Goal: Task Accomplishment & Management: Complete application form

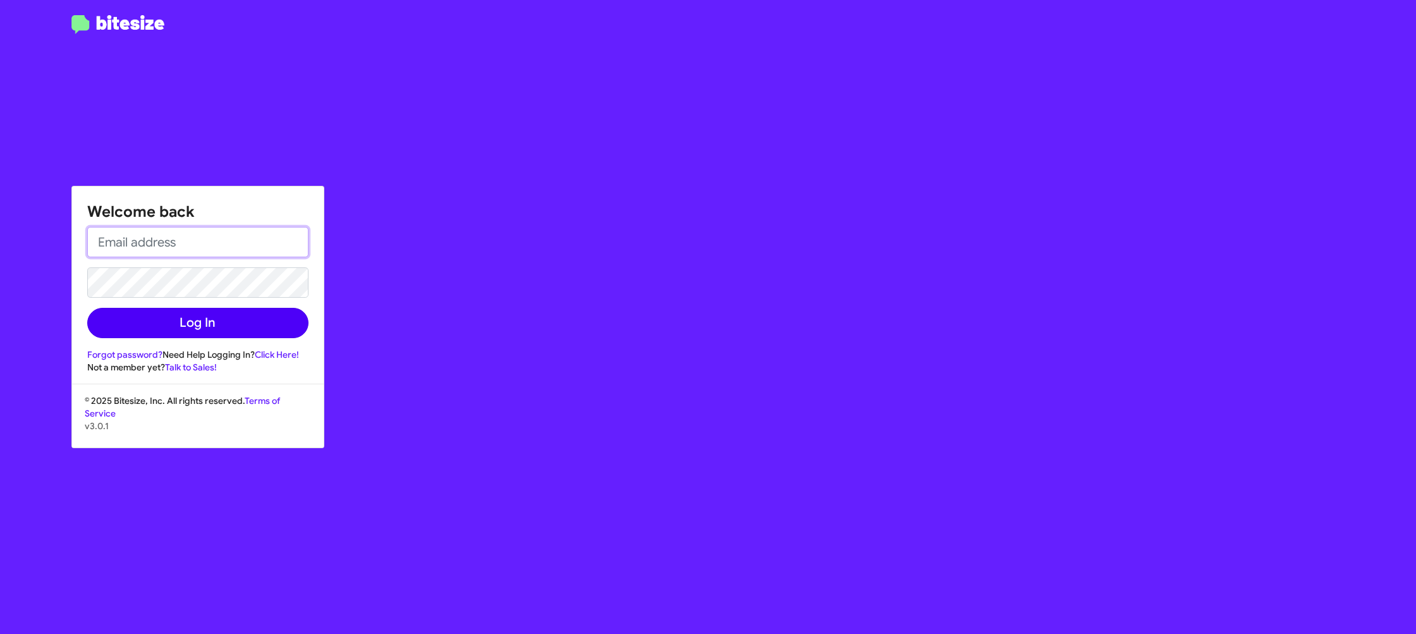
type input "[PERSON_NAME][EMAIL_ADDRESS][DOMAIN_NAME]"
click at [234, 334] on button "Log In" at bounding box center [197, 323] width 221 height 30
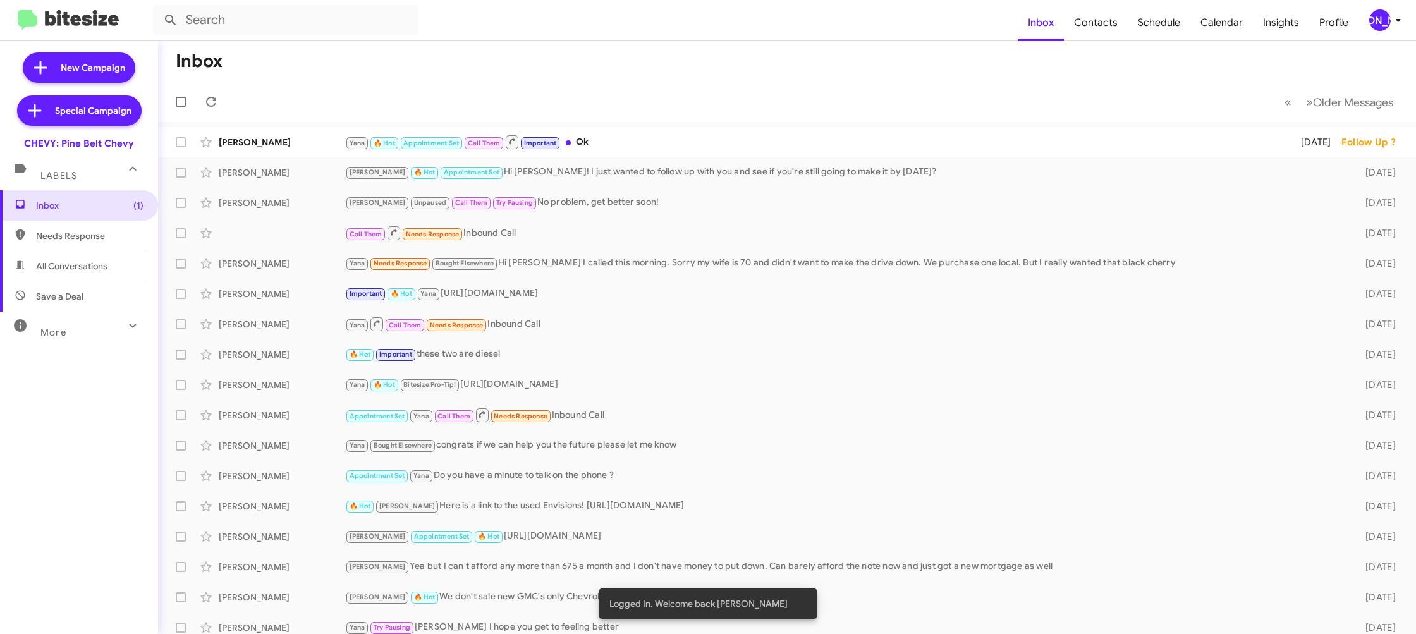
click at [1394, 24] on icon at bounding box center [1398, 20] width 15 height 15
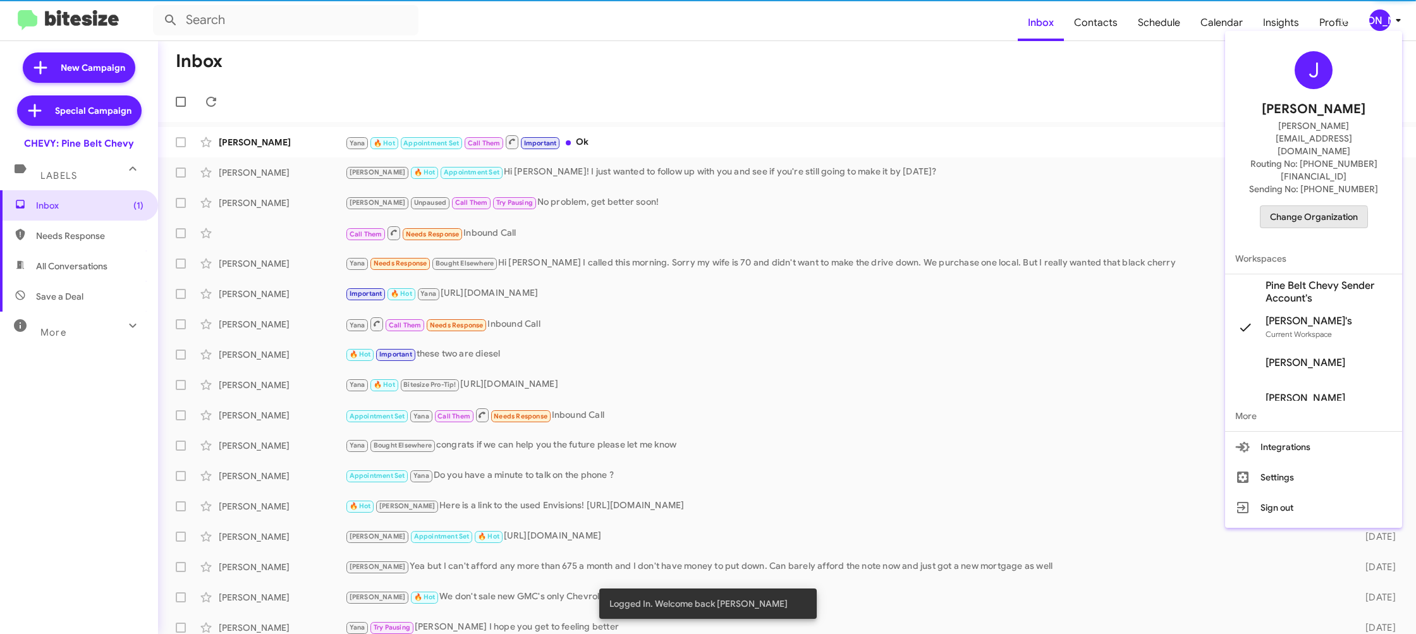
click at [1301, 206] on span "Change Organization" at bounding box center [1314, 216] width 88 height 21
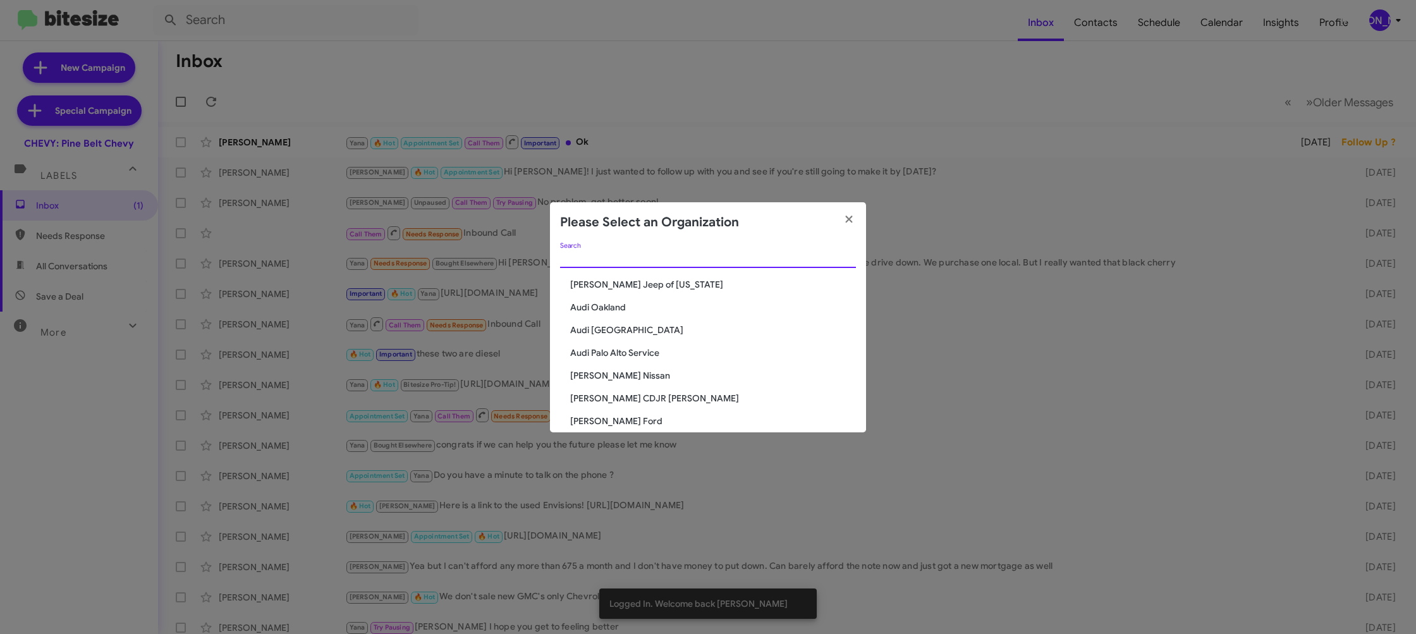
click at [629, 258] on input "Search" at bounding box center [708, 258] width 296 height 10
type input "ed"
click at [627, 308] on span "Ed Hicks Imports" at bounding box center [713, 307] width 286 height 13
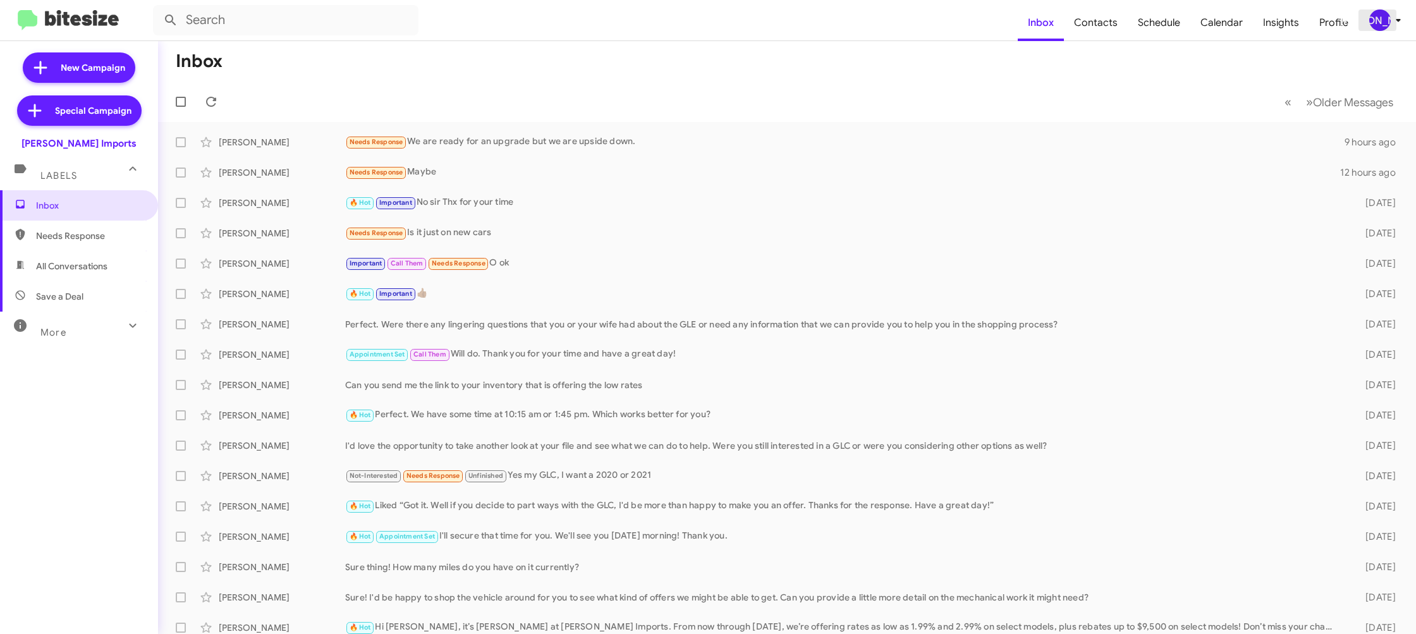
click at [1369, 17] on span "[PERSON_NAME]" at bounding box center [1388, 19] width 38 height 21
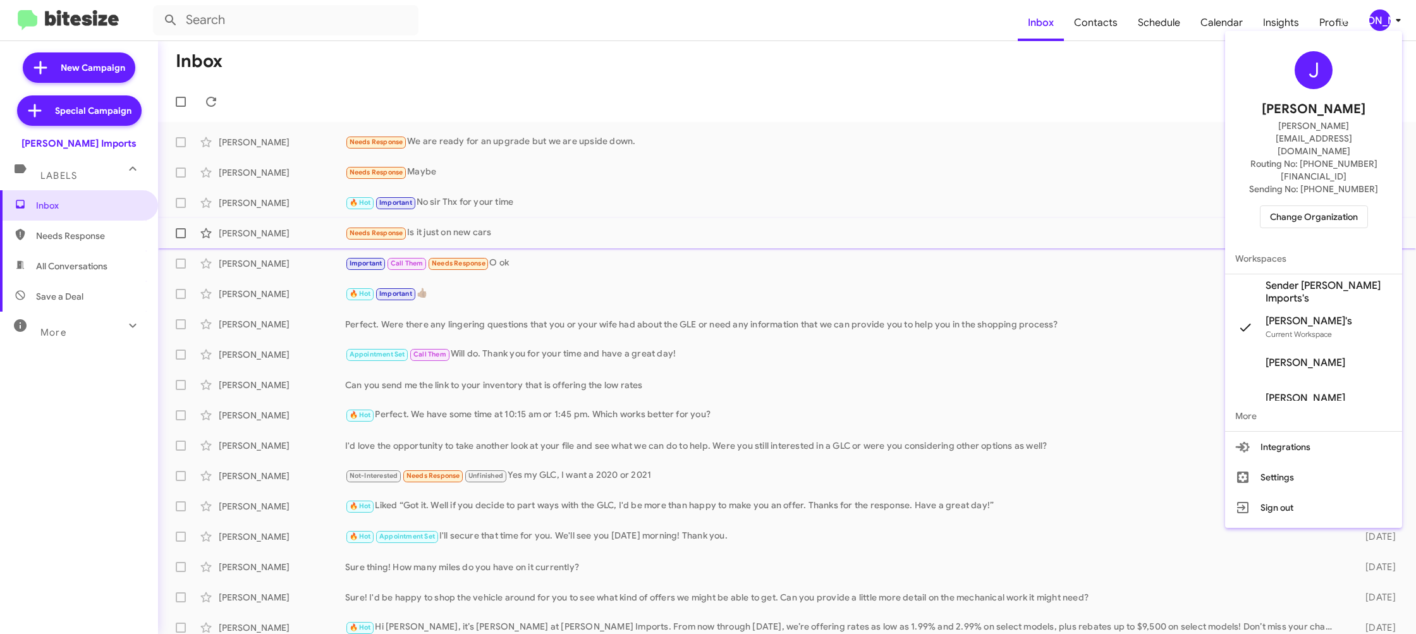
click at [1281, 274] on span "Sender [PERSON_NAME] Imports's" at bounding box center [1313, 291] width 177 height 35
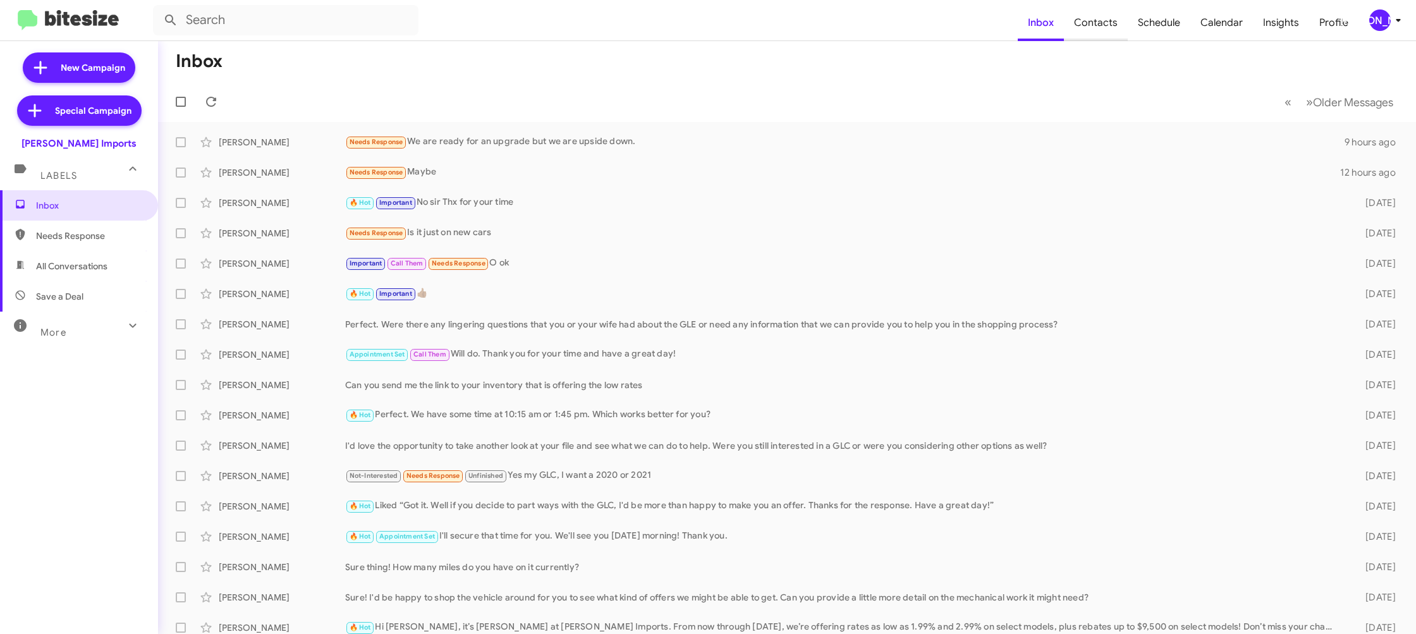
click at [1099, 28] on span "Contacts" at bounding box center [1096, 22] width 64 height 37
drag, startPoint x: 1398, startPoint y: 21, endPoint x: 1390, endPoint y: 25, distance: 8.2
click at [1395, 21] on icon at bounding box center [1398, 20] width 15 height 15
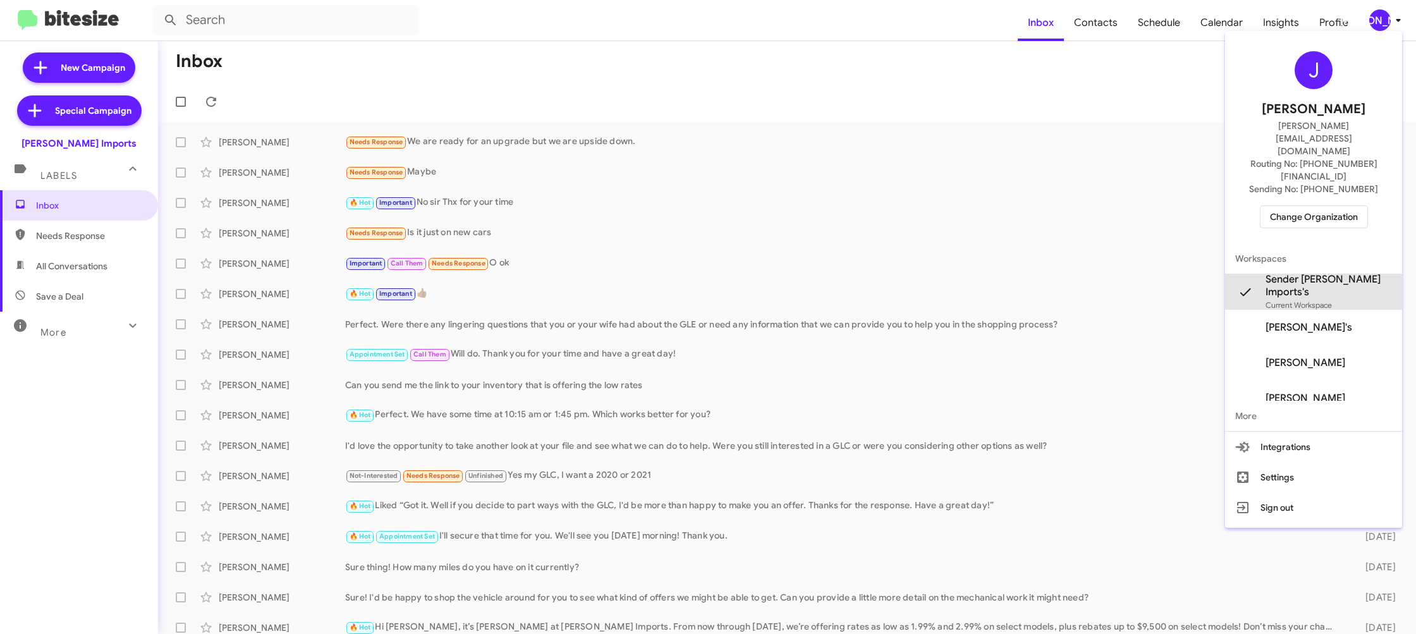
drag, startPoint x: 1337, startPoint y: 249, endPoint x: 1329, endPoint y: 242, distance: 10.3
click at [1337, 273] on span "Sender [PERSON_NAME] Imports's" at bounding box center [1328, 285] width 126 height 25
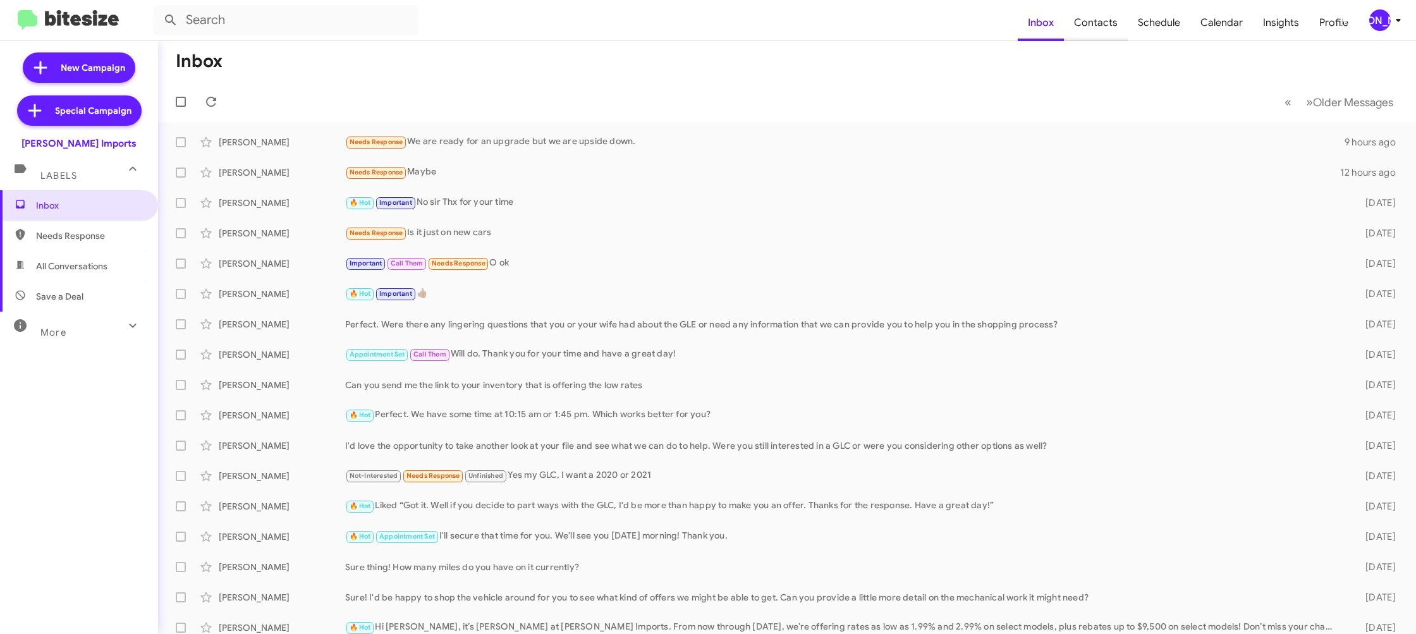
click at [1113, 39] on span "Contacts" at bounding box center [1096, 22] width 64 height 37
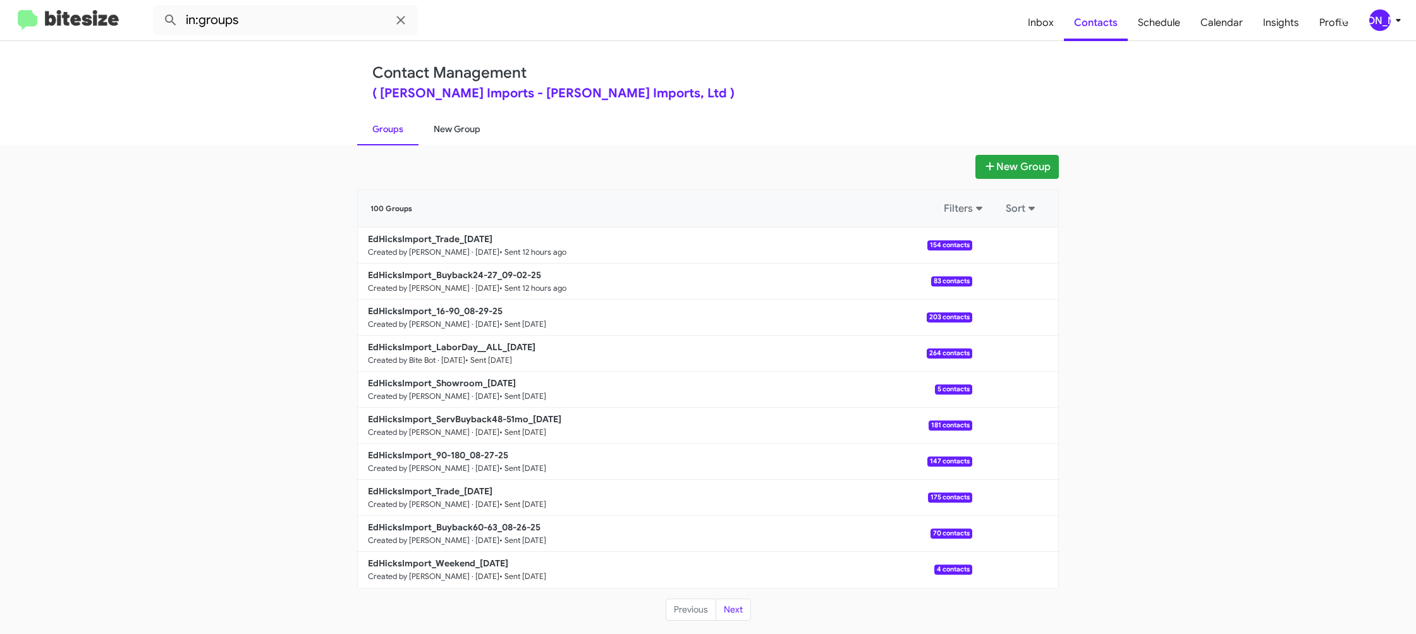
drag, startPoint x: 453, startPoint y: 140, endPoint x: 452, endPoint y: 173, distance: 32.2
click at [453, 140] on link "New Group" at bounding box center [456, 129] width 77 height 33
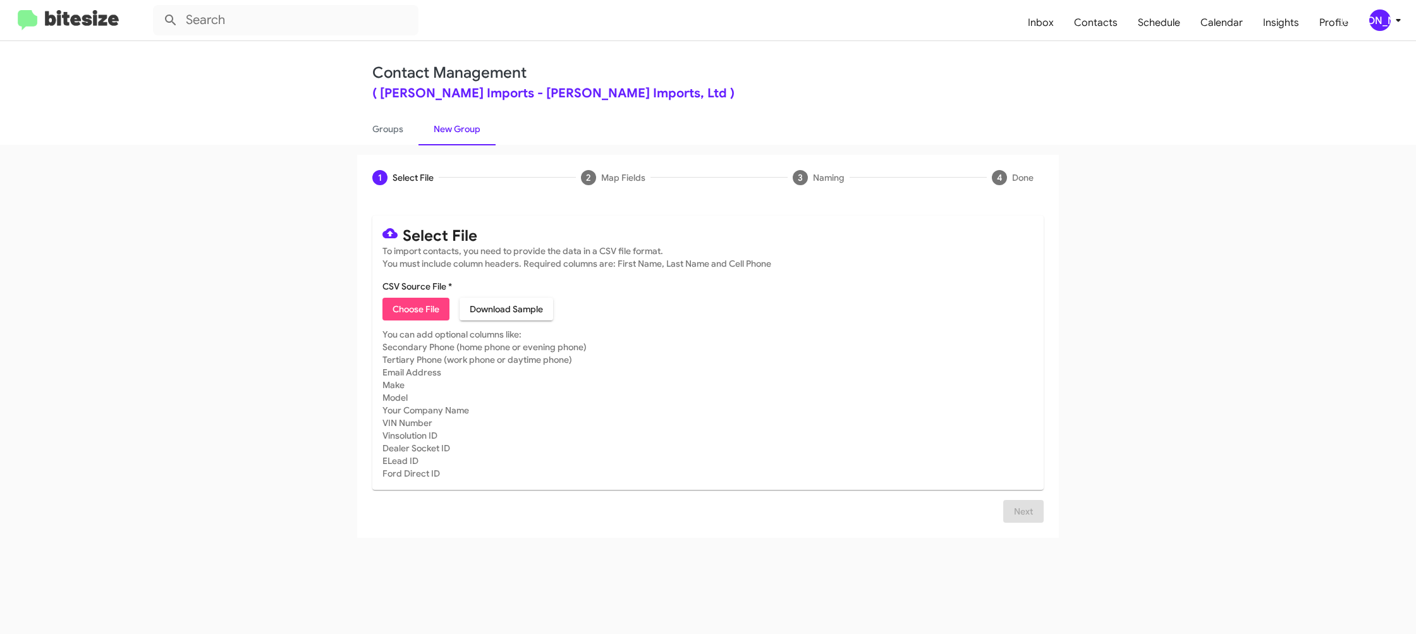
click at [429, 301] on span "Choose File" at bounding box center [416, 309] width 47 height 23
type input "EdHicksImport_90-180_09-03-25"
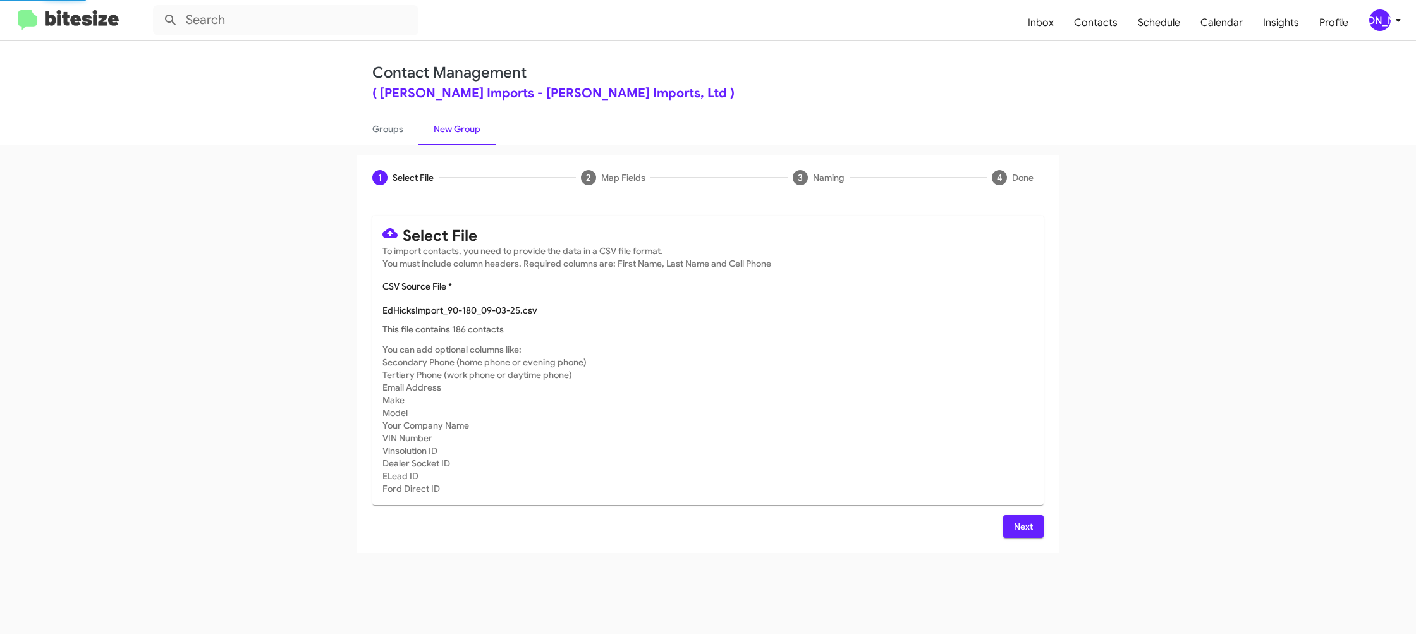
drag, startPoint x: 905, startPoint y: 369, endPoint x: 944, endPoint y: 463, distance: 102.0
click at [905, 369] on mat-card-subtitle "You can add optional columns like: Secondary Phone (home phone or evening phone…" at bounding box center [707, 419] width 651 height 152
click at [1023, 524] on span "Next" at bounding box center [1023, 526] width 20 height 23
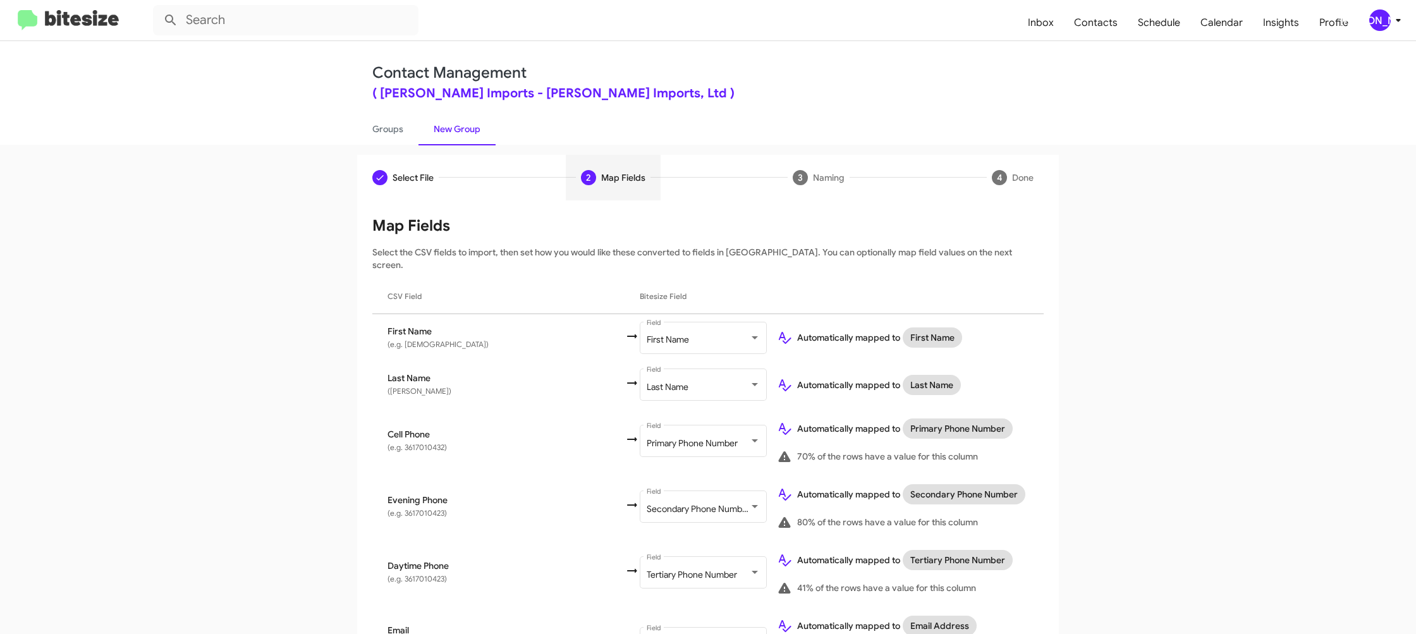
scroll to position [582, 0]
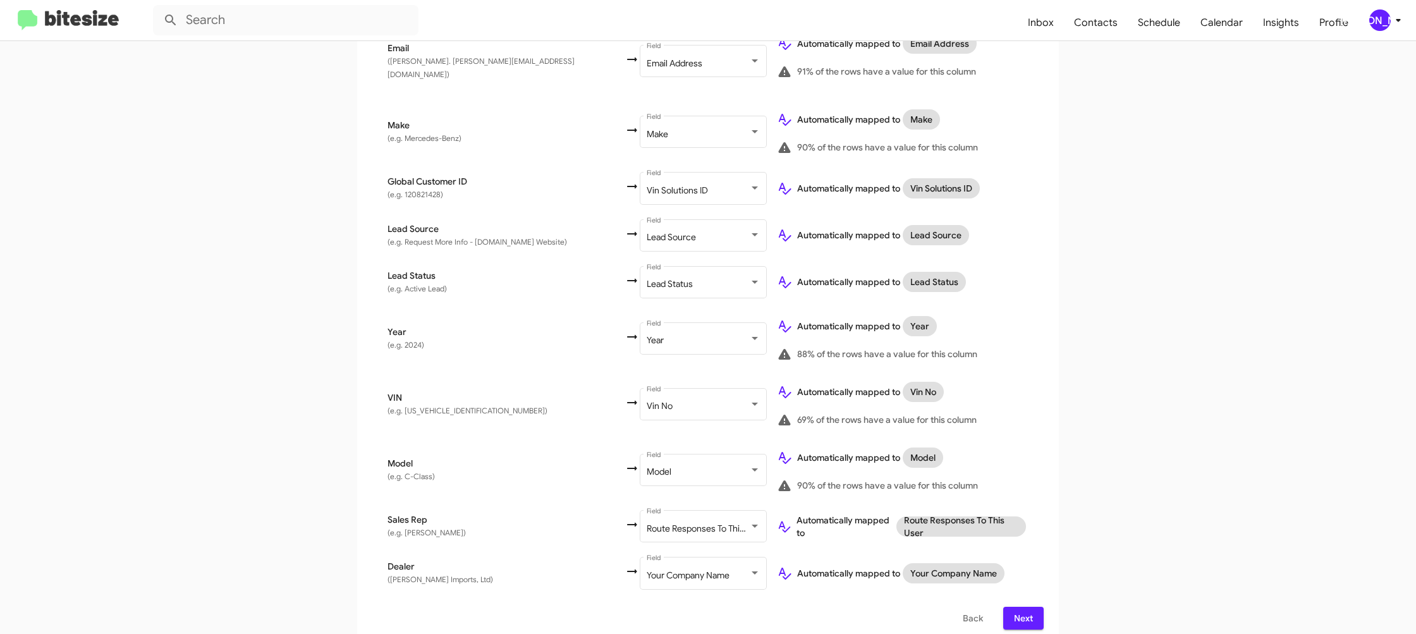
click at [1020, 607] on span "Next" at bounding box center [1023, 618] width 20 height 23
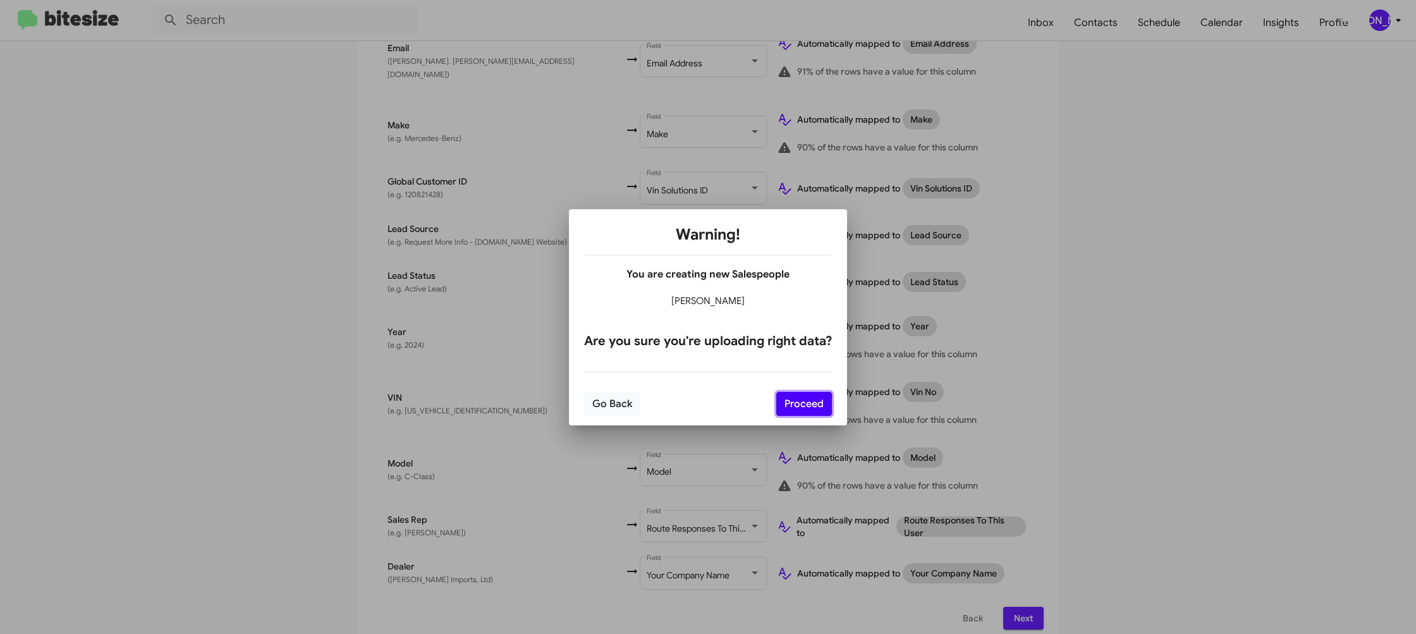
click at [821, 406] on button "Proceed" at bounding box center [804, 404] width 56 height 24
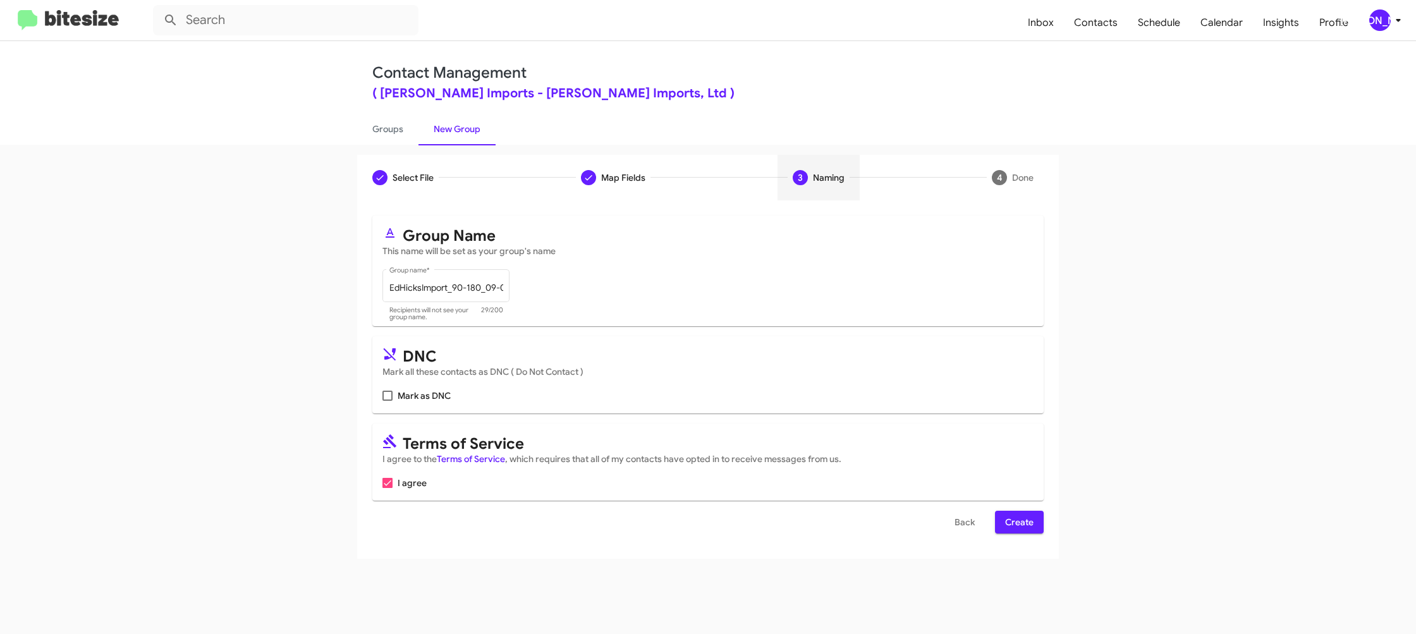
scroll to position [0, 0]
click at [1030, 521] on span "Create" at bounding box center [1019, 522] width 28 height 23
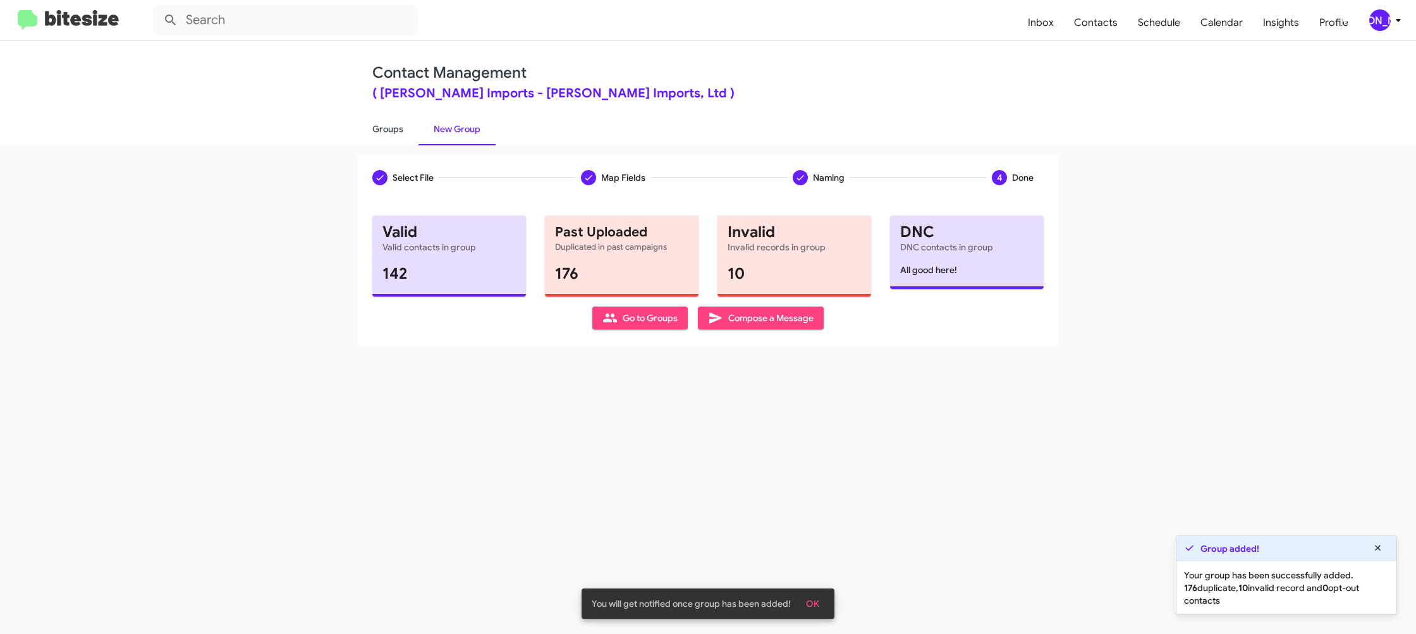
click at [393, 133] on link "Groups" at bounding box center [387, 129] width 61 height 33
type input "in:groups"
drag, startPoint x: 393, startPoint y: 133, endPoint x: 420, endPoint y: 131, distance: 27.9
click at [395, 133] on link "Groups" at bounding box center [387, 129] width 61 height 33
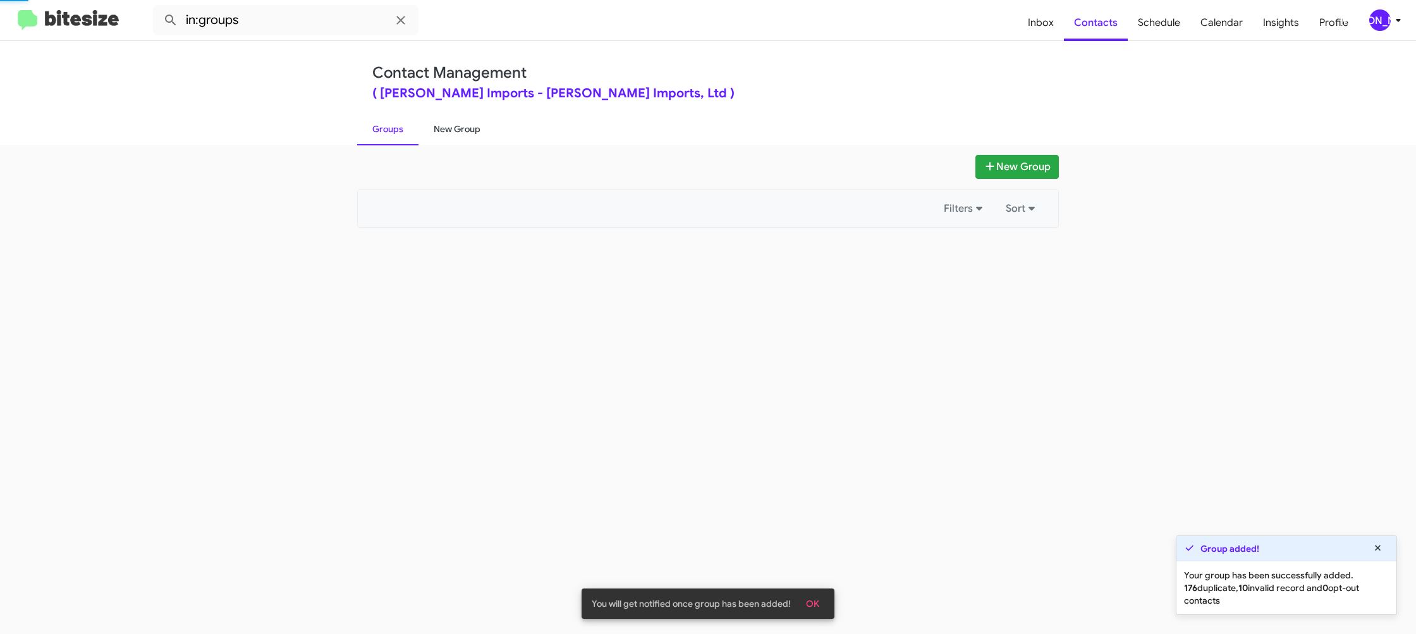
click at [440, 130] on link "New Group" at bounding box center [456, 129] width 77 height 33
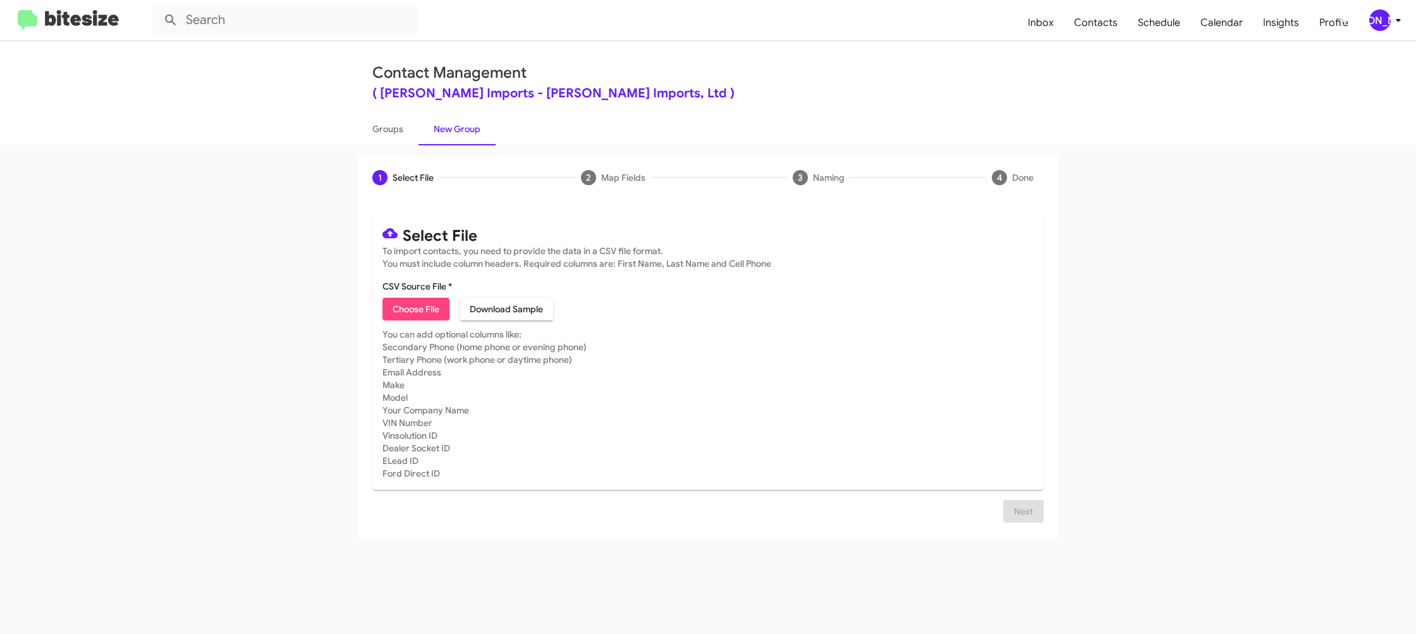
click at [403, 307] on span "Choose File" at bounding box center [416, 309] width 47 height 23
type input "EdHicksImport_ServBuyback12-15mo_09-03-25"
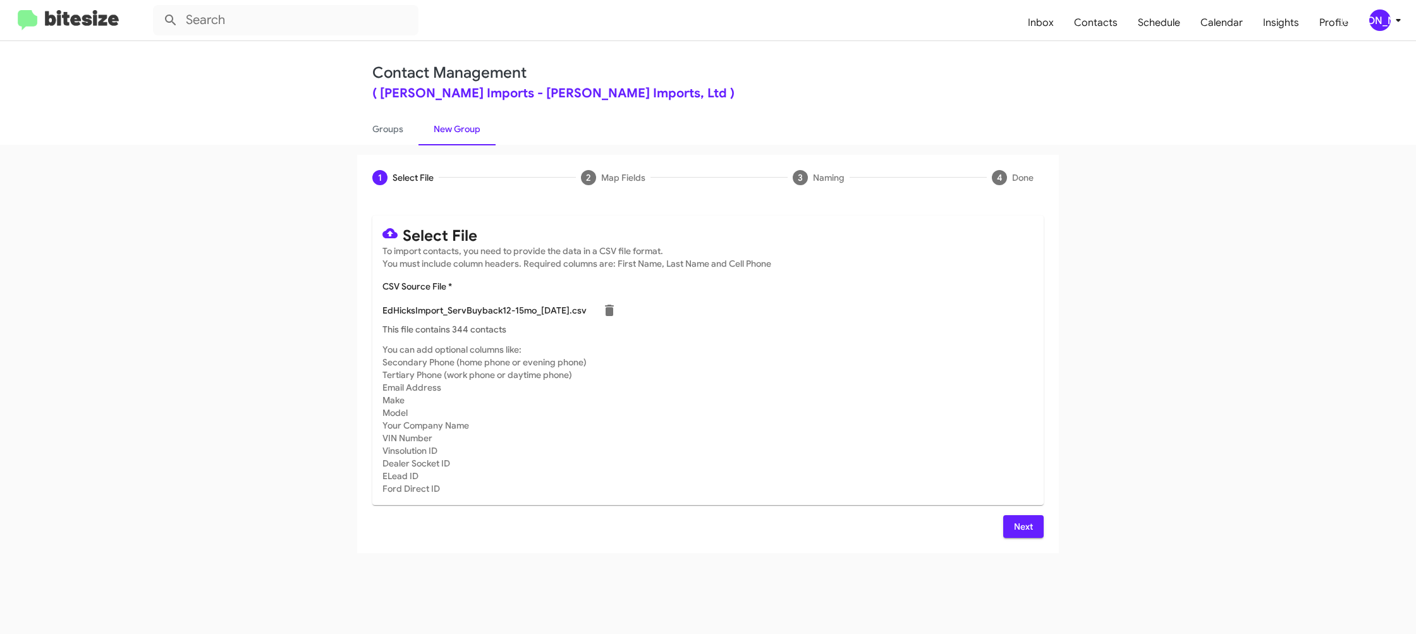
click at [761, 403] on mat-card-subtitle "You can add optional columns like: Secondary Phone (home phone or evening phone…" at bounding box center [707, 419] width 651 height 152
click at [1023, 524] on span "Next" at bounding box center [1023, 526] width 20 height 23
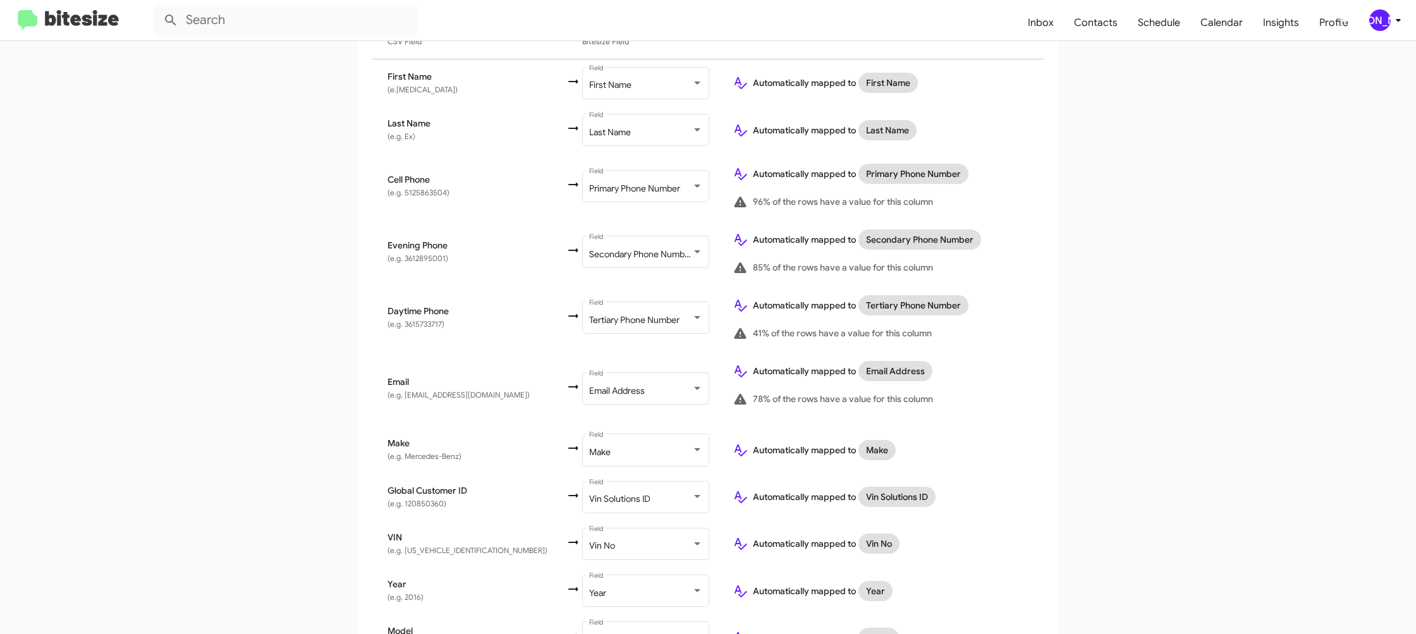
scroll to position [414, 0]
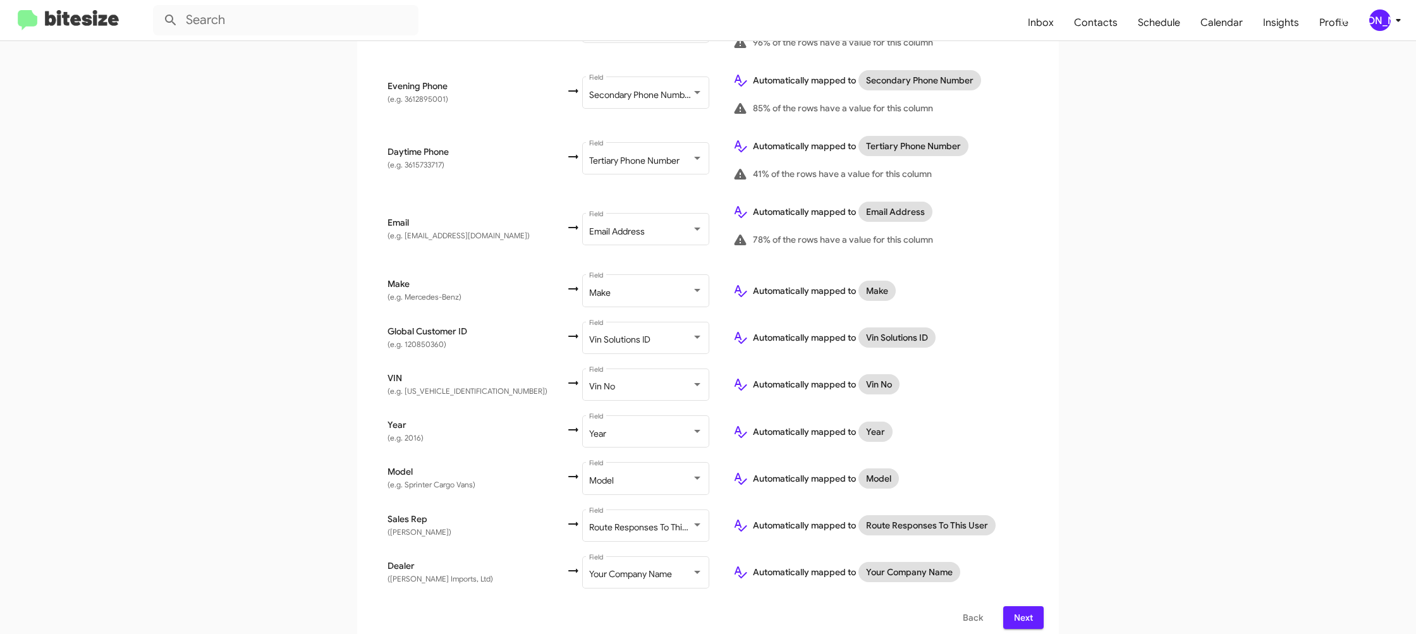
click at [1020, 607] on span "Next" at bounding box center [1023, 617] width 20 height 23
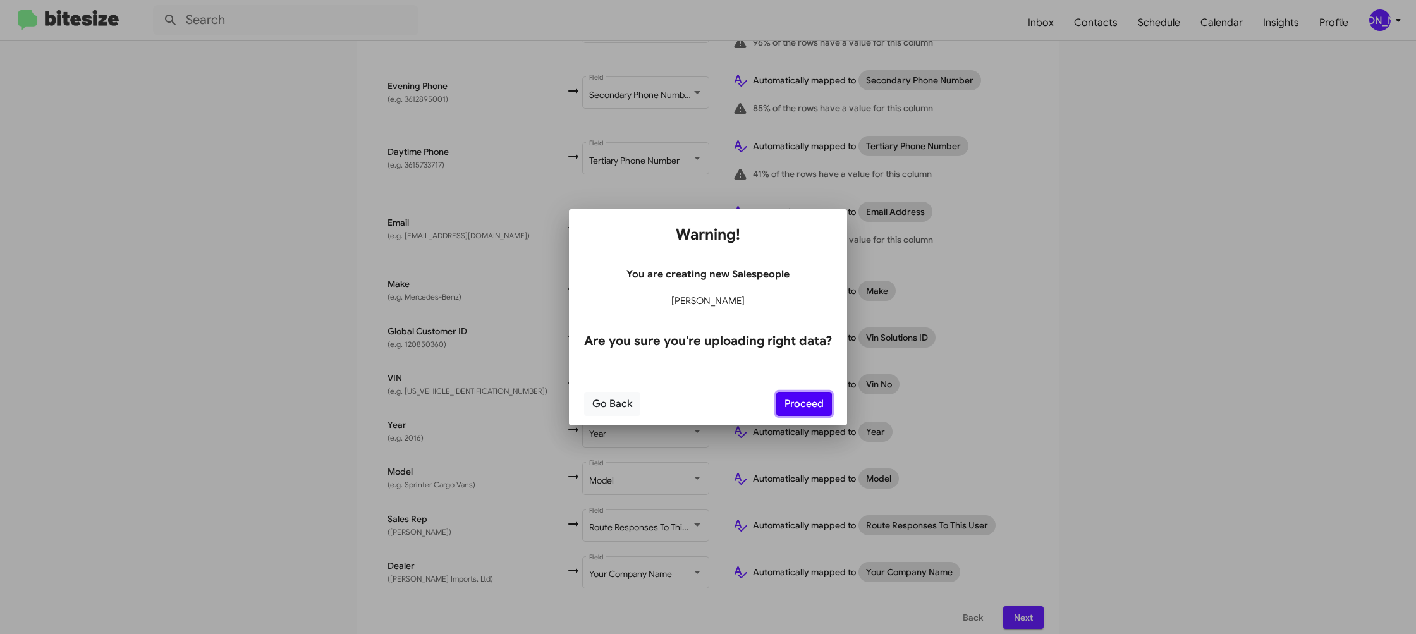
click at [812, 394] on button "Proceed" at bounding box center [804, 404] width 56 height 24
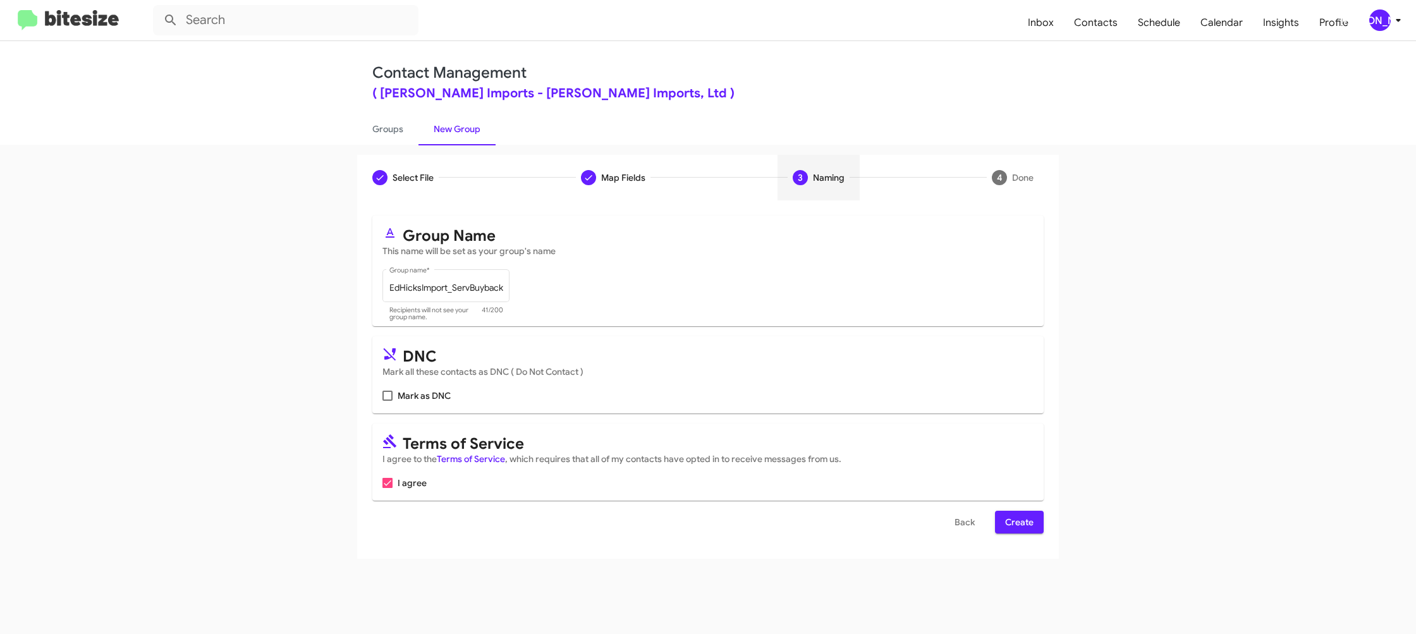
scroll to position [0, 0]
drag, startPoint x: 1018, startPoint y: 519, endPoint x: 1011, endPoint y: 520, distance: 6.4
click at [1017, 518] on span "Create" at bounding box center [1019, 522] width 28 height 23
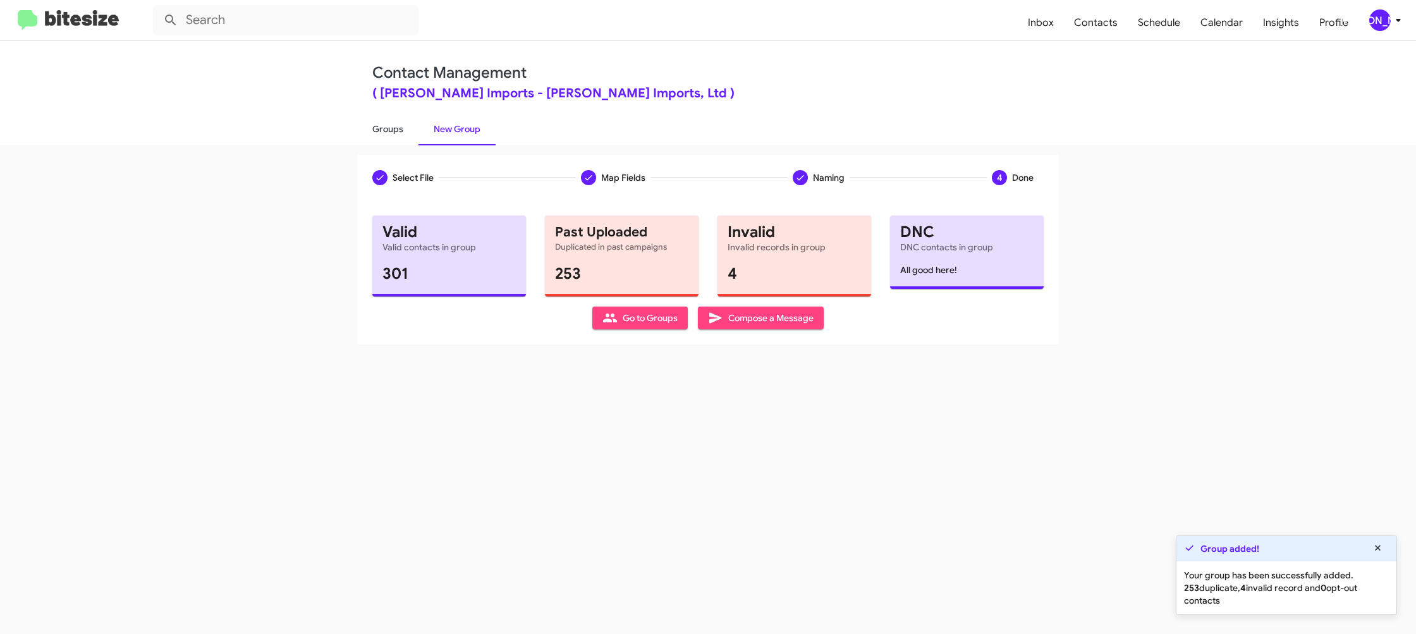
click at [392, 129] on link "Groups" at bounding box center [387, 129] width 61 height 33
type input "in:groups"
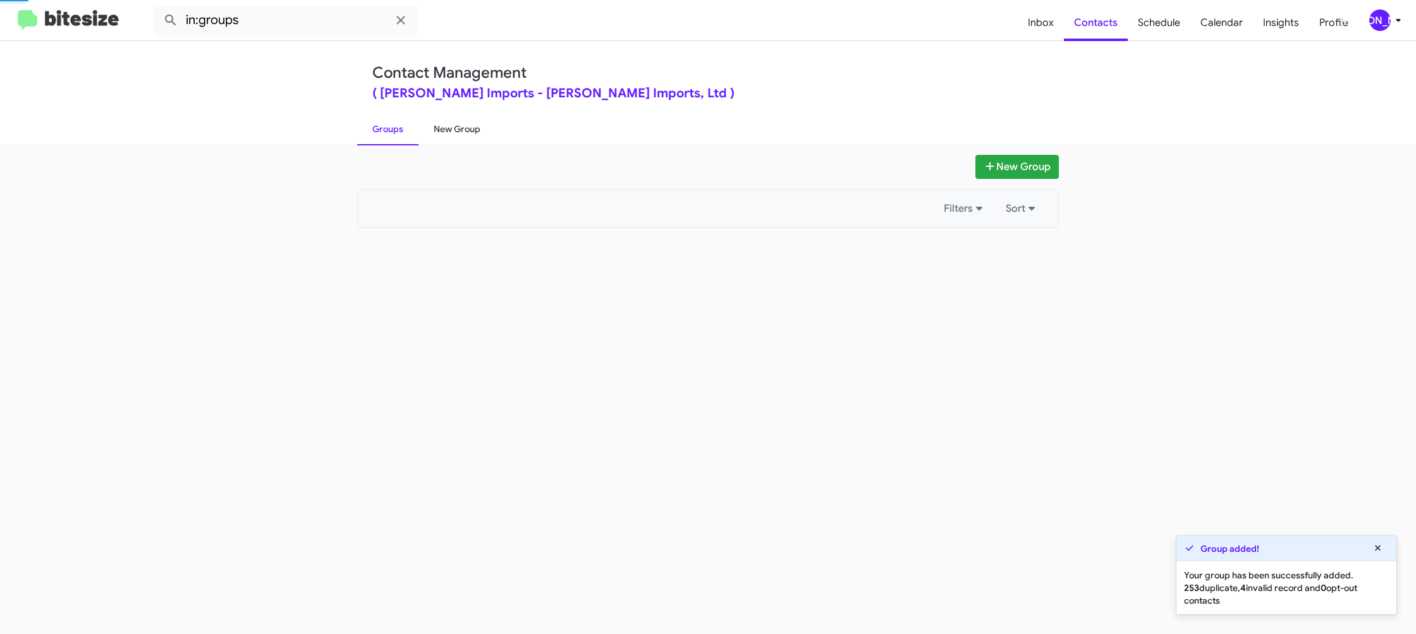
click at [467, 131] on link "New Group" at bounding box center [456, 129] width 77 height 33
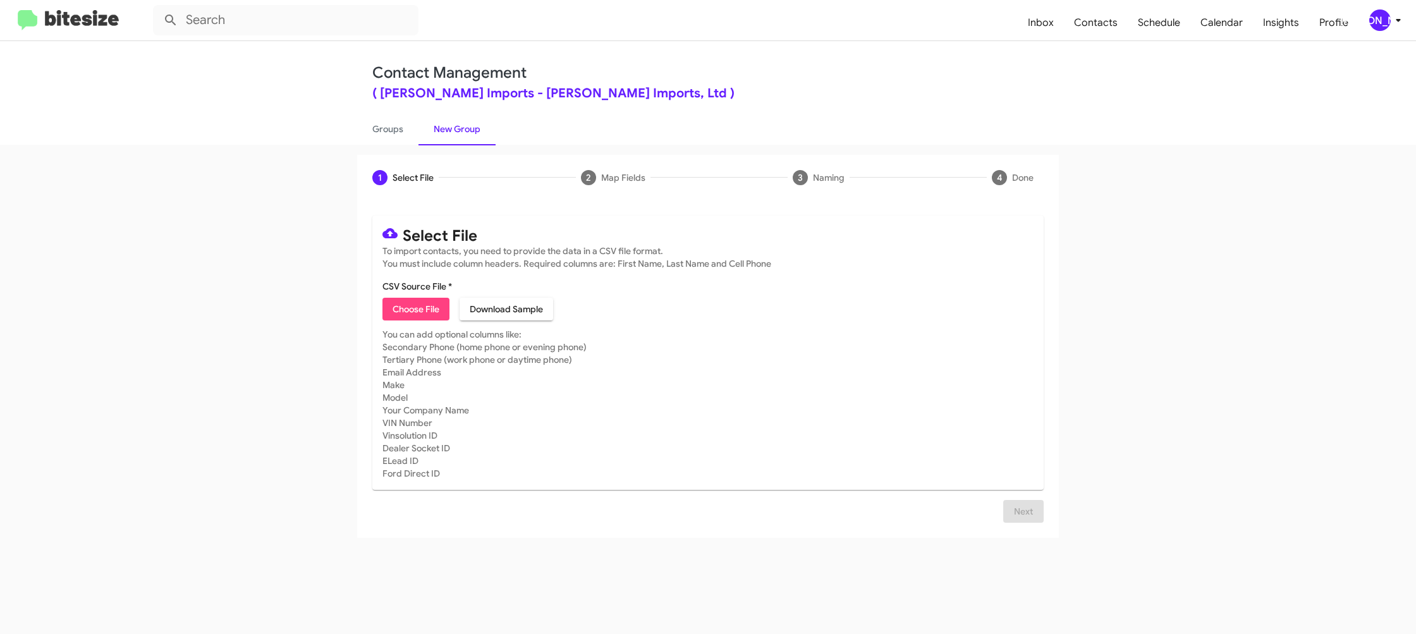
click at [408, 299] on span "Choose File" at bounding box center [416, 309] width 47 height 23
type input "EdHicksImport_Showroom_09-03-25"
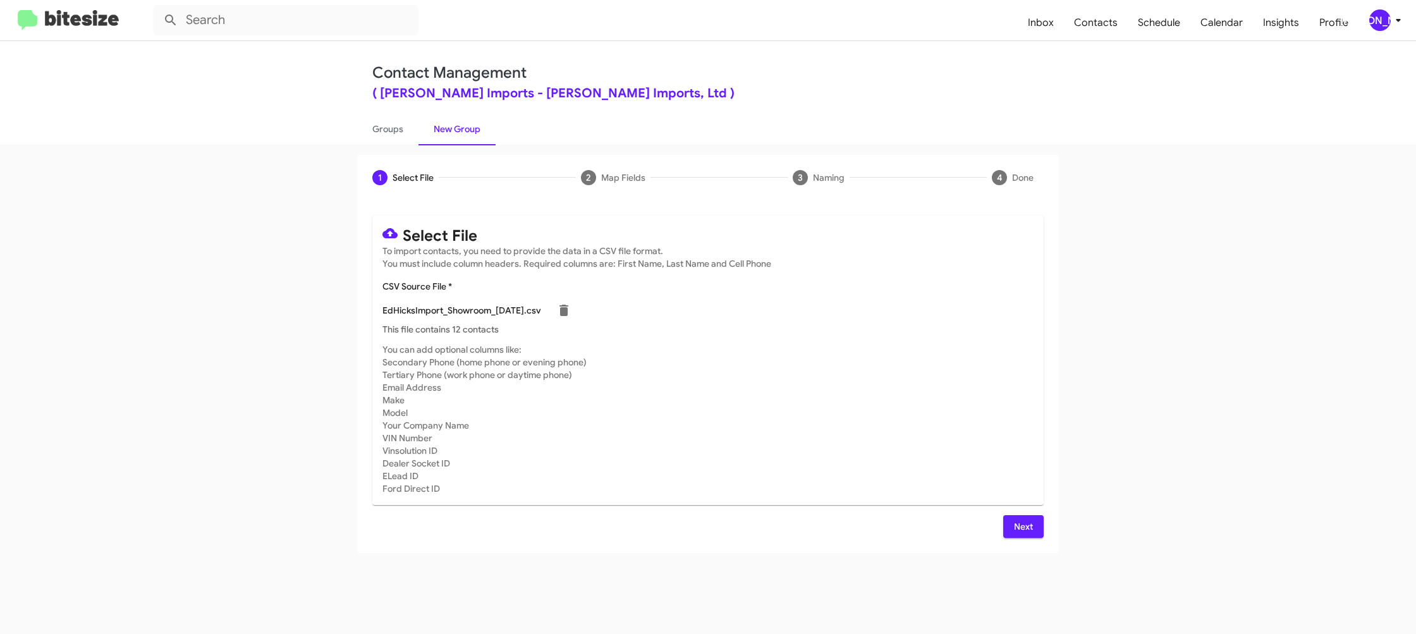
click at [800, 393] on mat-card-subtitle "You can add optional columns like: Secondary Phone (home phone or evening phone…" at bounding box center [707, 419] width 651 height 152
drag, startPoint x: 1008, startPoint y: 521, endPoint x: 996, endPoint y: 516, distance: 12.8
click at [1008, 521] on button "Next" at bounding box center [1023, 526] width 40 height 23
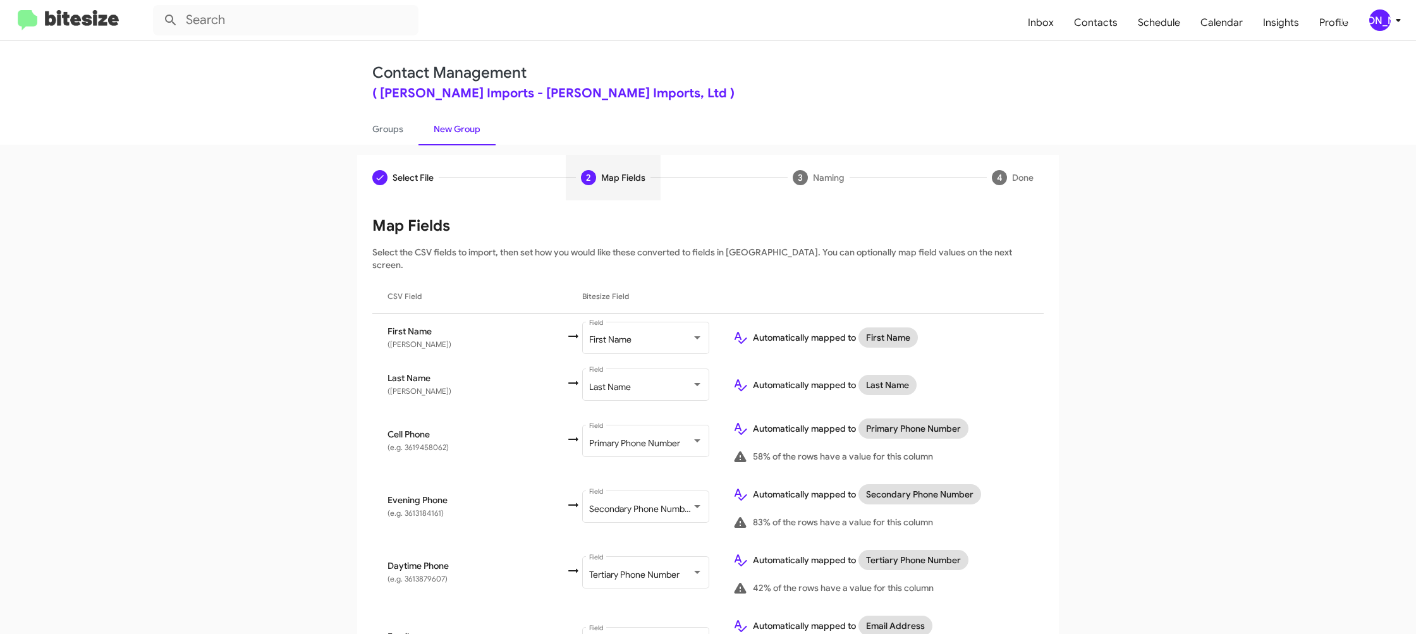
scroll to position [582, 0]
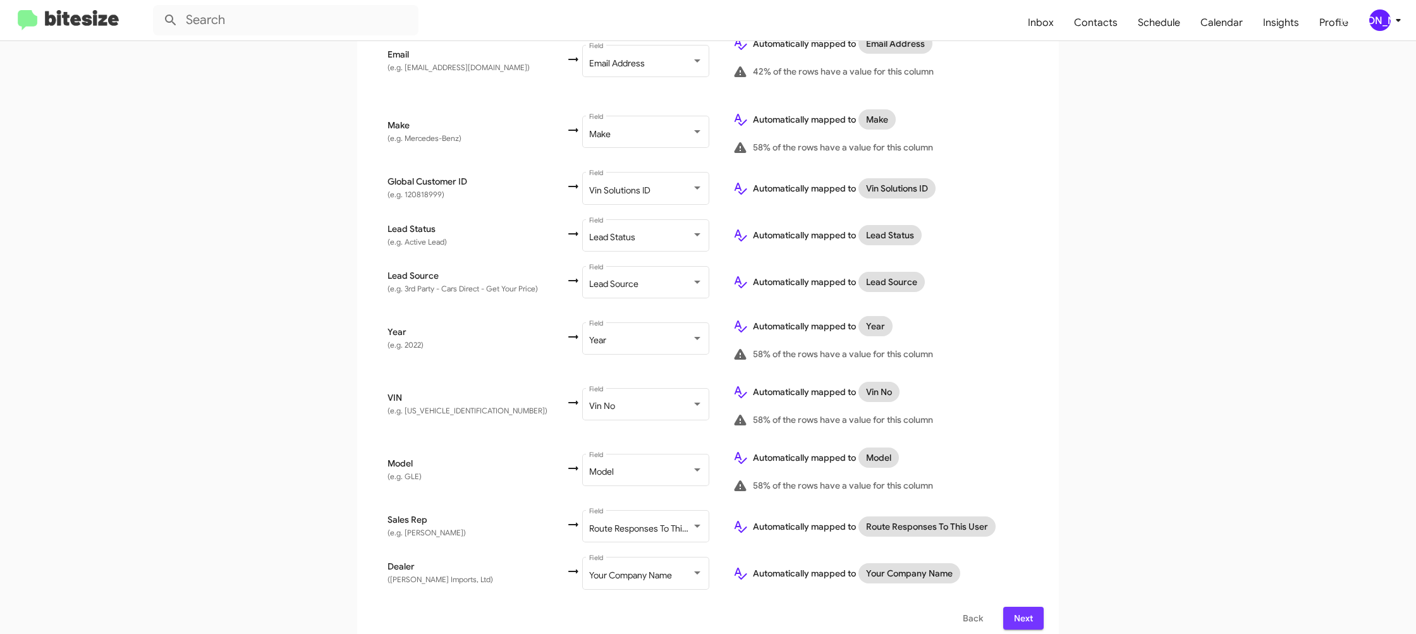
drag, startPoint x: 1030, startPoint y: 607, endPoint x: 981, endPoint y: 583, distance: 54.6
click at [1030, 607] on span "Next" at bounding box center [1023, 618] width 20 height 23
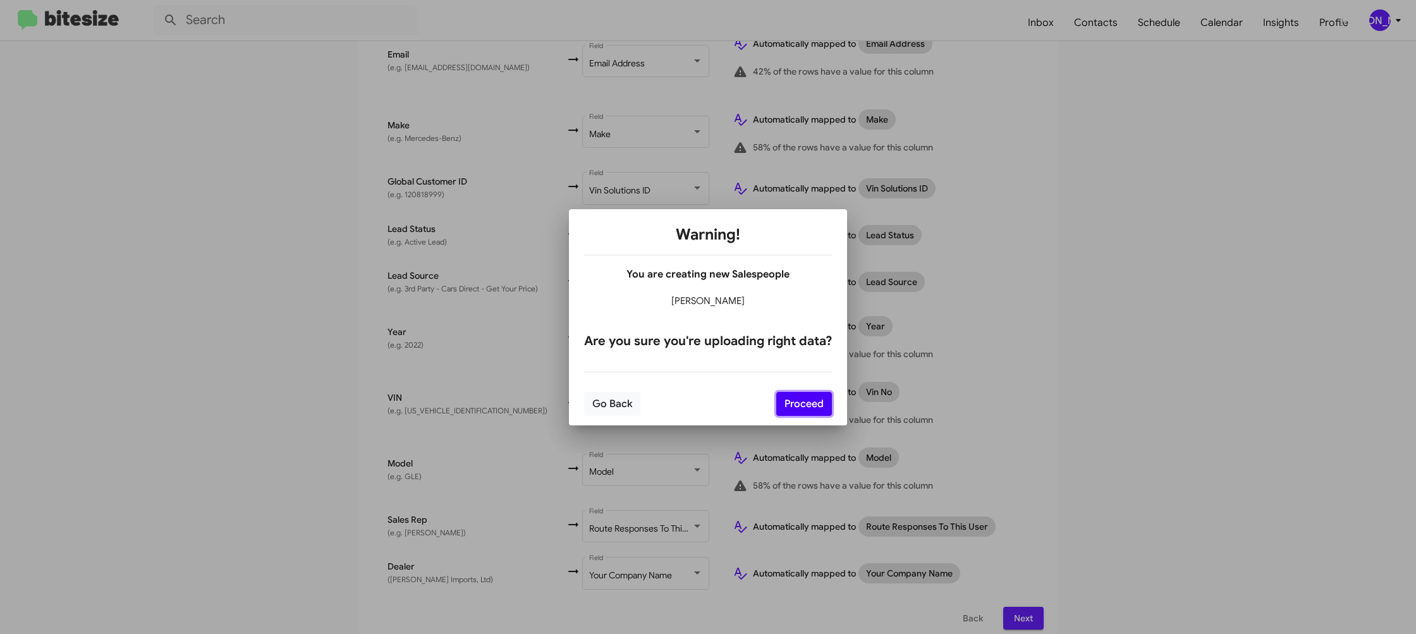
click at [805, 411] on button "Proceed" at bounding box center [804, 404] width 56 height 24
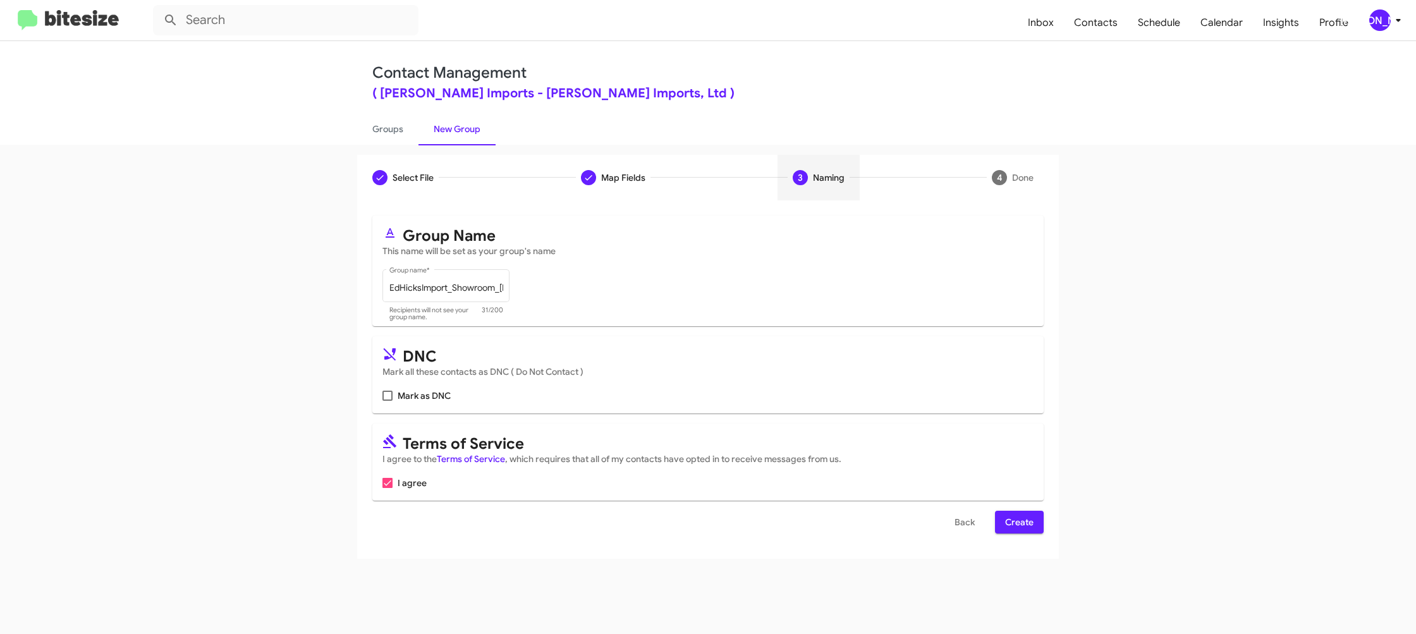
scroll to position [0, 0]
click at [1020, 513] on form "Group Name This name will be set as your group's name EdHicksImport_Showroom_09…" at bounding box center [707, 375] width 671 height 318
drag, startPoint x: 1023, startPoint y: 518, endPoint x: 1002, endPoint y: 512, distance: 22.2
click at [1015, 516] on span "Create" at bounding box center [1019, 522] width 28 height 23
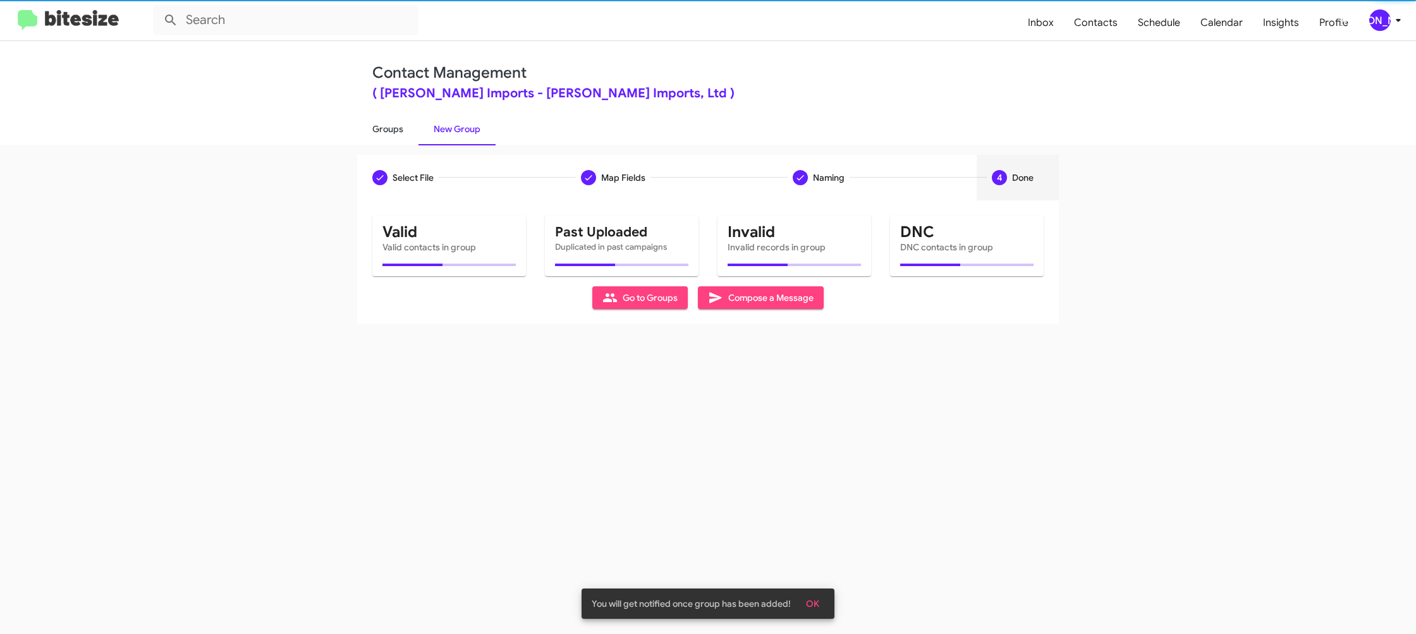
click at [405, 133] on link "Groups" at bounding box center [387, 129] width 61 height 33
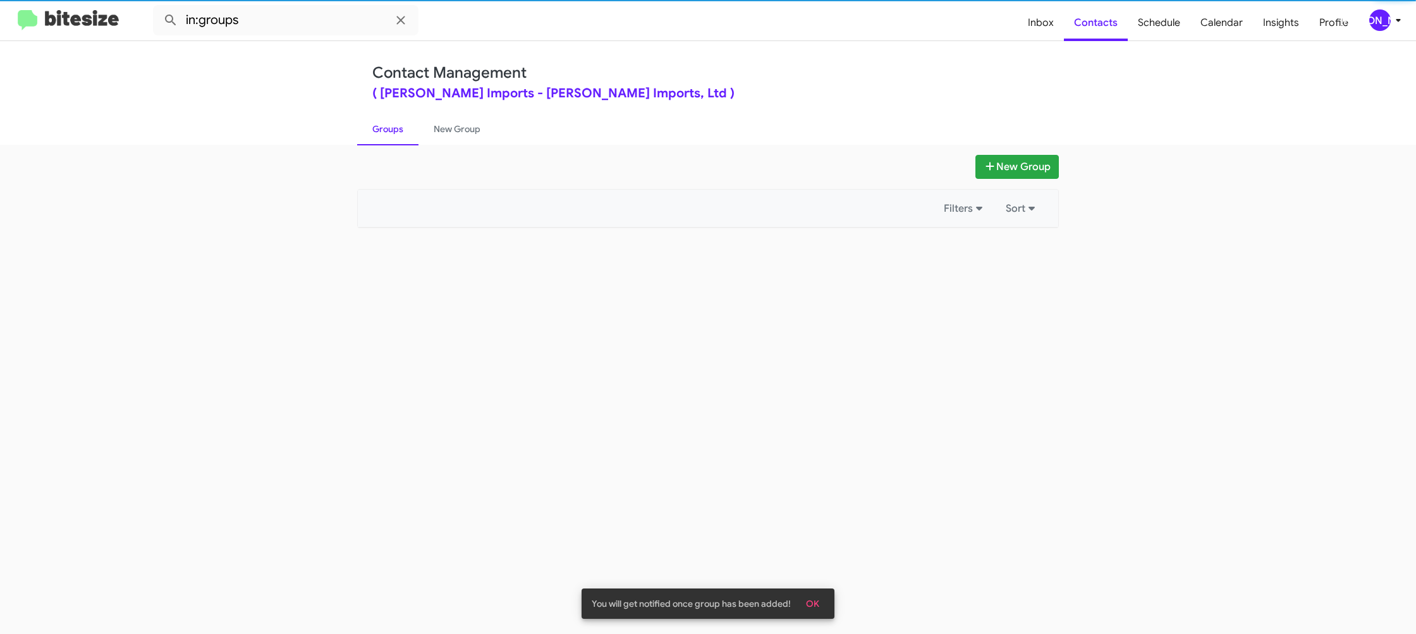
drag, startPoint x: 405, startPoint y: 133, endPoint x: 300, endPoint y: 21, distance: 153.8
click at [403, 133] on link "Groups" at bounding box center [387, 129] width 61 height 33
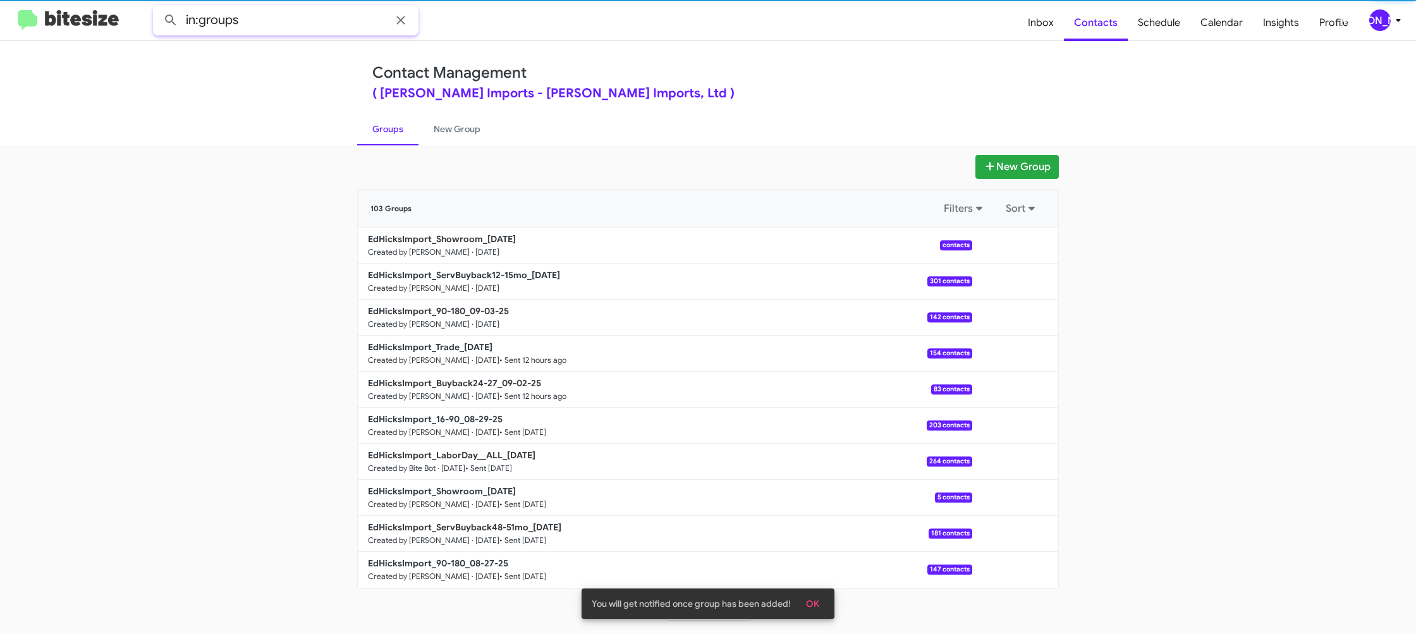
click at [296, 16] on input "in:groups" at bounding box center [285, 20] width 265 height 30
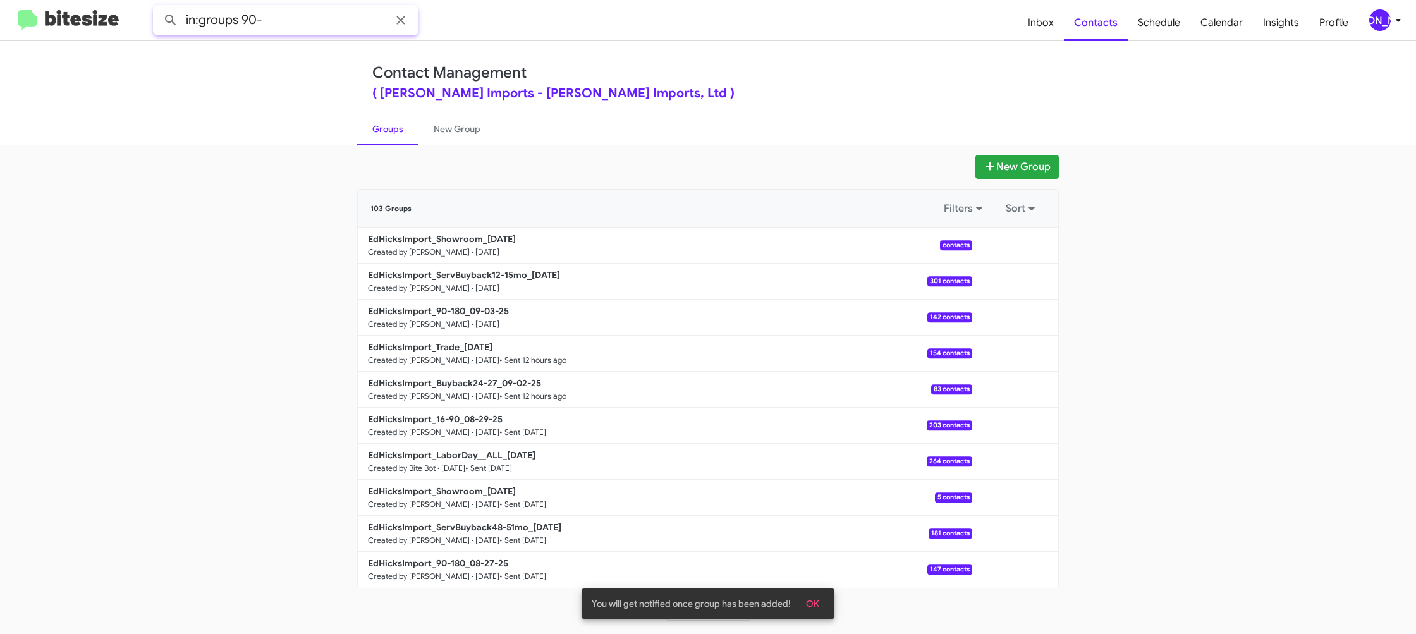
click at [158, 8] on button at bounding box center [170, 20] width 25 height 25
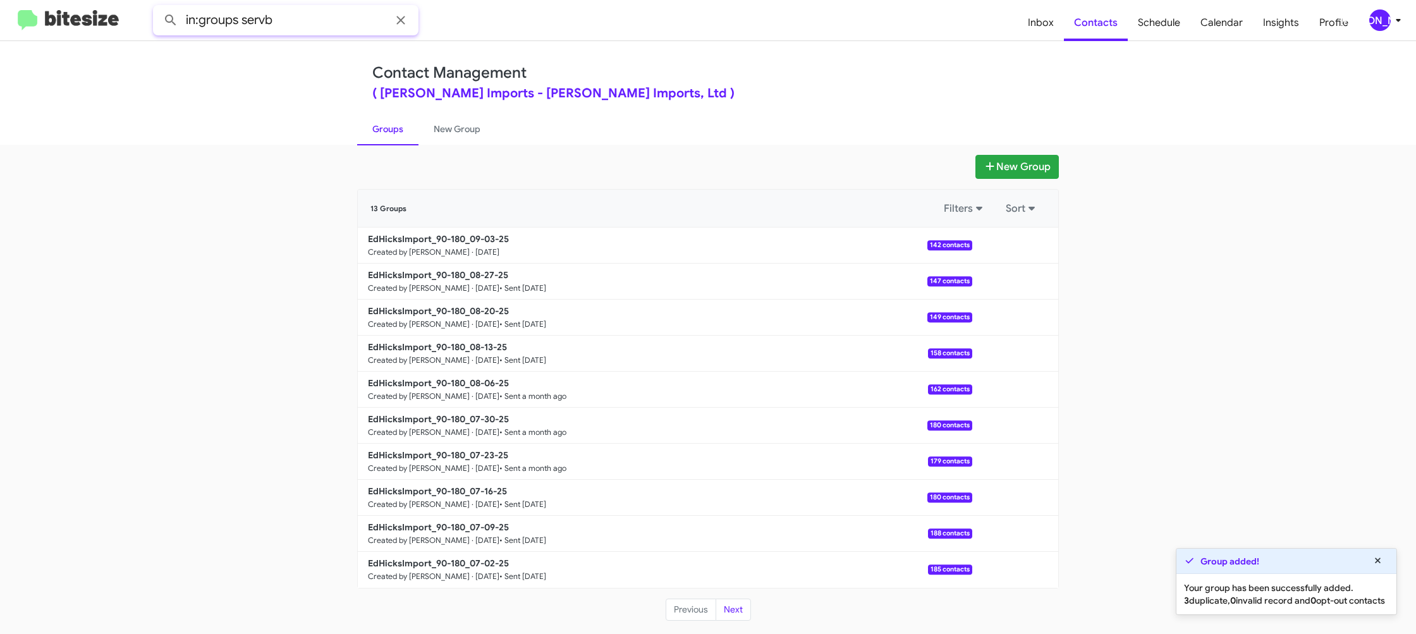
type input "in:groups servb"
click at [158, 8] on button at bounding box center [170, 20] width 25 height 25
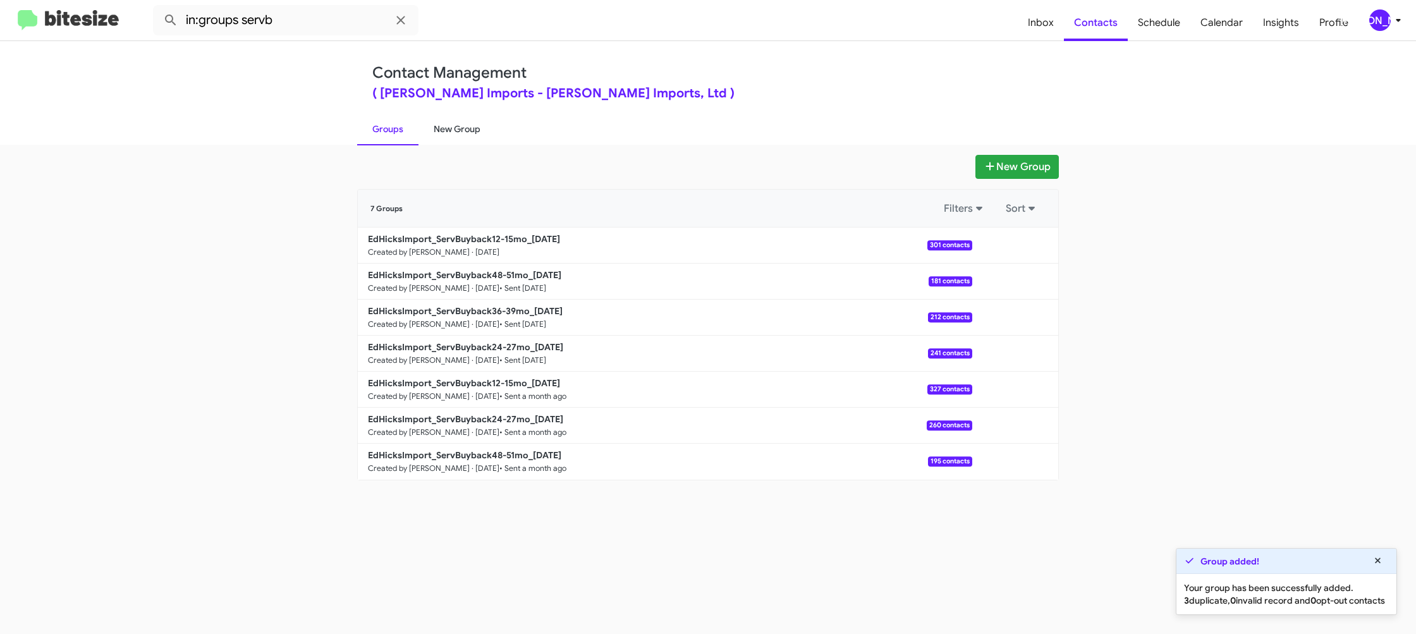
drag, startPoint x: 450, startPoint y: 135, endPoint x: 413, endPoint y: 132, distance: 37.4
click at [449, 135] on link "New Group" at bounding box center [456, 129] width 77 height 33
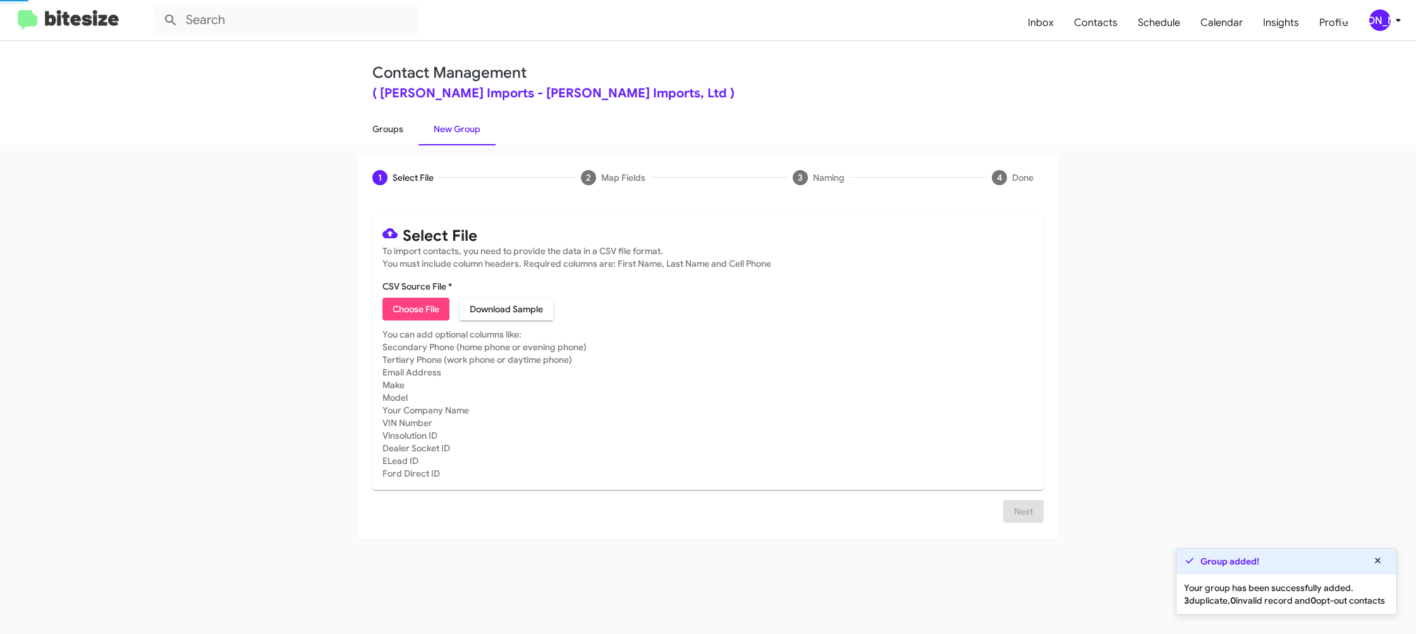
click at [406, 132] on link "Groups" at bounding box center [387, 129] width 61 height 33
drag, startPoint x: 406, startPoint y: 132, endPoint x: 343, endPoint y: 51, distance: 103.2
click at [406, 131] on link "Groups" at bounding box center [387, 129] width 61 height 33
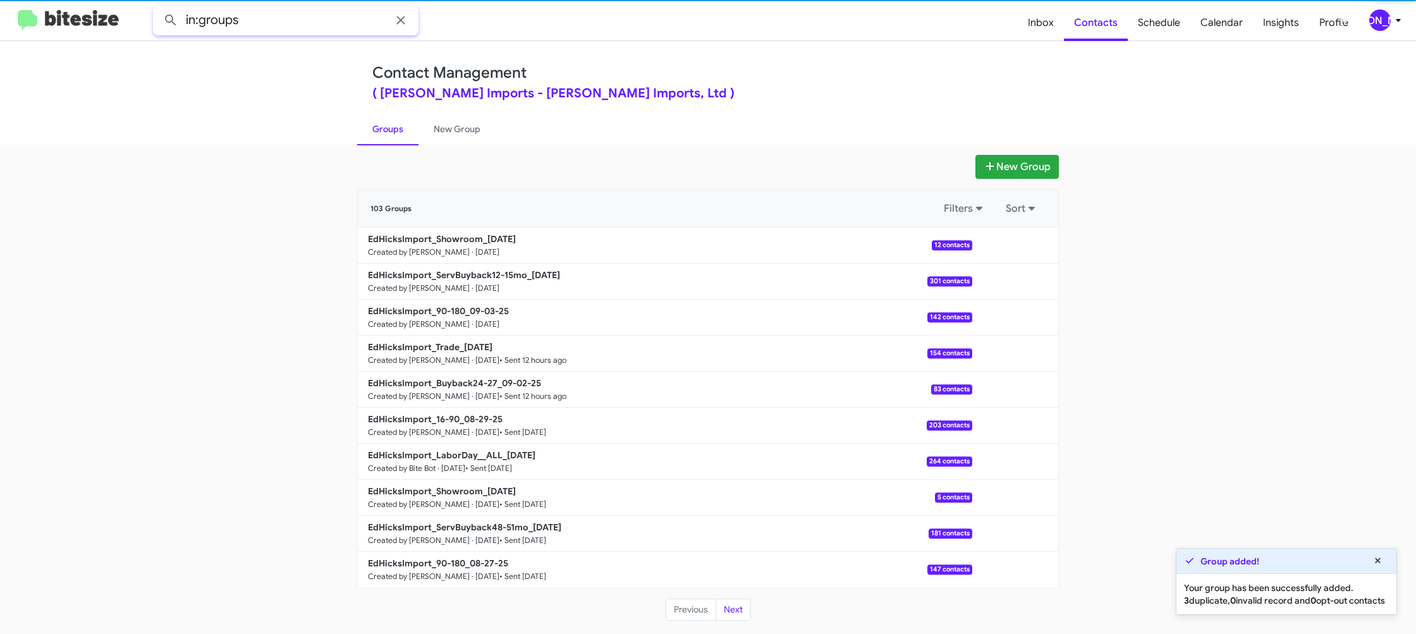
click at [305, 23] on input "in:groups" at bounding box center [285, 20] width 265 height 30
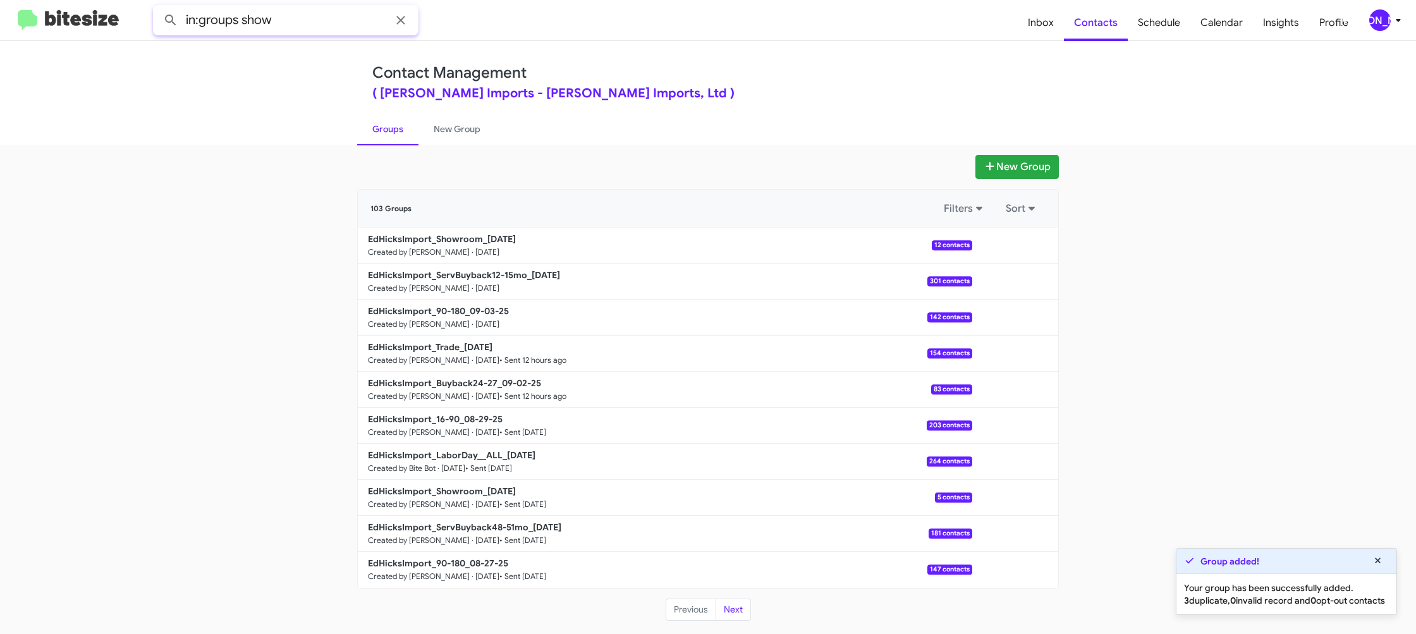
type input "in:groups show"
click at [158, 8] on button at bounding box center [170, 20] width 25 height 25
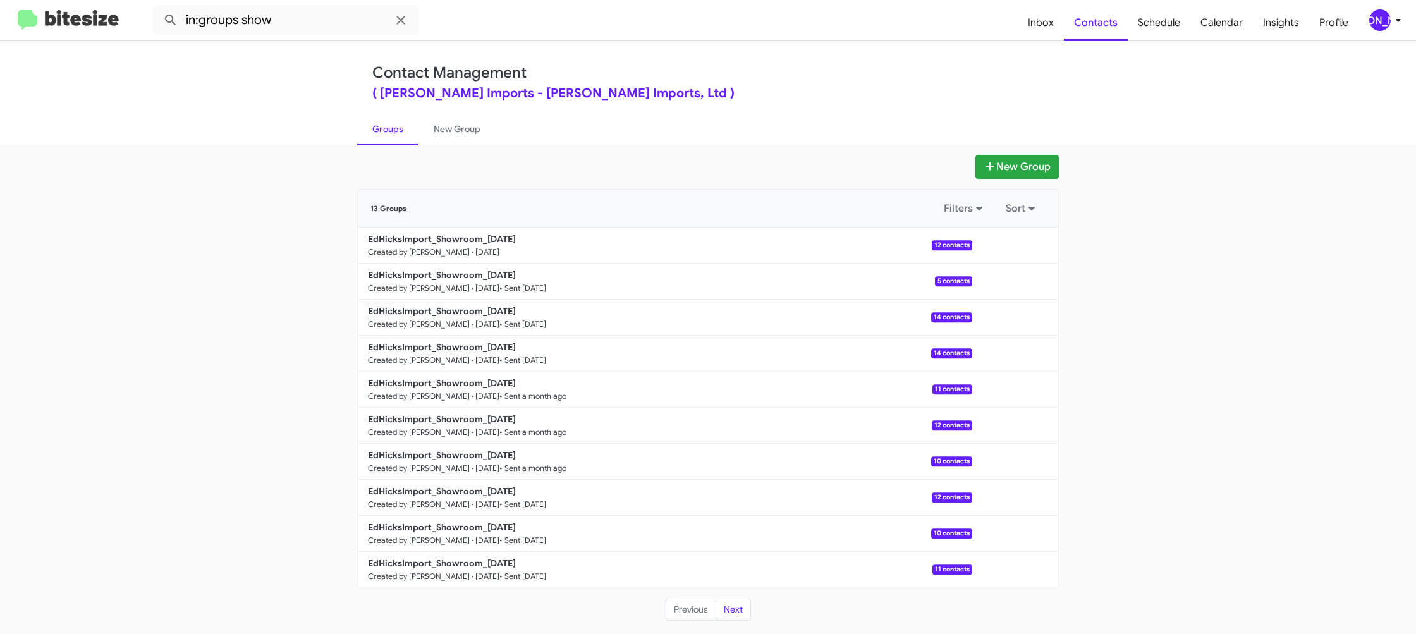
drag, startPoint x: 451, startPoint y: 124, endPoint x: 387, endPoint y: 128, distance: 64.6
click at [451, 124] on link "New Group" at bounding box center [456, 129] width 77 height 33
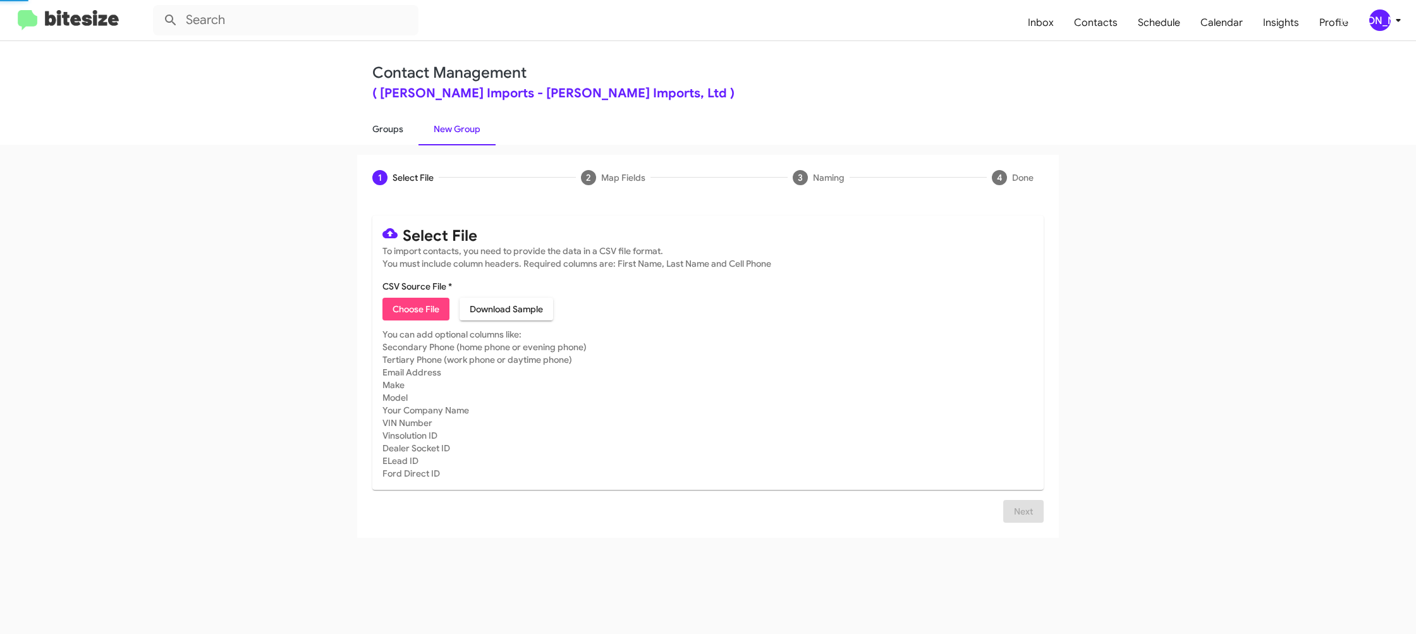
click at [387, 128] on link "Groups" at bounding box center [387, 129] width 61 height 33
type input "in:groups"
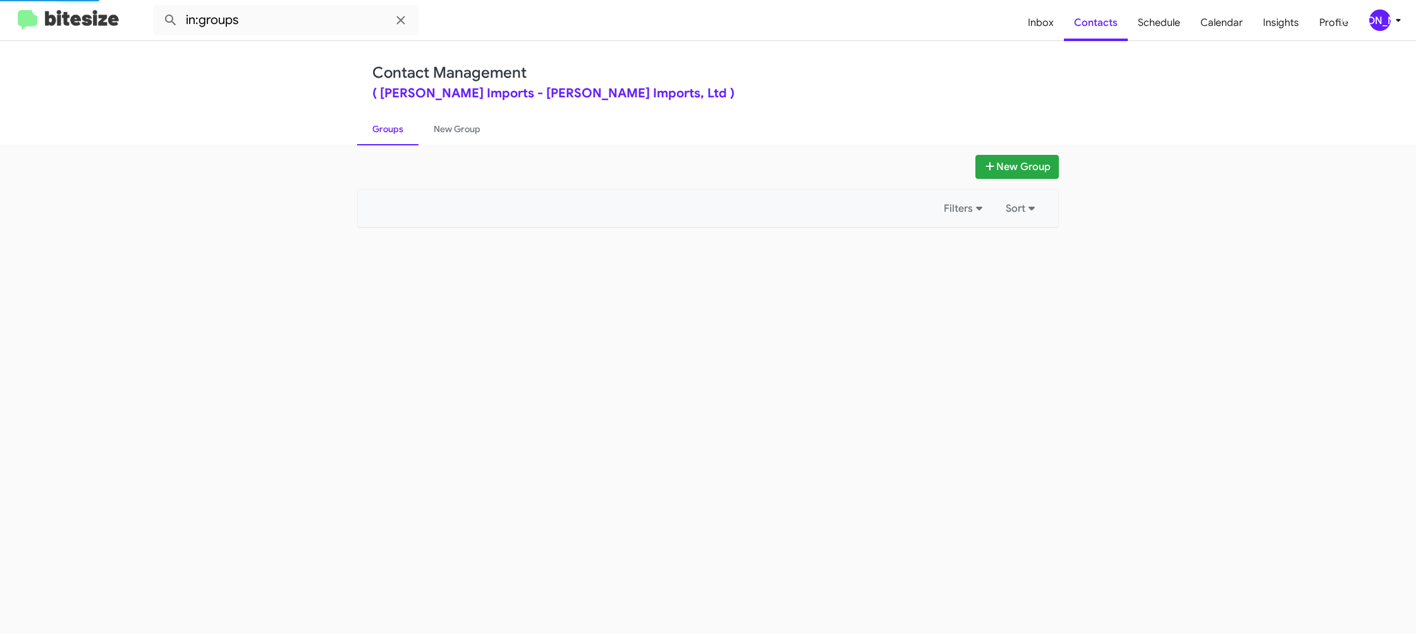
click at [387, 128] on link "Groups" at bounding box center [387, 129] width 61 height 33
drag, startPoint x: 387, startPoint y: 128, endPoint x: 508, endPoint y: 185, distance: 134.0
click at [387, 128] on link "Groups" at bounding box center [387, 129] width 61 height 33
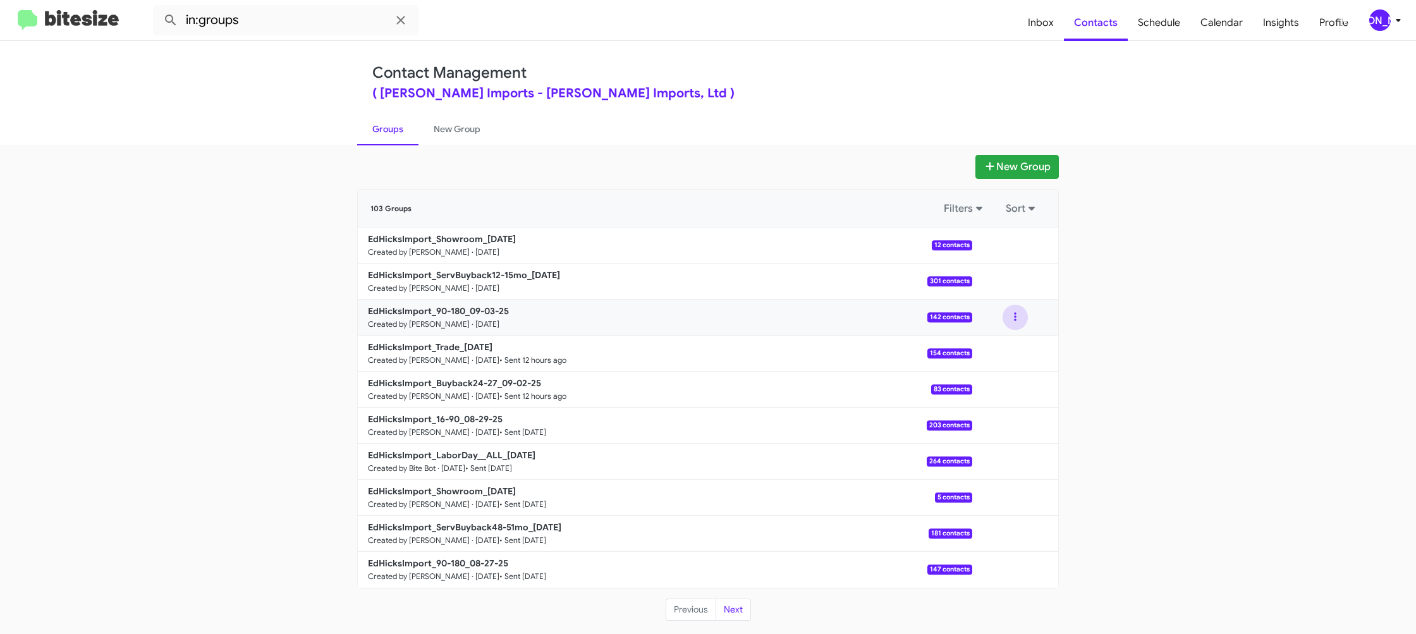
click at [1013, 318] on button at bounding box center [1015, 317] width 25 height 25
click at [997, 346] on button "View contacts" at bounding box center [977, 351] width 101 height 30
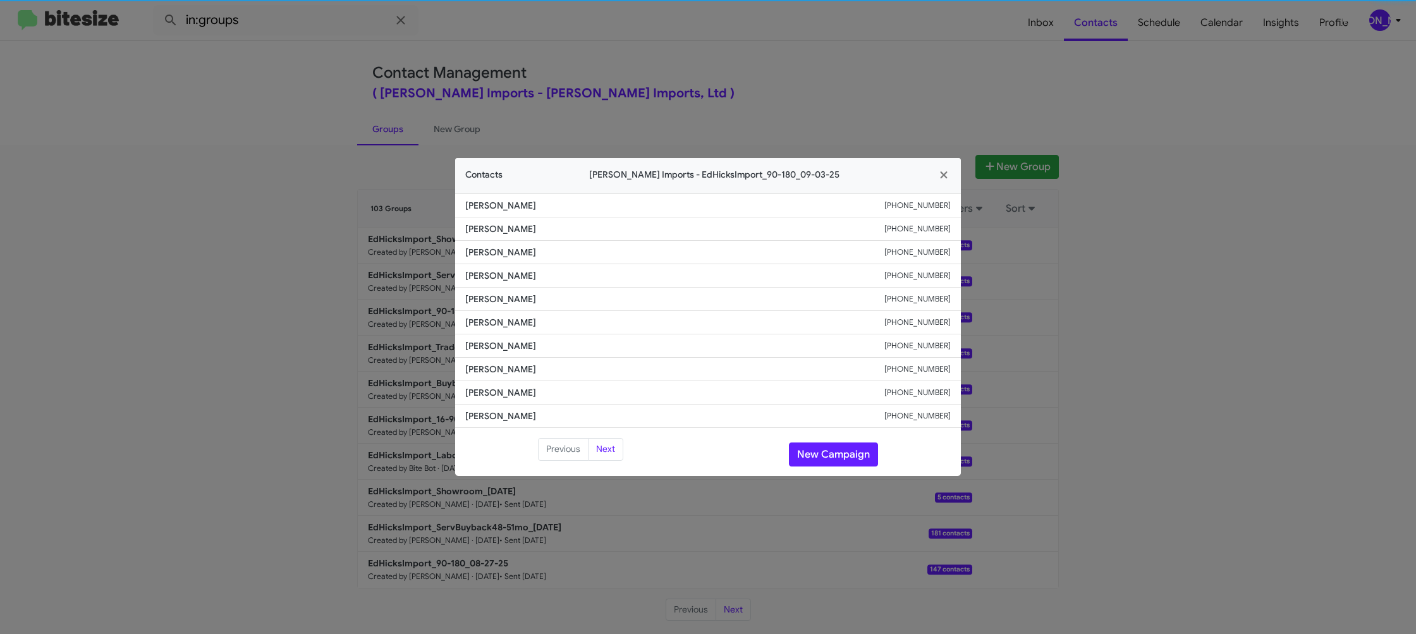
click at [486, 320] on span "Ayden Leos" at bounding box center [674, 322] width 419 height 13
copy span "Ayden Leos"
drag, startPoint x: 616, startPoint y: 54, endPoint x: 639, endPoint y: 69, distance: 27.3
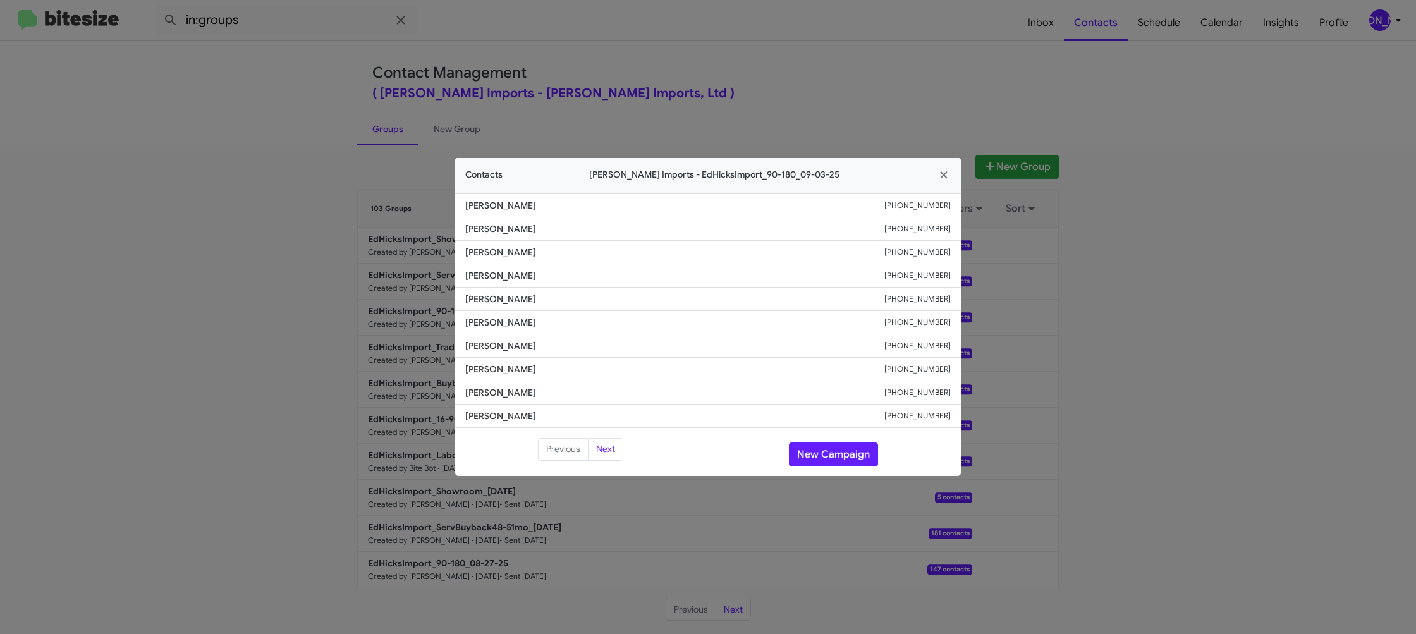
click at [624, 58] on modal-container "Contacts Ed Hicks Imports - EdHicksImport_90-180_09-03-25 Colby Clanton +136138…" at bounding box center [708, 317] width 1416 height 634
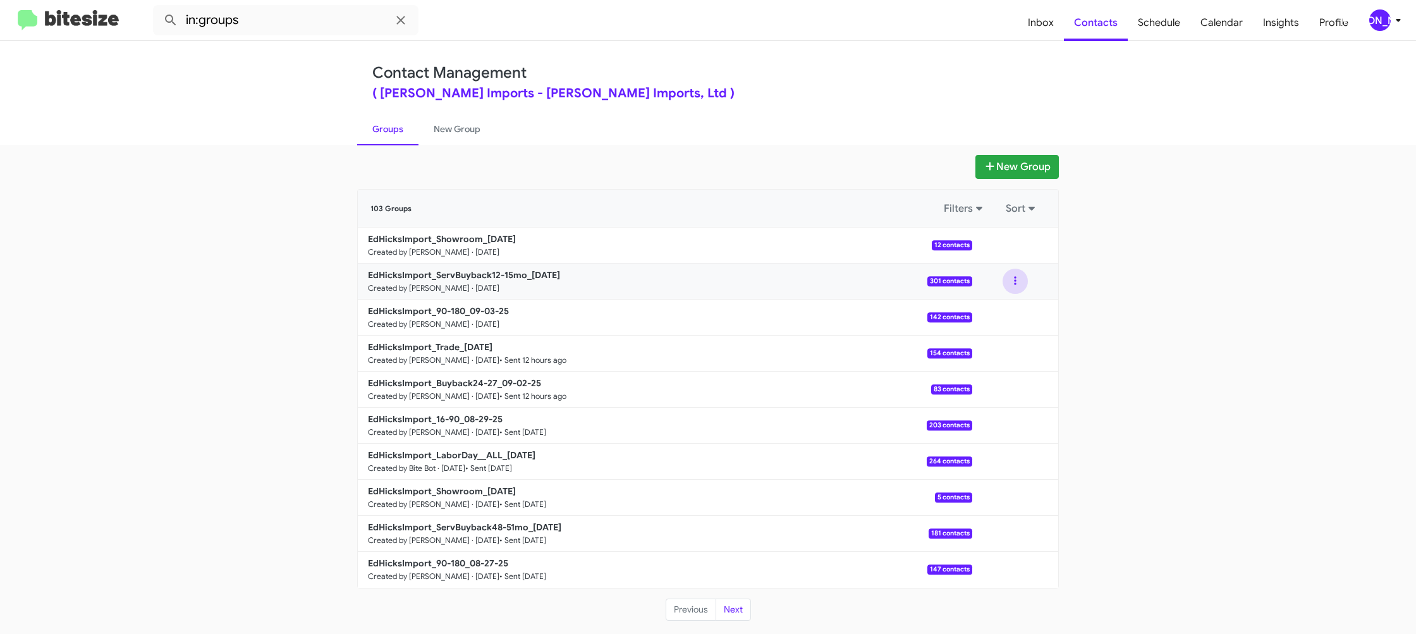
click at [1018, 290] on button at bounding box center [1015, 281] width 25 height 25
click at [1014, 305] on button "View contacts" at bounding box center [977, 315] width 101 height 30
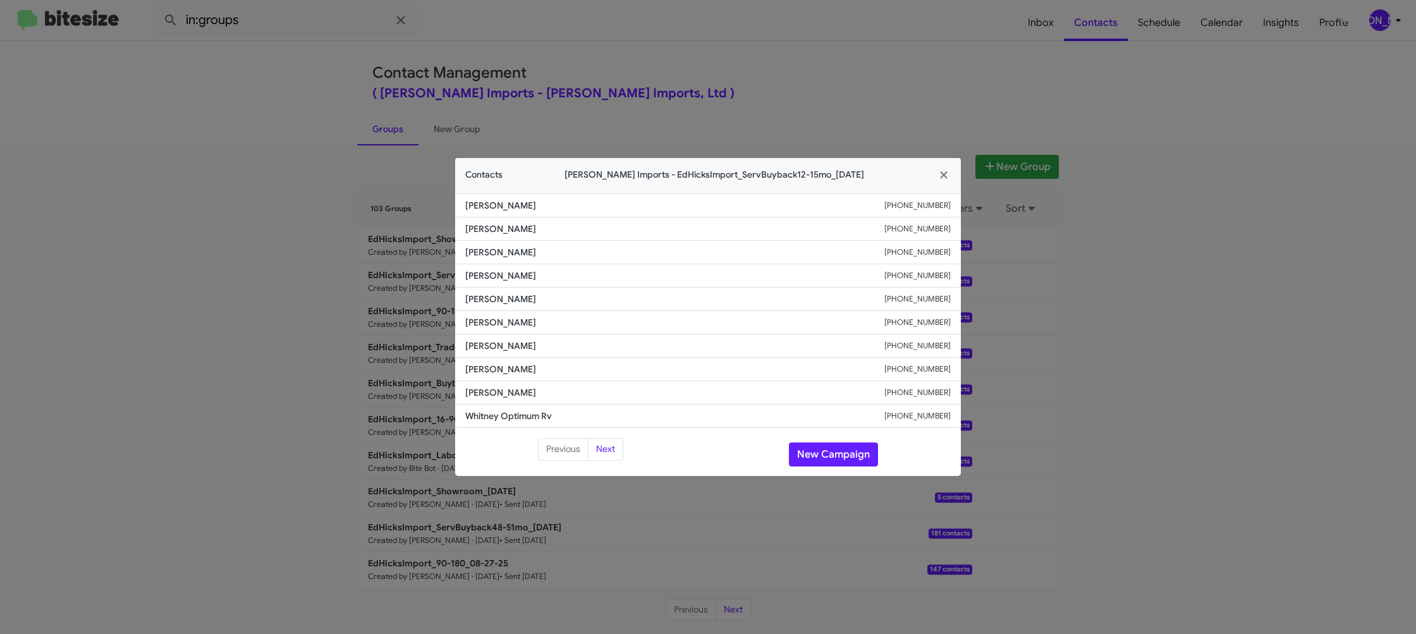
click at [505, 340] on span "Ernestina Gonzales" at bounding box center [674, 345] width 419 height 13
copy span "Ernestina Gonzales"
click at [768, 74] on modal-container "Contacts Ed Hicks Imports - EdHicksImport_ServBuyback12-15mo_09-03-25 Cesar Gra…" at bounding box center [708, 317] width 1416 height 634
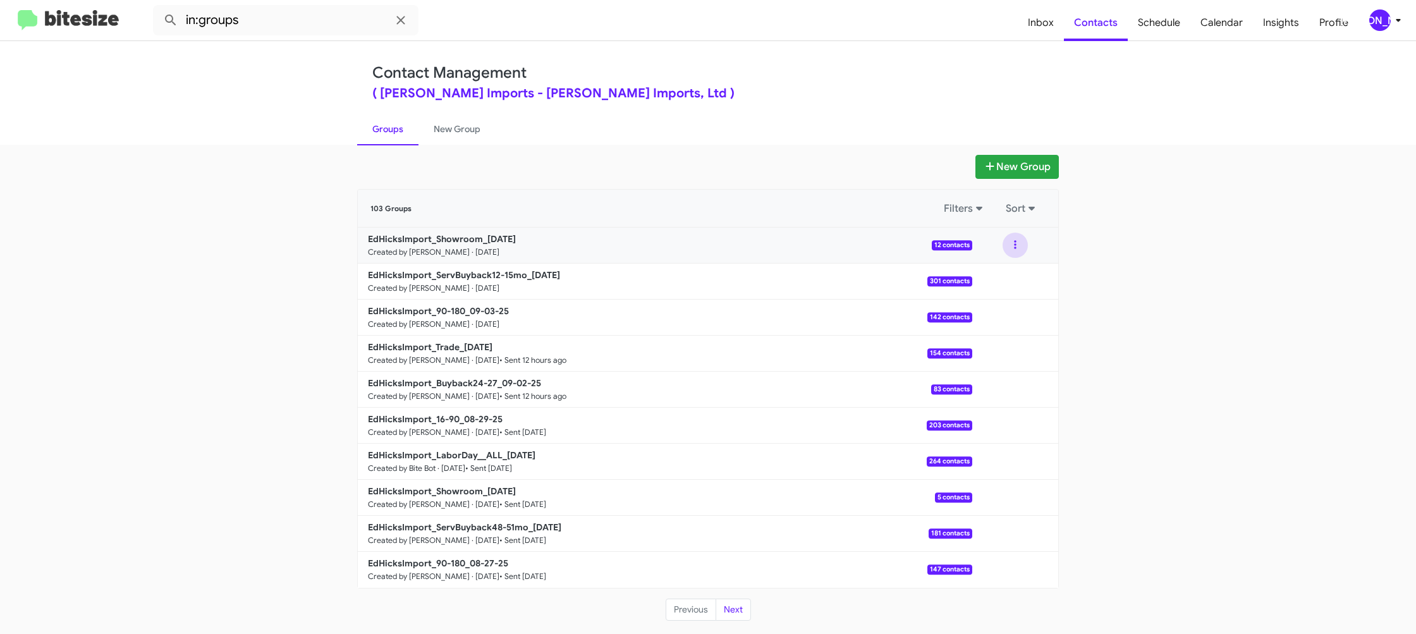
drag, startPoint x: 1011, startPoint y: 247, endPoint x: 1011, endPoint y: 253, distance: 7.0
click at [1012, 248] on button at bounding box center [1015, 245] width 25 height 25
click at [999, 277] on button "View contacts" at bounding box center [977, 279] width 101 height 30
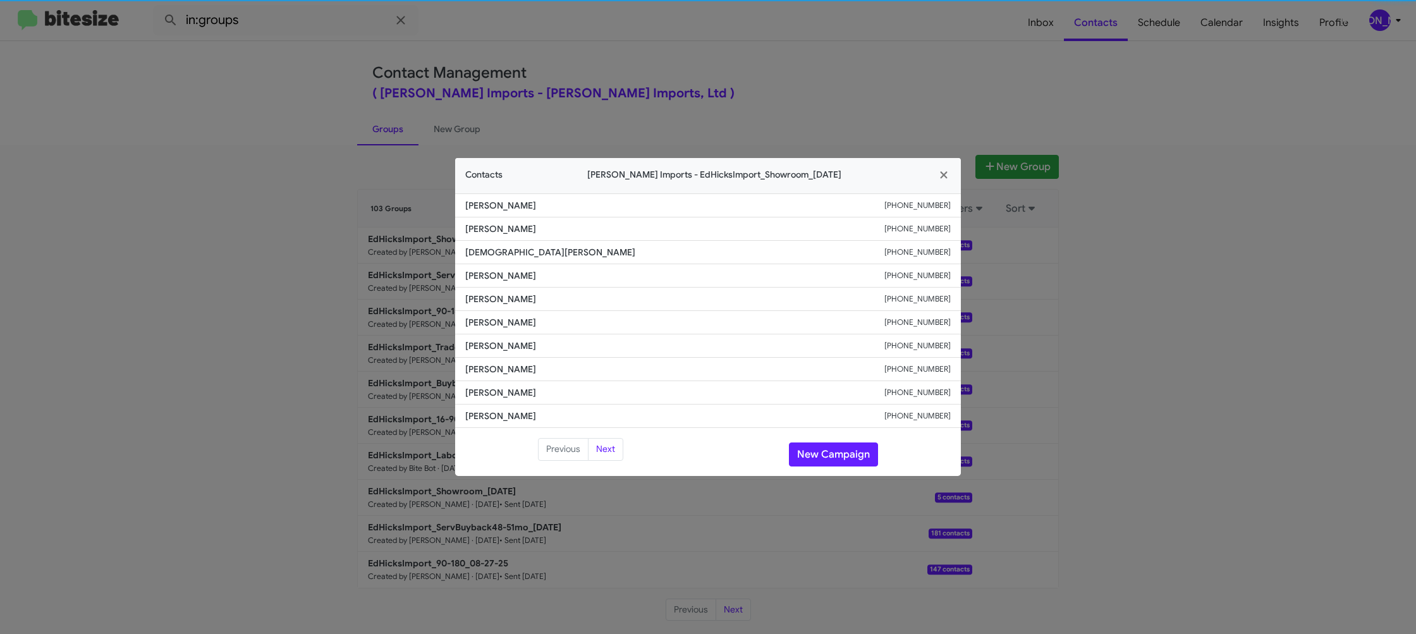
click at [482, 324] on span "Celeste Rodriguez" at bounding box center [674, 322] width 419 height 13
copy span "Celeste Rodriguez"
click at [506, 290] on li "Antonio Kelly +12814505558" at bounding box center [708, 299] width 506 height 23
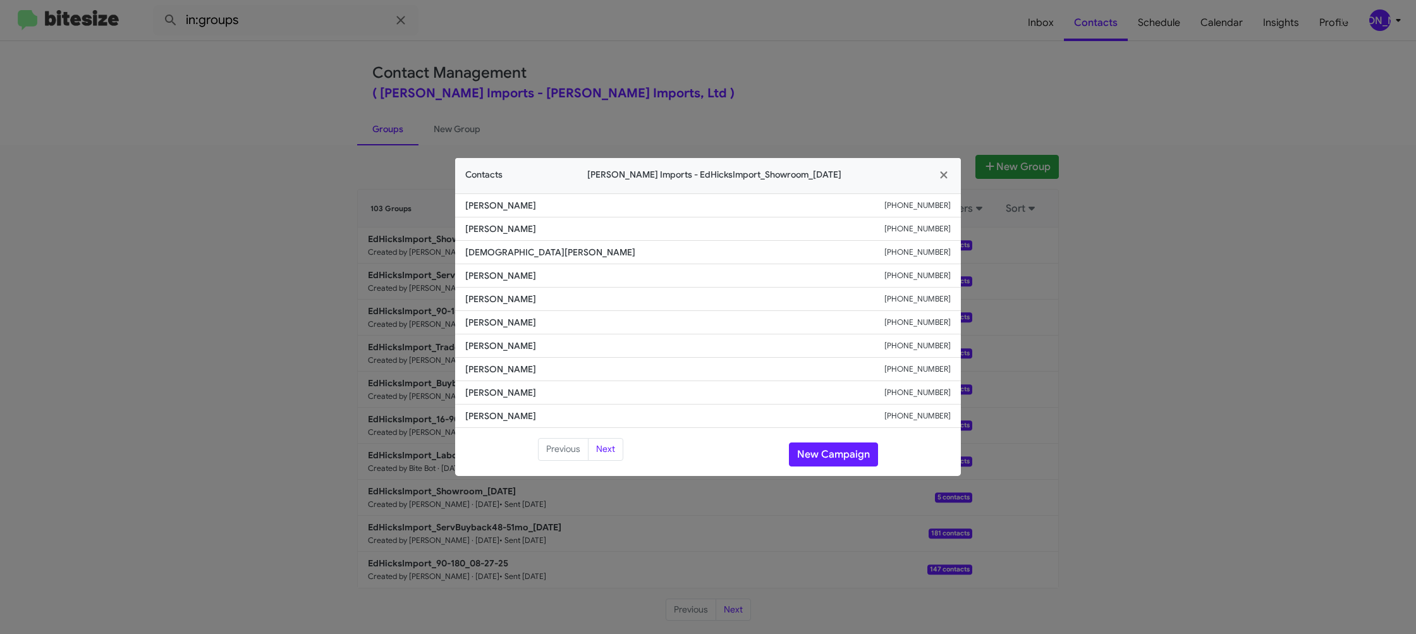
click at [503, 279] on span "Cynthia Pesina" at bounding box center [674, 275] width 419 height 13
copy span "Cynthia Pesina"
drag, startPoint x: 535, startPoint y: 104, endPoint x: 539, endPoint y: 118, distance: 14.6
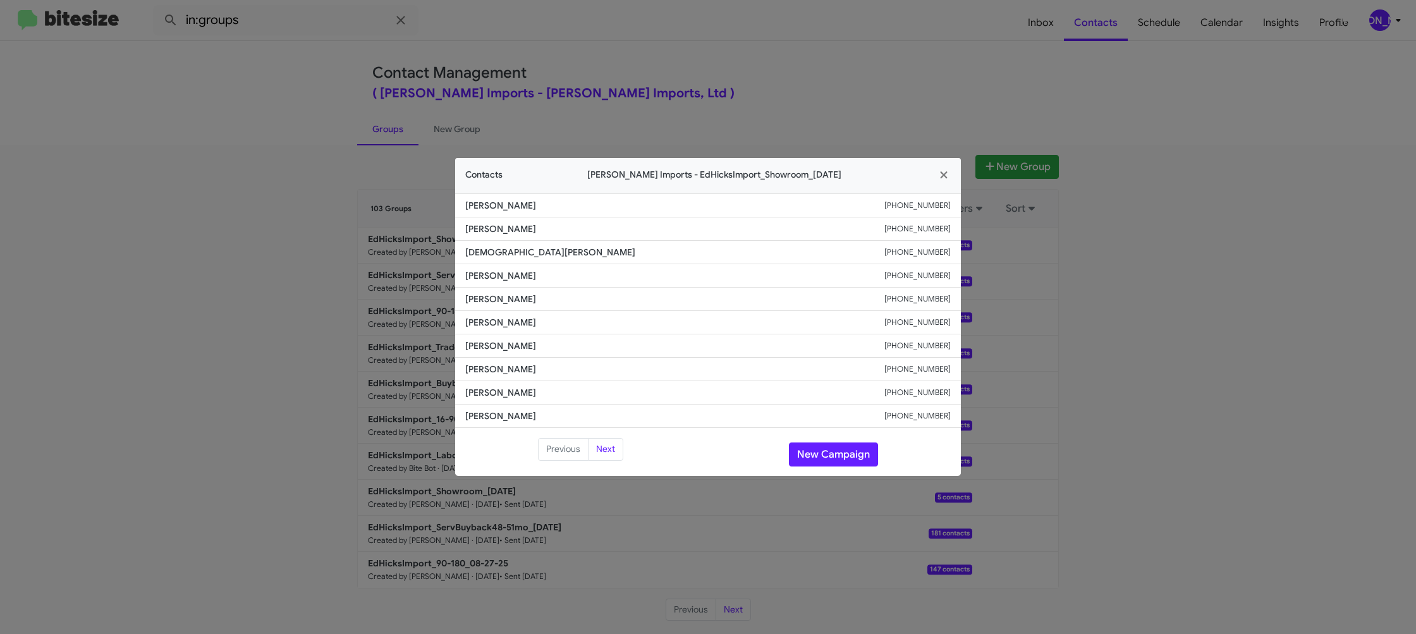
click at [535, 104] on modal-container "Contacts Ed Hicks Imports - EdHicksImport_Showroom_09-03-25 Joe Benavides +1361…" at bounding box center [708, 317] width 1416 height 634
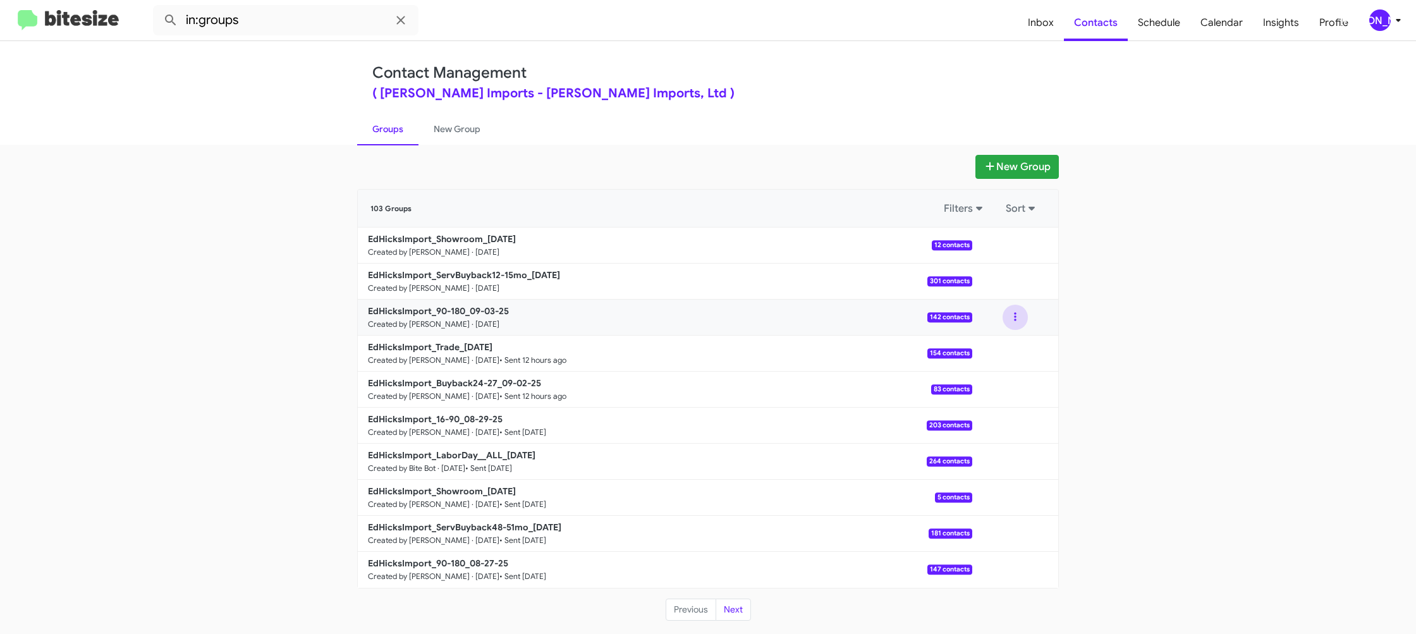
drag, startPoint x: 1019, startPoint y: 320, endPoint x: 1012, endPoint y: 335, distance: 16.1
click at [1019, 320] on button at bounding box center [1015, 317] width 25 height 25
click at [1009, 346] on button "View contacts" at bounding box center [977, 351] width 101 height 30
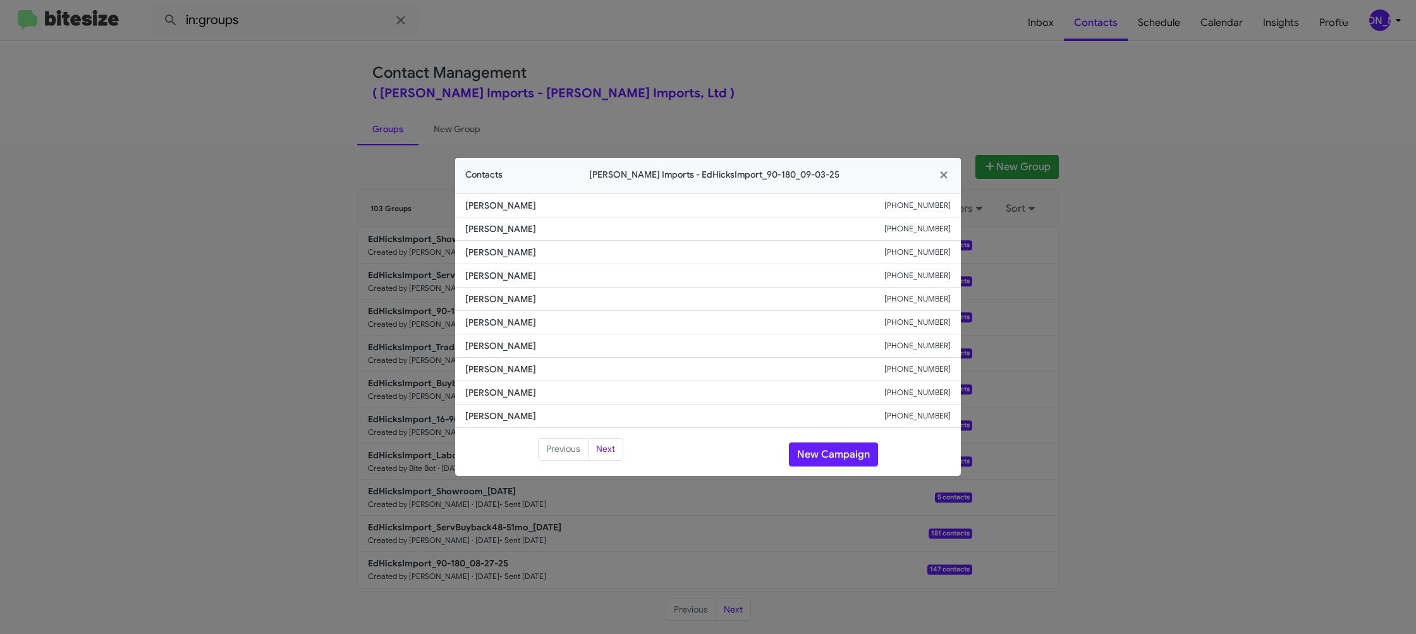
drag, startPoint x: 1145, startPoint y: 284, endPoint x: 854, endPoint y: 3, distance: 404.1
click at [1142, 283] on modal-container "Contacts Ed Hicks Imports - EdHicksImport_90-180_09-03-25 Colby Clanton +136138…" at bounding box center [708, 317] width 1416 height 634
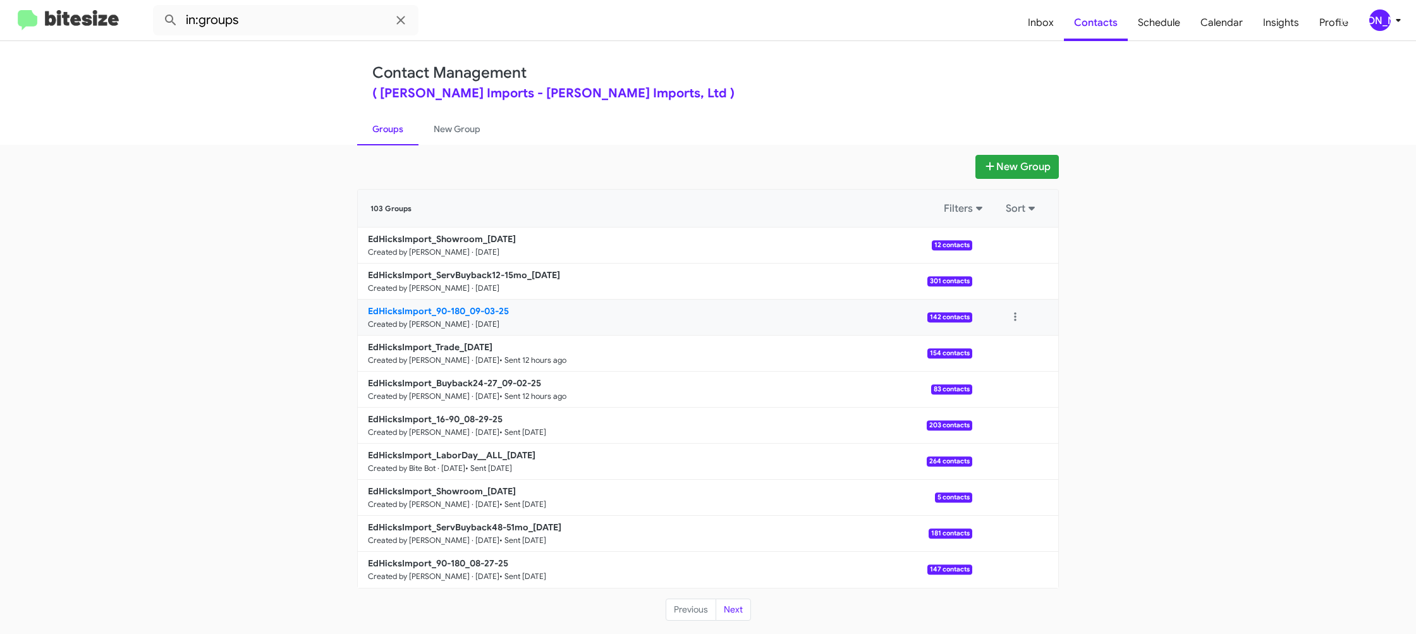
click at [452, 310] on b "EdHicksImport_90-180_09-03-25" at bounding box center [438, 310] width 141 height 11
drag, startPoint x: 452, startPoint y: 310, endPoint x: 334, endPoint y: 57, distance: 279.1
click at [446, 300] on link "EdHicksImport_90-180_09-03-25 Created by Jason Apdua · Sep 3, 2025 142 contacts" at bounding box center [665, 318] width 614 height 36
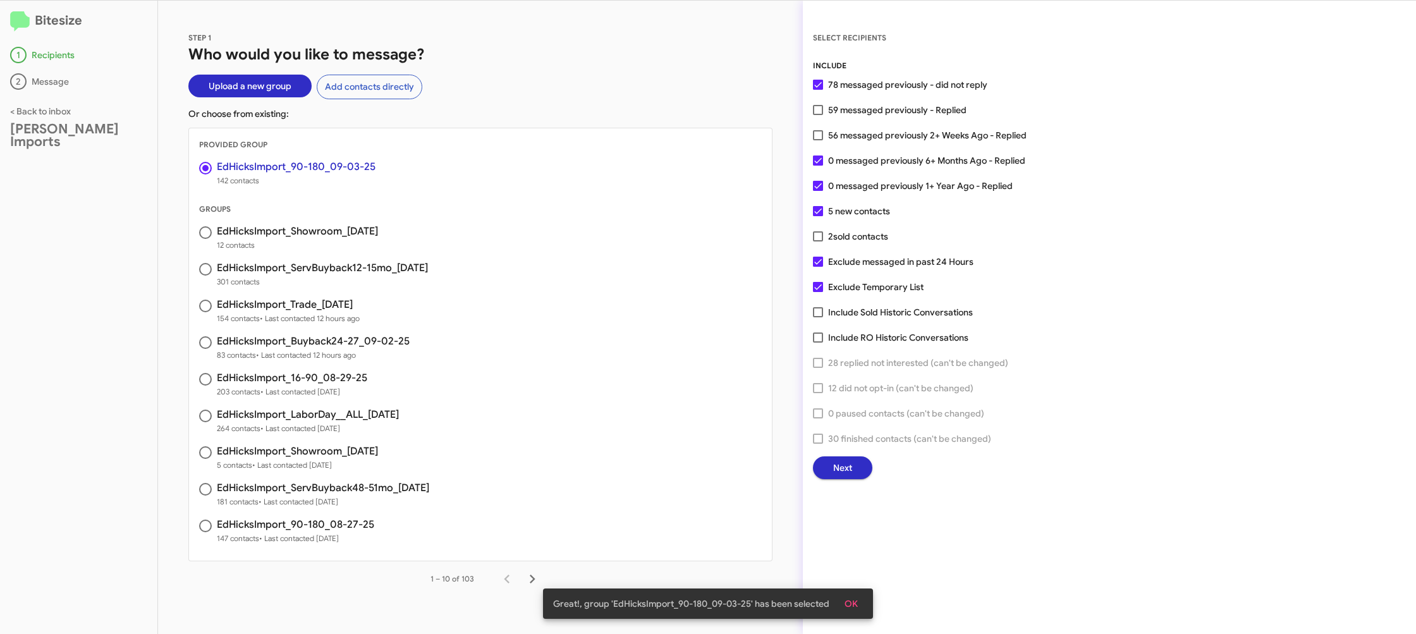
drag, startPoint x: 842, startPoint y: 470, endPoint x: 827, endPoint y: 462, distance: 16.4
click at [827, 462] on button "Next" at bounding box center [842, 467] width 59 height 23
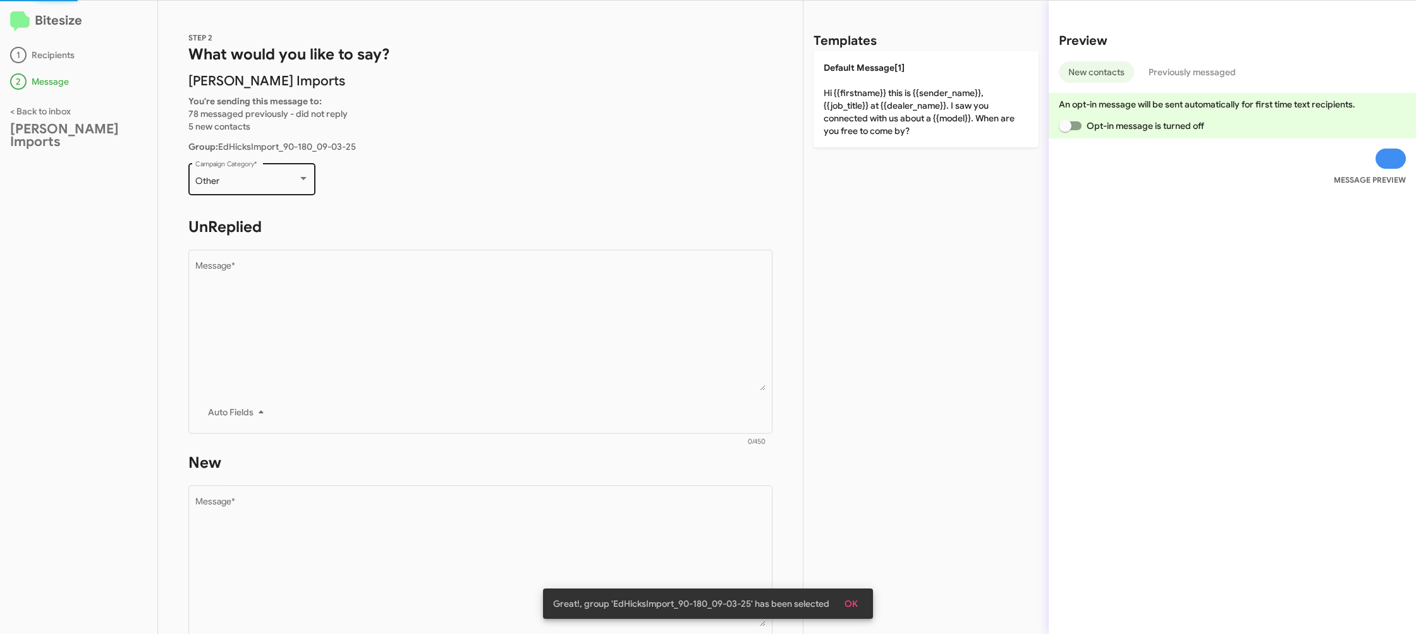
click at [291, 190] on div "Other Campaign Category *" at bounding box center [252, 178] width 114 height 35
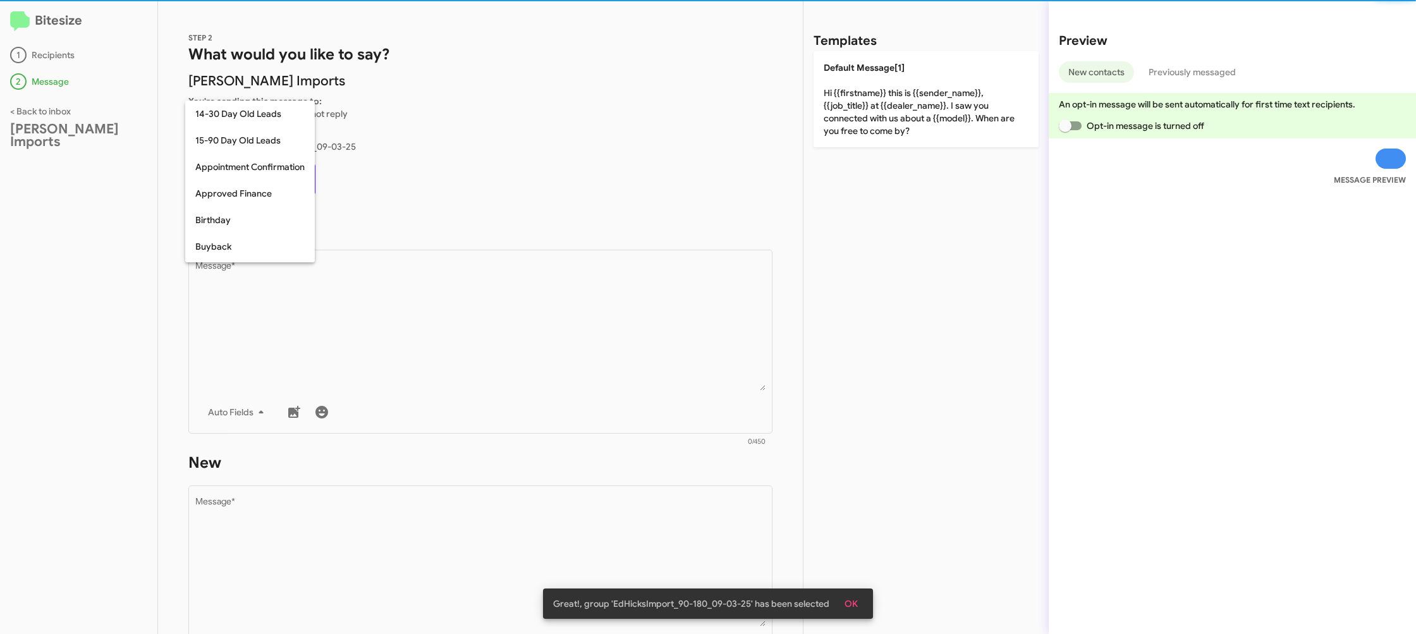
scroll to position [277, 0]
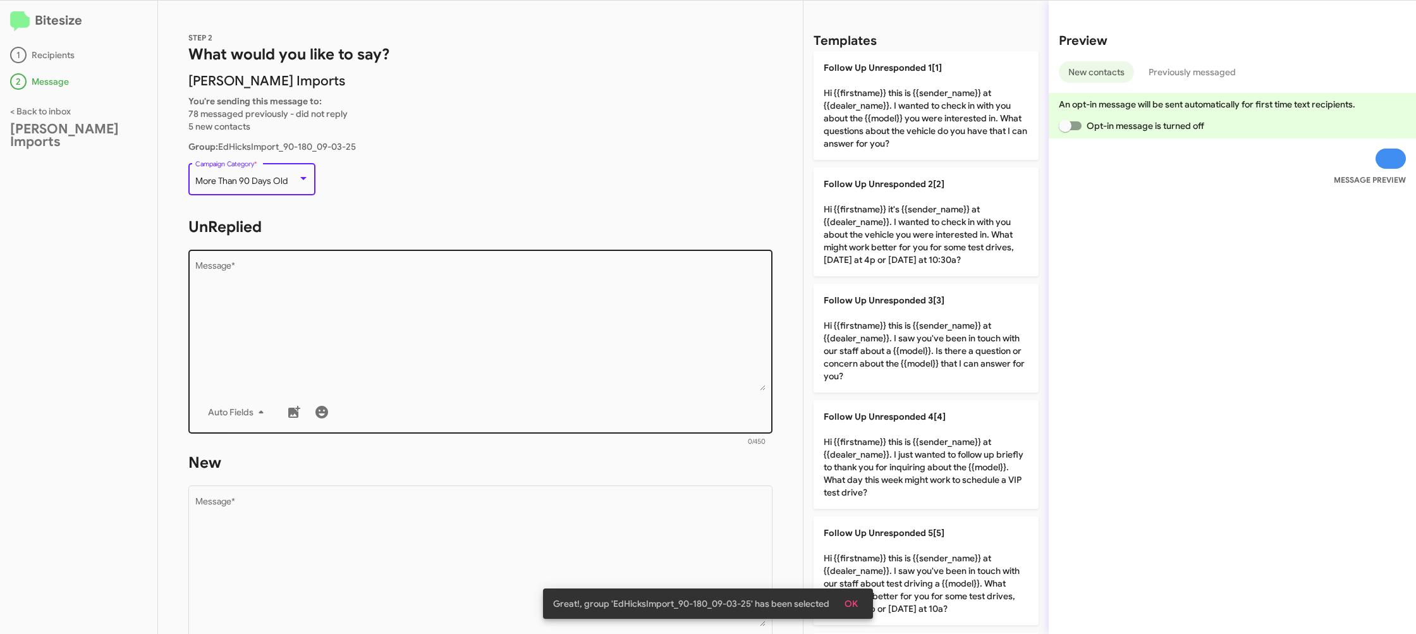
click at [418, 318] on textarea "Message *" at bounding box center [480, 326] width 571 height 129
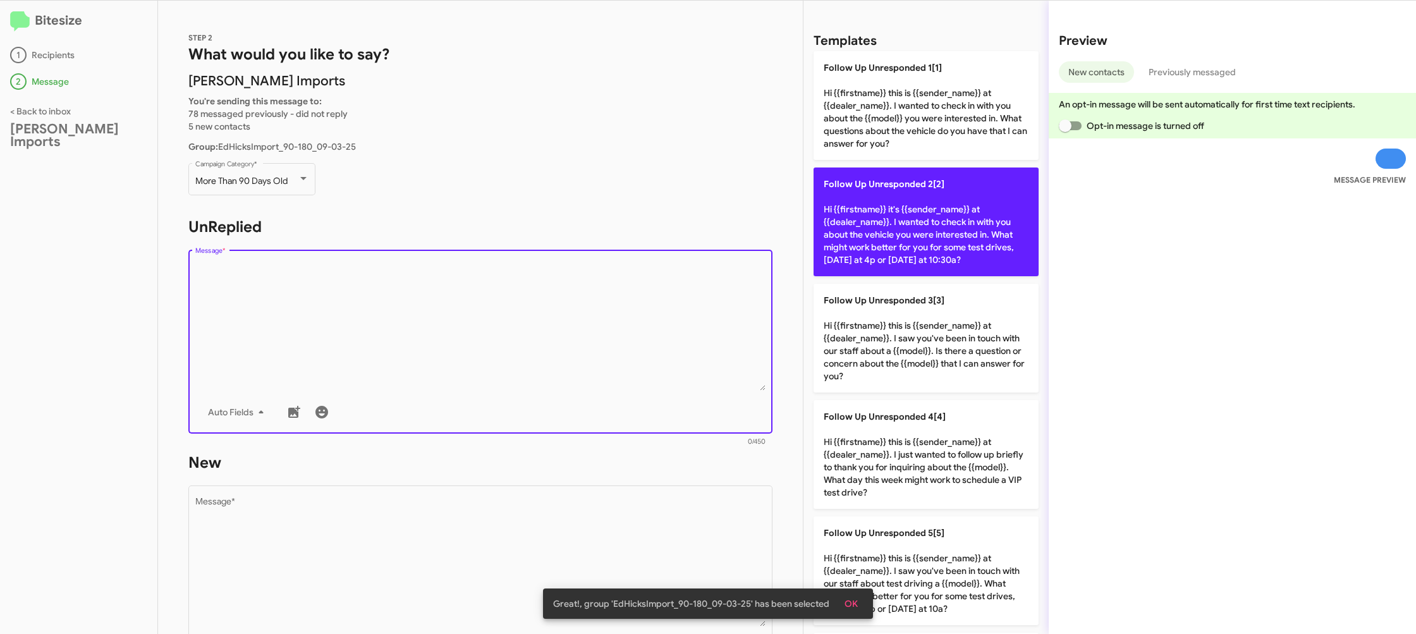
click at [877, 225] on p "Follow Up Unresponded 2[2] Hi {{firstname}} it's {{sender_name}} at {{dealer_na…" at bounding box center [926, 222] width 225 height 109
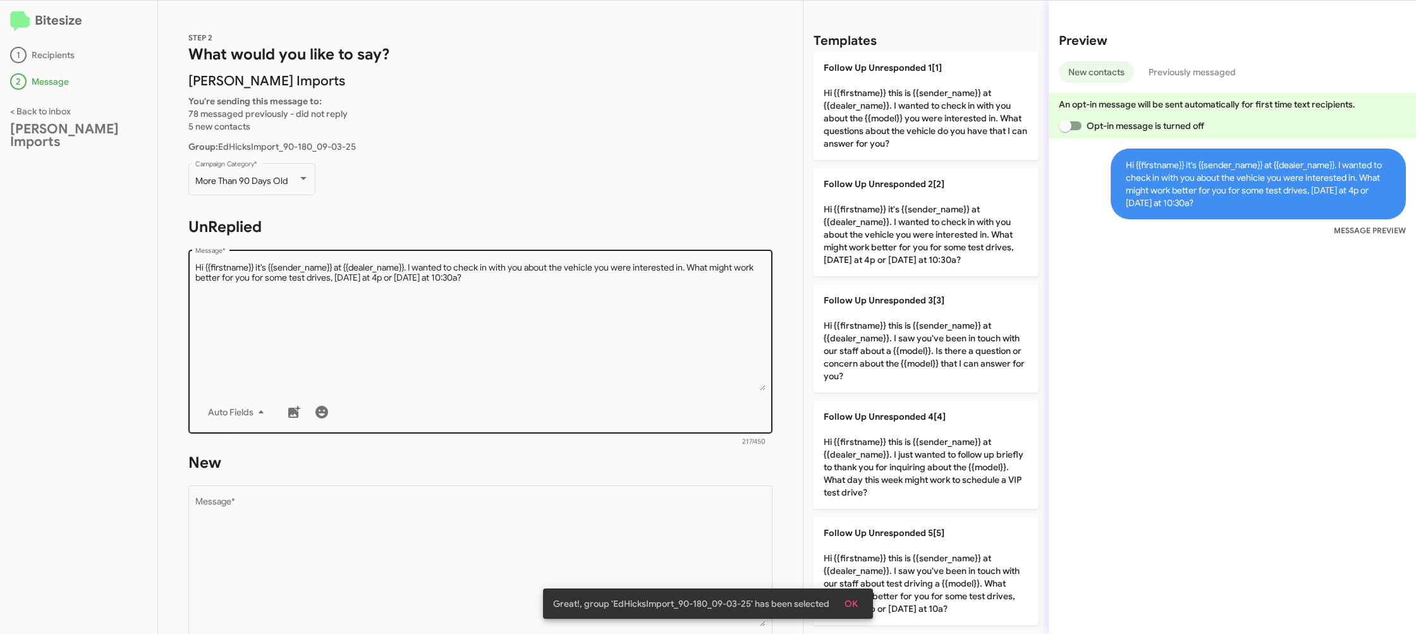
scroll to position [1, 0]
click at [573, 374] on textarea "Message *" at bounding box center [480, 325] width 571 height 129
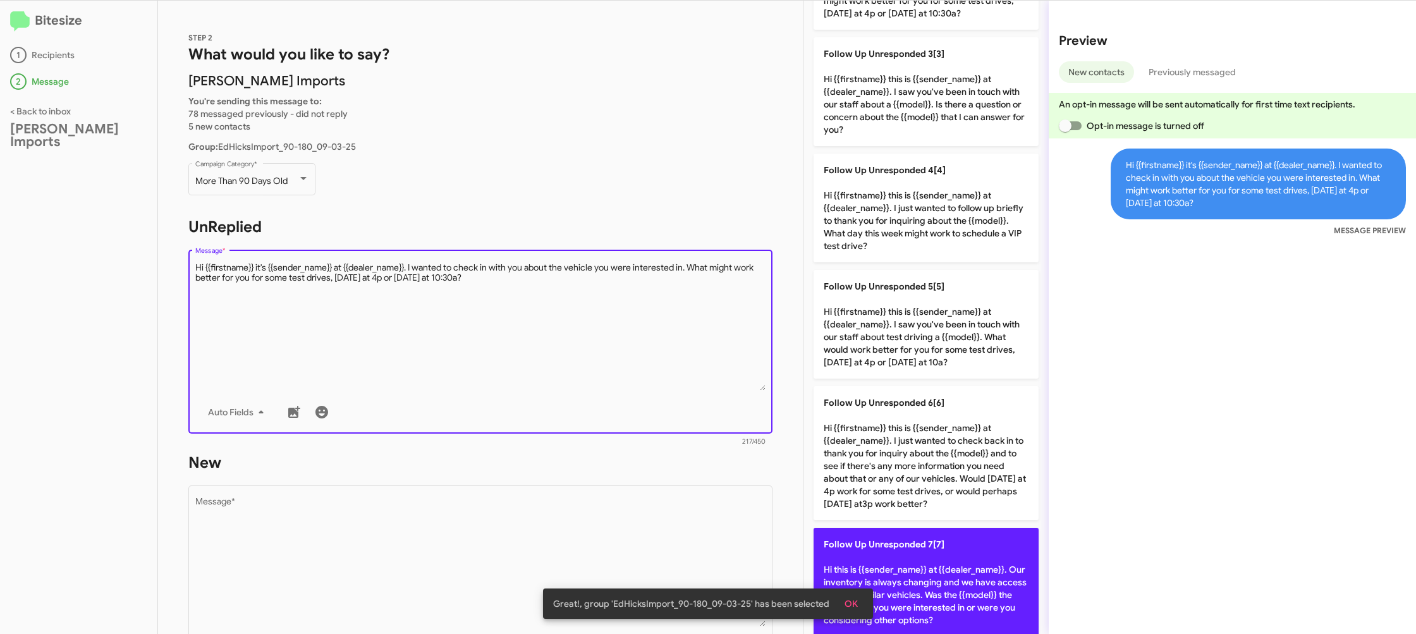
scroll to position [0, 0]
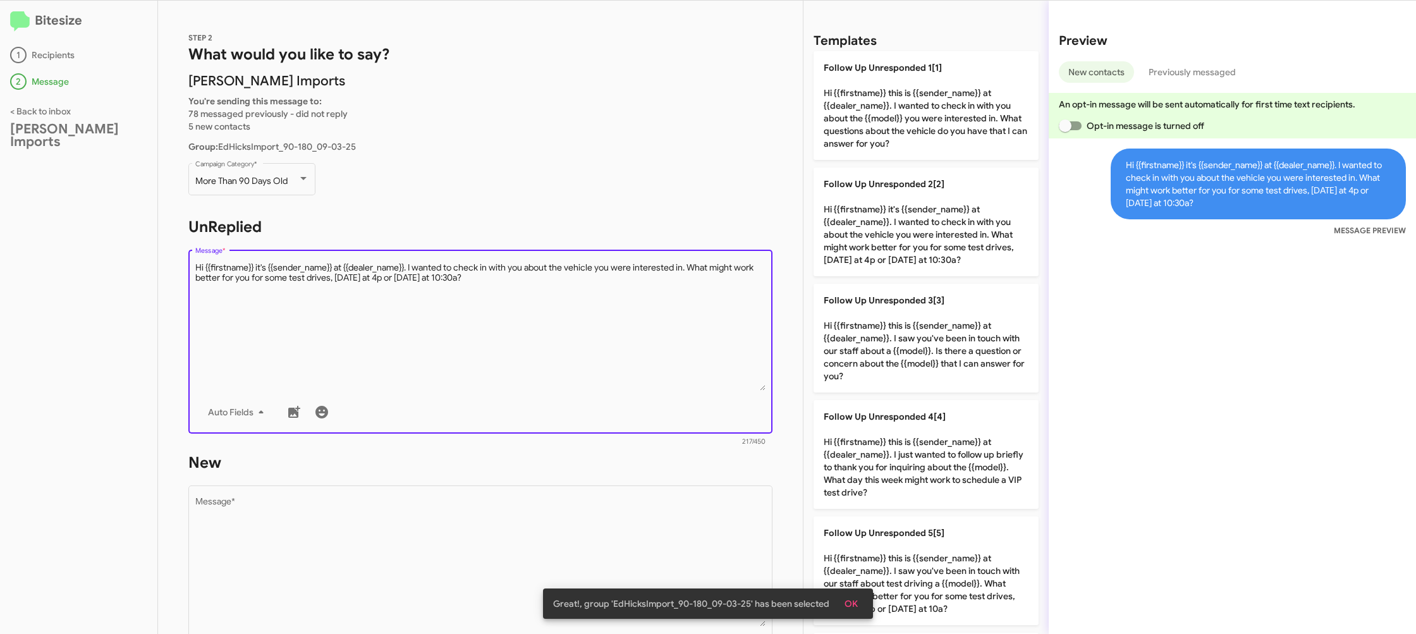
click at [881, 113] on p "Follow Up Unresponded 1[1] Hi {{firstname}} this is {{sender_name}} at {{dealer…" at bounding box center [926, 105] width 225 height 109
type textarea "Hi {{firstname}} this is {{sender_name}} at {{dealer_name}}. I wanted to check …"
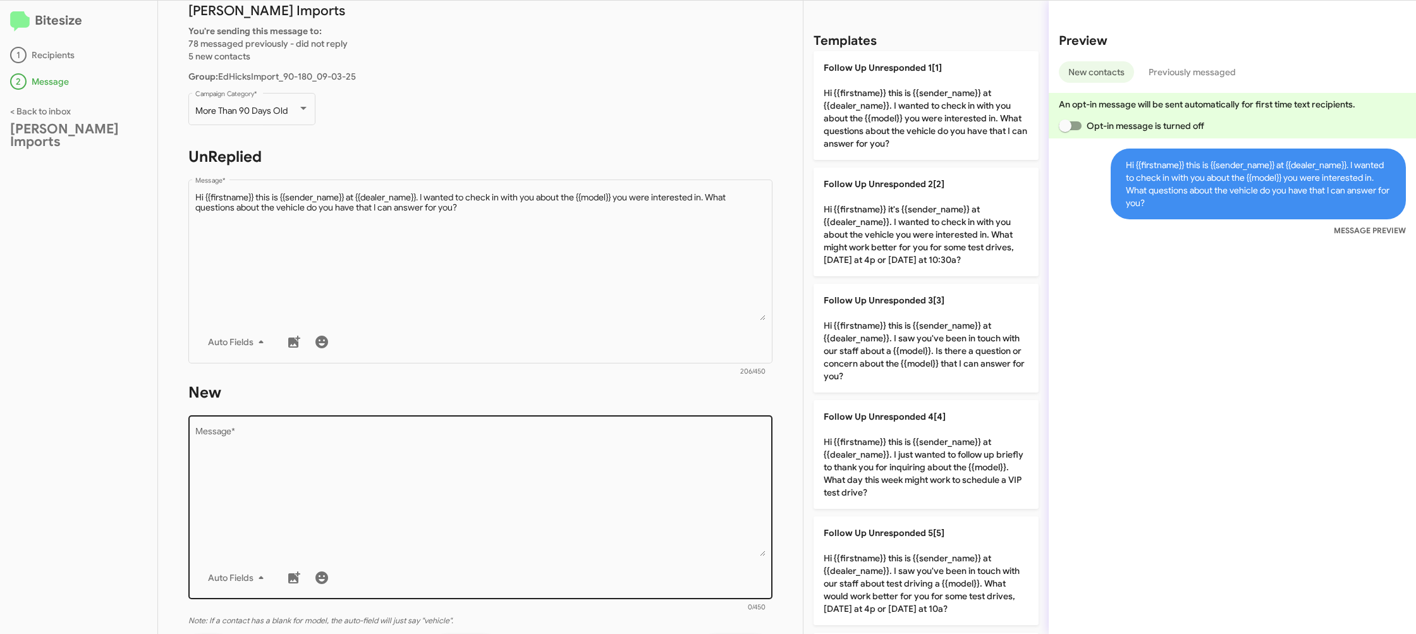
scroll to position [79, 0]
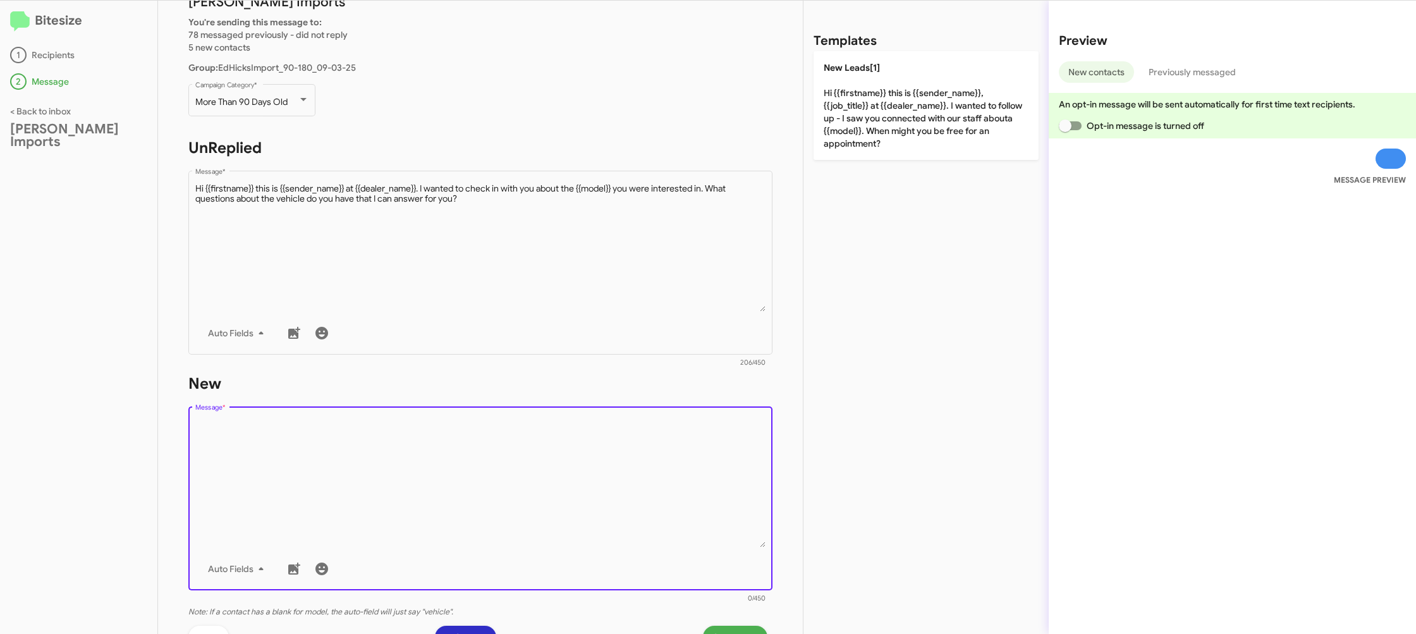
click at [584, 475] on textarea "Message *" at bounding box center [480, 482] width 571 height 129
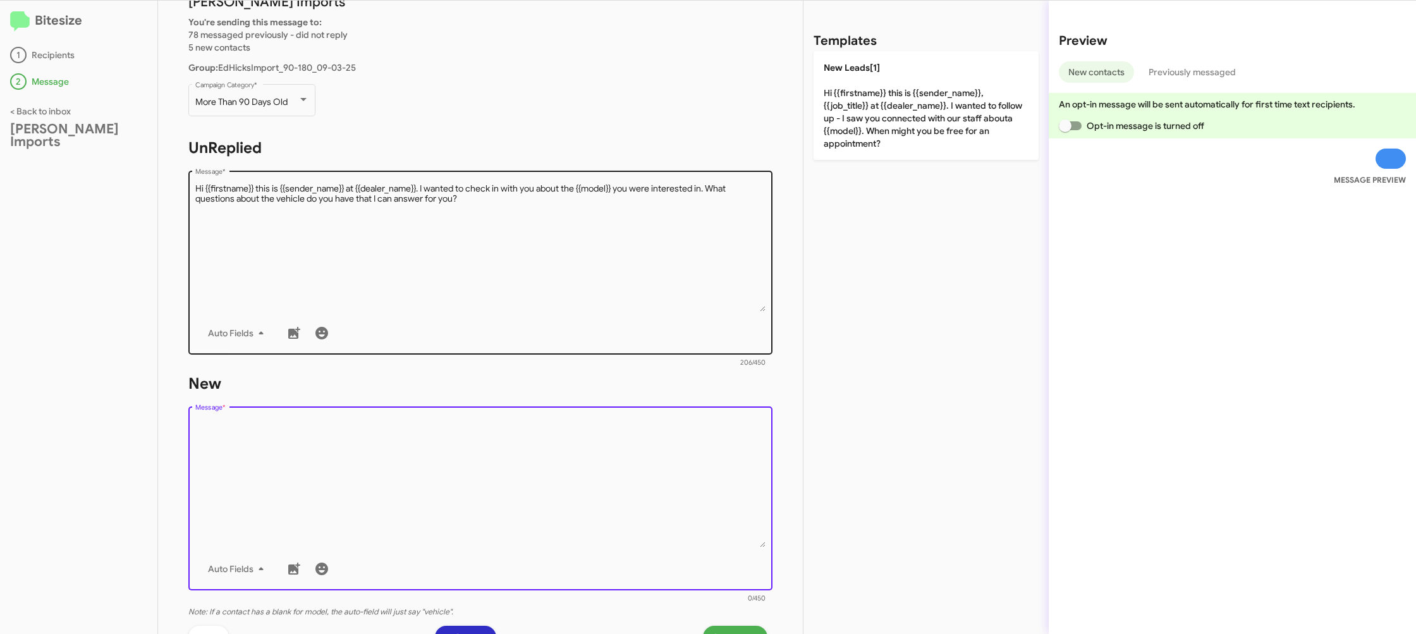
drag, startPoint x: 585, startPoint y: 475, endPoint x: 640, endPoint y: 351, distance: 135.5
click at [588, 461] on textarea "Message *" at bounding box center [480, 482] width 571 height 129
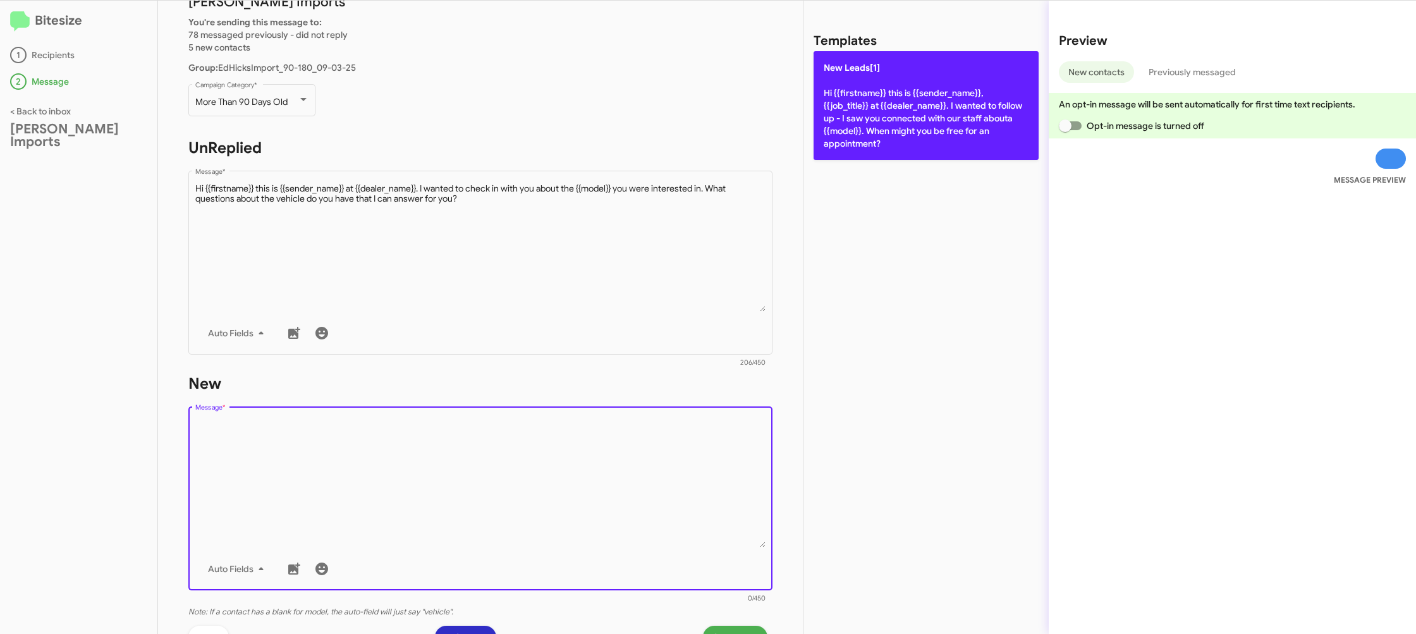
drag, startPoint x: 850, startPoint y: 166, endPoint x: 853, endPoint y: 135, distance: 31.1
click at [851, 158] on div "Templates New Leads[1] Hi {{firstname}} this is {{sender_name}}, {{job_title}} …" at bounding box center [925, 317] width 245 height 633
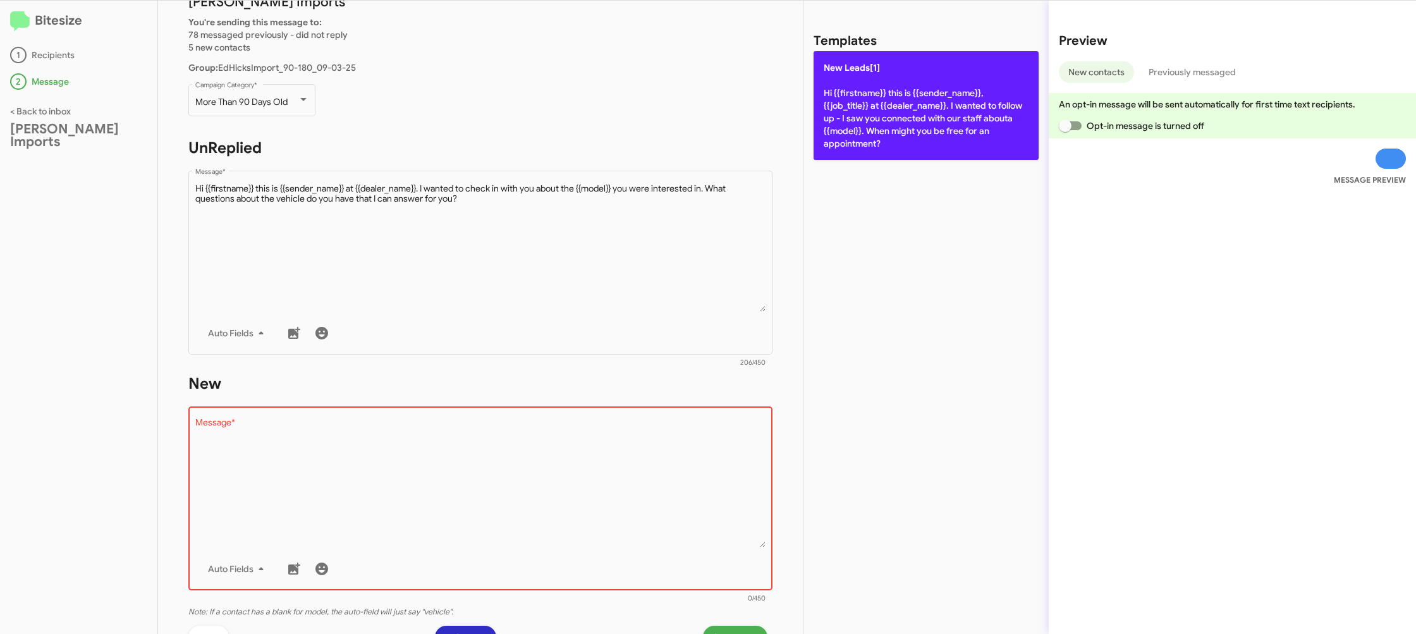
click at [853, 135] on p "New Leads[1] Hi {{firstname}} this is {{sender_name}}, {{job_title}} at {{deale…" at bounding box center [926, 105] width 225 height 109
type textarea "Hi {{firstname}} this is {{sender_name}}, {{job_title}} at {{dealer_name}}. I w…"
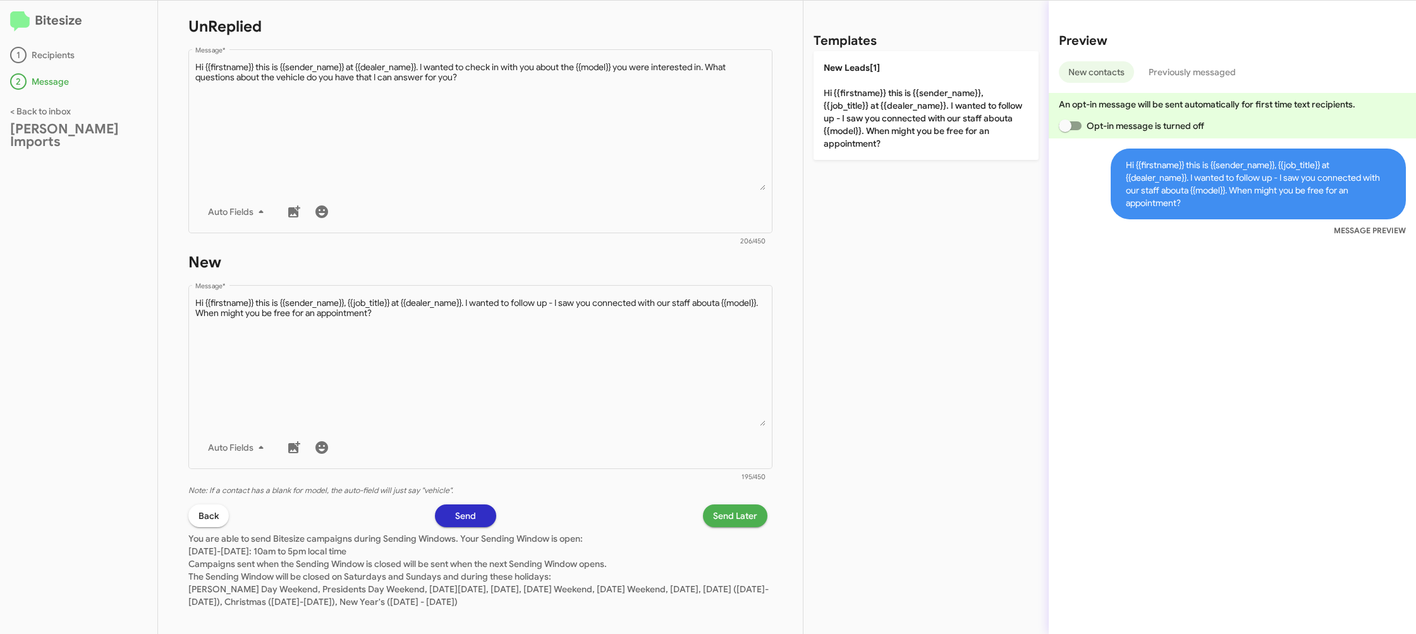
scroll to position [212, 0]
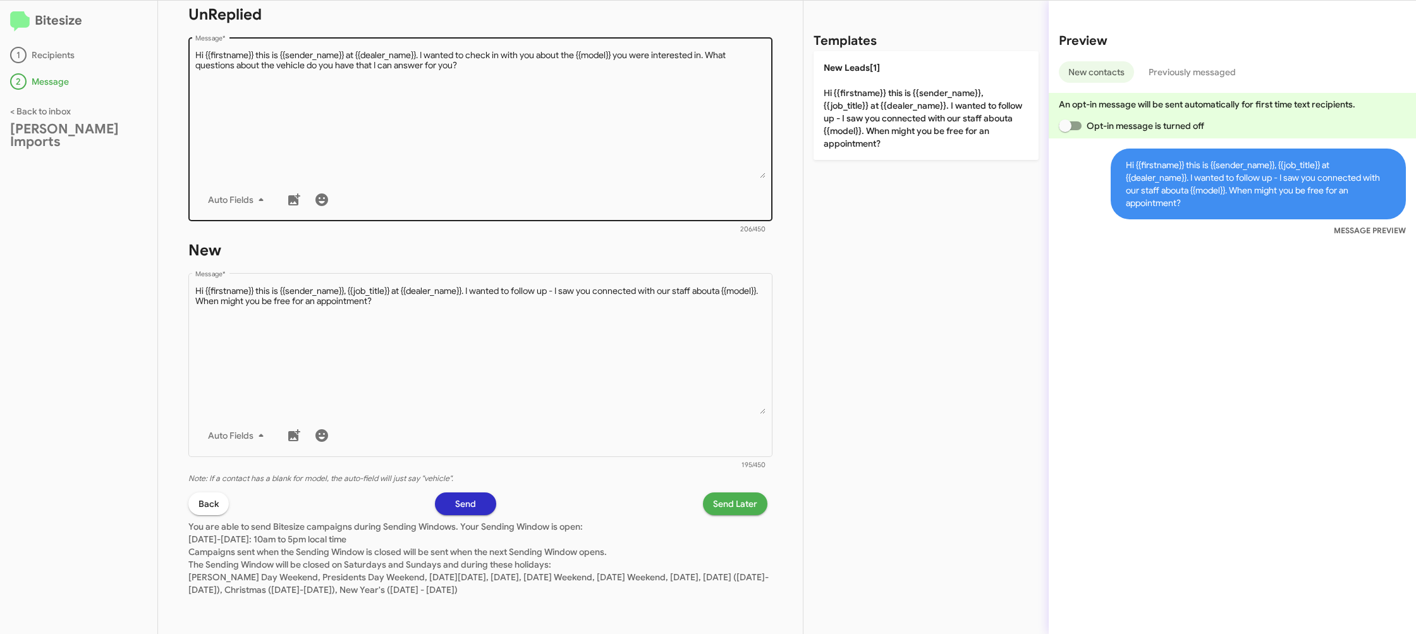
click at [645, 162] on textarea "Message *" at bounding box center [480, 113] width 571 height 129
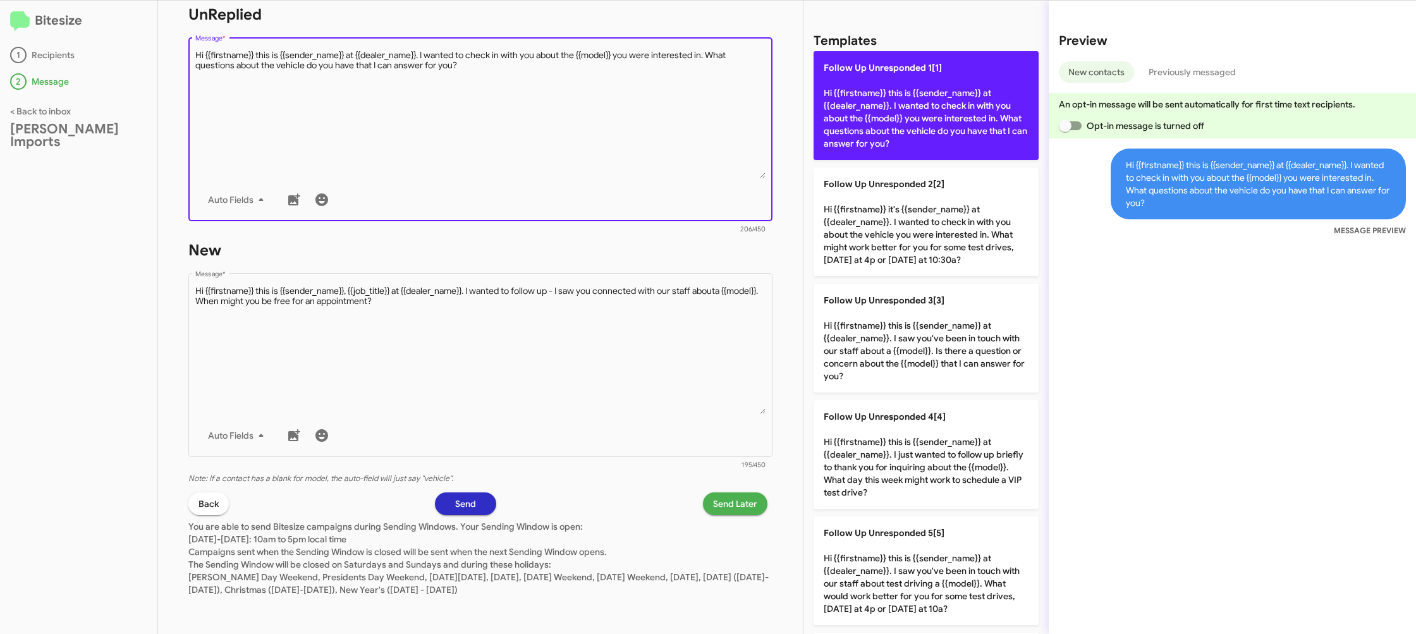
click at [864, 137] on p "Follow Up Unresponded 1[1] Hi {{firstname}} this is {{sender_name}} at {{dealer…" at bounding box center [926, 105] width 225 height 109
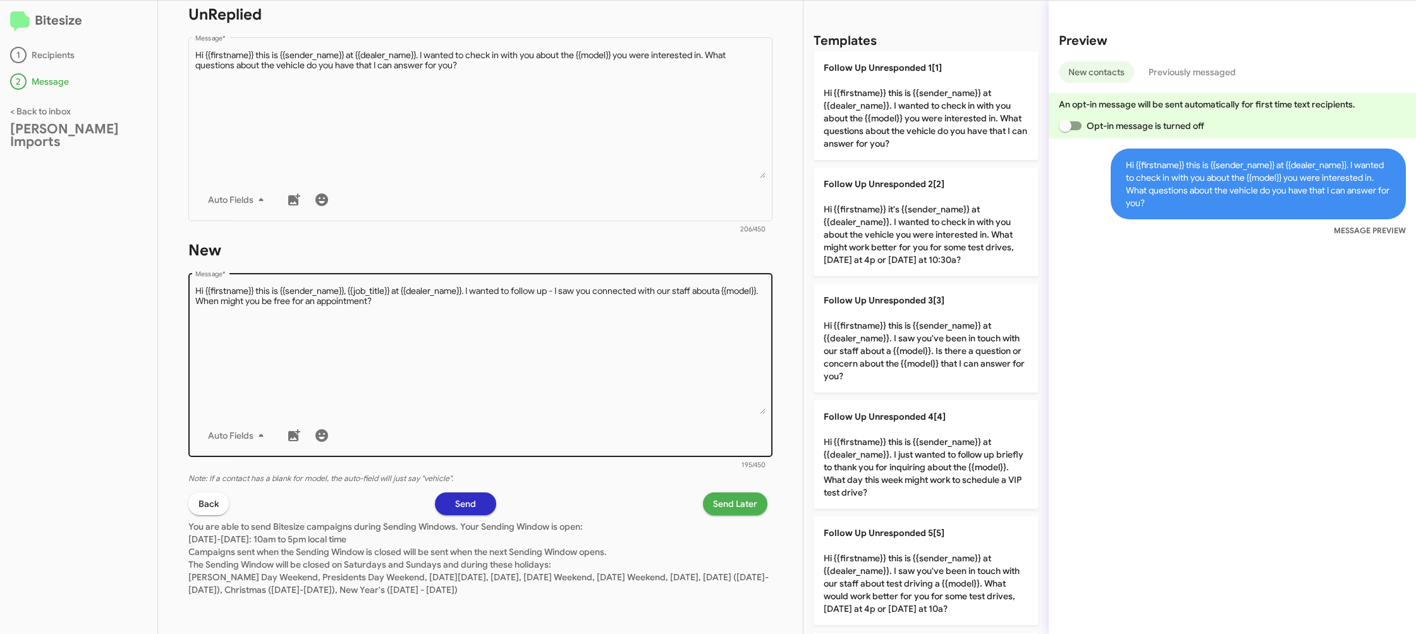
drag, startPoint x: 701, startPoint y: 480, endPoint x: 705, endPoint y: 450, distance: 30.0
click at [701, 480] on p "Note: If a contact has a blank for model, the auto-field will just say "vehicle…" at bounding box center [480, 478] width 584 height 13
click at [702, 423] on div "Drop image here to insert Auto Fields Message *" at bounding box center [480, 364] width 571 height 186
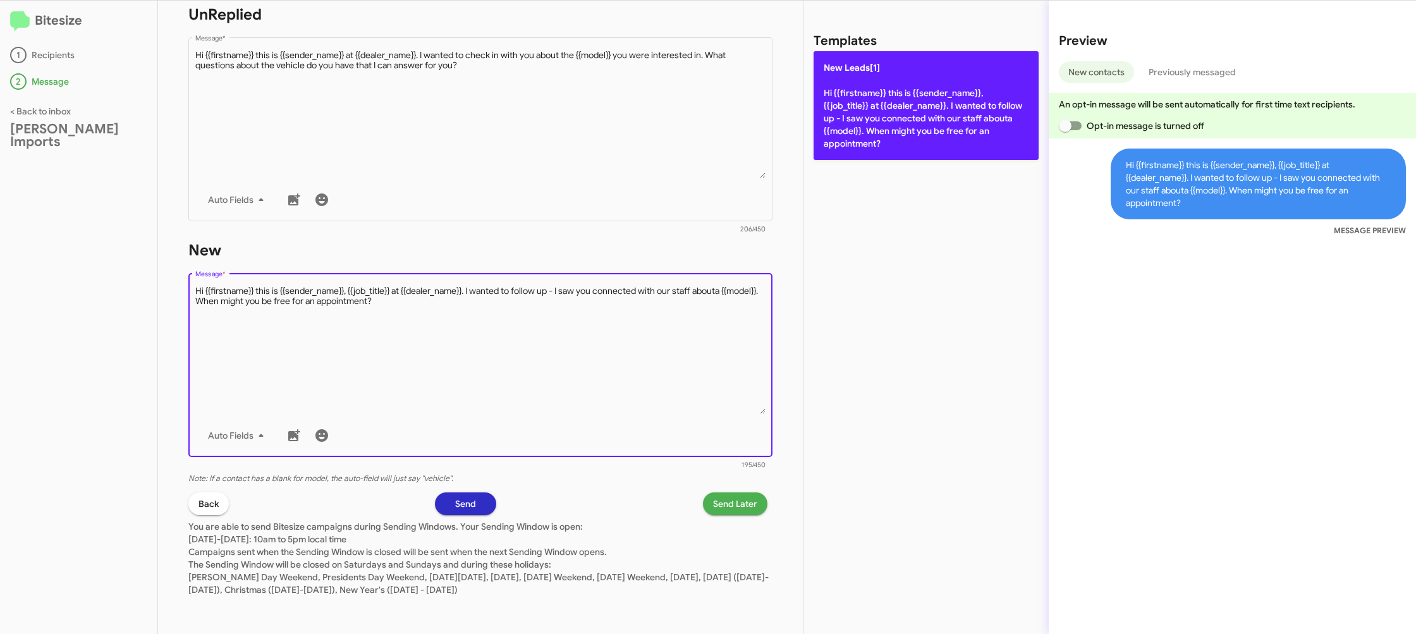
click at [864, 126] on p "New Leads[1] Hi {{firstname}} this is {{sender_name}}, {{job_title}} at {{deale…" at bounding box center [926, 105] width 225 height 109
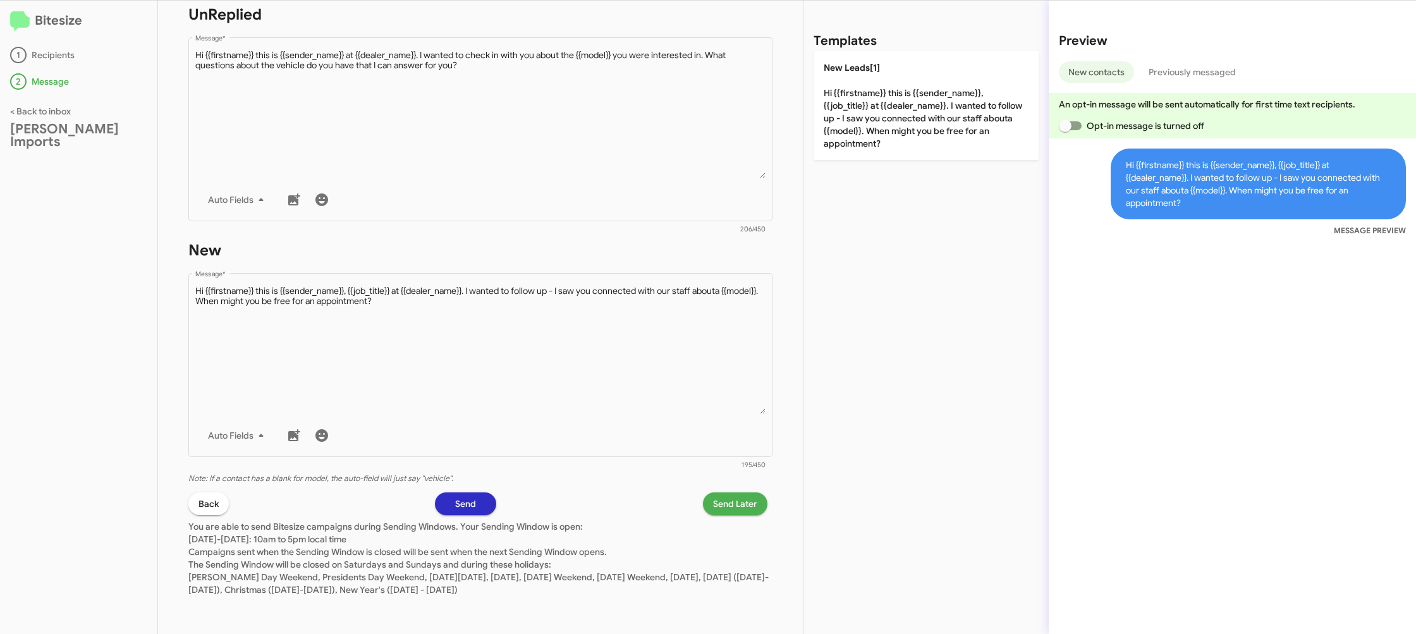
click at [737, 499] on span "Send Later" at bounding box center [735, 503] width 44 height 23
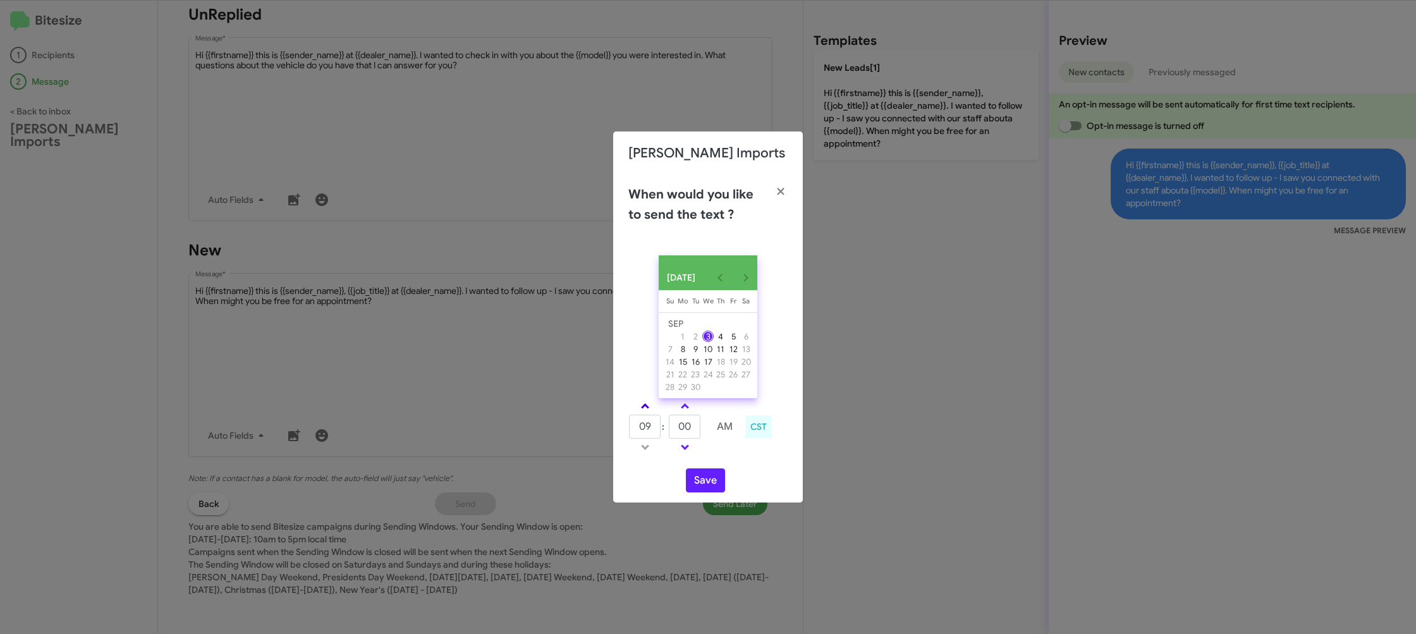
click at [647, 411] on span at bounding box center [645, 407] width 8 height 8
type input "10"
click at [681, 434] on input "00" at bounding box center [685, 427] width 32 height 24
type input "39"
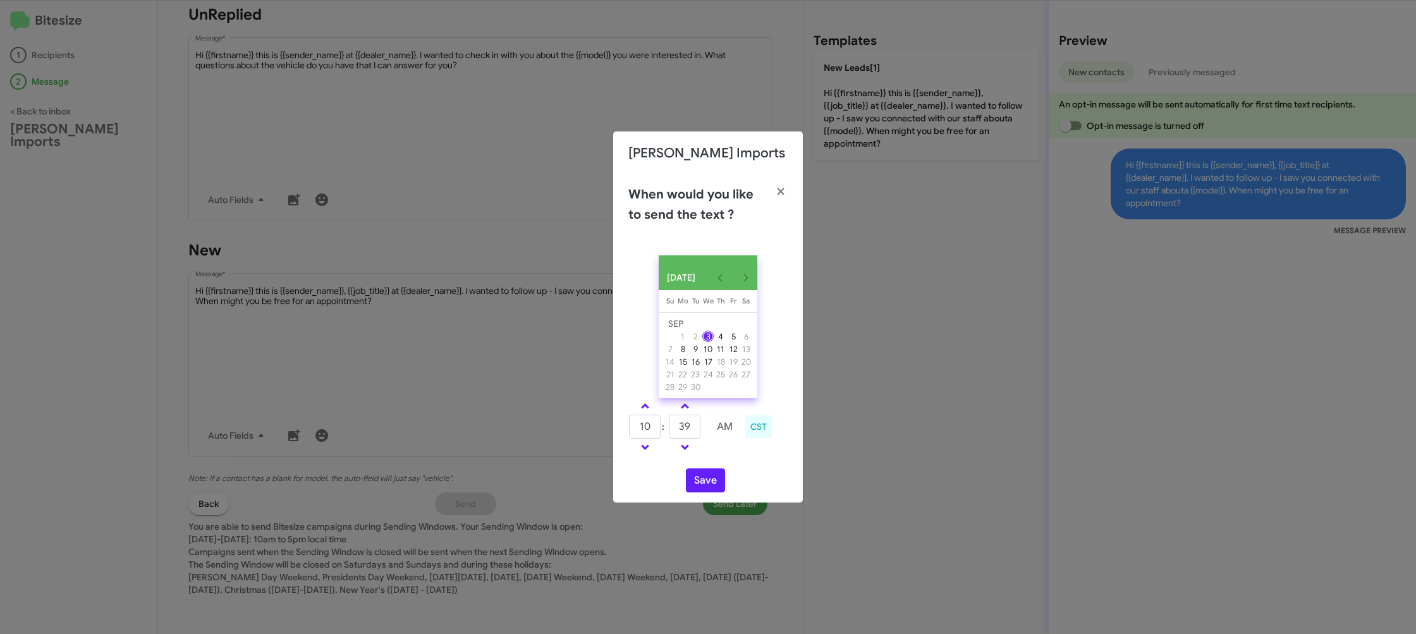
drag, startPoint x: 720, startPoint y: 456, endPoint x: 716, endPoint y: 468, distance: 13.2
click at [720, 455] on td at bounding box center [725, 447] width 34 height 16
click at [708, 482] on button "Save" at bounding box center [705, 480] width 39 height 24
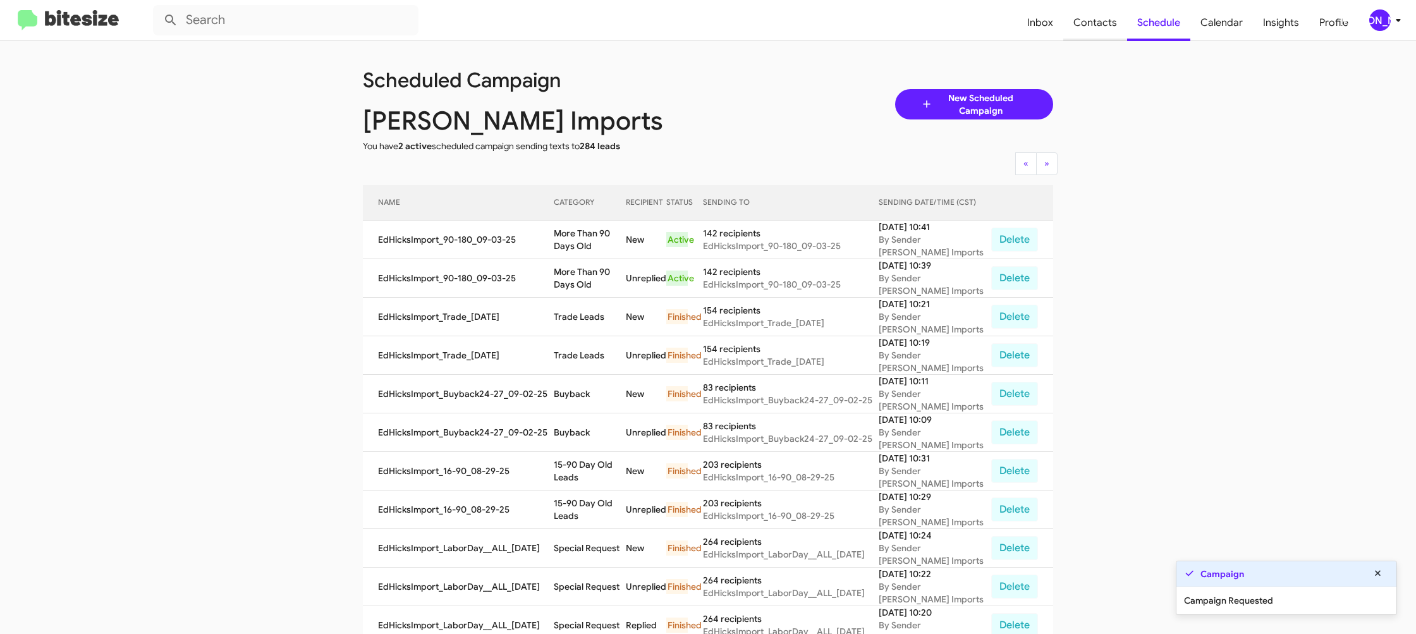
click at [1123, 15] on span "Contacts" at bounding box center [1095, 22] width 64 height 37
type input "in:groups"
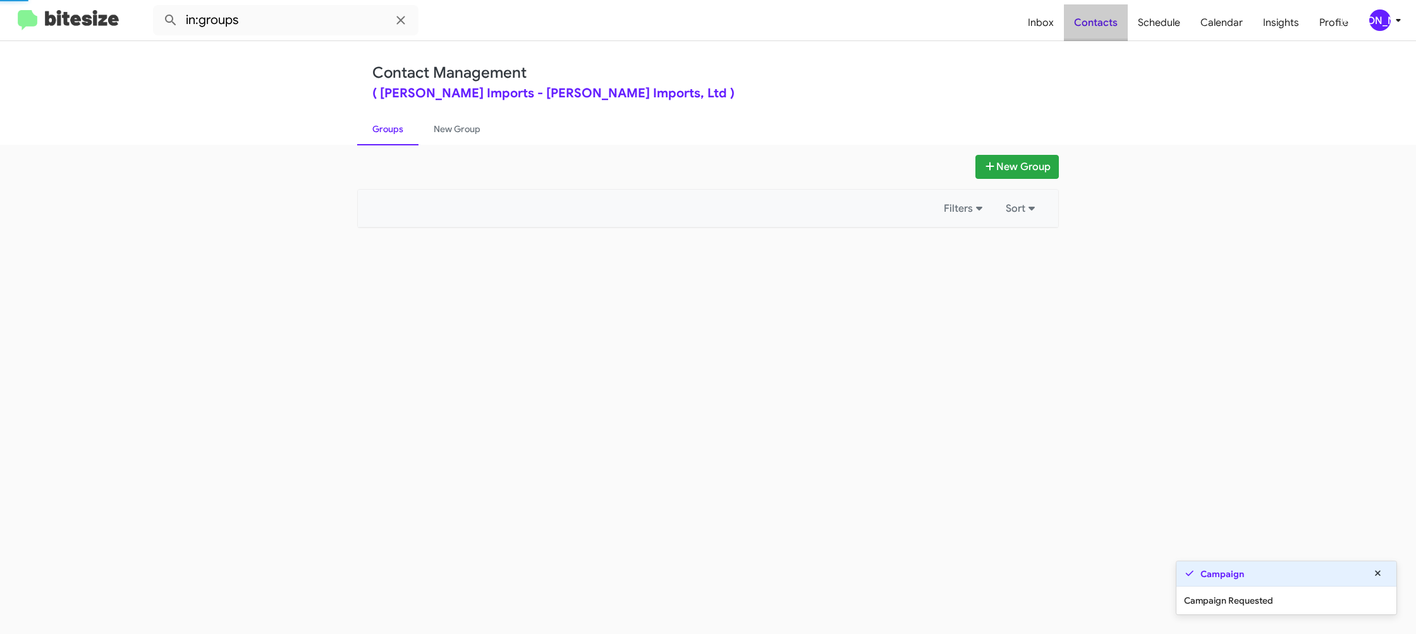
click at [1123, 15] on span "Contacts" at bounding box center [1096, 22] width 64 height 37
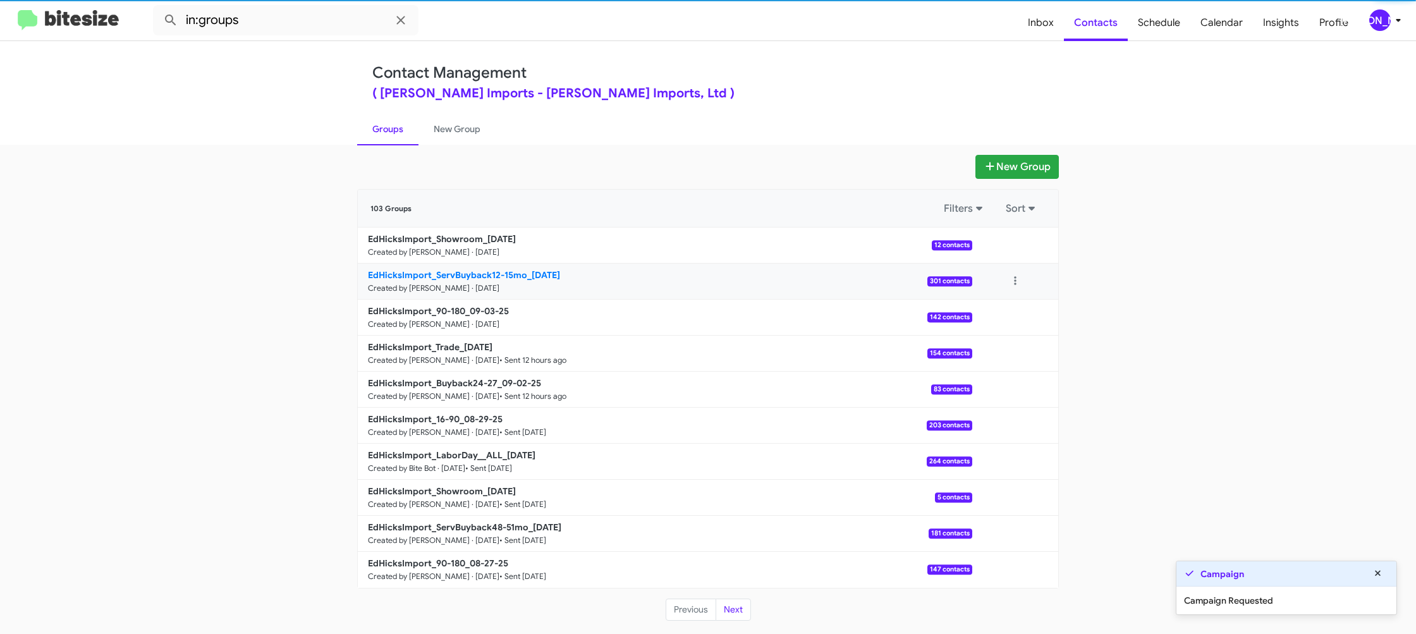
click at [504, 278] on b "EdHicksImport_ServBuyback12-15mo_09-03-25" at bounding box center [464, 274] width 192 height 11
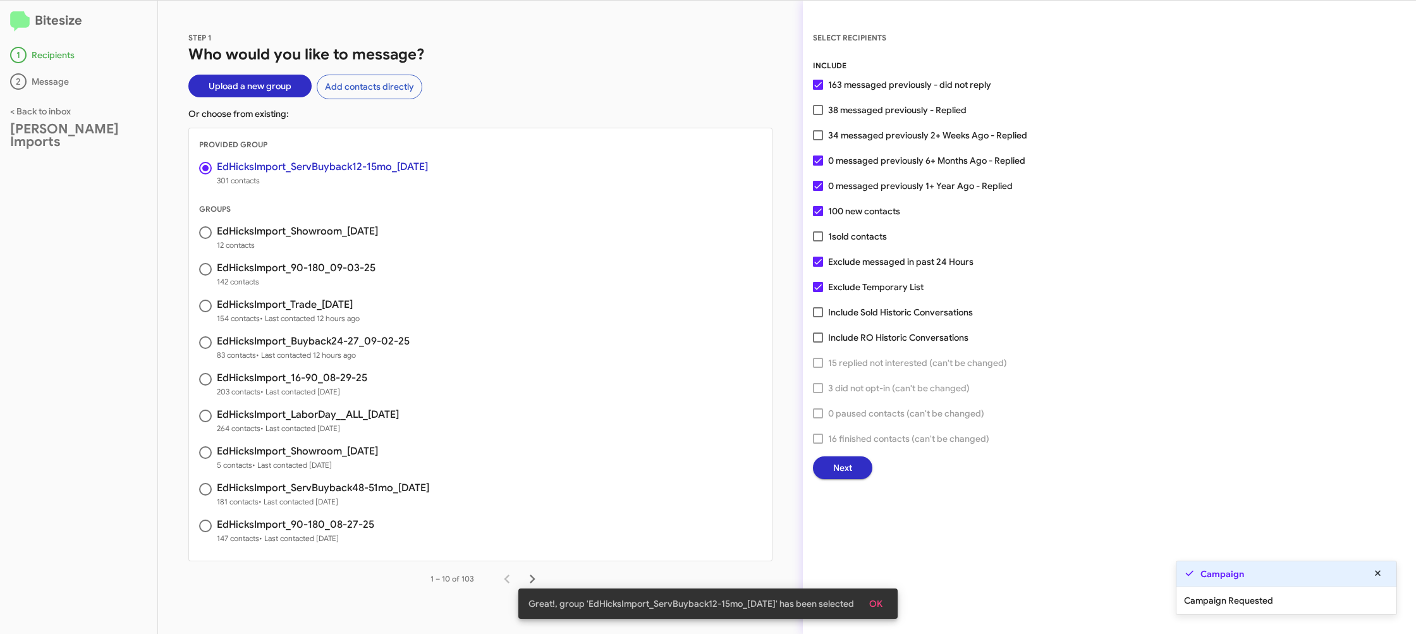
drag, startPoint x: 843, startPoint y: 183, endPoint x: 841, endPoint y: 166, distance: 17.9
click at [843, 183] on span "0 messaged previously 1+ Year Ago - Replied" at bounding box center [920, 185] width 185 height 15
click at [818, 191] on input "0 messaged previously 1+ Year Ago - Replied" at bounding box center [817, 191] width 1 height 1
checkbox input "false"
click at [842, 162] on span "0 messaged previously 6+ Months Ago - Replied" at bounding box center [926, 160] width 197 height 15
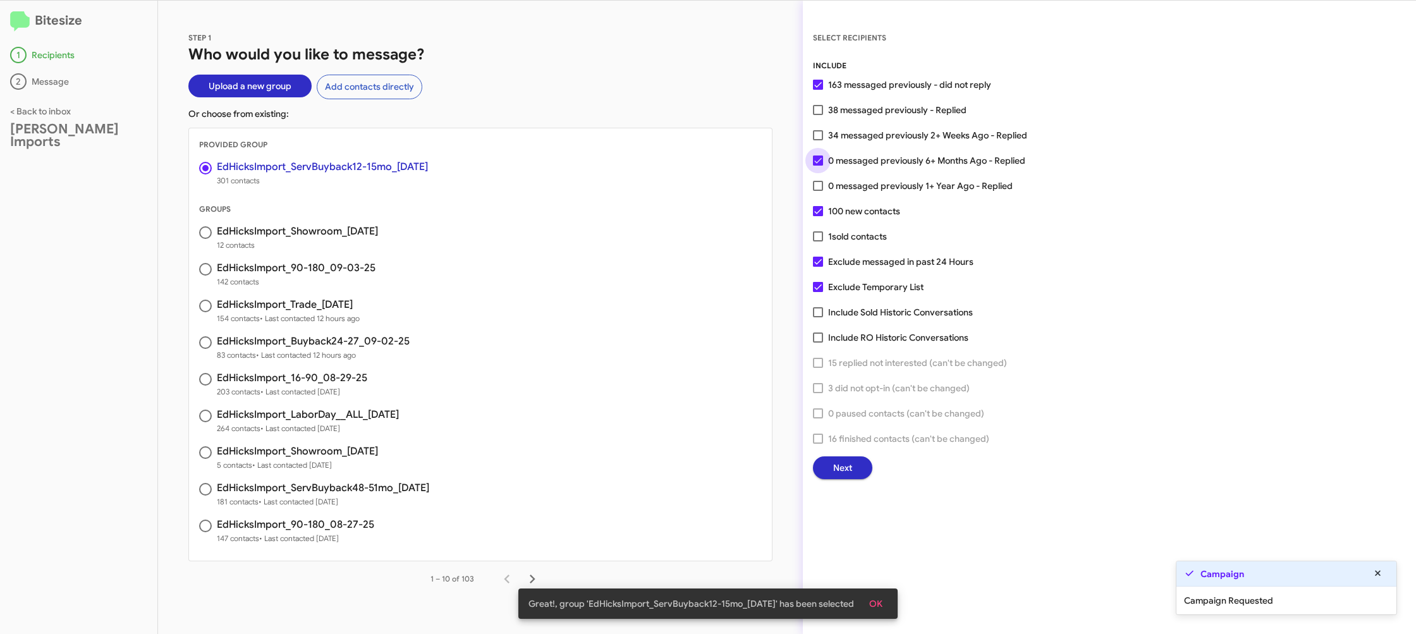
click at [818, 166] on input "0 messaged previously 6+ Months Ago - Replied" at bounding box center [817, 166] width 1 height 1
checkbox input "false"
click at [843, 178] on span "0 messaged previously 1+ Year Ago - Replied" at bounding box center [920, 185] width 185 height 15
click at [818, 191] on input "0 messaged previously 1+ Year Ago - Replied" at bounding box center [817, 191] width 1 height 1
checkbox input "true"
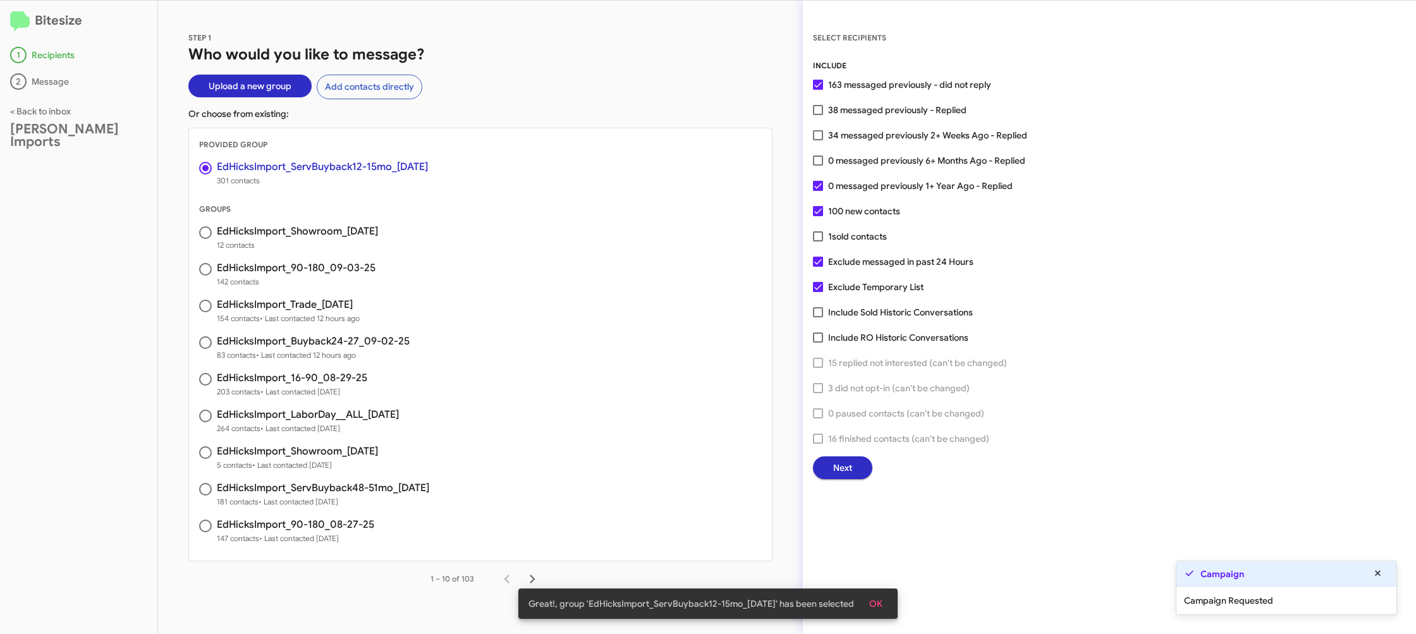
click at [843, 159] on span "0 messaged previously 6+ Months Ago - Replied" at bounding box center [926, 160] width 197 height 15
click at [818, 166] on input "0 messaged previously 6+ Months Ago - Replied" at bounding box center [817, 166] width 1 height 1
checkbox input "true"
click at [849, 469] on span "Next" at bounding box center [842, 467] width 19 height 23
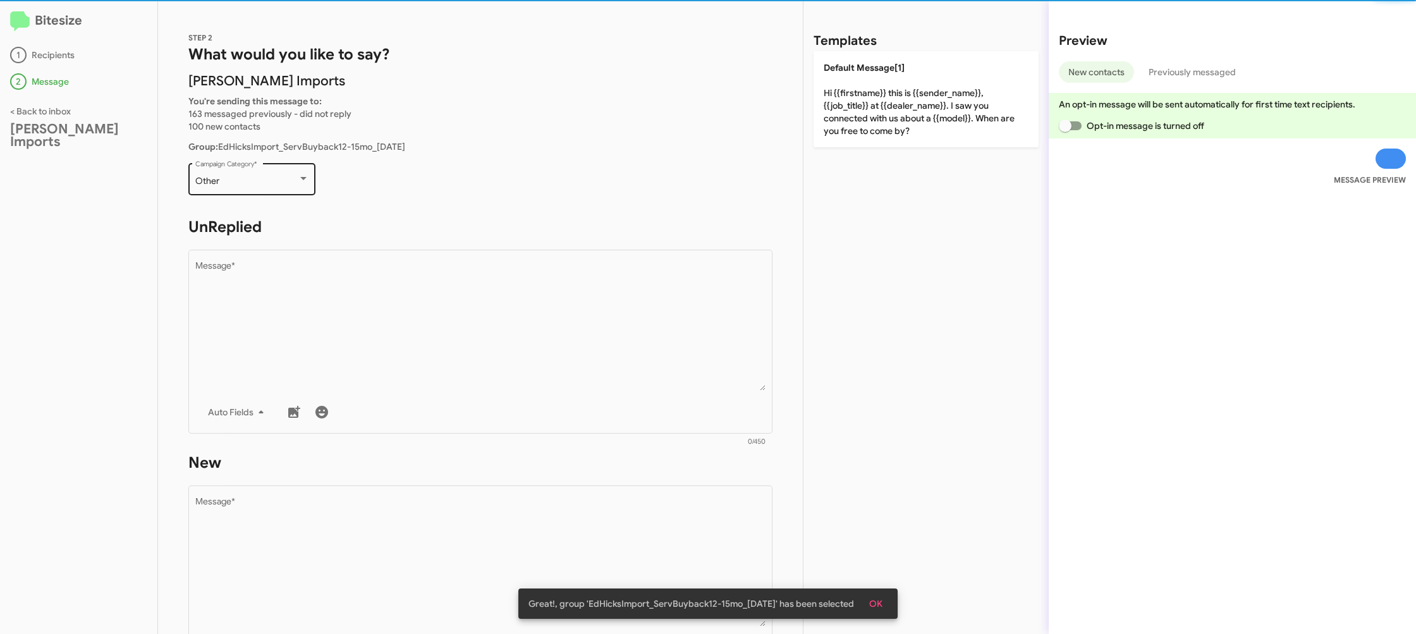
click at [238, 168] on div "Other Campaign Category *" at bounding box center [252, 178] width 114 height 35
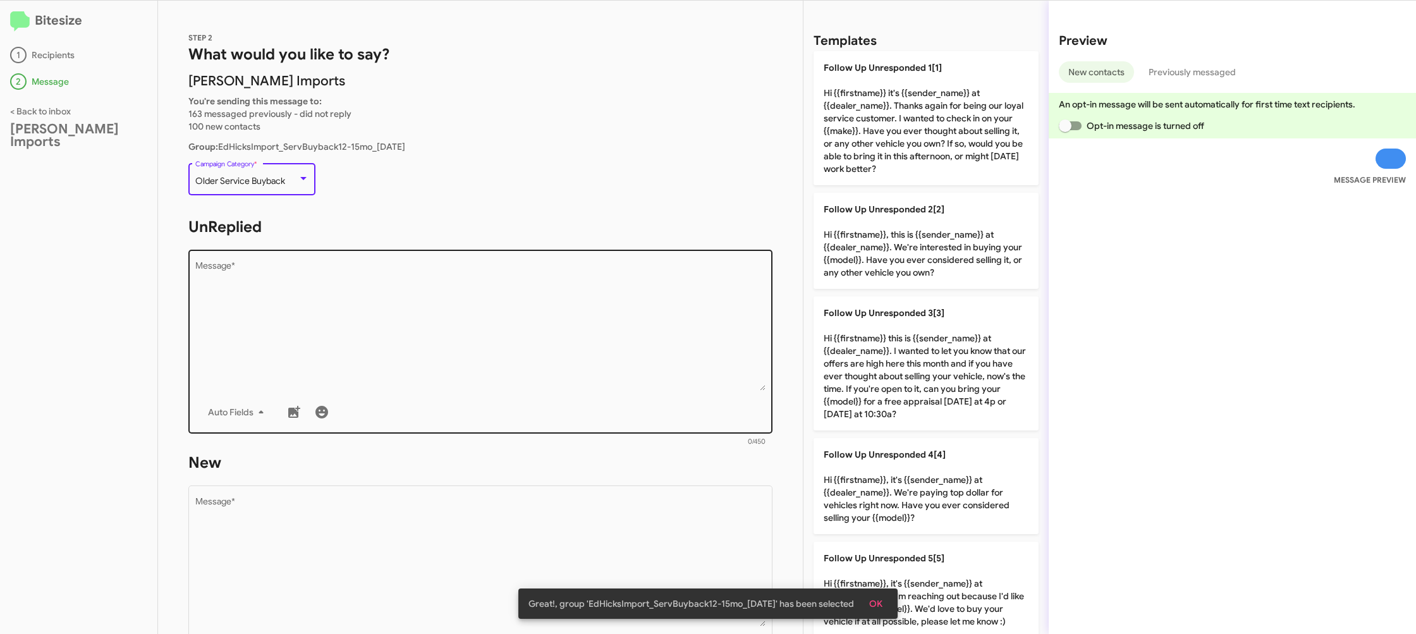
click at [446, 334] on textarea "Message *" at bounding box center [480, 326] width 571 height 129
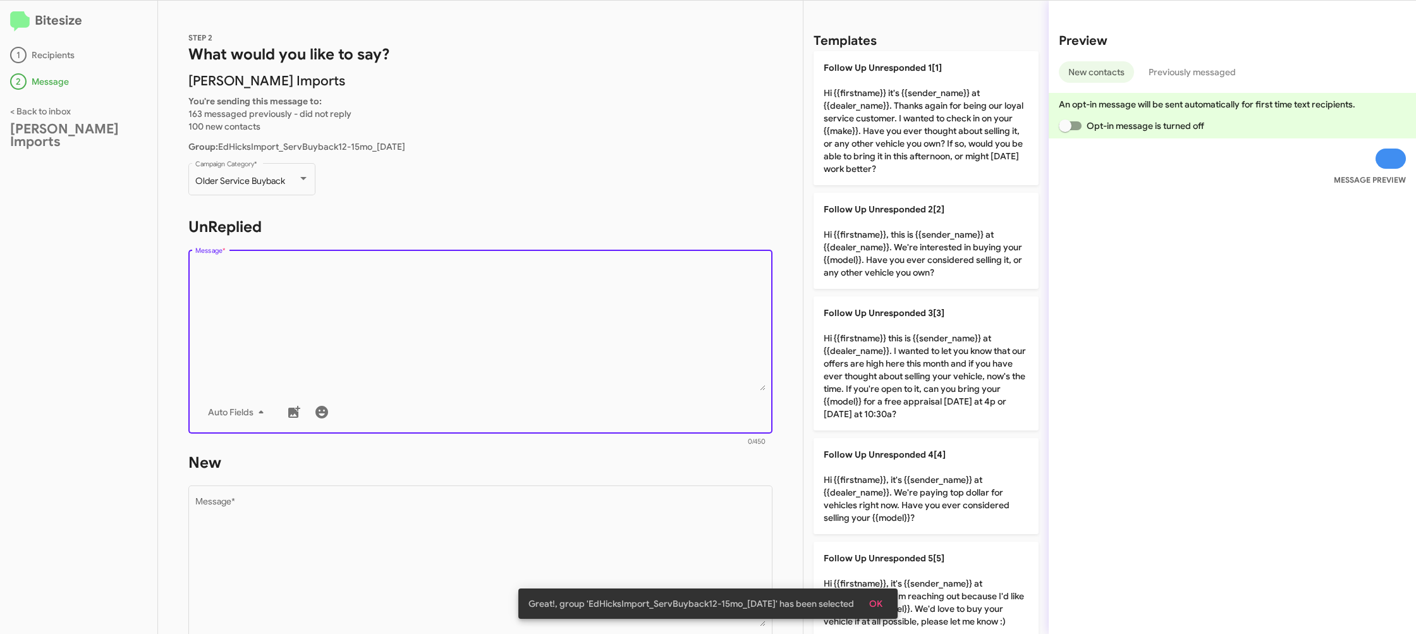
drag, startPoint x: 446, startPoint y: 334, endPoint x: 782, endPoint y: 272, distance: 341.9
click at [493, 316] on textarea "Message *" at bounding box center [480, 326] width 571 height 129
drag, startPoint x: 877, startPoint y: 264, endPoint x: 803, endPoint y: 312, distance: 88.7
click at [877, 263] on p "Follow Up Unresponded 2[2] Hi {{firstname}}, this is {{sender_name}} at {{deale…" at bounding box center [926, 241] width 225 height 96
type textarea "Hi {{firstname}}, this is {{sender_name}} at {{dealer_name}}. We're interested …"
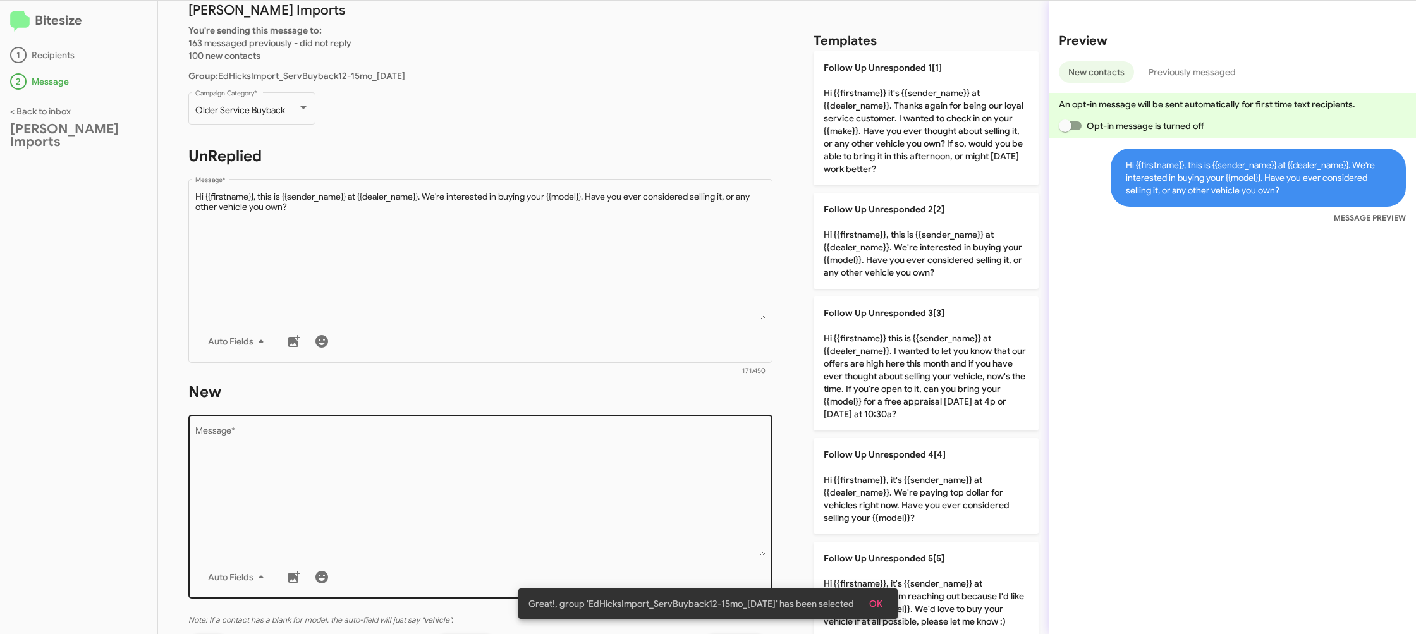
scroll to position [133, 0]
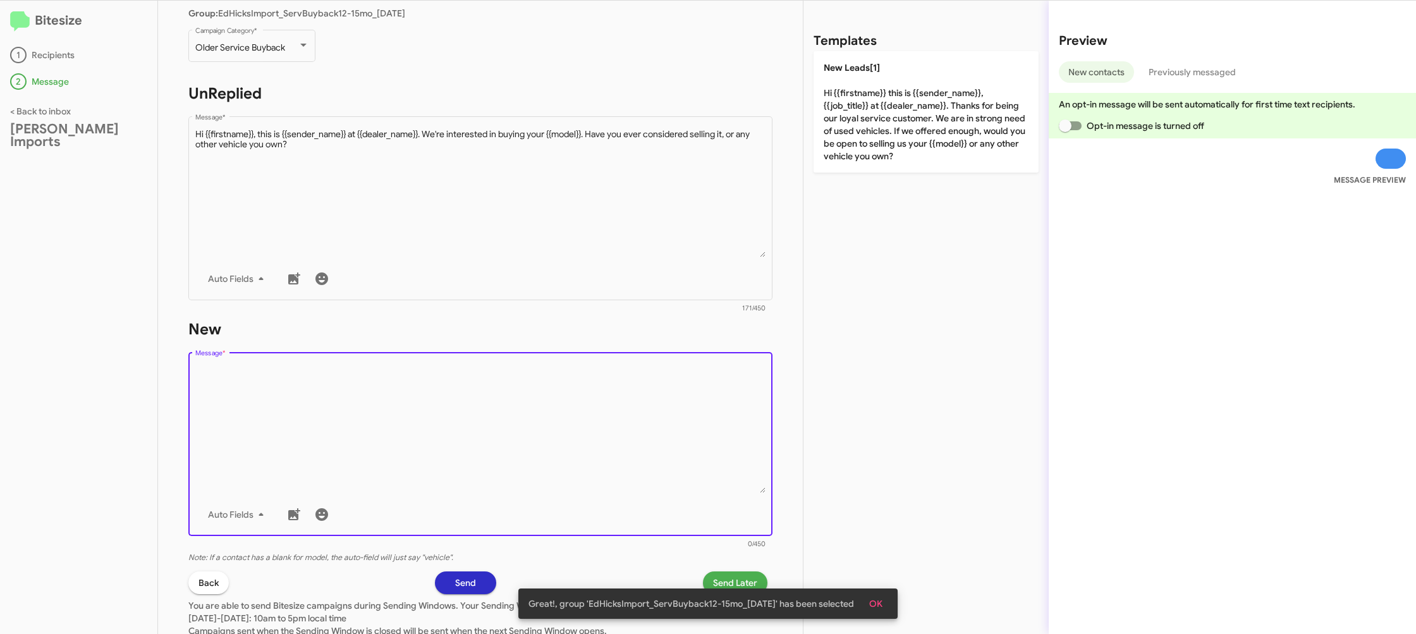
click at [639, 491] on textarea "Message *" at bounding box center [480, 428] width 571 height 129
drag, startPoint x: 656, startPoint y: 449, endPoint x: 722, endPoint y: 326, distance: 140.0
click at [681, 409] on textarea "Message *" at bounding box center [480, 428] width 571 height 129
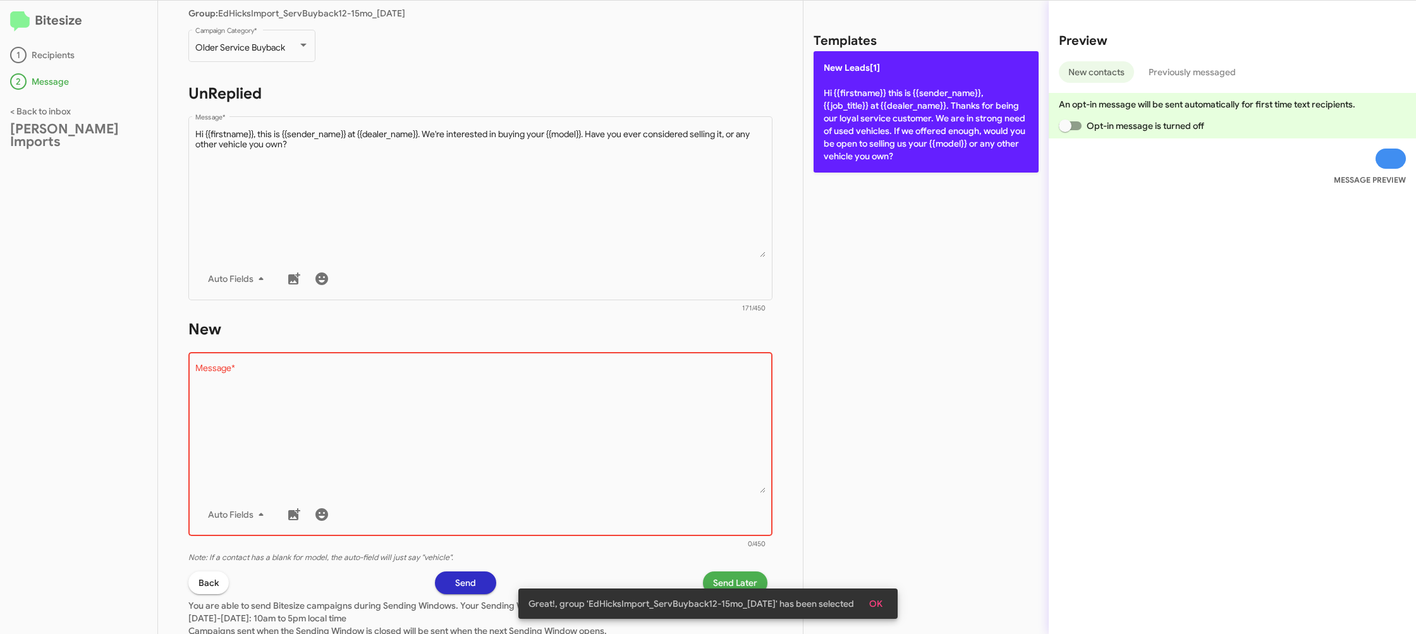
click at [887, 84] on p "New Leads[1] Hi {{firstname}} this is {{sender_name}}, {{job_title}} at {{deale…" at bounding box center [926, 111] width 225 height 121
type textarea "Hi {{firstname}} this is {{sender_name}}, {{job_title}} at {{dealer_name}}. Tha…"
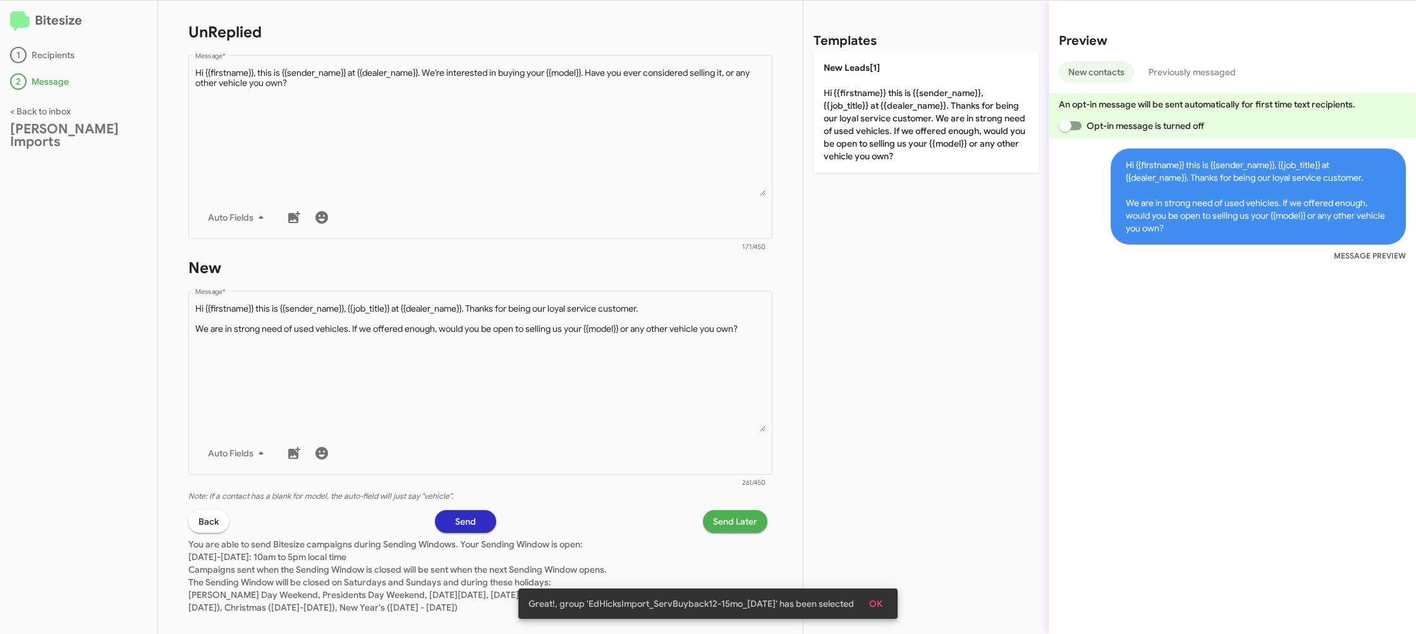
scroll to position [212, 0]
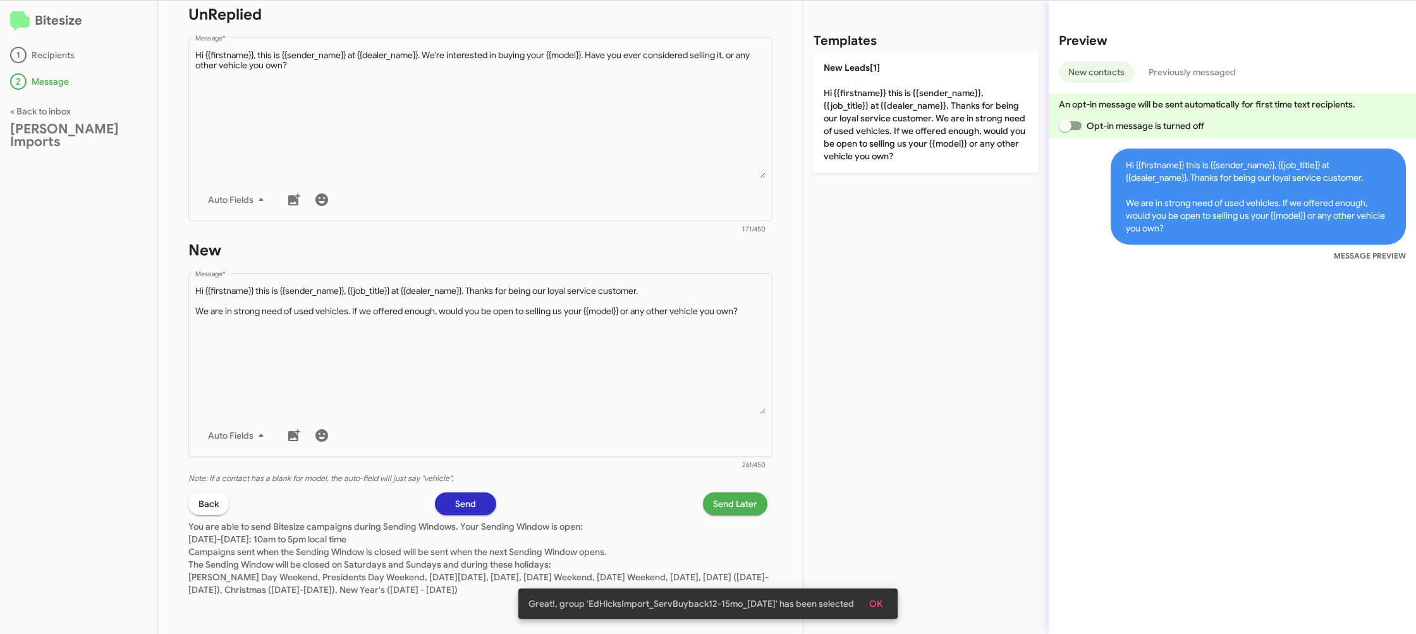
click at [737, 501] on span "Send Later" at bounding box center [735, 503] width 44 height 23
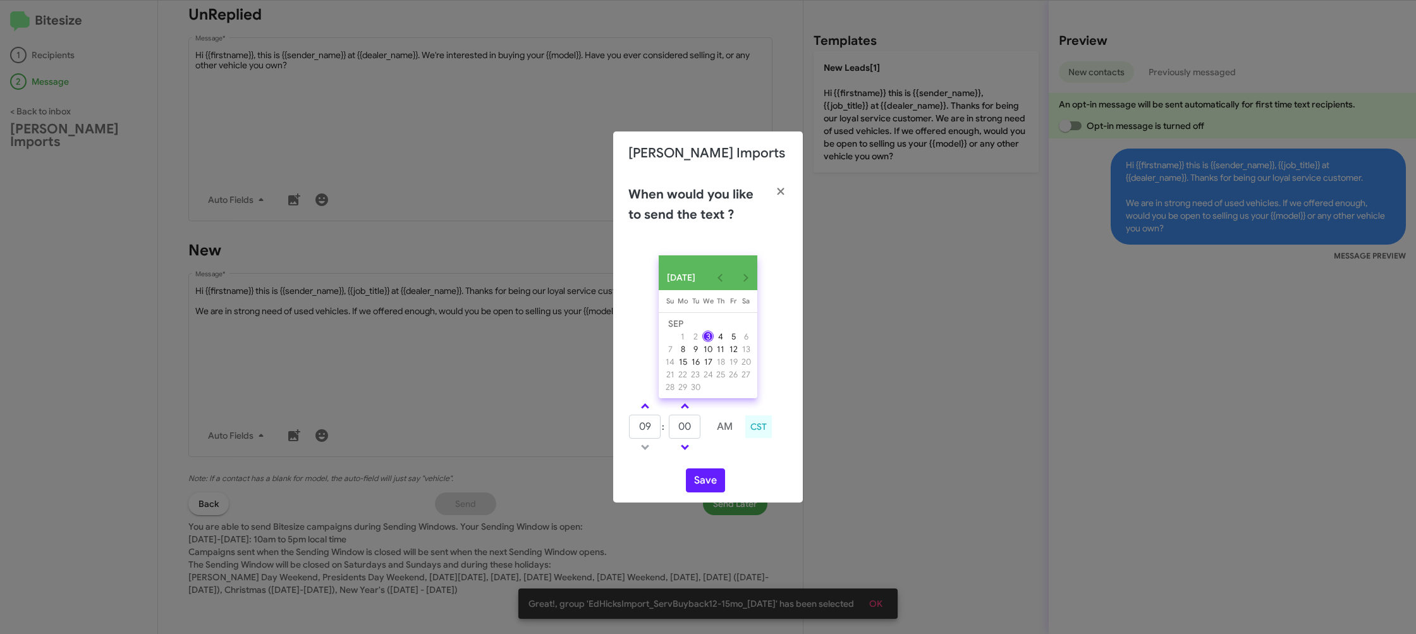
drag, startPoint x: 649, startPoint y: 414, endPoint x: 667, endPoint y: 417, distance: 18.0
click at [649, 413] on link at bounding box center [645, 406] width 22 height 15
type input "10"
click at [690, 427] on input "00" at bounding box center [685, 427] width 32 height 24
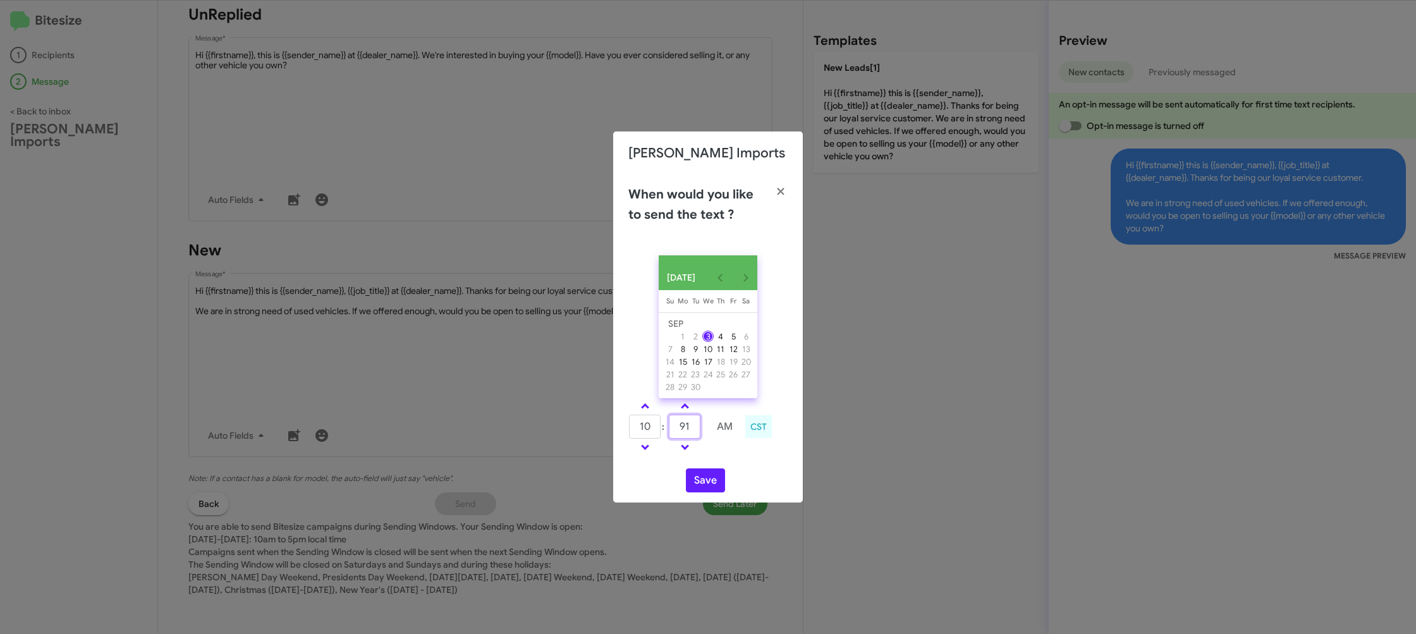
type input "9"
type input "19"
drag, startPoint x: 736, startPoint y: 466, endPoint x: 724, endPoint y: 473, distance: 13.0
click at [735, 466] on div "SEP 2025 Sunday Su Monday Mo Tuesday Tu Wednesday We Thursday Th Friday Fr Satu…" at bounding box center [708, 373] width 190 height 257
click at [700, 482] on button "Save" at bounding box center [705, 480] width 39 height 24
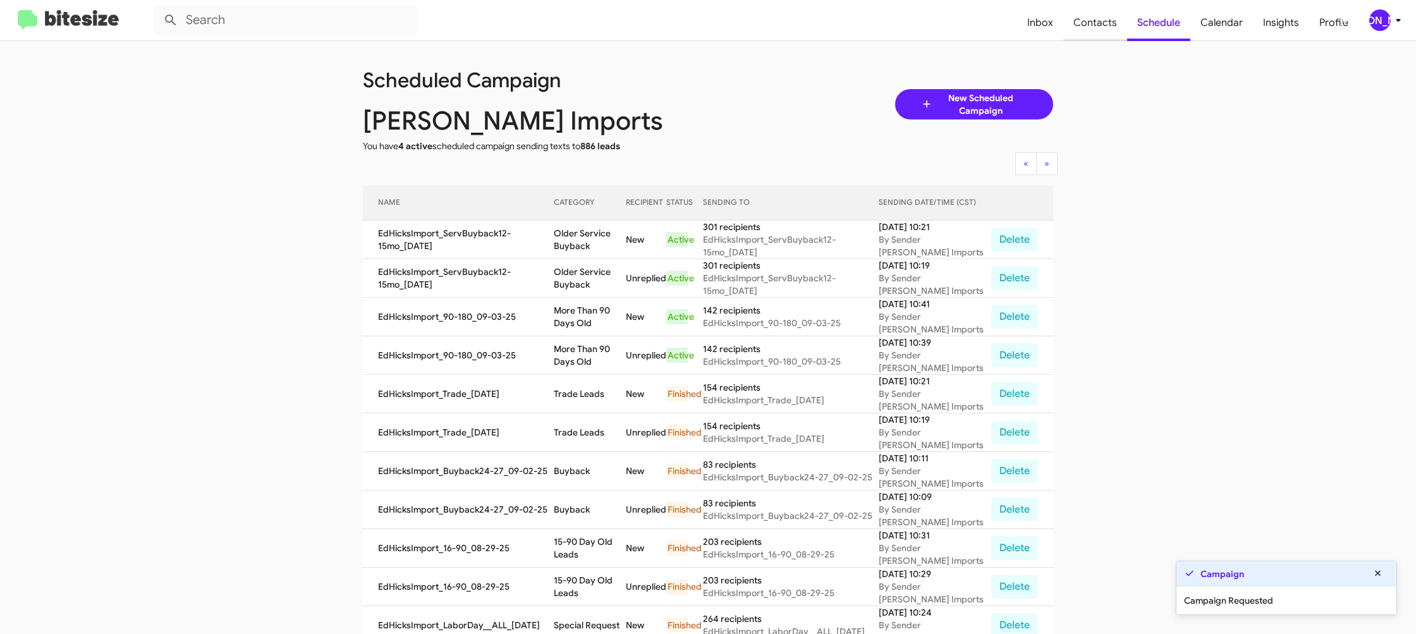
click at [1085, 8] on span "Contacts" at bounding box center [1095, 22] width 64 height 37
type input "in:groups"
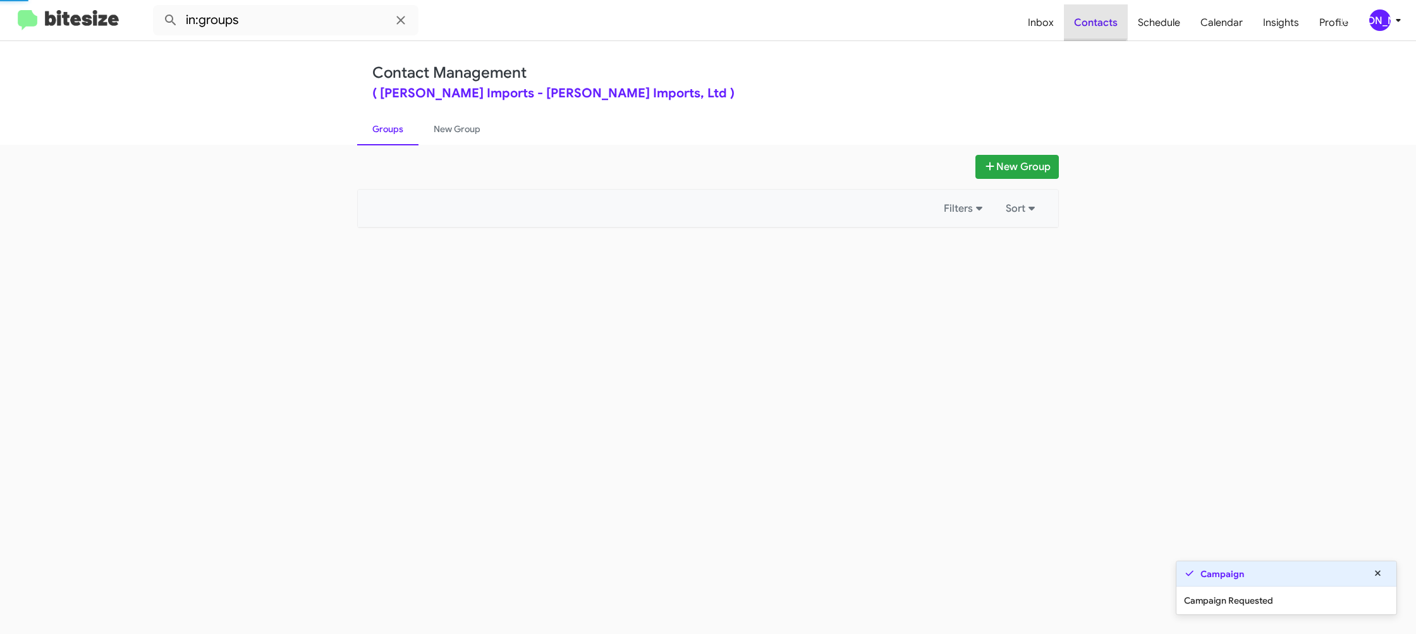
click at [1085, 8] on span "Contacts" at bounding box center [1096, 22] width 64 height 37
drag, startPoint x: 1085, startPoint y: 8, endPoint x: 455, endPoint y: 218, distance: 664.2
click at [1085, 8] on span "Contacts" at bounding box center [1096, 22] width 64 height 37
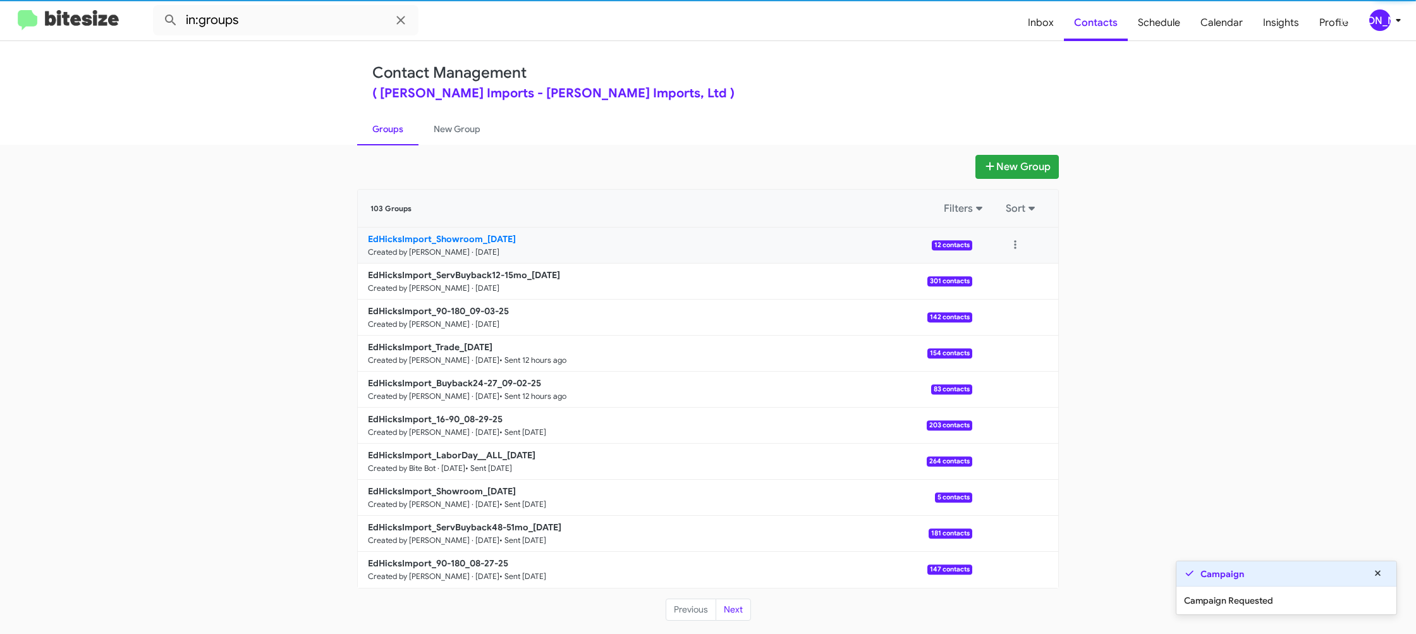
click at [470, 243] on b "EdHicksImport_Showroom_09-03-25" at bounding box center [442, 238] width 148 height 11
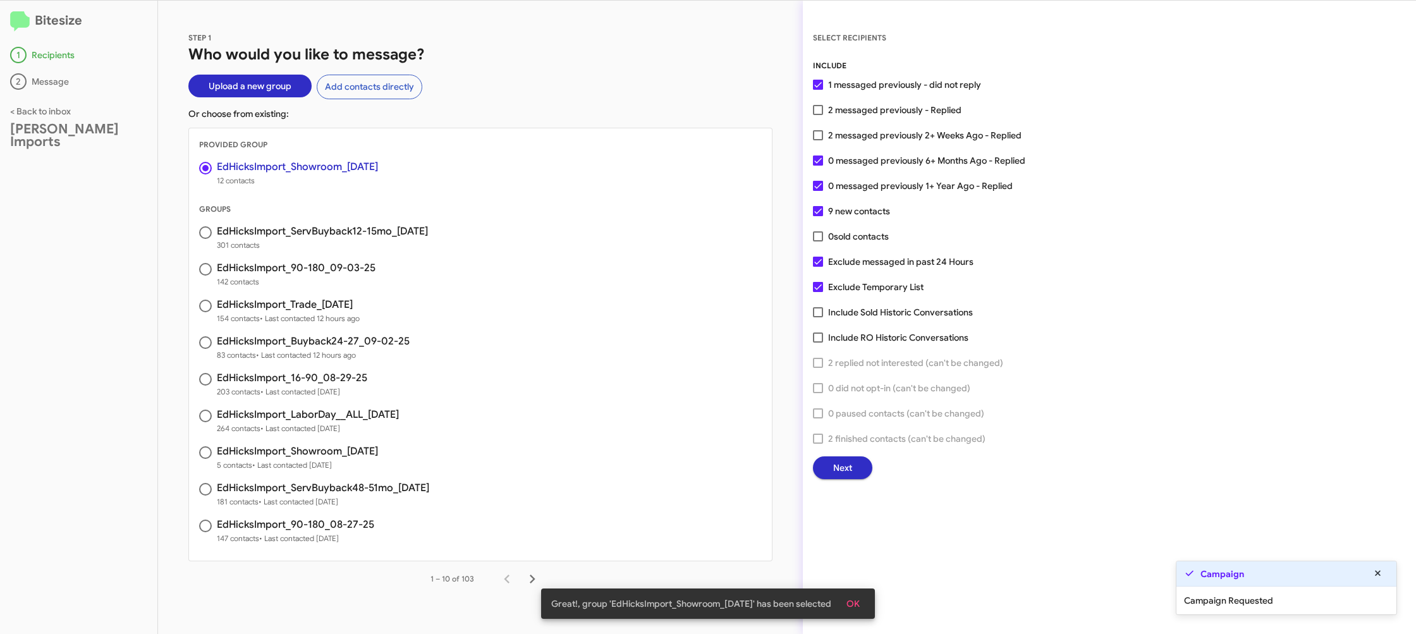
click at [853, 468] on button "Next" at bounding box center [842, 467] width 59 height 23
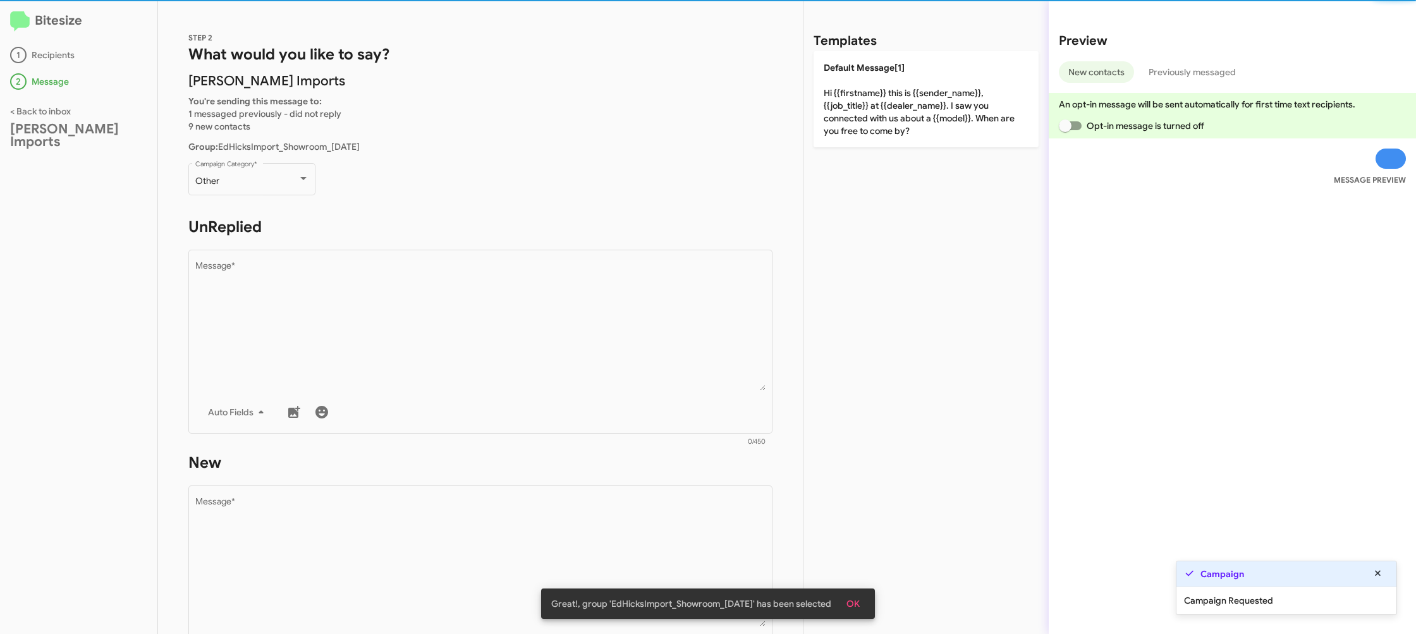
click at [260, 197] on div "Other Campaign Category *" at bounding box center [251, 185] width 127 height 44
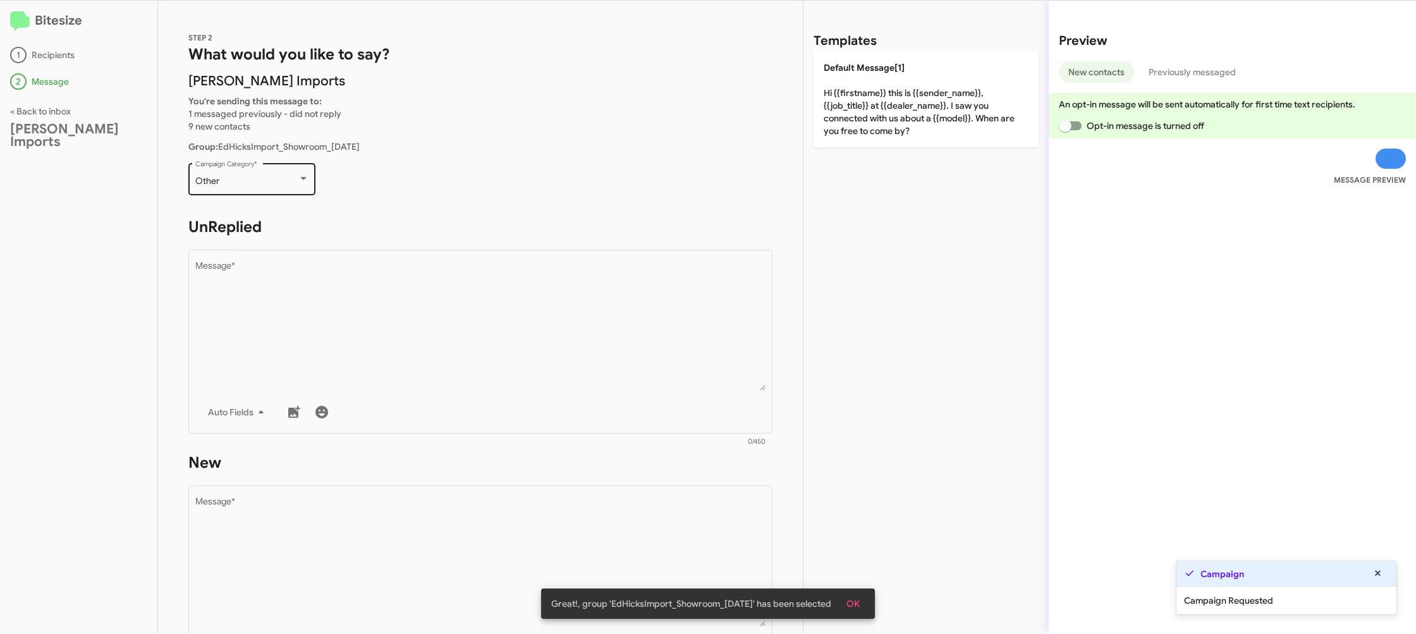
click at [257, 177] on div "Other" at bounding box center [246, 181] width 102 height 10
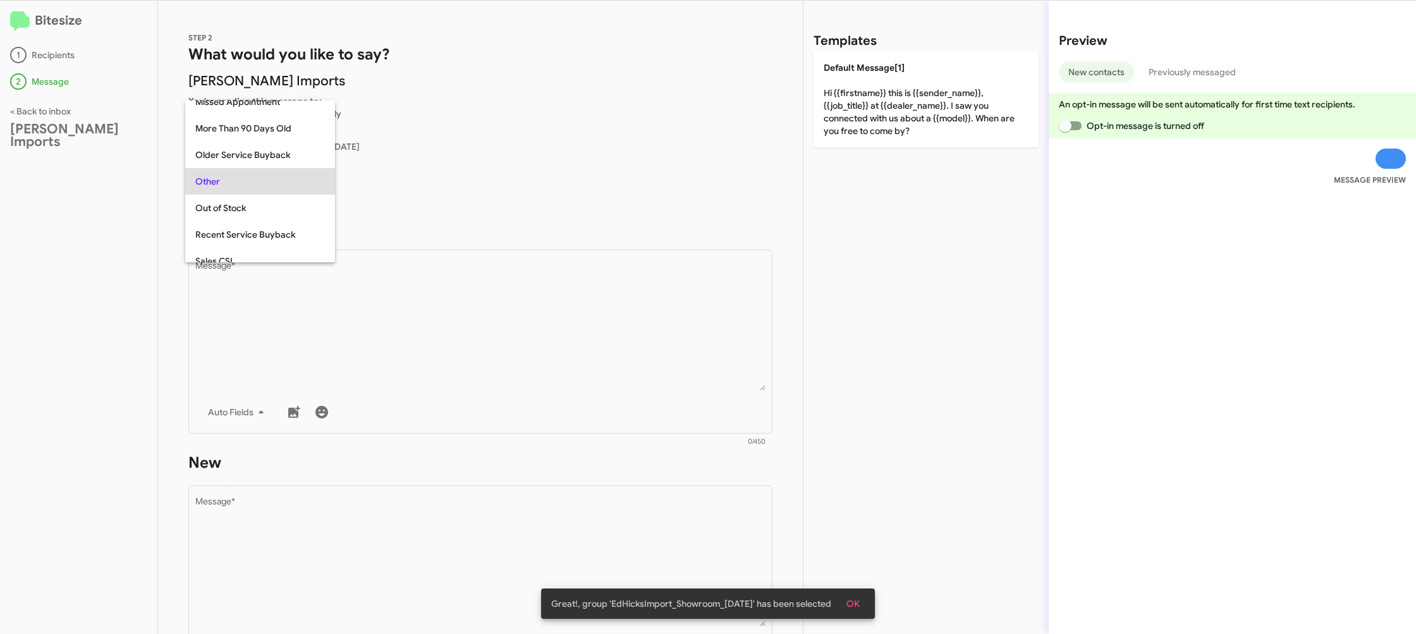
scroll to position [343, 0]
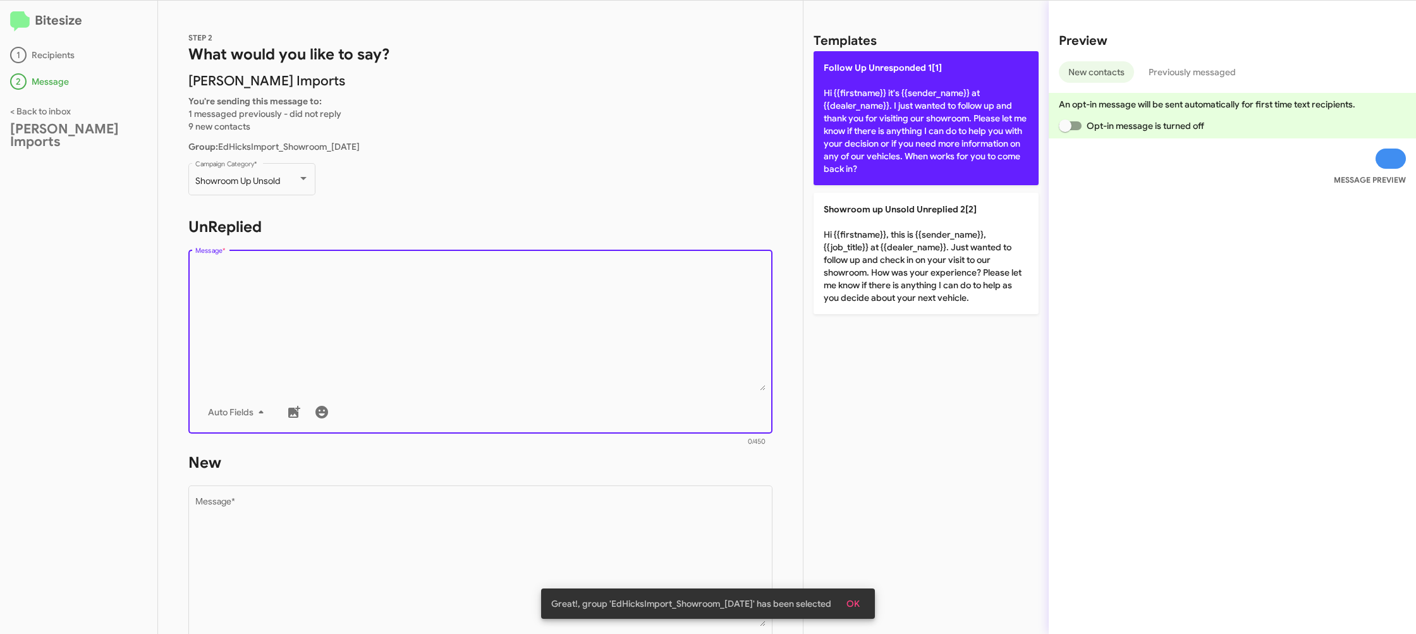
drag, startPoint x: 393, startPoint y: 300, endPoint x: 859, endPoint y: 112, distance: 502.9
click at [393, 300] on textarea "Message *" at bounding box center [480, 326] width 571 height 129
click at [921, 86] on p "Follow Up Unresponded 1[1] Hi {{firstname}} it's {{sender_name}} at {{dealer_na…" at bounding box center [926, 118] width 225 height 134
type textarea "Hi {{firstname}} it's {{sender_name}} at {{dealer_name}}. I just wanted to foll…"
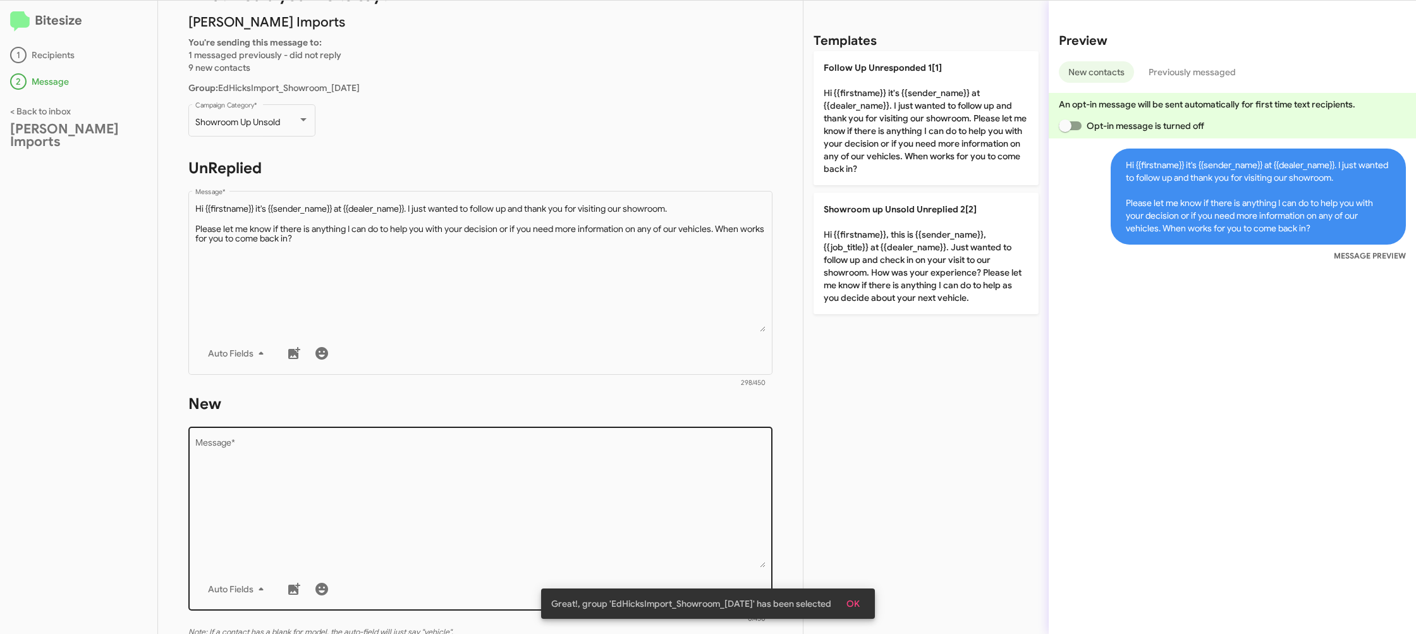
click at [617, 485] on textarea "Message *" at bounding box center [480, 503] width 571 height 129
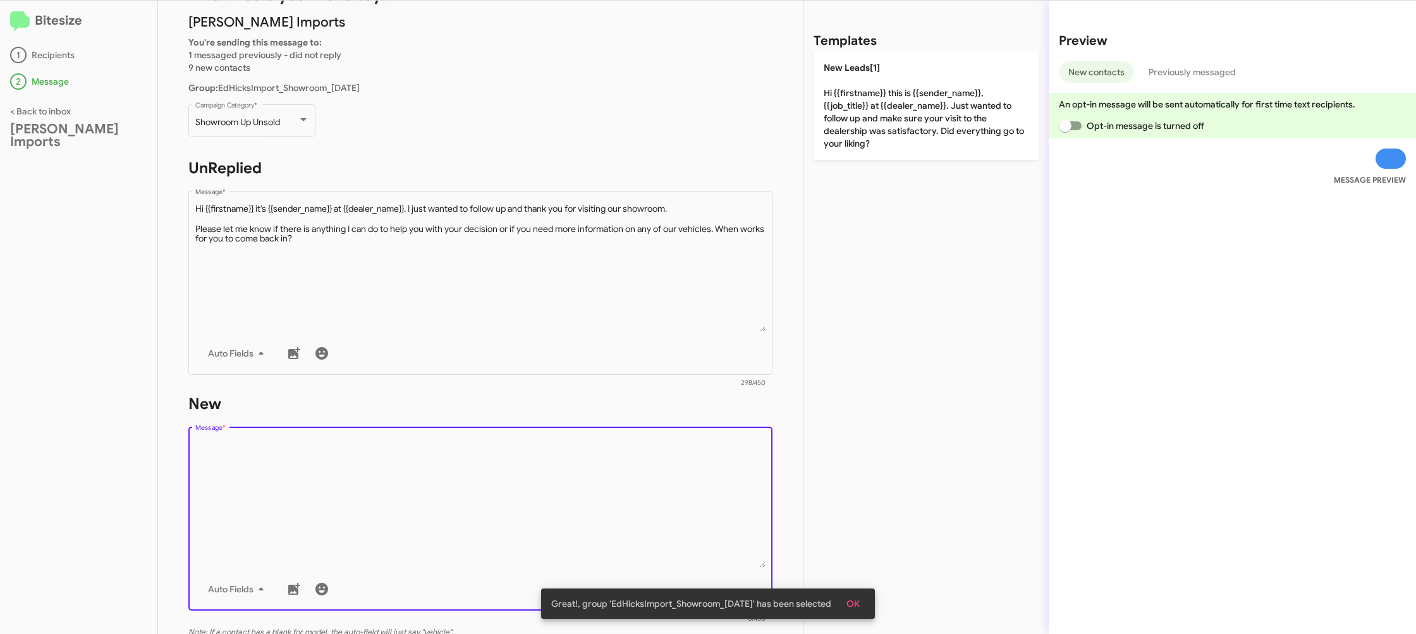
drag, startPoint x: 617, startPoint y: 485, endPoint x: 813, endPoint y: 163, distance: 376.7
click at [621, 462] on textarea "Message *" at bounding box center [480, 503] width 571 height 129
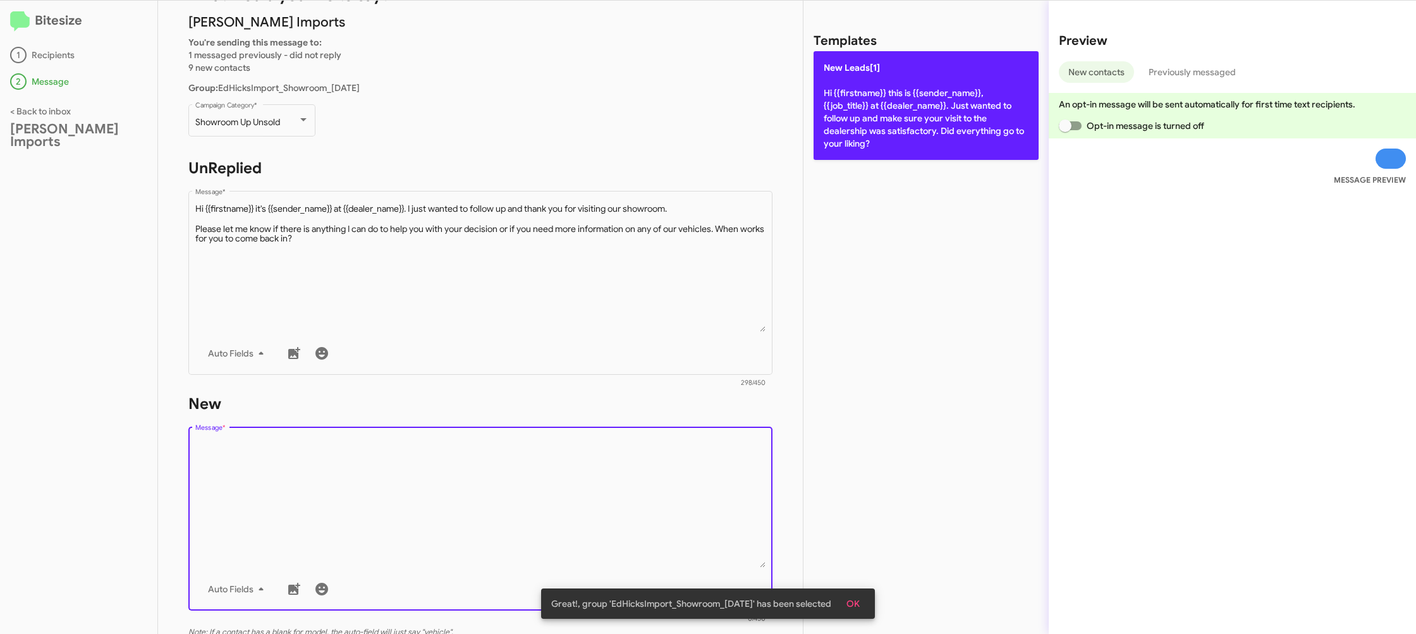
click at [875, 119] on p "New Leads[1] Hi {{firstname}} this is {{sender_name}}, {{job_title}} at {{deale…" at bounding box center [926, 105] width 225 height 109
type textarea "Hi {{firstname}} this is {{sender_name}}, {{job_title}} at {{dealer_name}}. Jus…"
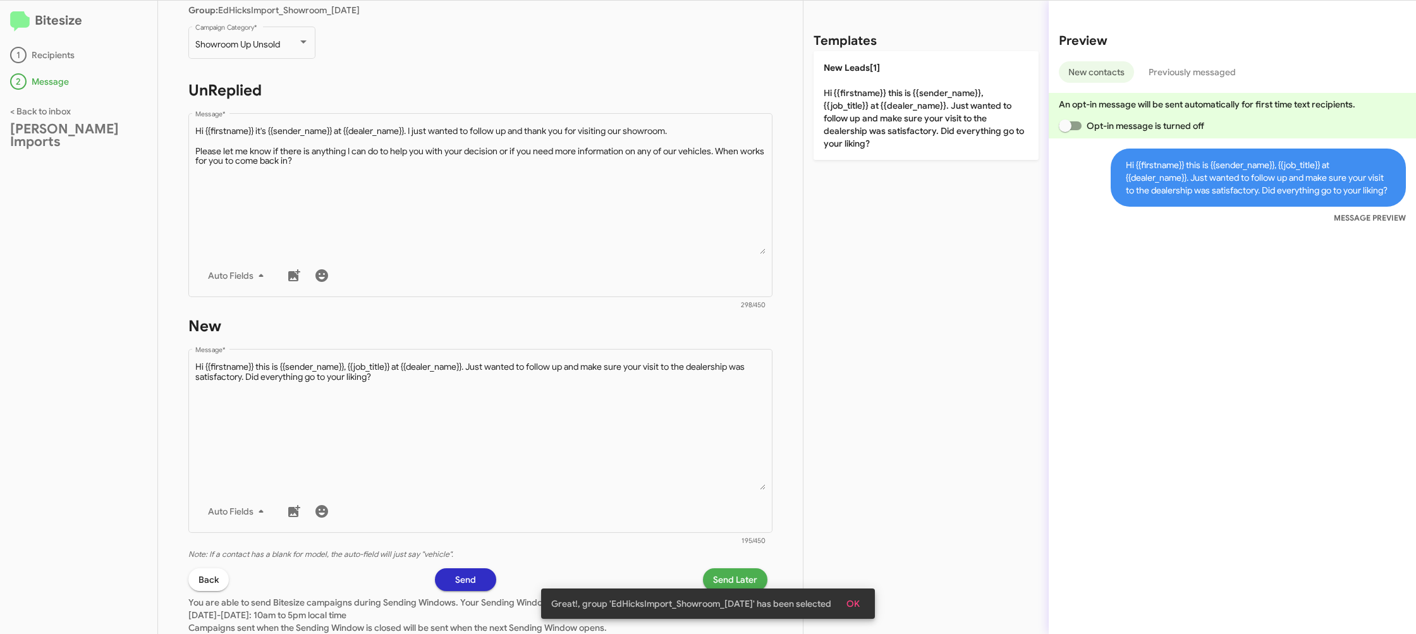
scroll to position [156, 0]
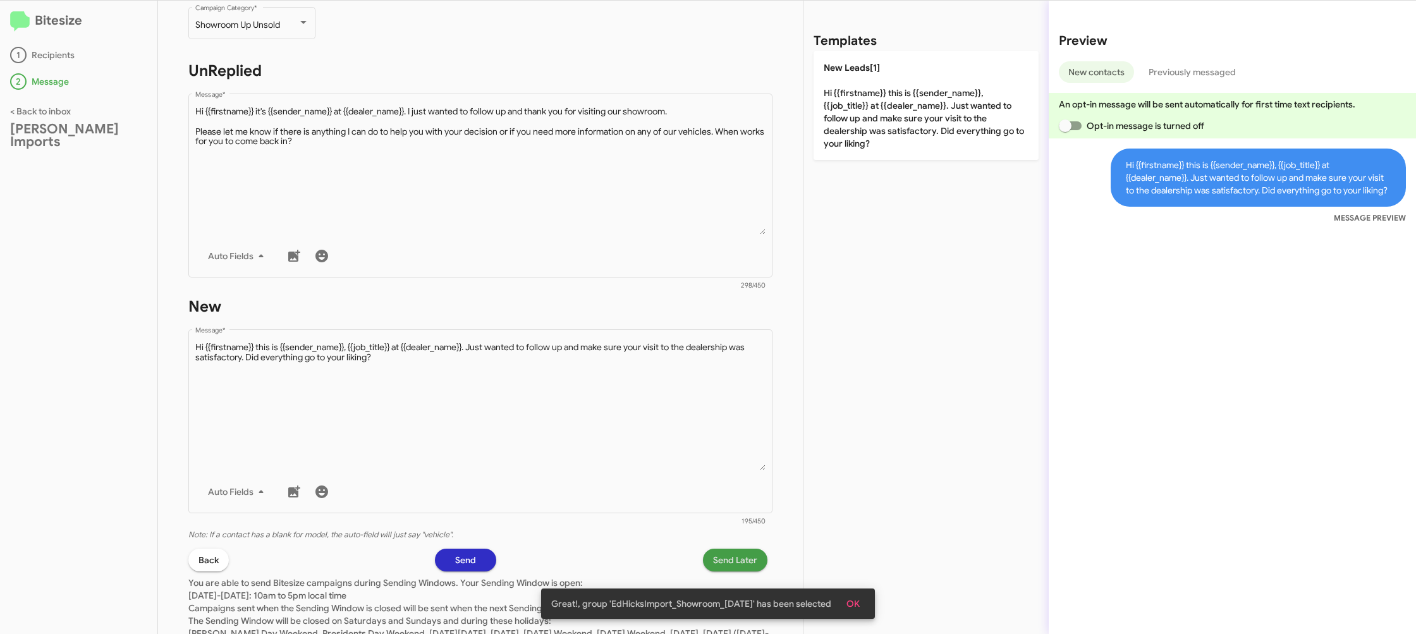
click at [727, 554] on span "Send Later" at bounding box center [735, 560] width 44 height 23
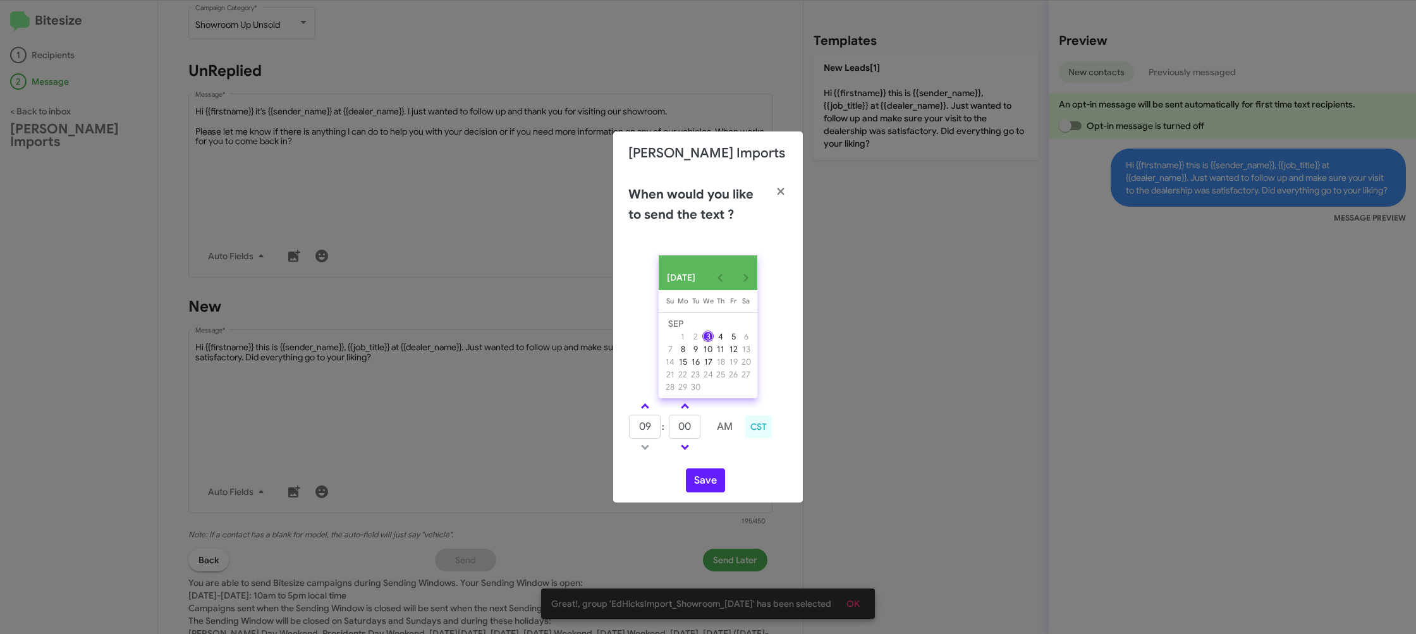
drag, startPoint x: 642, startPoint y: 406, endPoint x: 673, endPoint y: 420, distance: 33.7
click at [643, 407] on link at bounding box center [645, 406] width 22 height 15
type input "10"
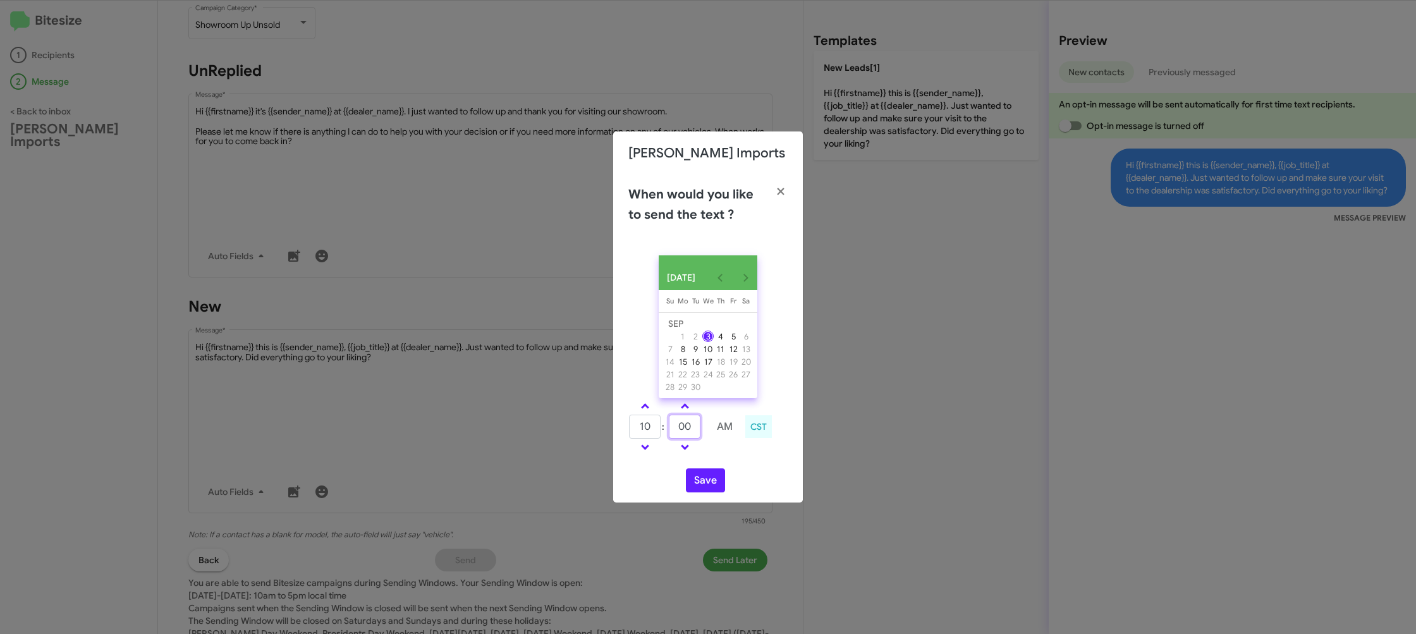
click at [674, 424] on input "00" at bounding box center [685, 427] width 32 height 24
click at [681, 426] on input "00" at bounding box center [685, 427] width 32 height 24
type input "29"
click at [715, 454] on td at bounding box center [725, 447] width 34 height 16
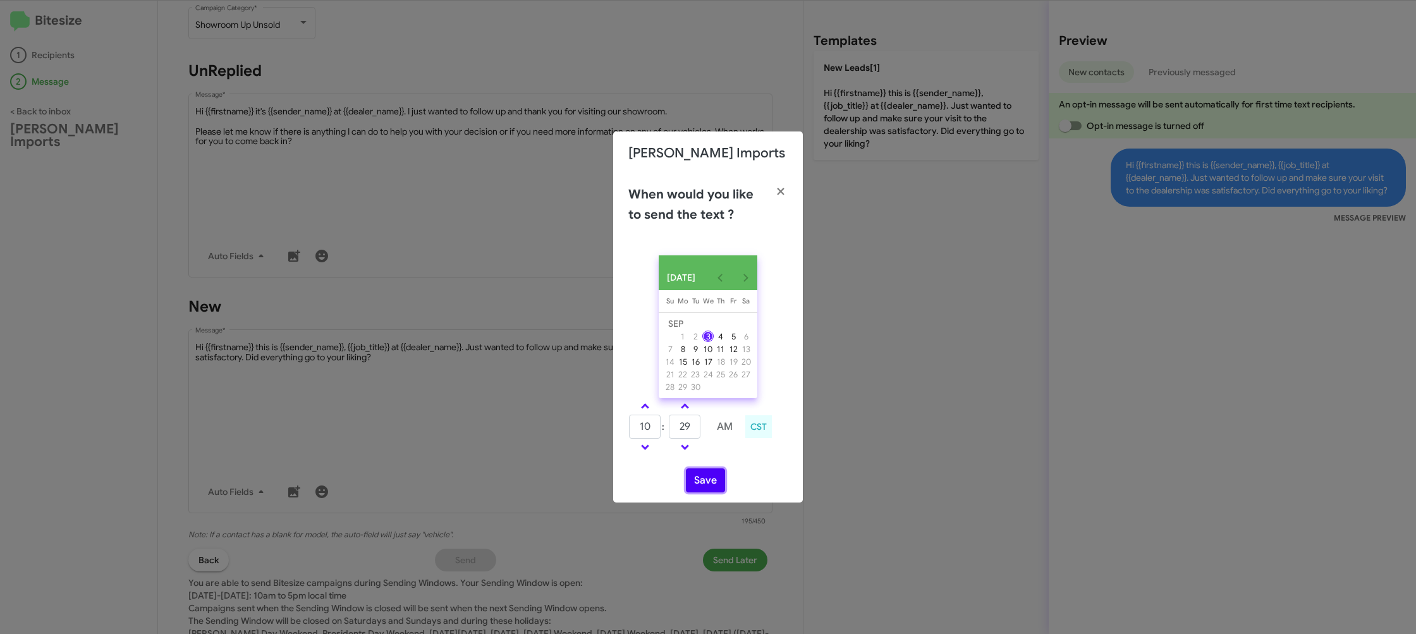
click at [699, 484] on button "Save" at bounding box center [705, 480] width 39 height 24
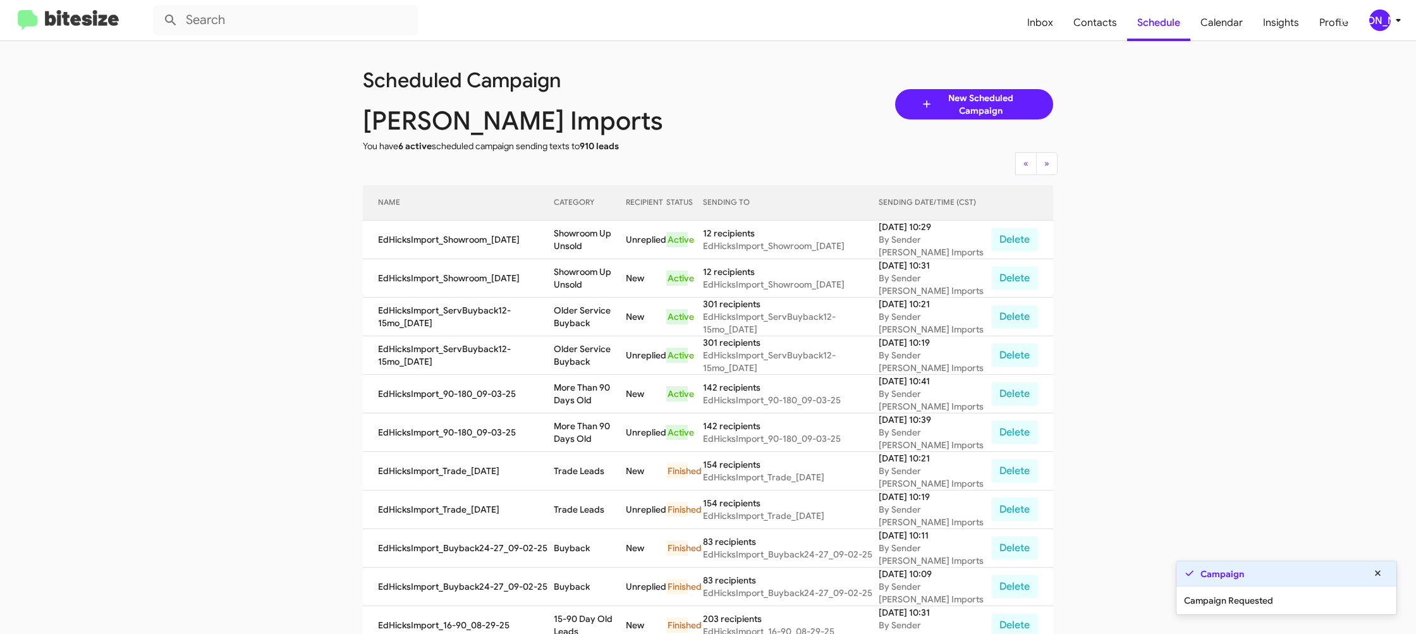
click at [733, 138] on div "Scheduled Campaign Ed Hicks Imports You have 6 active scheduled campaign sendin…" at bounding box center [707, 104] width 709 height 96
drag, startPoint x: 733, startPoint y: 138, endPoint x: 511, endPoint y: 132, distance: 222.6
click at [733, 138] on div "Scheduled Campaign Ed Hicks Imports You have 6 active scheduled campaign sendin…" at bounding box center [707, 104] width 709 height 96
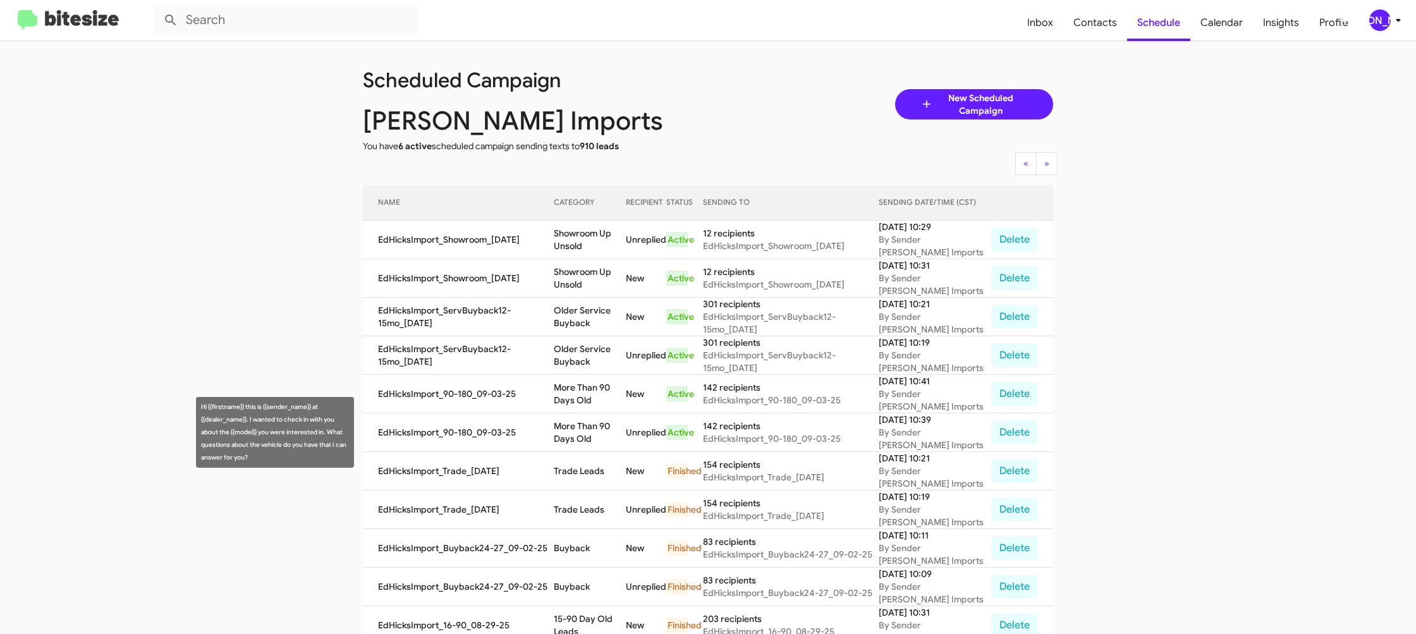
click at [588, 429] on td "More Than 90 Days Old" at bounding box center [589, 432] width 71 height 39
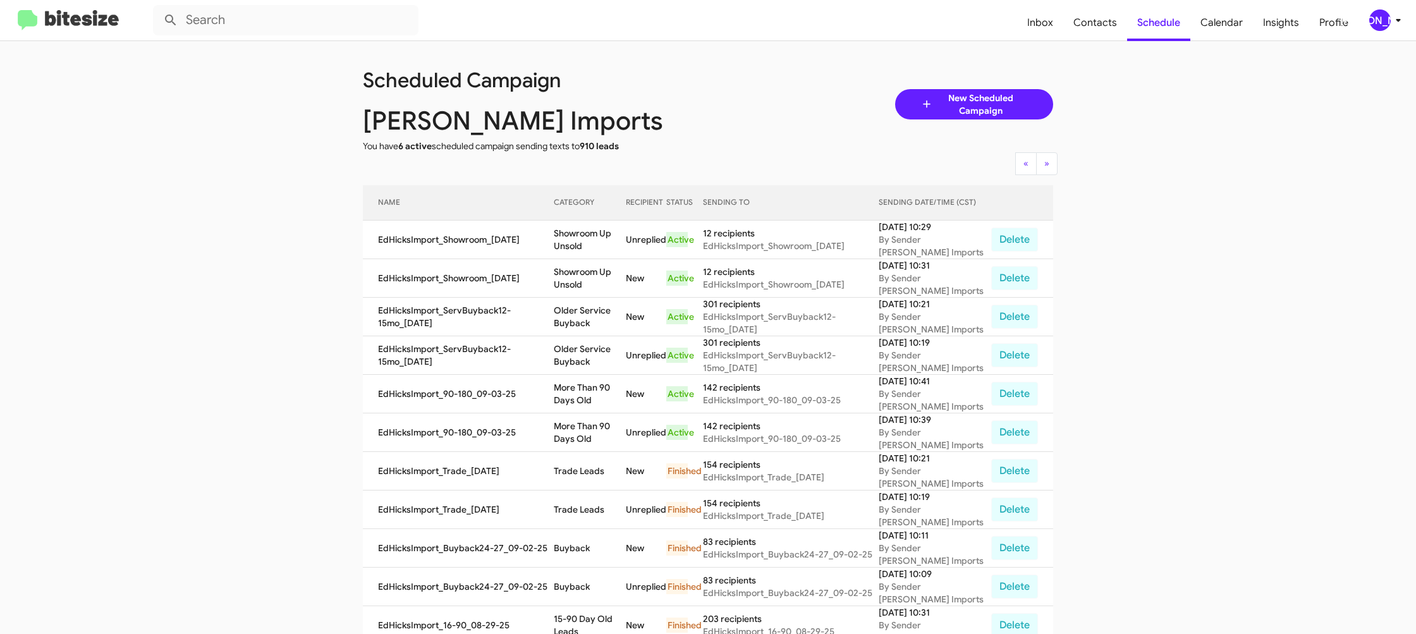
click at [588, 429] on td "More Than 90 Days Old" at bounding box center [589, 432] width 71 height 39
click at [583, 424] on td "More Than 90 Days Old" at bounding box center [589, 432] width 71 height 39
copy td "More Than 90 Days Old"
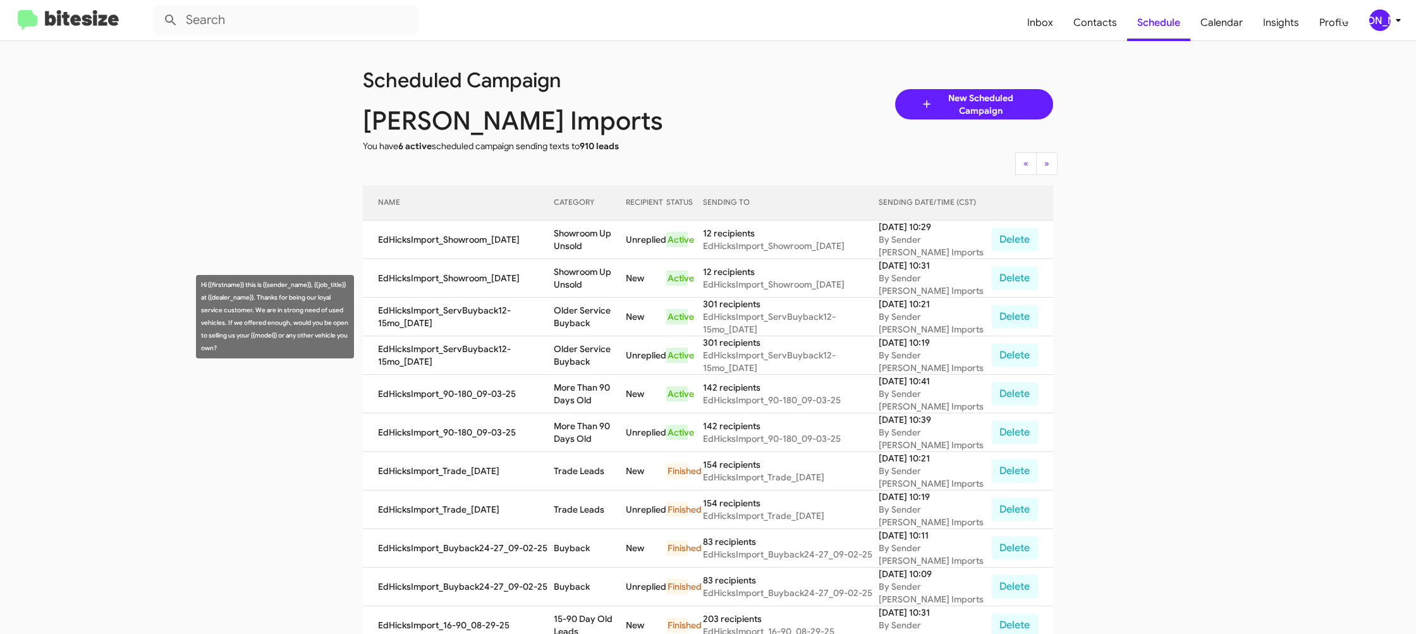
click at [563, 315] on td "Older Service Buyback" at bounding box center [589, 317] width 71 height 39
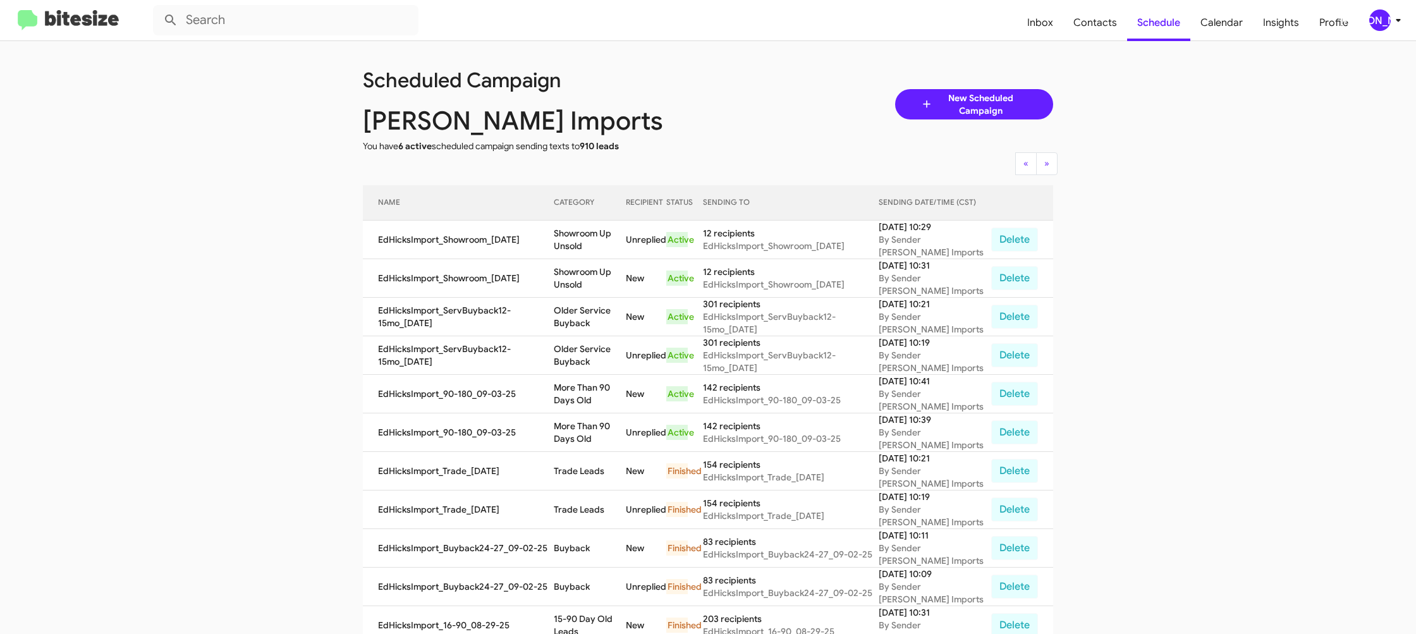
click at [563, 315] on td "Older Service Buyback" at bounding box center [589, 317] width 71 height 39
copy td "Older Service Buyback"
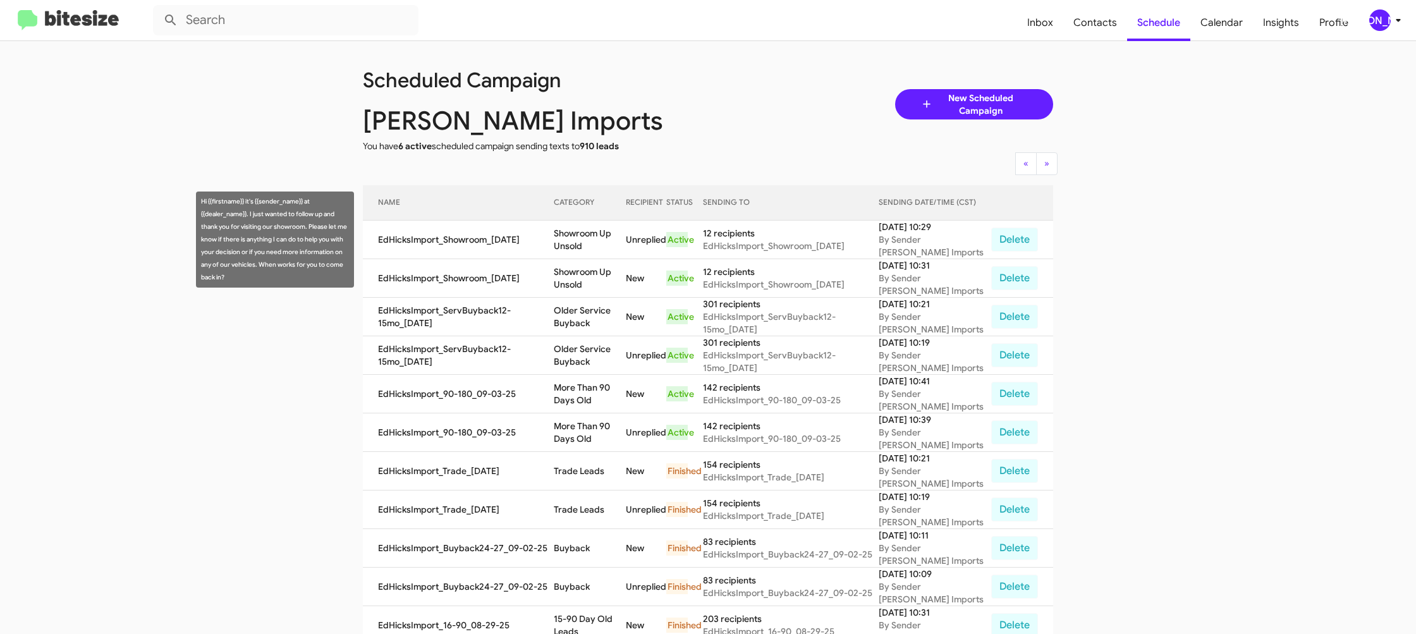
click at [579, 240] on td "Showroom Up Unsold" at bounding box center [589, 240] width 71 height 39
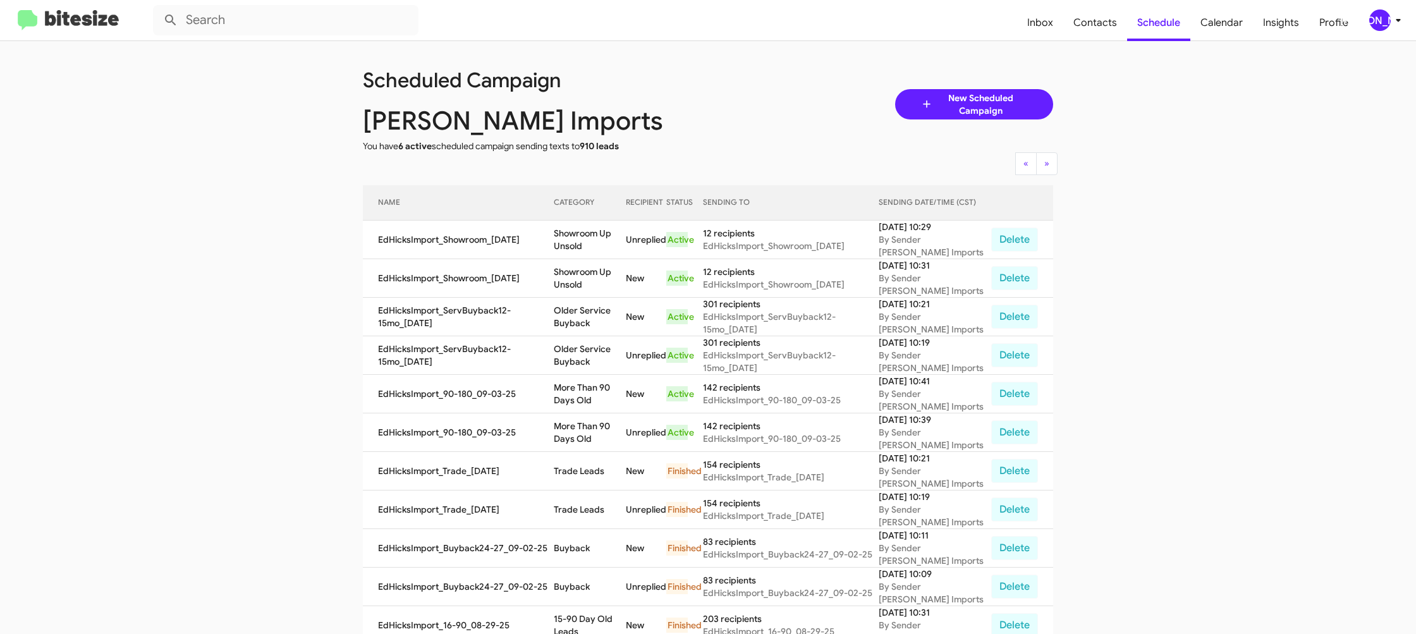
click at [579, 240] on td "Showroom Up Unsold" at bounding box center [589, 240] width 71 height 39
copy td "Showroom Up Unsold"
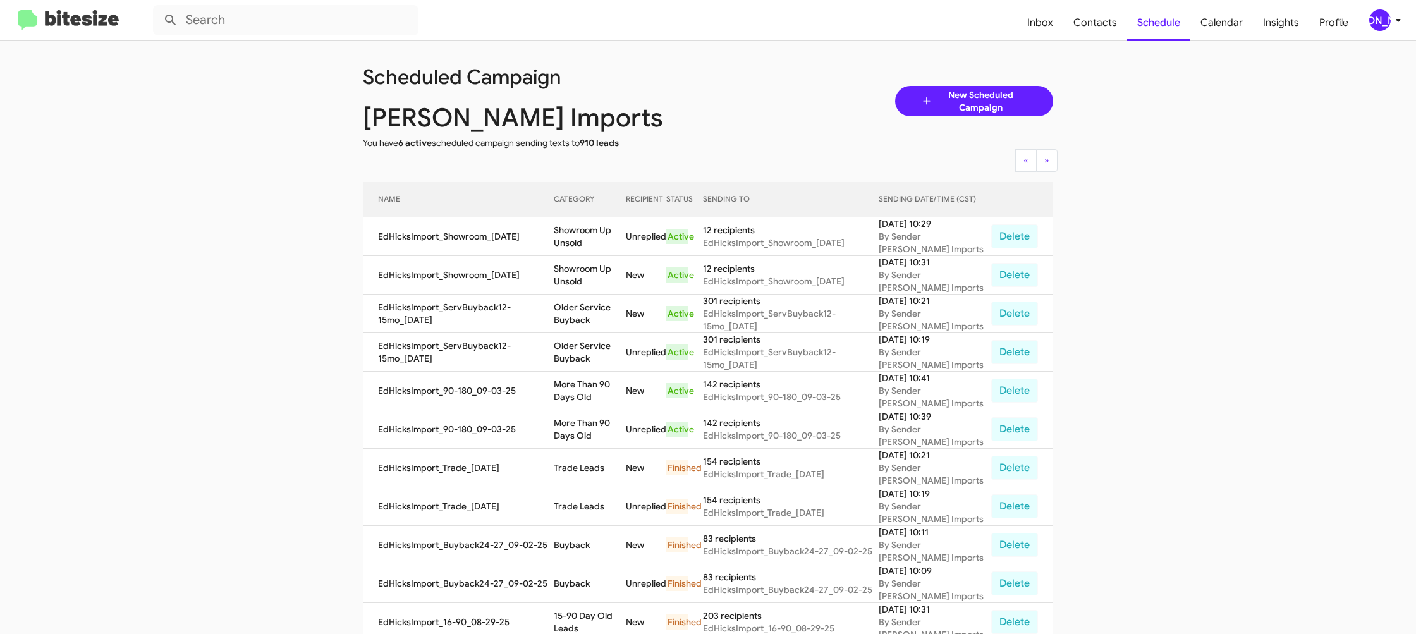
click at [1381, 20] on div "[PERSON_NAME]" at bounding box center [1379, 19] width 21 height 21
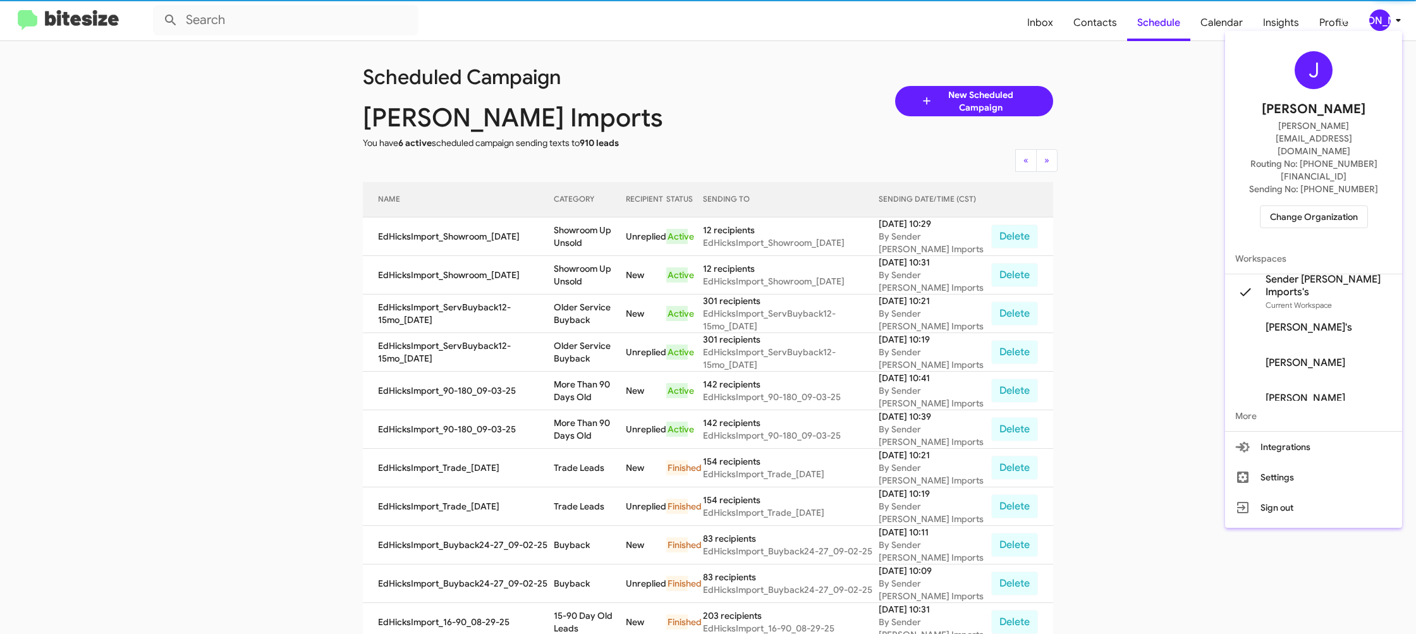
click at [1300, 206] on span "Change Organization" at bounding box center [1314, 216] width 88 height 21
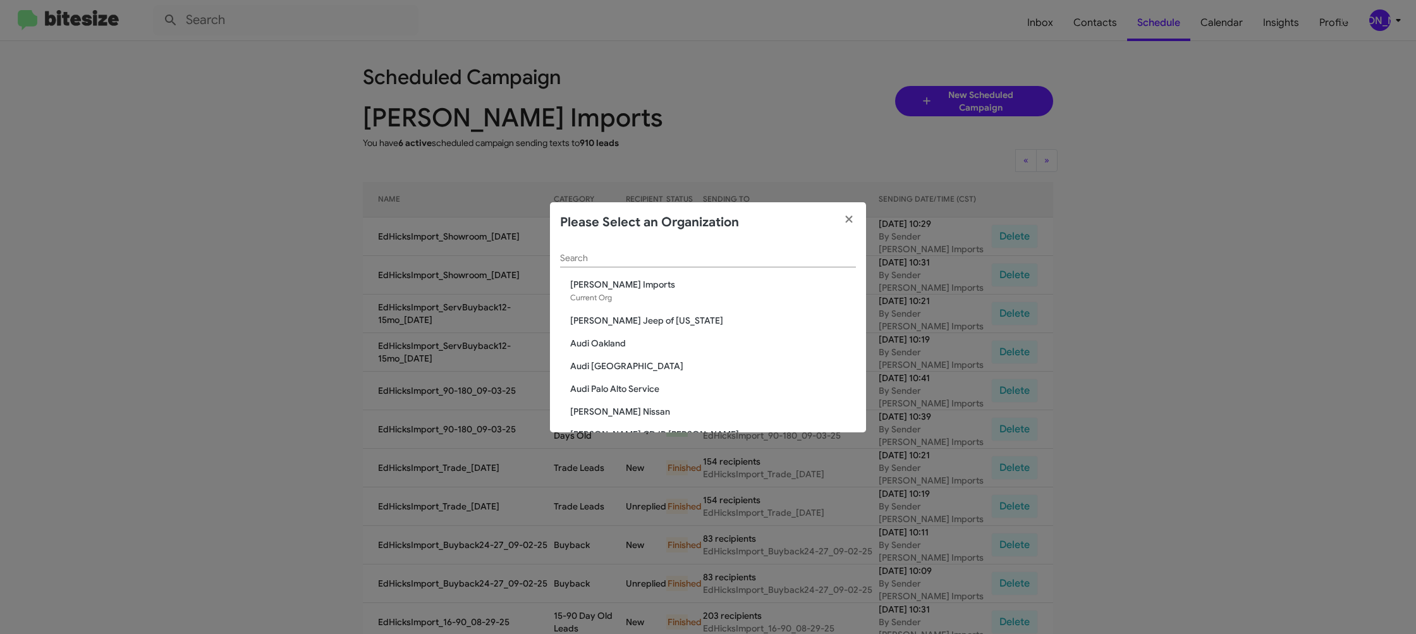
click at [568, 259] on input "Search" at bounding box center [708, 258] width 296 height 10
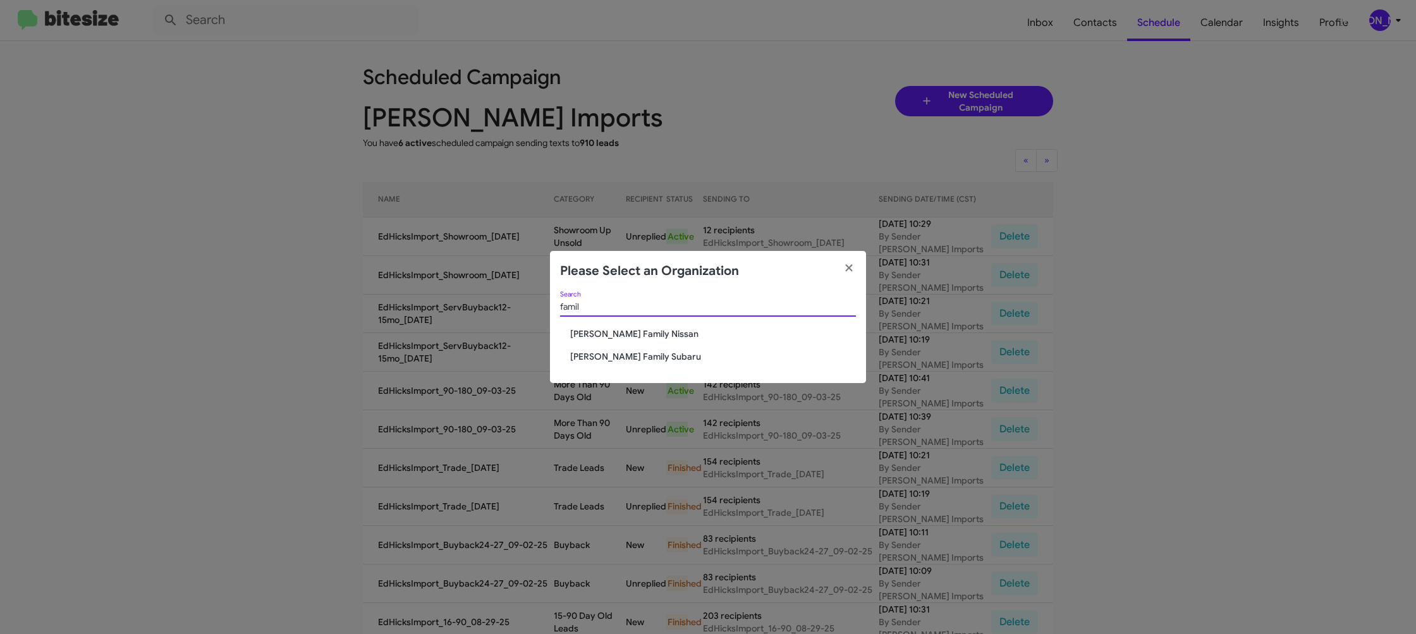
type input "famil"
click at [598, 334] on span "Hicks Family Nissan" at bounding box center [713, 333] width 286 height 13
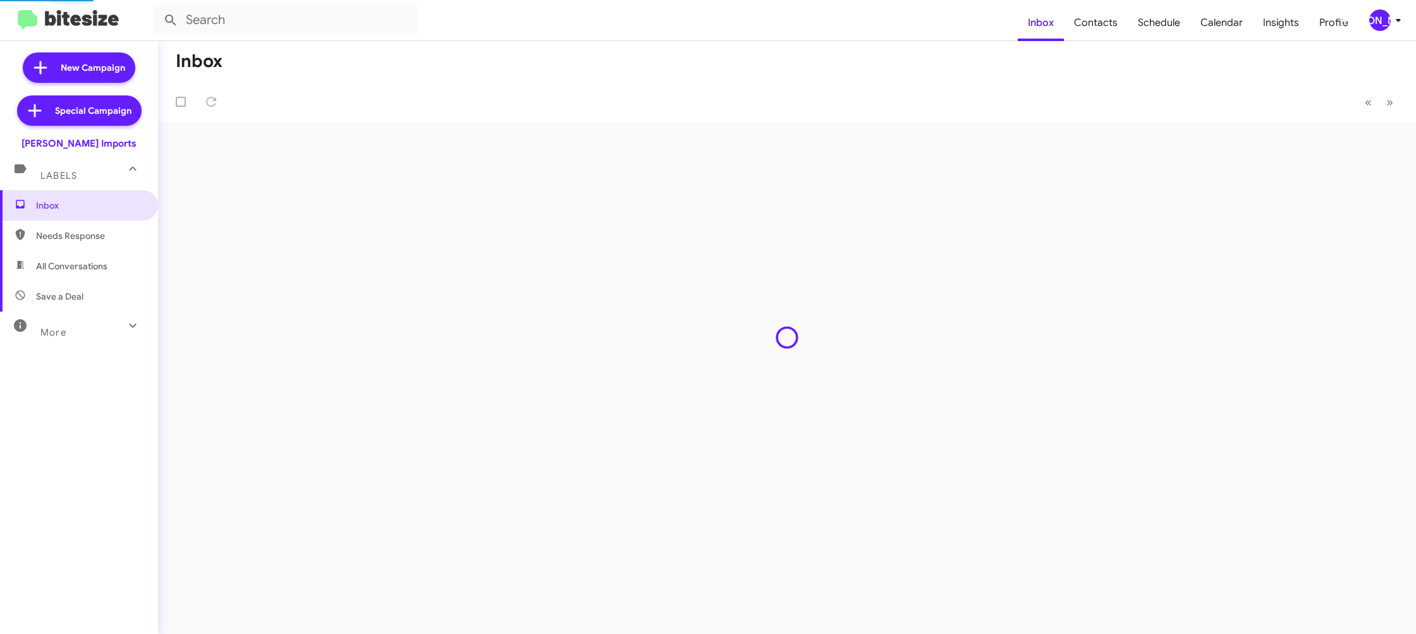
click at [1383, 23] on div "[PERSON_NAME]" at bounding box center [1379, 19] width 21 height 21
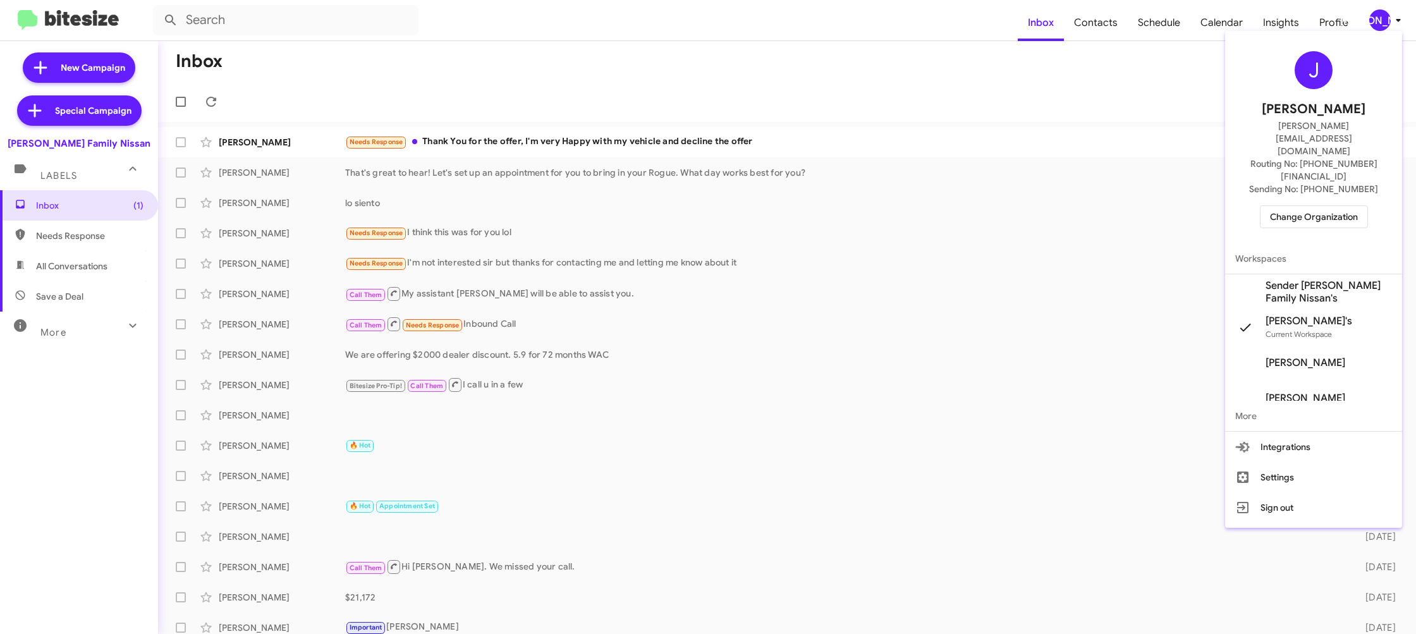
click at [1334, 279] on span "Sender [PERSON_NAME] Family Nissan's" at bounding box center [1328, 291] width 126 height 25
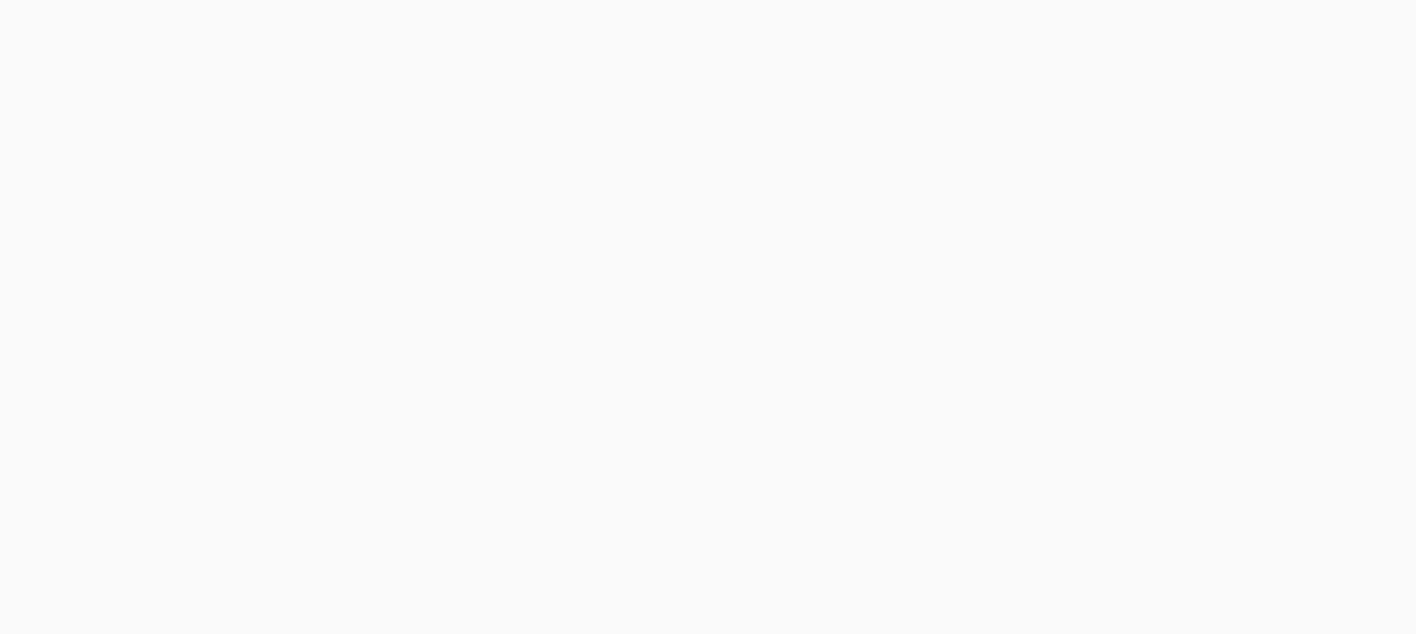
click at [1092, 19] on body at bounding box center [708, 317] width 1416 height 634
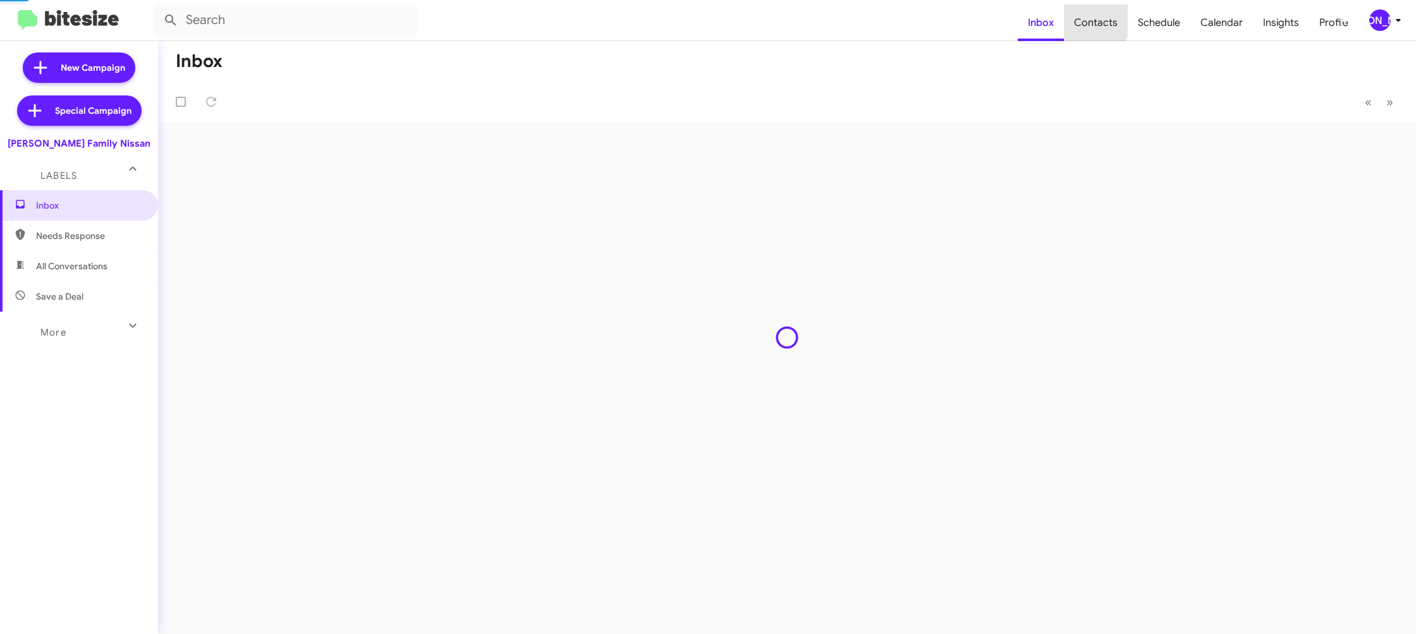
click at [1092, 19] on span "Contacts" at bounding box center [1096, 22] width 64 height 37
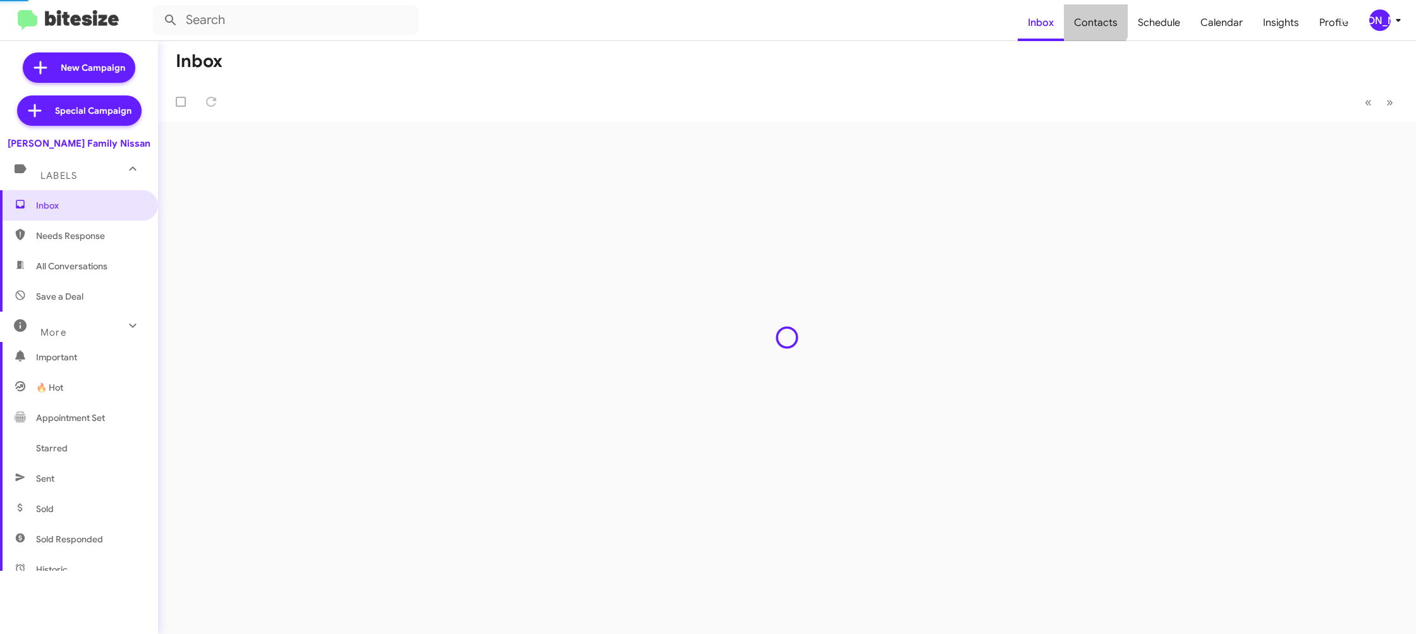
click at [1092, 19] on span "Contacts" at bounding box center [1096, 22] width 64 height 37
type input "in:groups"
click at [1092, 19] on span "Contacts" at bounding box center [1096, 22] width 64 height 37
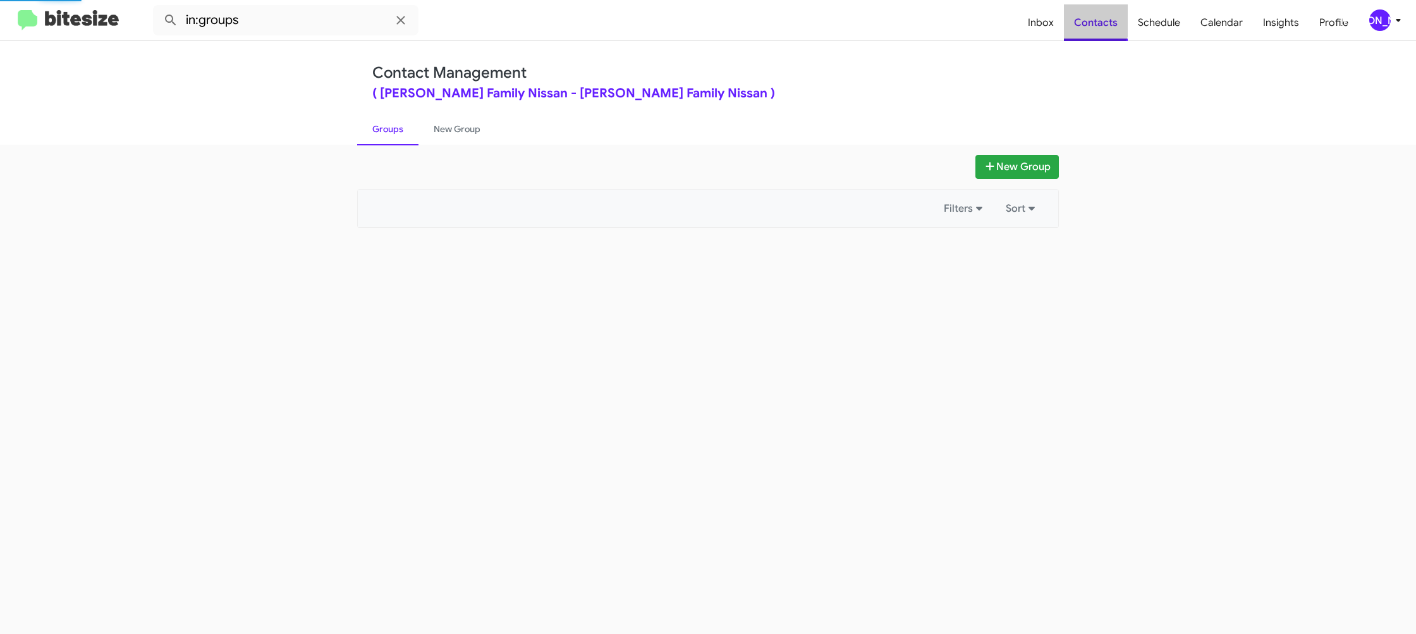
drag, startPoint x: 0, startPoint y: 0, endPoint x: 776, endPoint y: 136, distance: 787.4
click at [1092, 19] on span "Contacts" at bounding box center [1096, 22] width 64 height 37
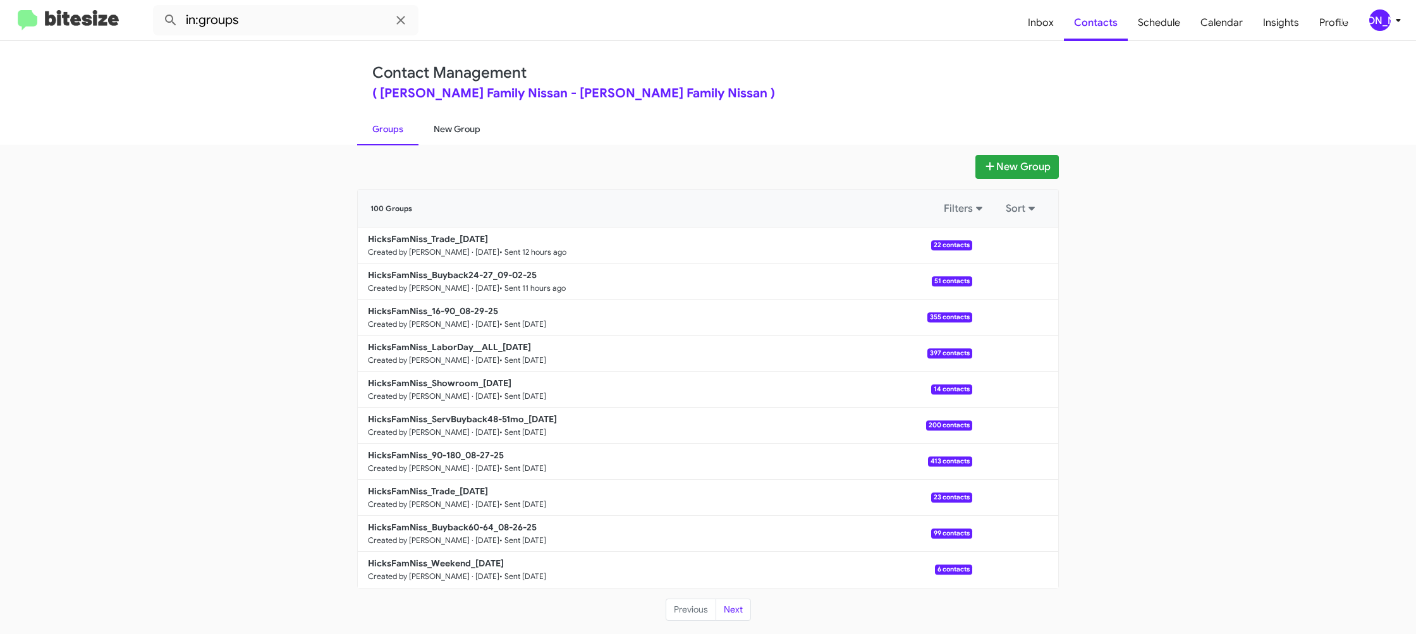
click at [456, 138] on link "New Group" at bounding box center [456, 129] width 77 height 33
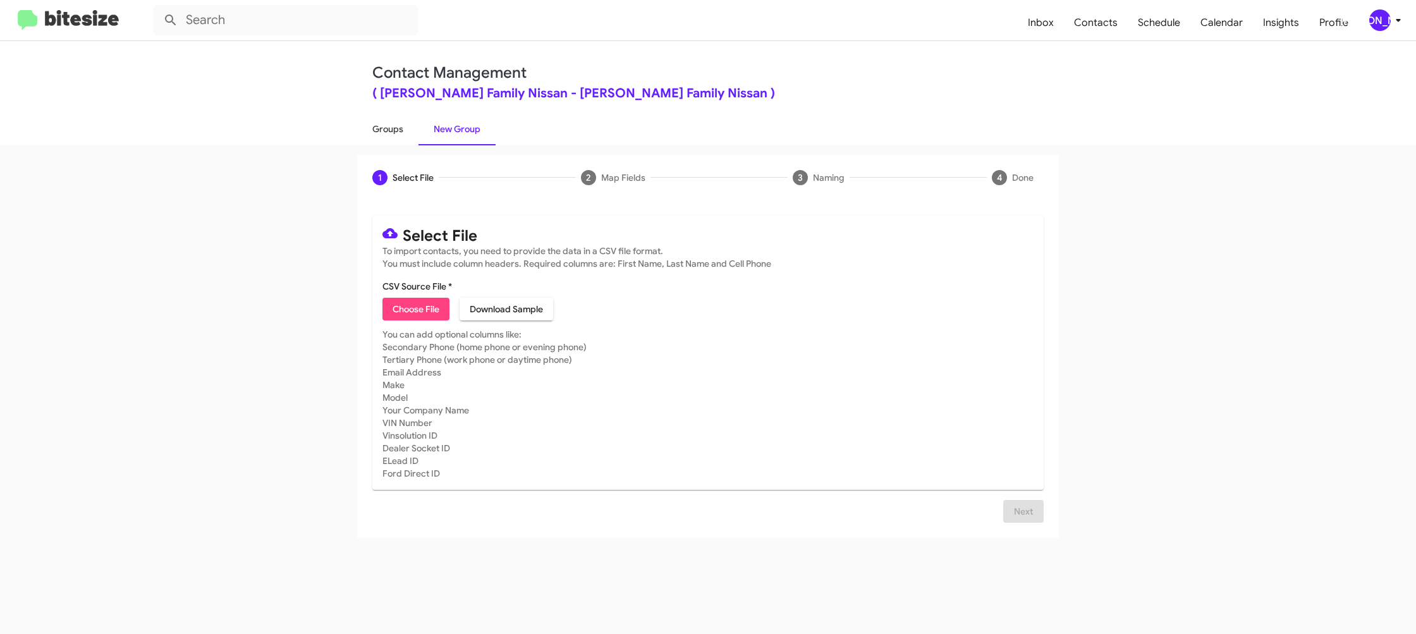
click at [406, 128] on link "Groups" at bounding box center [387, 129] width 61 height 33
type input "in:groups"
drag, startPoint x: 406, startPoint y: 128, endPoint x: 423, endPoint y: 125, distance: 16.7
click at [409, 126] on link "Groups" at bounding box center [387, 129] width 61 height 33
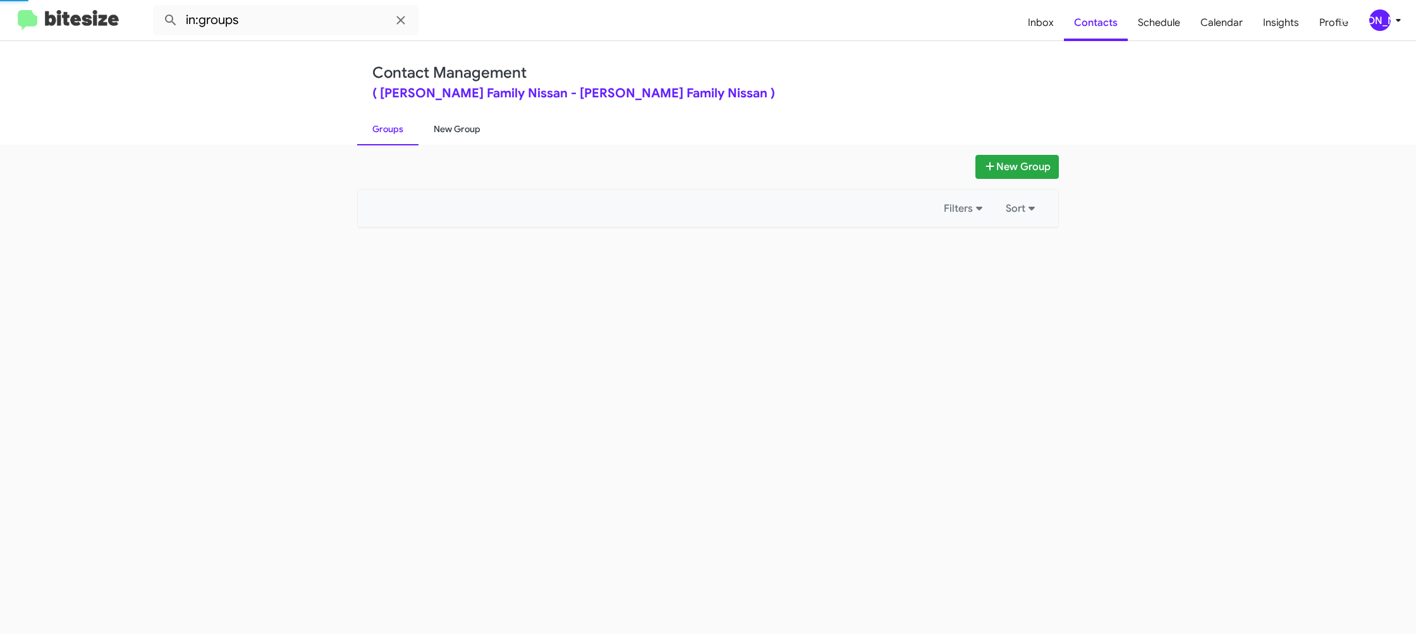
click at [433, 124] on link "New Group" at bounding box center [456, 129] width 77 height 33
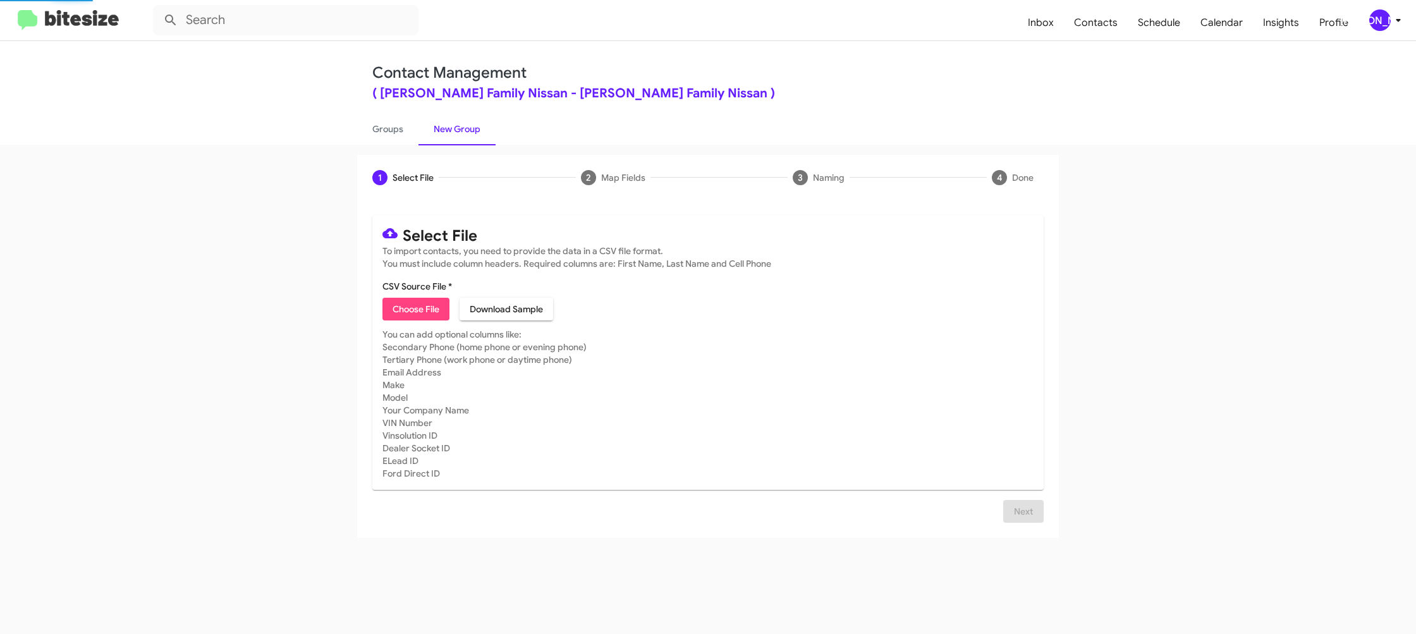
drag, startPoint x: 433, startPoint y: 124, endPoint x: 432, endPoint y: 34, distance: 89.8
click at [438, 101] on div "Contact Management ( Hicks Family Nissan - Hicks Family Nissan ) Groups New Gro…" at bounding box center [708, 93] width 721 height 104
click at [400, 302] on span "Choose File" at bounding box center [416, 309] width 47 height 23
type input "HicksFamNiss_90-180_09-03-25"
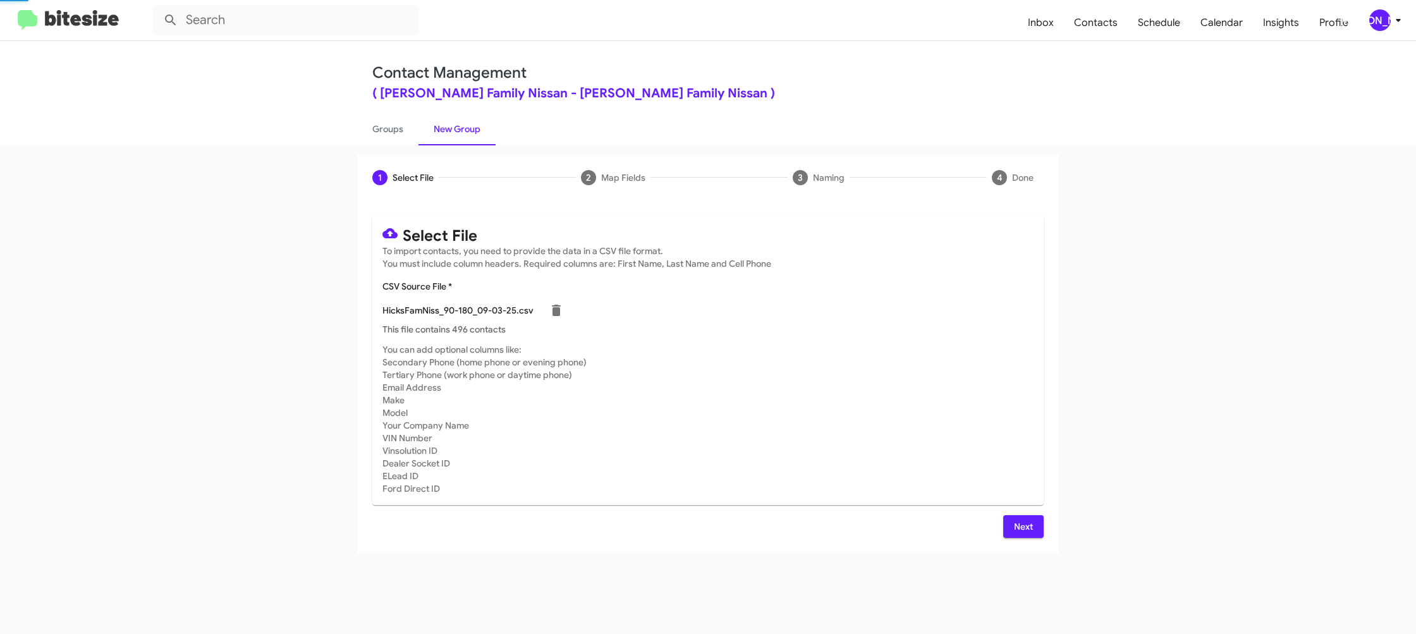
drag, startPoint x: 796, startPoint y: 370, endPoint x: 810, endPoint y: 373, distance: 13.5
click at [810, 373] on mat-card-subtitle "You can add optional columns like: Secondary Phone (home phone or evening phone…" at bounding box center [707, 419] width 651 height 152
drag, startPoint x: 1018, startPoint y: 517, endPoint x: 1023, endPoint y: 525, distance: 8.8
click at [1020, 522] on div "Select File To import contacts, you need to provide the data in a CSV file form…" at bounding box center [707, 377] width 671 height 322
click at [1023, 525] on span "Next" at bounding box center [1023, 526] width 20 height 23
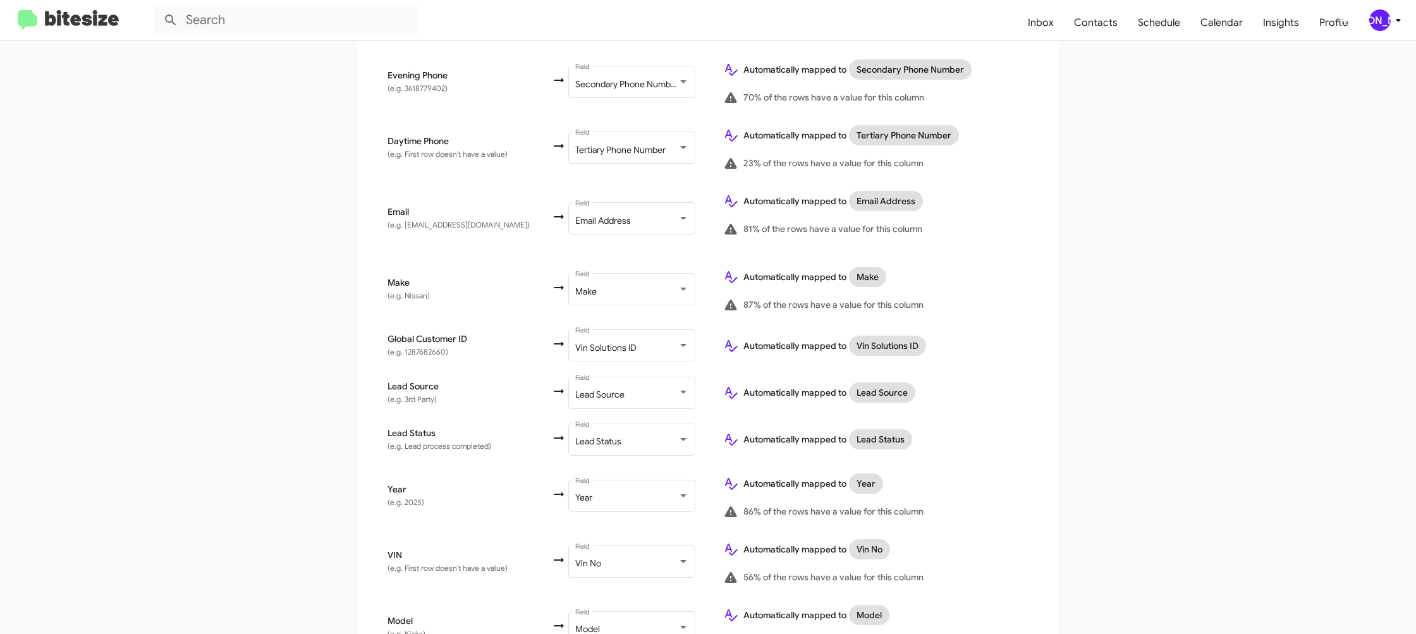
scroll to position [582, 0]
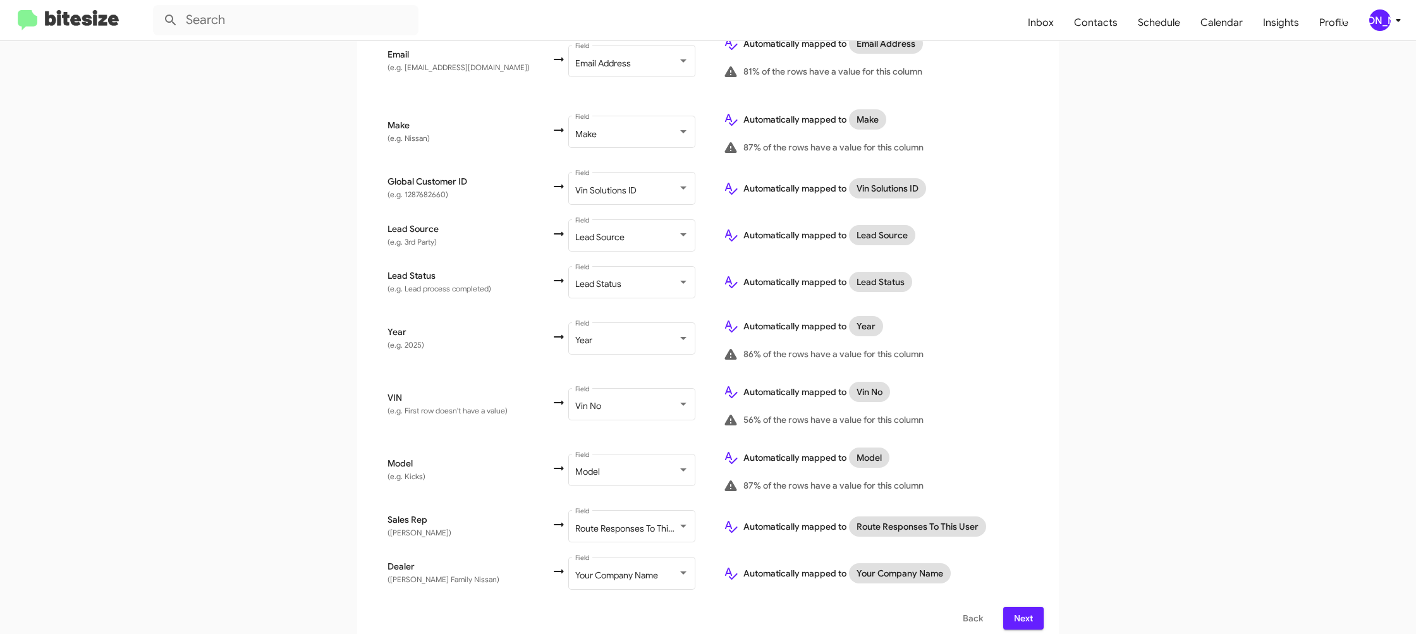
click at [1018, 607] on span "Next" at bounding box center [1023, 618] width 20 height 23
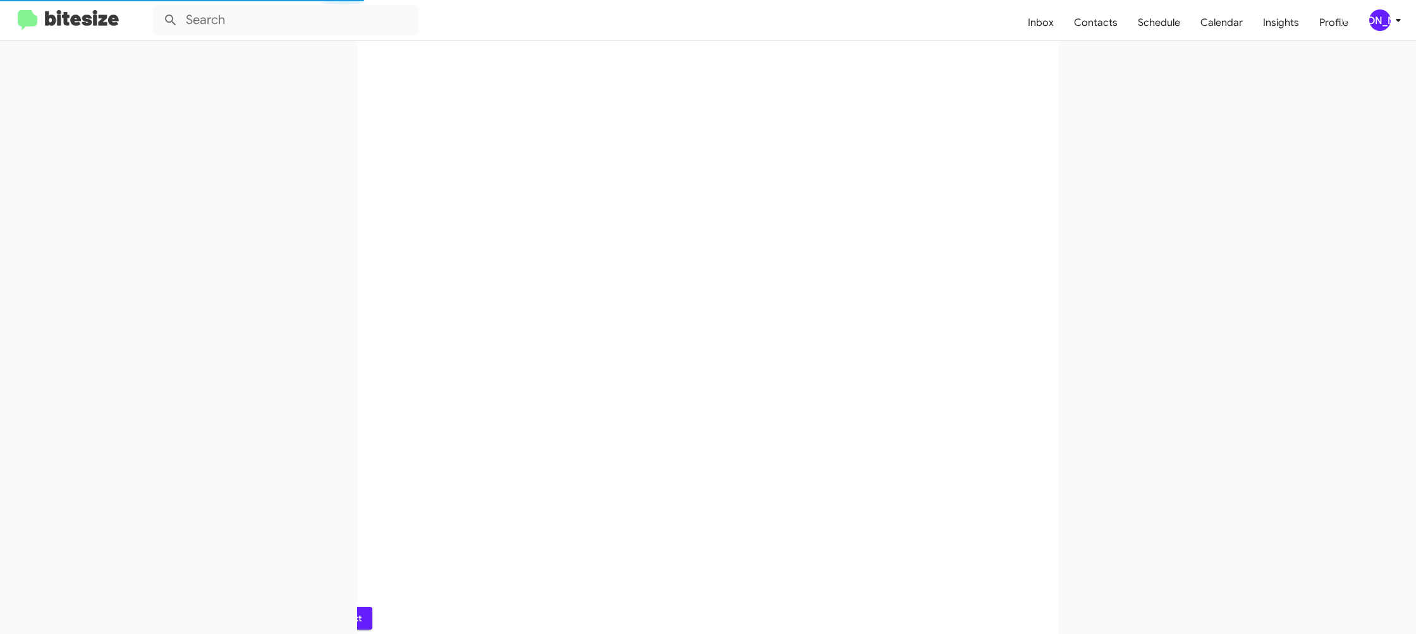
scroll to position [0, 0]
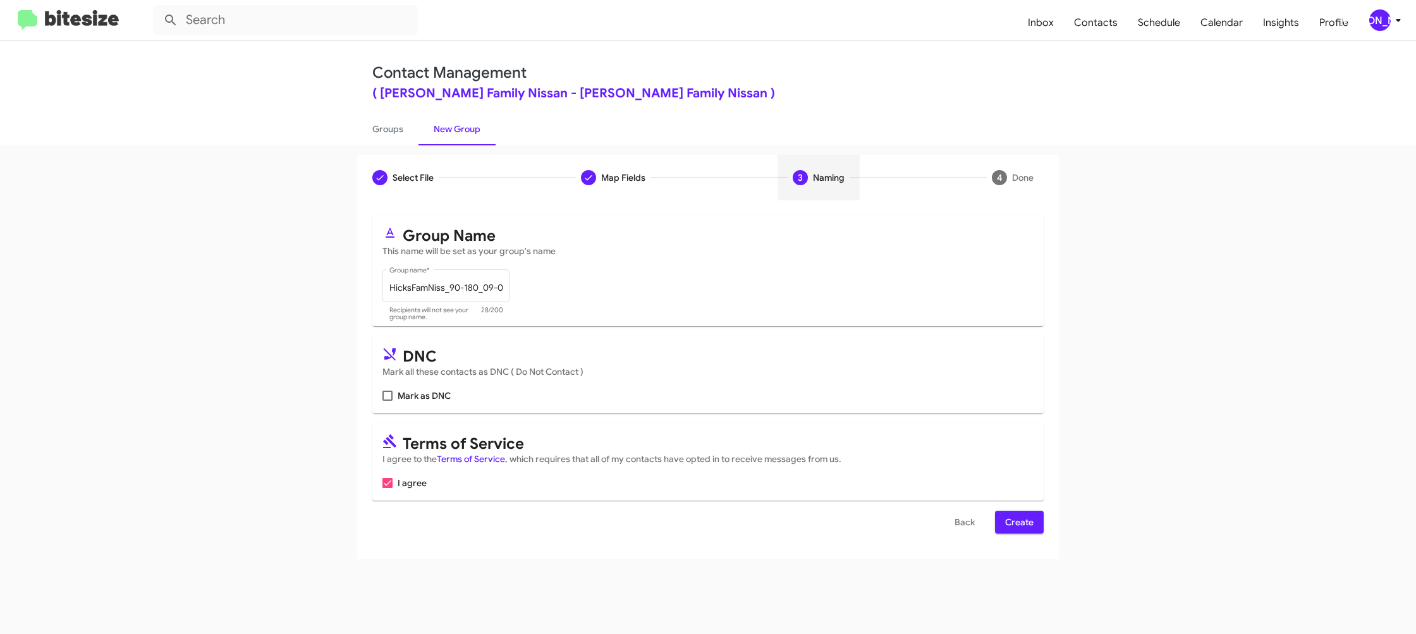
click at [1023, 530] on span "Create" at bounding box center [1019, 522] width 28 height 23
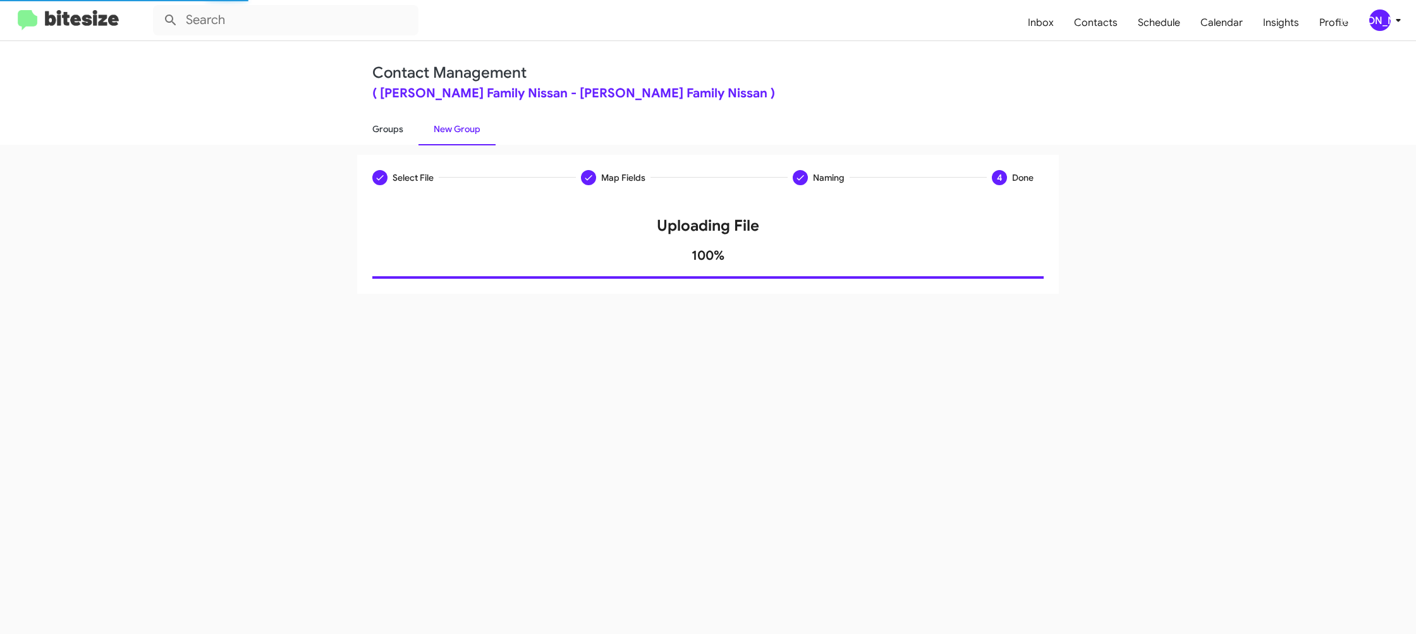
click at [401, 133] on link "Groups" at bounding box center [387, 129] width 61 height 33
type input "in:groups"
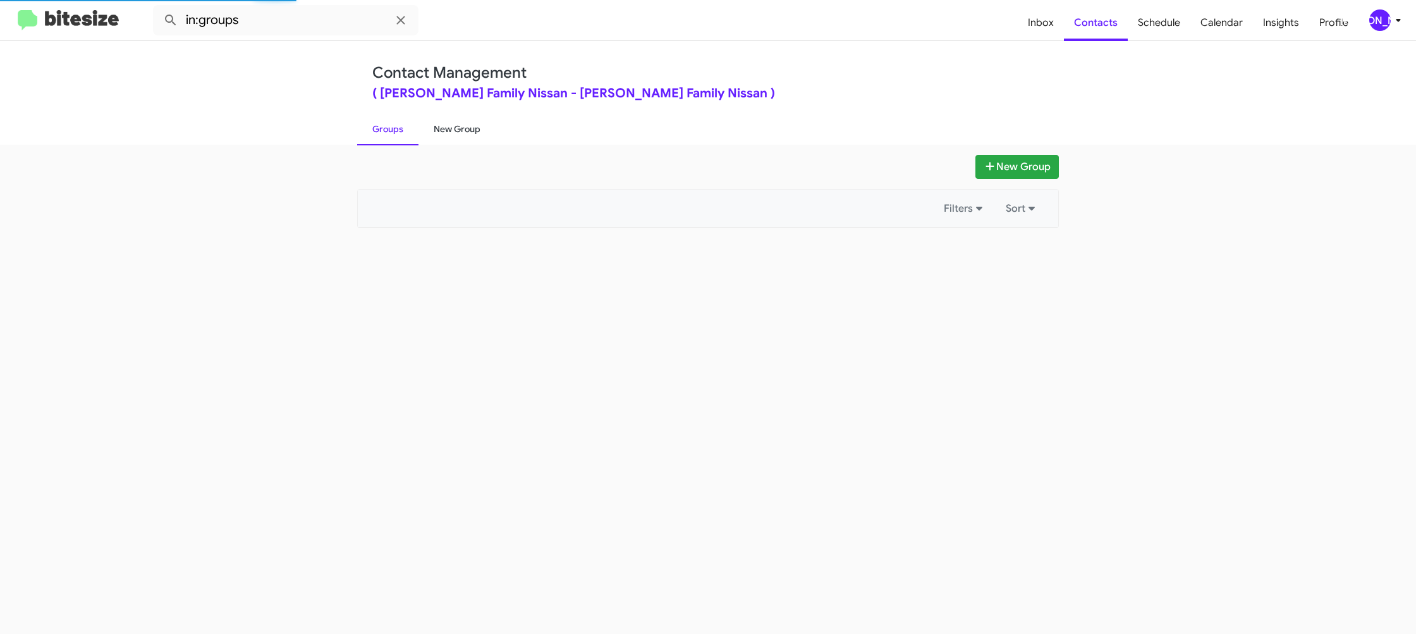
click at [427, 133] on link "New Group" at bounding box center [456, 129] width 77 height 33
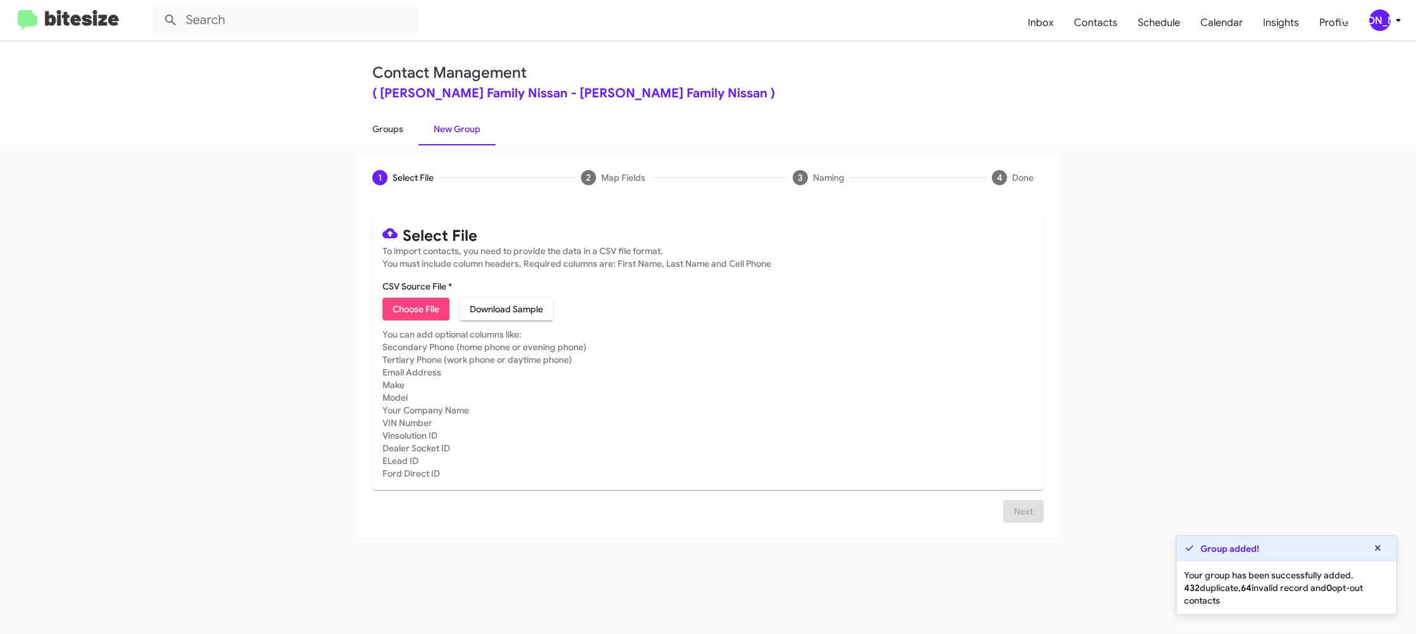
click at [410, 140] on link "Groups" at bounding box center [387, 129] width 61 height 33
type input "in:groups"
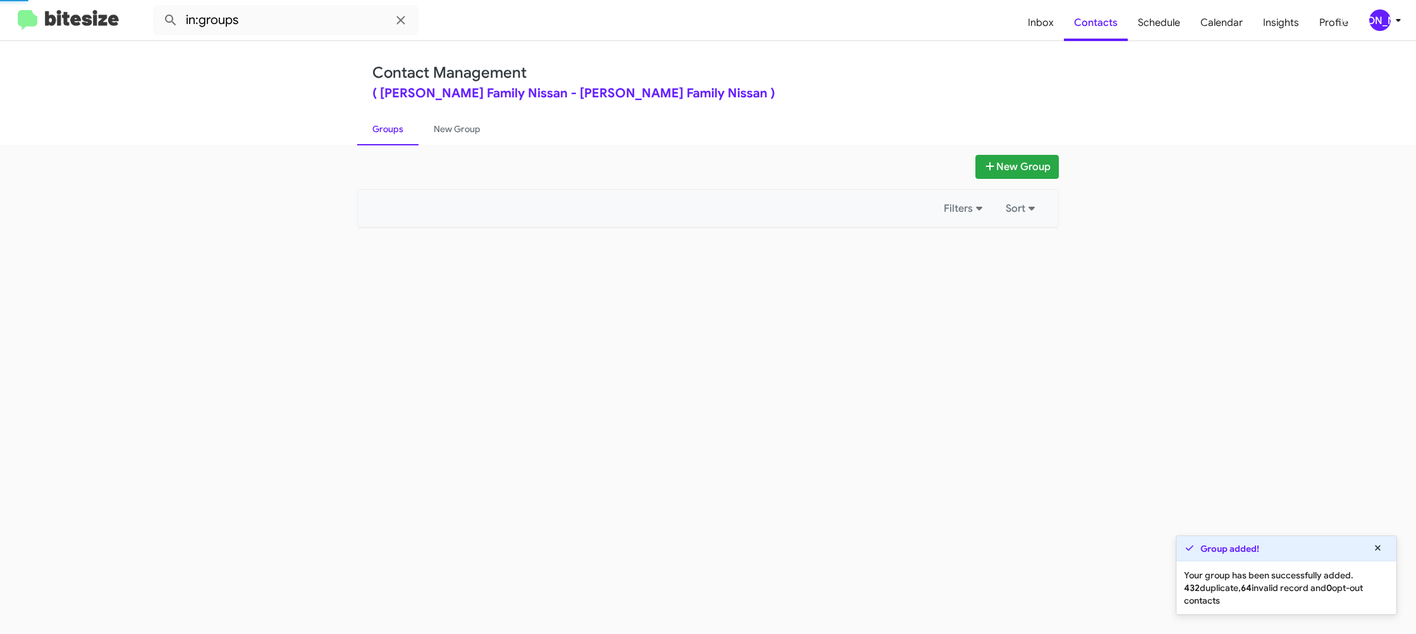
click at [410, 140] on link "Groups" at bounding box center [387, 129] width 61 height 33
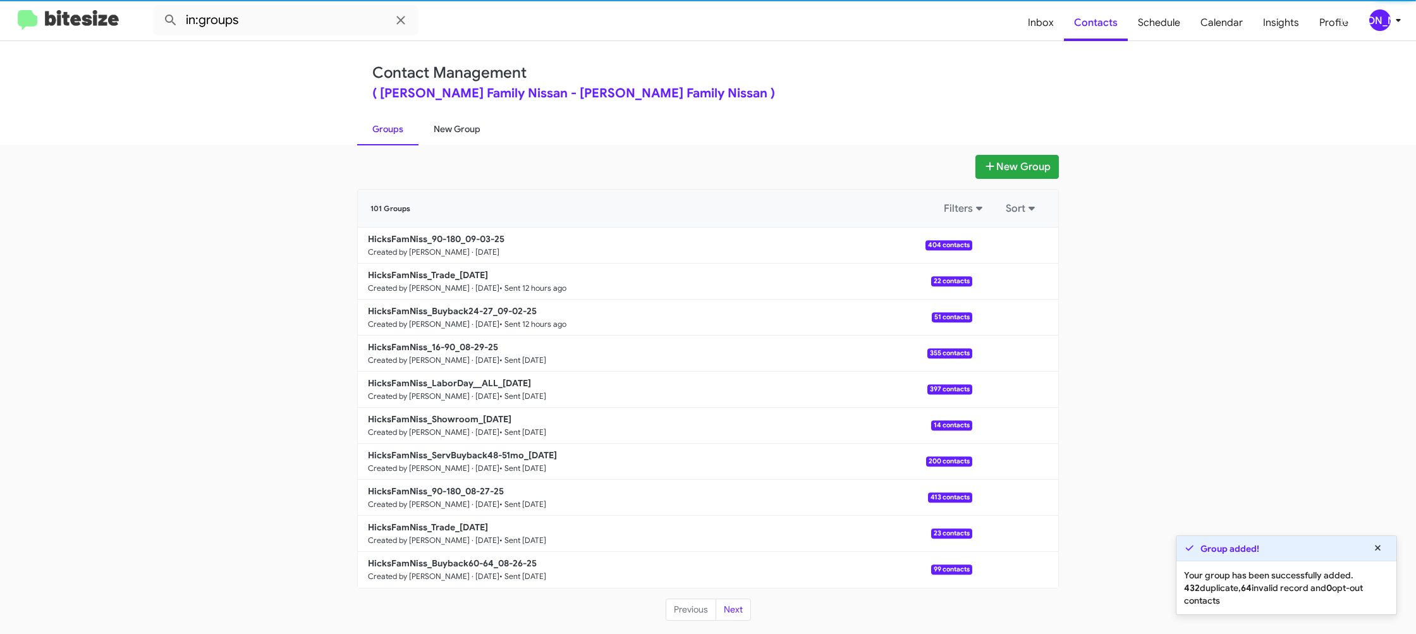
click at [463, 137] on link "New Group" at bounding box center [456, 129] width 77 height 33
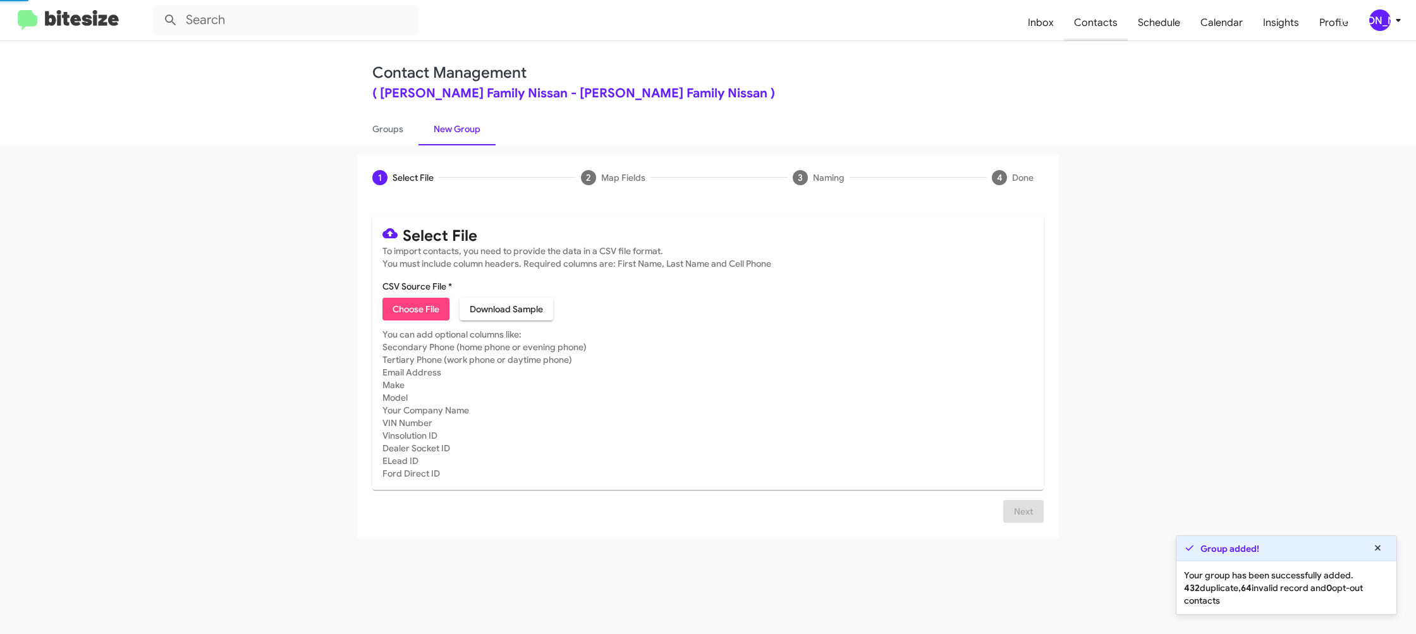
drag, startPoint x: 463, startPoint y: 137, endPoint x: 1093, endPoint y: 39, distance: 637.8
click at [463, 138] on link "New Group" at bounding box center [456, 129] width 77 height 33
click at [422, 310] on span "Choose File" at bounding box center [416, 309] width 47 height 23
type input "HicksFamNiss_ServBuyback12-15mo_09-03-25"
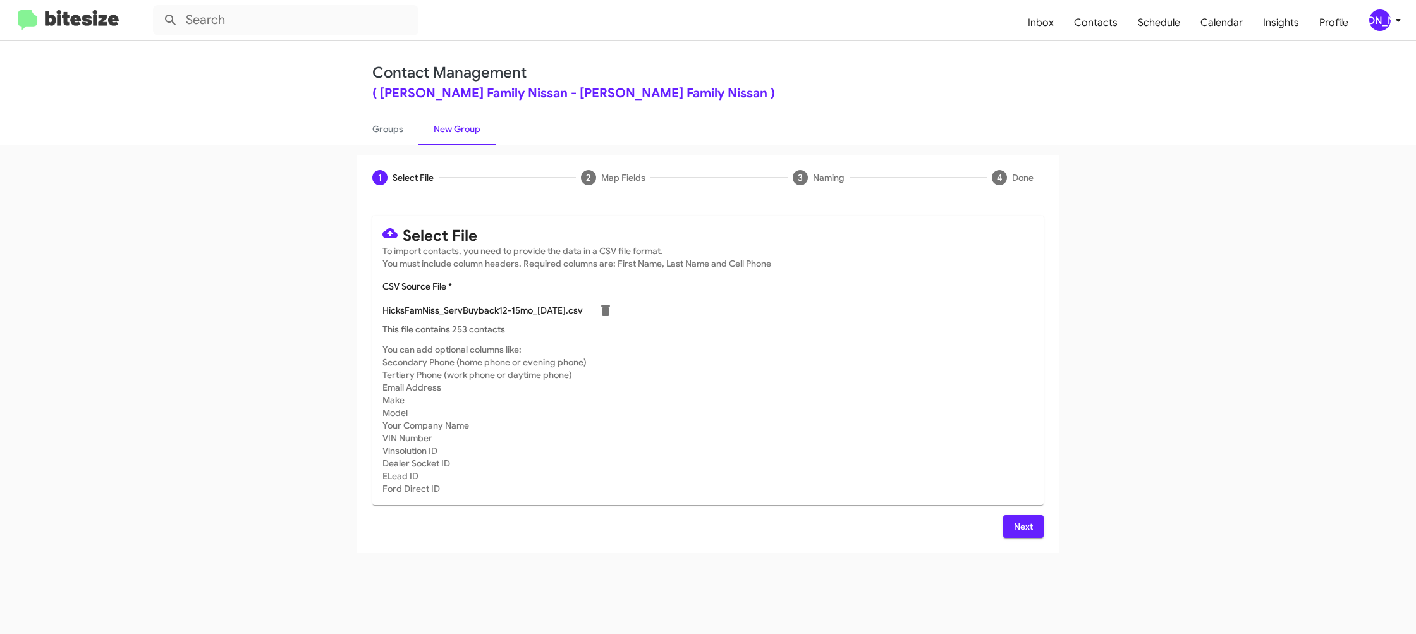
drag, startPoint x: 936, startPoint y: 389, endPoint x: 947, endPoint y: 429, distance: 40.8
click at [936, 389] on mat-card-subtitle "You can add optional columns like: Secondary Phone (home phone or evening phone…" at bounding box center [707, 419] width 651 height 152
drag, startPoint x: 1020, startPoint y: 524, endPoint x: 1013, endPoint y: 521, distance: 7.4
click at [1027, 525] on span "Next" at bounding box center [1023, 526] width 20 height 23
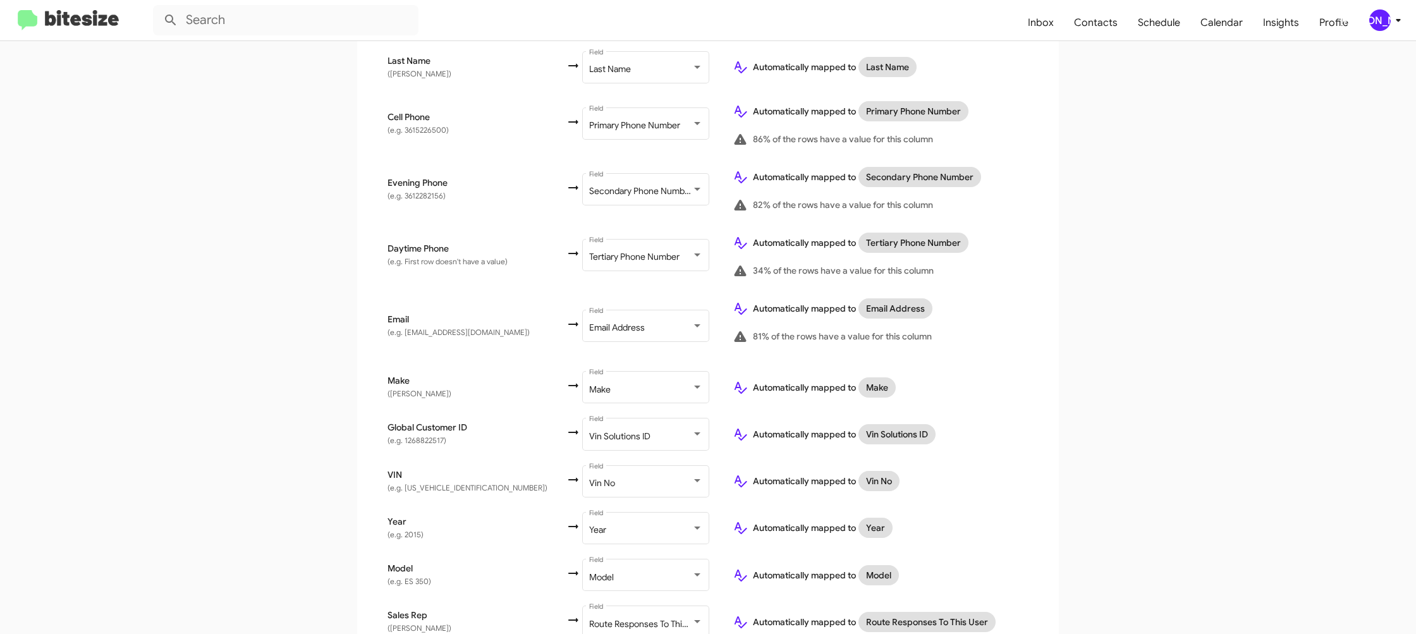
scroll to position [432, 0]
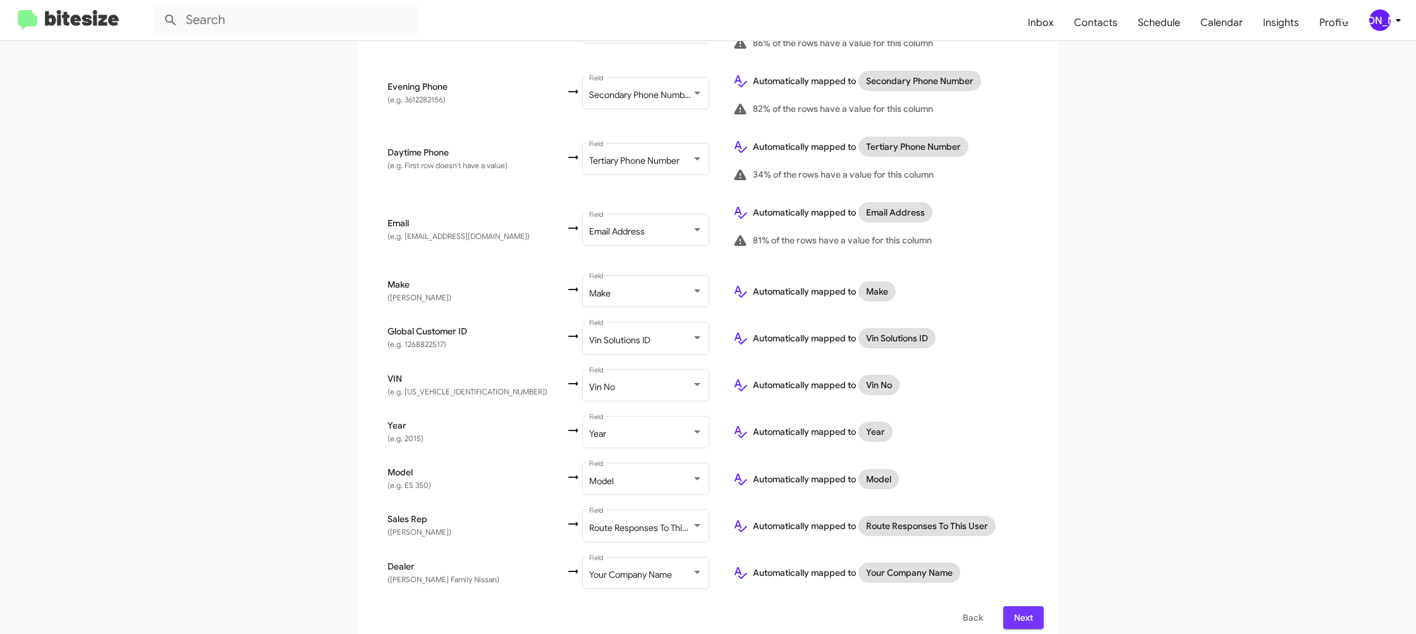
click at [1028, 611] on span "Next" at bounding box center [1023, 617] width 20 height 23
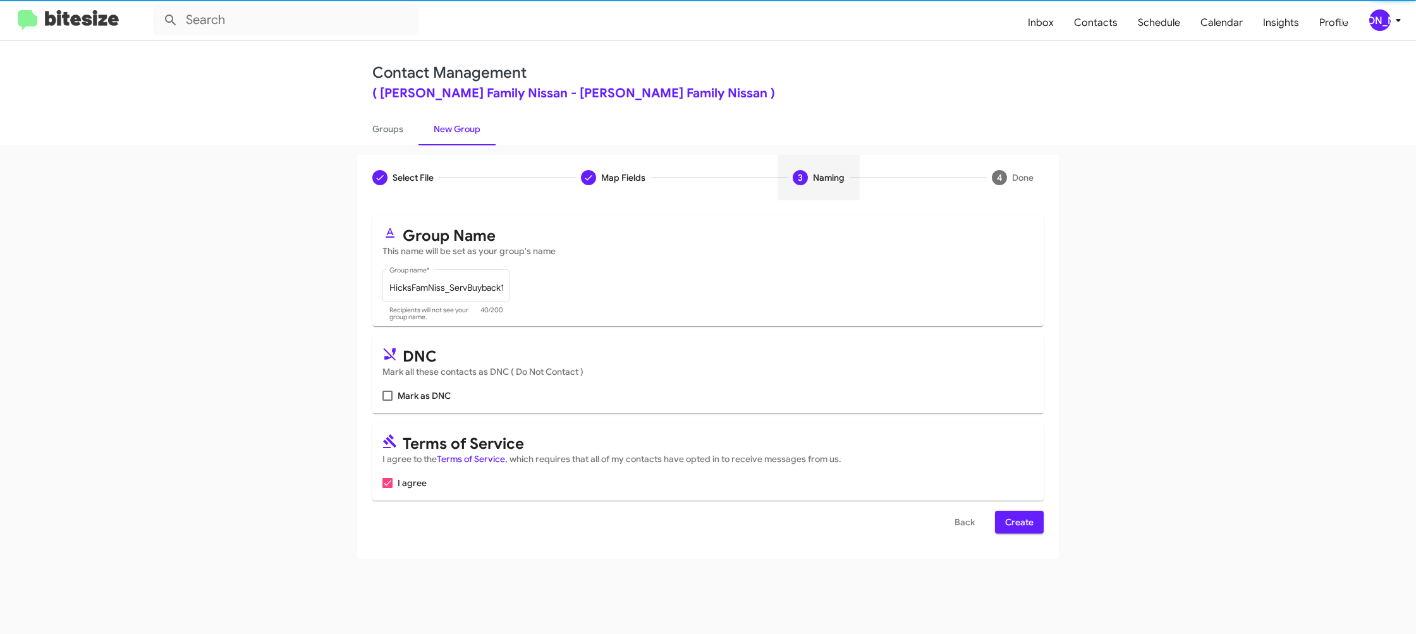
scroll to position [0, 0]
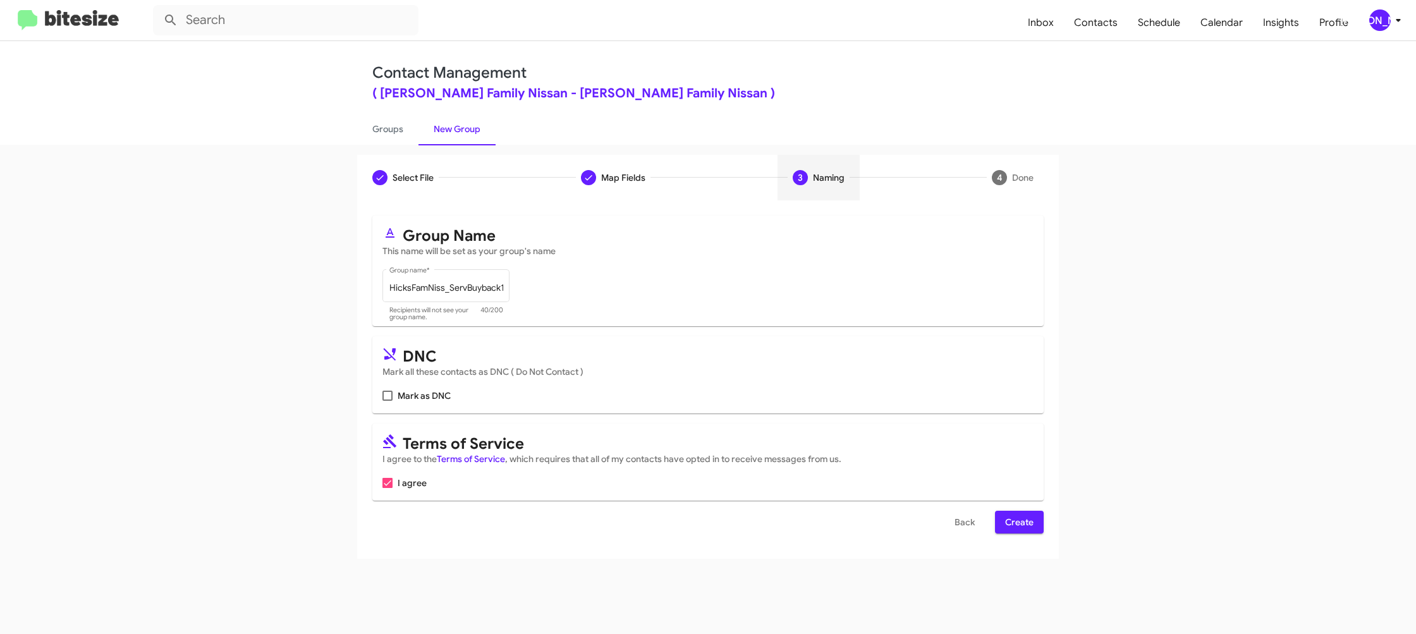
click at [1028, 518] on span "Create" at bounding box center [1019, 522] width 28 height 23
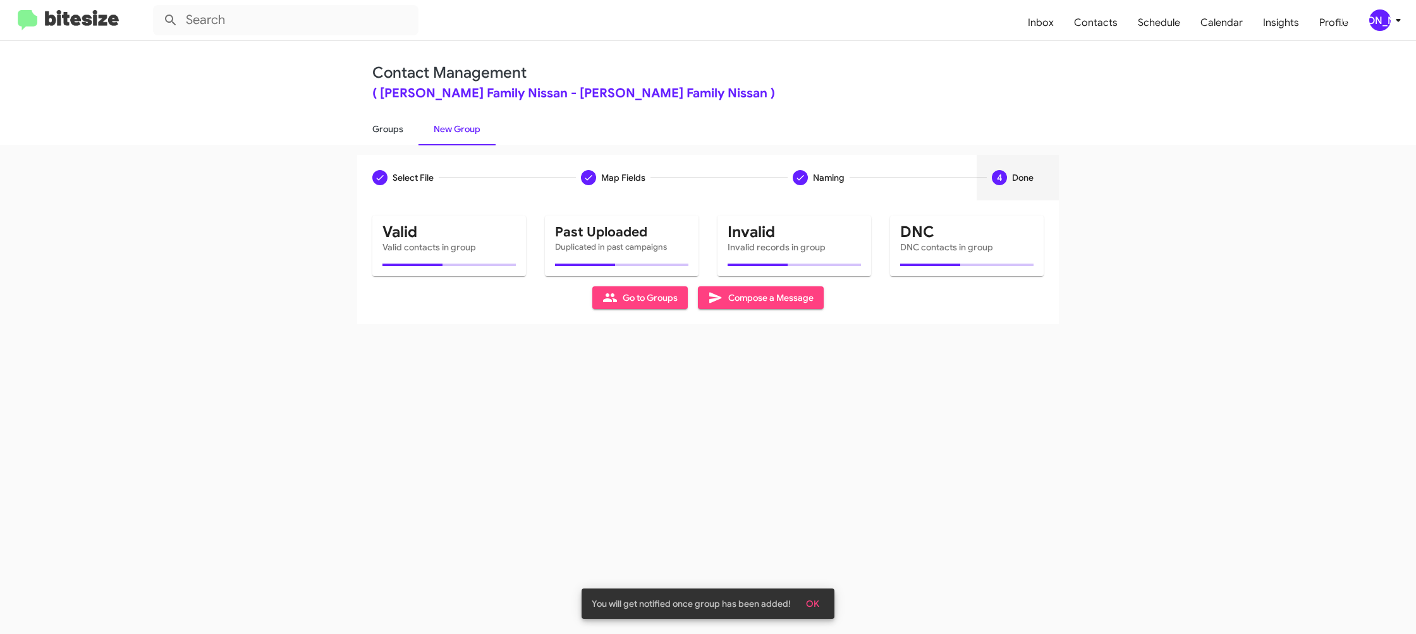
click at [394, 129] on link "Groups" at bounding box center [387, 129] width 61 height 33
type input "in:groups"
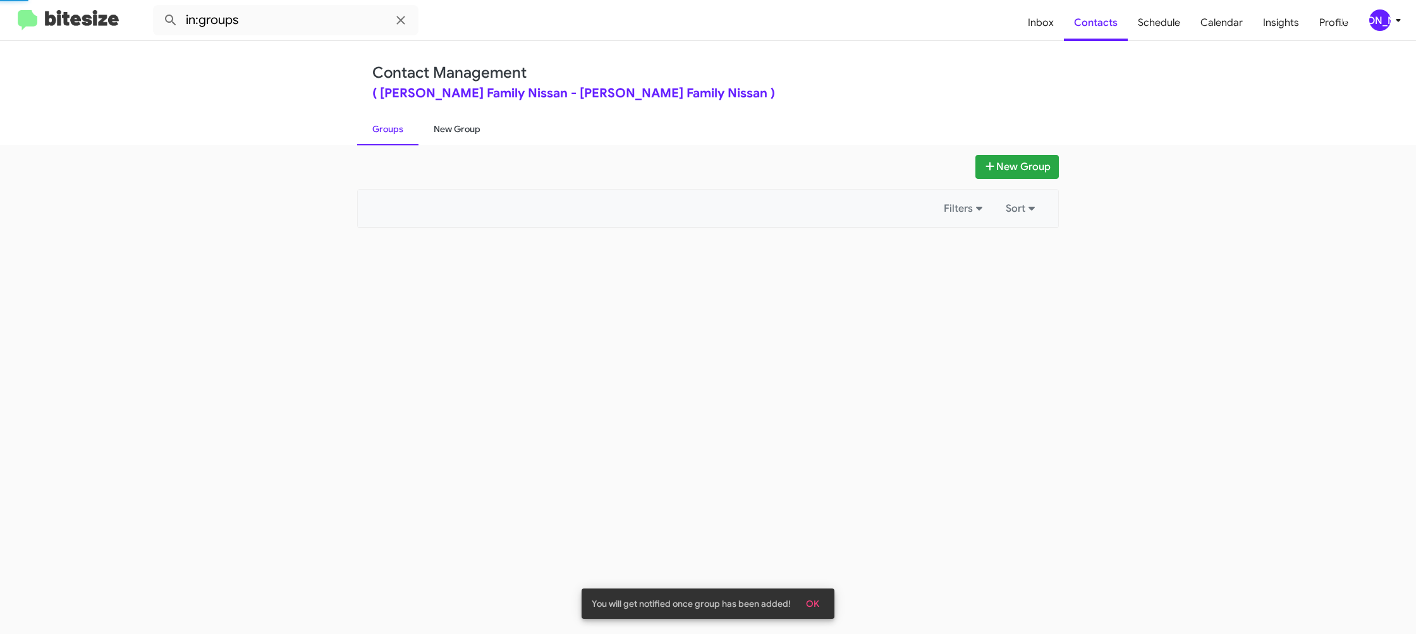
click at [447, 130] on link "New Group" at bounding box center [456, 129] width 77 height 33
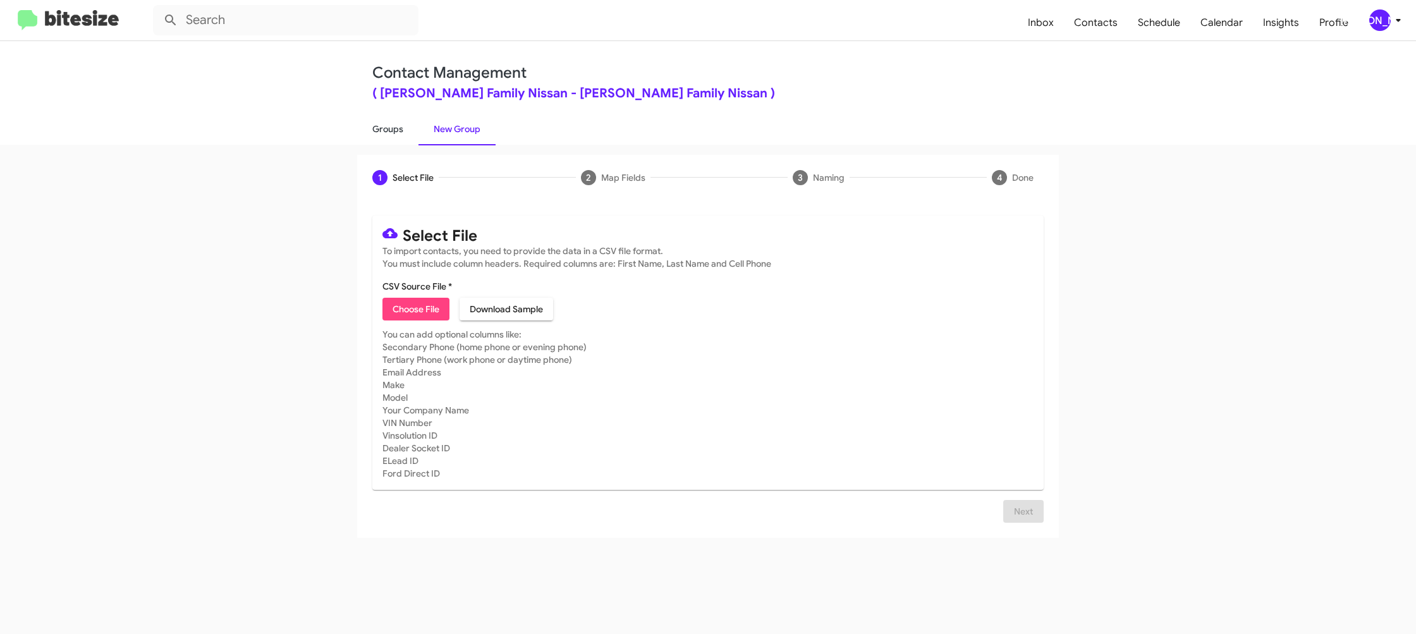
click at [395, 127] on link "Groups" at bounding box center [387, 129] width 61 height 33
type input "in:groups"
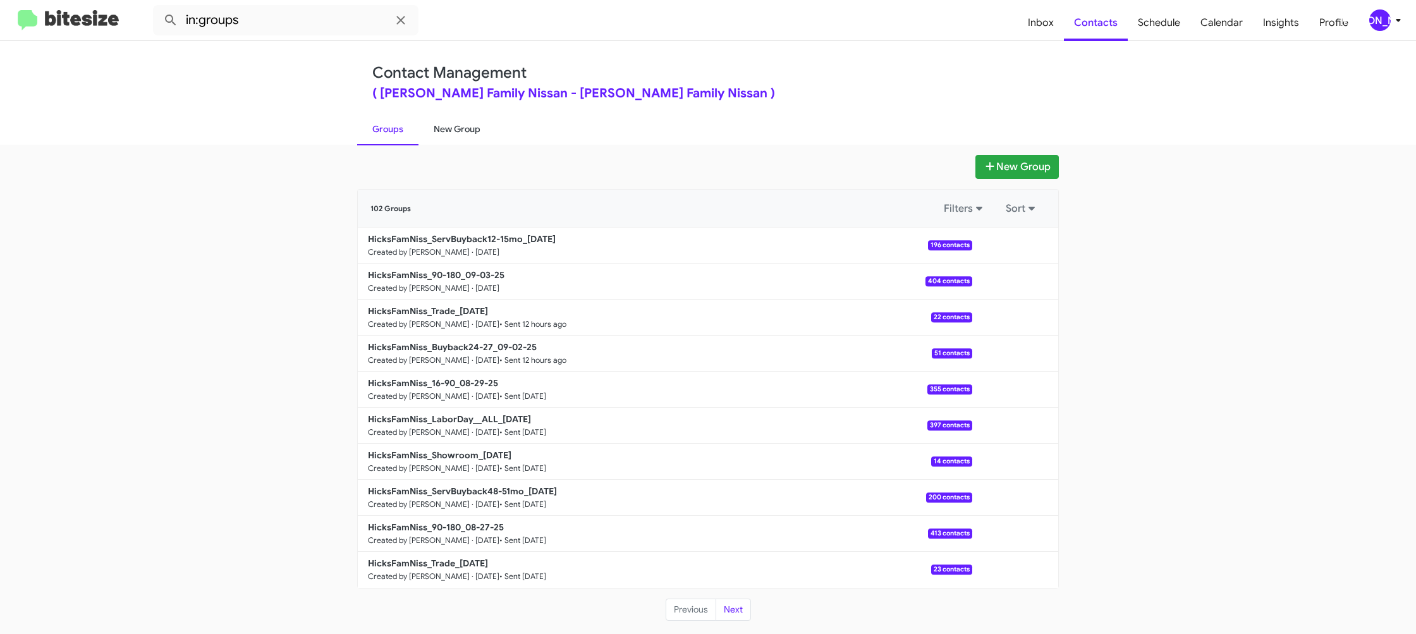
click at [440, 131] on link "New Group" at bounding box center [456, 129] width 77 height 33
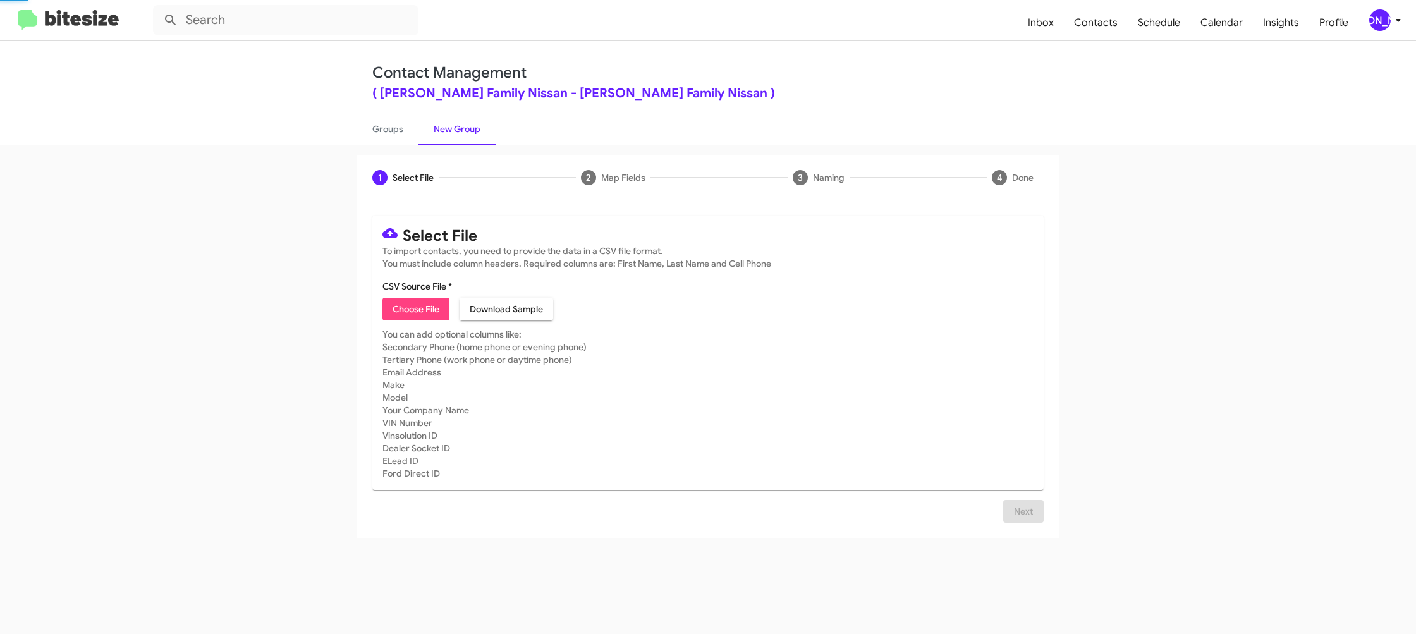
click at [440, 131] on link "New Group" at bounding box center [456, 129] width 77 height 33
drag, startPoint x: 440, startPoint y: 131, endPoint x: 469, endPoint y: 34, distance: 101.0
click at [440, 130] on link "New Group" at bounding box center [456, 129] width 77 height 33
click at [415, 305] on span "Choose File" at bounding box center [416, 309] width 47 height 23
type input "HicksFamNiss_Showroom_09-03-25"
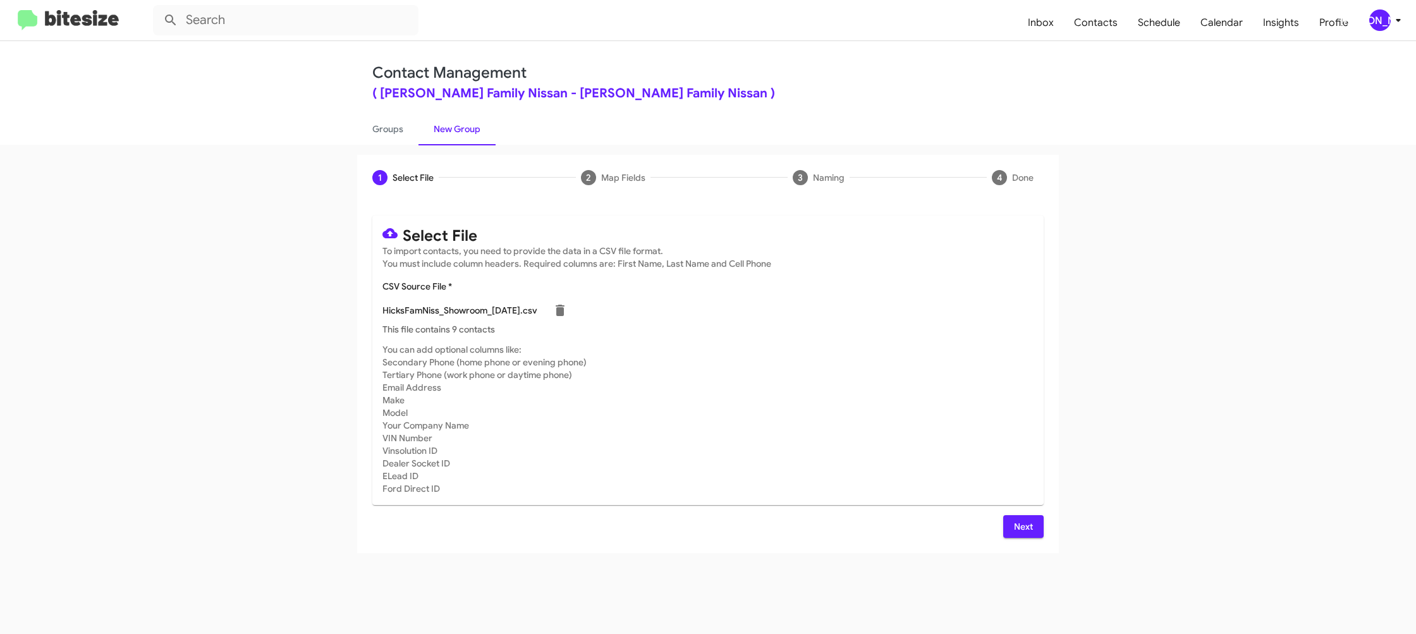
click at [812, 463] on mat-card-subtitle "You can add optional columns like: Secondary Phone (home phone or evening phone…" at bounding box center [707, 419] width 651 height 152
drag, startPoint x: 1012, startPoint y: 525, endPoint x: 973, endPoint y: 482, distance: 58.2
click at [1012, 525] on button "Next" at bounding box center [1023, 526] width 40 height 23
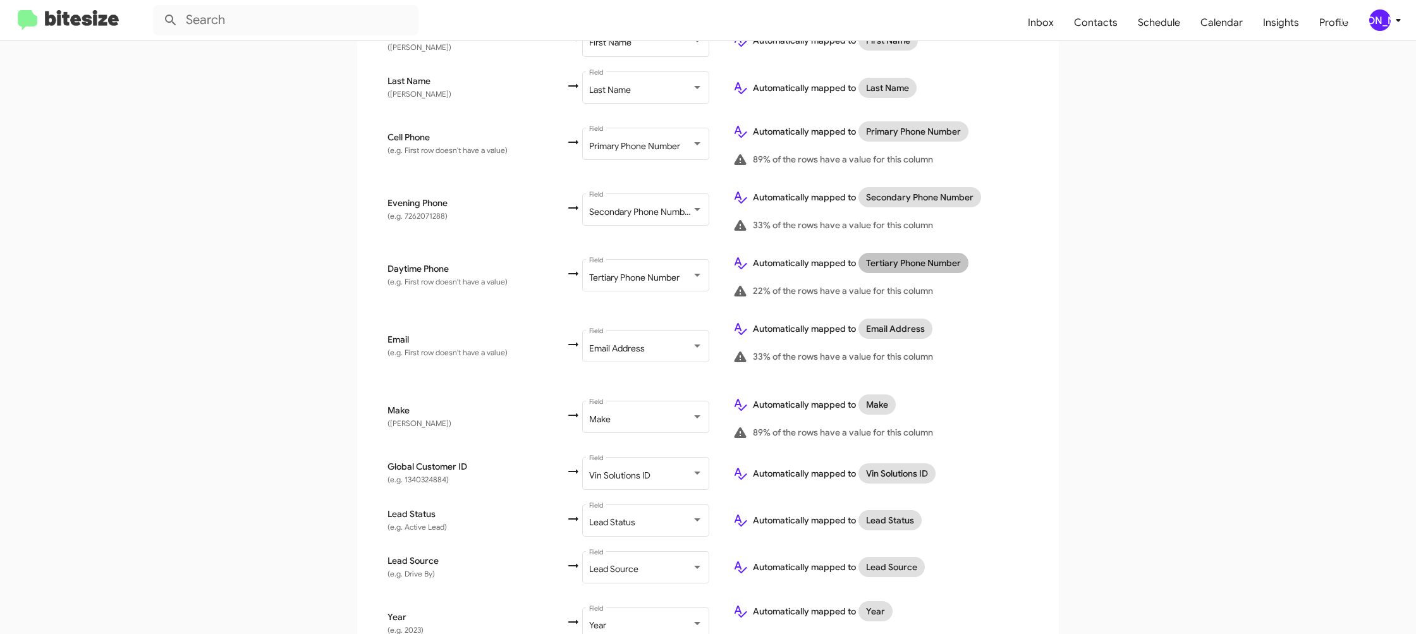
scroll to position [582, 0]
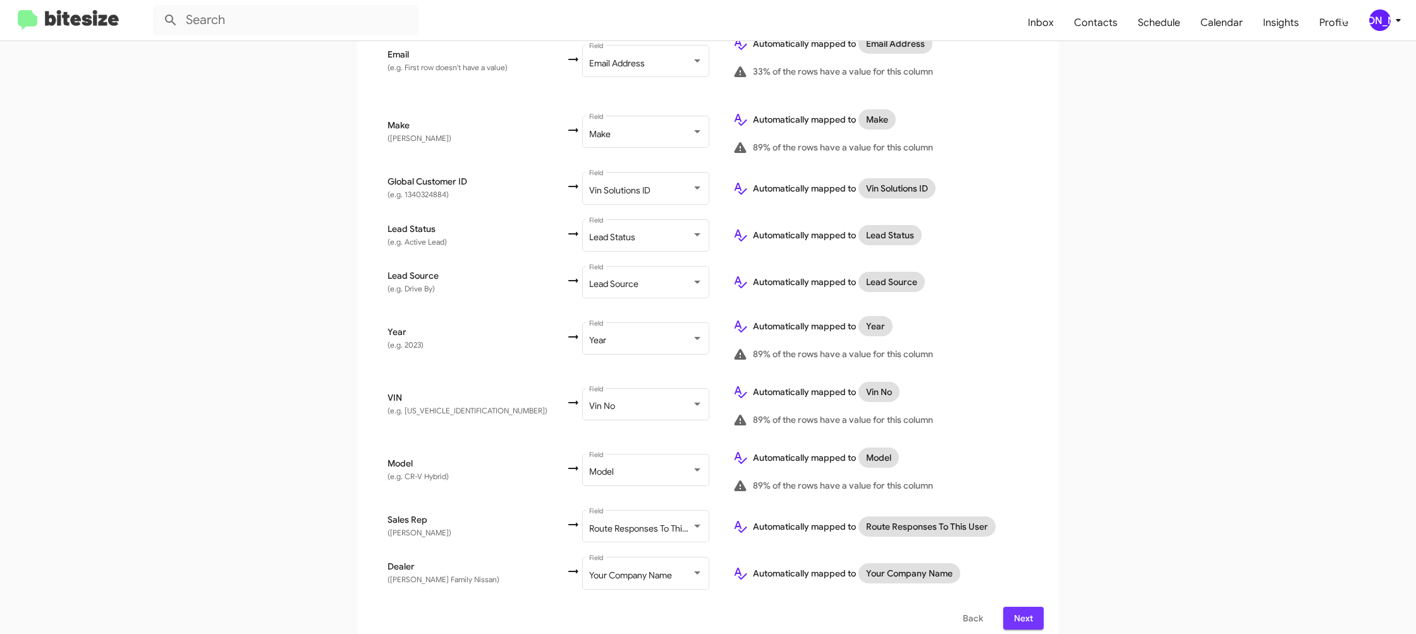
click at [1029, 607] on span "Next" at bounding box center [1023, 618] width 20 height 23
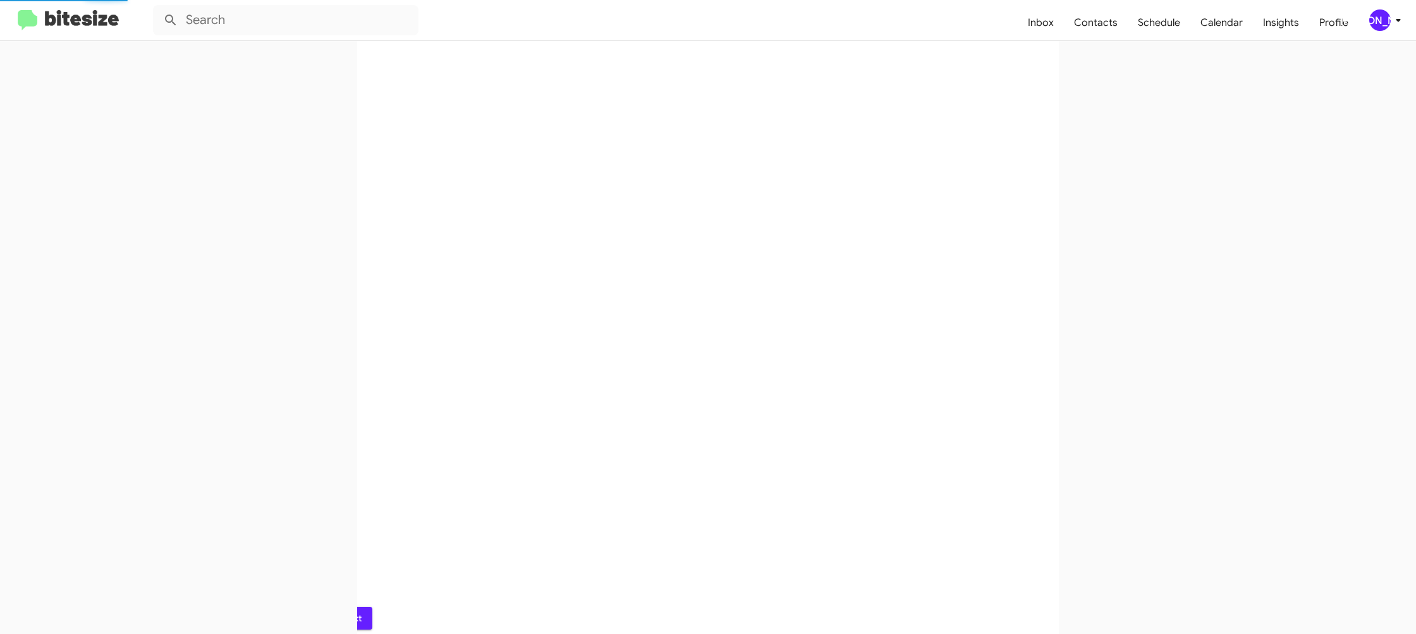
scroll to position [0, 0]
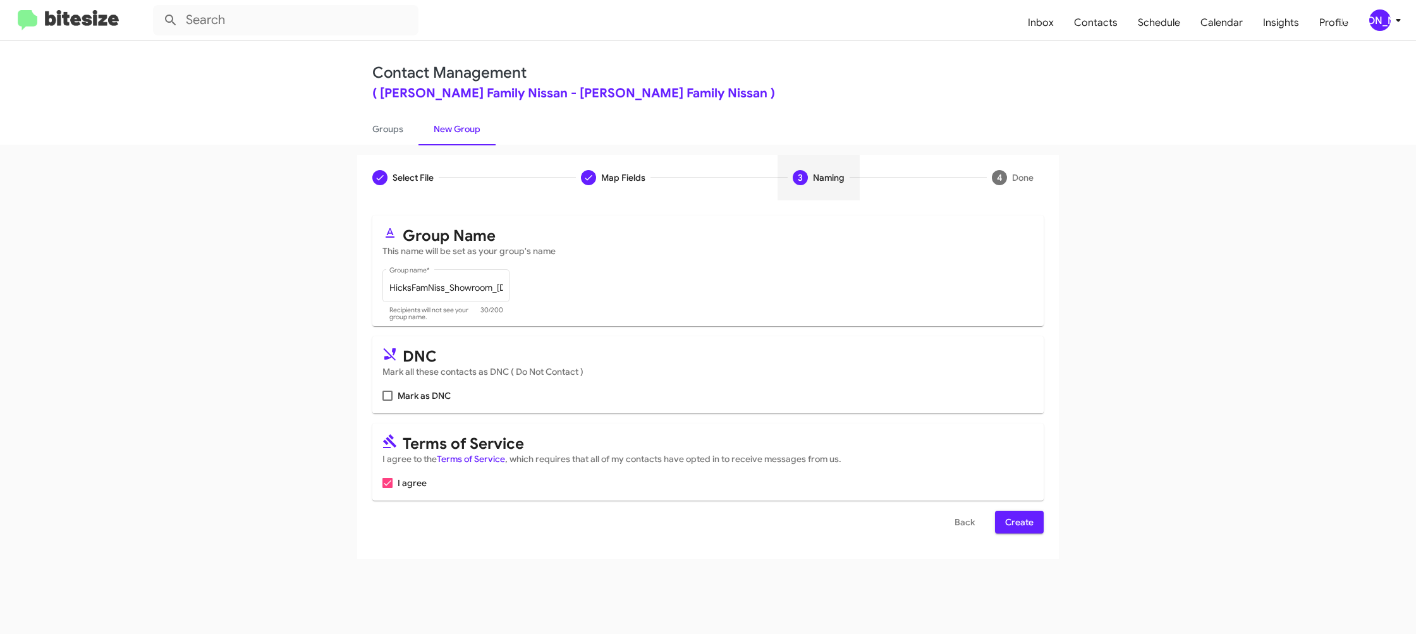
click at [1018, 515] on span "Create" at bounding box center [1019, 522] width 28 height 23
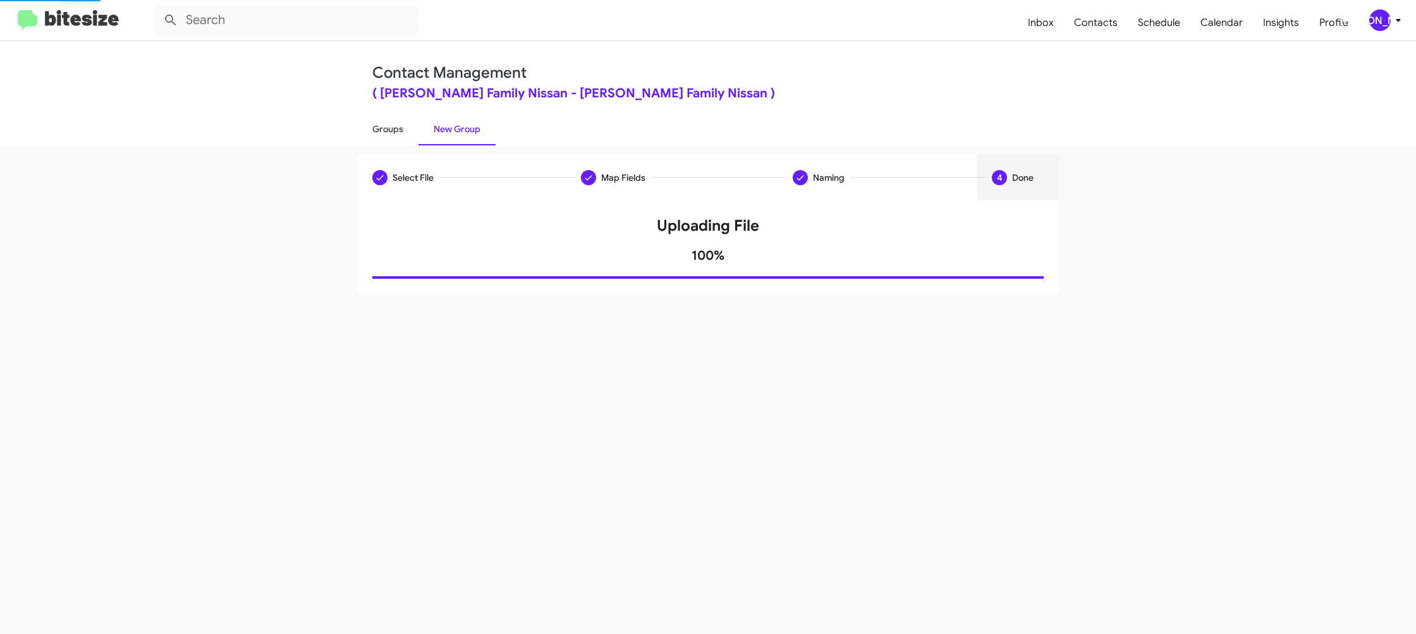
click at [382, 125] on link "Groups" at bounding box center [387, 129] width 61 height 33
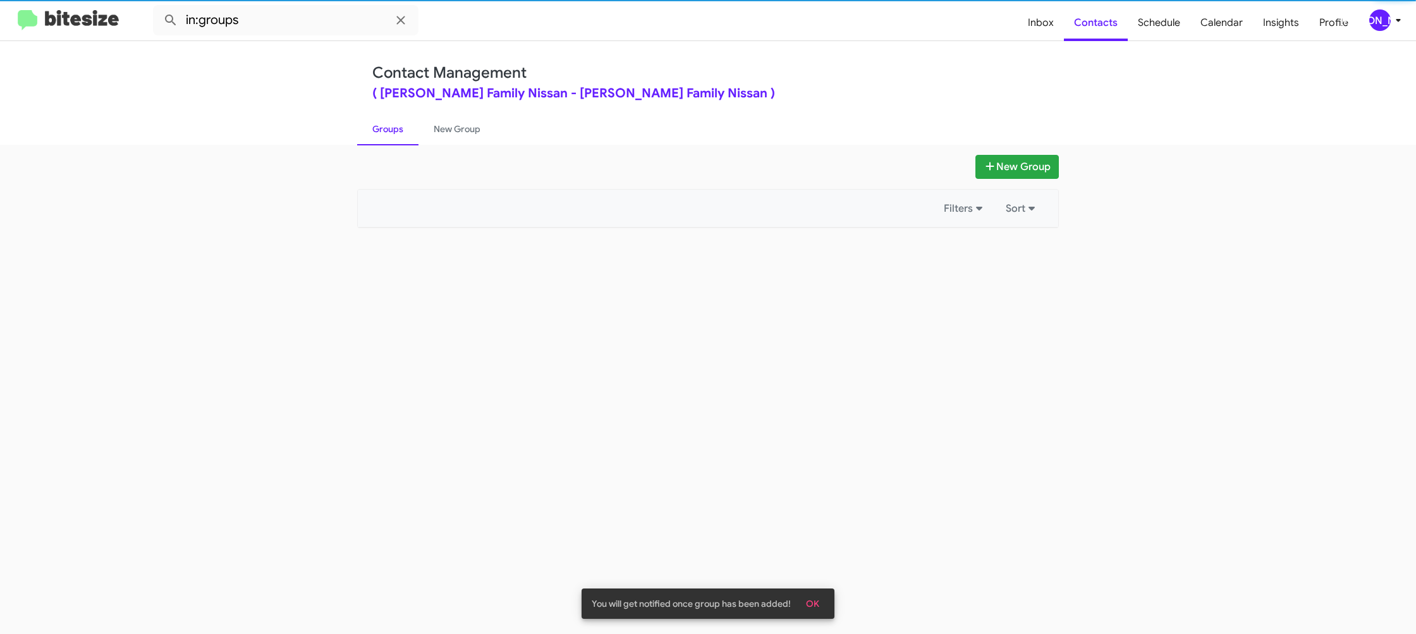
click at [382, 125] on link "Groups" at bounding box center [387, 129] width 61 height 33
drag, startPoint x: 382, startPoint y: 125, endPoint x: 370, endPoint y: 106, distance: 23.0
click at [378, 116] on link "Groups" at bounding box center [387, 129] width 61 height 33
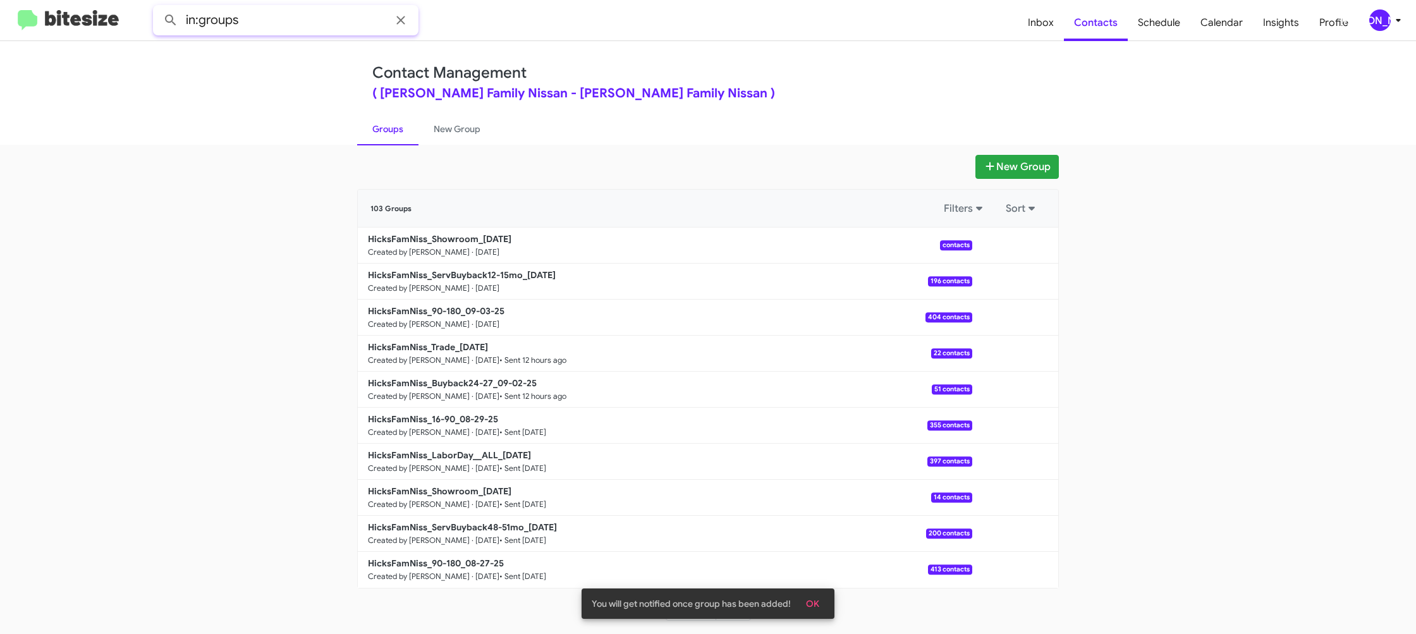
click at [279, 18] on input "in:groups" at bounding box center [285, 20] width 265 height 30
click at [158, 8] on button at bounding box center [170, 20] width 25 height 25
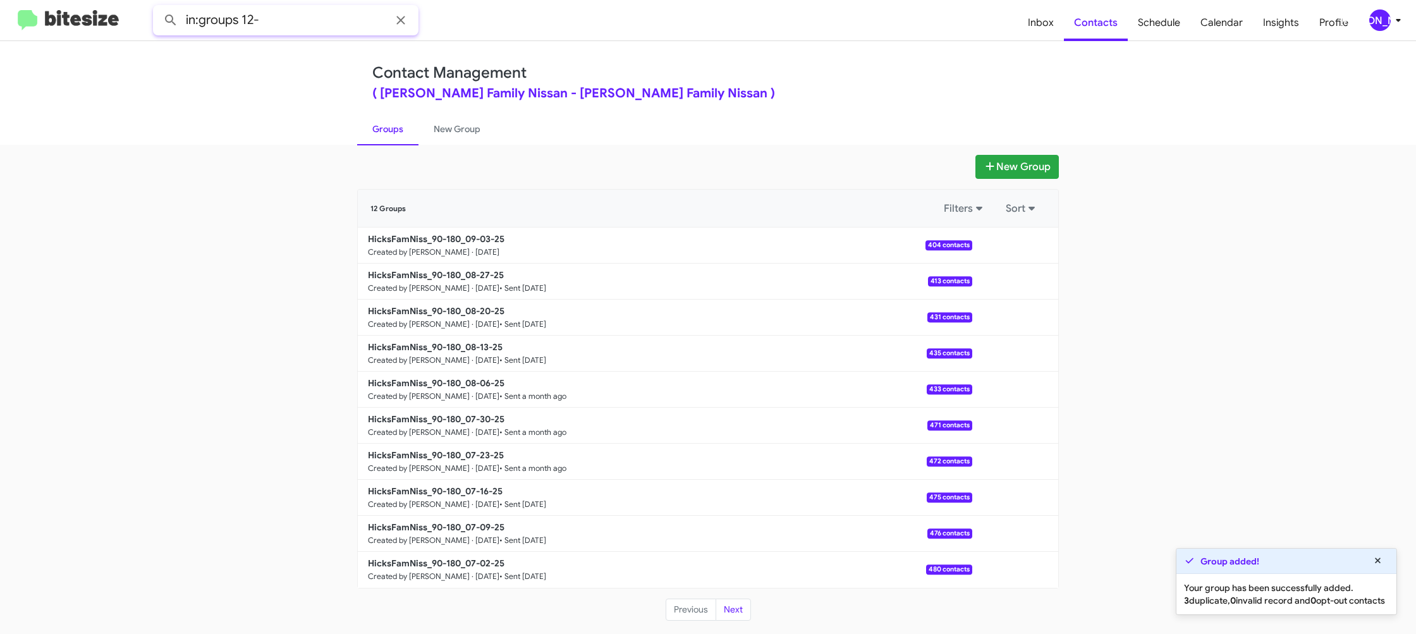
type input "in:groups 12-"
click at [158, 8] on button at bounding box center [170, 20] width 25 height 25
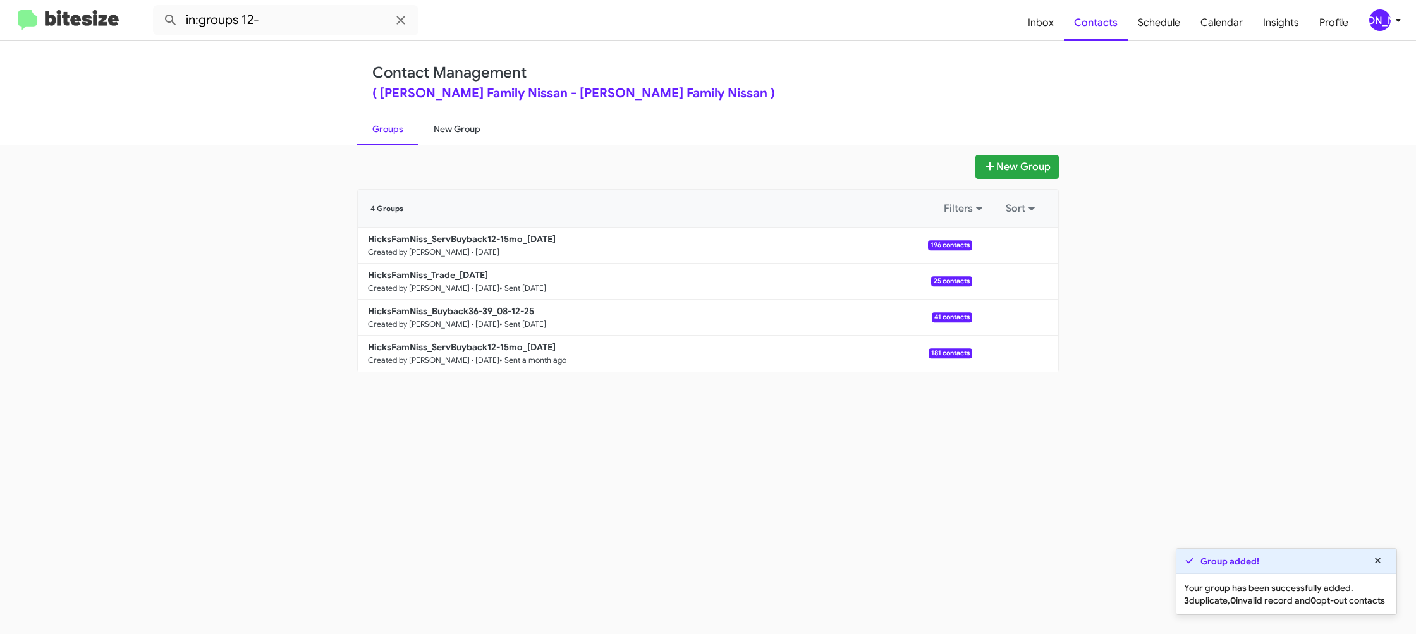
click at [444, 131] on link "New Group" at bounding box center [456, 129] width 77 height 33
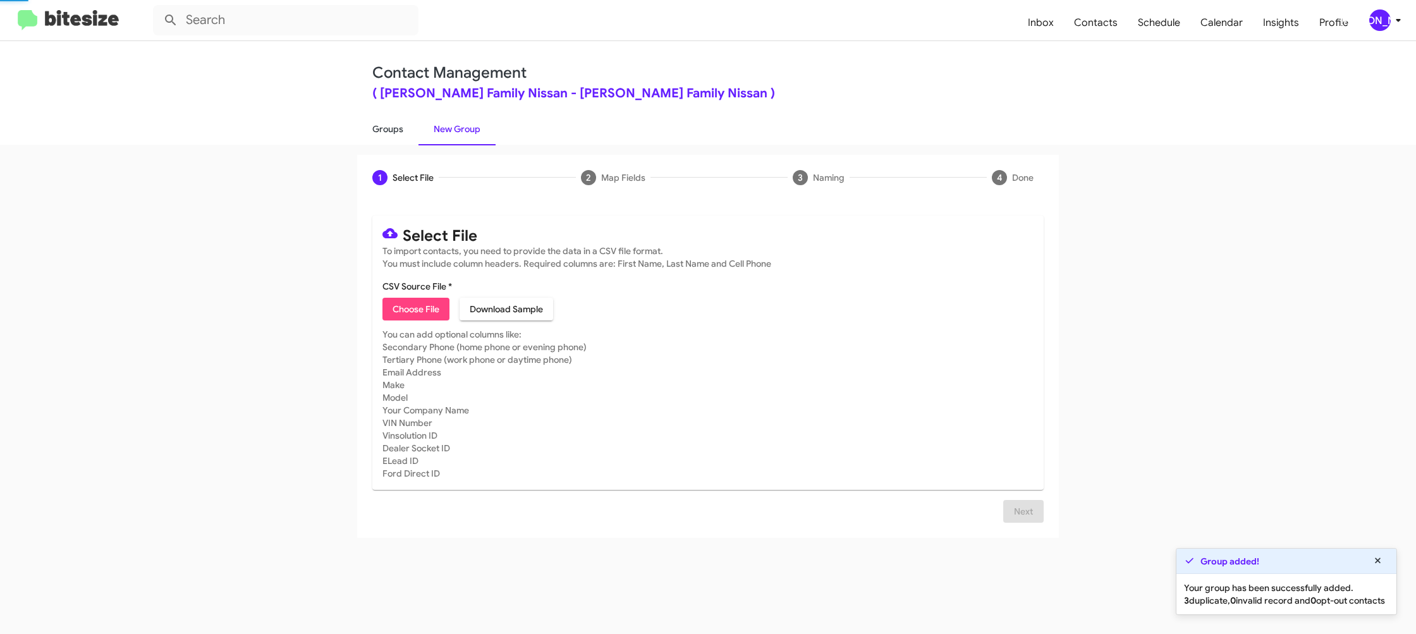
click at [406, 127] on link "Groups" at bounding box center [387, 129] width 61 height 33
drag, startPoint x: 406, startPoint y: 127, endPoint x: 321, endPoint y: 38, distance: 123.0
click at [405, 125] on link "Groups" at bounding box center [387, 129] width 61 height 33
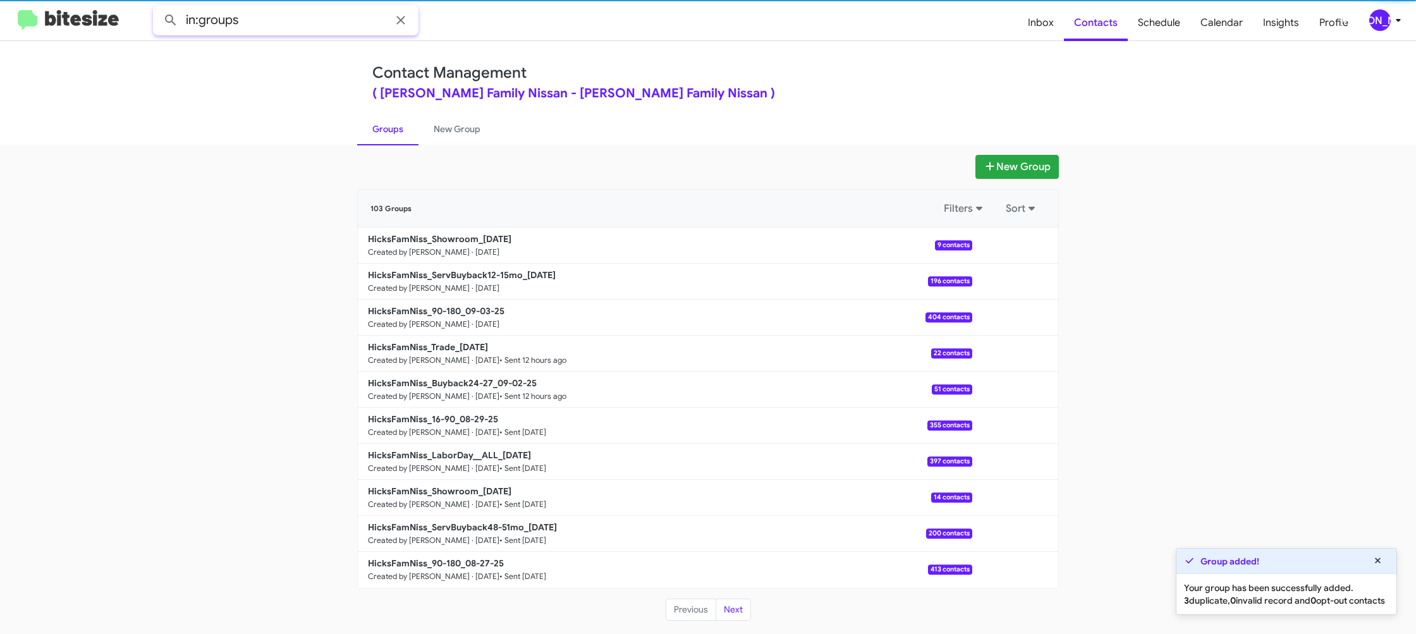
click at [302, 25] on input "in:groups" at bounding box center [285, 20] width 265 height 30
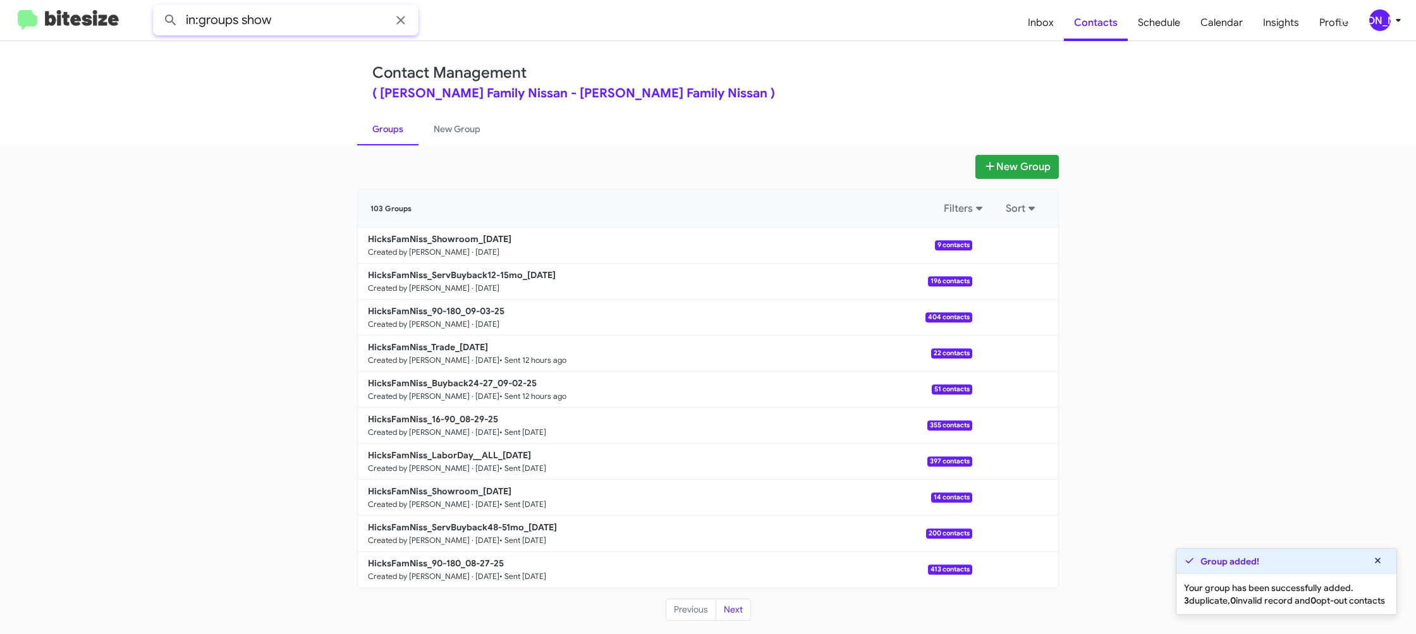
type input "in:groups show"
click at [158, 8] on button at bounding box center [170, 20] width 25 height 25
click at [450, 131] on link "New Group" at bounding box center [456, 129] width 77 height 33
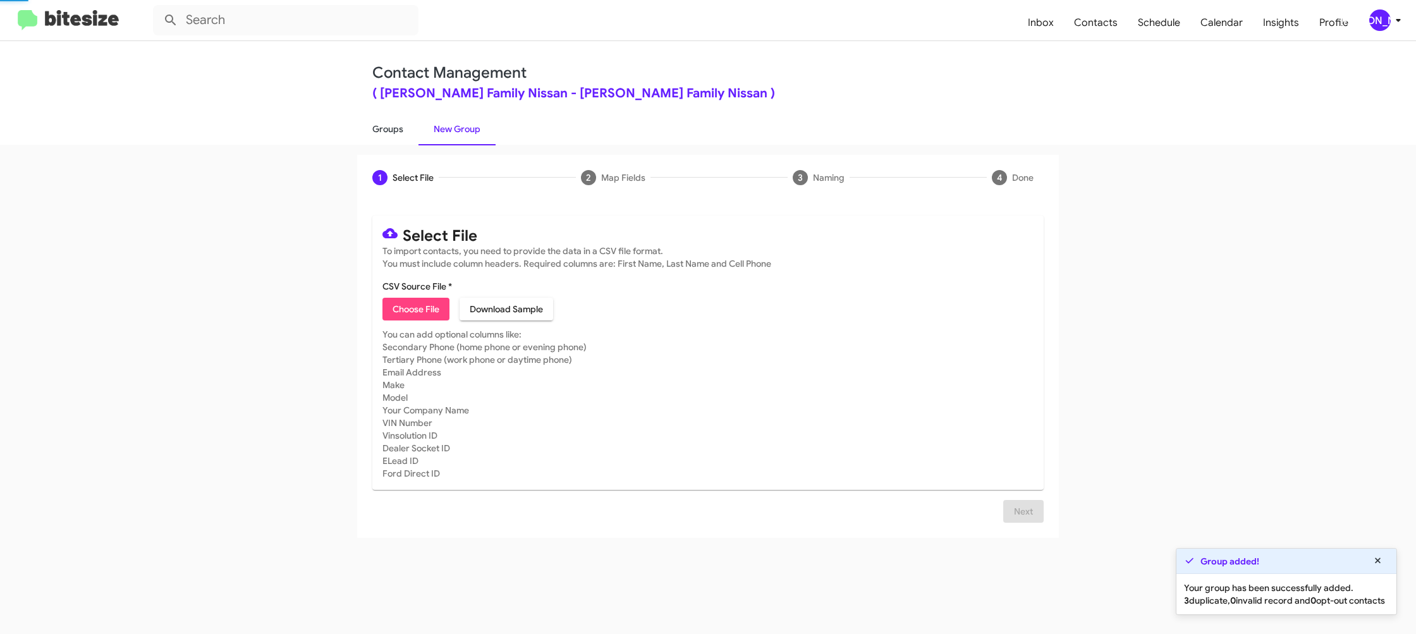
click at [400, 127] on link "Groups" at bounding box center [387, 129] width 61 height 33
type input "in:groups"
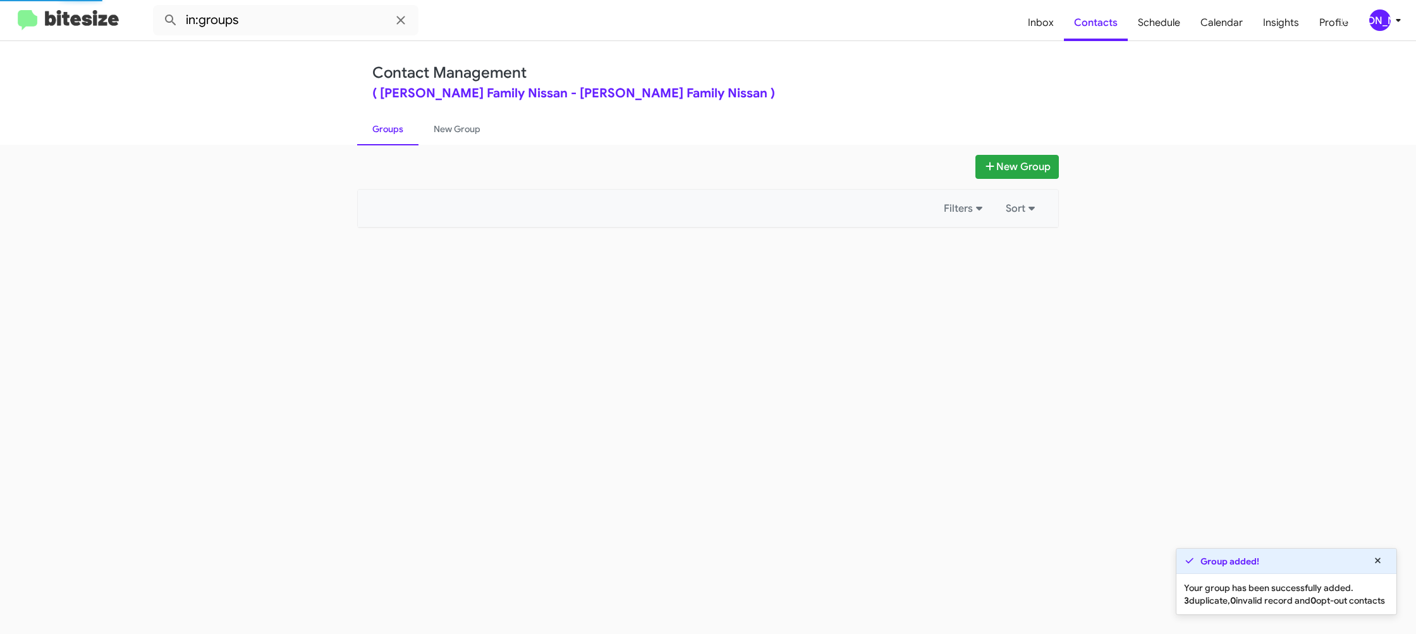
drag, startPoint x: 400, startPoint y: 127, endPoint x: 663, endPoint y: 186, distance: 269.6
click at [400, 127] on link "Groups" at bounding box center [387, 129] width 61 height 33
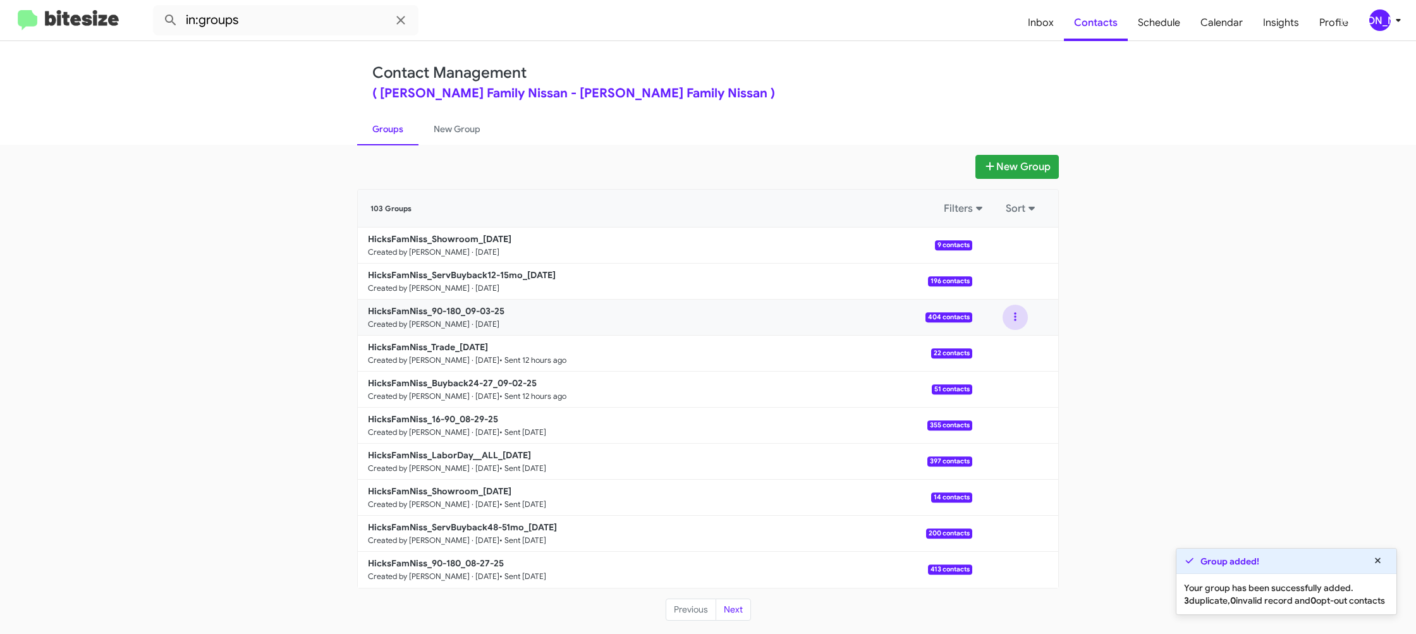
click at [1020, 319] on button at bounding box center [1015, 317] width 25 height 25
click at [1006, 343] on button "View contacts" at bounding box center [977, 351] width 101 height 30
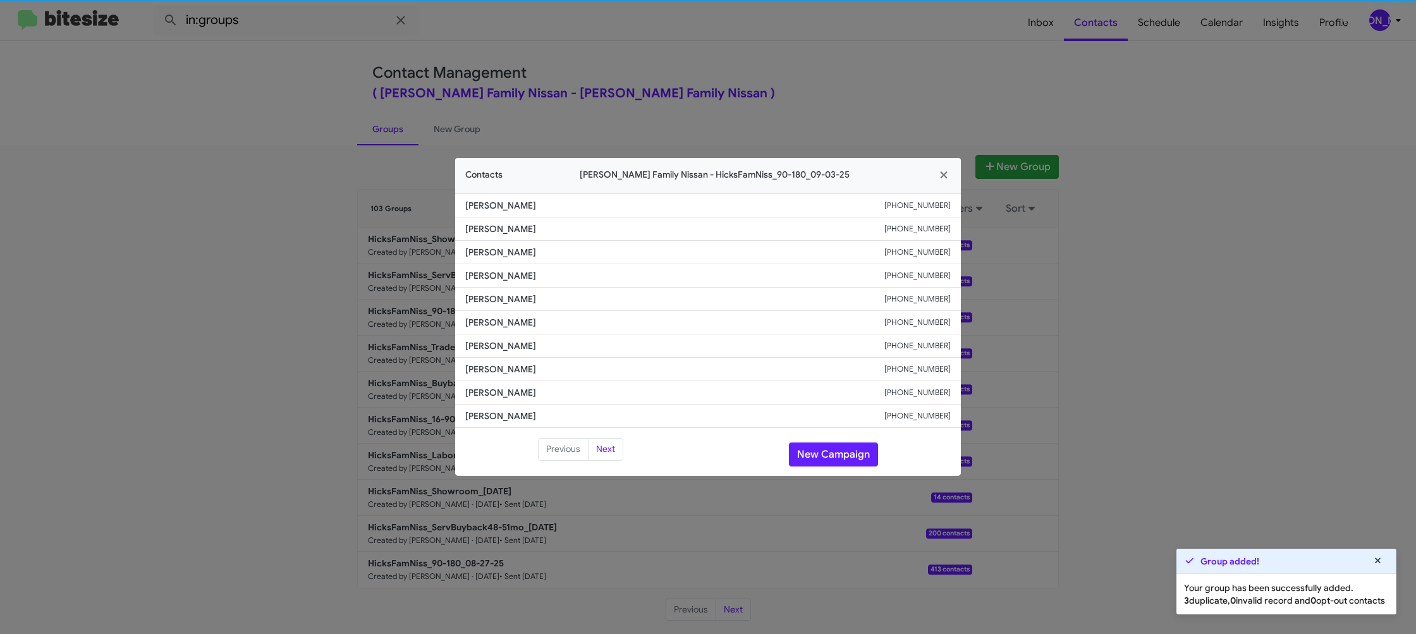
click at [511, 329] on li "Victor Garcia +13616660308" at bounding box center [708, 322] width 506 height 23
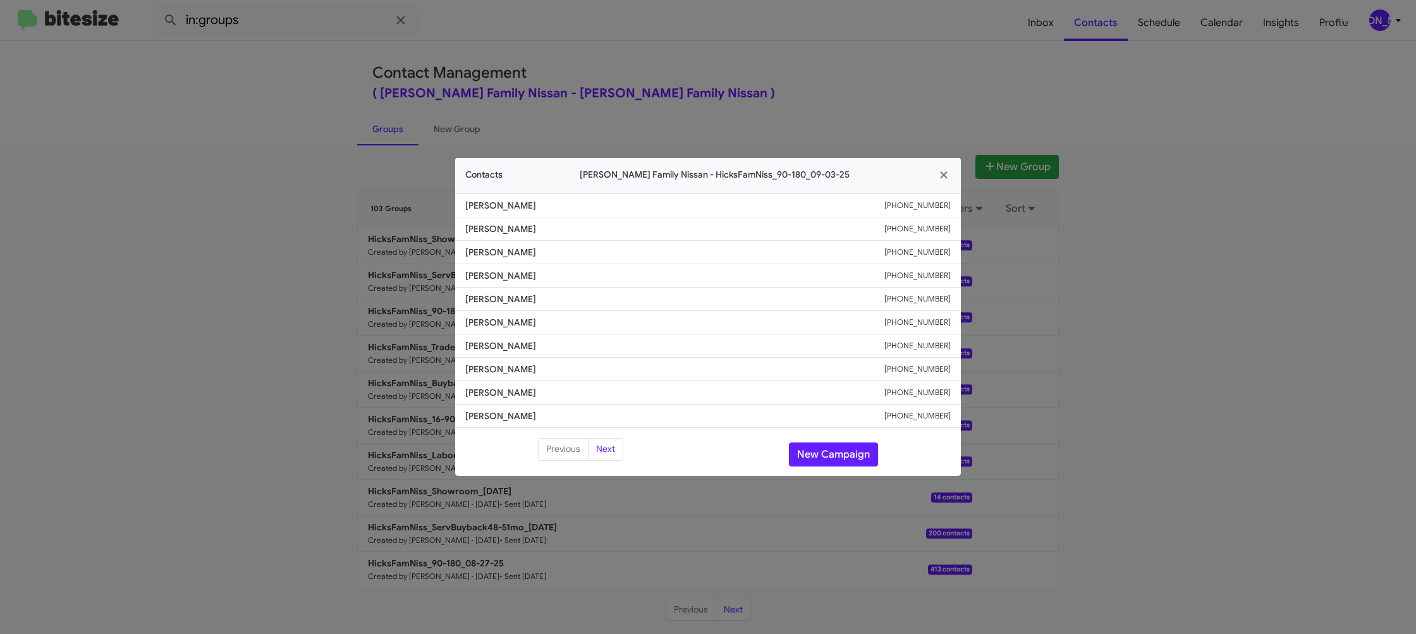
click at [922, 317] on small "+13616660308" at bounding box center [917, 322] width 66 height 13
copy small "13616660308"
drag, startPoint x: 736, startPoint y: 51, endPoint x: 743, endPoint y: 59, distance: 10.8
click at [736, 51] on modal-container "Contacts Hicks Family Nissan - HicksFamNiss_90-180_09-03-25 Grace Barrera +1361…" at bounding box center [708, 317] width 1416 height 634
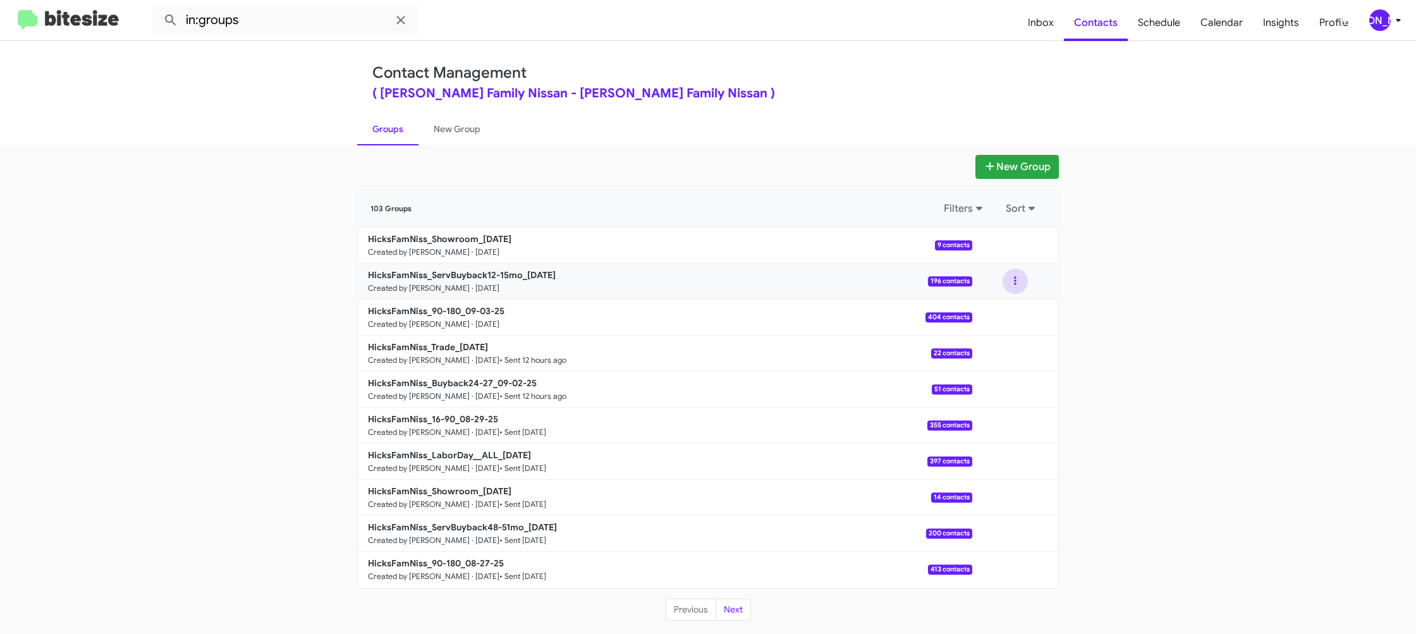
click at [1012, 286] on button at bounding box center [1015, 281] width 25 height 25
click at [1013, 306] on button "View contacts" at bounding box center [977, 315] width 101 height 30
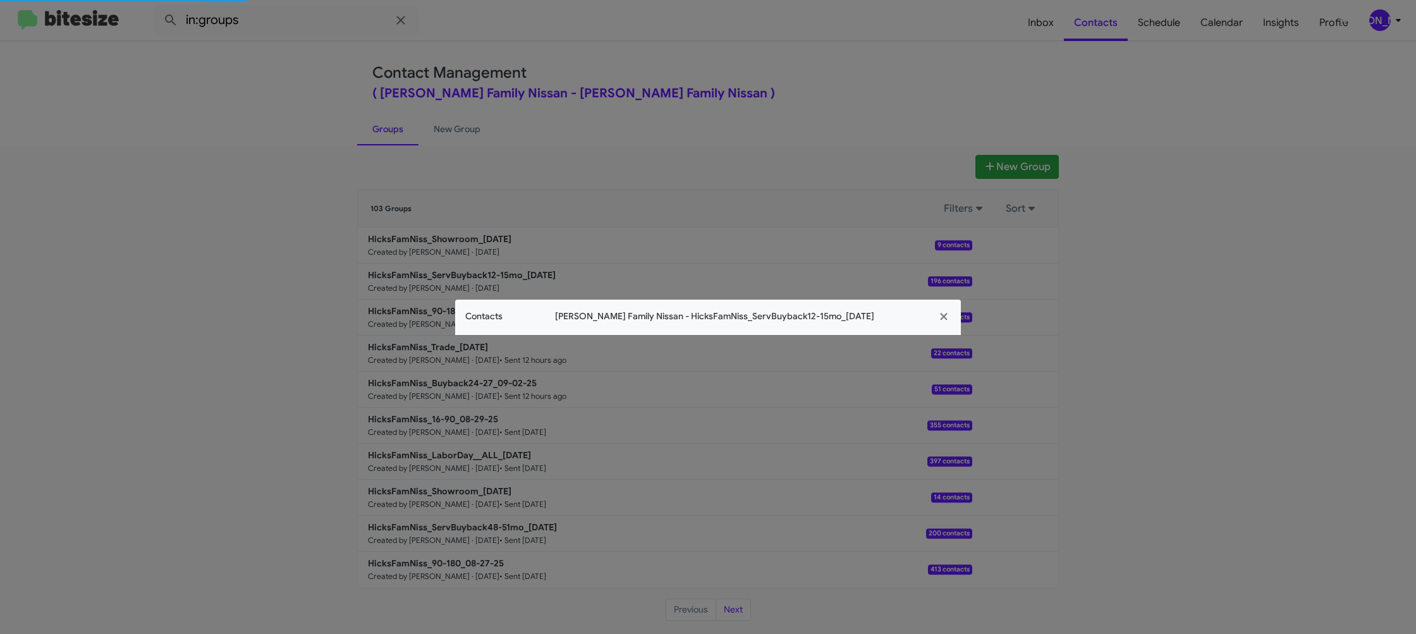
click at [509, 328] on div "Contacts Hicks Family Nissan - HicksFamNiss_ServBuyback12-15mo_09-03-25" at bounding box center [708, 317] width 506 height 35
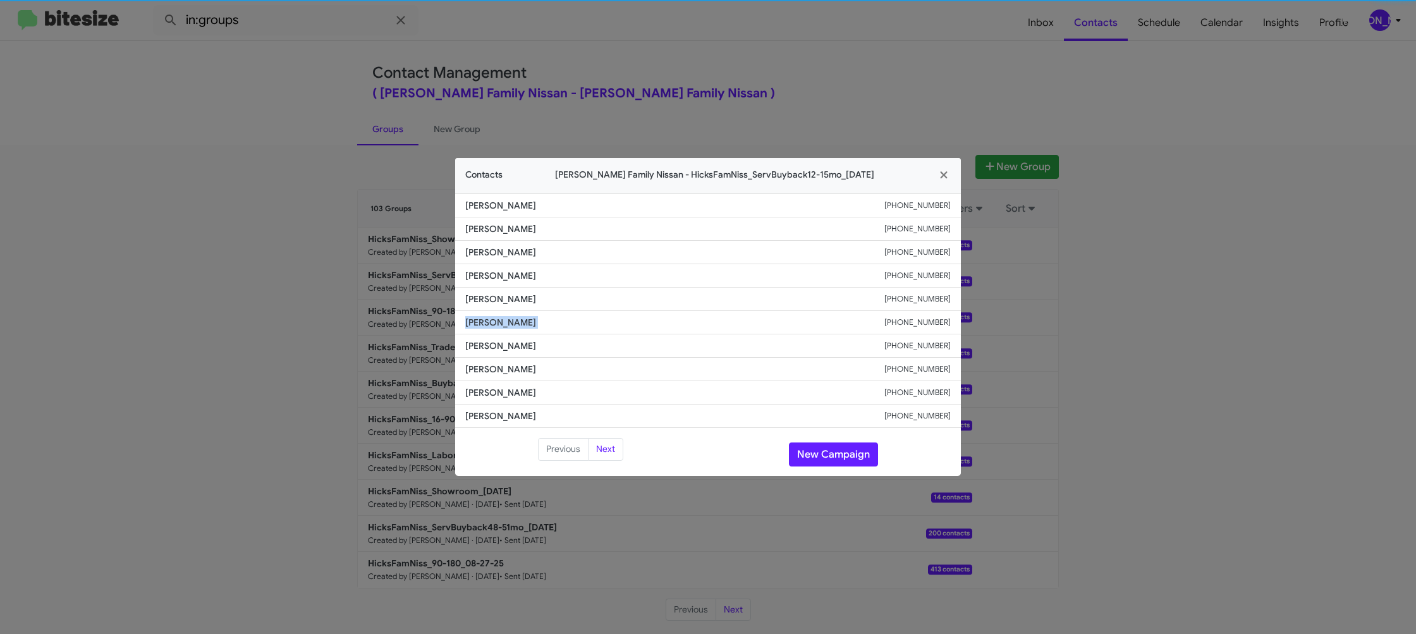
click at [509, 328] on span "Federico Flores" at bounding box center [674, 322] width 419 height 13
click at [924, 323] on small "+13613872417" at bounding box center [917, 322] width 66 height 13
click at [923, 323] on small "+13613872417" at bounding box center [917, 322] width 66 height 13
copy small "+13613872417"
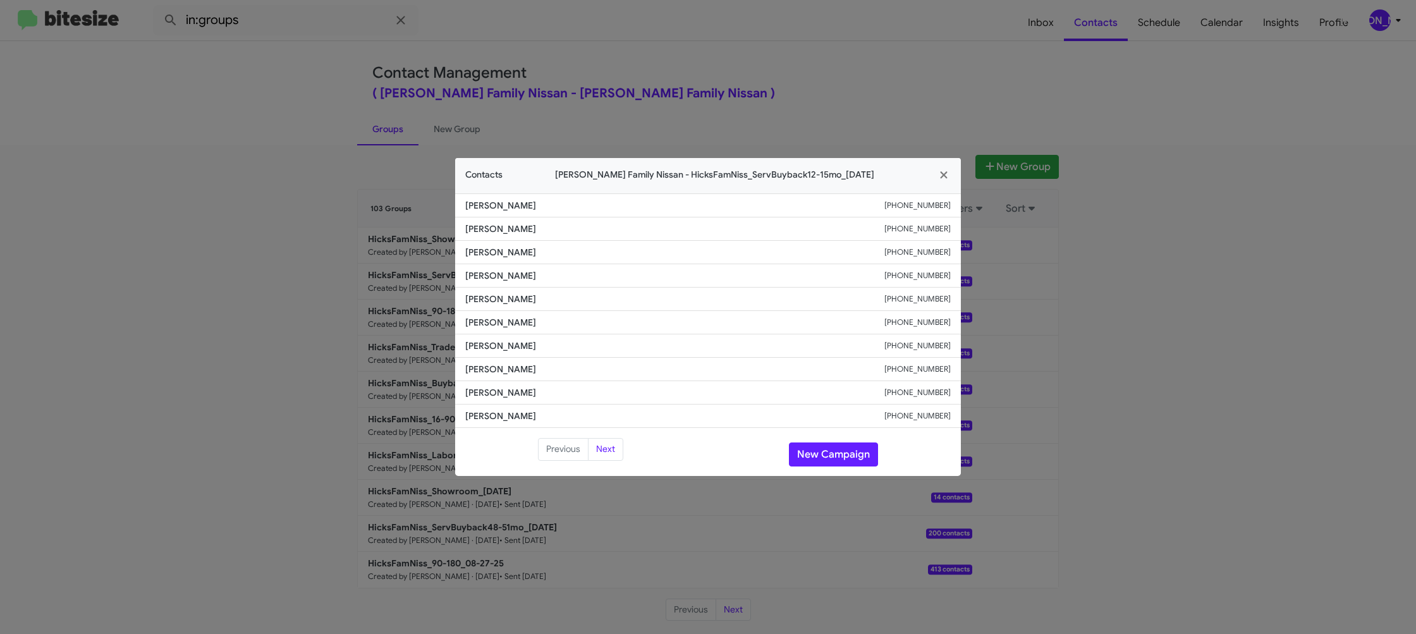
click at [686, 57] on modal-container "Contacts Hicks Family Nissan - HicksFamNiss_ServBuyback12-15mo_09-03-25 Irene G…" at bounding box center [708, 317] width 1416 height 634
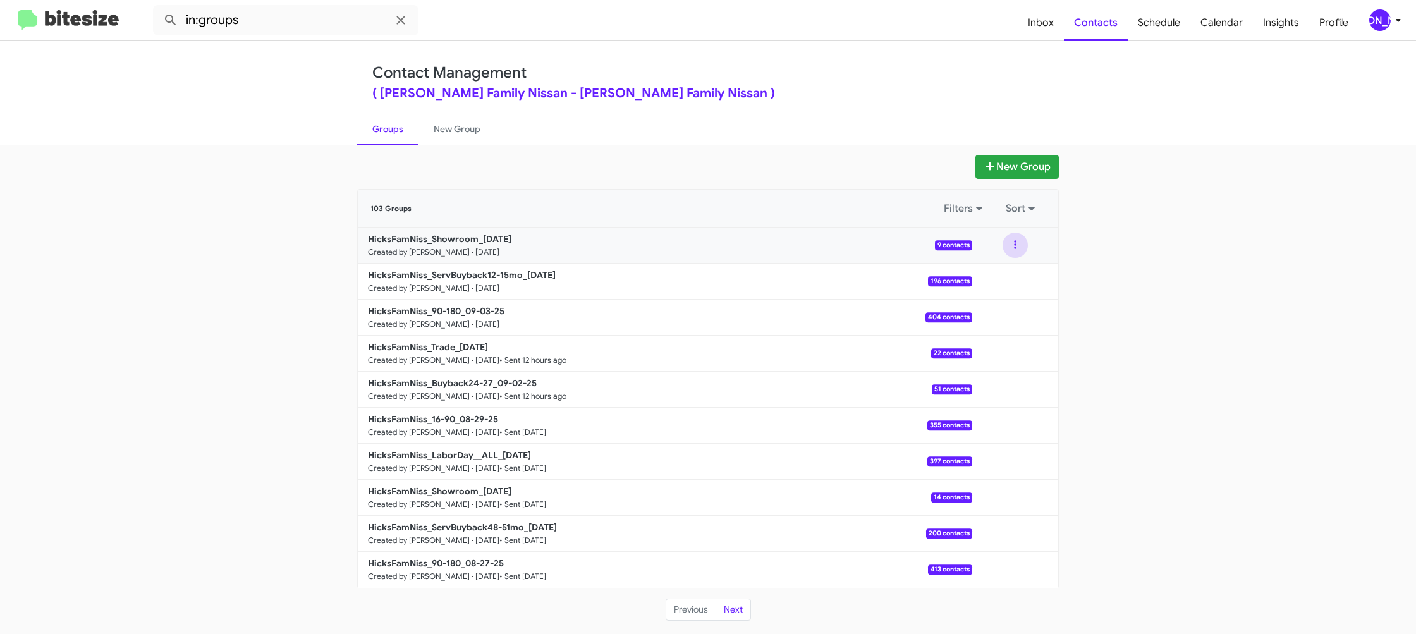
drag, startPoint x: 1016, startPoint y: 247, endPoint x: 1018, endPoint y: 255, distance: 7.8
click at [1016, 248] on button at bounding box center [1015, 245] width 25 height 25
click at [1016, 272] on button "View contacts" at bounding box center [977, 279] width 101 height 30
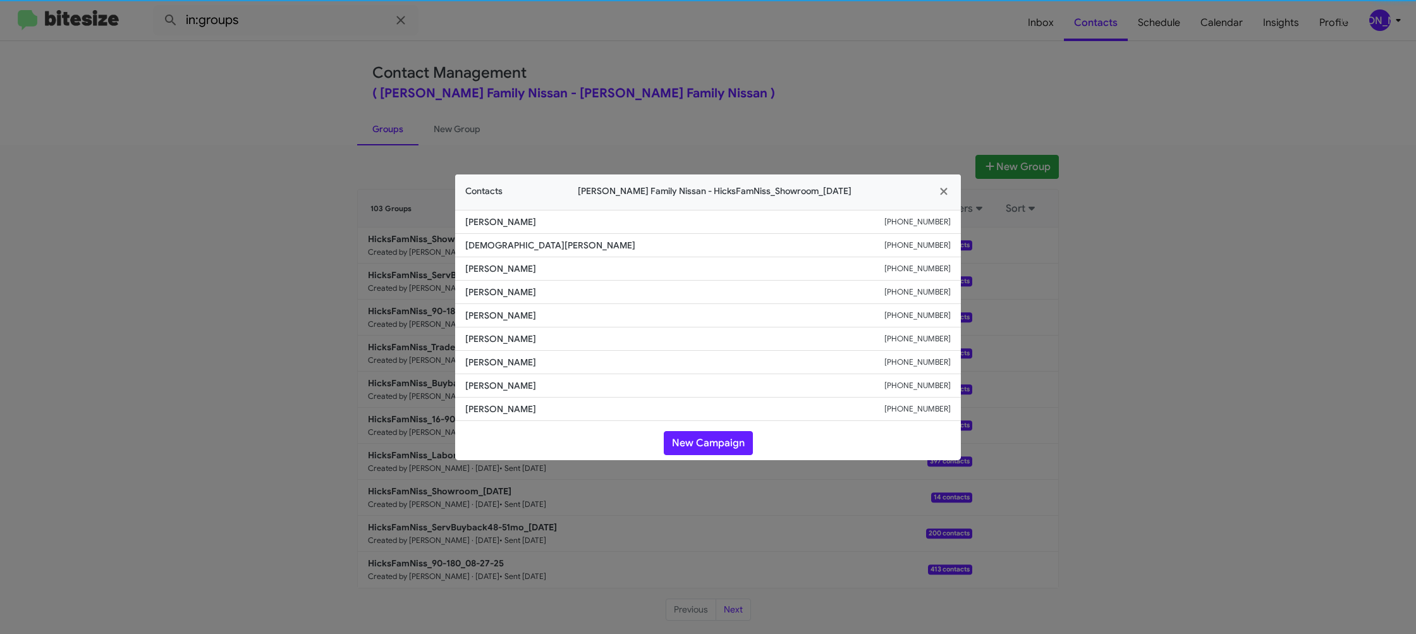
click at [509, 327] on li "Sylvia Guerra +13612194887" at bounding box center [708, 338] width 506 height 23
copy span "Sylvia Guerra"
click at [929, 336] on small "+13612194887" at bounding box center [917, 338] width 66 height 13
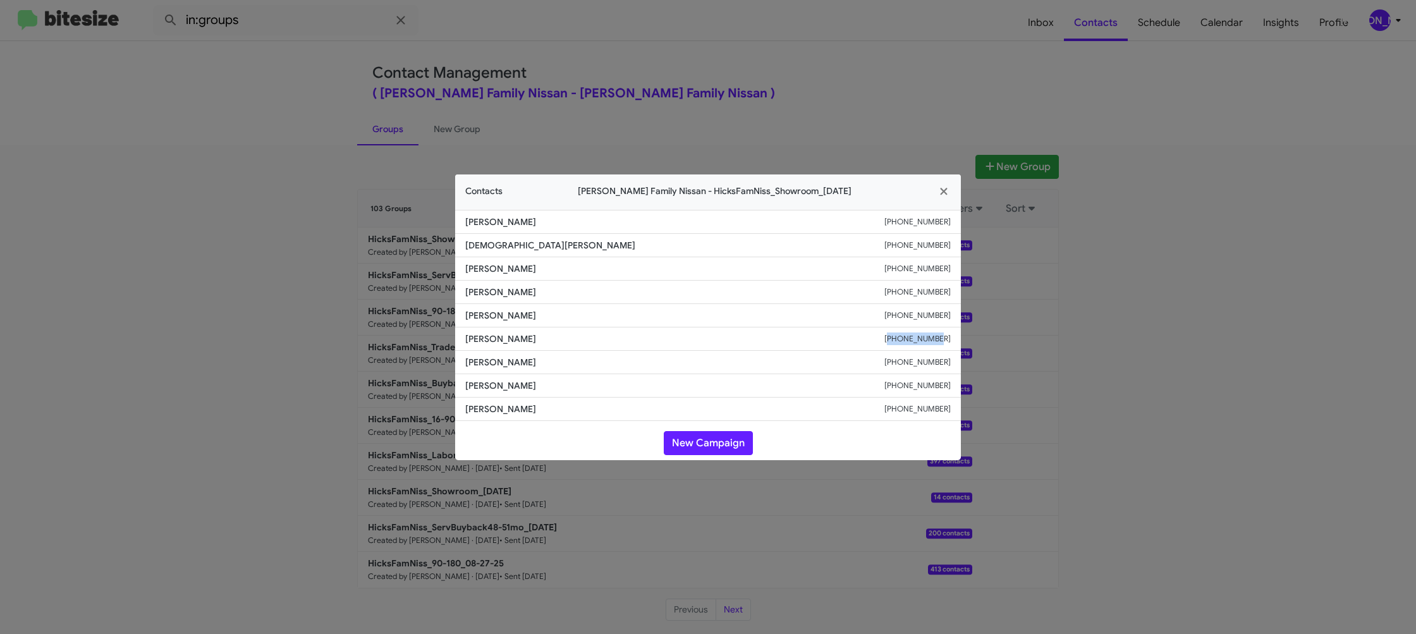
click at [929, 336] on small "+13612194887" at bounding box center [917, 338] width 66 height 13
drag, startPoint x: 302, startPoint y: 166, endPoint x: 324, endPoint y: 185, distance: 28.7
click at [302, 168] on modal-container "Contacts Hicks Family Nissan - HicksFamNiss_Showroom_09-03-25 Ty M +13612225068…" at bounding box center [708, 317] width 1416 height 634
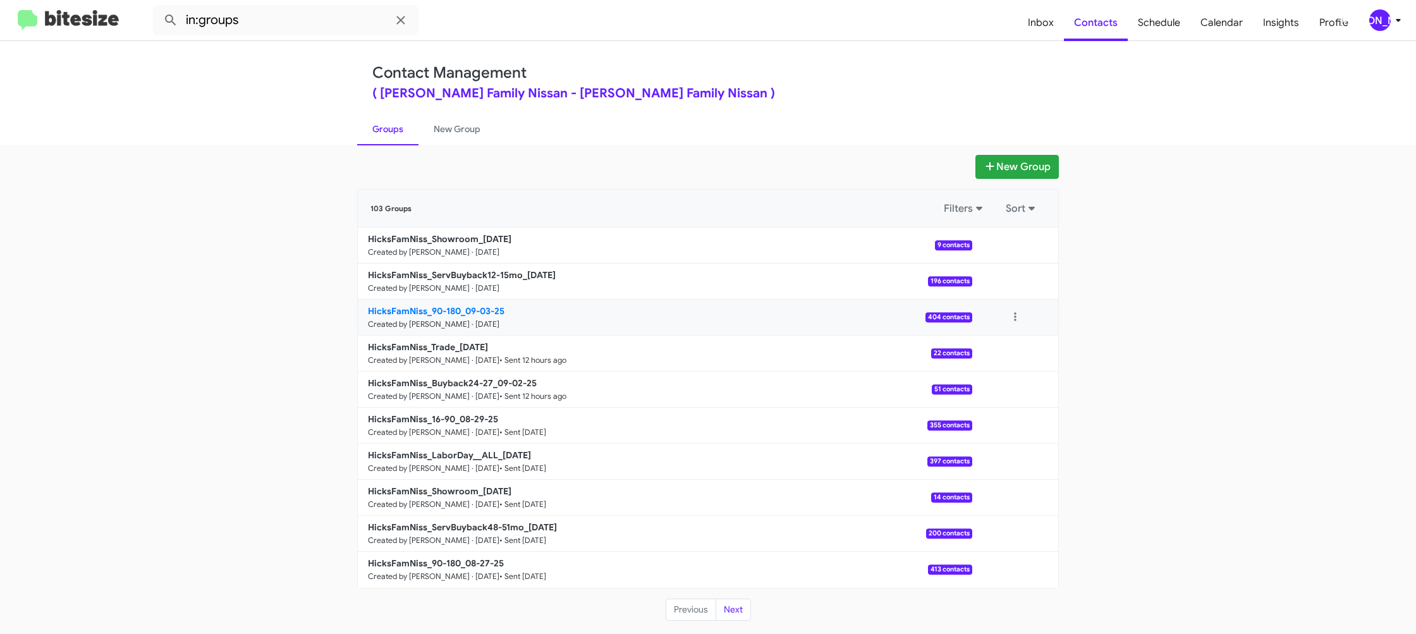
click at [482, 311] on b "HicksFamNiss_90-180_09-03-25" at bounding box center [436, 310] width 137 height 11
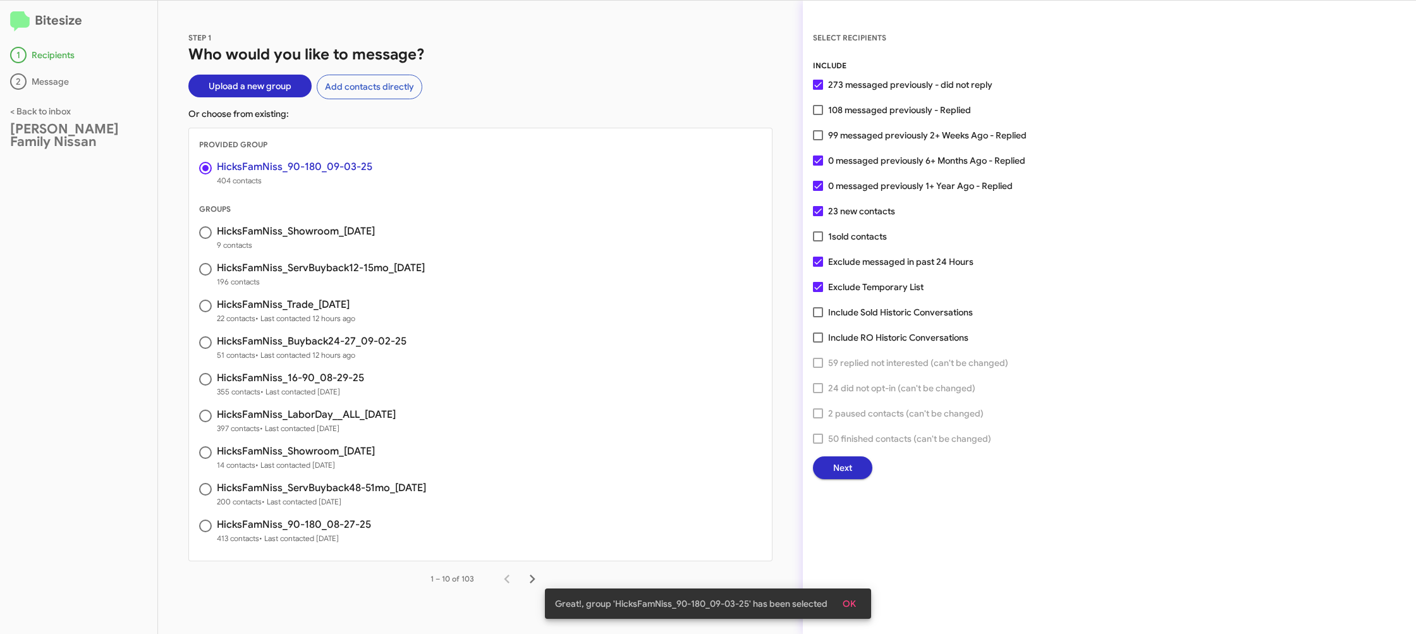
click at [827, 473] on button "Next" at bounding box center [842, 467] width 59 height 23
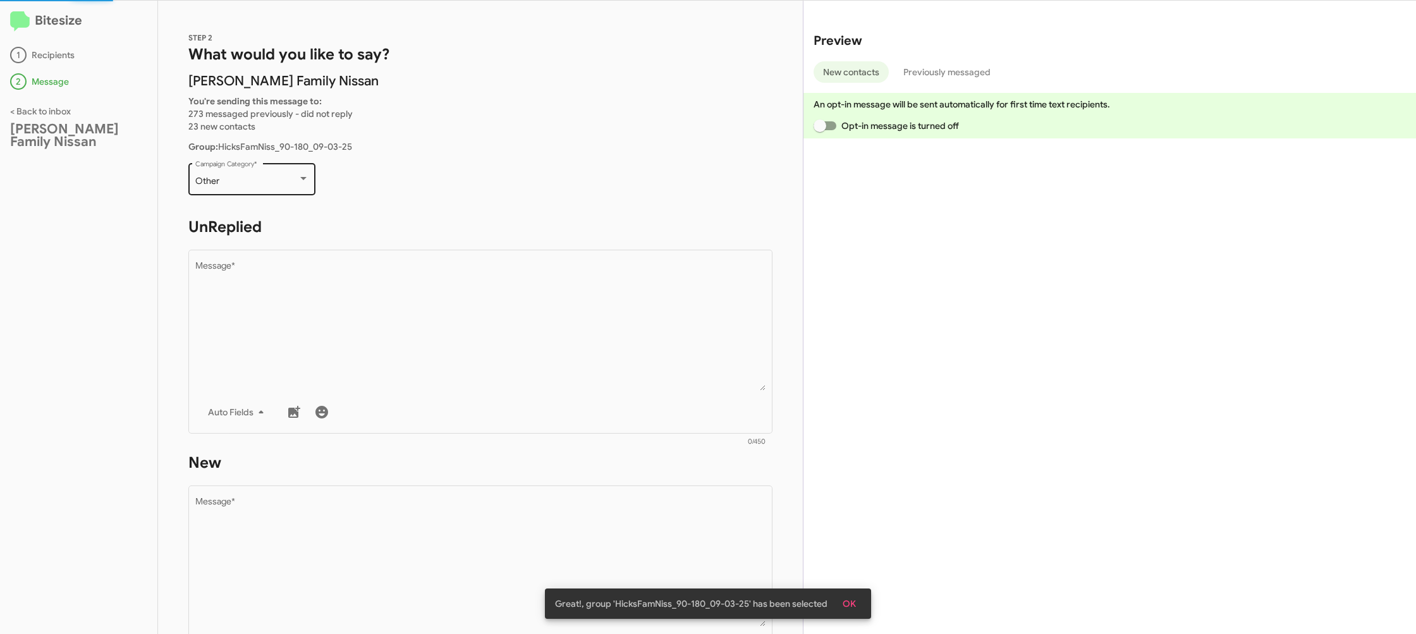
click at [286, 183] on div "Other" at bounding box center [246, 181] width 102 height 10
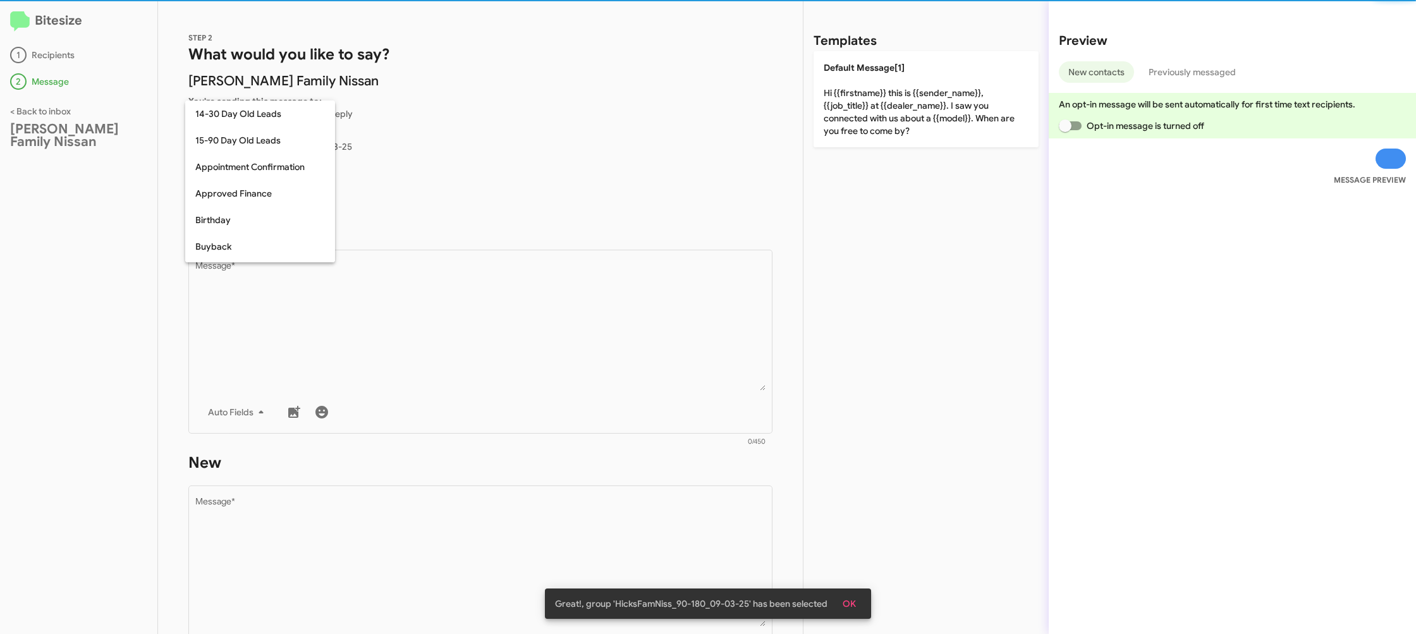
scroll to position [277, 0]
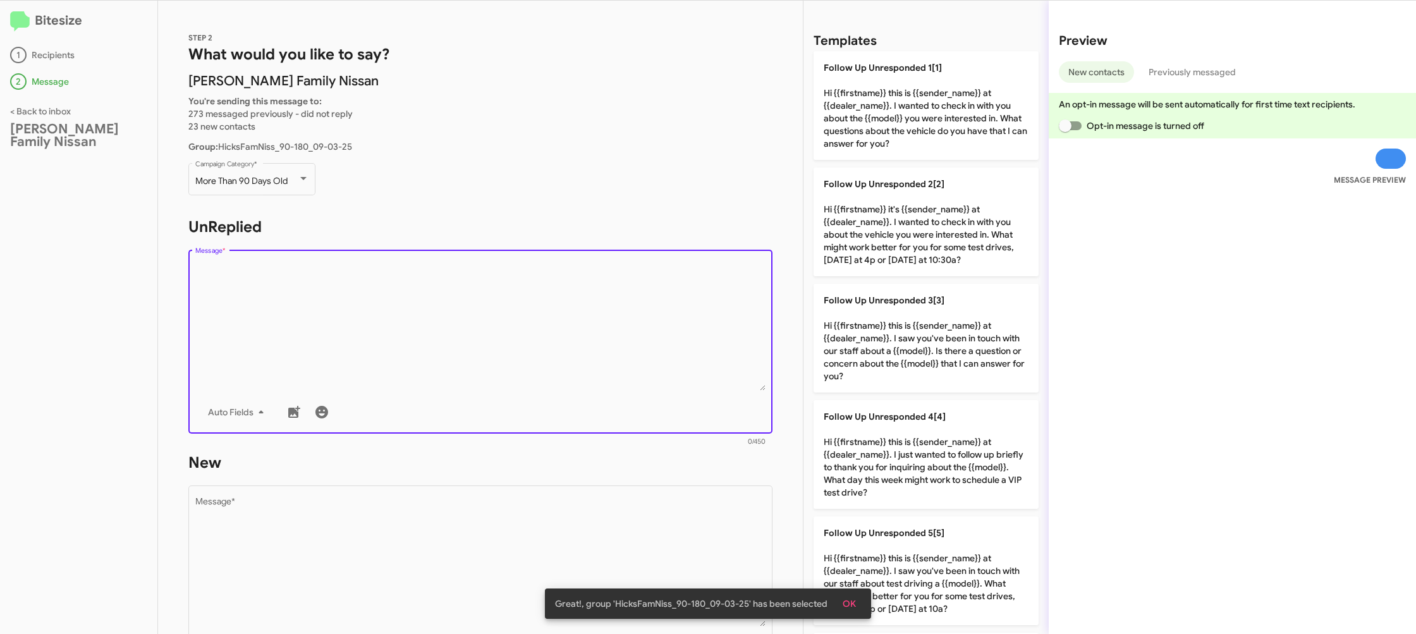
click at [477, 308] on textarea "Message *" at bounding box center [480, 326] width 571 height 129
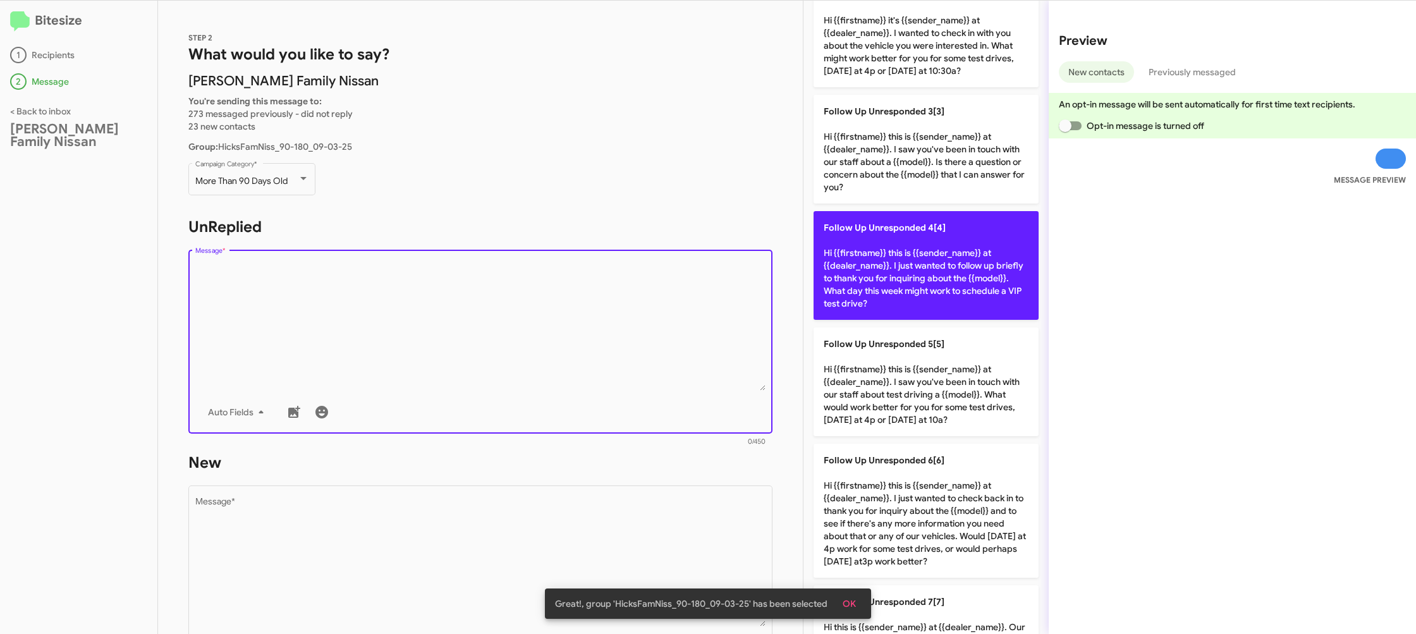
scroll to position [0, 0]
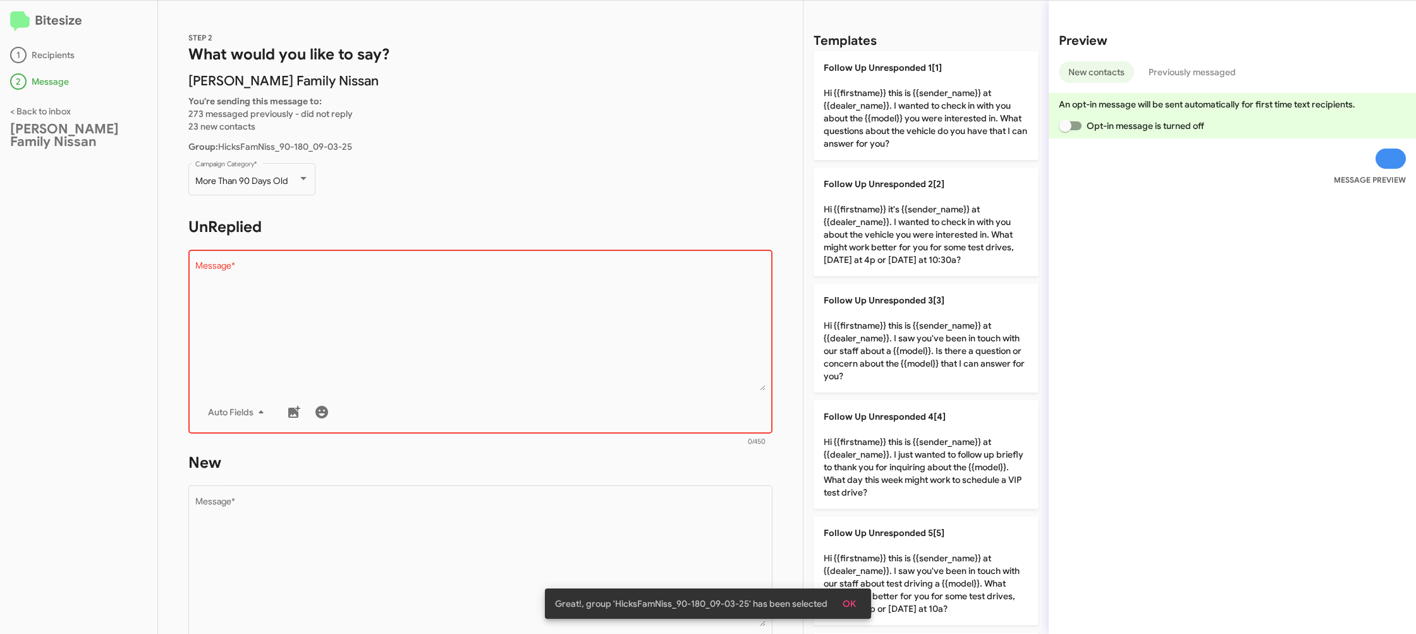
drag, startPoint x: 884, startPoint y: 110, endPoint x: 686, endPoint y: 360, distance: 318.6
click at [883, 114] on p "Follow Up Unresponded 1[1] Hi {{firstname}} this is {{sender_name}} at {{dealer…" at bounding box center [926, 105] width 225 height 109
type textarea "Hi {{firstname}} this is {{sender_name}} at {{dealer_name}}. I wanted to check …"
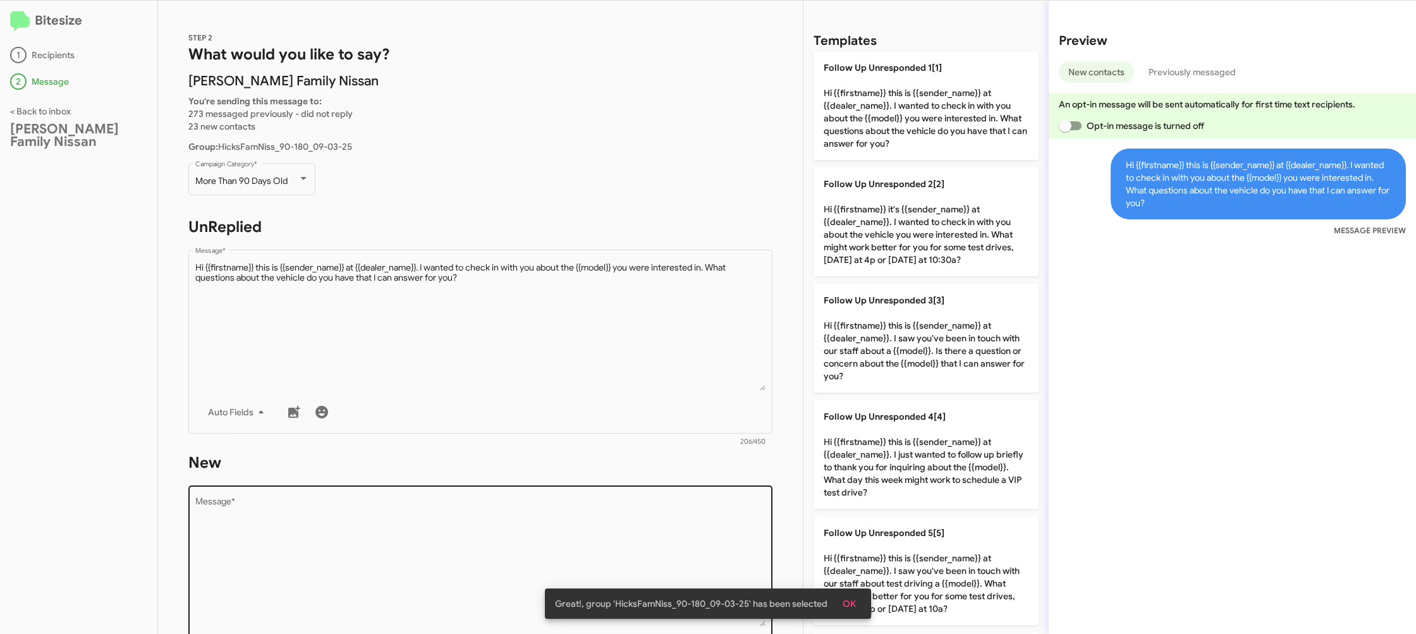
click at [670, 515] on textarea "Message *" at bounding box center [480, 561] width 571 height 129
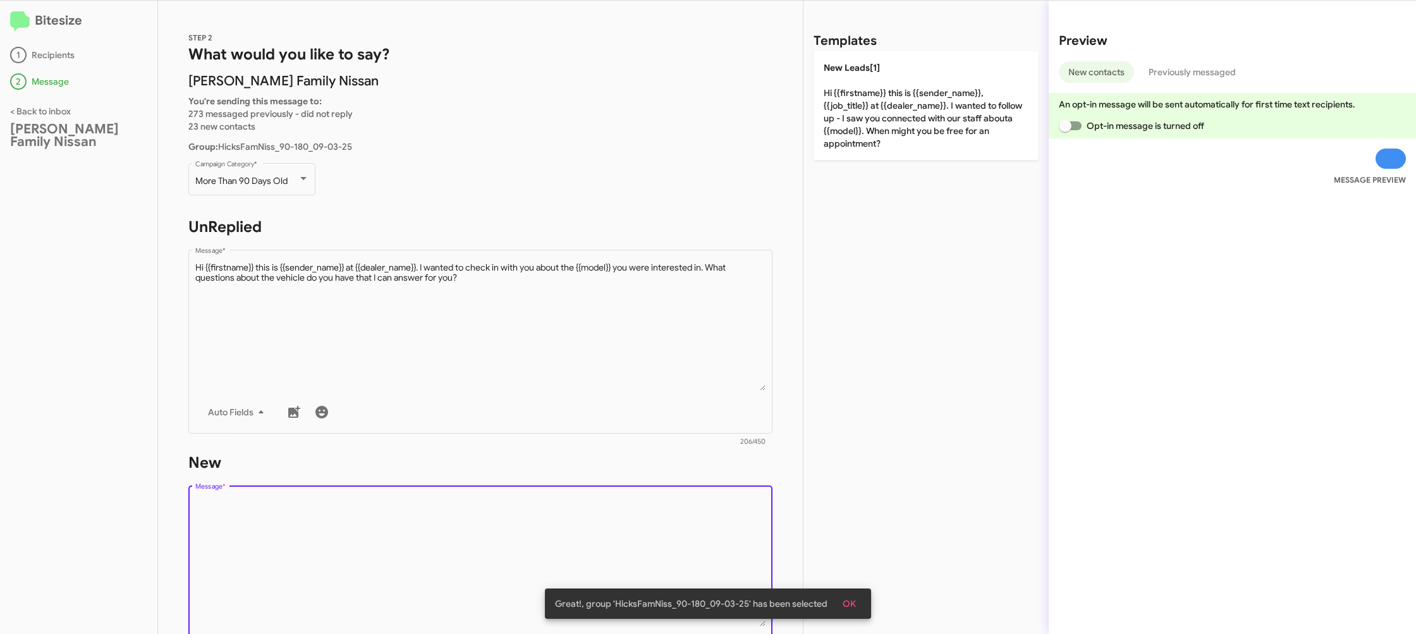
drag, startPoint x: 670, startPoint y: 516, endPoint x: 690, endPoint y: 445, distance: 73.6
click at [674, 485] on div "Drop image here to insert Auto Fields Message *" at bounding box center [480, 576] width 571 height 186
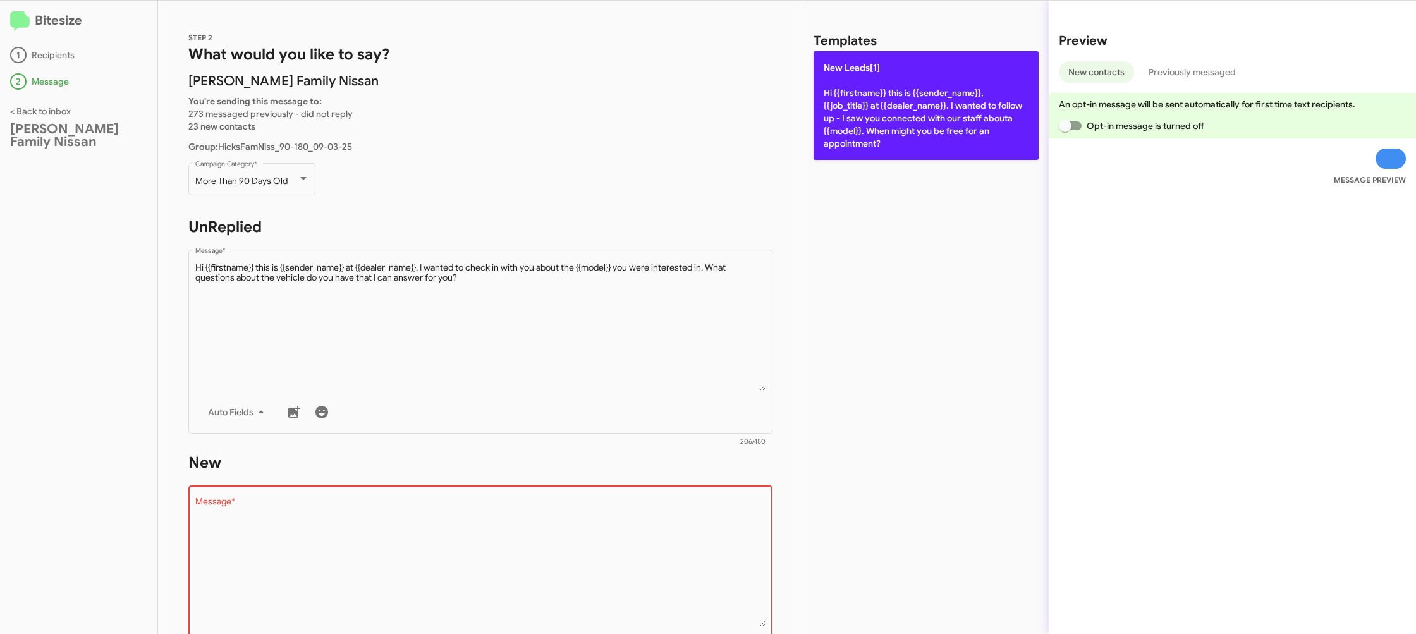
click at [890, 107] on p "New Leads[1] Hi {{firstname}} this is {{sender_name}}, {{job_title}} at {{deale…" at bounding box center [926, 105] width 225 height 109
type textarea "Hi {{firstname}} this is {{sender_name}}, {{job_title}} at {{dealer_name}}. I w…"
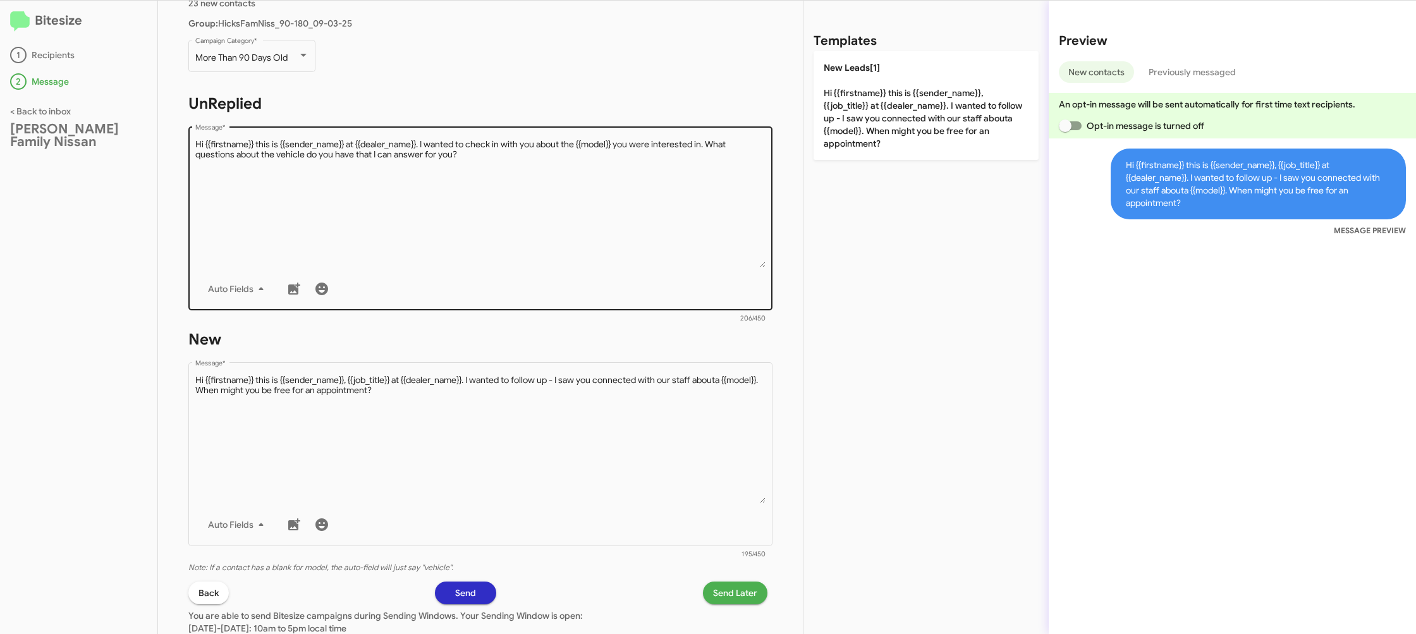
scroll to position [212, 0]
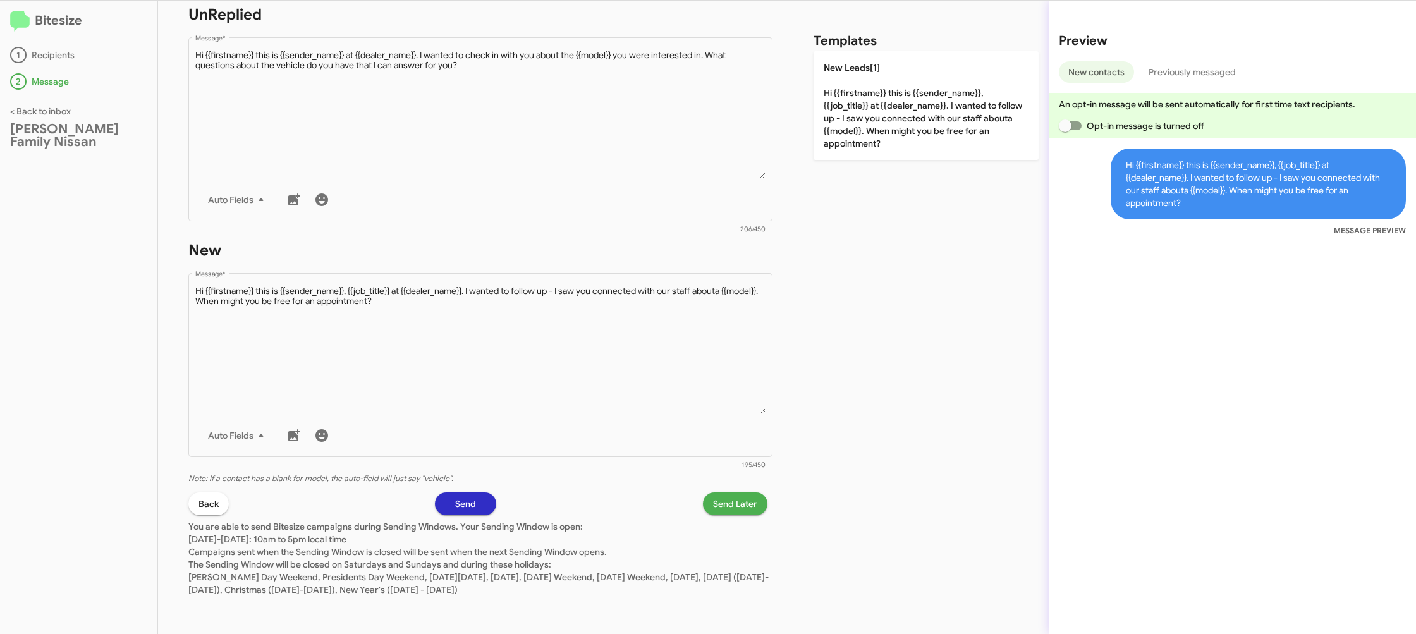
click at [737, 501] on span "Send Later" at bounding box center [735, 503] width 44 height 23
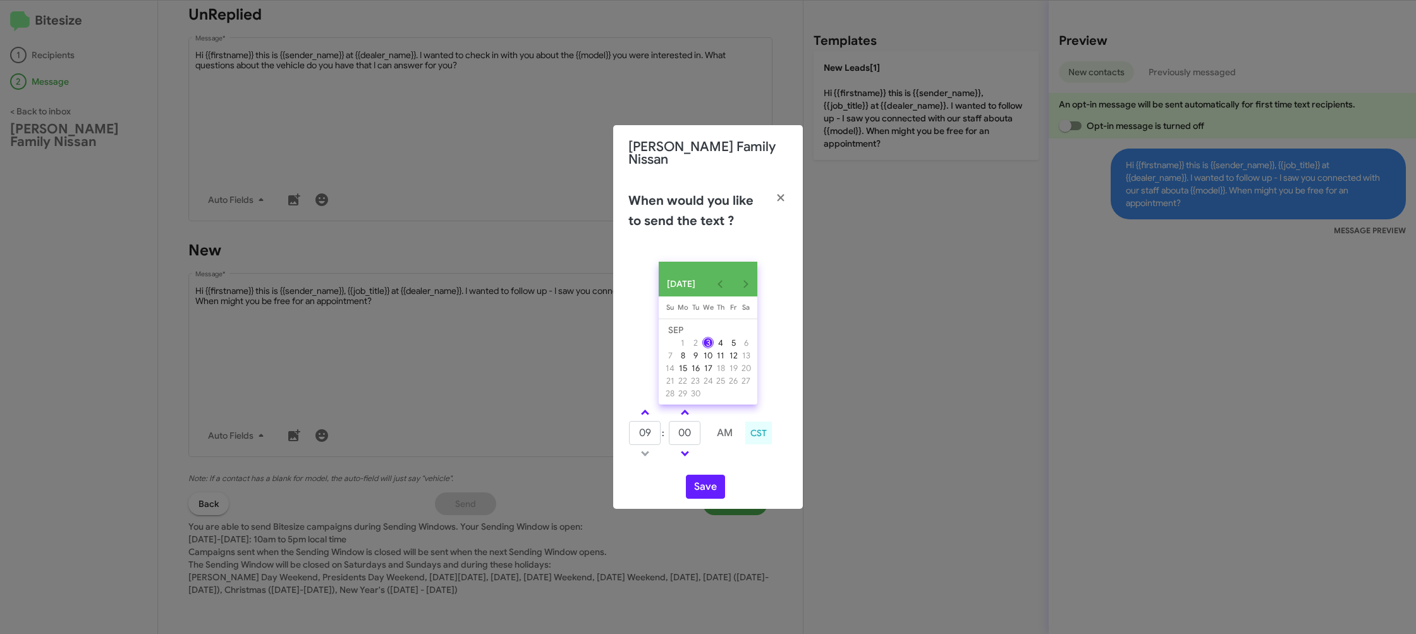
drag, startPoint x: 644, startPoint y: 410, endPoint x: 687, endPoint y: 427, distance: 46.2
click at [646, 411] on span at bounding box center [645, 414] width 8 height 8
type input "10"
click at [689, 429] on input "00" at bounding box center [685, 433] width 32 height 24
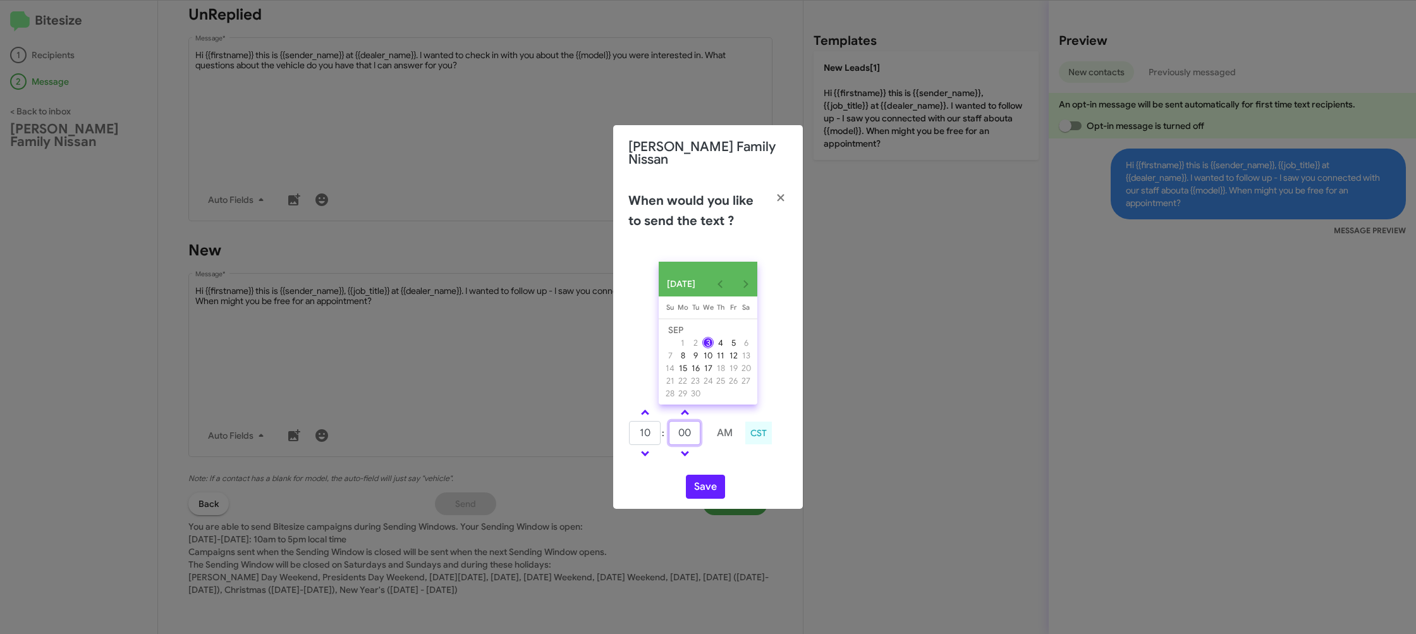
click at [690, 429] on input "00" at bounding box center [685, 433] width 32 height 24
type input "55"
drag, startPoint x: 728, startPoint y: 461, endPoint x: 711, endPoint y: 479, distance: 24.2
click at [728, 461] on div "10 : 55 AM CST" at bounding box center [708, 435] width 178 height 60
click at [710, 482] on button "Save" at bounding box center [705, 487] width 39 height 24
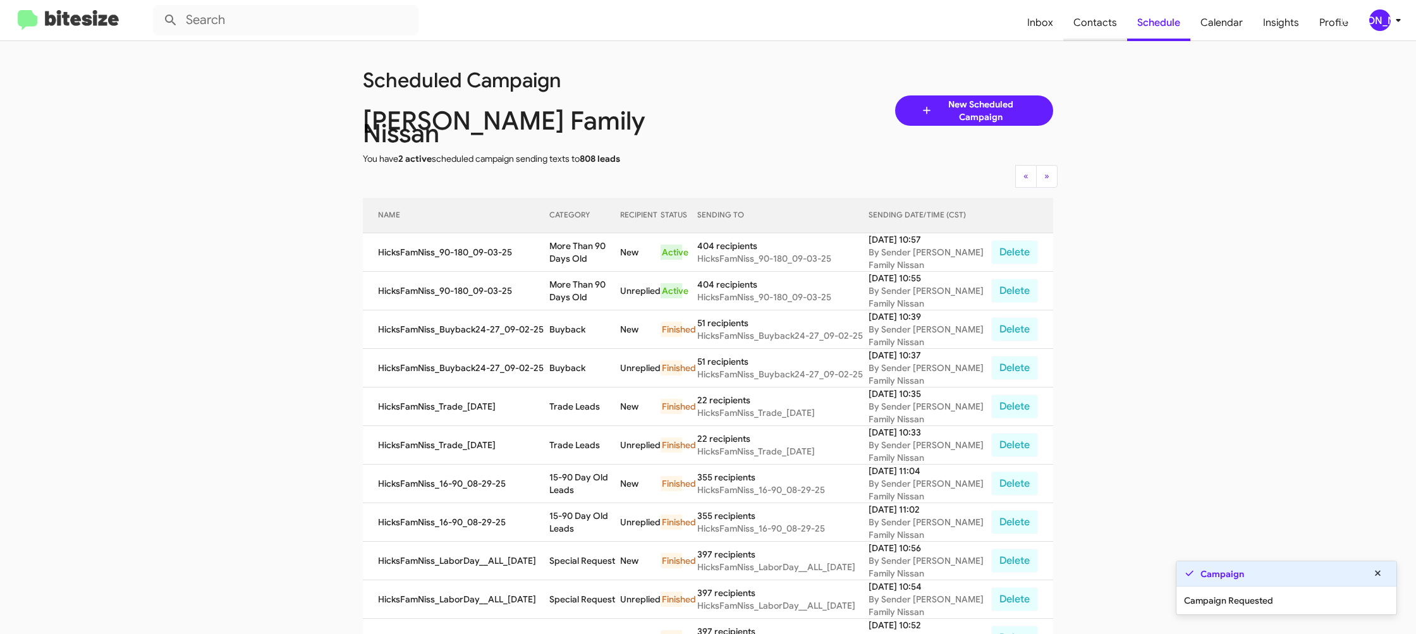
click at [1091, 18] on span "Contacts" at bounding box center [1095, 22] width 64 height 37
type input "in:groups"
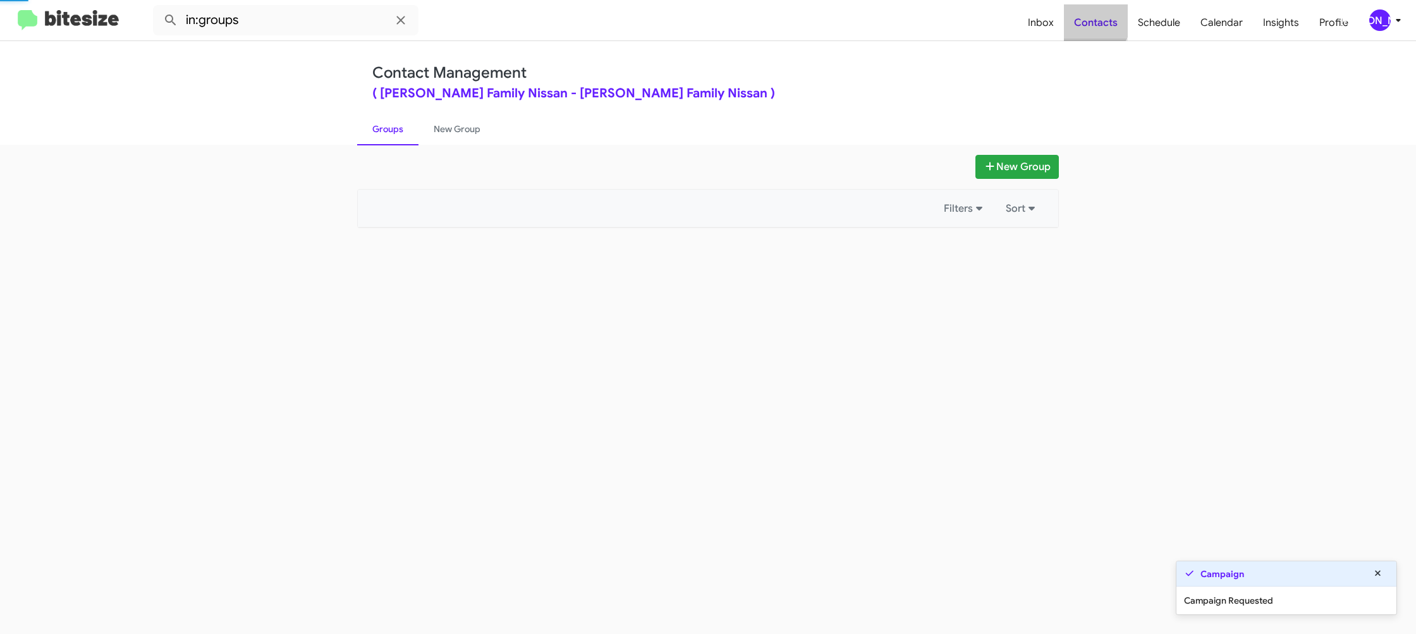
click at [1091, 18] on span "Contacts" at bounding box center [1096, 22] width 64 height 37
drag, startPoint x: 1091, startPoint y: 18, endPoint x: 568, endPoint y: 228, distance: 563.5
click at [1091, 18] on span "Contacts" at bounding box center [1096, 22] width 64 height 37
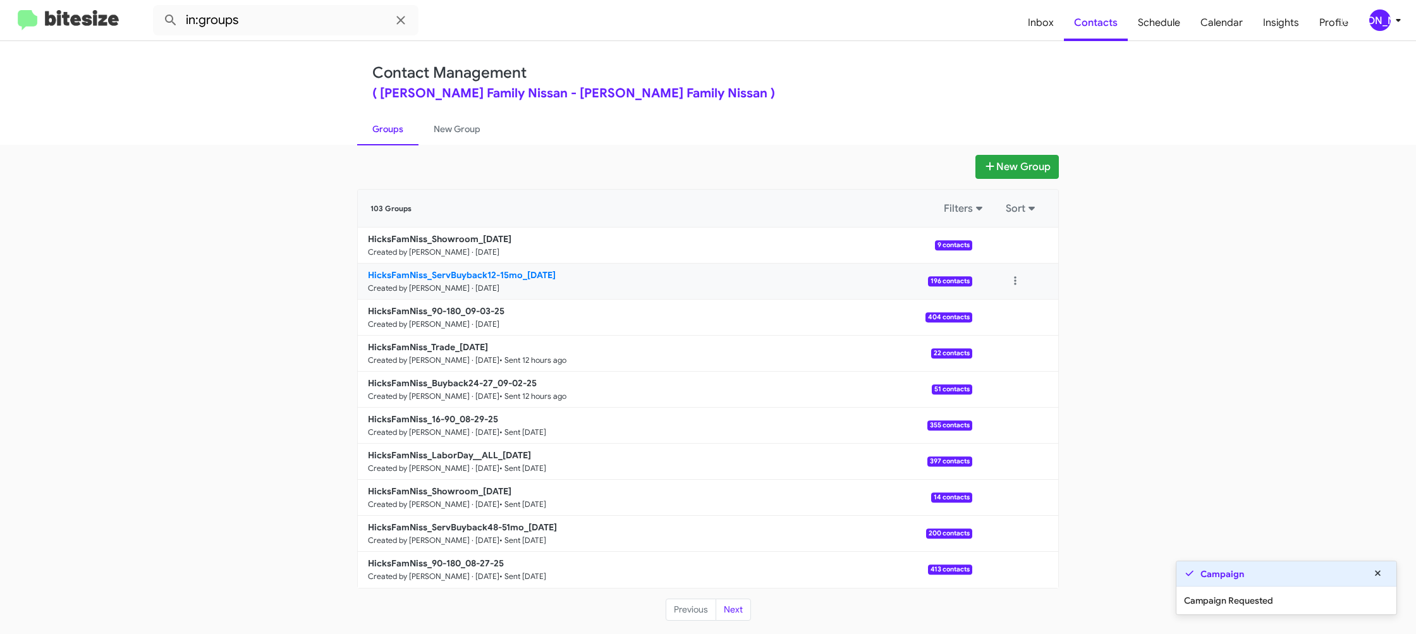
click at [453, 276] on b "HicksFamNiss_ServBuyback12-15mo_09-03-25" at bounding box center [462, 274] width 188 height 11
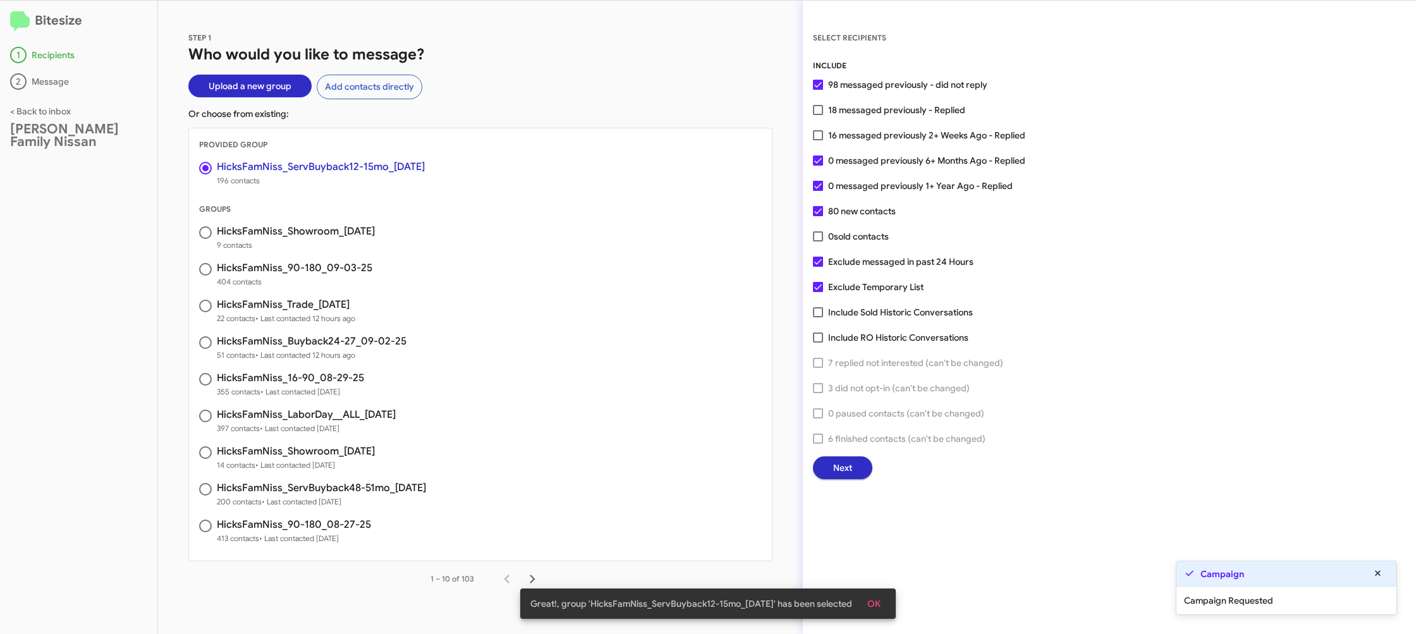
click at [849, 475] on span "Next" at bounding box center [842, 467] width 19 height 23
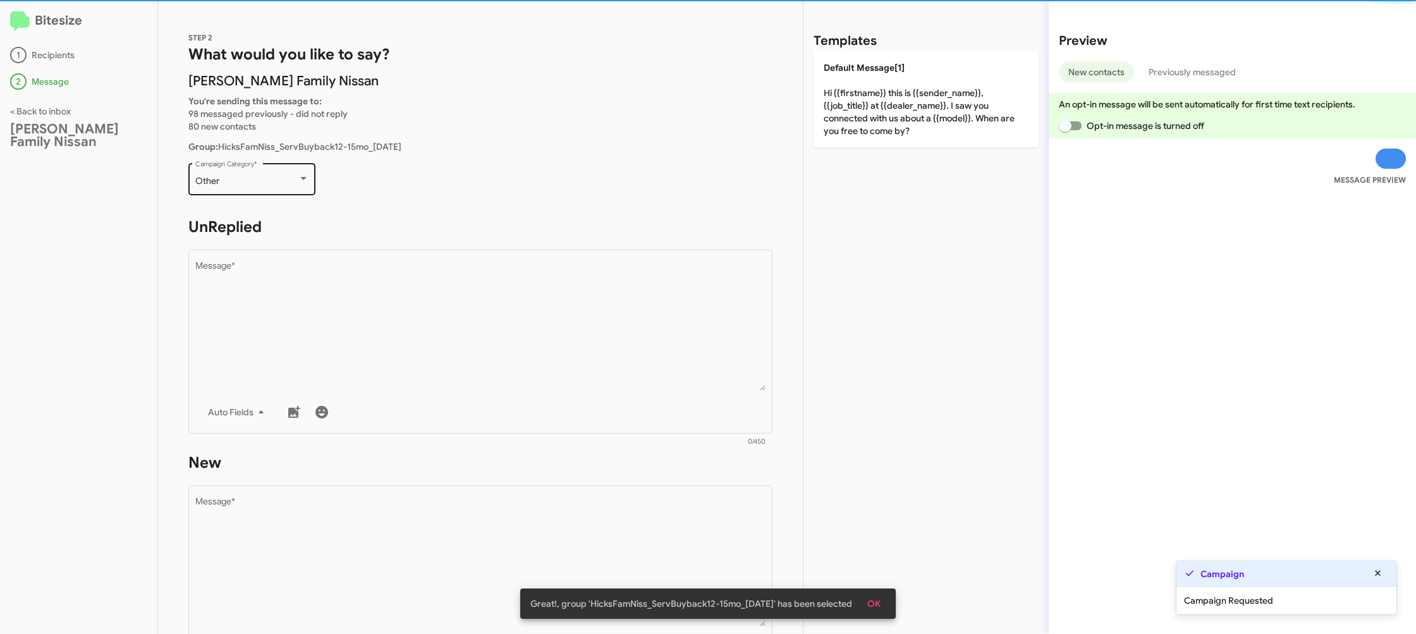
click at [298, 183] on div at bounding box center [303, 179] width 11 height 10
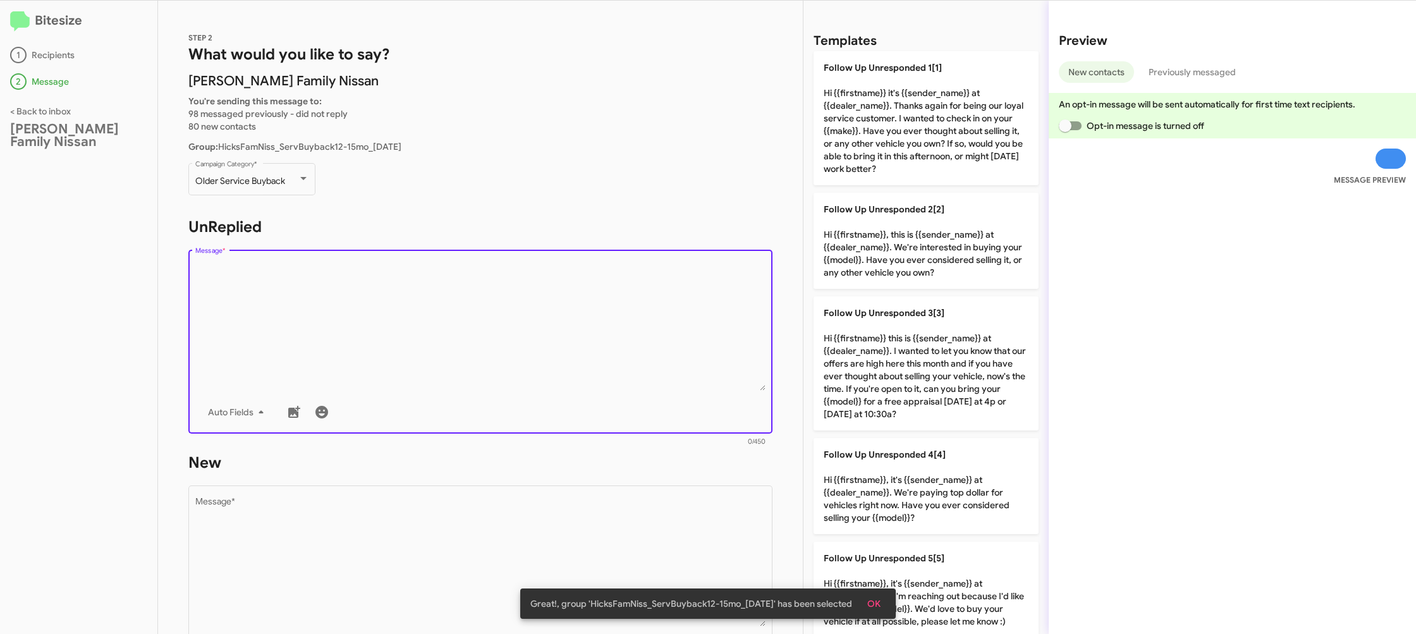
click at [446, 283] on textarea "Message *" at bounding box center [480, 326] width 571 height 129
drag, startPoint x: 455, startPoint y: 279, endPoint x: 841, endPoint y: 217, distance: 391.2
click at [491, 265] on textarea "Message *" at bounding box center [480, 326] width 571 height 129
drag, startPoint x: 847, startPoint y: 220, endPoint x: 744, endPoint y: 354, distance: 169.0
click at [846, 220] on p "Follow Up Unresponded 2[2] Hi {{firstname}}, this is {{sender_name}} at {{deale…" at bounding box center [926, 241] width 225 height 96
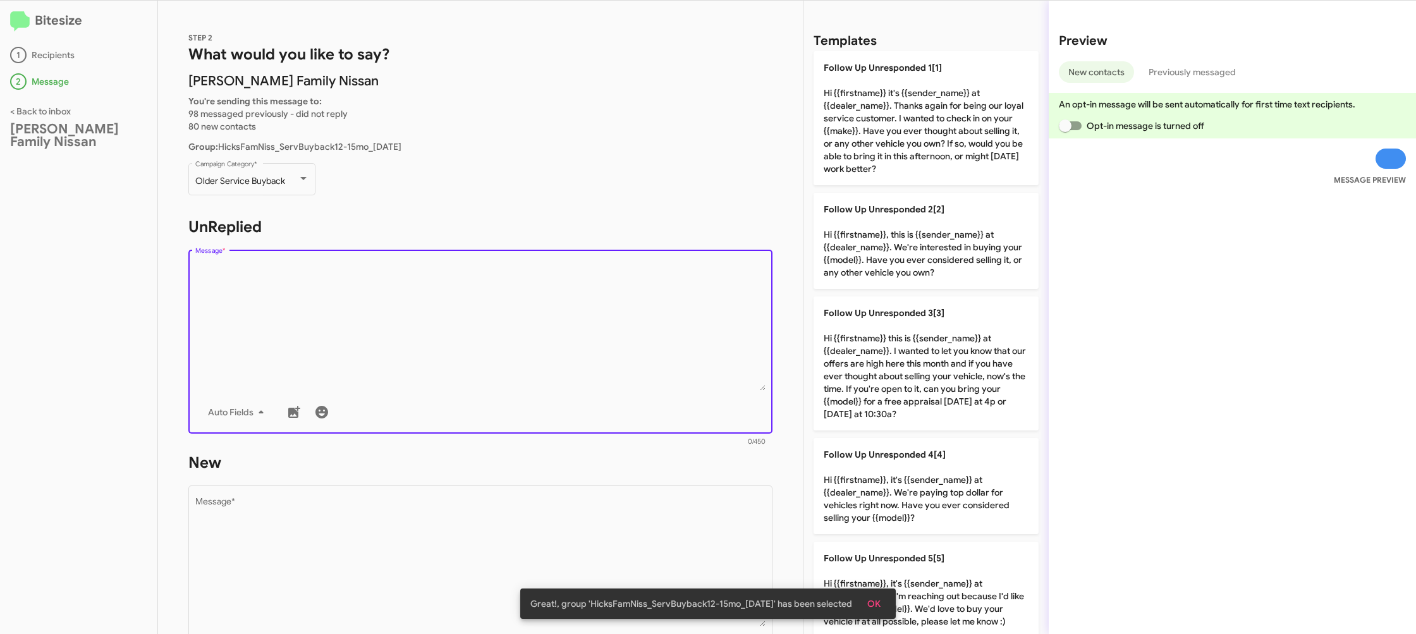
type textarea "Hi {{firstname}}, this is {{sender_name}} at {{dealer_name}}. We're interested …"
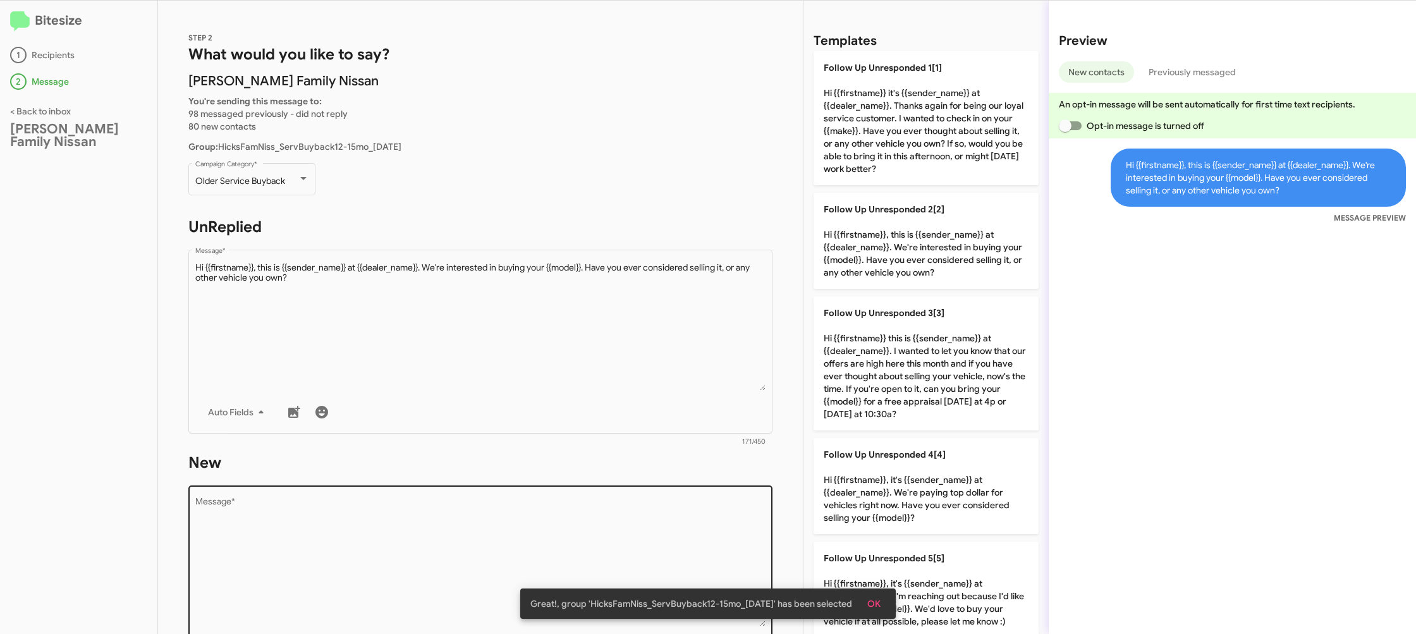
scroll to position [56, 0]
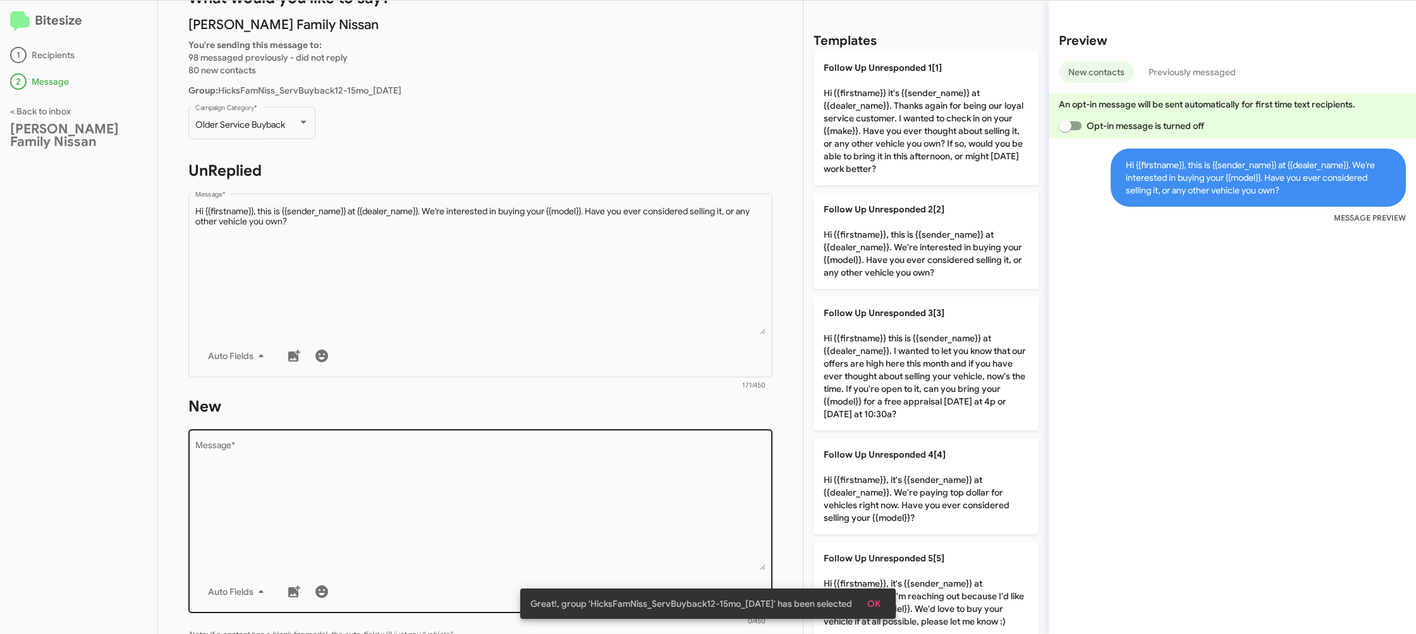
click at [642, 475] on textarea "Message *" at bounding box center [480, 505] width 571 height 129
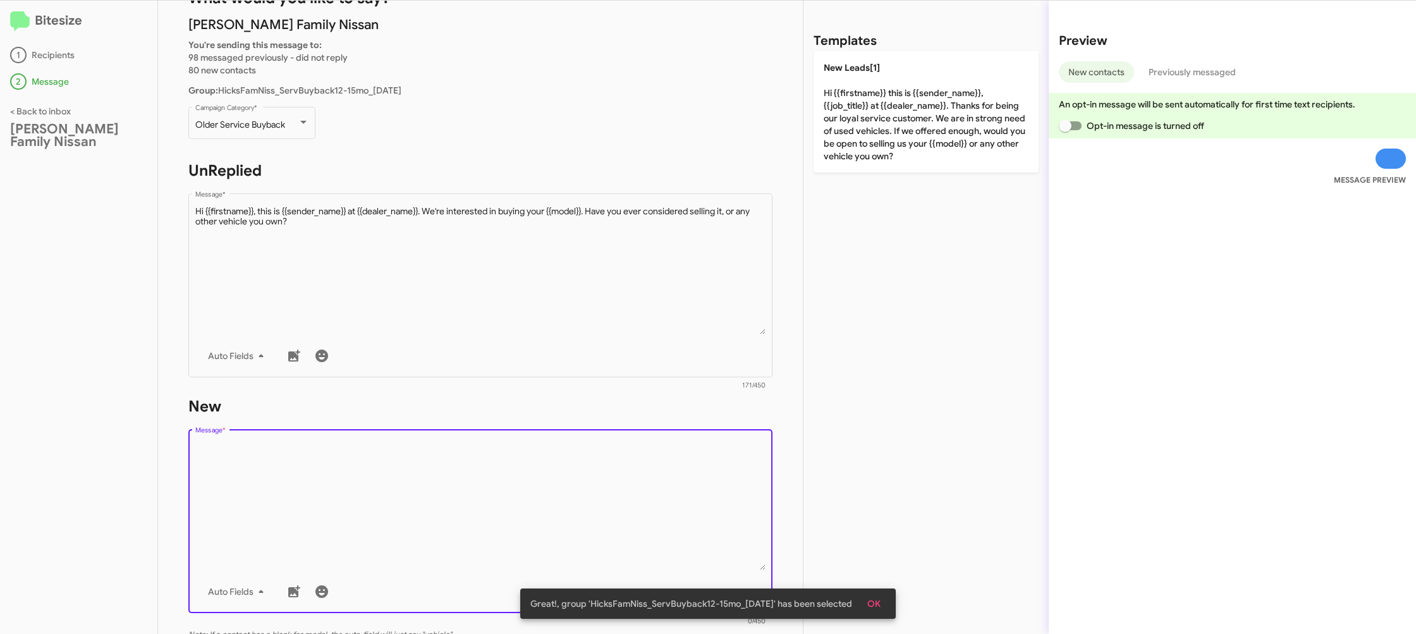
drag, startPoint x: 642, startPoint y: 475, endPoint x: 895, endPoint y: 184, distance: 385.7
click at [668, 442] on textarea "Message *" at bounding box center [480, 505] width 571 height 129
drag, startPoint x: 925, startPoint y: 132, endPoint x: 820, endPoint y: 219, distance: 136.5
click at [925, 133] on p "New Leads[1] Hi {{firstname}} this is {{sender_name}}, {{job_title}} at {{deale…" at bounding box center [926, 111] width 225 height 121
type textarea "Hi {{firstname}} this is {{sender_name}}, {{job_title}} at {{dealer_name}}. Tha…"
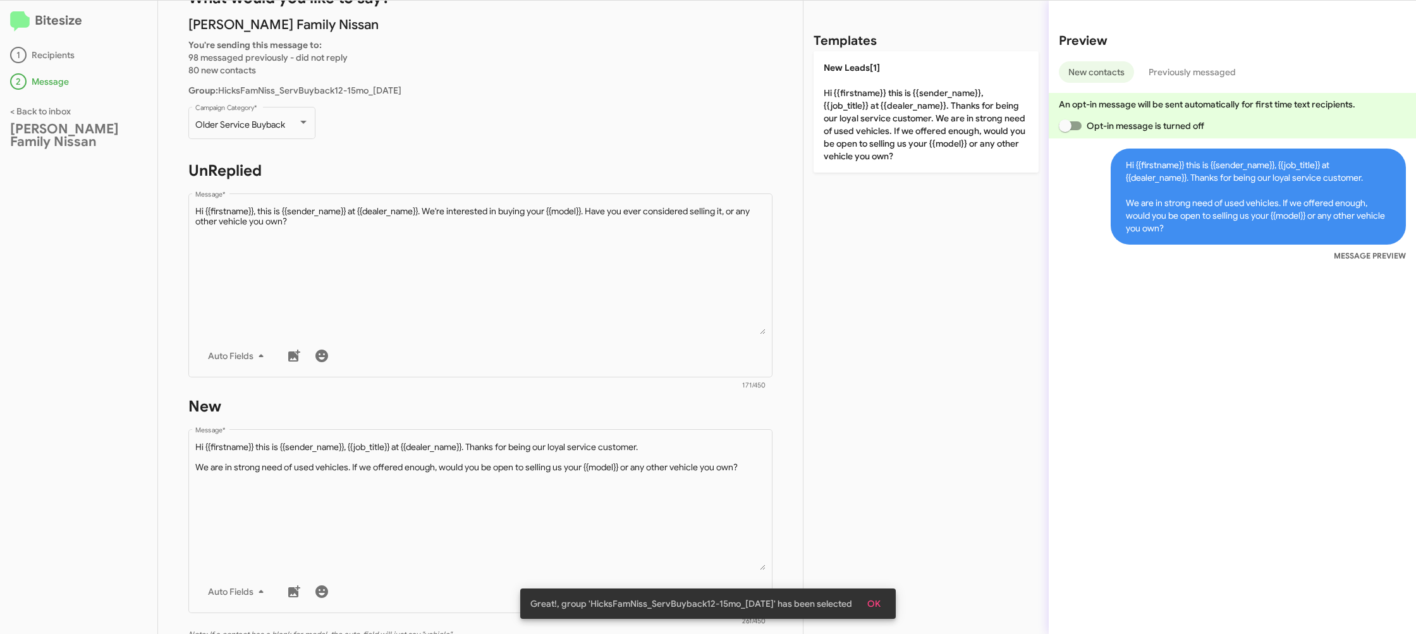
scroll to position [212, 0]
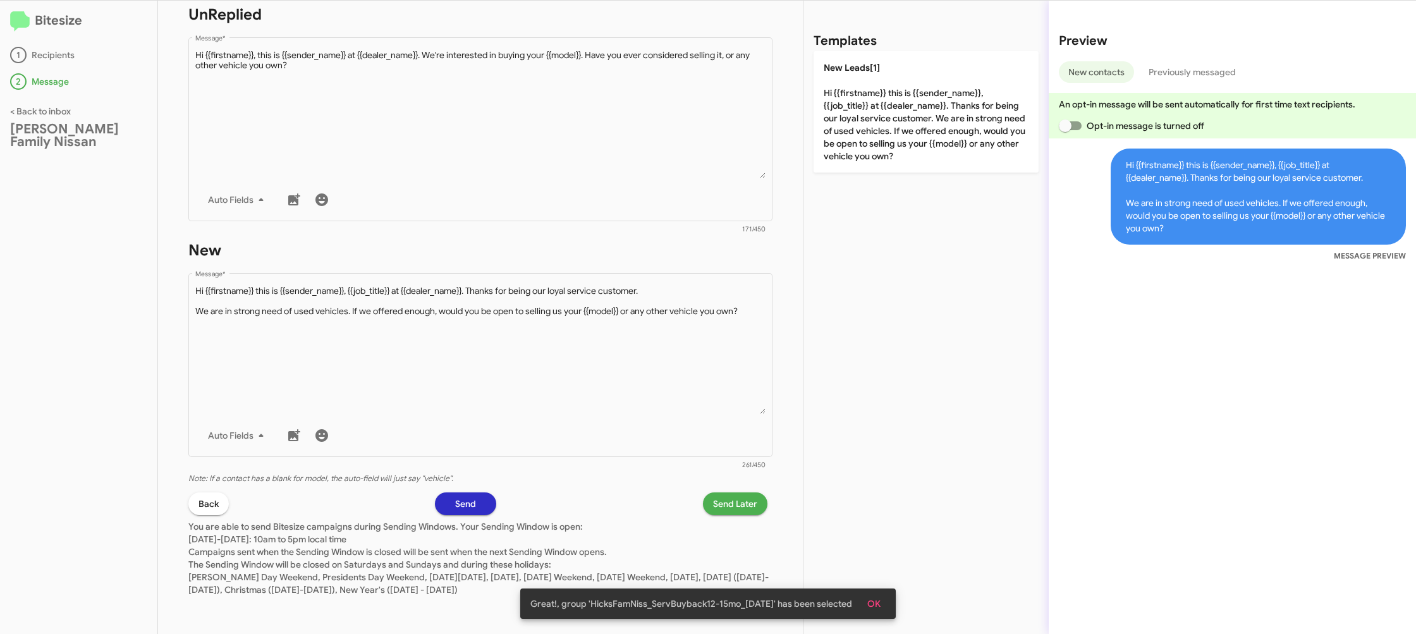
click at [738, 508] on span "Send Later" at bounding box center [735, 503] width 44 height 23
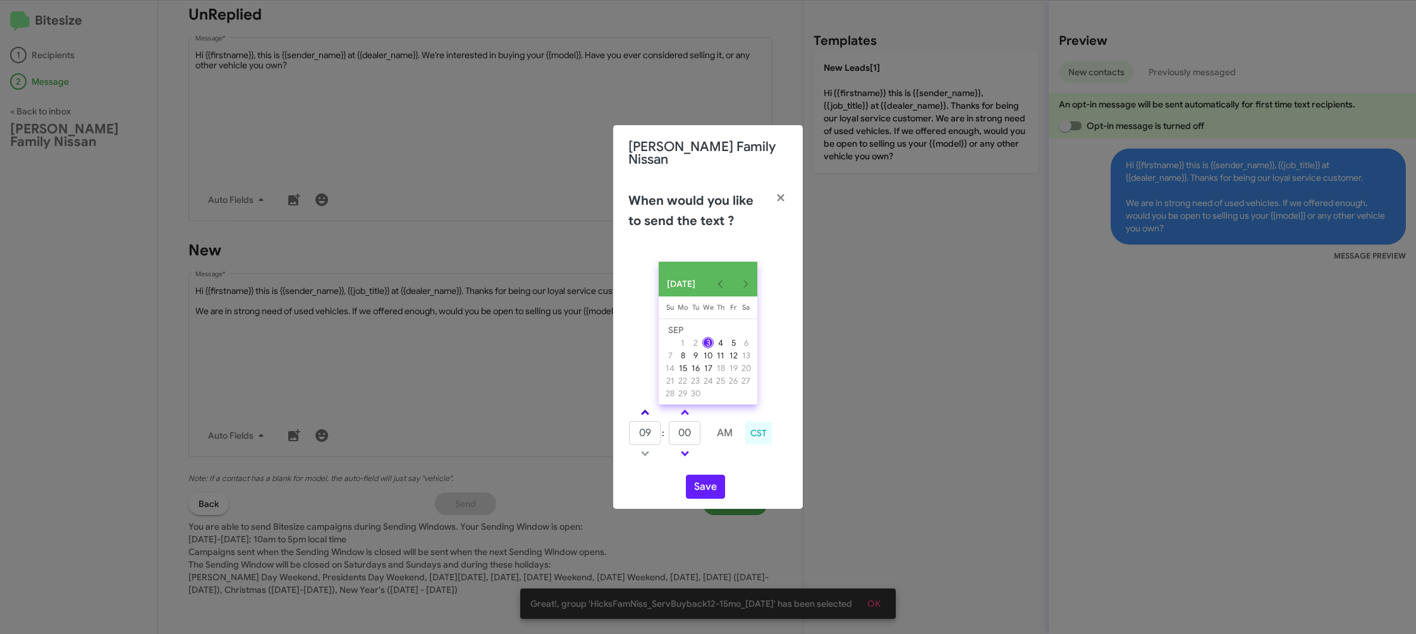
click at [651, 410] on link at bounding box center [645, 412] width 22 height 15
type input "10"
click at [683, 429] on input "00" at bounding box center [685, 433] width 32 height 24
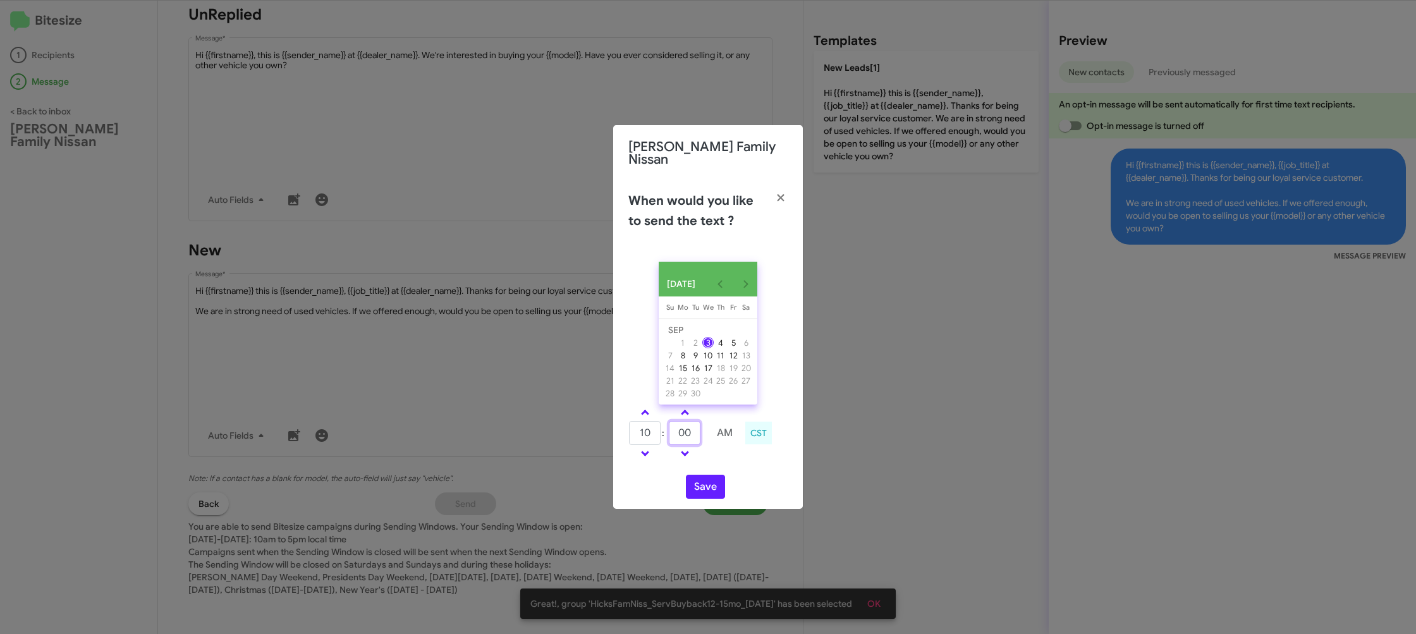
click at [683, 429] on input "00" at bounding box center [685, 433] width 32 height 24
type input "47"
drag, startPoint x: 725, startPoint y: 458, endPoint x: 704, endPoint y: 480, distance: 30.4
click at [721, 461] on div "10 : 47 AM CST" at bounding box center [708, 435] width 178 height 60
click at [705, 481] on button "Save" at bounding box center [705, 487] width 39 height 24
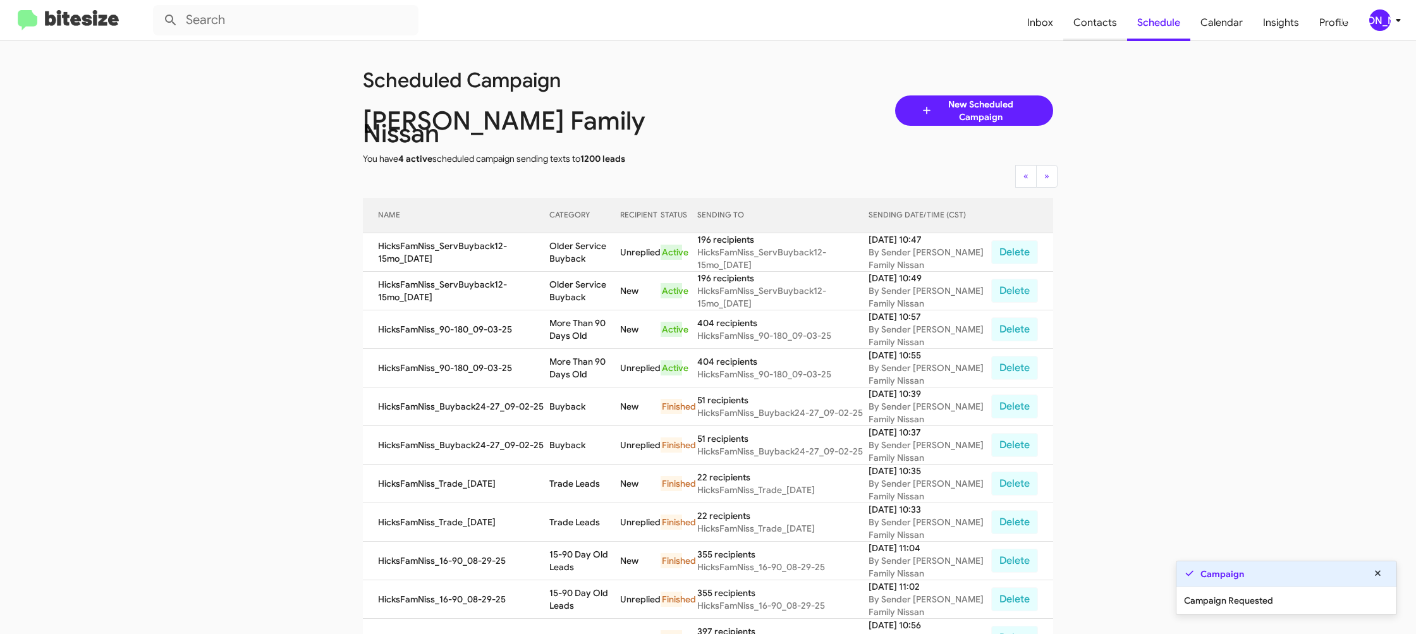
click at [1111, 35] on span "Contacts" at bounding box center [1095, 22] width 64 height 37
type input "in:groups"
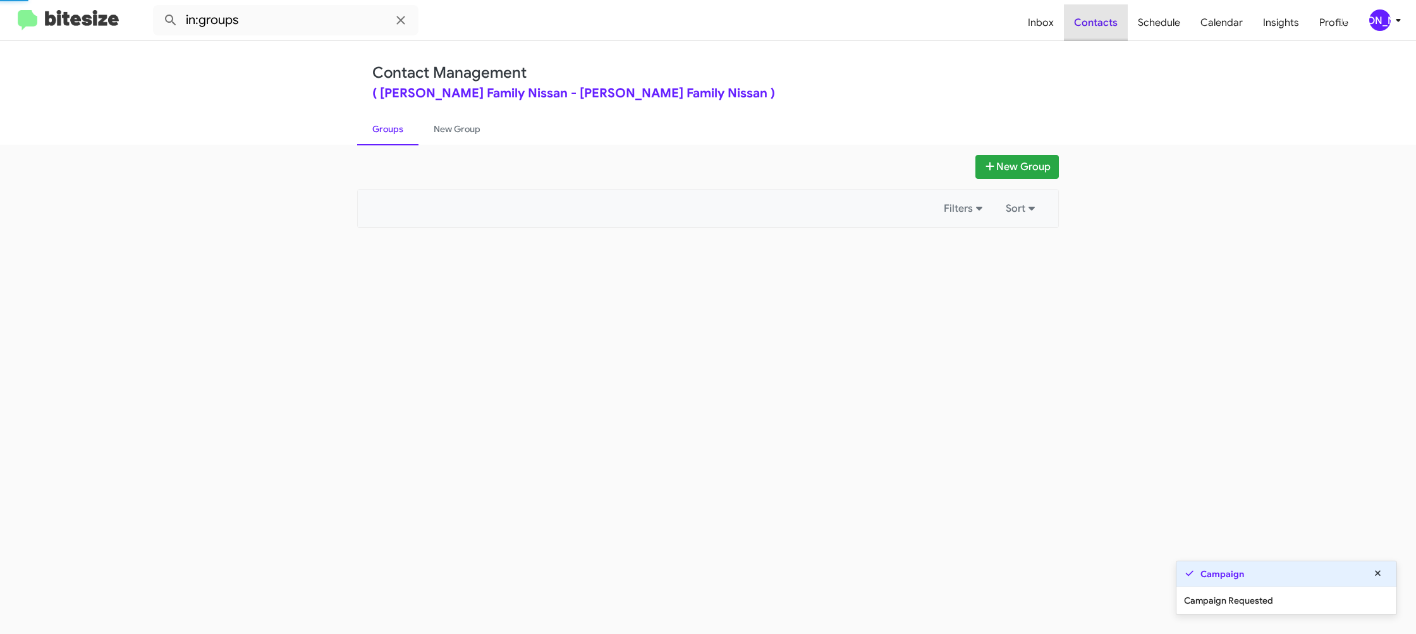
click at [1111, 32] on span "Contacts" at bounding box center [1096, 22] width 64 height 37
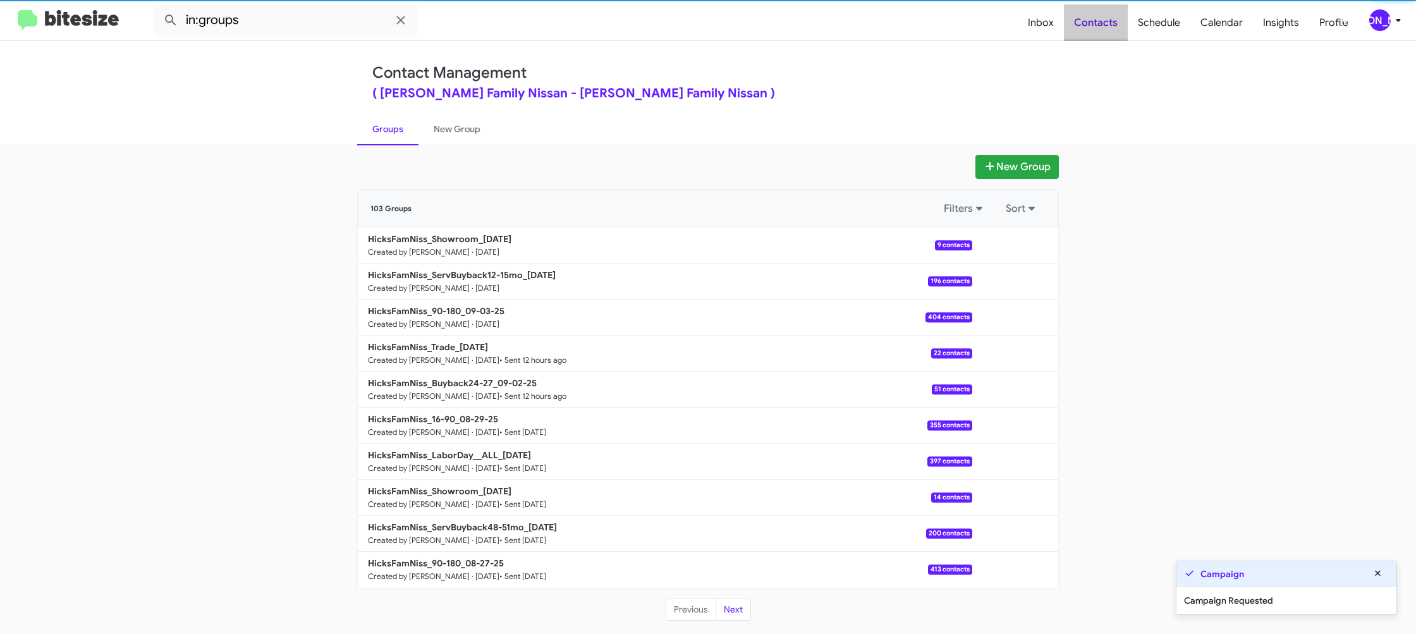
click at [1111, 32] on span "Contacts" at bounding box center [1096, 22] width 64 height 37
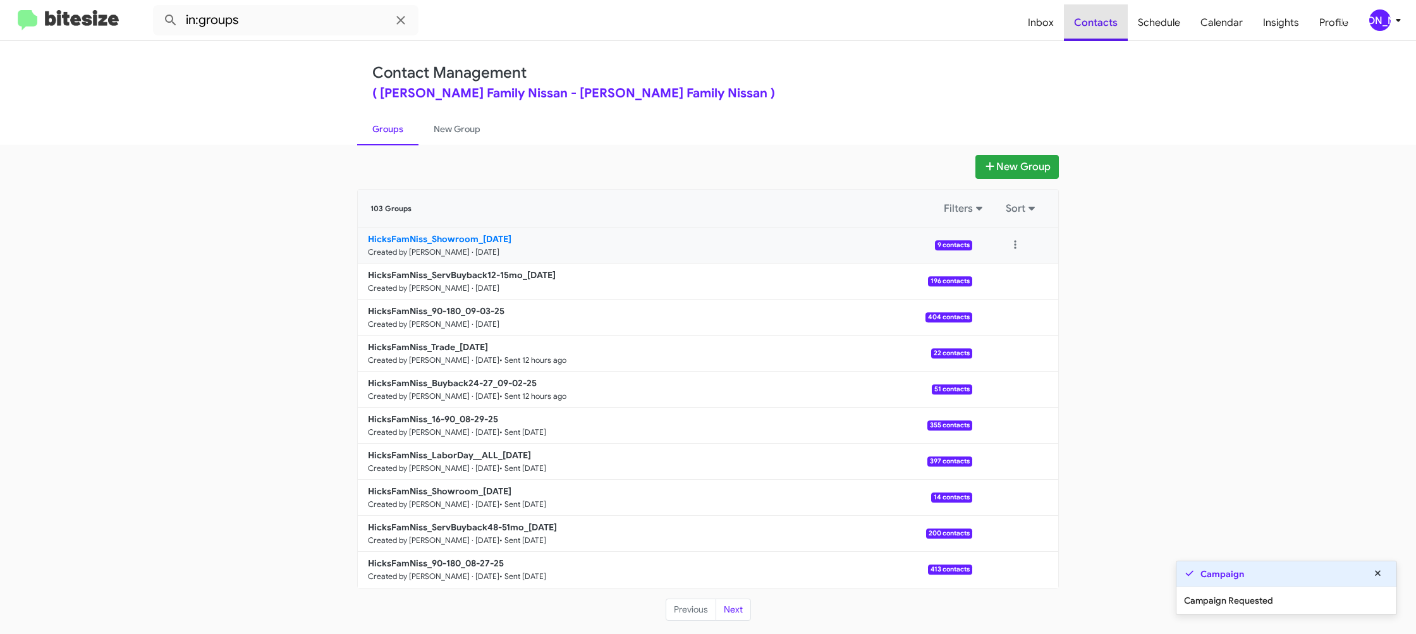
click at [527, 232] on link "HicksFamNiss_Showroom_09-03-25 Created by Jason Apdua · Sep 3, 2025 9 contacts" at bounding box center [665, 246] width 614 height 36
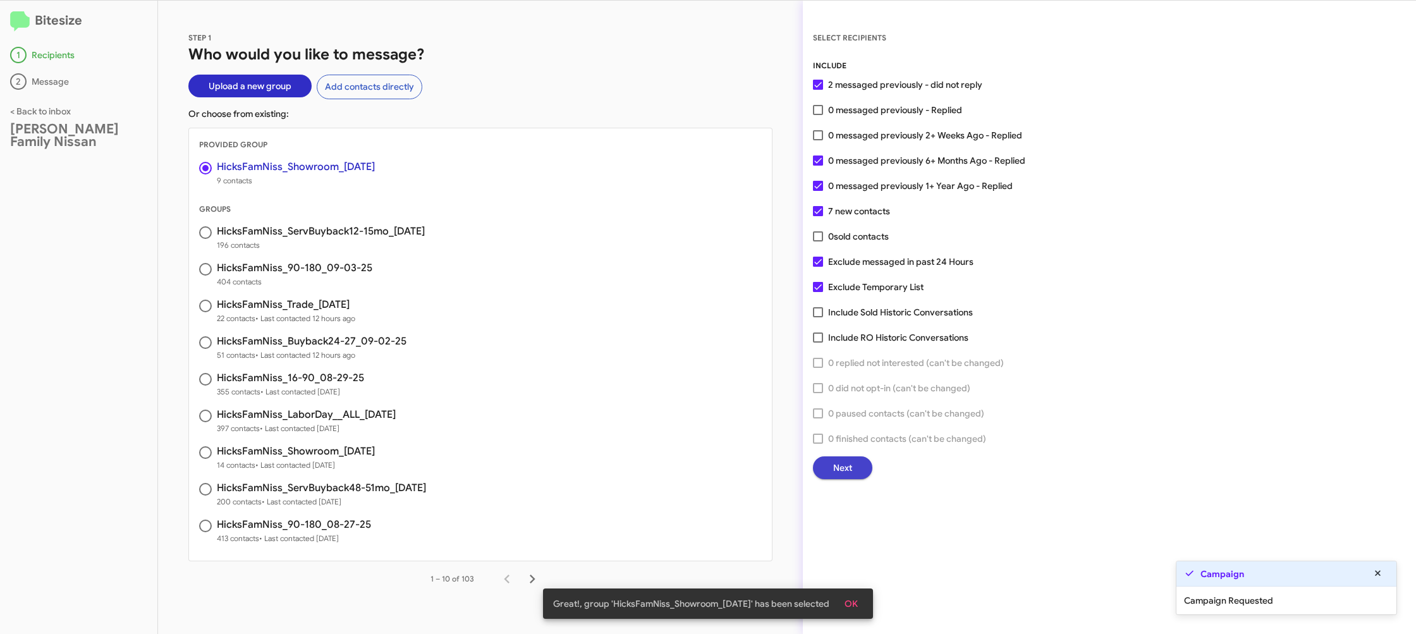
click at [833, 472] on span "Next" at bounding box center [842, 467] width 19 height 23
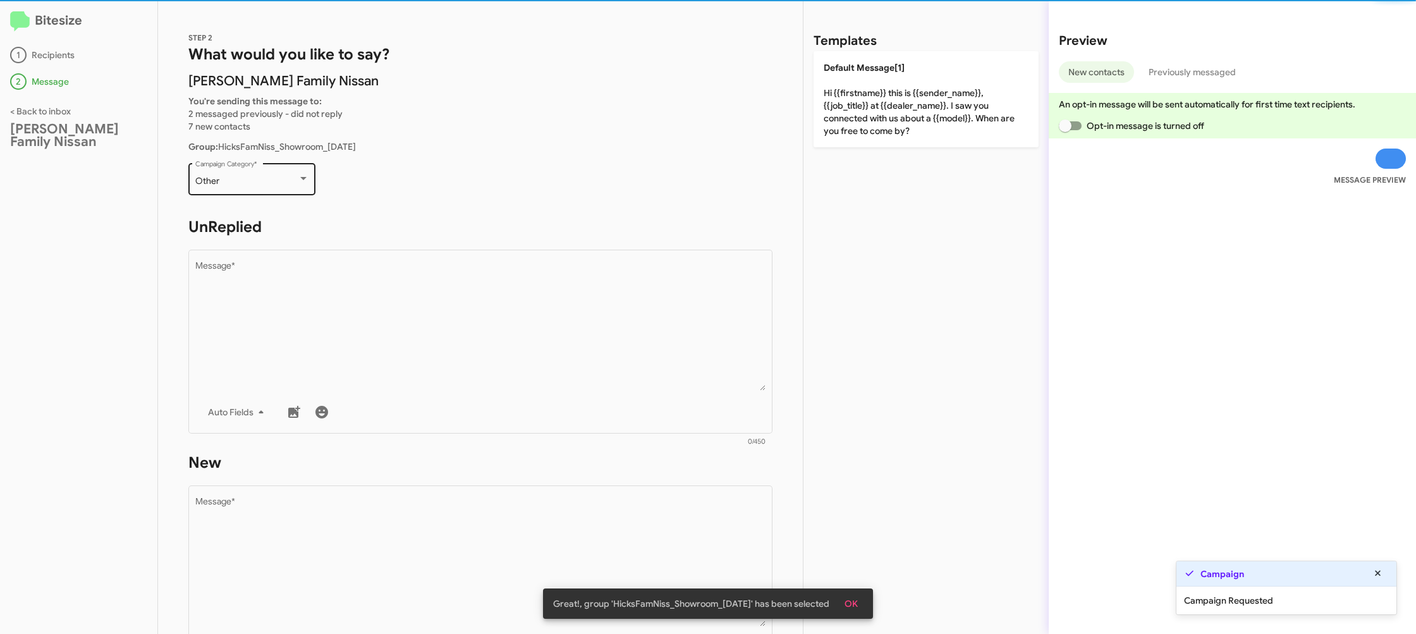
click at [289, 181] on div "Other" at bounding box center [246, 181] width 102 height 10
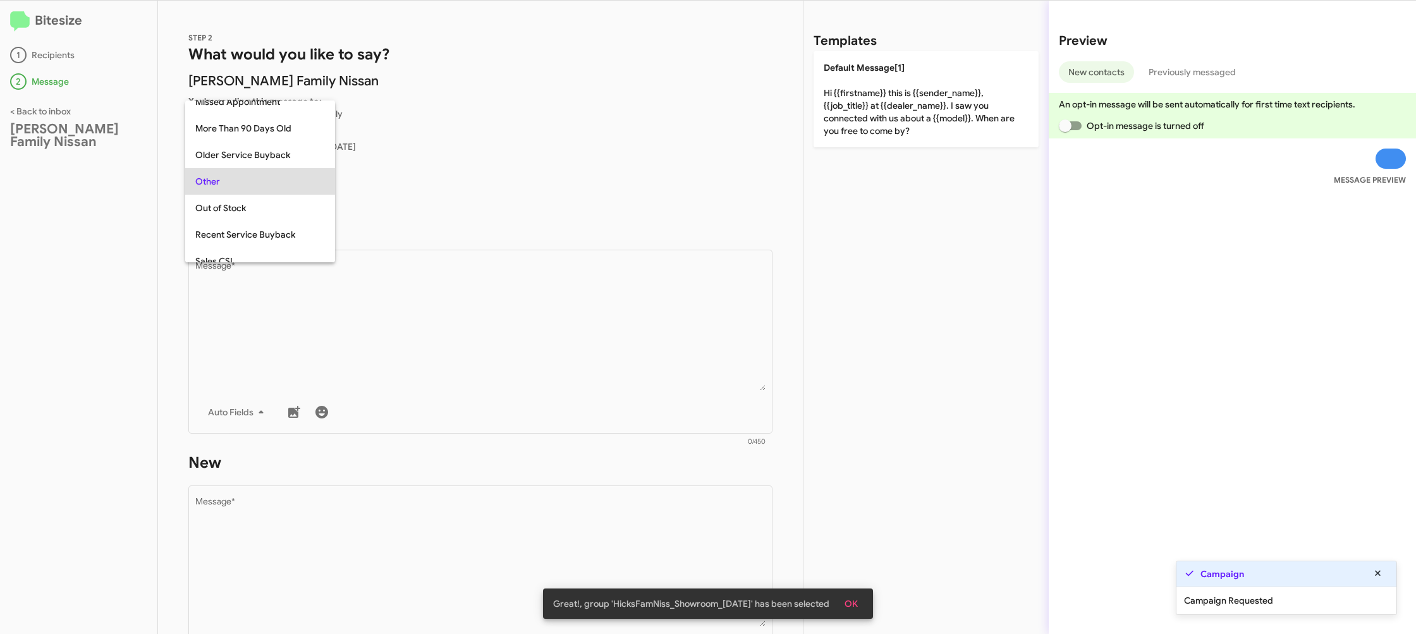
scroll to position [343, 0]
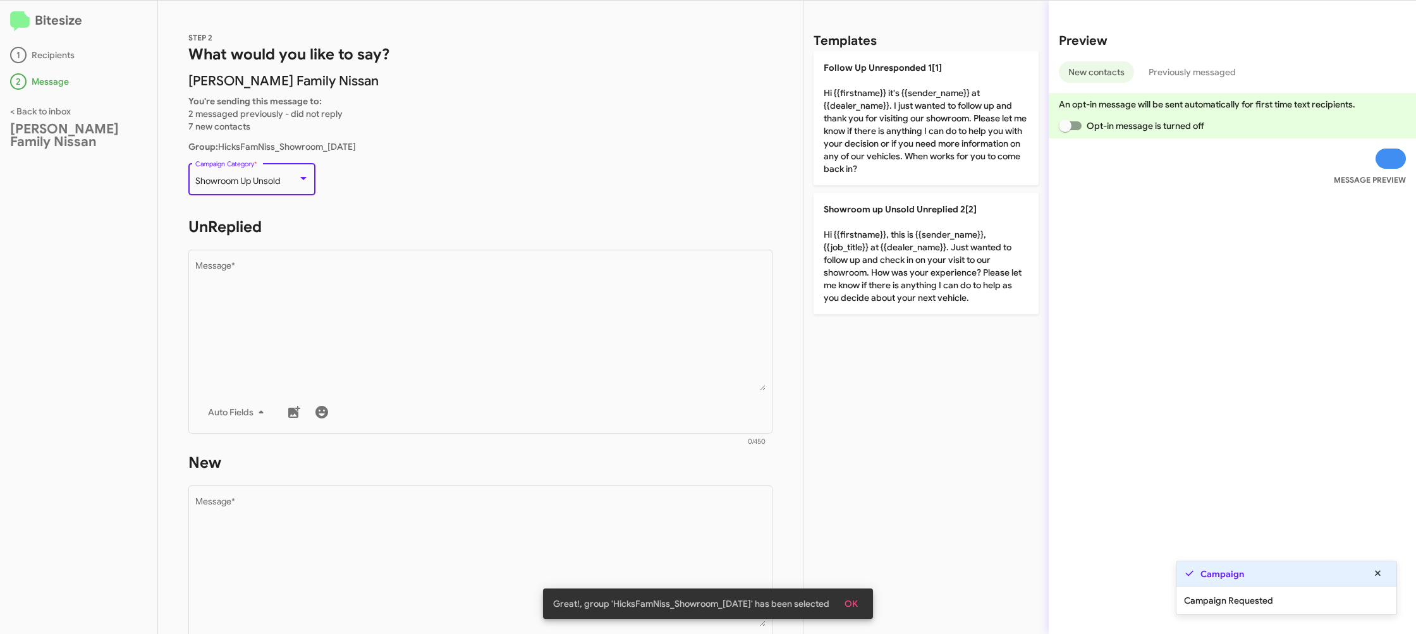
drag, startPoint x: 408, startPoint y: 285, endPoint x: 590, endPoint y: 212, distance: 196.3
click at [408, 285] on textarea "Message *" at bounding box center [480, 326] width 571 height 129
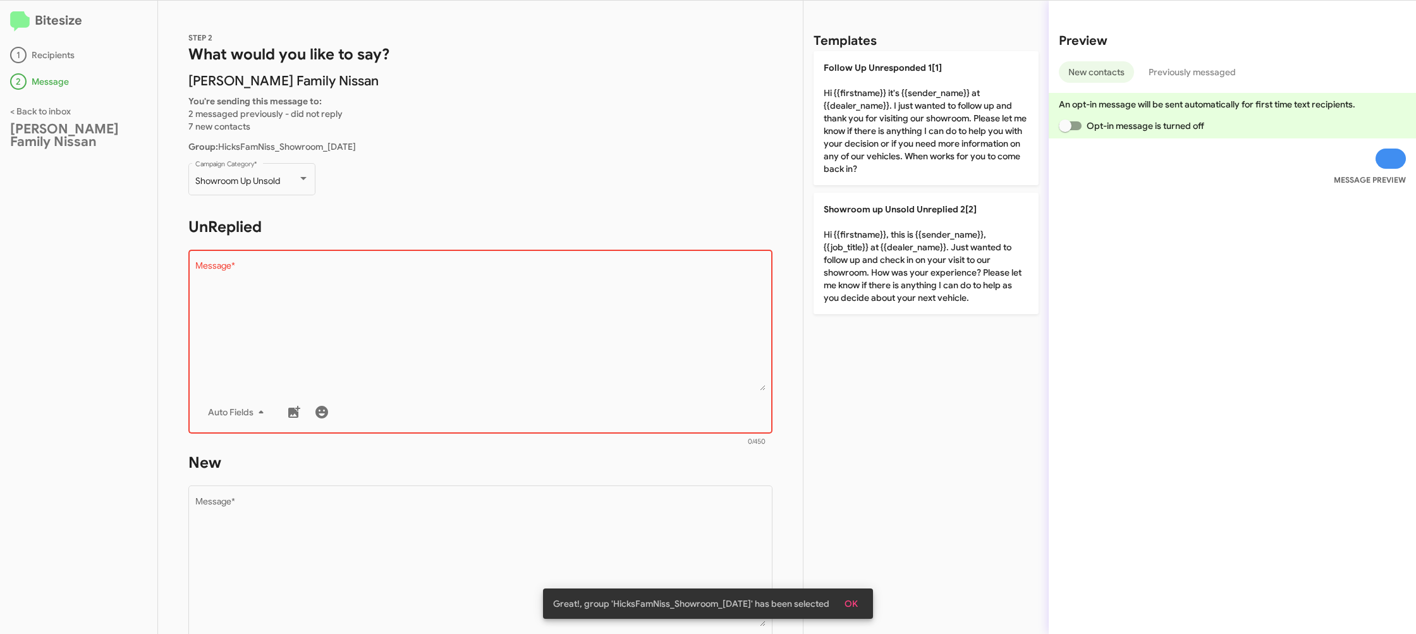
drag, startPoint x: 899, startPoint y: 83, endPoint x: 650, endPoint y: 295, distance: 327.8
click at [900, 85] on p "Follow Up Unresponded 1[1] Hi {{firstname}} it's {{sender_name}} at {{dealer_na…" at bounding box center [926, 118] width 225 height 134
type textarea "Hi {{firstname}} it's {{sender_name}} at {{dealer_name}}. I just wanted to foll…"
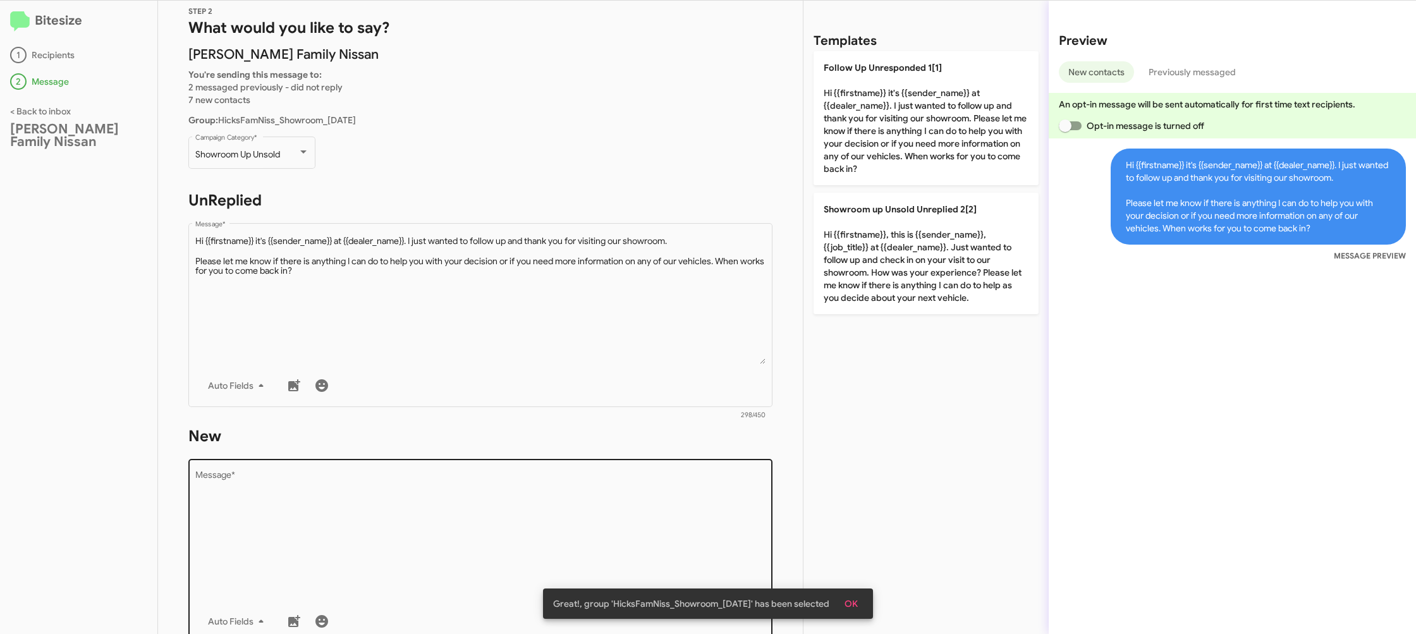
scroll to position [50, 0]
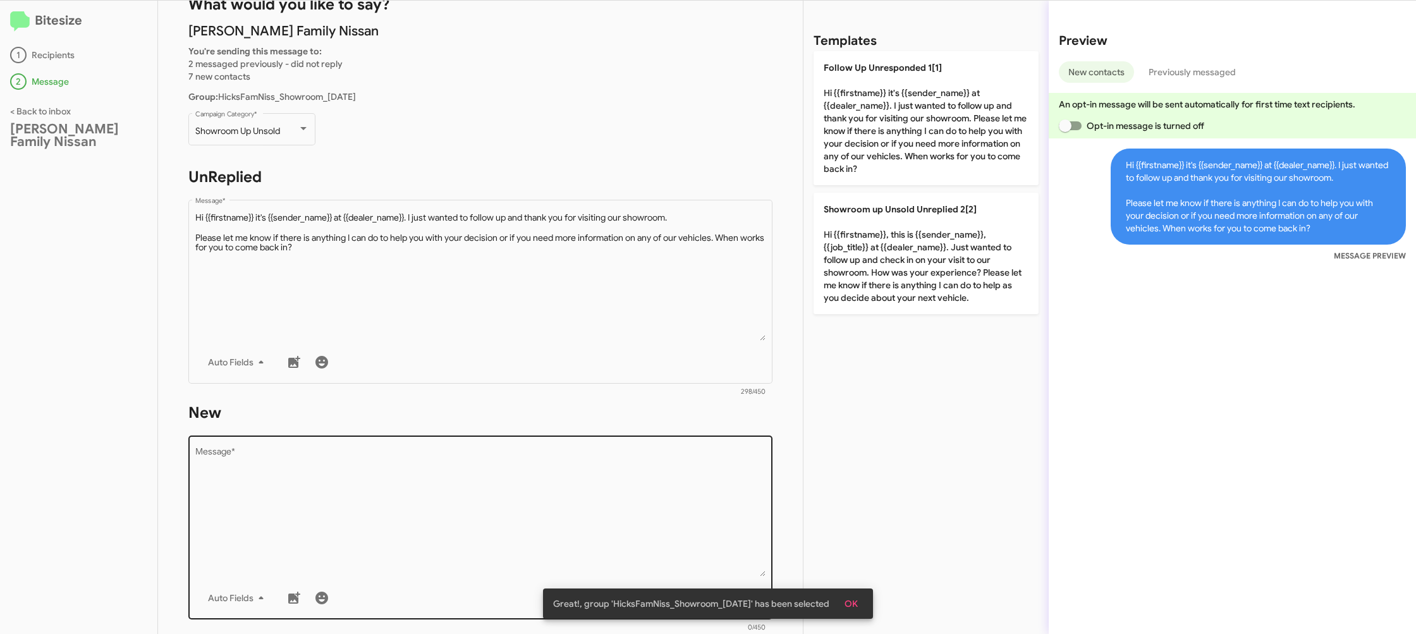
drag, startPoint x: 619, startPoint y: 451, endPoint x: 623, endPoint y: 468, distance: 16.7
click at [619, 457] on textarea "Message *" at bounding box center [480, 512] width 571 height 129
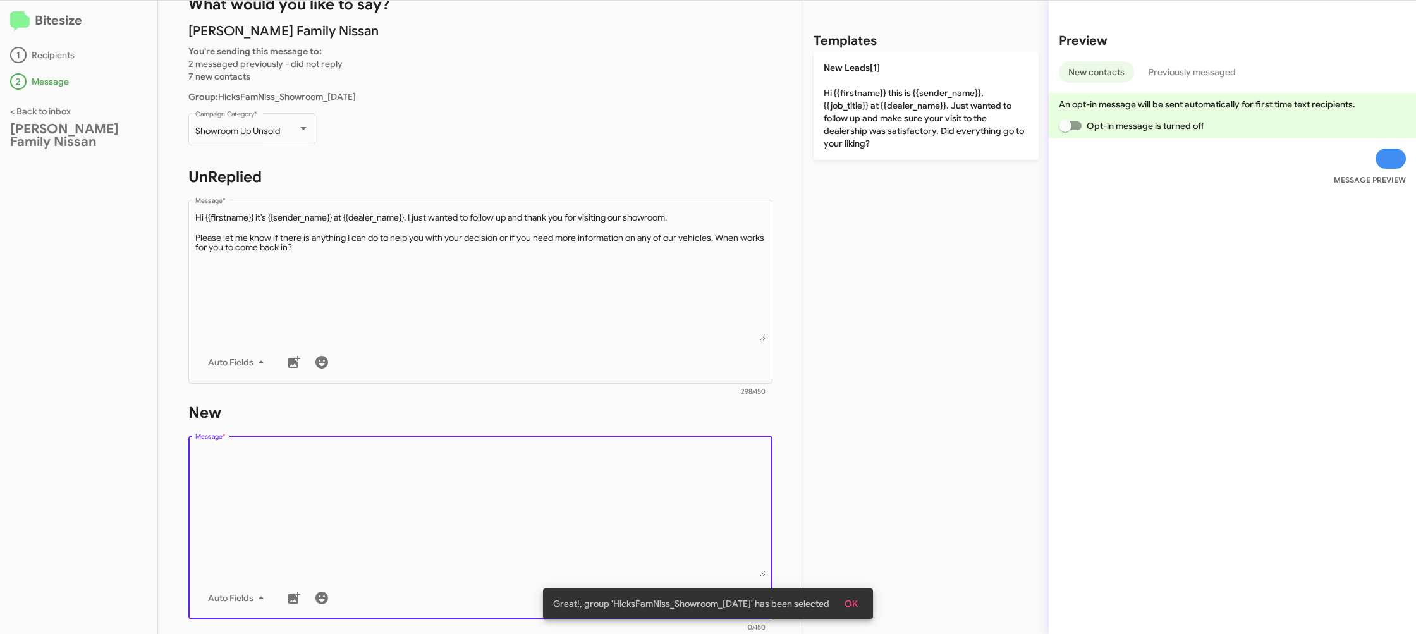
drag, startPoint x: 623, startPoint y: 468, endPoint x: 839, endPoint y: 248, distance: 308.0
click at [626, 462] on textarea "Message *" at bounding box center [480, 512] width 571 height 129
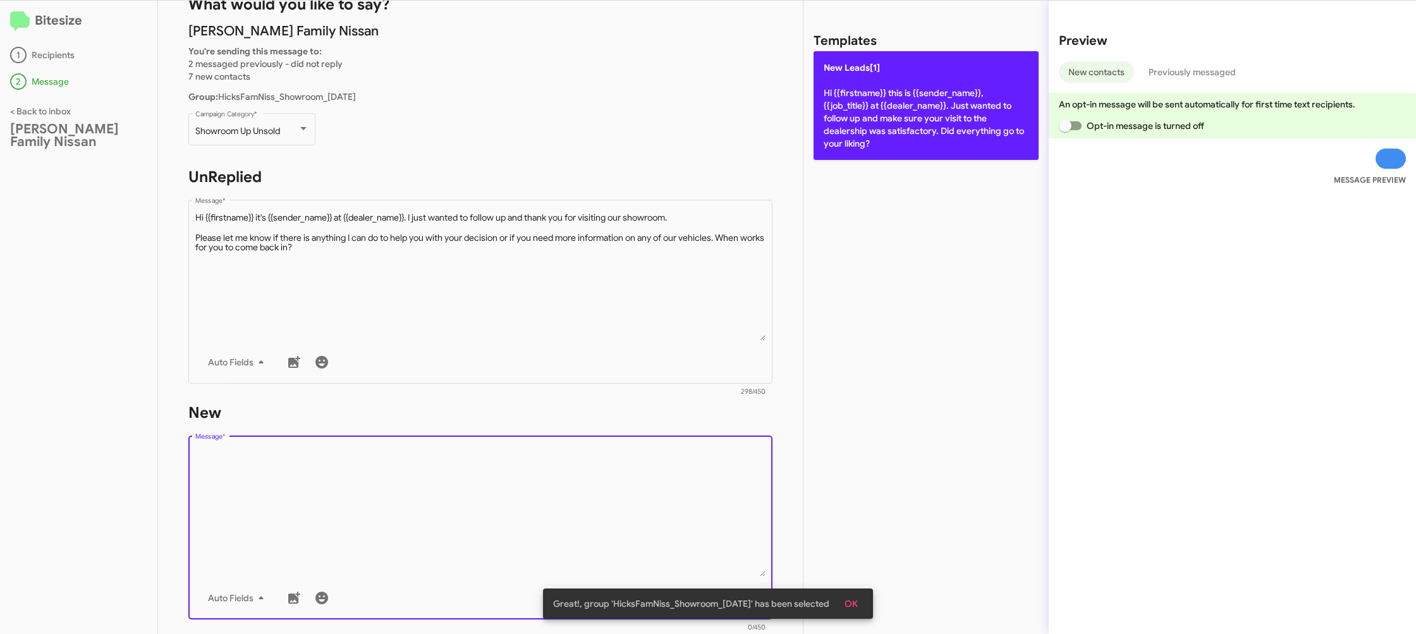
click at [936, 144] on p "New Leads[1] Hi {{firstname}} this is {{sender_name}}, {{job_title}} at {{deale…" at bounding box center [926, 105] width 225 height 109
type textarea "Hi {{firstname}} this is {{sender_name}}, {{job_title}} at {{dealer_name}}. Jus…"
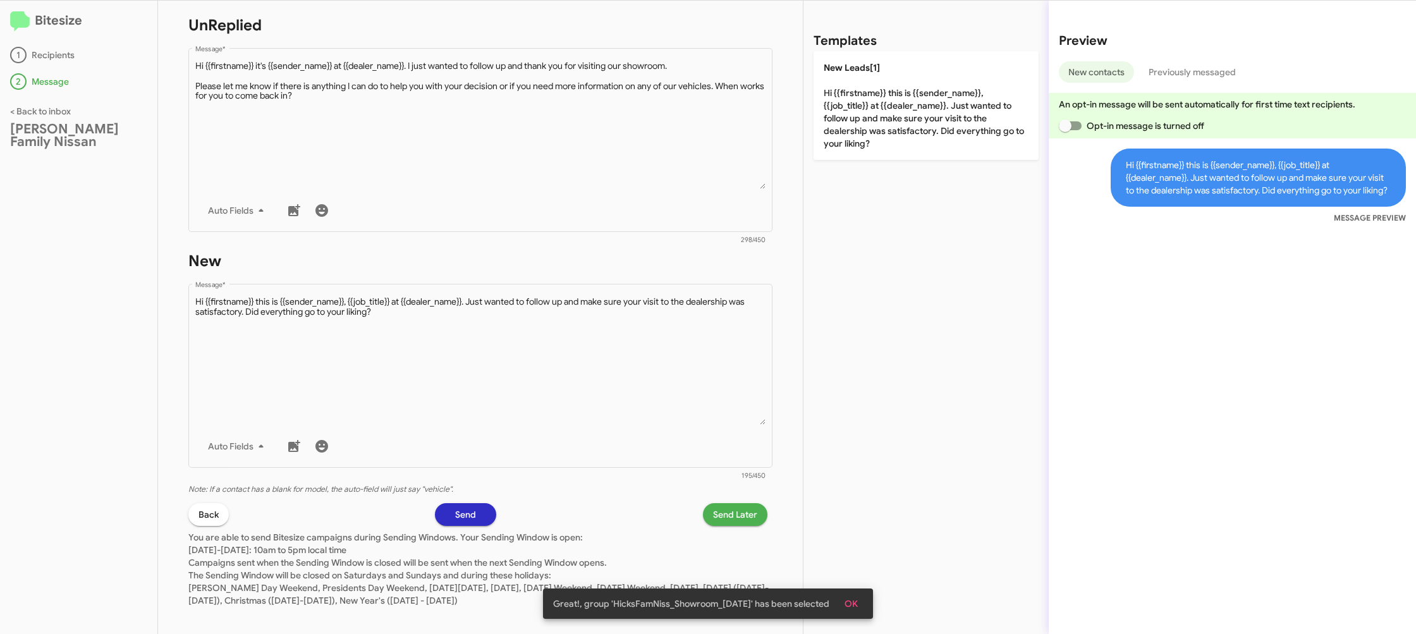
scroll to position [212, 0]
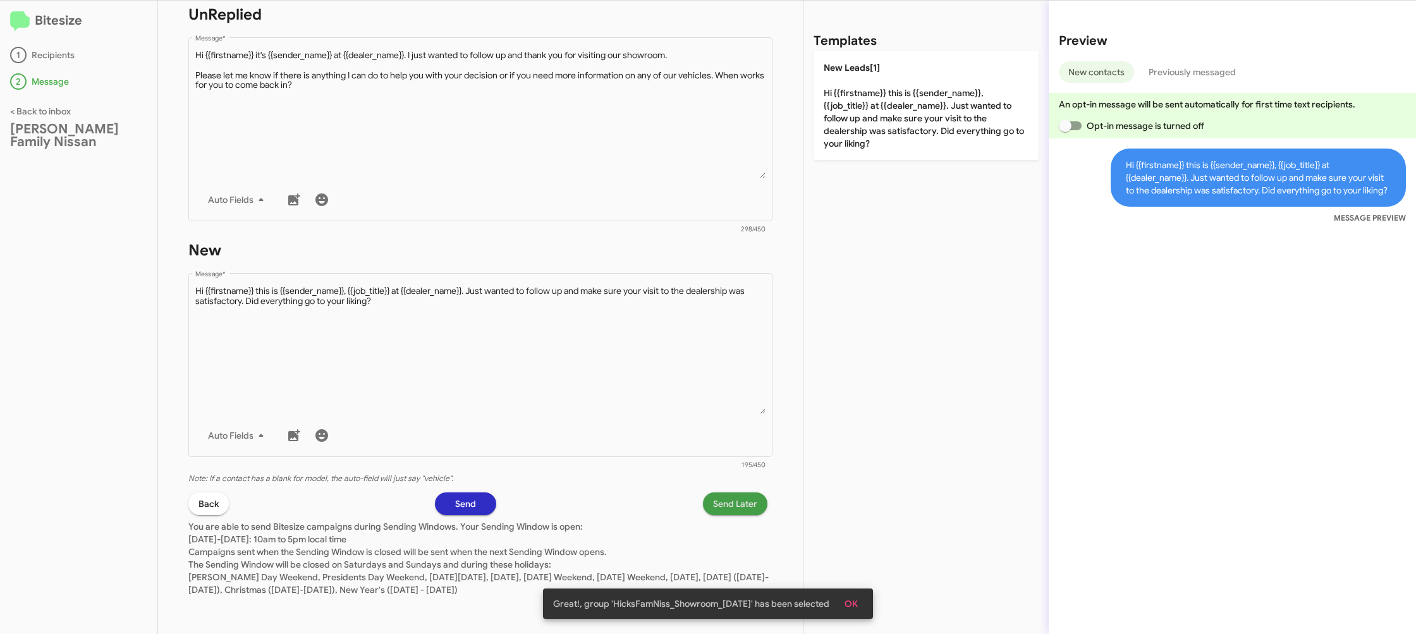
click at [744, 513] on span "Send Later" at bounding box center [735, 503] width 44 height 23
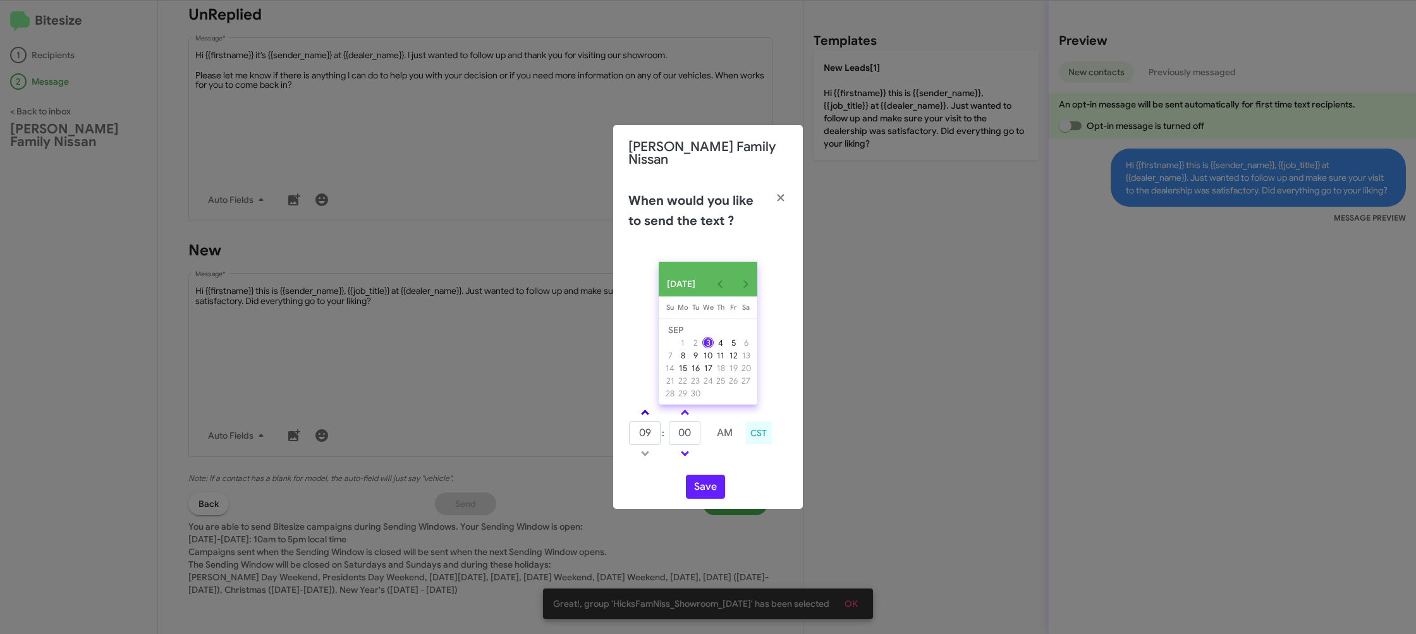
click at [642, 411] on span at bounding box center [645, 414] width 8 height 8
type input "10"
click at [678, 424] on input "00" at bounding box center [685, 433] width 32 height 24
type input "37"
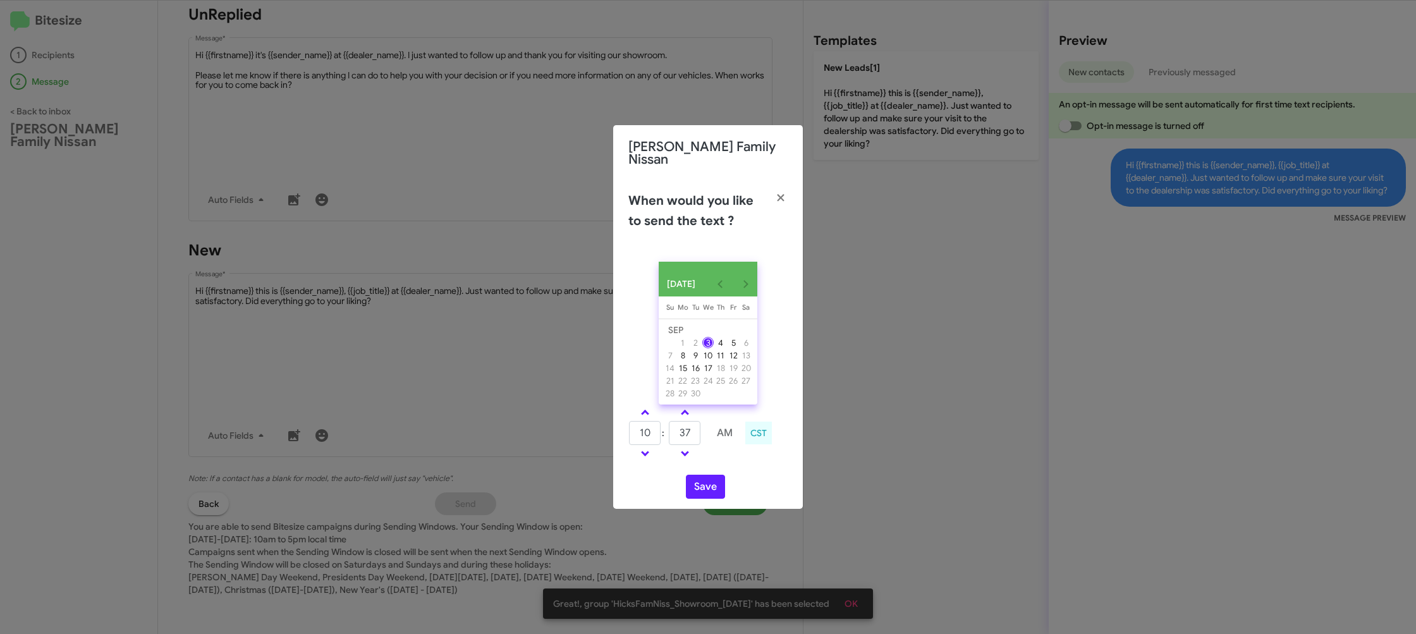
click at [731, 458] on td at bounding box center [725, 454] width 34 height 16
click at [717, 480] on button "Save" at bounding box center [705, 487] width 39 height 24
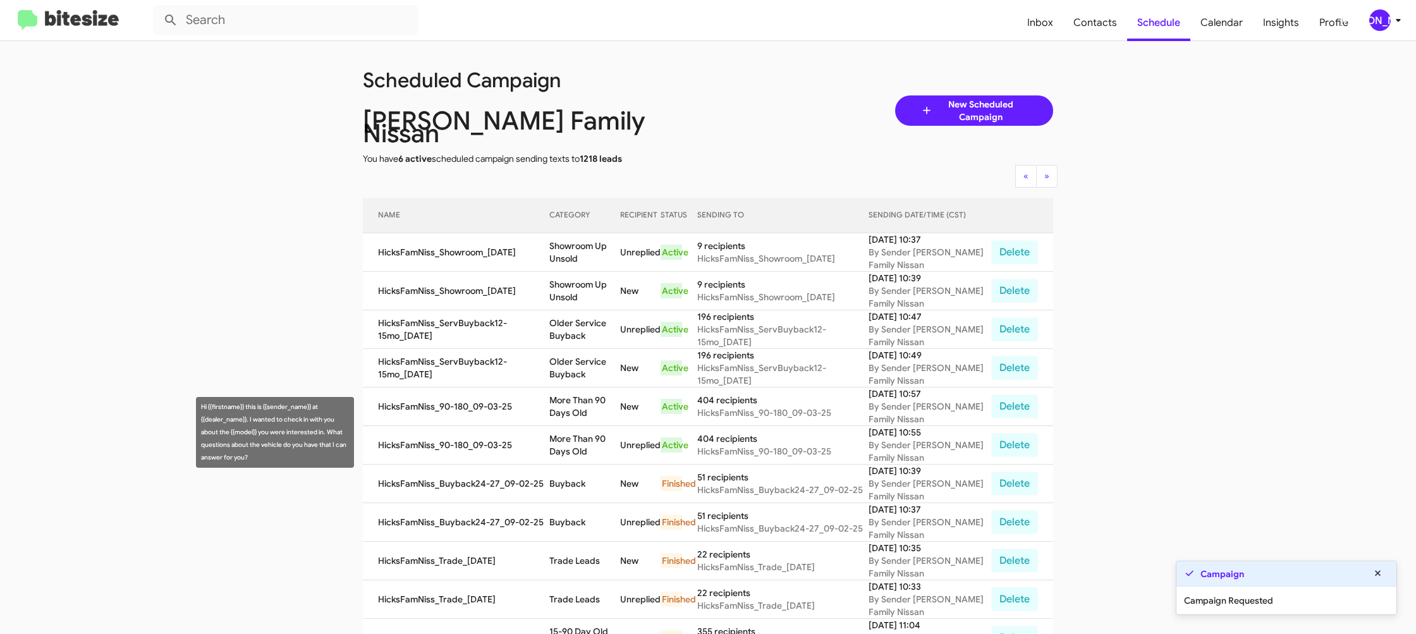
click at [597, 427] on td "More Than 90 Days Old" at bounding box center [584, 445] width 70 height 39
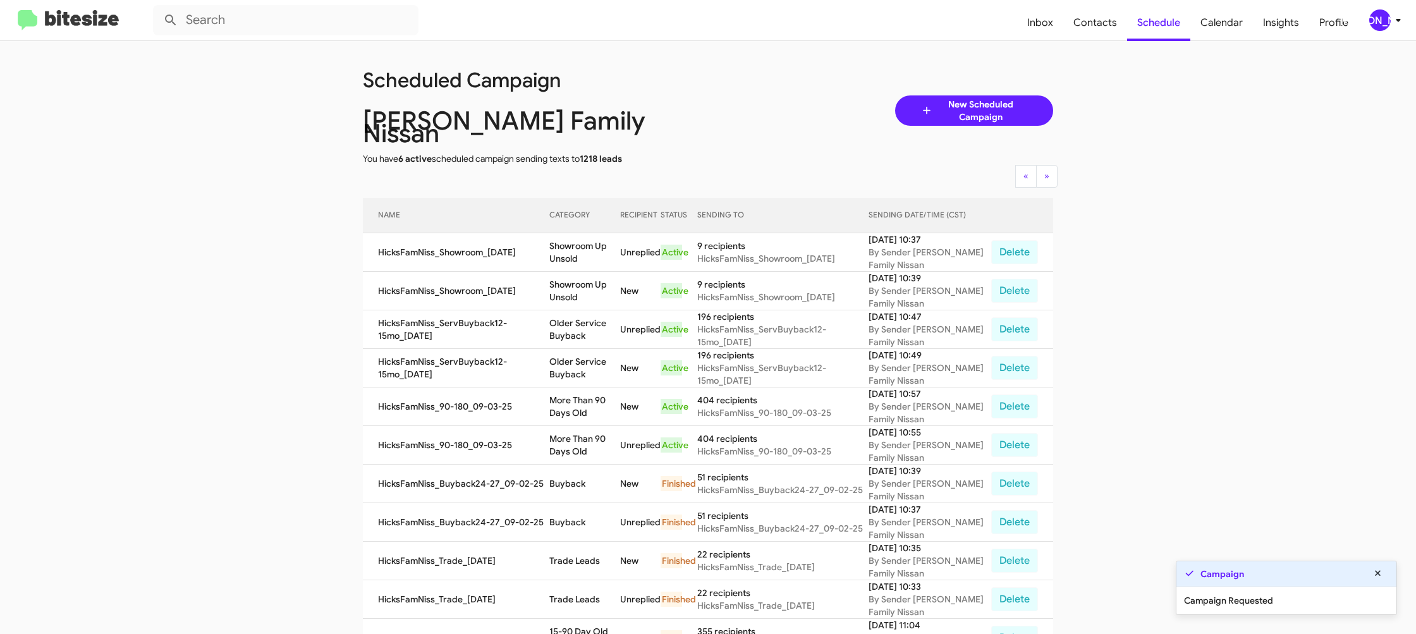
click at [597, 428] on td "More Than 90 Days Old" at bounding box center [584, 445] width 70 height 39
copy td "More Than 90 Days Old"
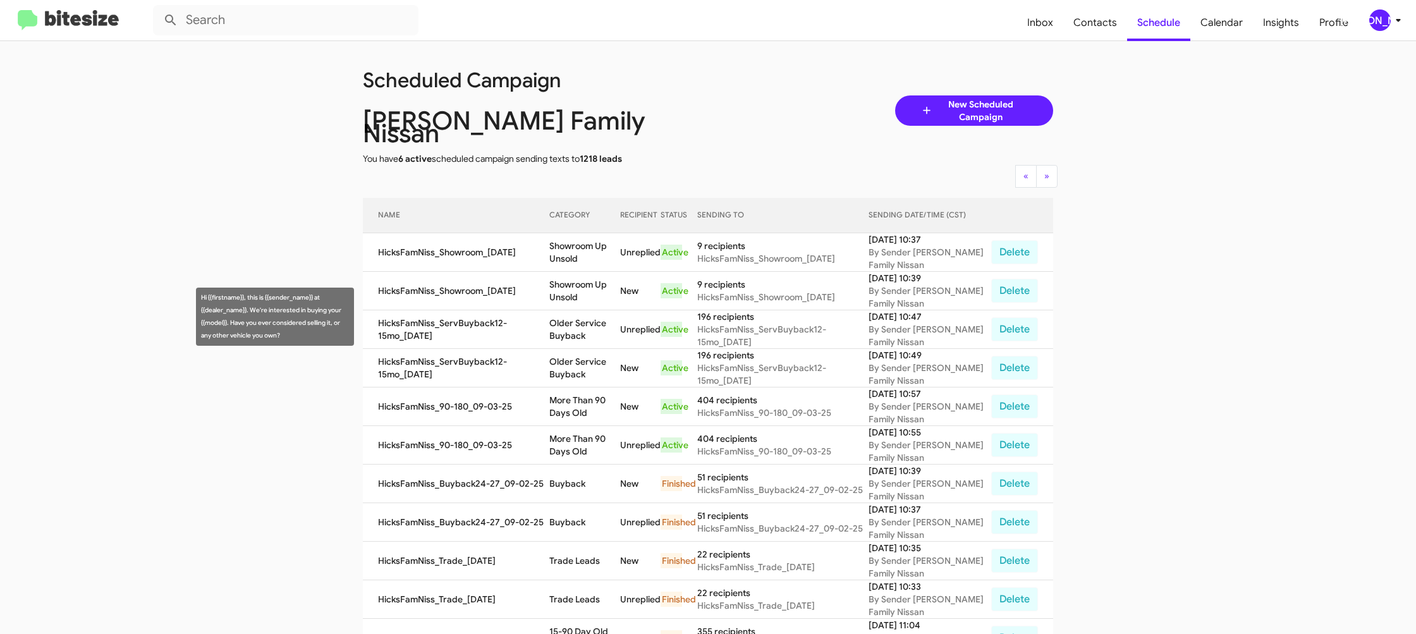
click at [585, 320] on td "Older Service Buyback" at bounding box center [584, 329] width 70 height 39
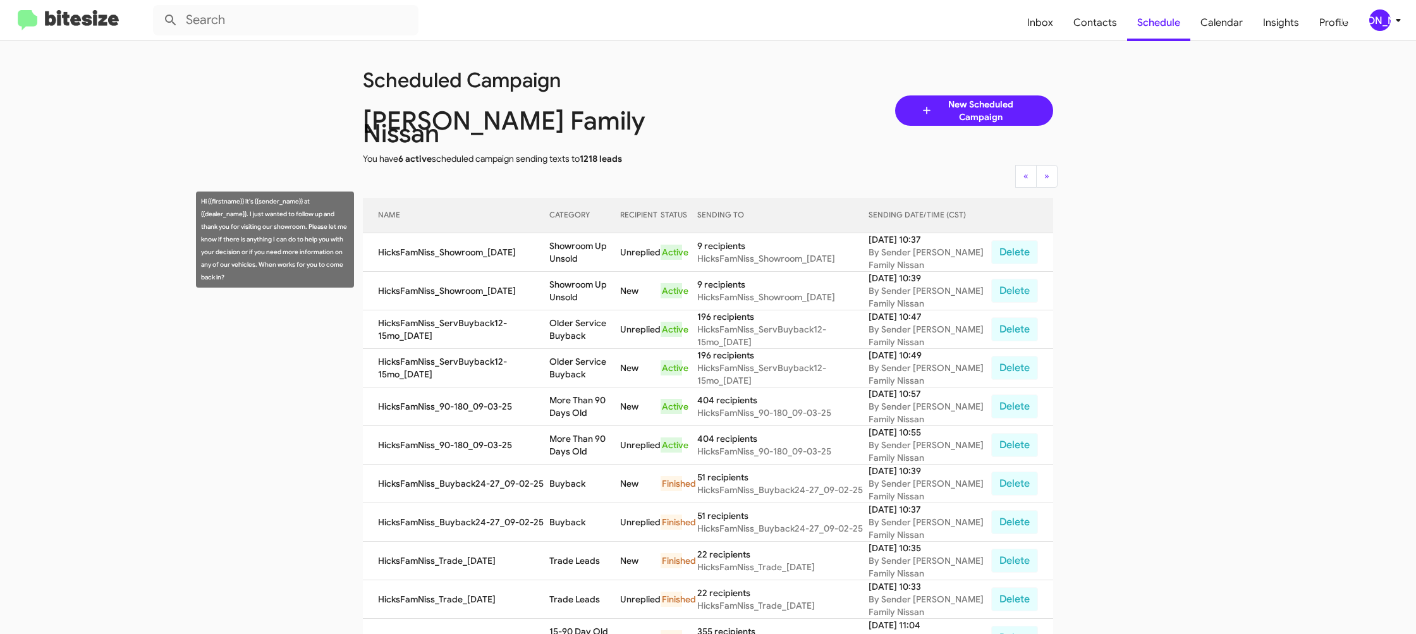
copy td "Older Service Buyback"
click at [587, 243] on td "Showroom Up Unsold" at bounding box center [584, 252] width 70 height 39
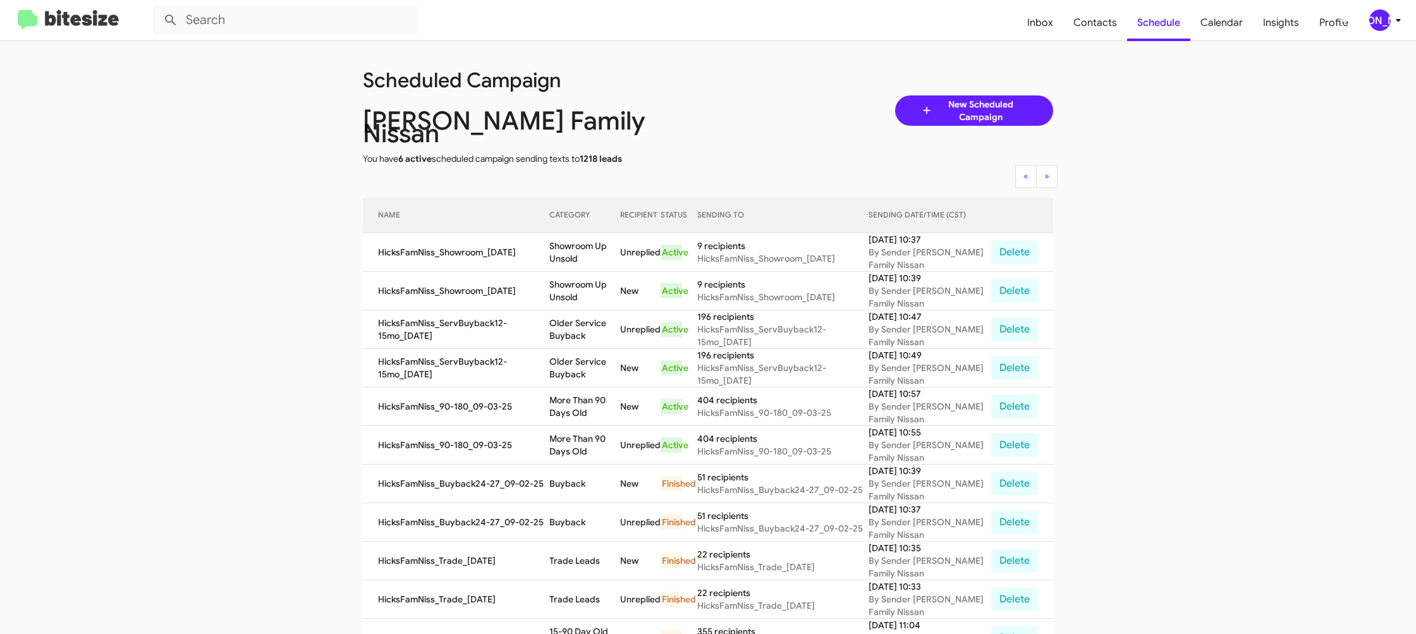
click at [587, 243] on td "Showroom Up Unsold" at bounding box center [584, 252] width 70 height 39
click at [587, 244] on td "Showroom Up Unsold" at bounding box center [584, 252] width 70 height 39
copy td "Showroom Up Unsold"
drag, startPoint x: 1384, startPoint y: 18, endPoint x: 1380, endPoint y: 24, distance: 7.2
click at [1380, 24] on div "[PERSON_NAME]" at bounding box center [1379, 19] width 21 height 21
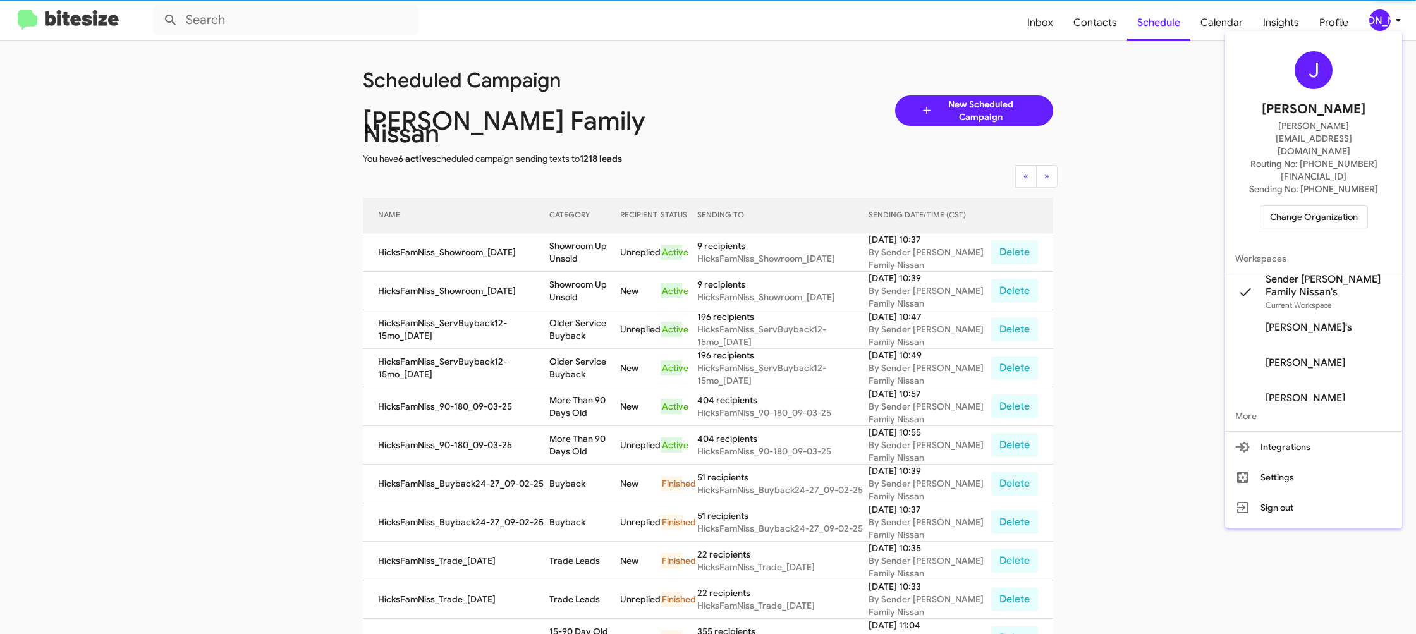
click at [1298, 206] on span "Change Organization" at bounding box center [1314, 216] width 88 height 21
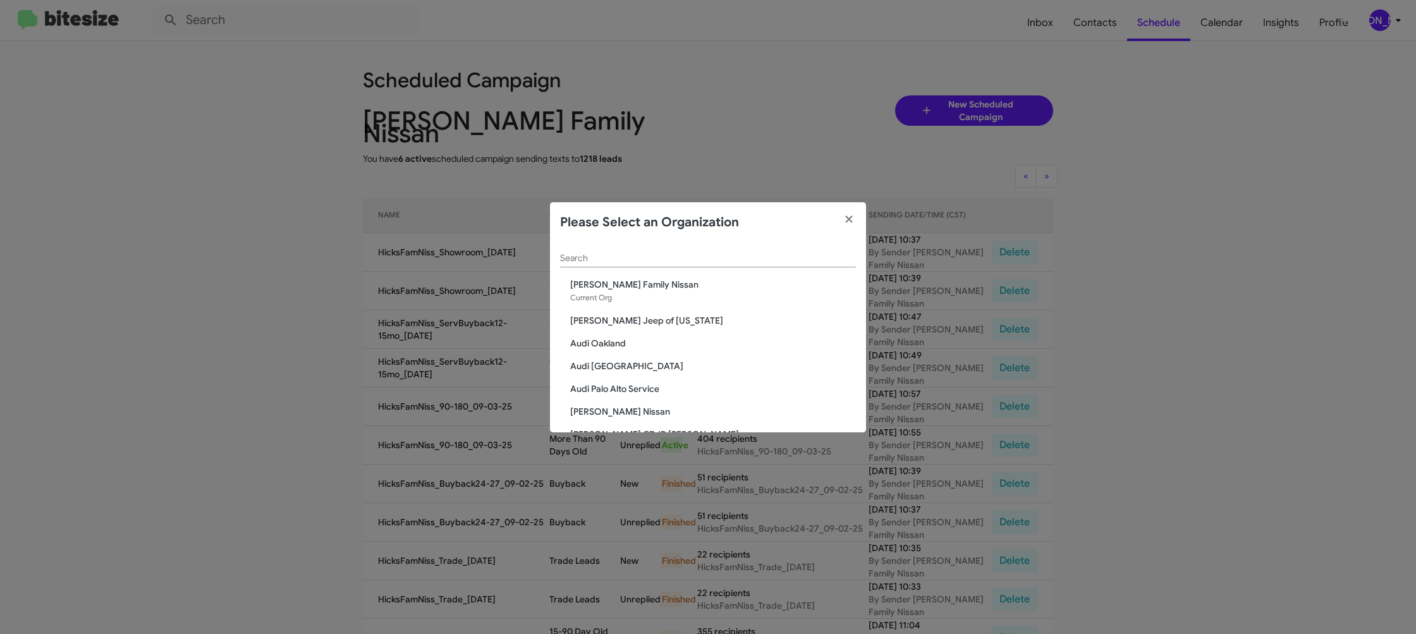
click at [590, 250] on div "Search" at bounding box center [708, 255] width 296 height 25
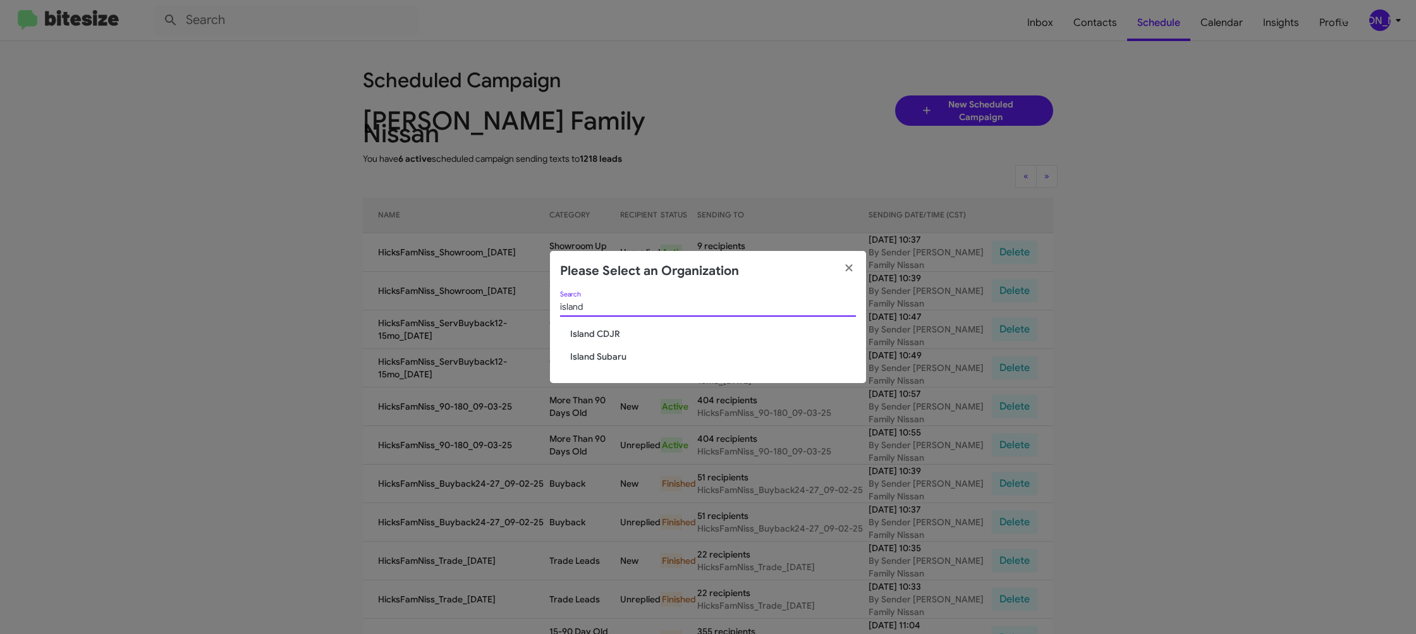
type input "island"
click at [589, 331] on span "Island CDJR" at bounding box center [713, 333] width 286 height 13
drag, startPoint x: 589, startPoint y: 331, endPoint x: 563, endPoint y: 222, distance: 112.4
click at [588, 328] on span "Island CDJR" at bounding box center [713, 333] width 286 height 13
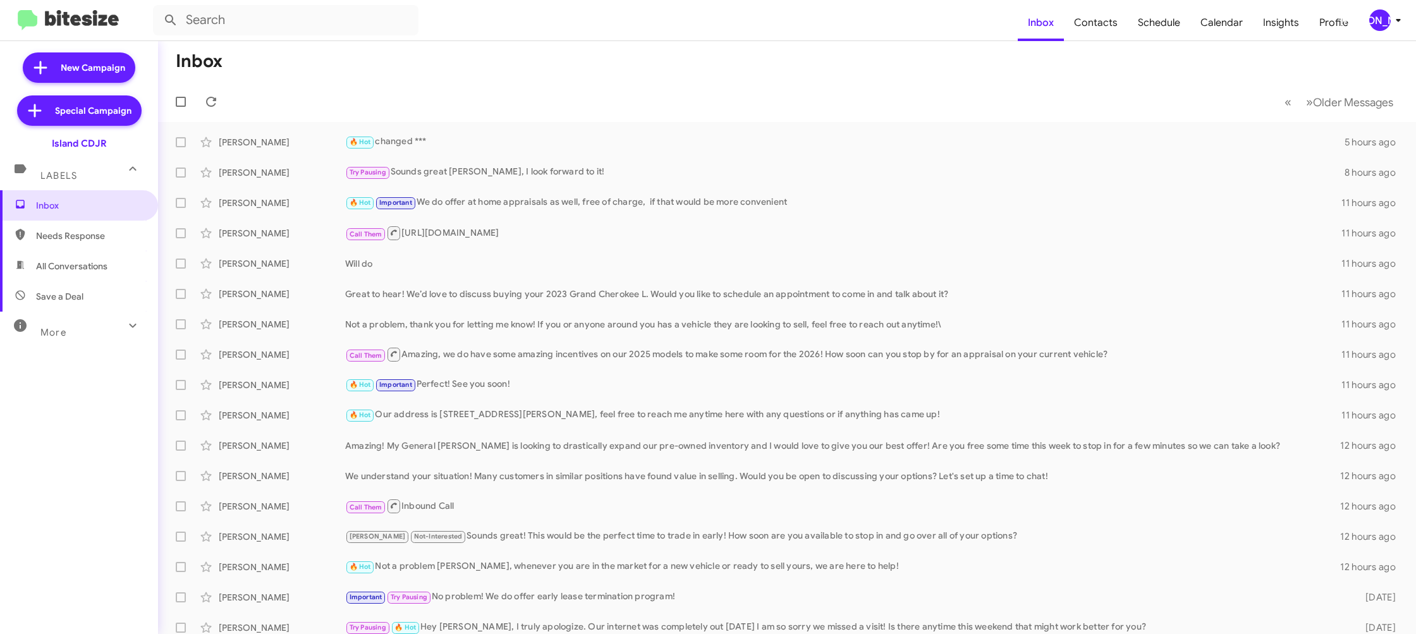
click at [1392, 20] on icon at bounding box center [1398, 20] width 15 height 15
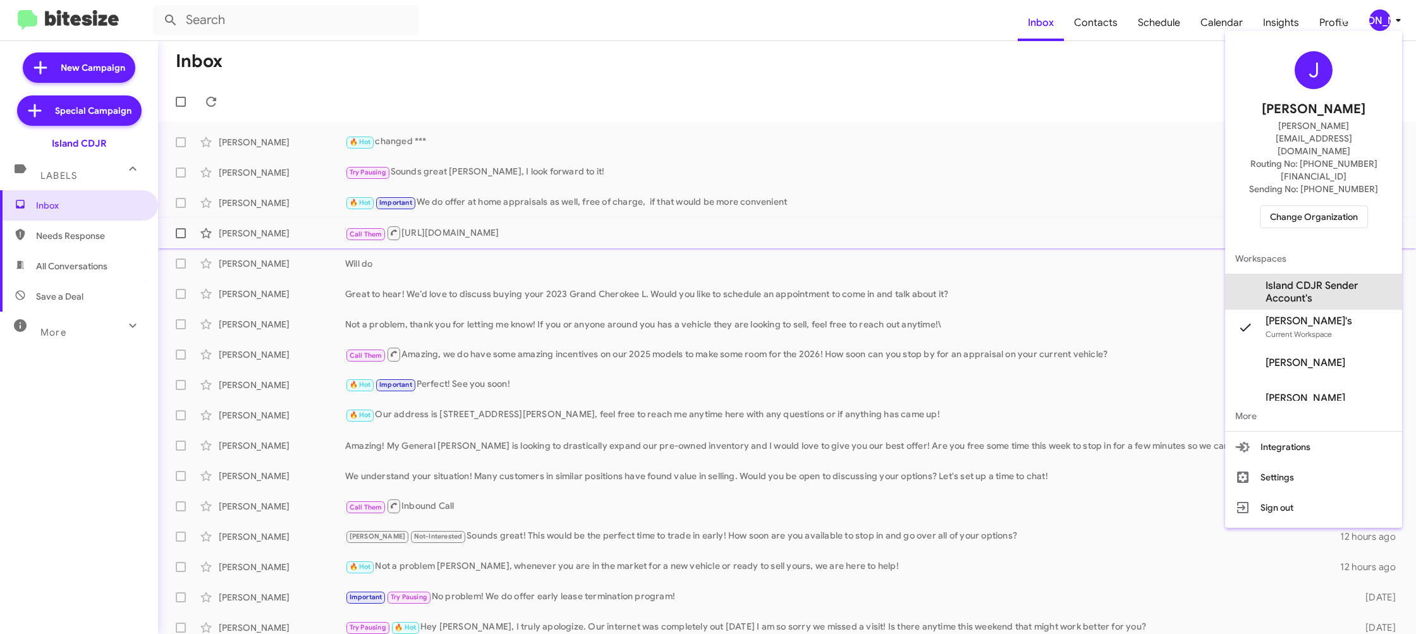
click at [1343, 279] on span "Island CDJR Sender Account's" at bounding box center [1328, 291] width 126 height 25
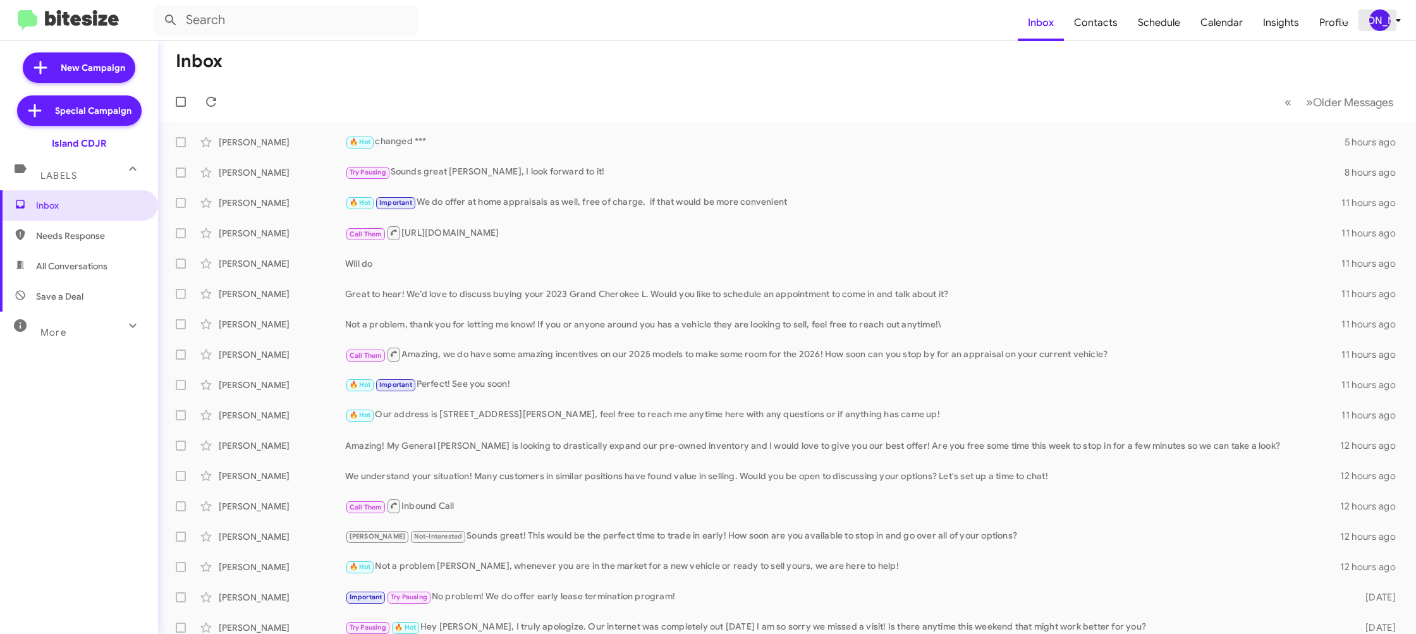
click at [1387, 25] on div "[PERSON_NAME]" at bounding box center [1379, 19] width 21 height 21
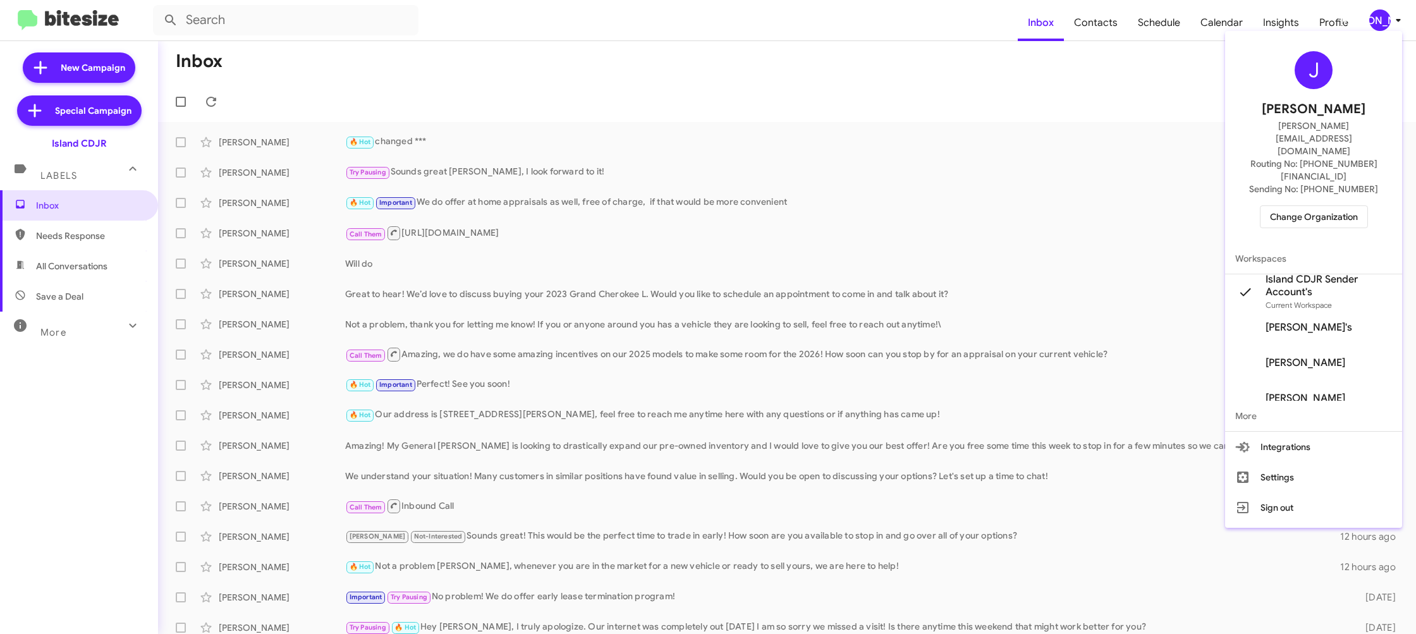
click at [1095, 19] on div at bounding box center [708, 317] width 1416 height 634
click at [1095, 19] on span "Contacts" at bounding box center [1096, 22] width 64 height 37
drag, startPoint x: 1095, startPoint y: 19, endPoint x: 1044, endPoint y: 8, distance: 53.1
click at [1095, 19] on span "Contacts" at bounding box center [1096, 22] width 64 height 37
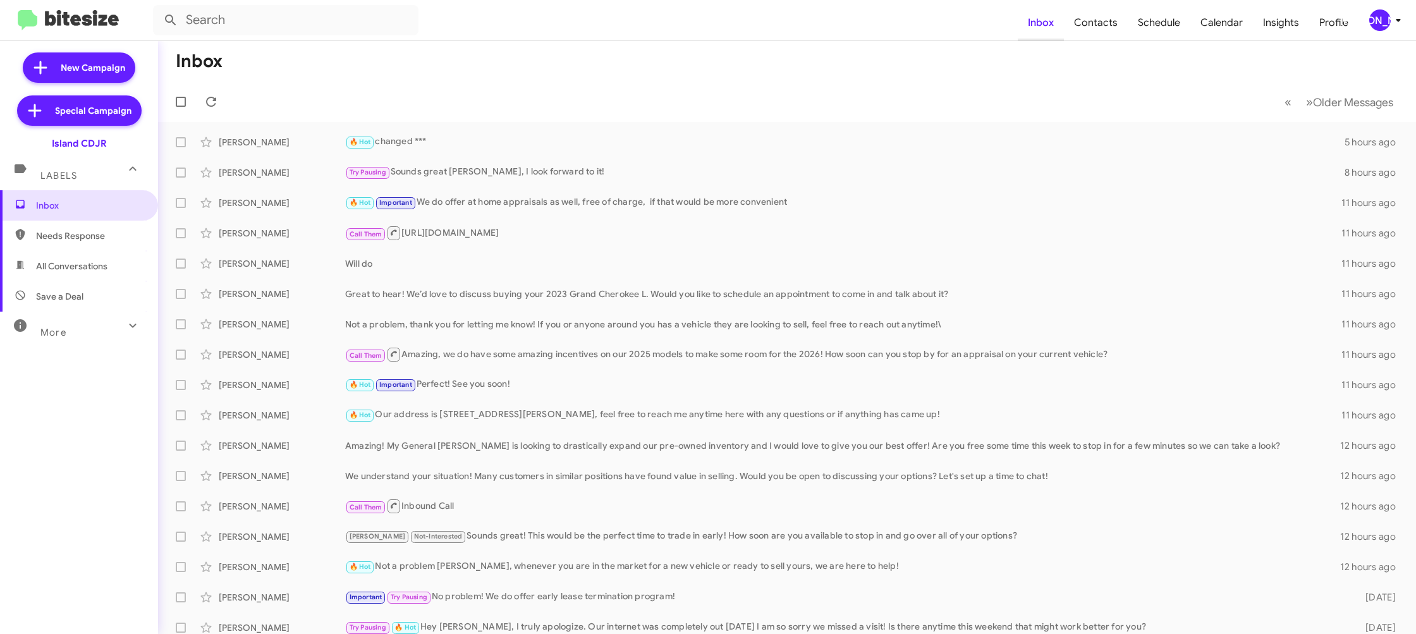
type input "in:groups"
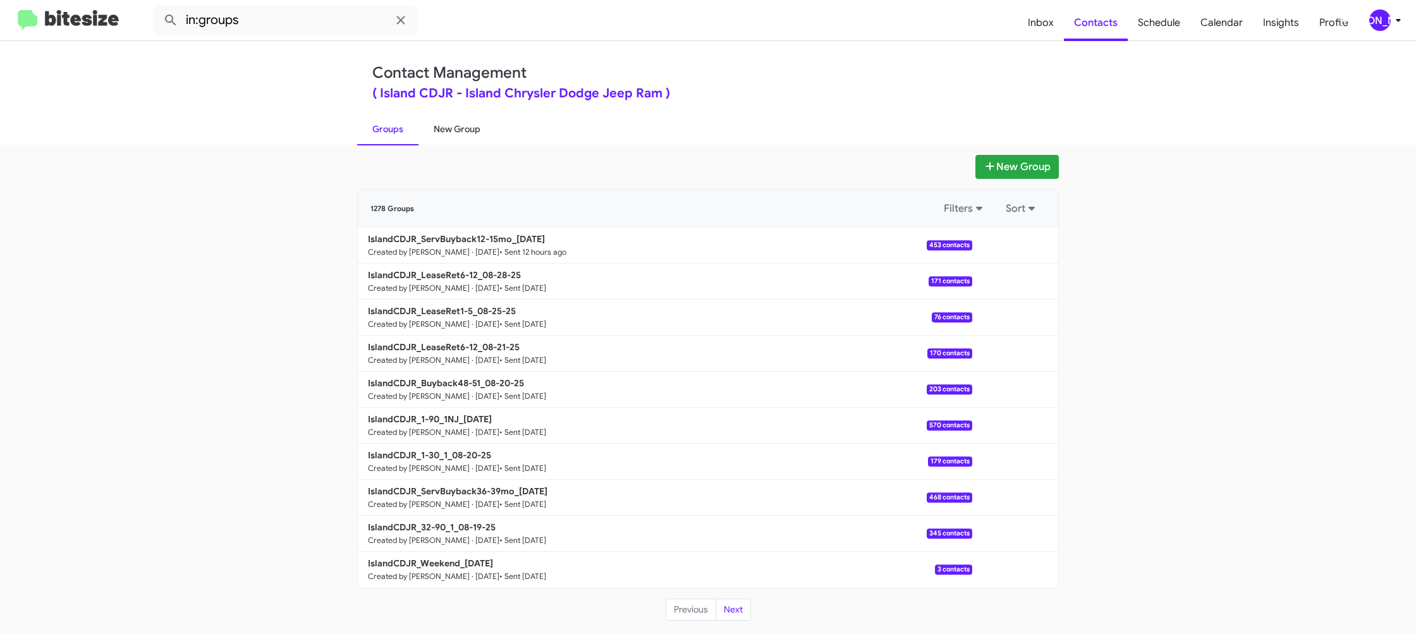
click at [453, 125] on link "New Group" at bounding box center [456, 129] width 77 height 33
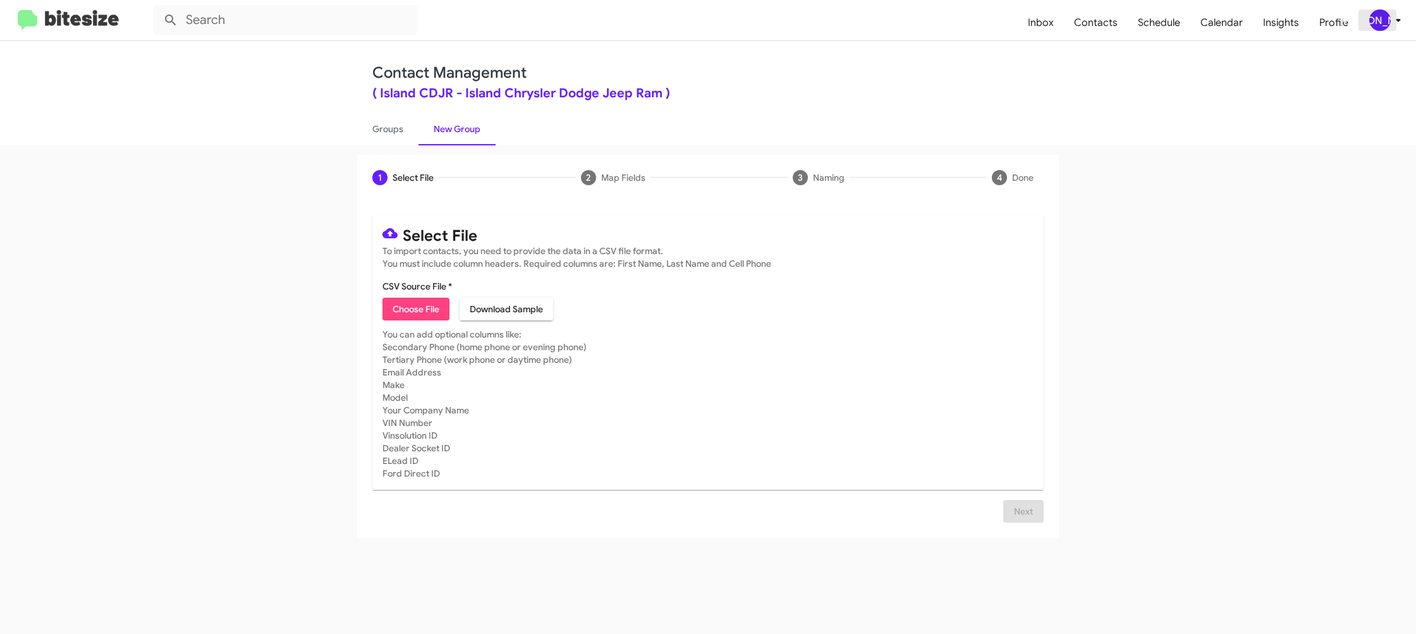
click at [1387, 18] on div "[PERSON_NAME]" at bounding box center [1379, 19] width 21 height 21
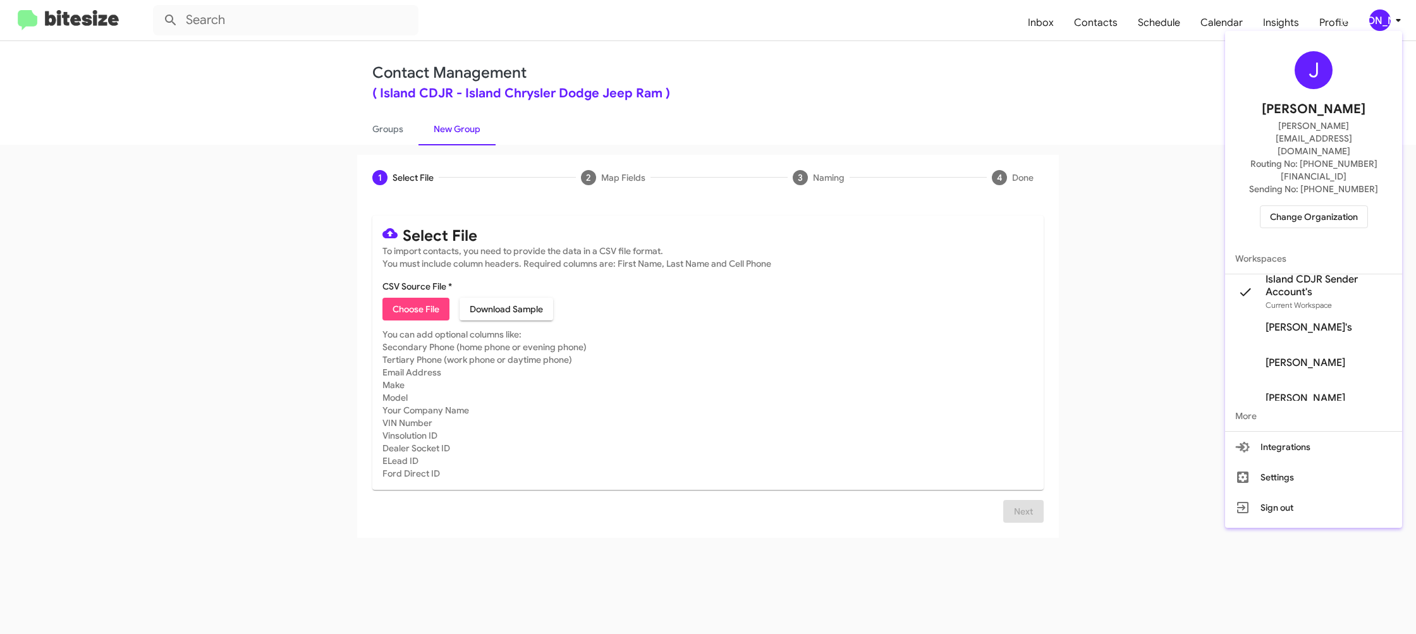
drag, startPoint x: 1314, startPoint y: 180, endPoint x: 1305, endPoint y: 179, distance: 8.9
click at [1305, 206] on span "Change Organization" at bounding box center [1314, 216] width 88 height 21
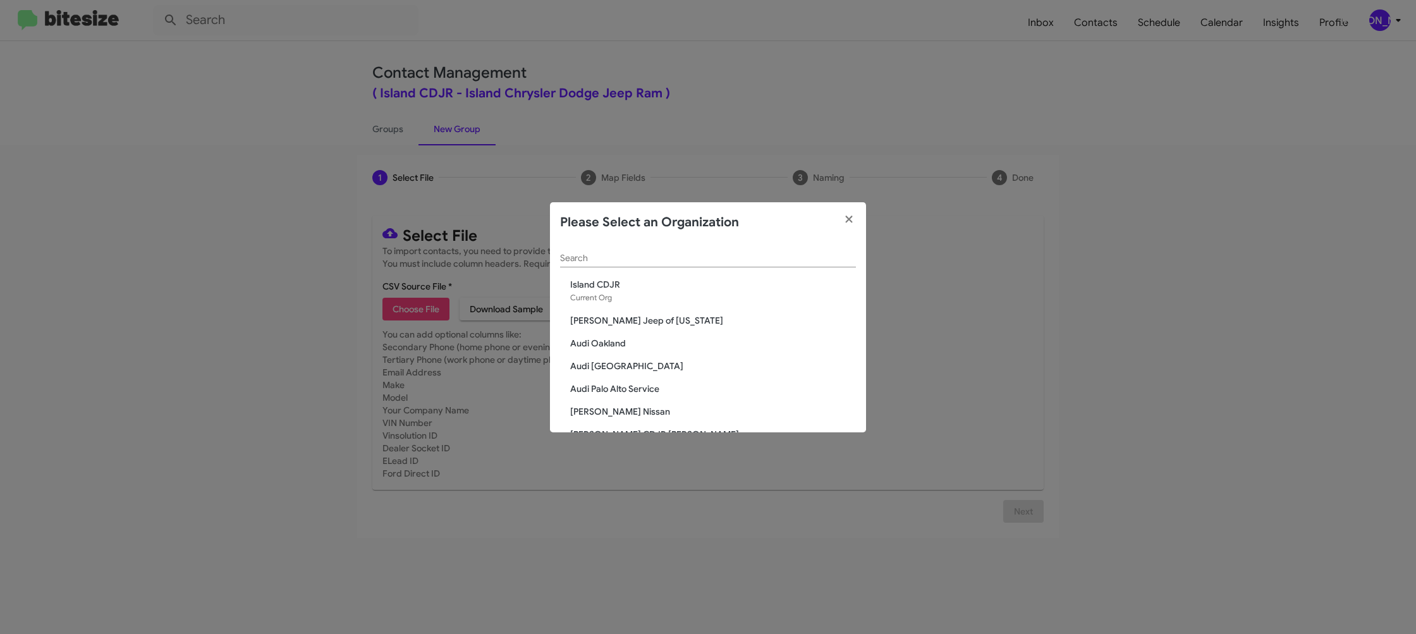
click at [612, 246] on div "Search" at bounding box center [708, 255] width 296 height 25
click at [597, 257] on input "Search" at bounding box center [708, 258] width 296 height 10
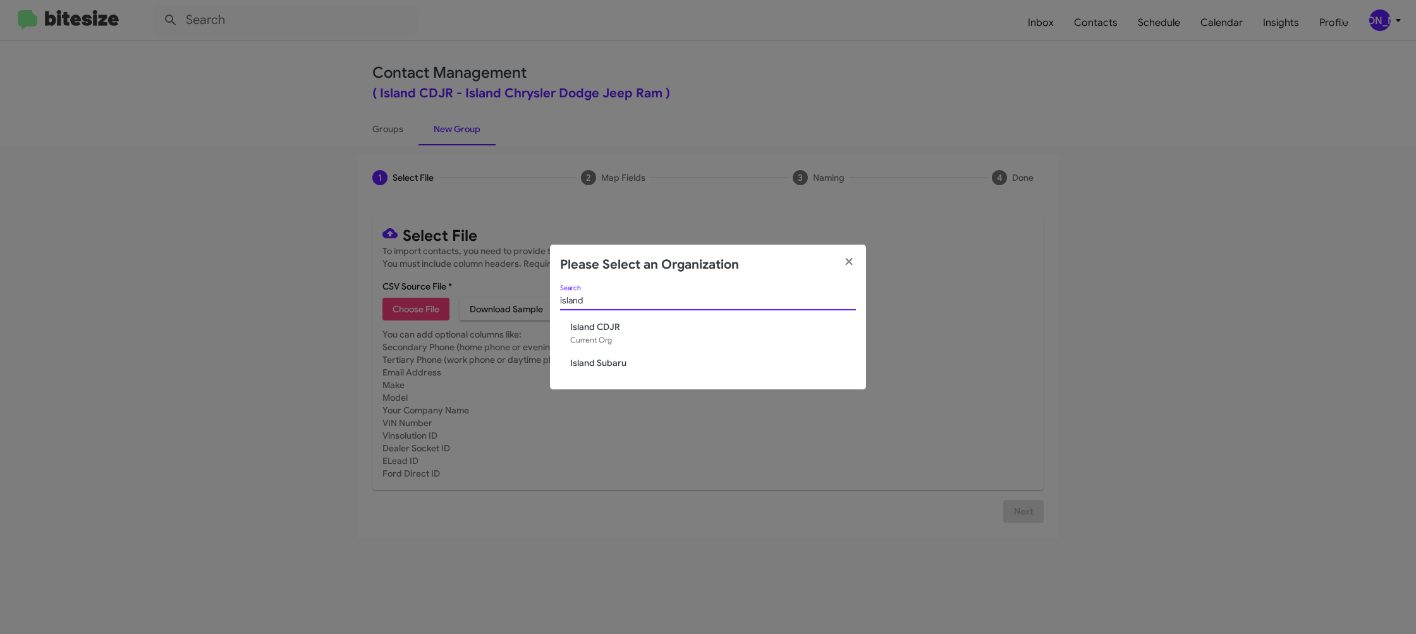
type input "island"
click at [609, 367] on span "Island Subaru" at bounding box center [713, 363] width 286 height 13
drag, startPoint x: 609, startPoint y: 367, endPoint x: 503, endPoint y: 432, distance: 124.6
click at [609, 366] on span "Island Subaru" at bounding box center [713, 363] width 286 height 13
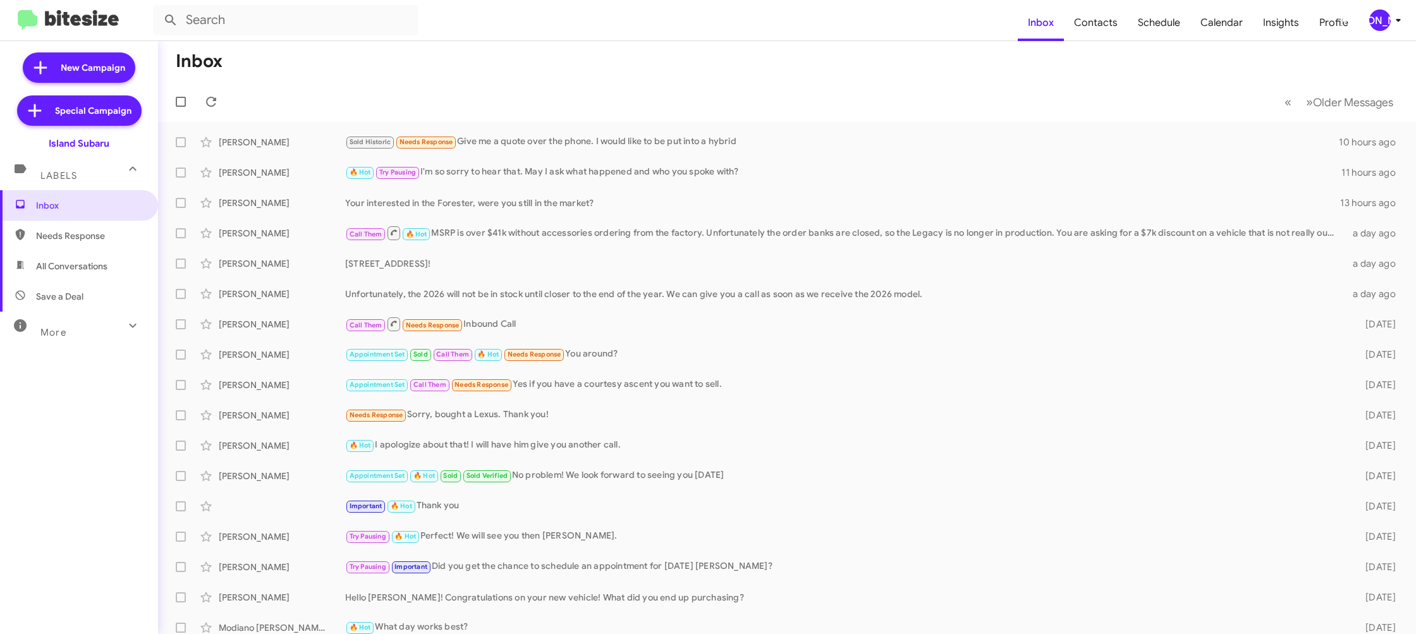
click at [1381, 24] on div "[PERSON_NAME]" at bounding box center [1379, 19] width 21 height 21
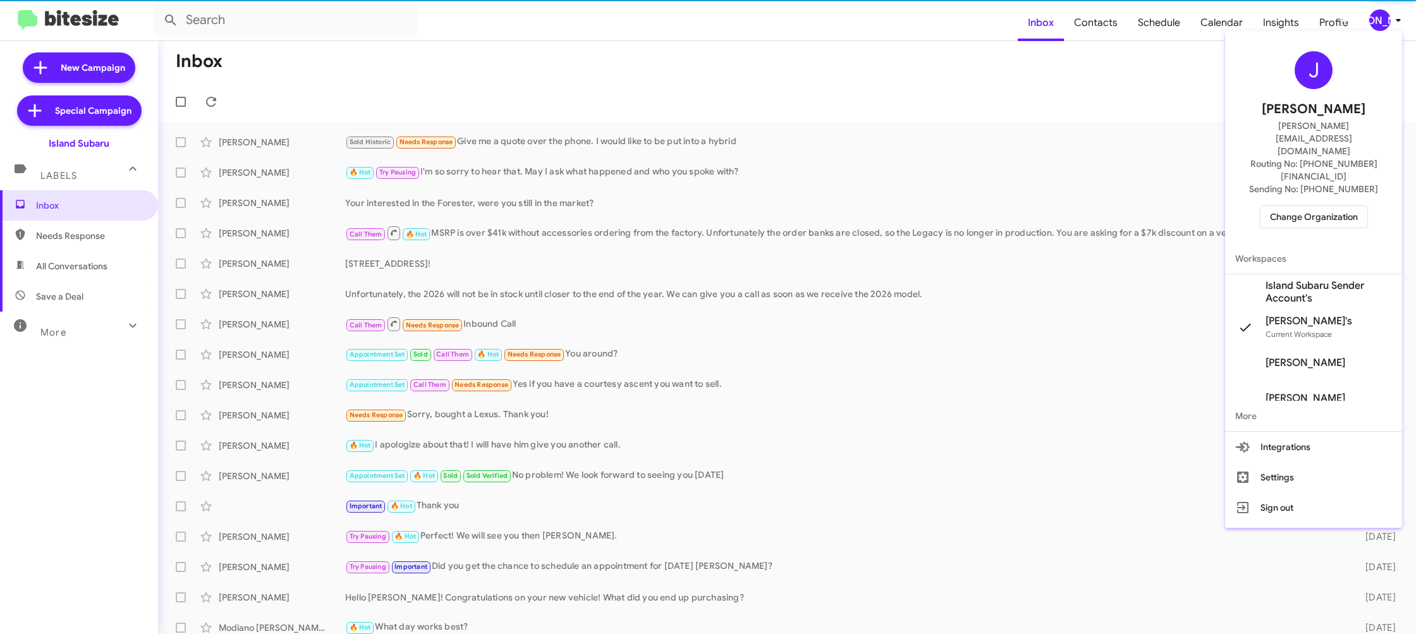
click at [1348, 279] on span "Island Subaru Sender Account's" at bounding box center [1328, 291] width 126 height 25
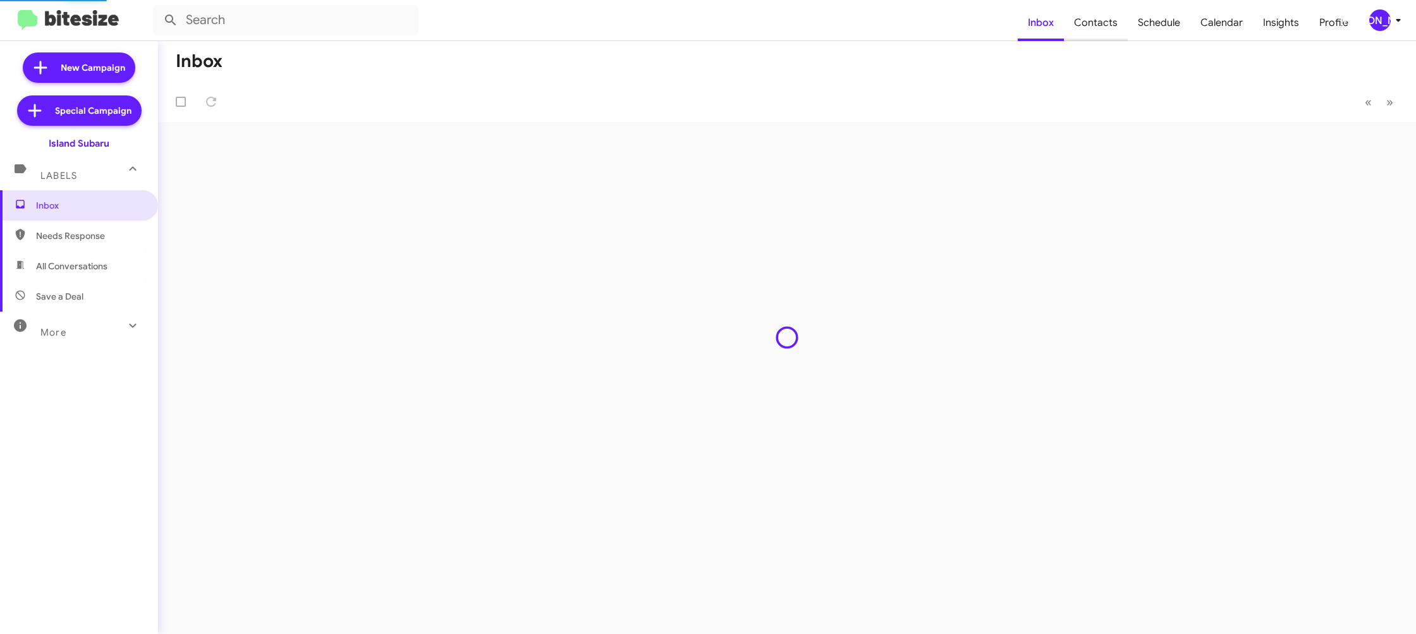
click at [1100, 28] on span "Contacts" at bounding box center [1096, 22] width 64 height 37
type input "in:groups"
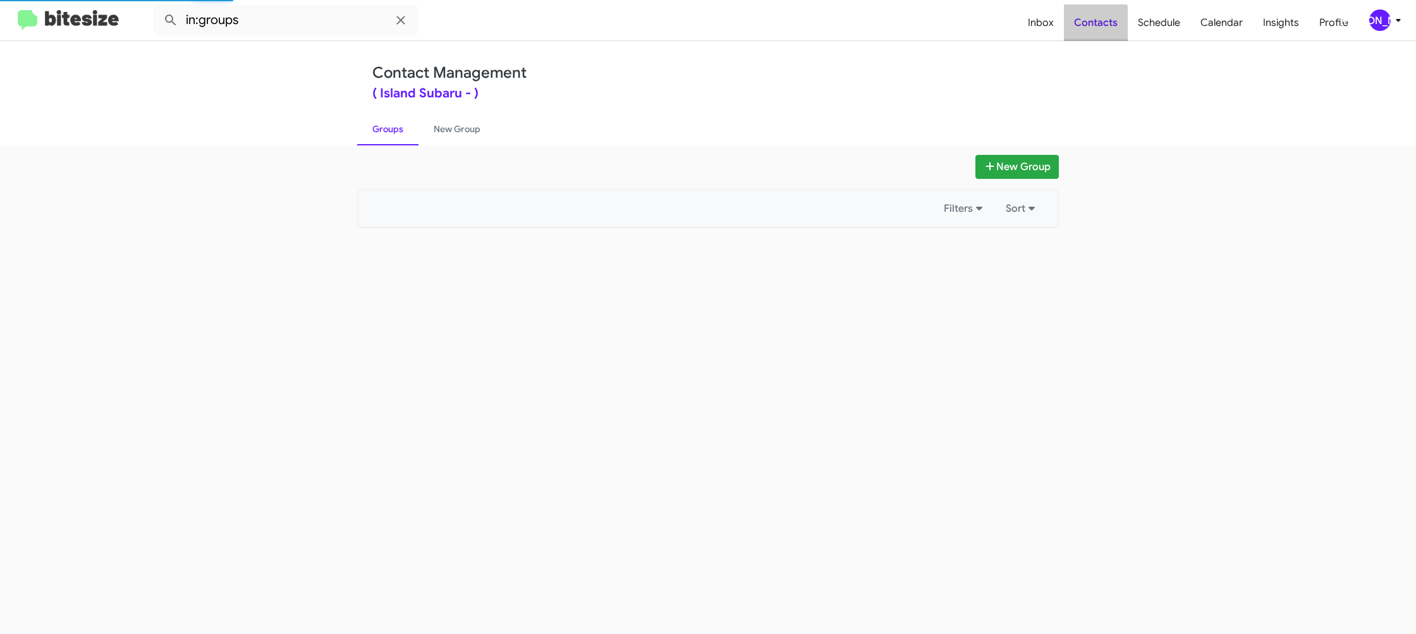
click at [1100, 28] on span "Contacts" at bounding box center [1096, 22] width 64 height 37
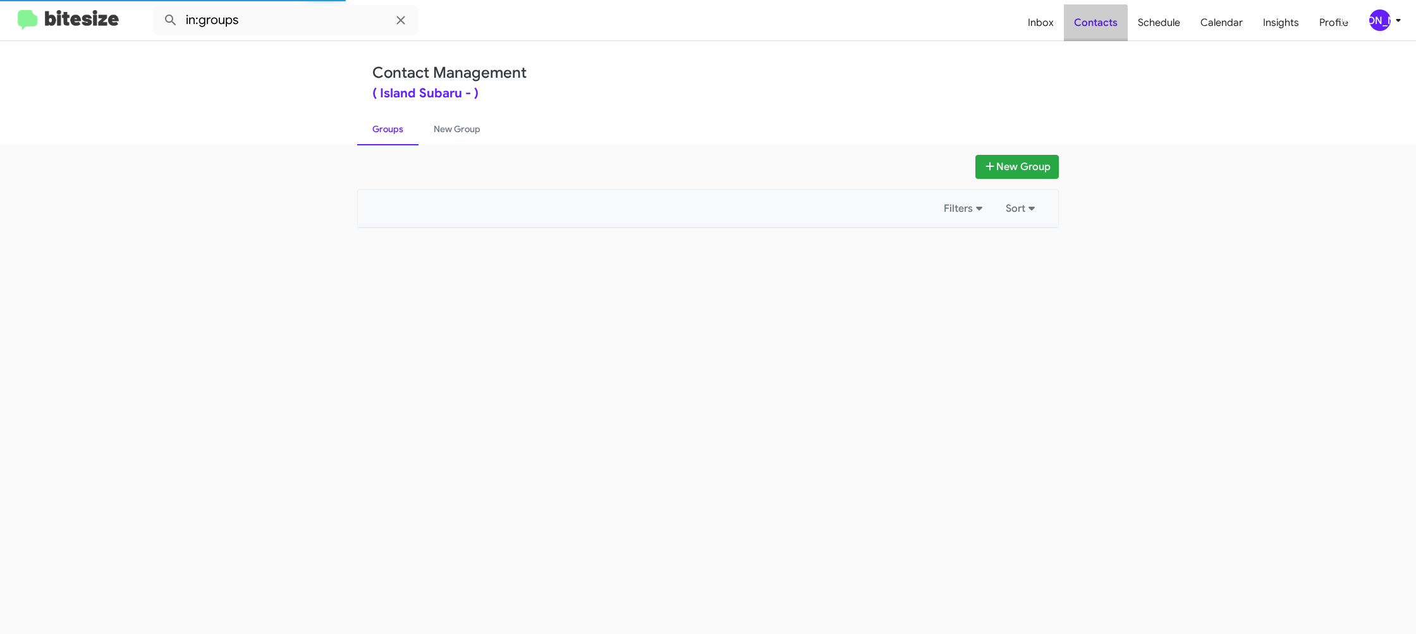
click at [1100, 28] on span "Contacts" at bounding box center [1096, 22] width 64 height 37
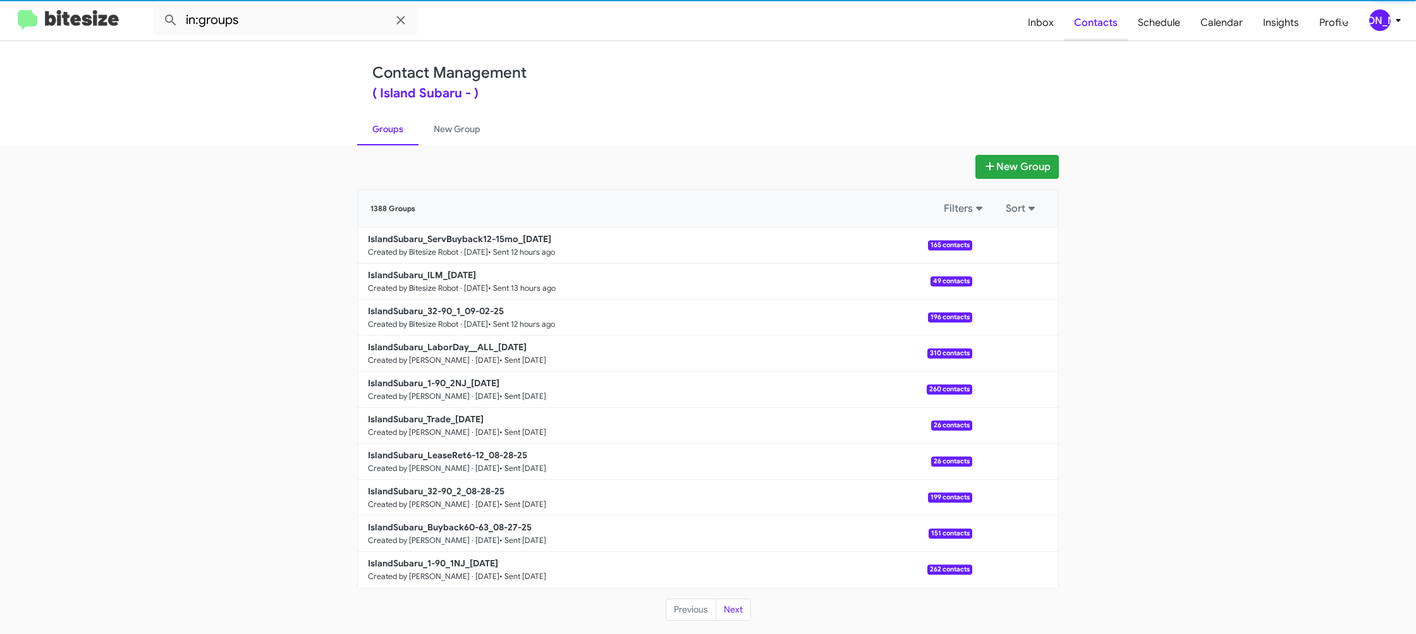
click at [1100, 28] on span "Contacts" at bounding box center [1096, 22] width 64 height 37
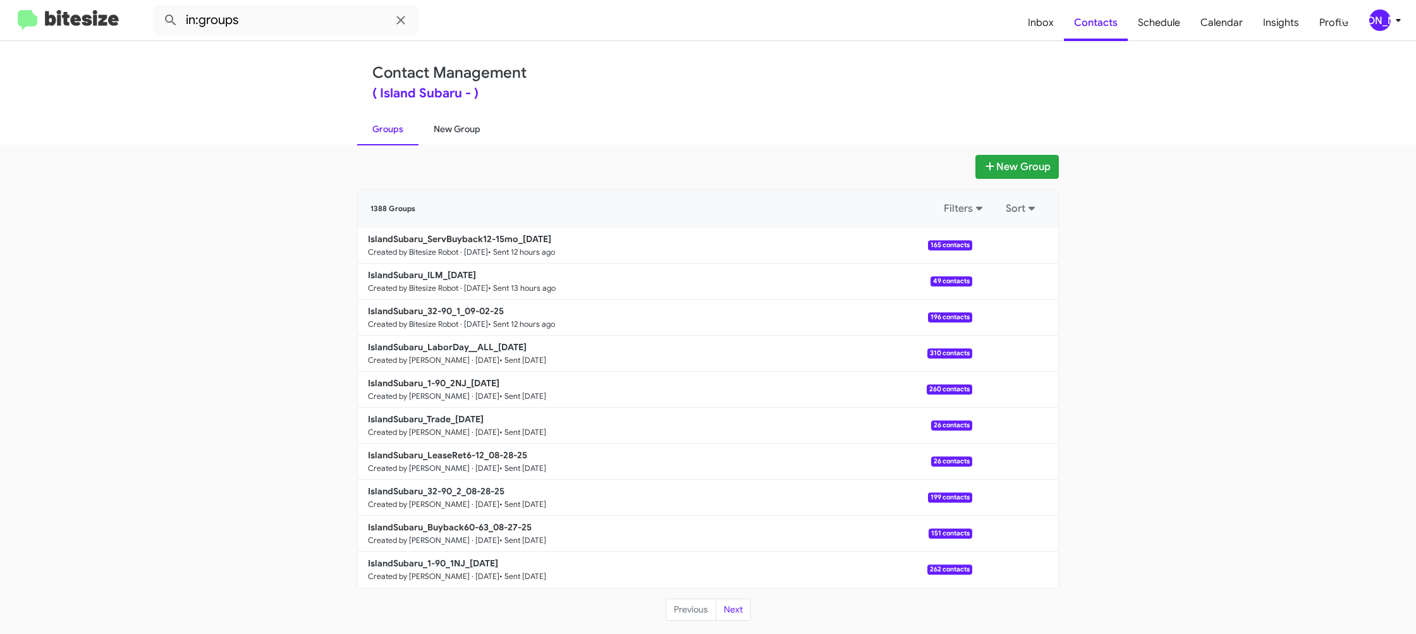
click at [446, 126] on link "New Group" at bounding box center [456, 129] width 77 height 33
drag, startPoint x: 446, startPoint y: 126, endPoint x: 442, endPoint y: 111, distance: 16.3
click at [447, 124] on link "New Group" at bounding box center [456, 129] width 77 height 33
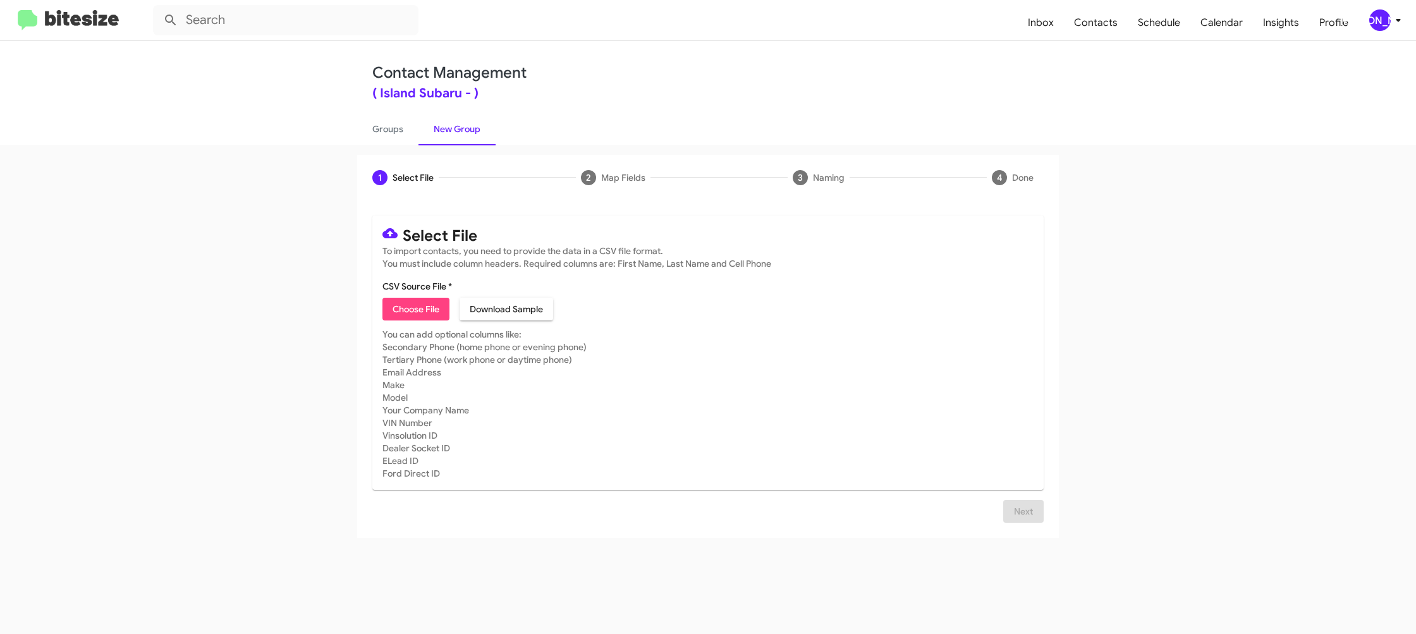
click at [1370, 32] on mat-toolbar "Inbox Contacts Schedule Calendar Insights Profile JA" at bounding box center [708, 20] width 1416 height 40
click at [1377, 14] on div "[PERSON_NAME]" at bounding box center [1379, 19] width 21 height 21
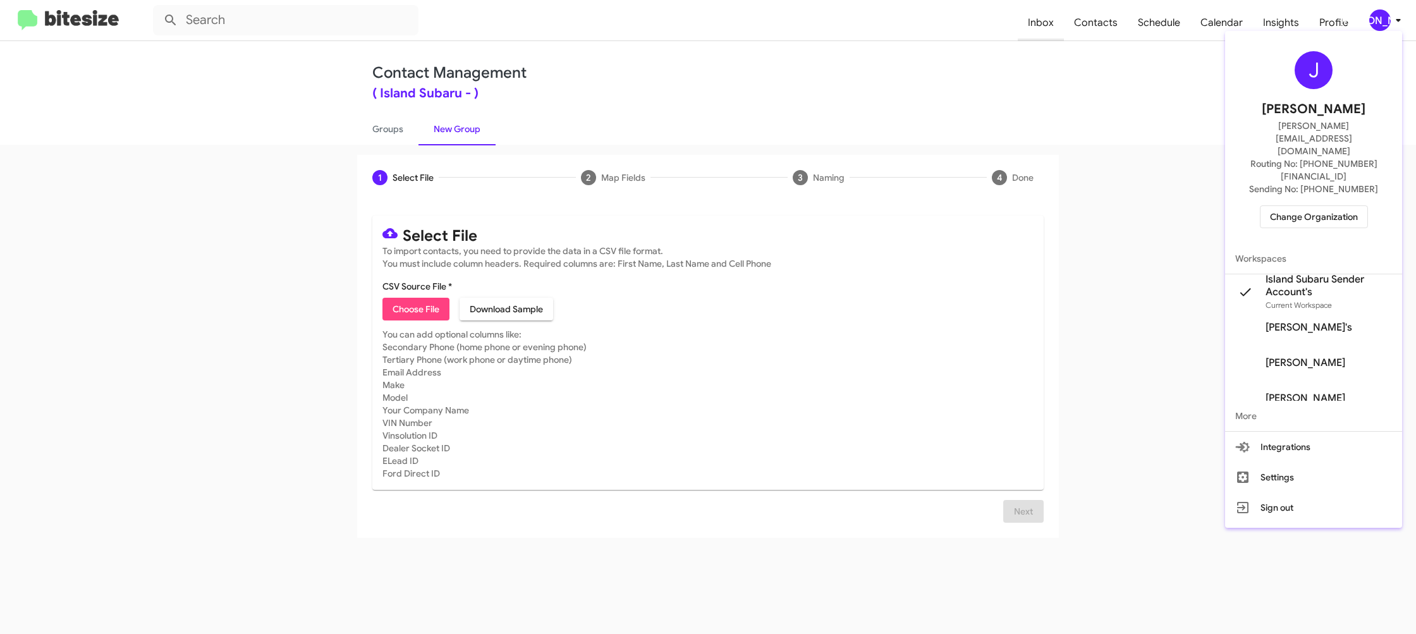
drag, startPoint x: 1008, startPoint y: 90, endPoint x: 1038, endPoint y: 40, distance: 57.9
click at [1009, 86] on div at bounding box center [708, 317] width 1416 height 634
click at [1098, 18] on span "Contacts" at bounding box center [1096, 22] width 64 height 37
type input "in:groups"
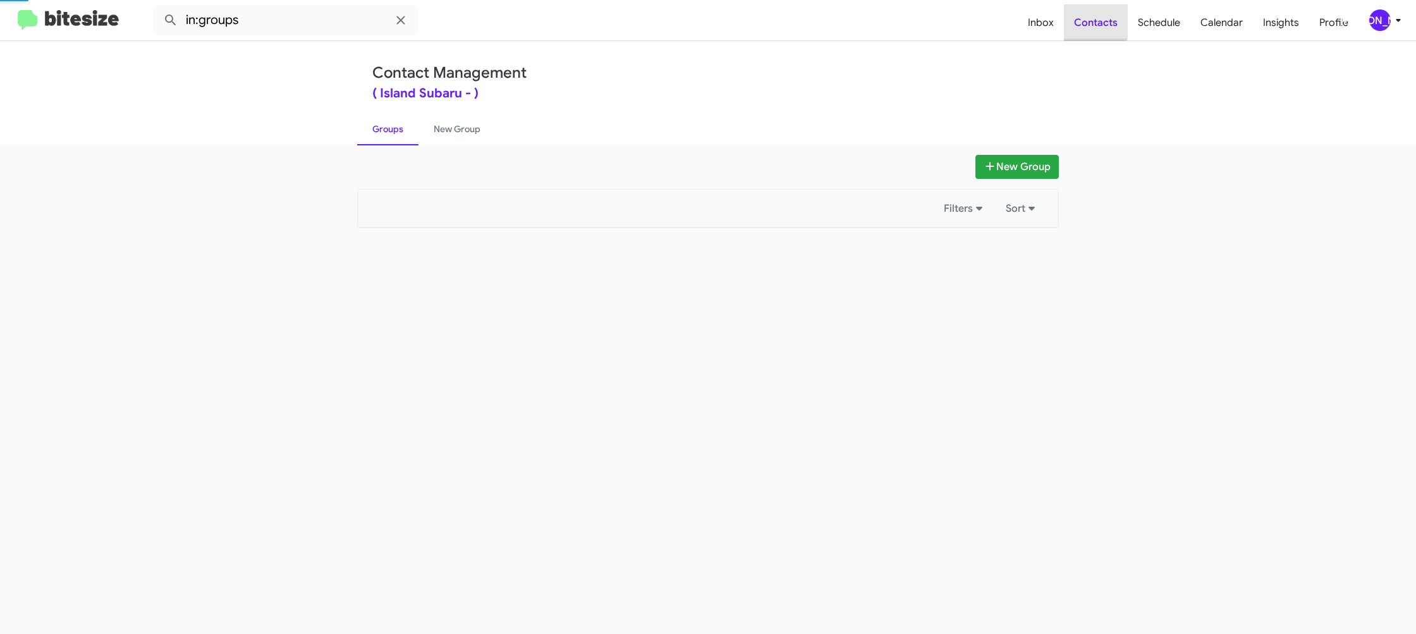
click at [1098, 18] on span "Contacts" at bounding box center [1096, 22] width 64 height 37
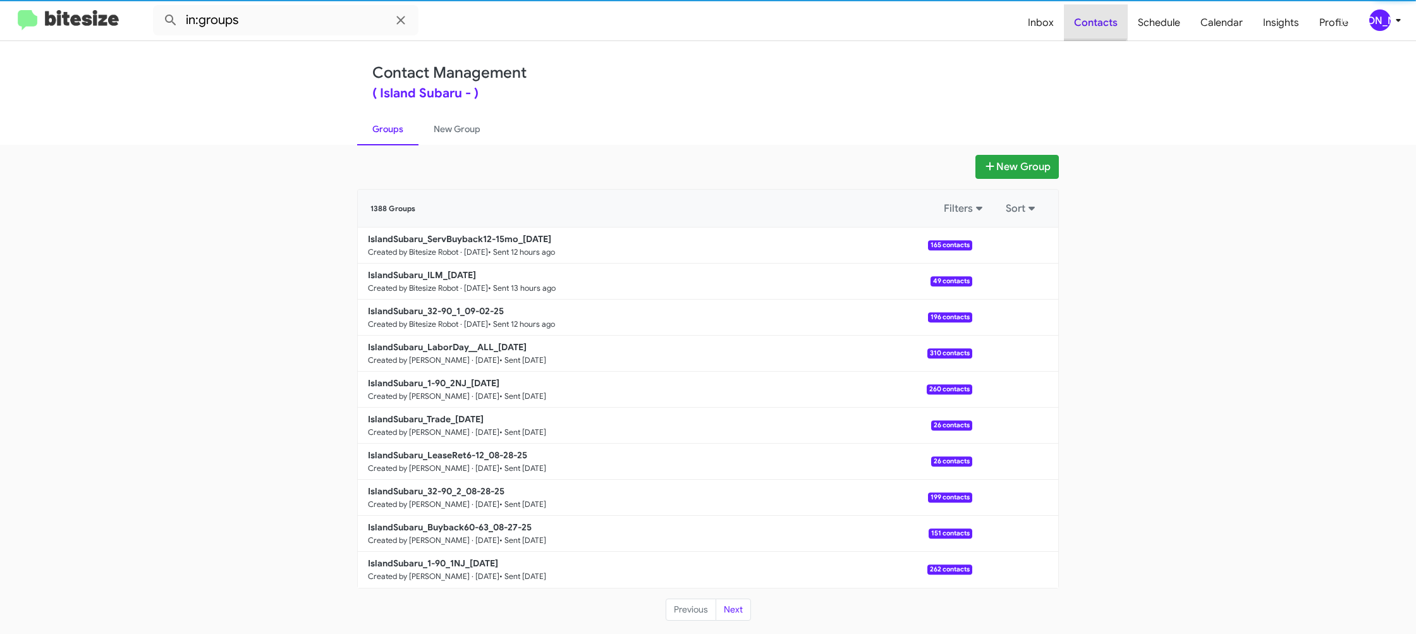
click at [1098, 18] on span "Contacts" at bounding box center [1096, 22] width 64 height 37
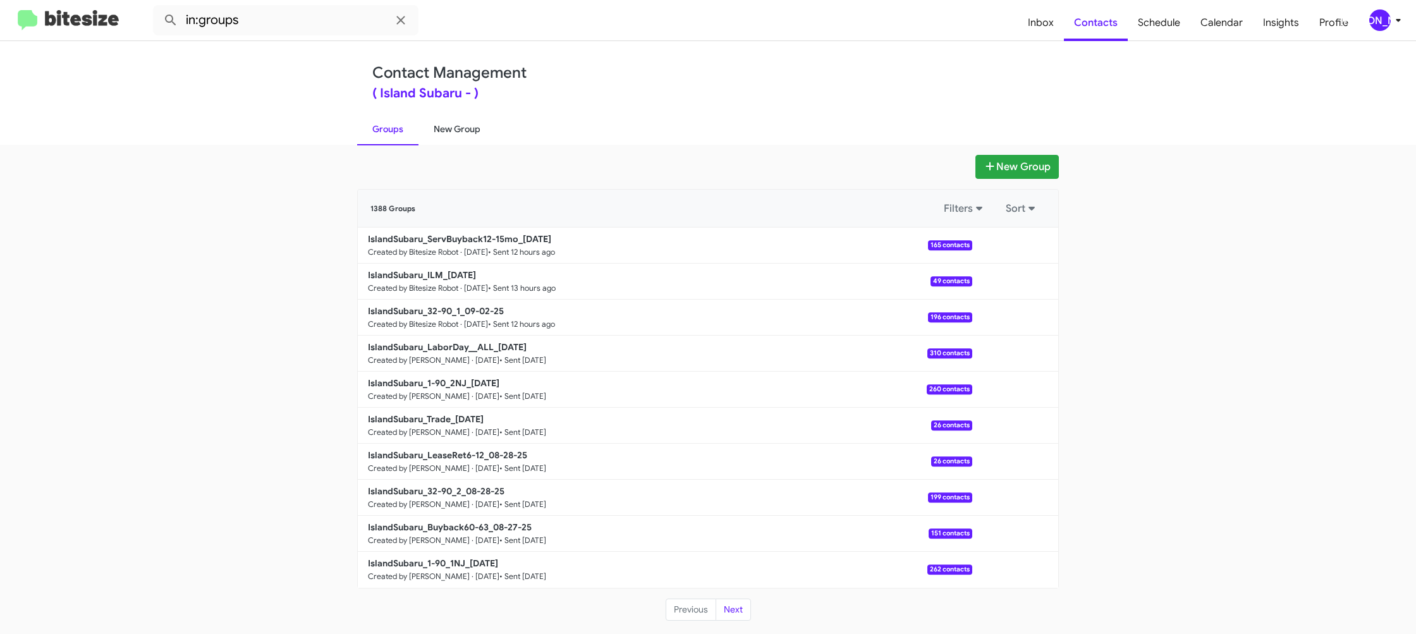
click at [468, 138] on link "New Group" at bounding box center [456, 129] width 77 height 33
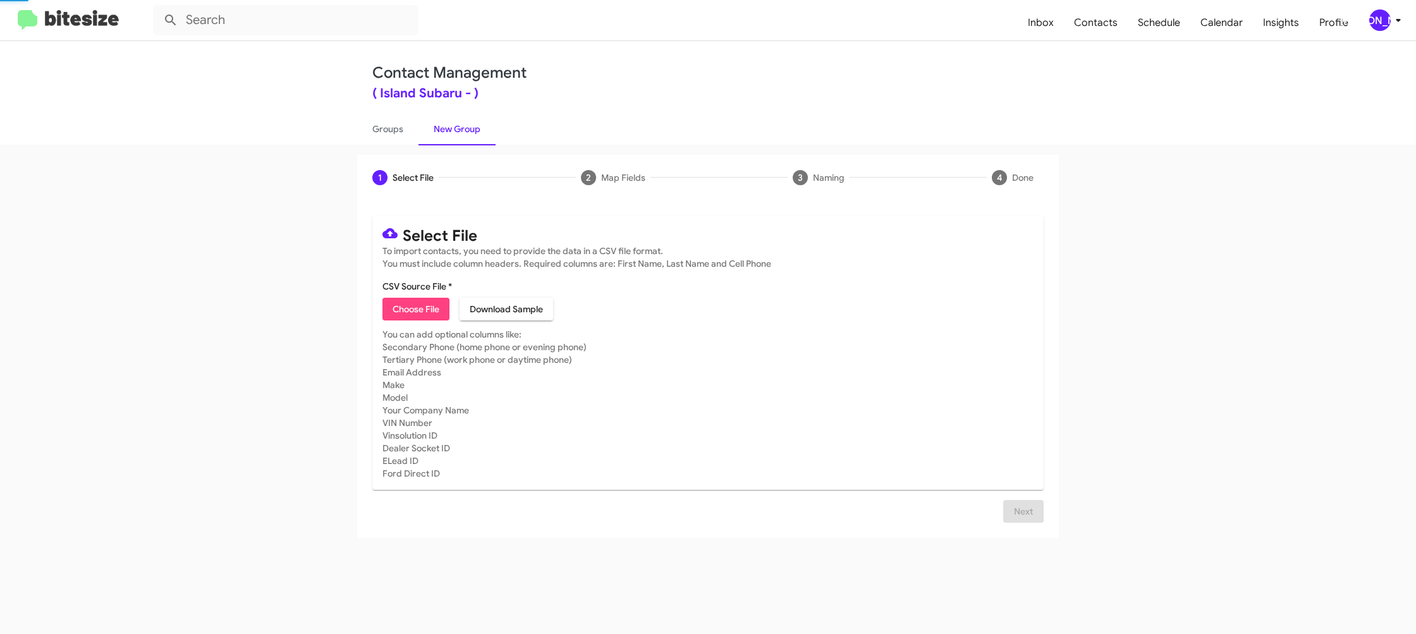
drag, startPoint x: 468, startPoint y: 138, endPoint x: 514, endPoint y: 108, distance: 55.2
click at [468, 138] on link "New Group" at bounding box center [456, 129] width 77 height 33
click at [1367, 23] on button "[PERSON_NAME]" at bounding box center [1380, 19] width 44 height 21
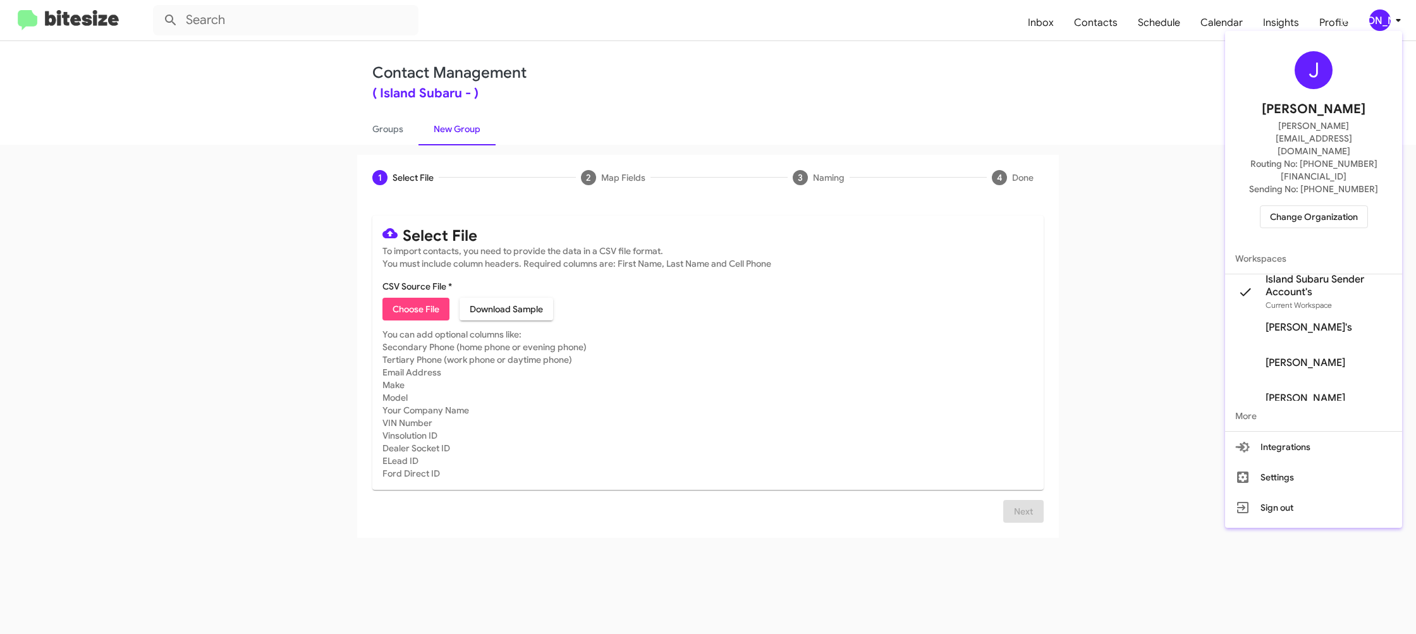
click at [398, 139] on div at bounding box center [708, 317] width 1416 height 634
click at [398, 139] on link "Groups" at bounding box center [387, 129] width 61 height 33
type input "in:groups"
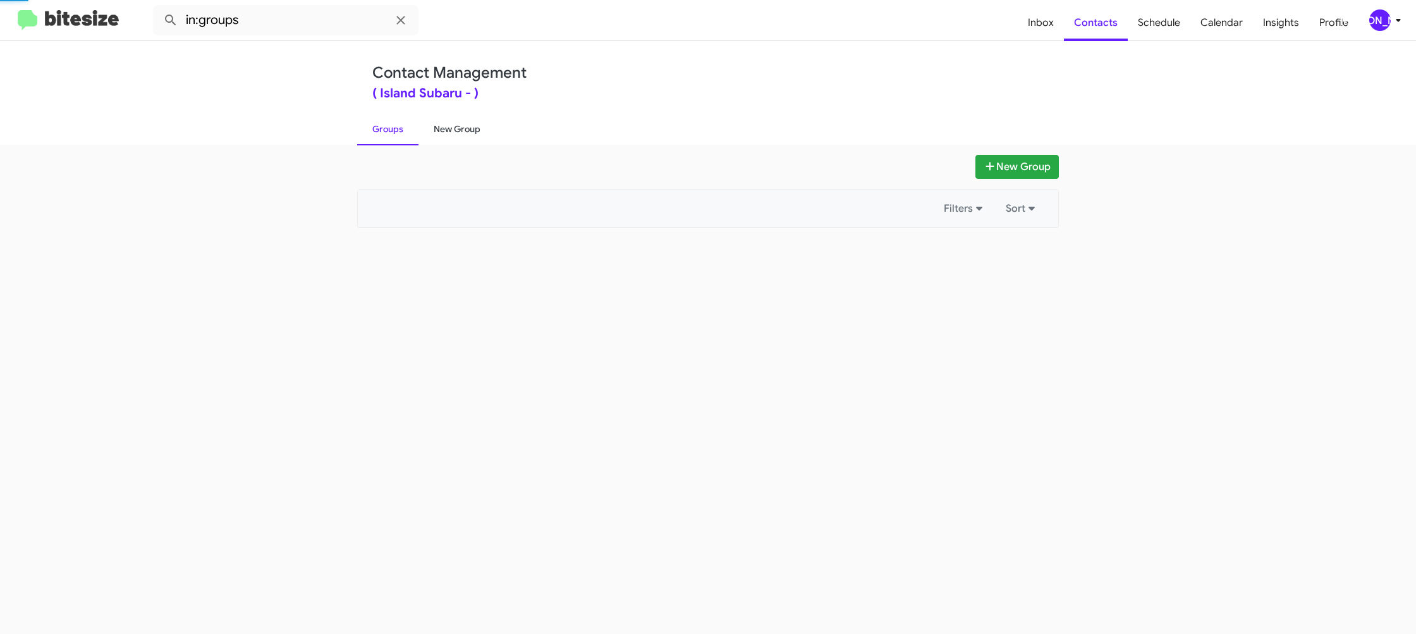
drag, startPoint x: 398, startPoint y: 139, endPoint x: 442, endPoint y: 133, distance: 44.6
click at [401, 137] on link "Groups" at bounding box center [387, 129] width 61 height 33
click at [442, 133] on link "New Group" at bounding box center [456, 129] width 77 height 33
drag, startPoint x: 442, startPoint y: 133, endPoint x: 456, endPoint y: 97, distance: 38.4
click at [446, 120] on link "New Group" at bounding box center [456, 129] width 77 height 33
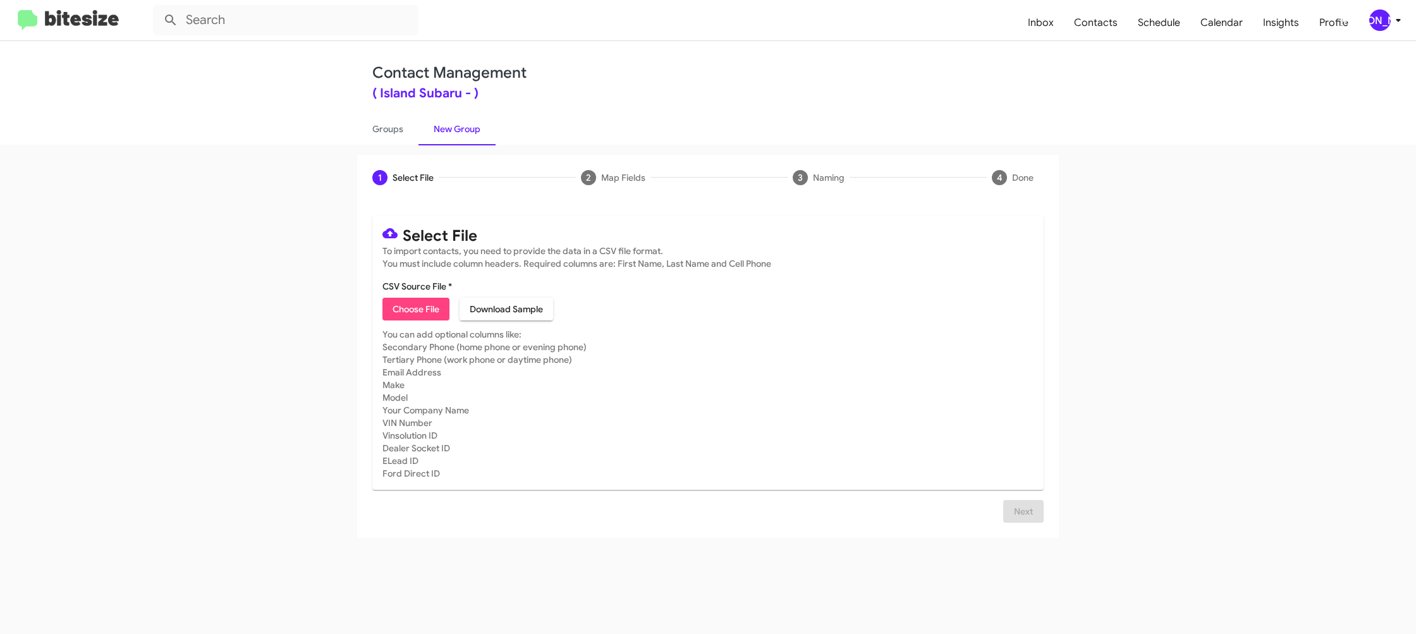
click at [389, 322] on mat-card "Select File To import contacts, you need to provide the data in a CSV file form…" at bounding box center [707, 353] width 671 height 274
click at [399, 319] on span "Choose File" at bounding box center [416, 309] width 47 height 23
click at [410, 305] on span "Choose File" at bounding box center [416, 309] width 47 height 23
click at [303, 183] on app-new-group "1 Select File 2 Map Fields 3 Naming 4 Done Select File To import contacts, you …" at bounding box center [708, 346] width 1416 height 383
click at [392, 136] on link "Groups" at bounding box center [387, 129] width 61 height 33
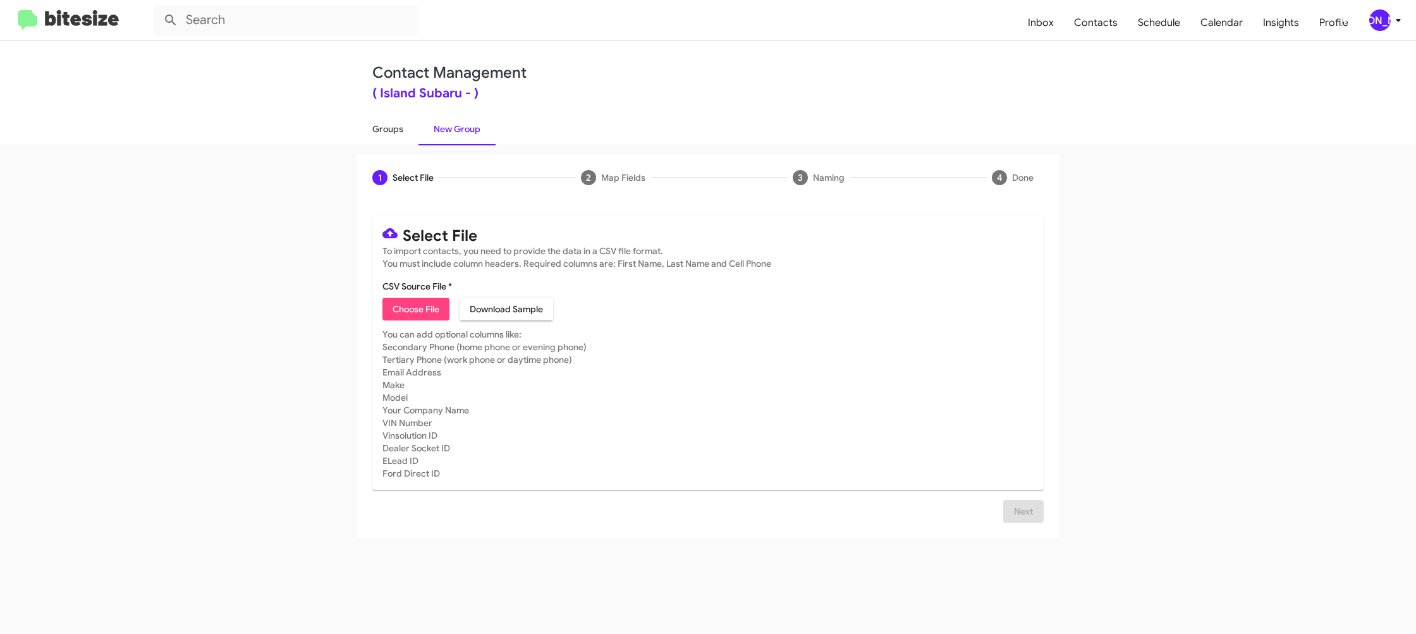
type input "in:groups"
drag, startPoint x: 392, startPoint y: 136, endPoint x: 431, endPoint y: 133, distance: 39.3
click at [396, 135] on link "Groups" at bounding box center [387, 129] width 61 height 33
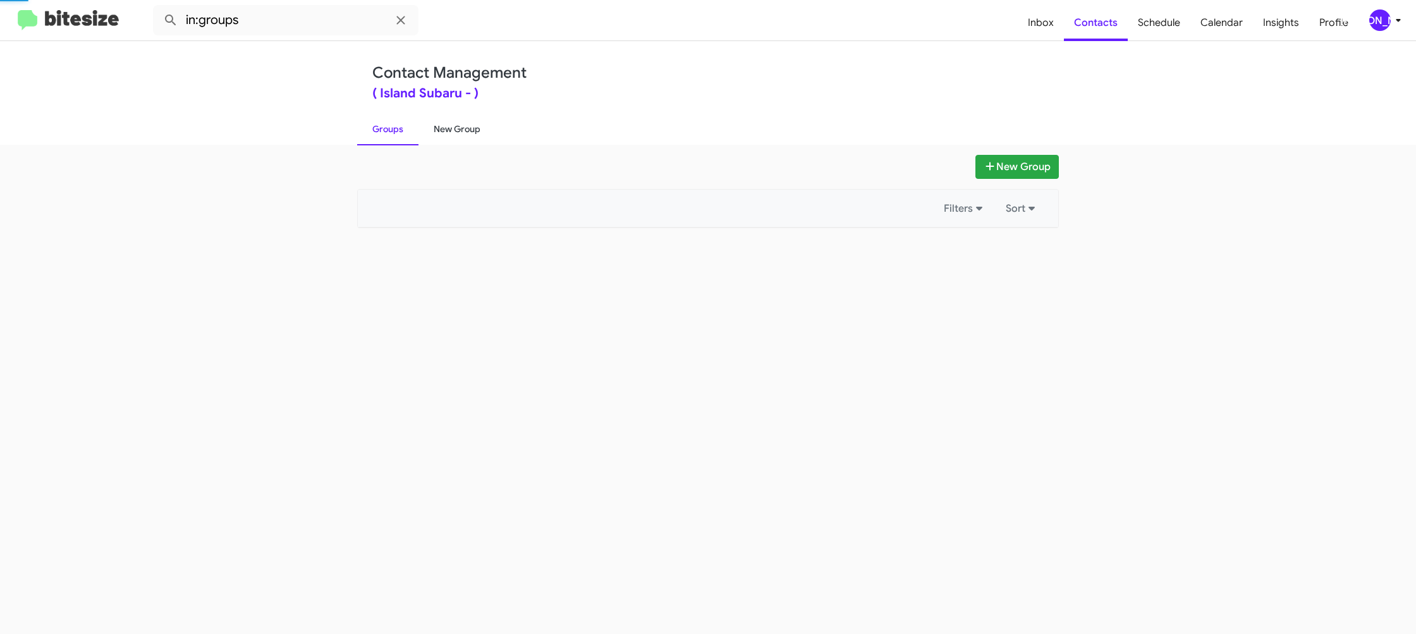
click at [435, 133] on link "New Group" at bounding box center [456, 129] width 77 height 33
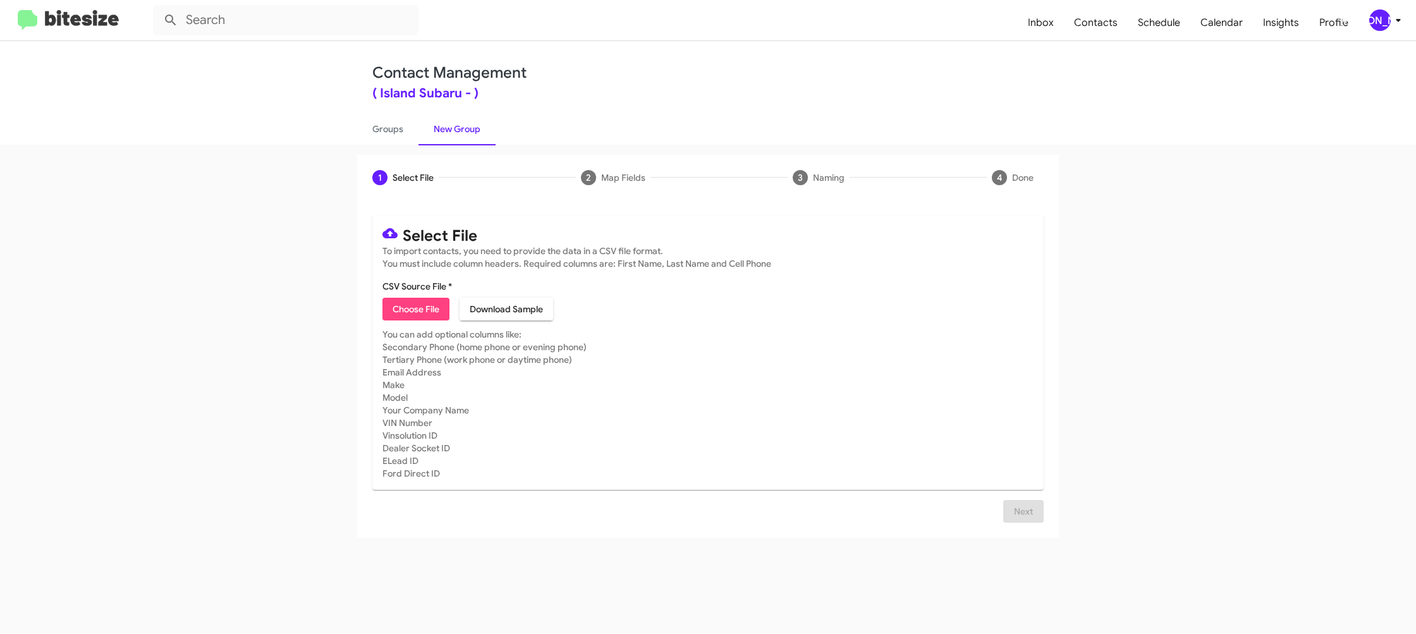
click at [1377, 31] on mat-toolbar "Inbox Contacts Schedule Calendar Insights Profile JA" at bounding box center [708, 20] width 1416 height 40
click at [1383, 21] on div "[PERSON_NAME]" at bounding box center [1379, 19] width 21 height 21
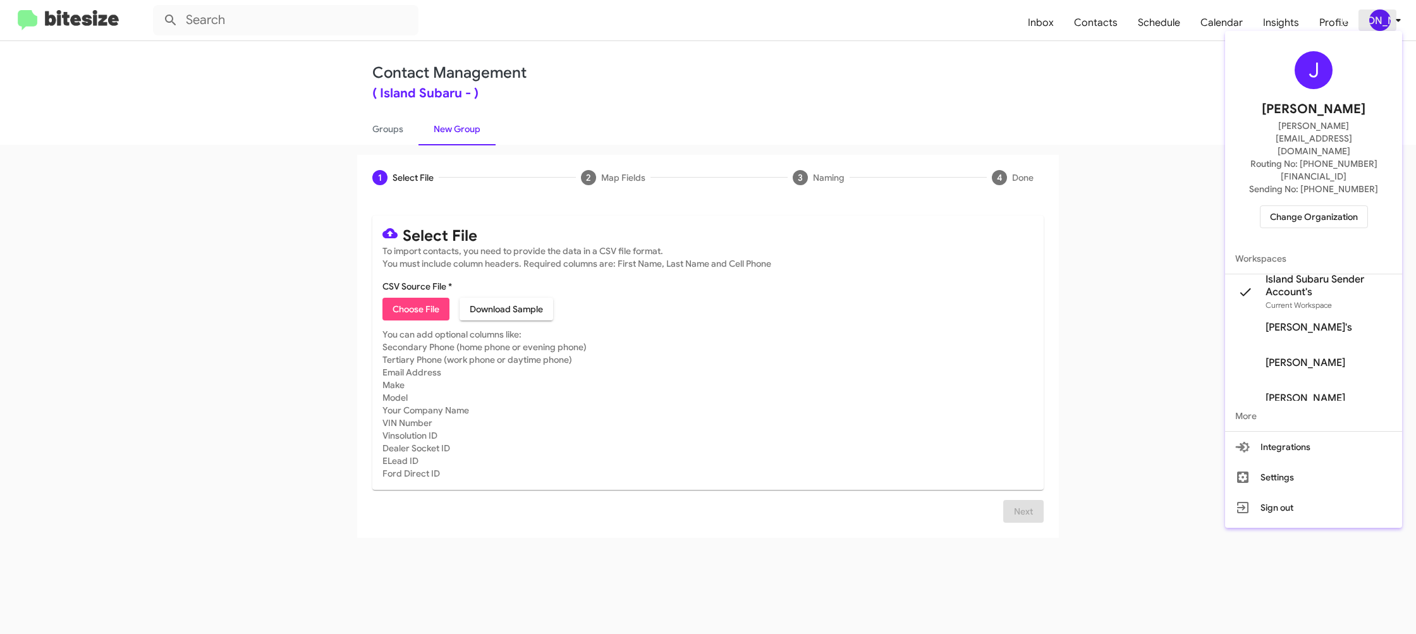
click at [1386, 19] on div at bounding box center [708, 317] width 1416 height 634
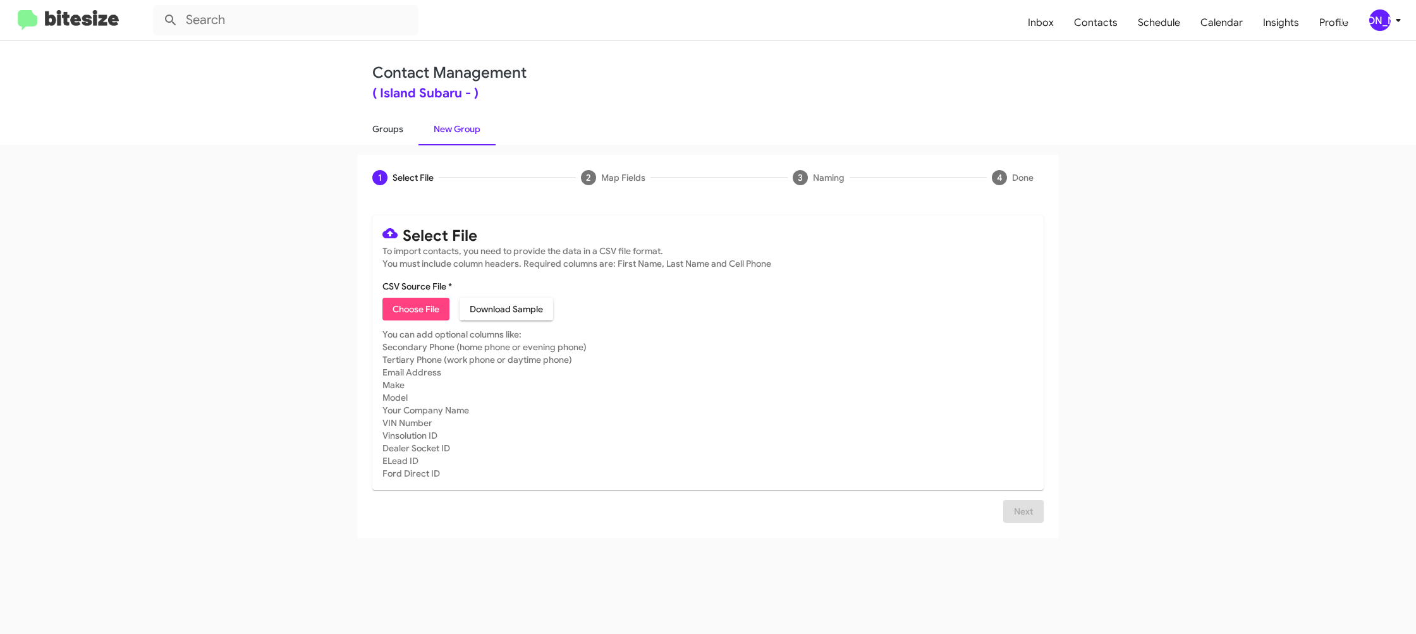
click at [393, 121] on link "Groups" at bounding box center [387, 129] width 61 height 33
type input "in:groups"
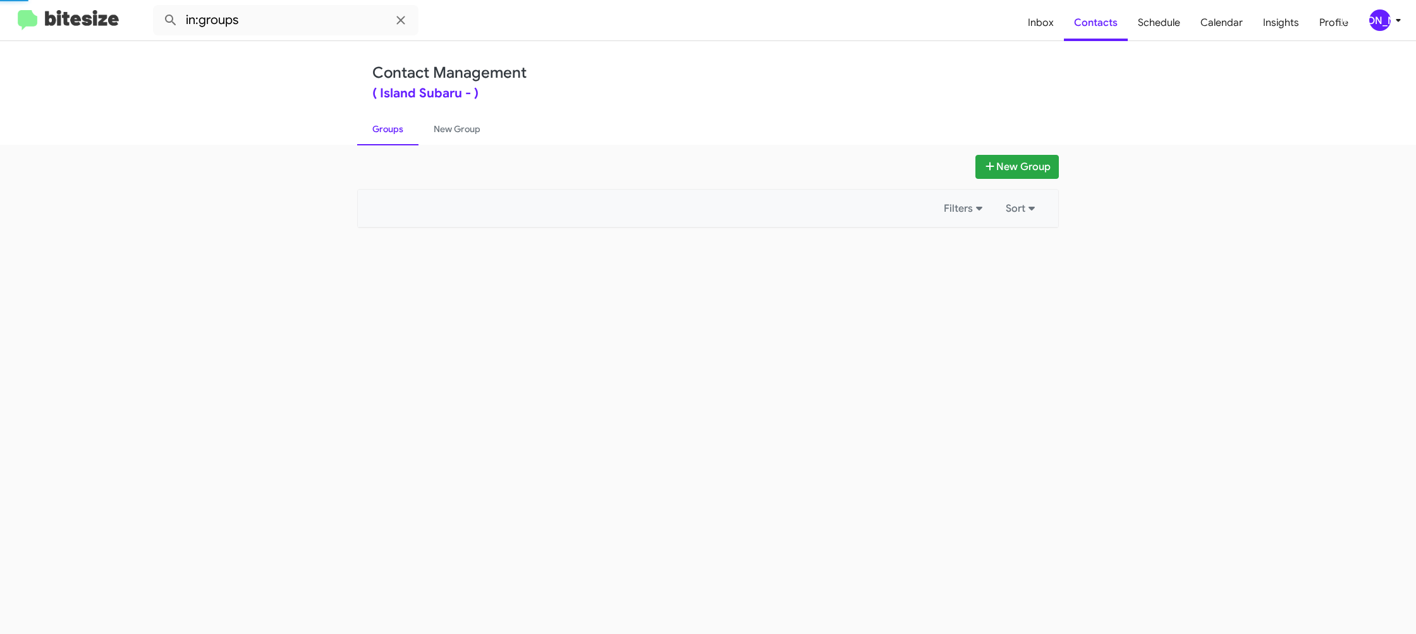
click at [393, 121] on link "Groups" at bounding box center [387, 129] width 61 height 33
drag, startPoint x: 393, startPoint y: 121, endPoint x: 414, endPoint y: 118, distance: 21.7
click at [395, 119] on link "Groups" at bounding box center [387, 129] width 61 height 33
click at [432, 119] on link "New Group" at bounding box center [456, 129] width 77 height 33
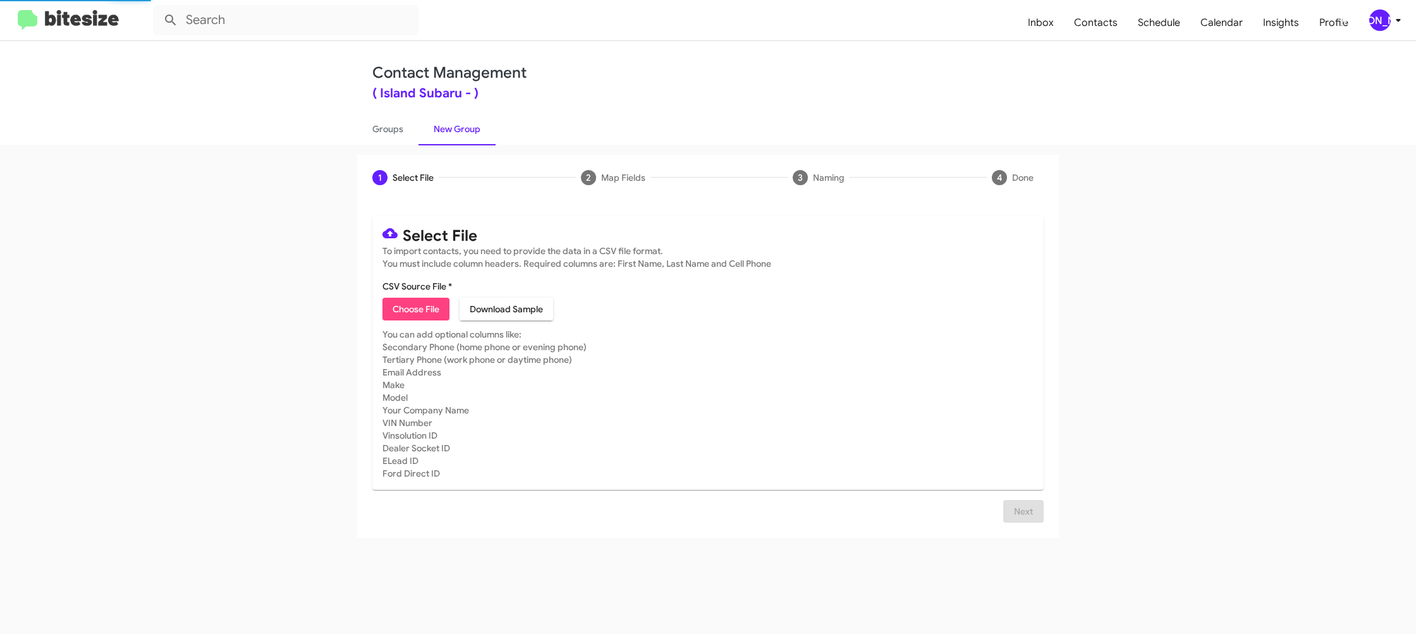
click at [432, 119] on link "New Group" at bounding box center [456, 129] width 77 height 33
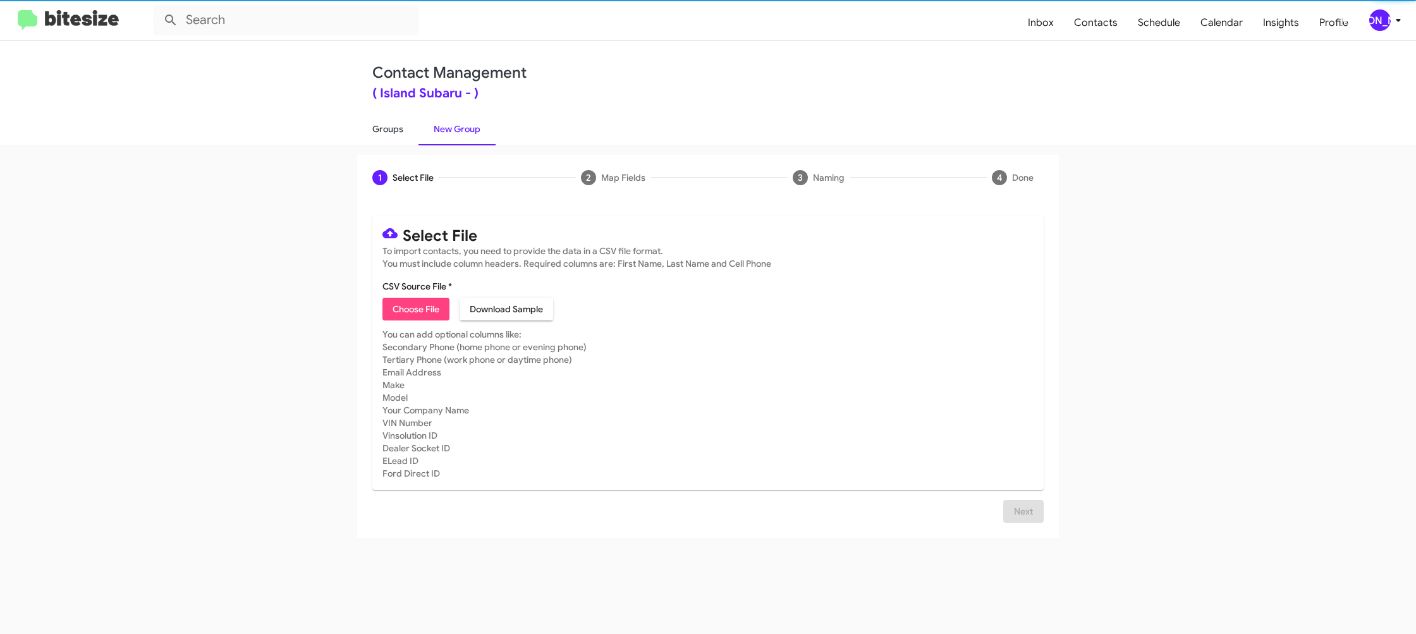
click at [393, 123] on link "Groups" at bounding box center [387, 129] width 61 height 33
type input "in:groups"
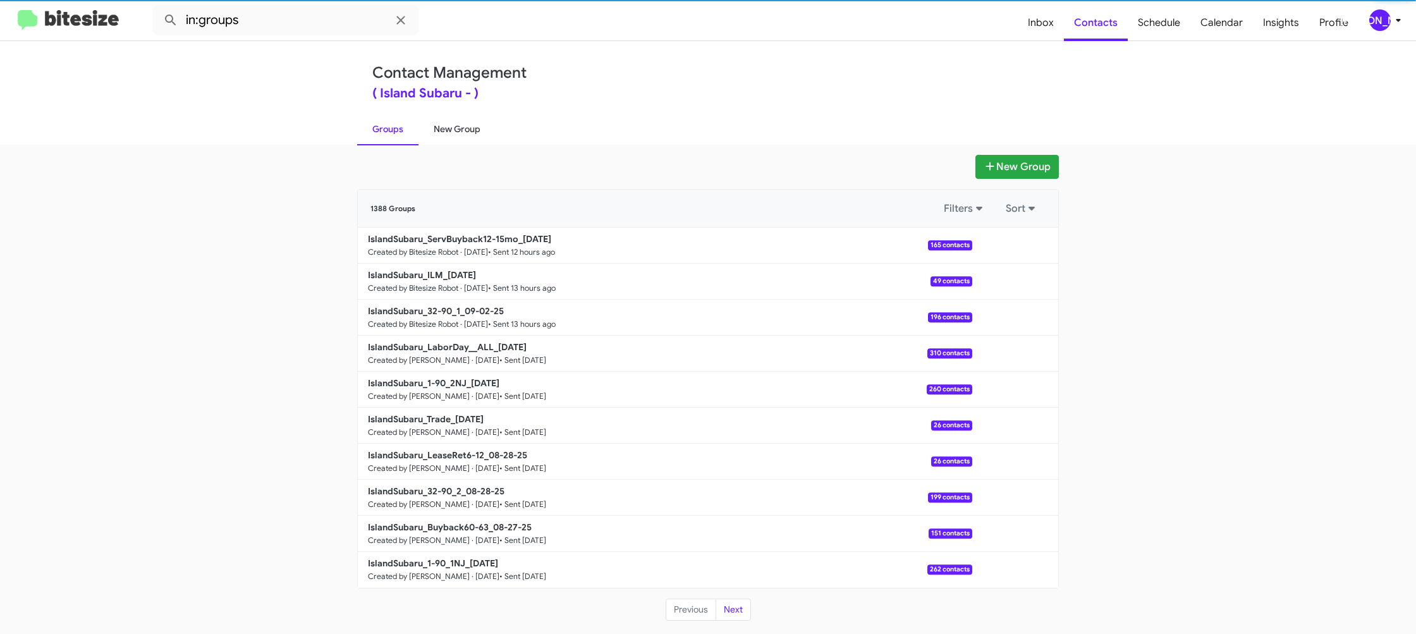
click at [478, 122] on link "New Group" at bounding box center [456, 129] width 77 height 33
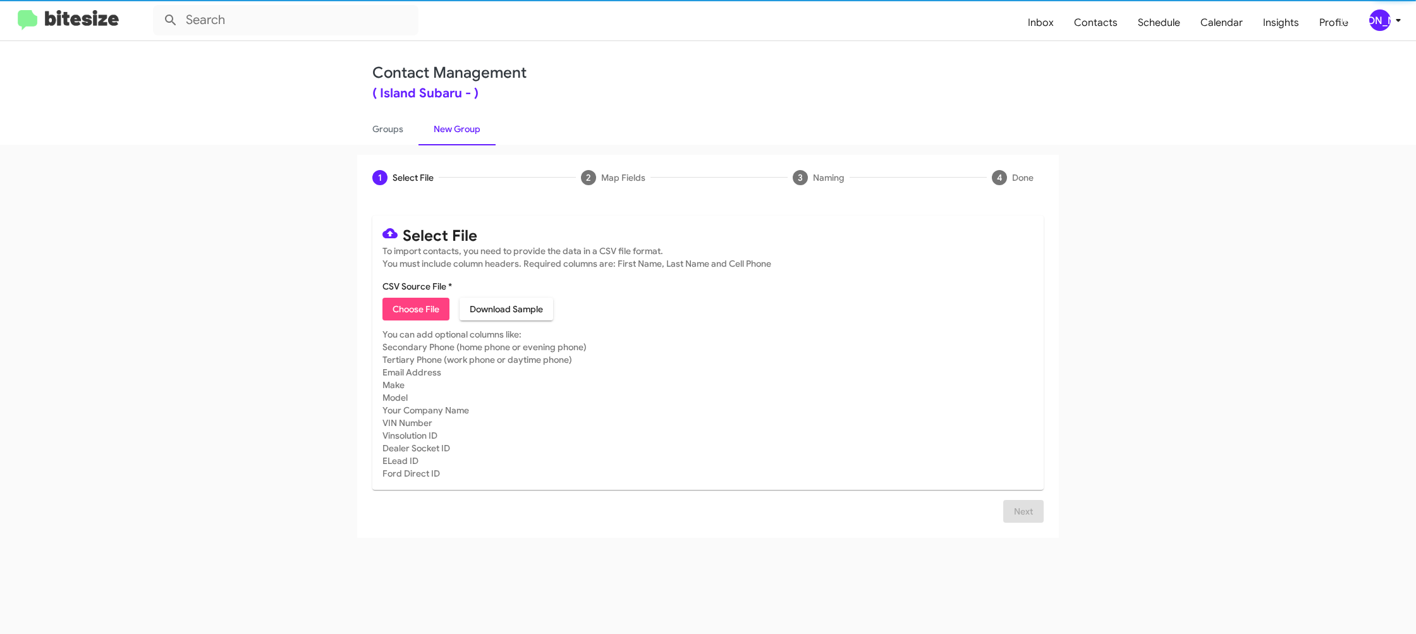
click at [478, 122] on link "New Group" at bounding box center [456, 129] width 77 height 33
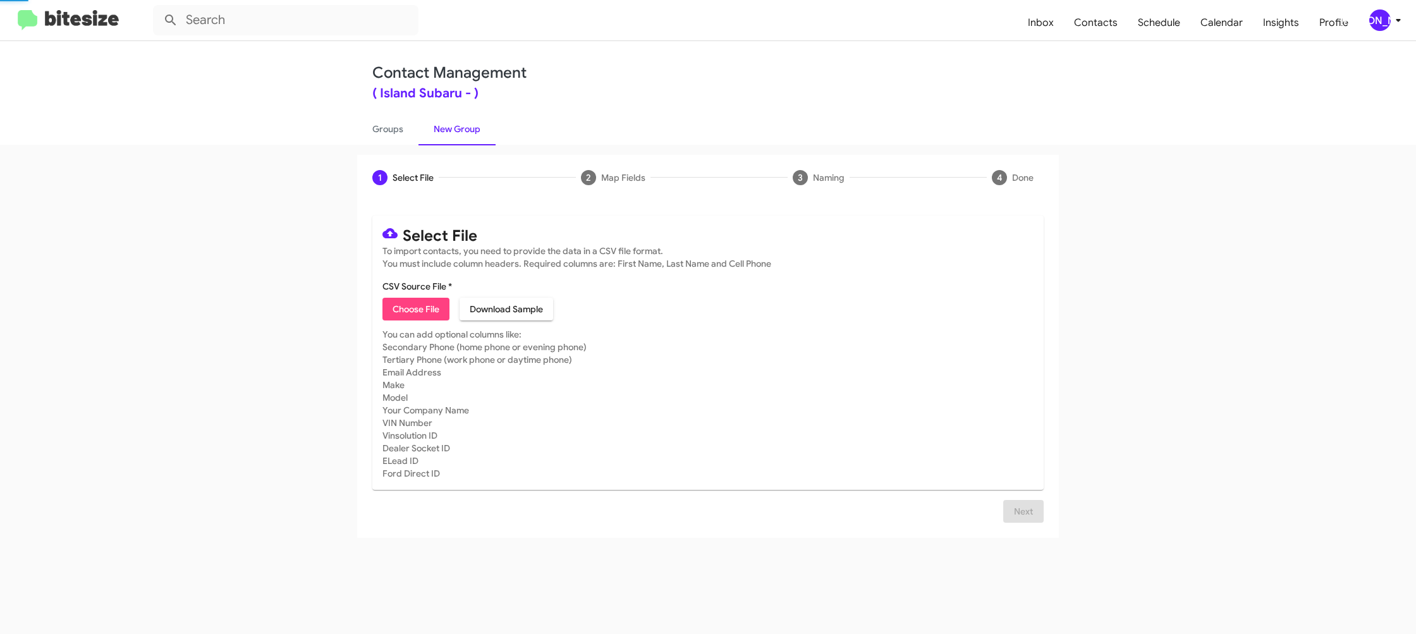
drag, startPoint x: 478, startPoint y: 121, endPoint x: 472, endPoint y: 130, distance: 10.5
click at [478, 121] on link "New Group" at bounding box center [456, 129] width 77 height 33
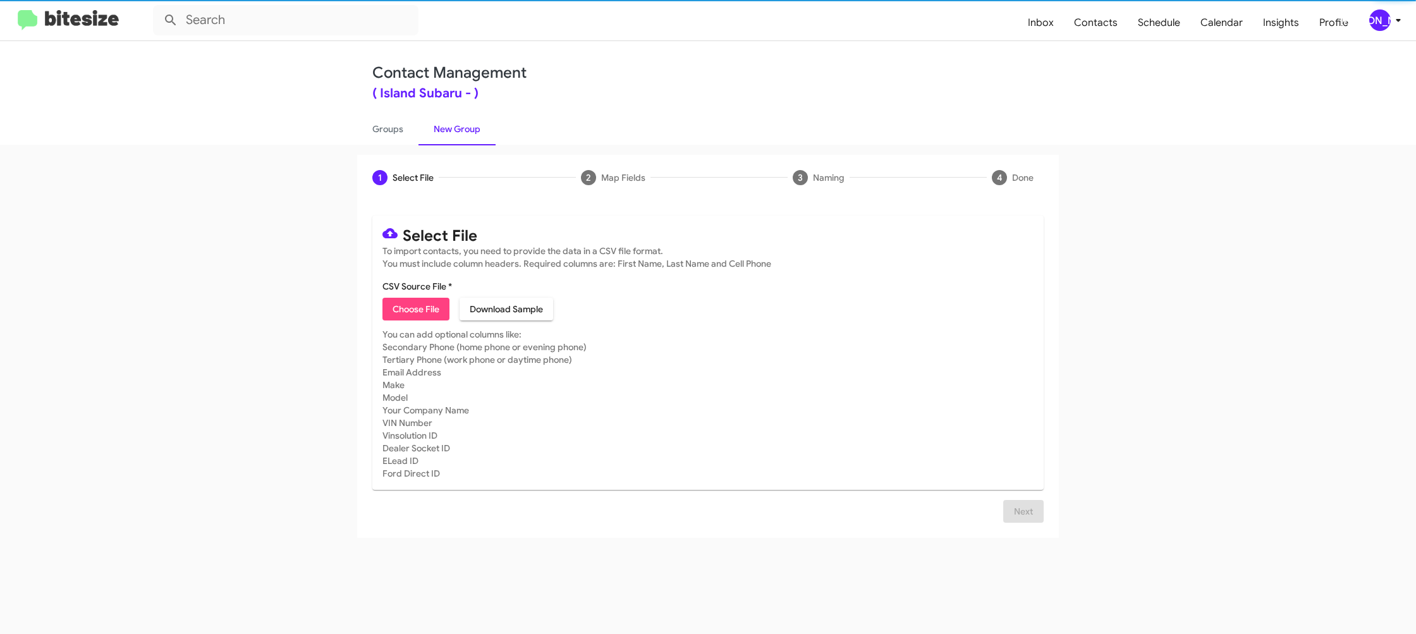
click at [416, 302] on span "Choose File" at bounding box center [416, 309] width 47 height 23
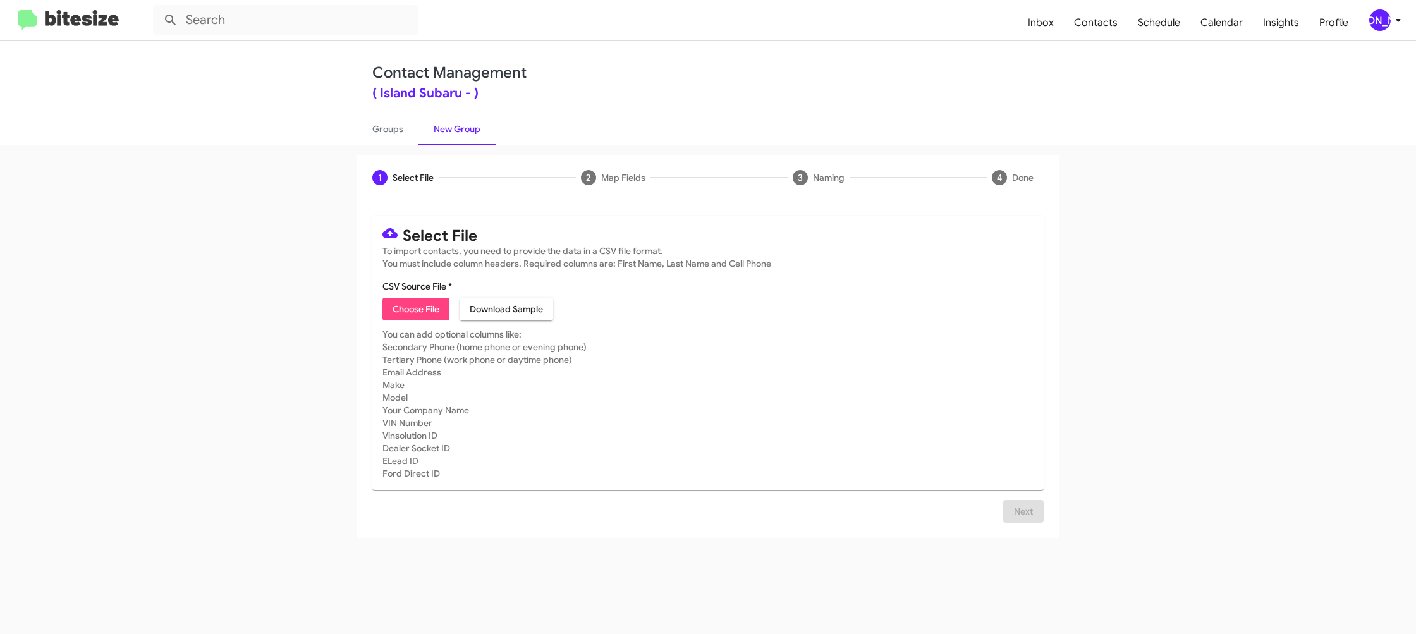
type input "IslandSubaru_1-30_1_09-03-25"
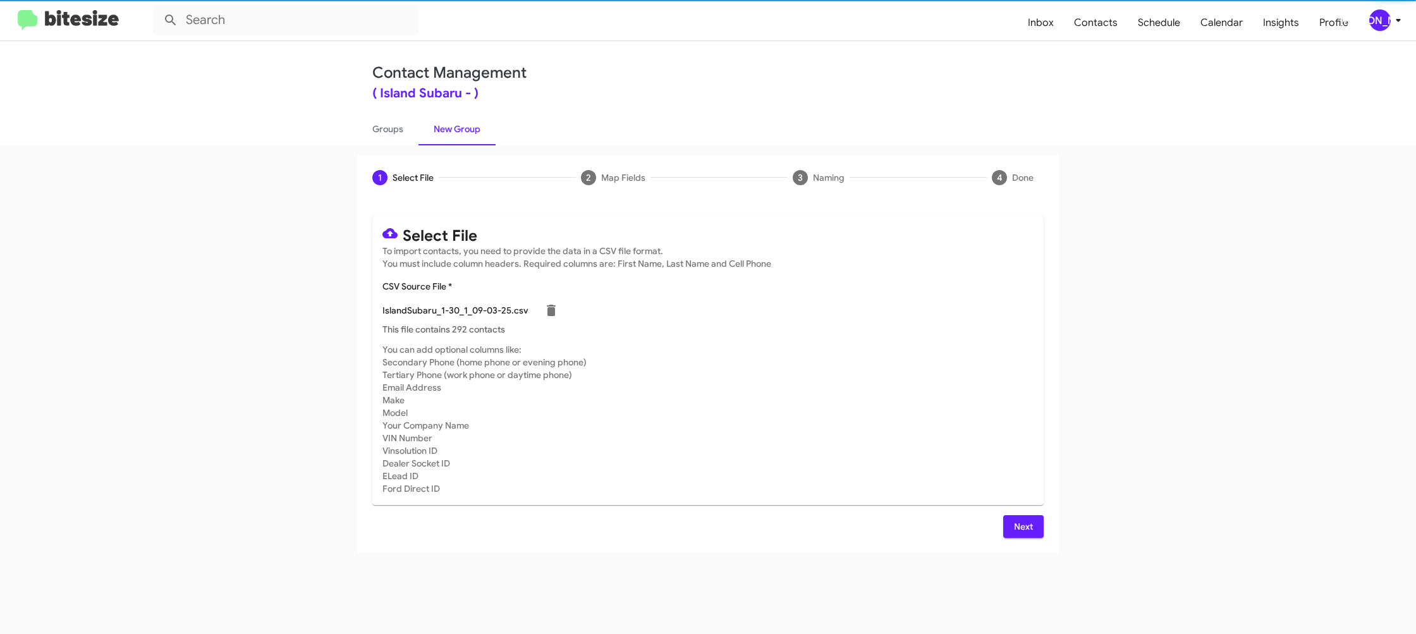
click at [895, 288] on mat-card-content "CSV Source File * IslandSubaru_1-30_1_09-03-25.csv This file contains 292 conta…" at bounding box center [707, 308] width 651 height 56
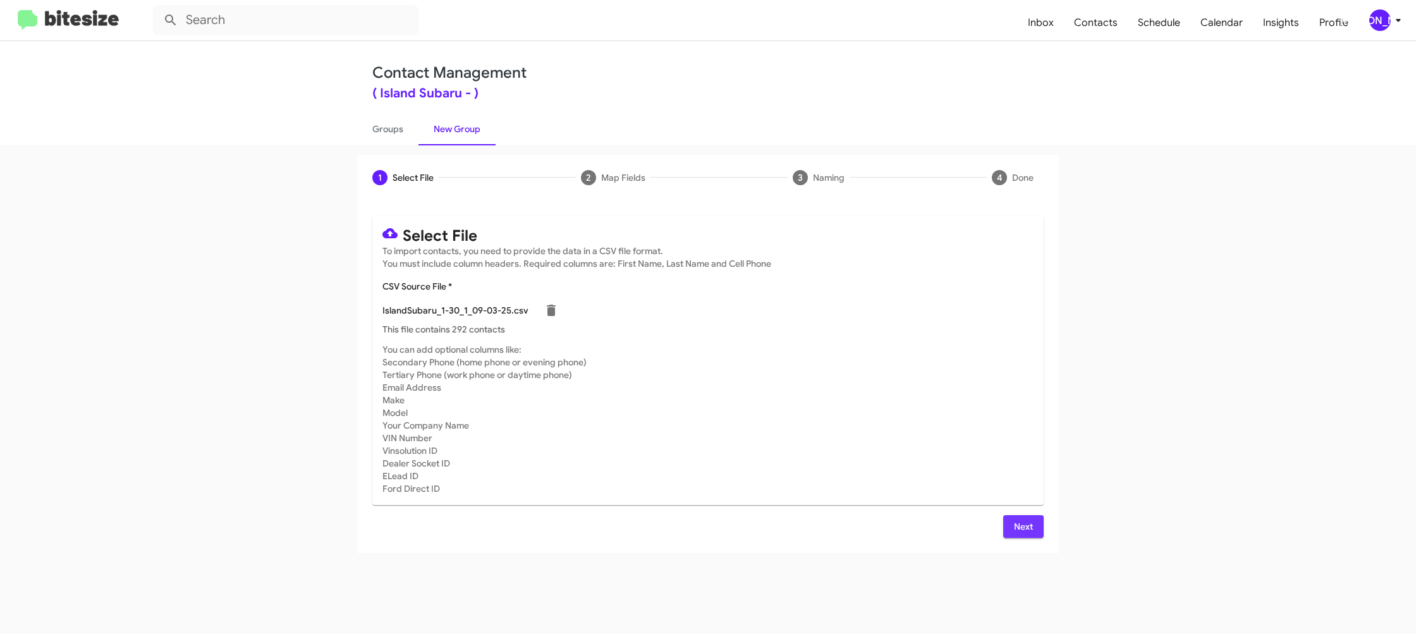
drag, startPoint x: 1039, startPoint y: 520, endPoint x: 1015, endPoint y: 513, distance: 24.4
click at [1039, 520] on button "Next" at bounding box center [1023, 526] width 40 height 23
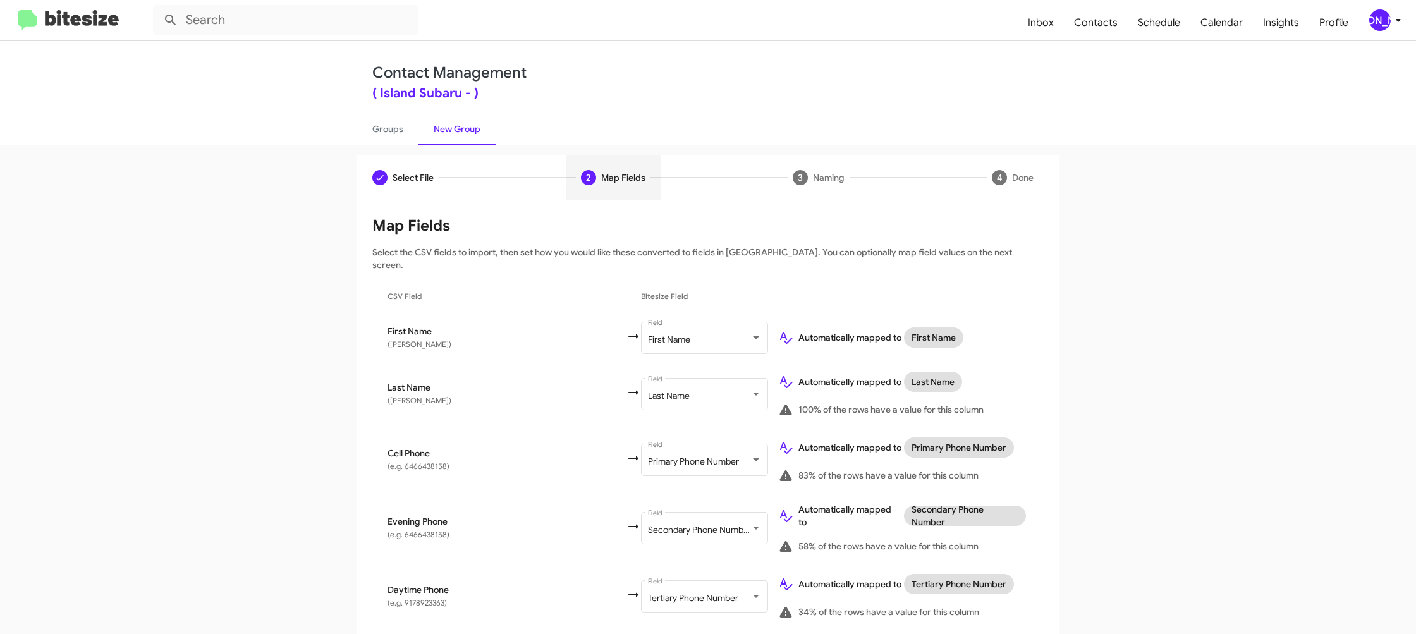
click at [1377, 10] on div "[PERSON_NAME]" at bounding box center [1379, 19] width 21 height 21
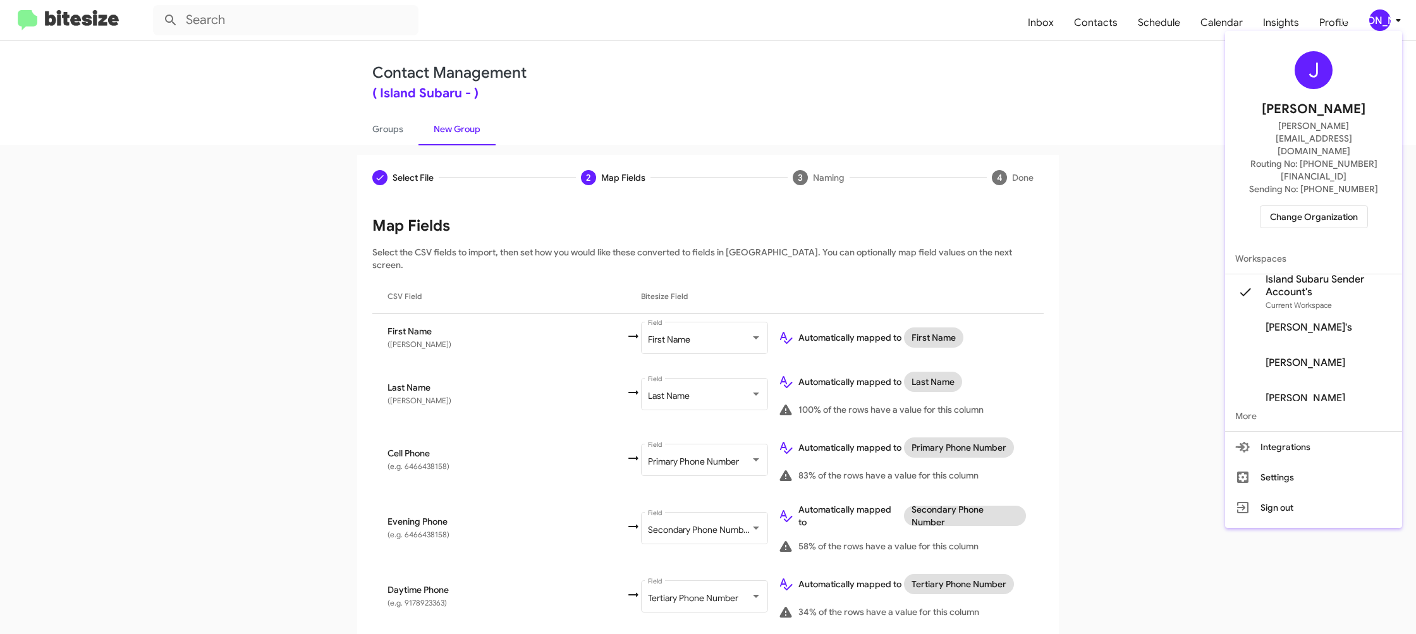
click at [1376, 12] on div at bounding box center [708, 317] width 1416 height 634
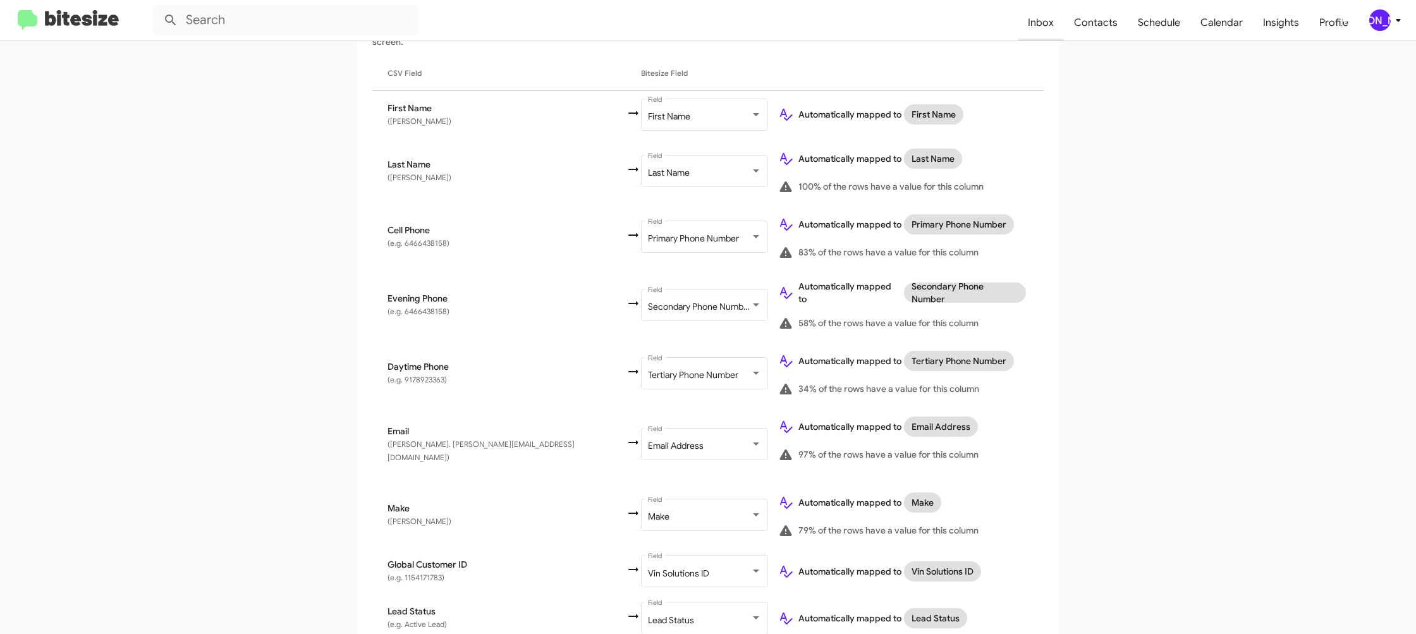
scroll to position [212, 0]
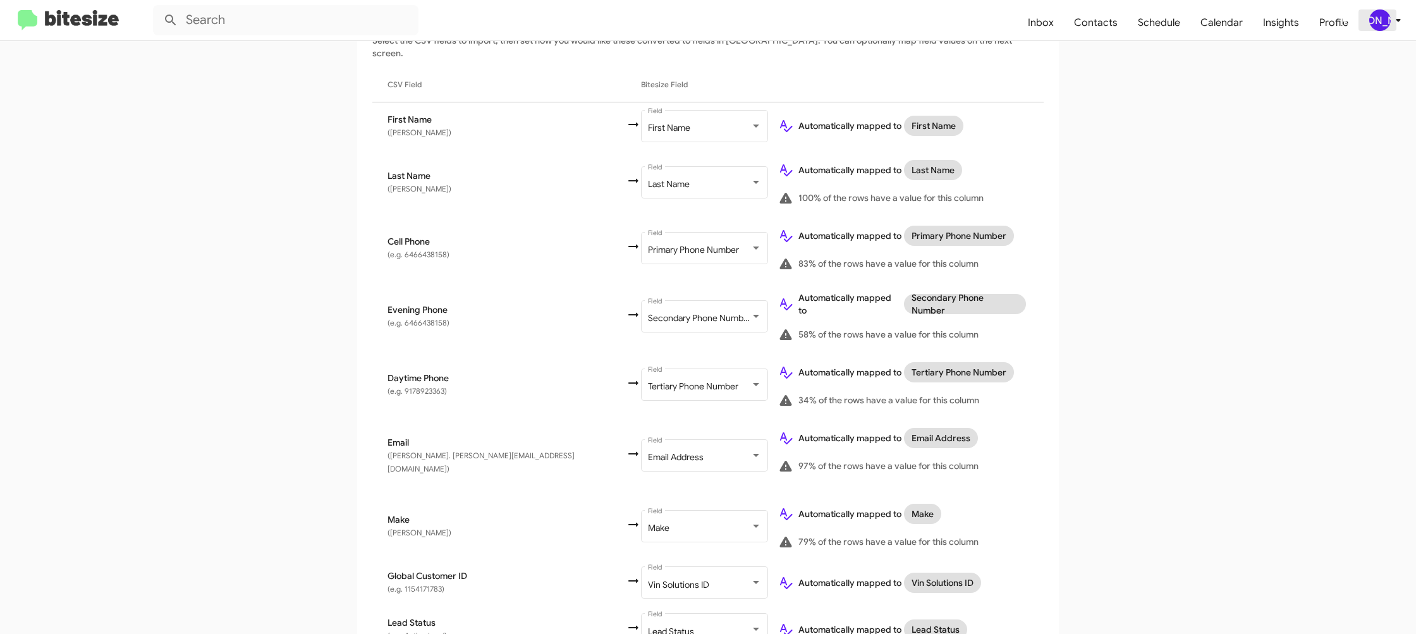
click at [1376, 27] on div "[PERSON_NAME]" at bounding box center [1379, 19] width 21 height 21
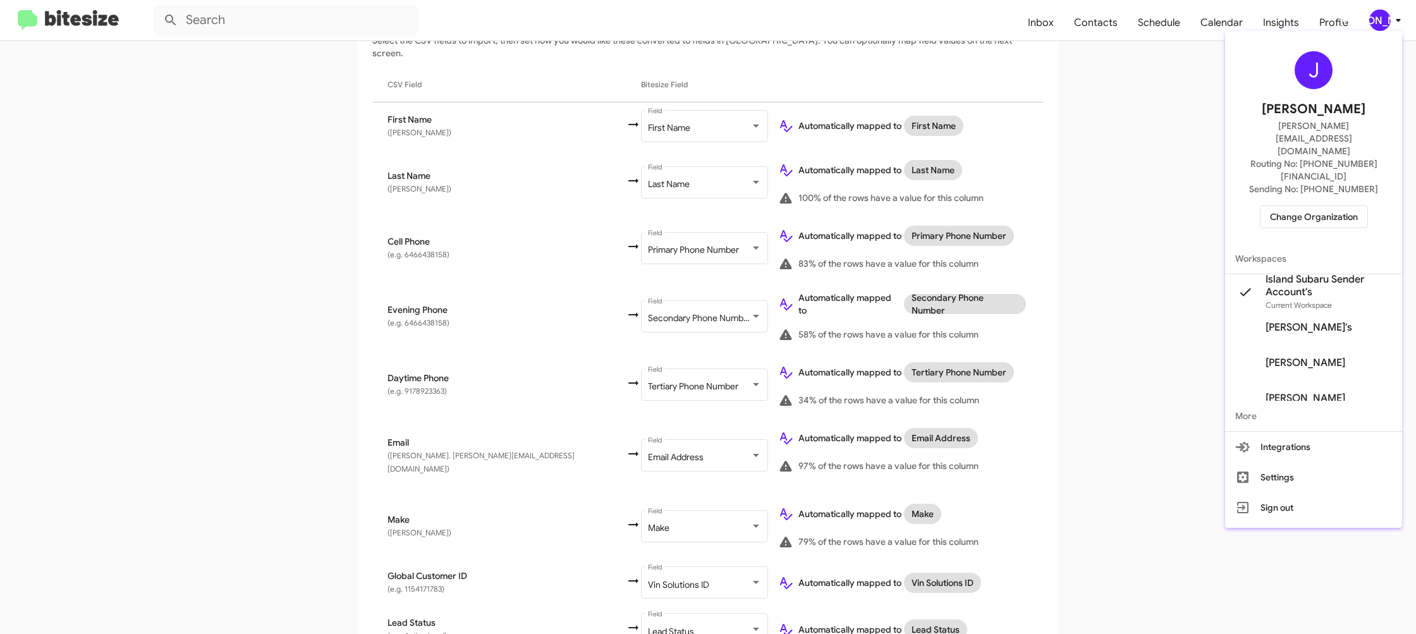
click at [1376, 25] on div at bounding box center [708, 317] width 1416 height 634
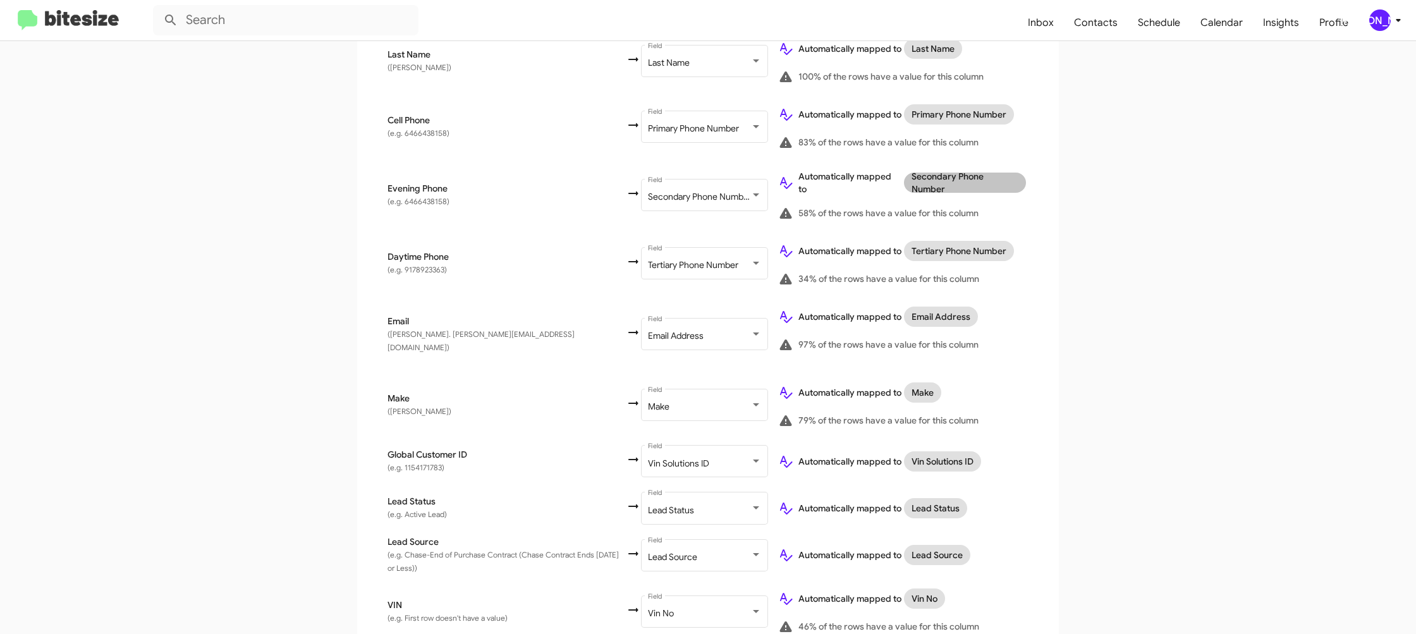
scroll to position [606, 0]
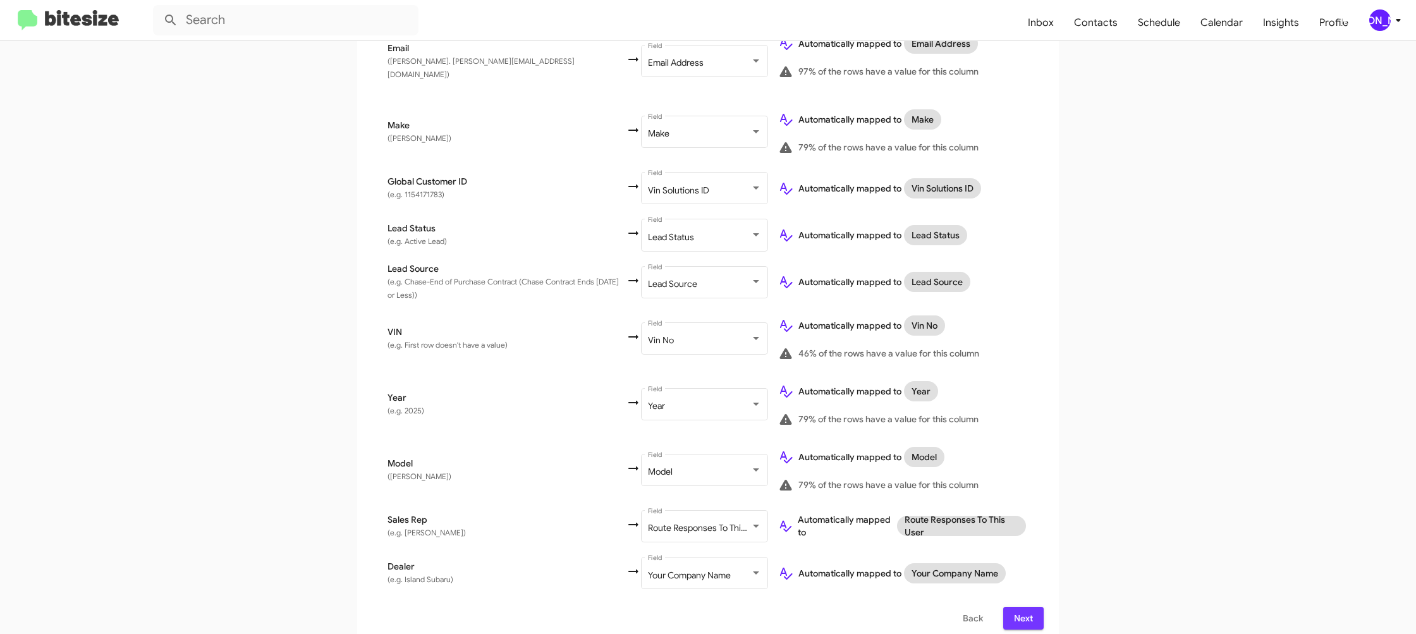
click at [1016, 607] on span "Next" at bounding box center [1023, 618] width 20 height 23
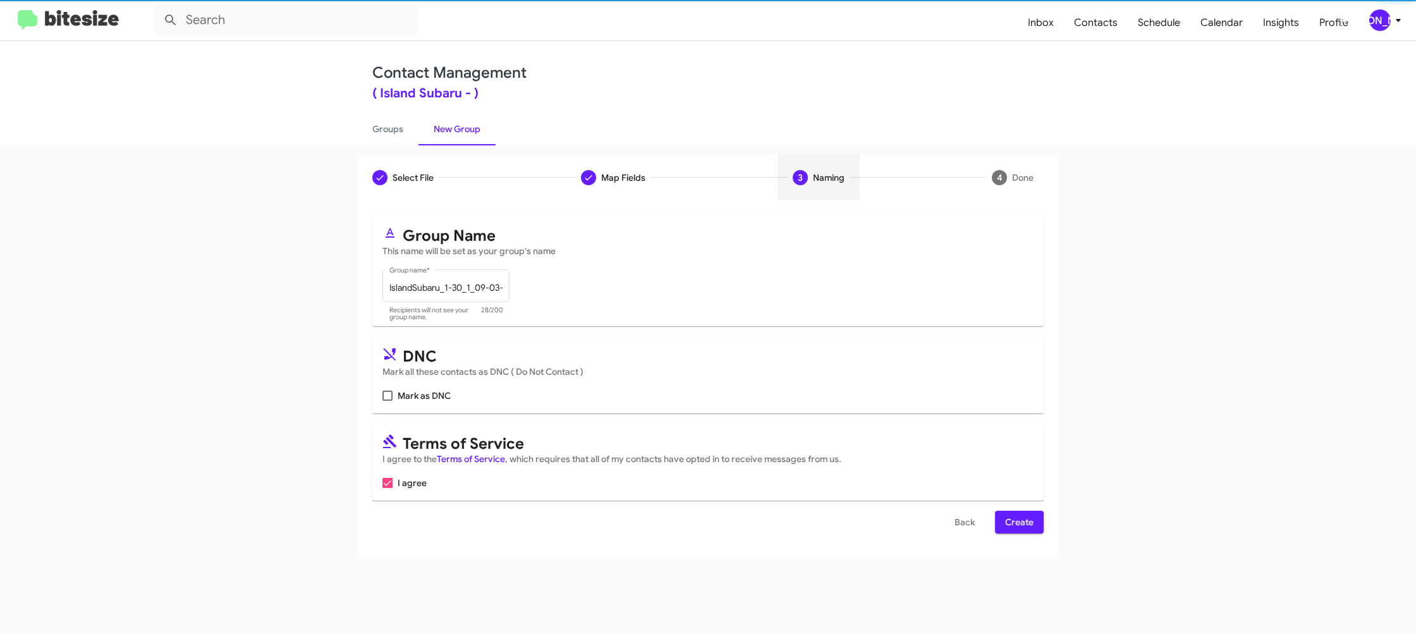
scroll to position [0, 0]
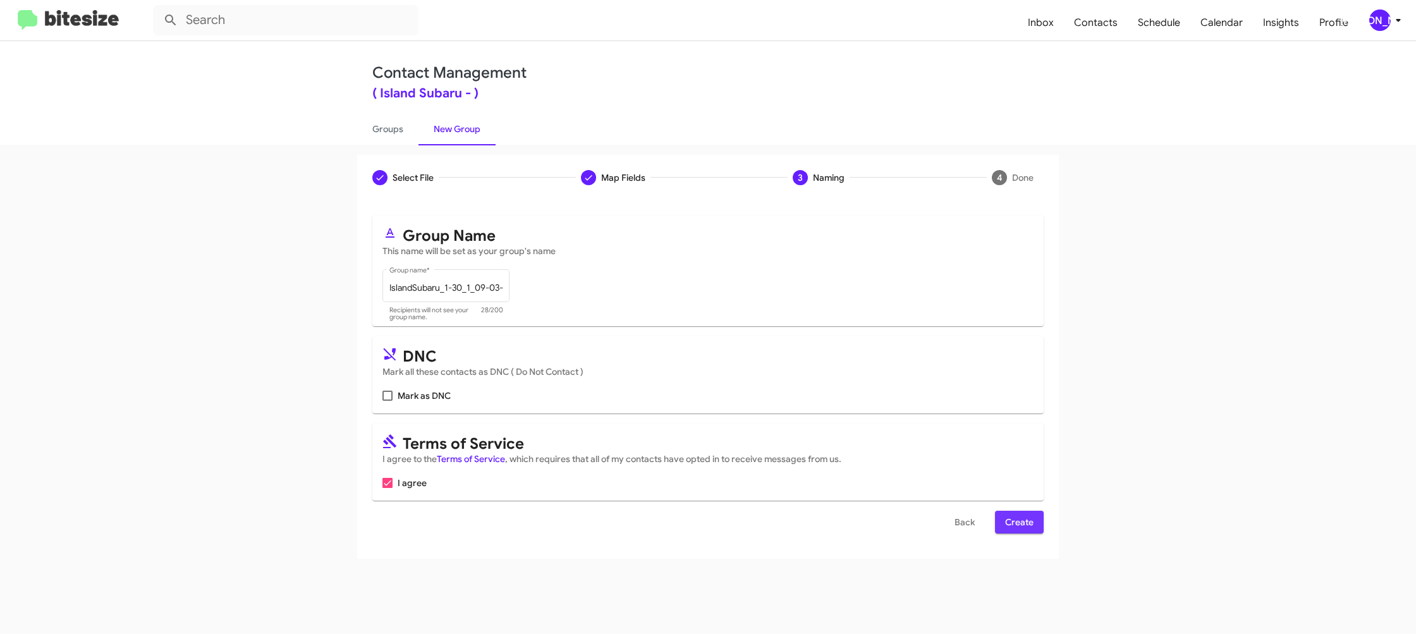
drag, startPoint x: 1009, startPoint y: 523, endPoint x: 1000, endPoint y: 514, distance: 13.0
click at [1009, 522] on span "Create" at bounding box center [1019, 522] width 28 height 23
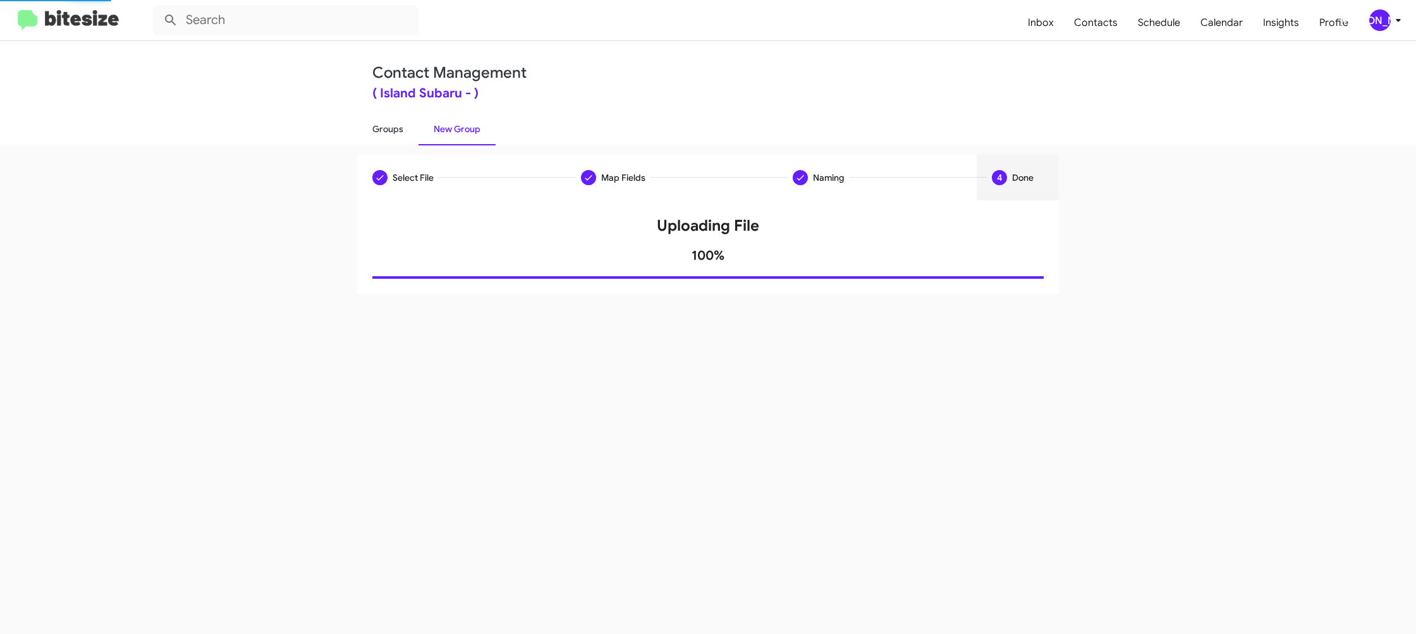
click at [396, 127] on link "Groups" at bounding box center [387, 129] width 61 height 33
type input "in:groups"
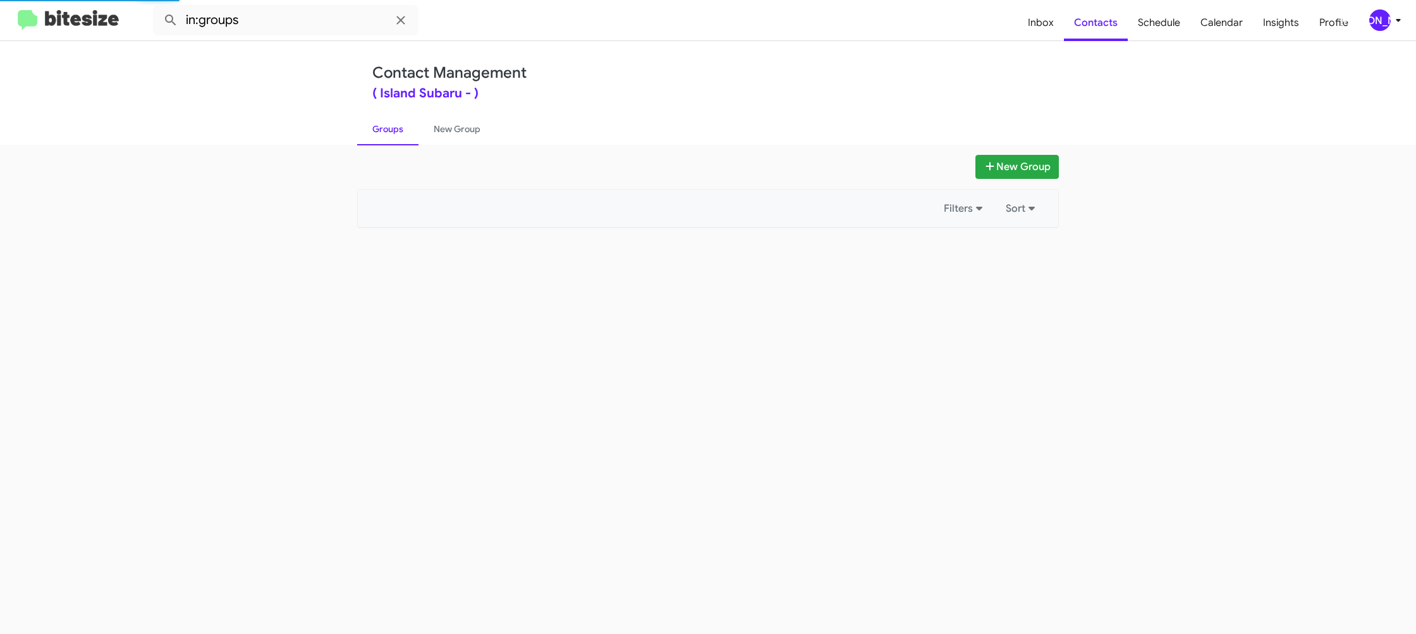
click at [396, 127] on link "Groups" at bounding box center [387, 129] width 61 height 33
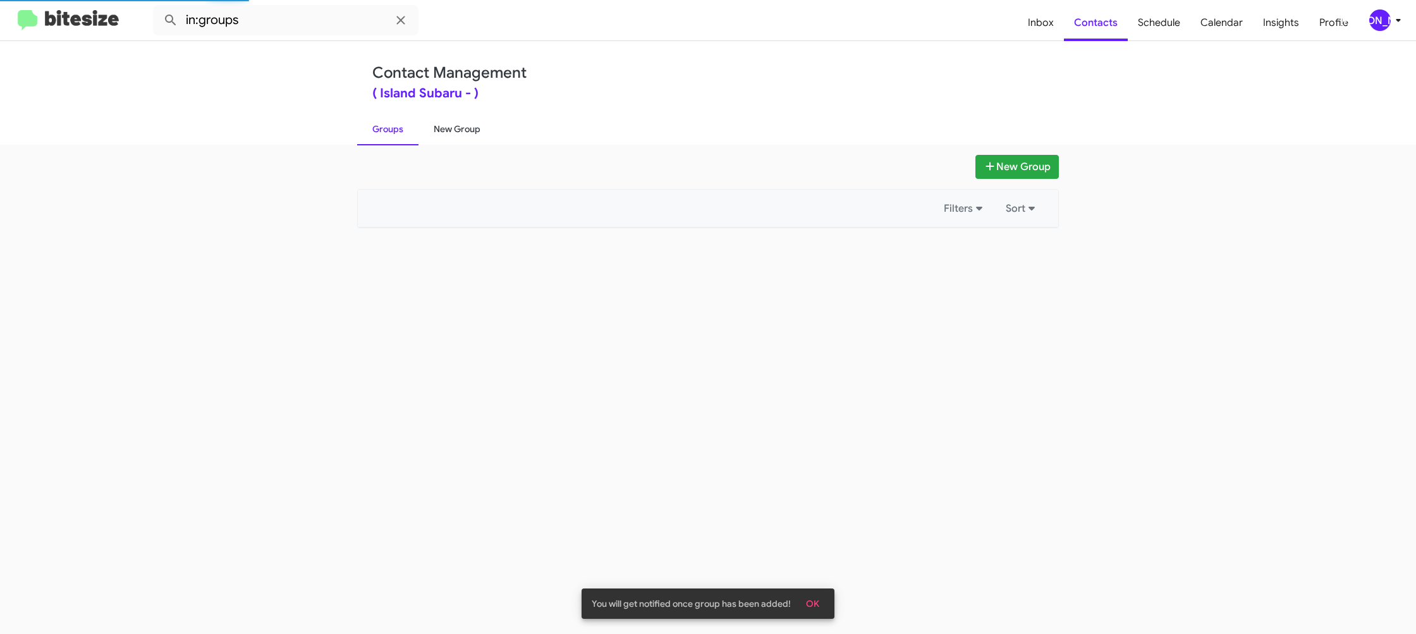
click at [454, 126] on link "New Group" at bounding box center [456, 129] width 77 height 33
drag, startPoint x: 454, startPoint y: 126, endPoint x: 406, endPoint y: 135, distance: 48.1
click at [453, 125] on link "New Group" at bounding box center [456, 129] width 77 height 33
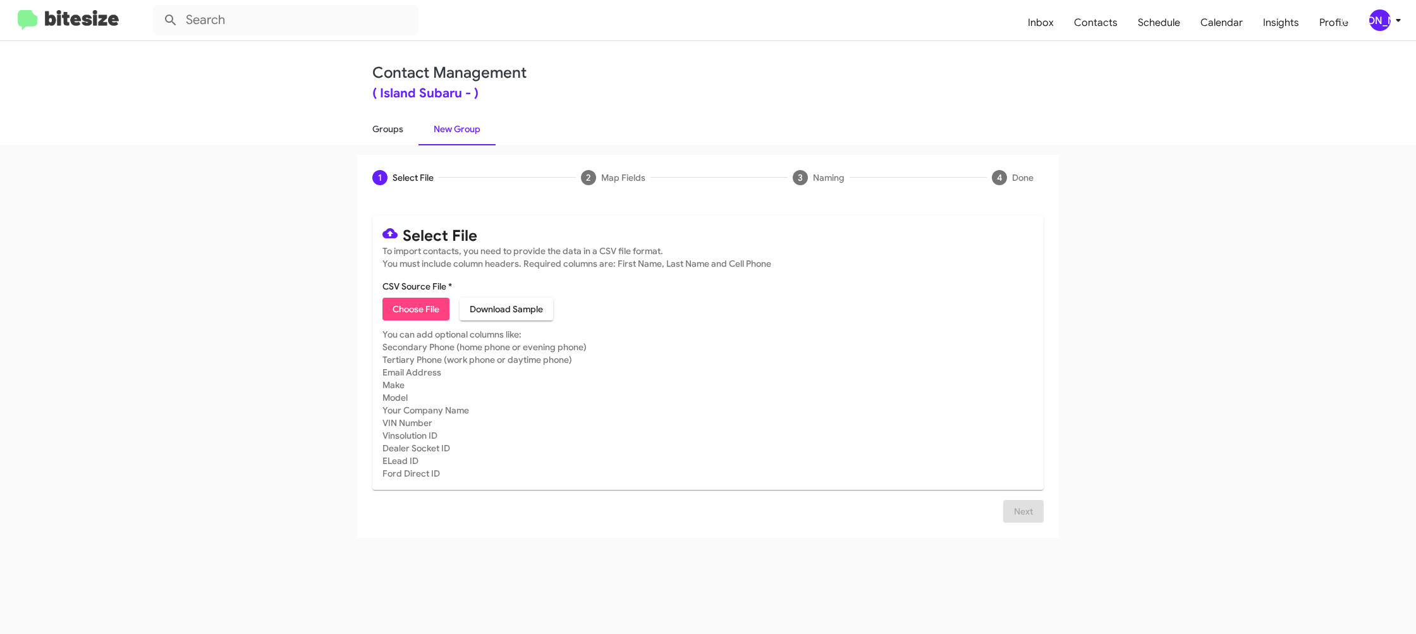
click at [413, 138] on link "Groups" at bounding box center [387, 129] width 61 height 33
type input "in:groups"
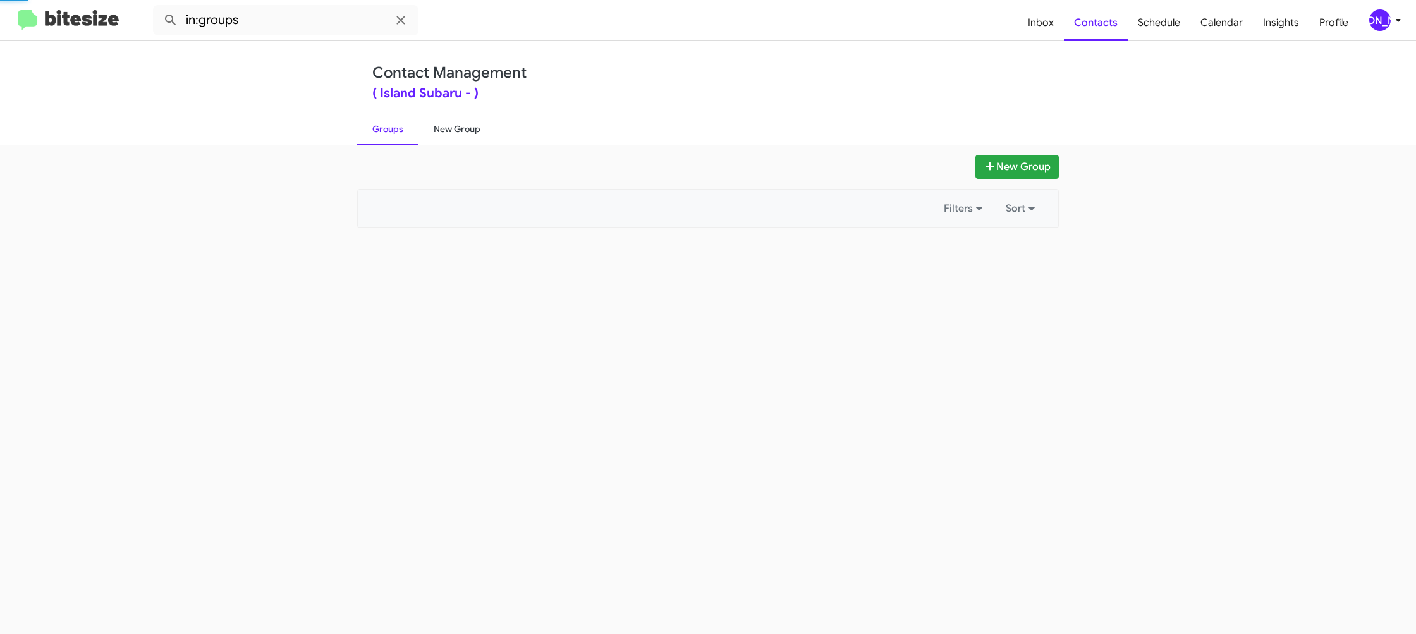
click at [453, 135] on link "New Group" at bounding box center [456, 129] width 77 height 33
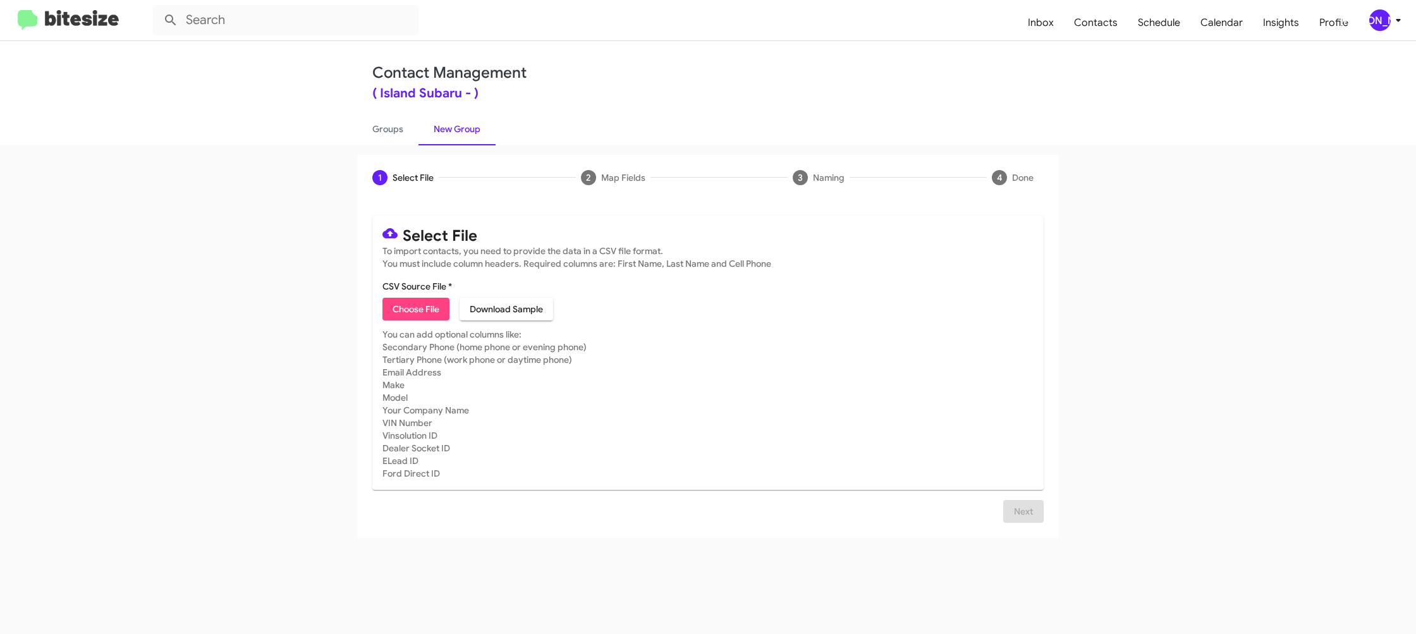
click at [1387, 25] on div "[PERSON_NAME]" at bounding box center [1379, 19] width 21 height 21
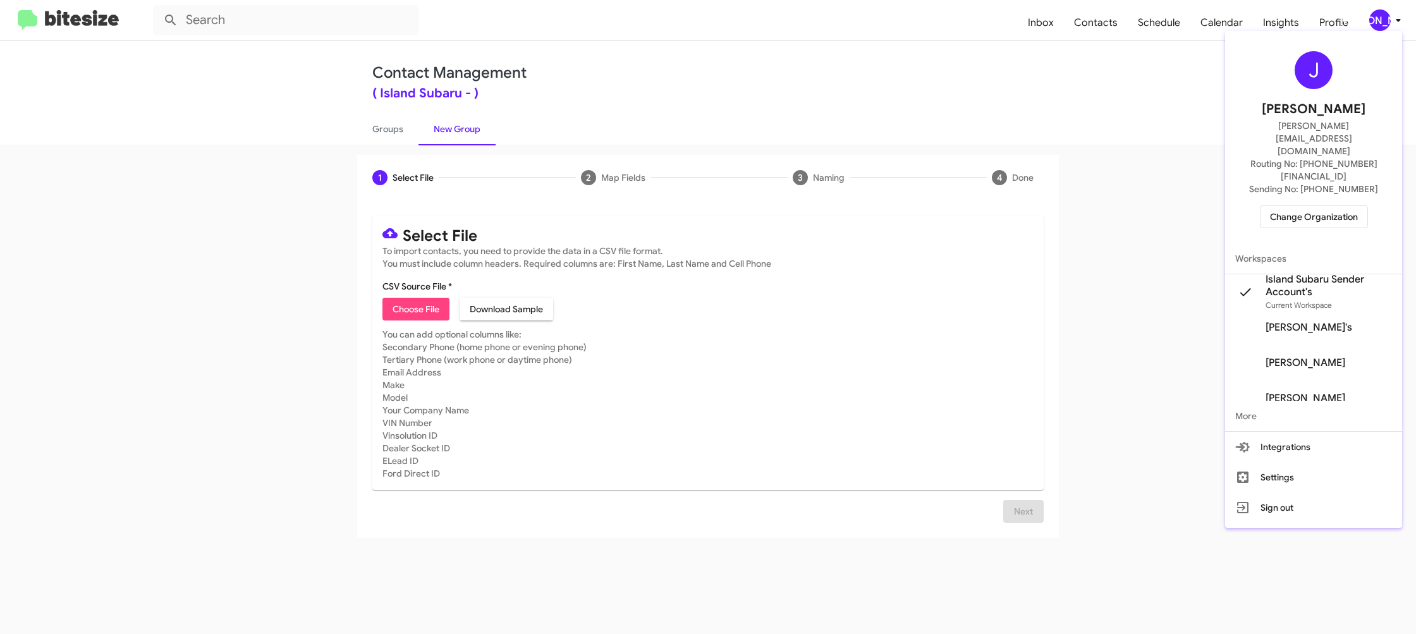
click at [1390, 21] on div at bounding box center [708, 317] width 1416 height 634
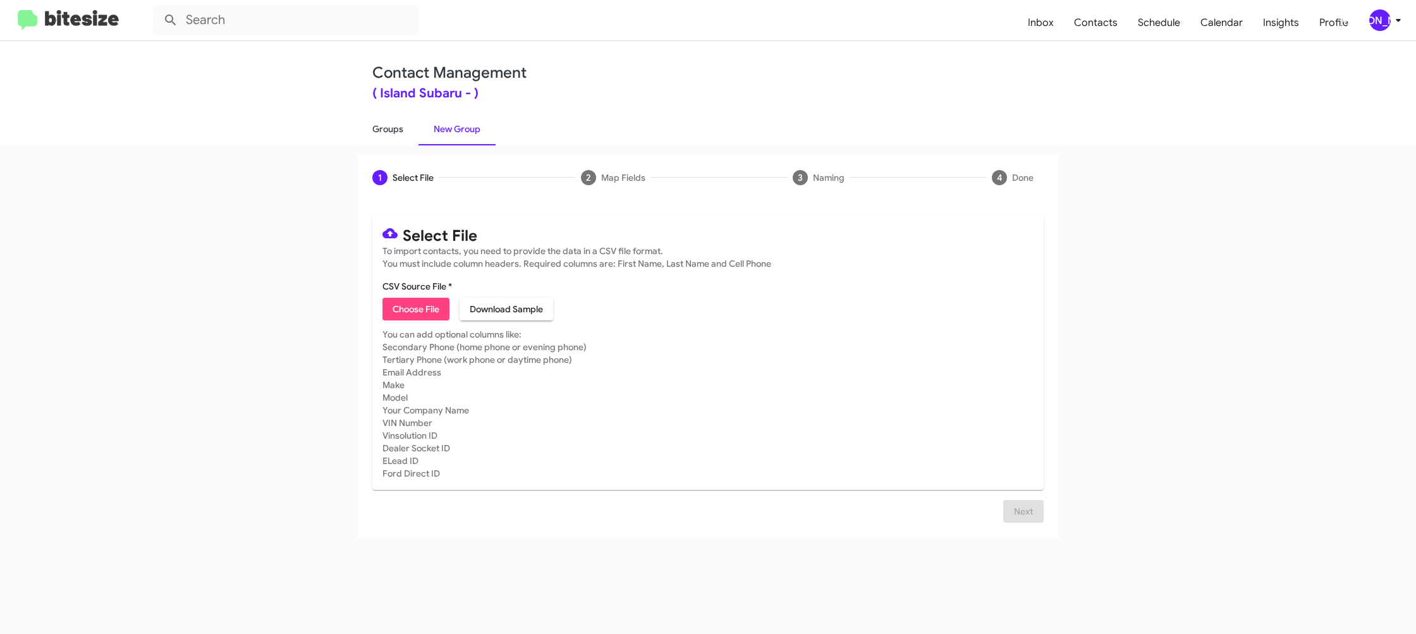
click at [405, 126] on link "Groups" at bounding box center [387, 129] width 61 height 33
type input "in:groups"
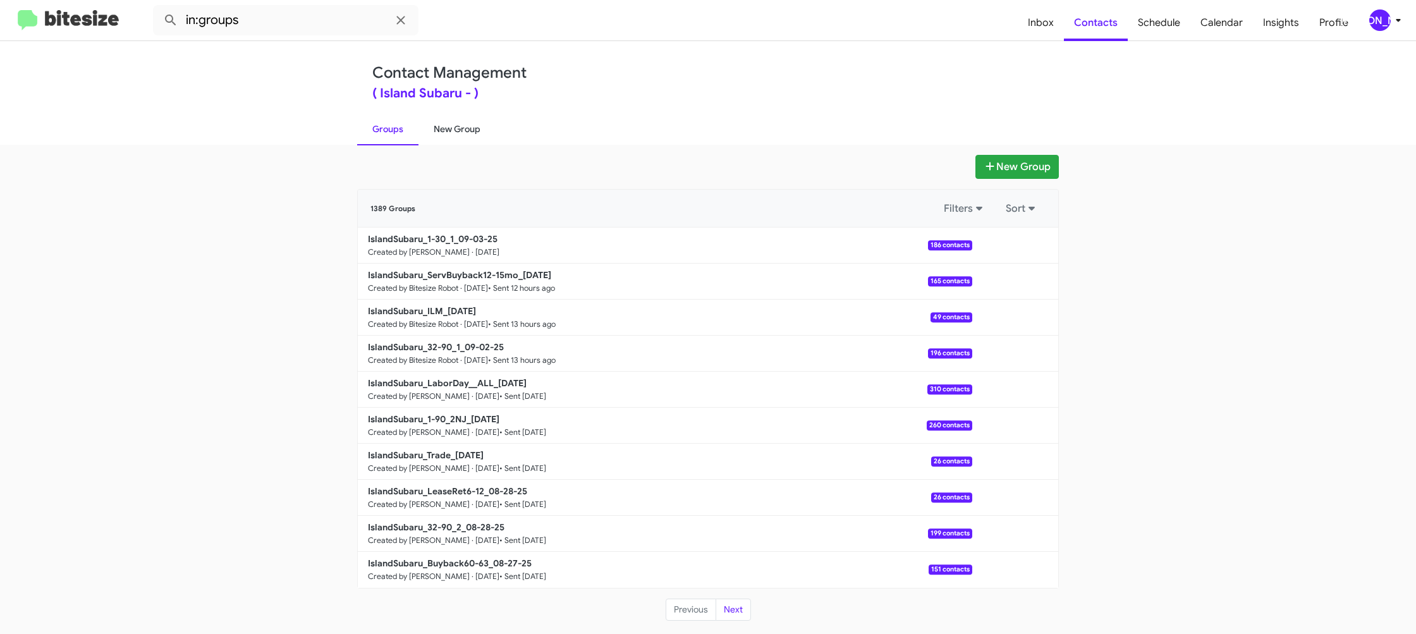
click at [441, 133] on link "New Group" at bounding box center [456, 129] width 77 height 33
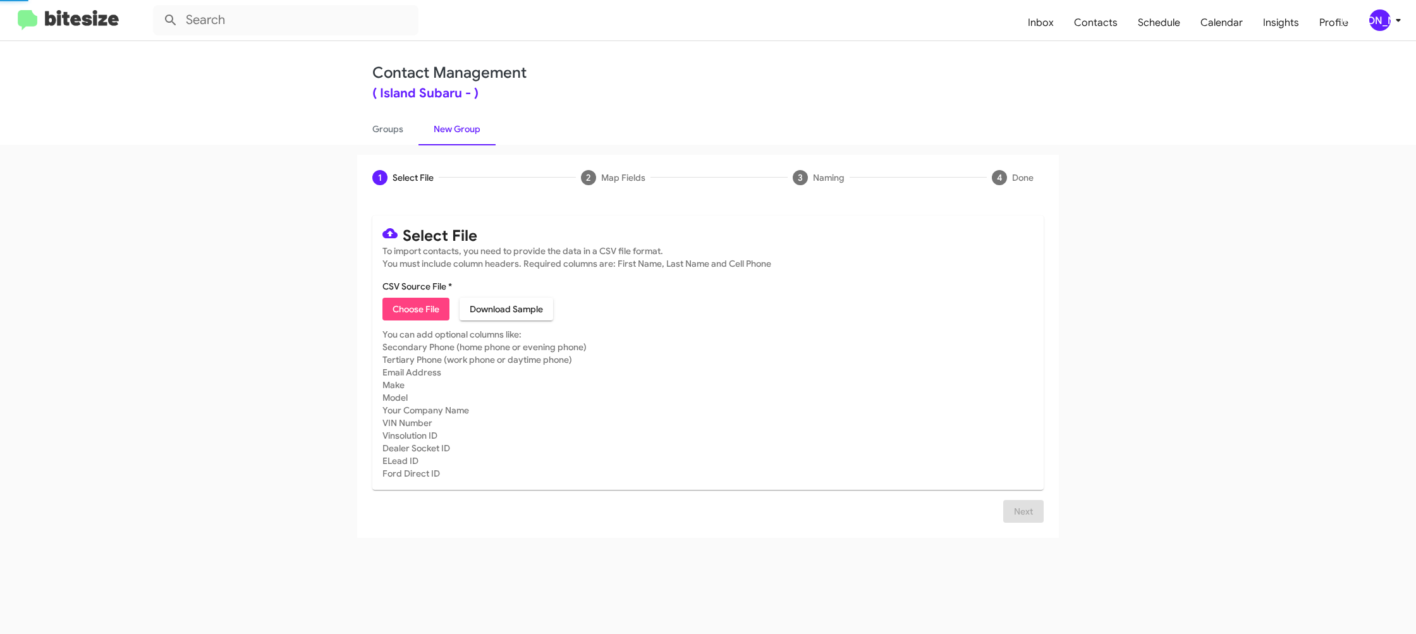
drag, startPoint x: 441, startPoint y: 133, endPoint x: 374, endPoint y: 279, distance: 161.0
click at [442, 130] on link "New Group" at bounding box center [456, 129] width 77 height 33
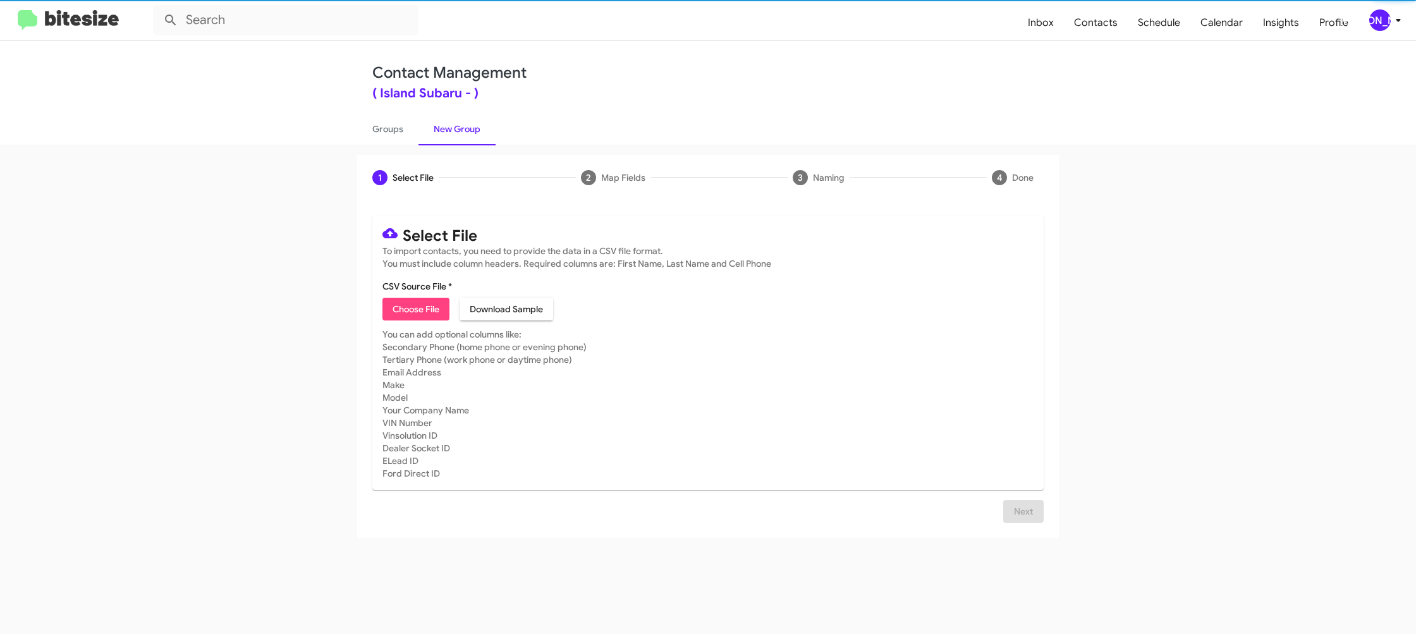
click at [399, 306] on span "Choose File" at bounding box center [416, 309] width 47 height 23
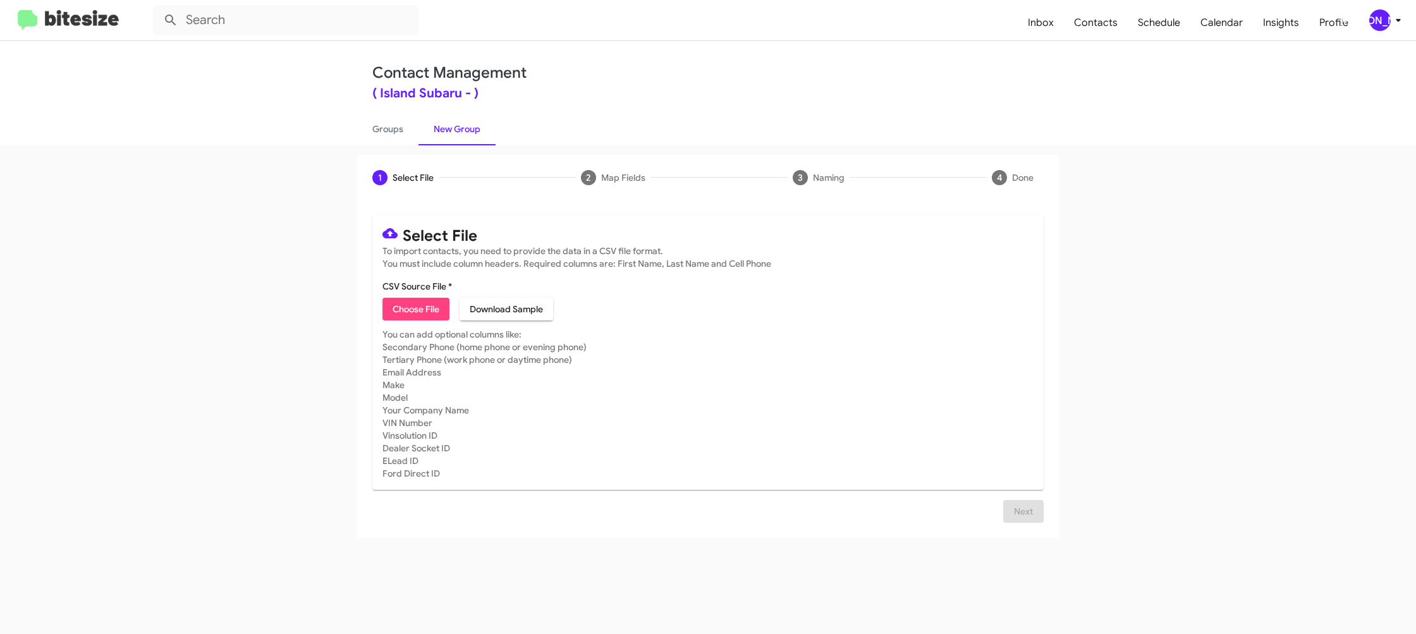
type input "IslandSubaru_1-90_1NJ_09-03-25"
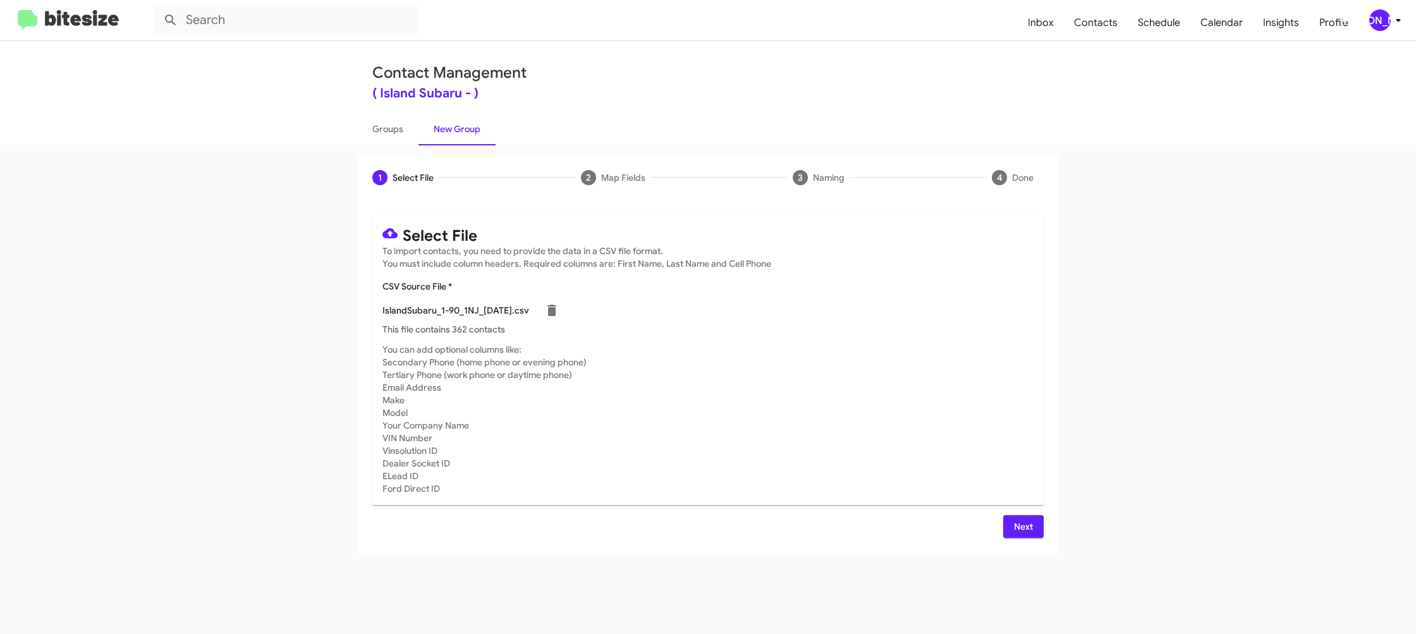
click at [936, 396] on mat-card-subtitle "You can add optional columns like: Secondary Phone (home phone or evening phone…" at bounding box center [707, 419] width 651 height 152
drag, startPoint x: 1037, startPoint y: 528, endPoint x: 1030, endPoint y: 525, distance: 7.4
click at [1034, 527] on button "Next" at bounding box center [1023, 526] width 40 height 23
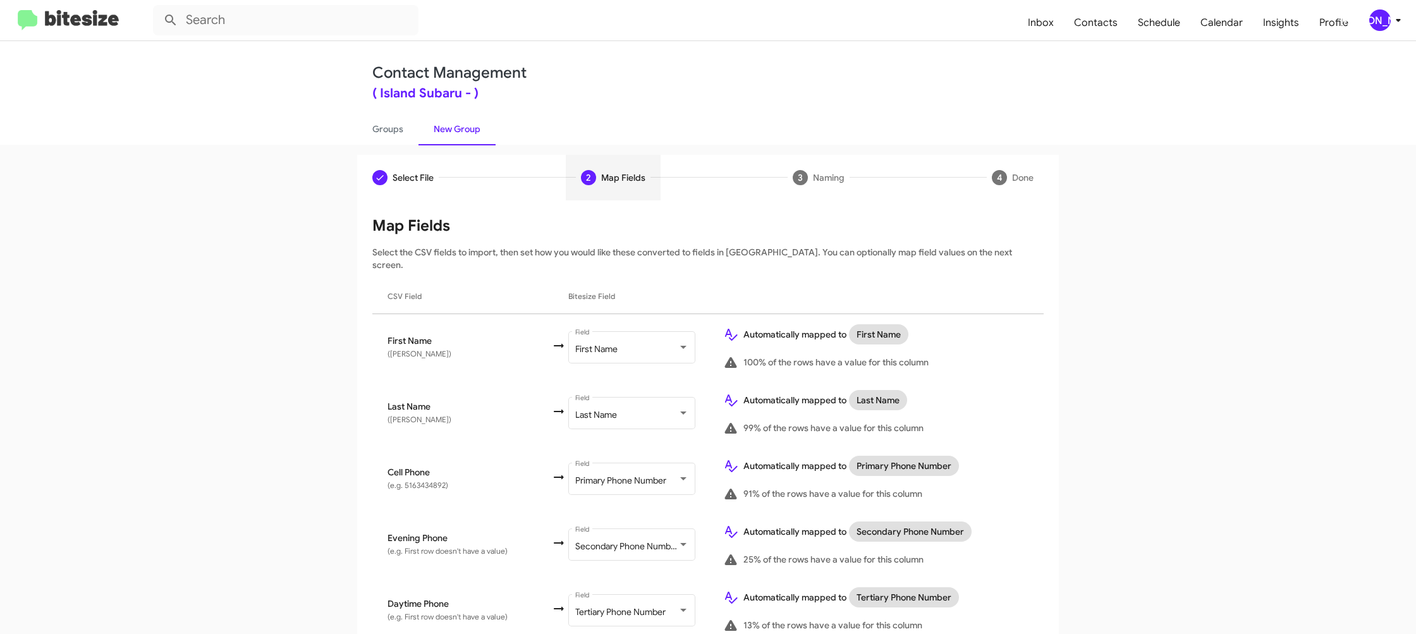
click at [1391, 24] on icon at bounding box center [1398, 20] width 15 height 15
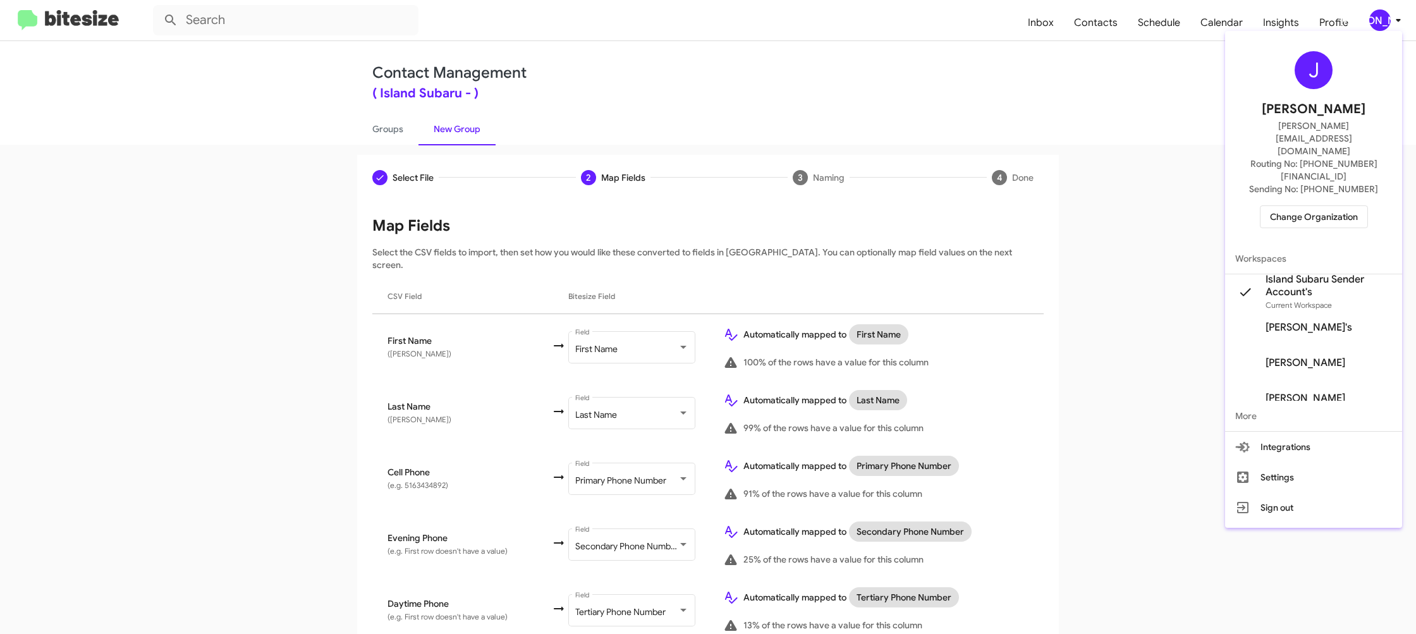
click at [1391, 24] on div at bounding box center [708, 317] width 1416 height 634
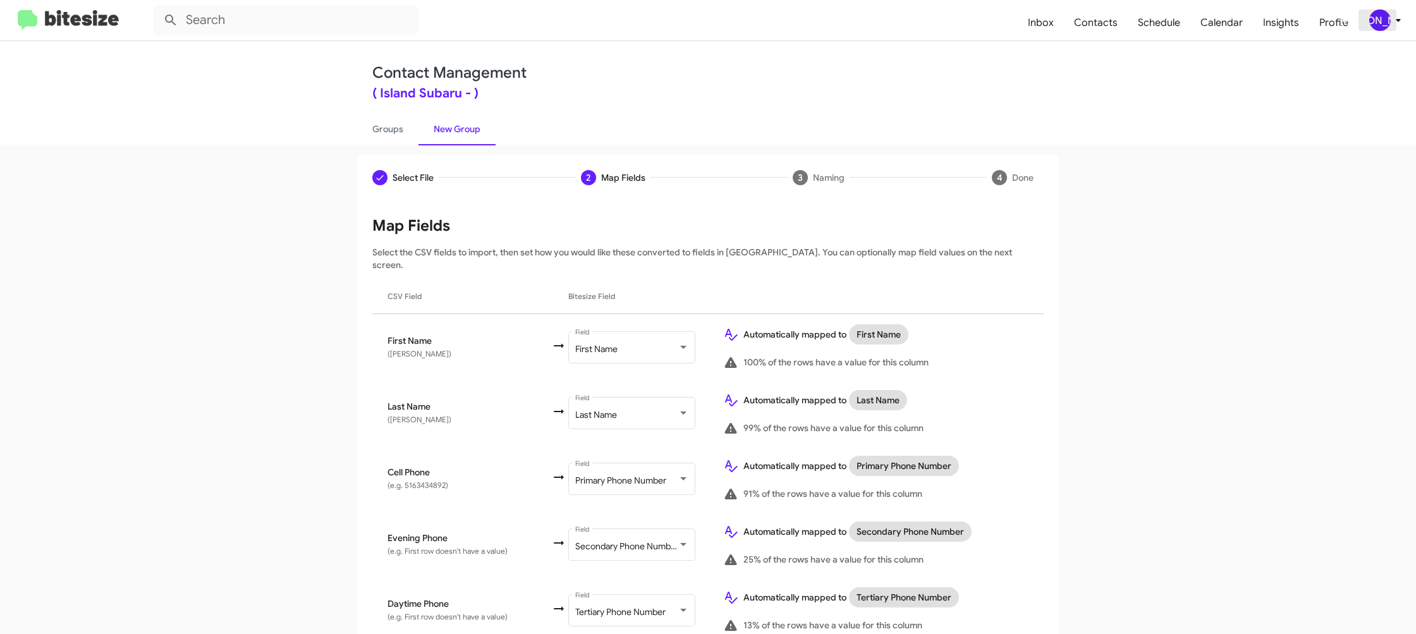
click at [1390, 10] on span "[PERSON_NAME]" at bounding box center [1388, 19] width 38 height 21
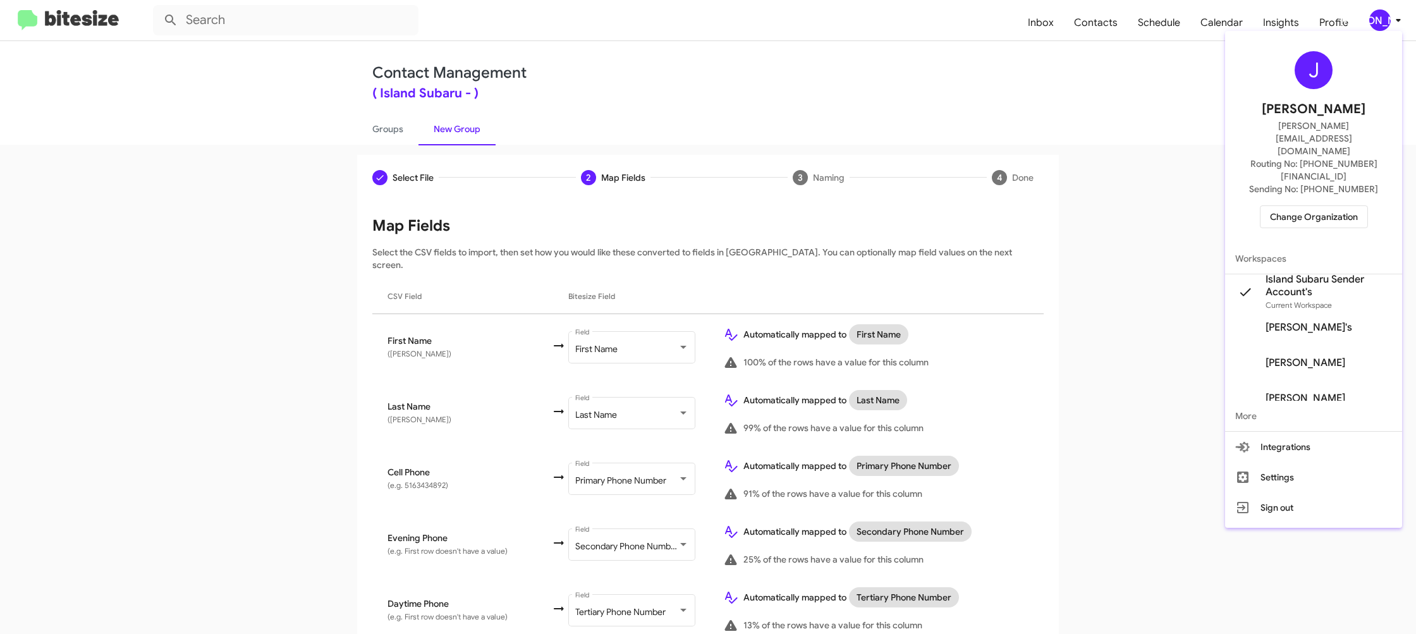
click at [1391, 11] on div at bounding box center [708, 317] width 1416 height 634
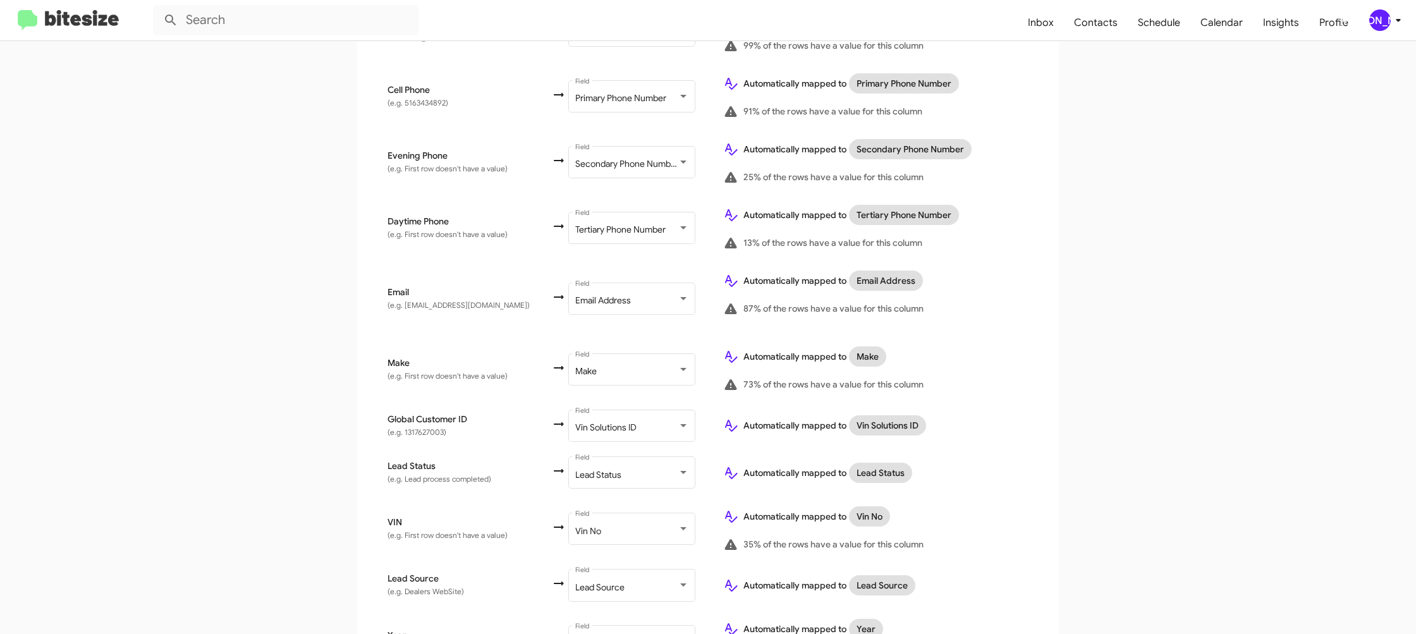
scroll to position [619, 0]
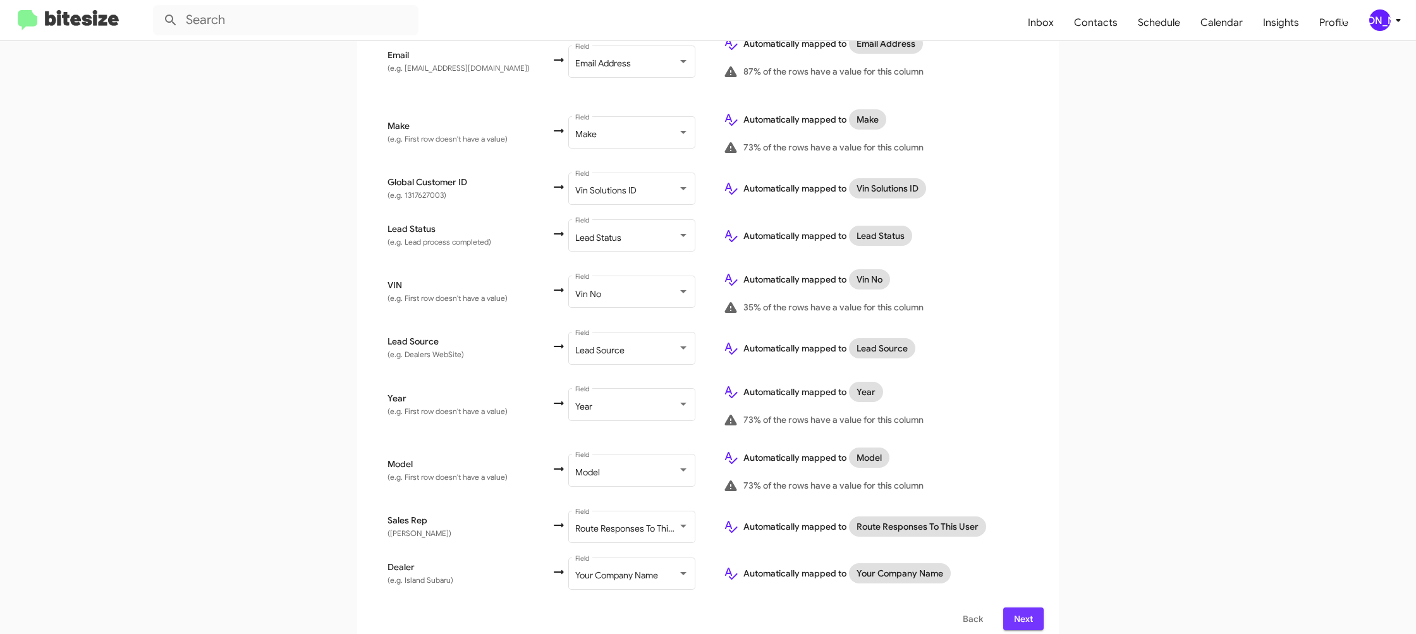
click at [1028, 609] on span "Next" at bounding box center [1023, 618] width 20 height 23
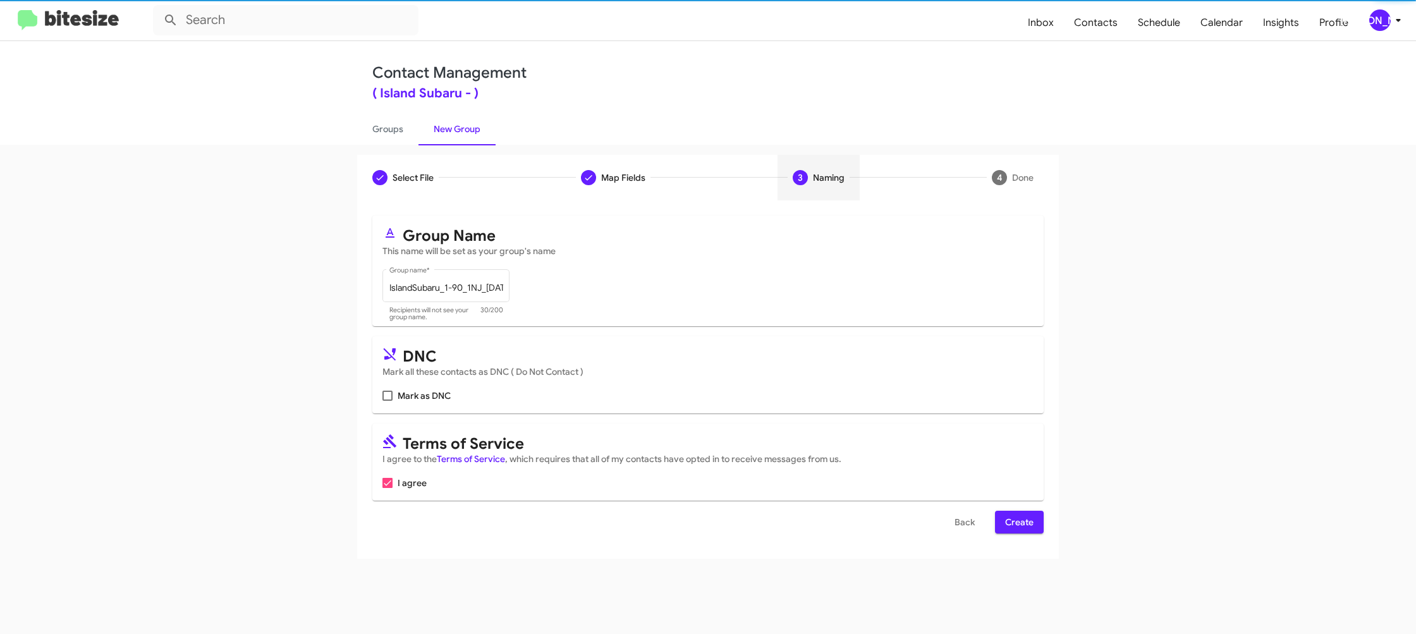
scroll to position [0, 0]
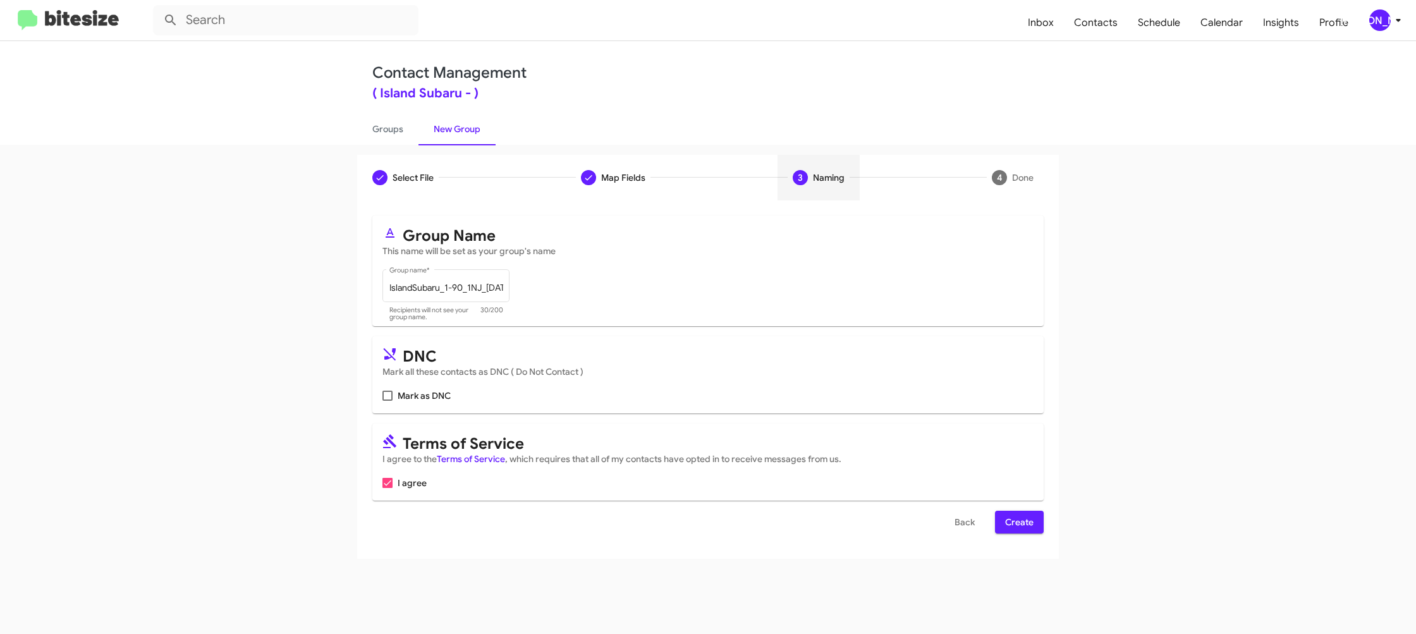
click at [1007, 517] on span "Create" at bounding box center [1019, 522] width 28 height 23
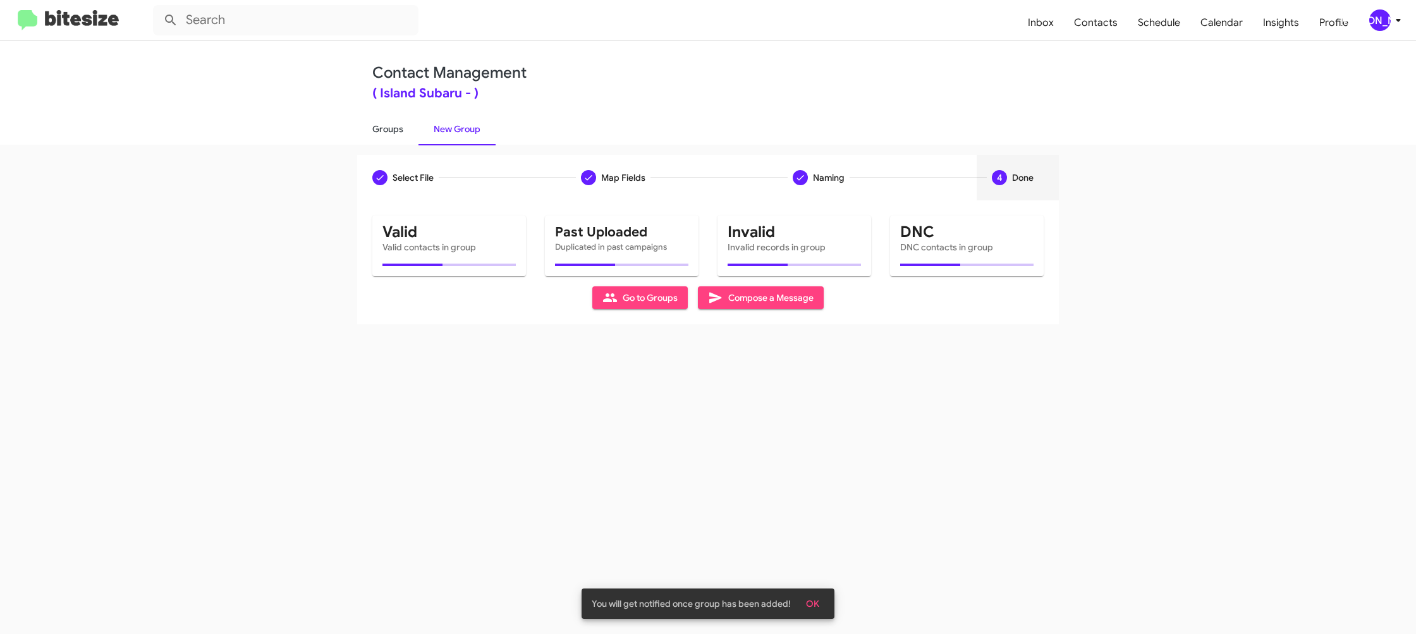
click at [391, 123] on link "Groups" at bounding box center [387, 129] width 61 height 33
type input "in:groups"
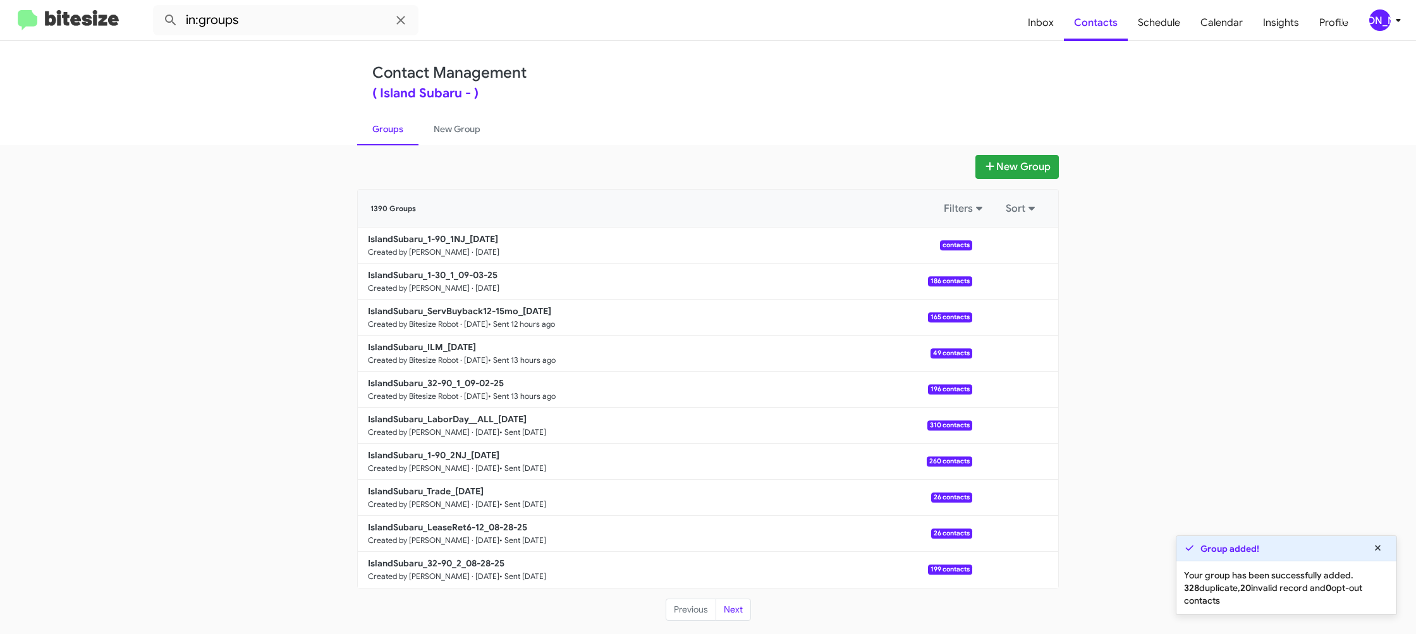
drag, startPoint x: 435, startPoint y: 120, endPoint x: 403, endPoint y: 125, distance: 32.0
click at [435, 120] on link "New Group" at bounding box center [456, 129] width 77 height 33
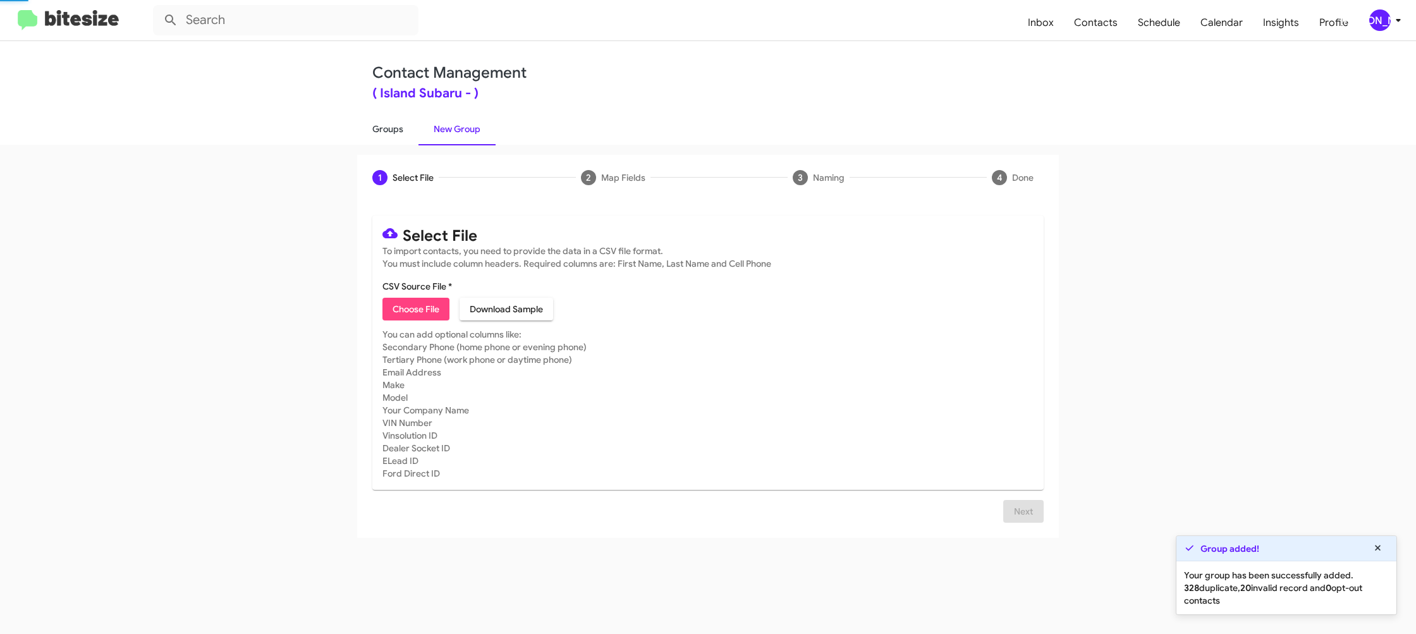
click at [394, 126] on link "Groups" at bounding box center [387, 129] width 61 height 33
type input "in:groups"
click at [394, 126] on link "Groups" at bounding box center [387, 129] width 61 height 33
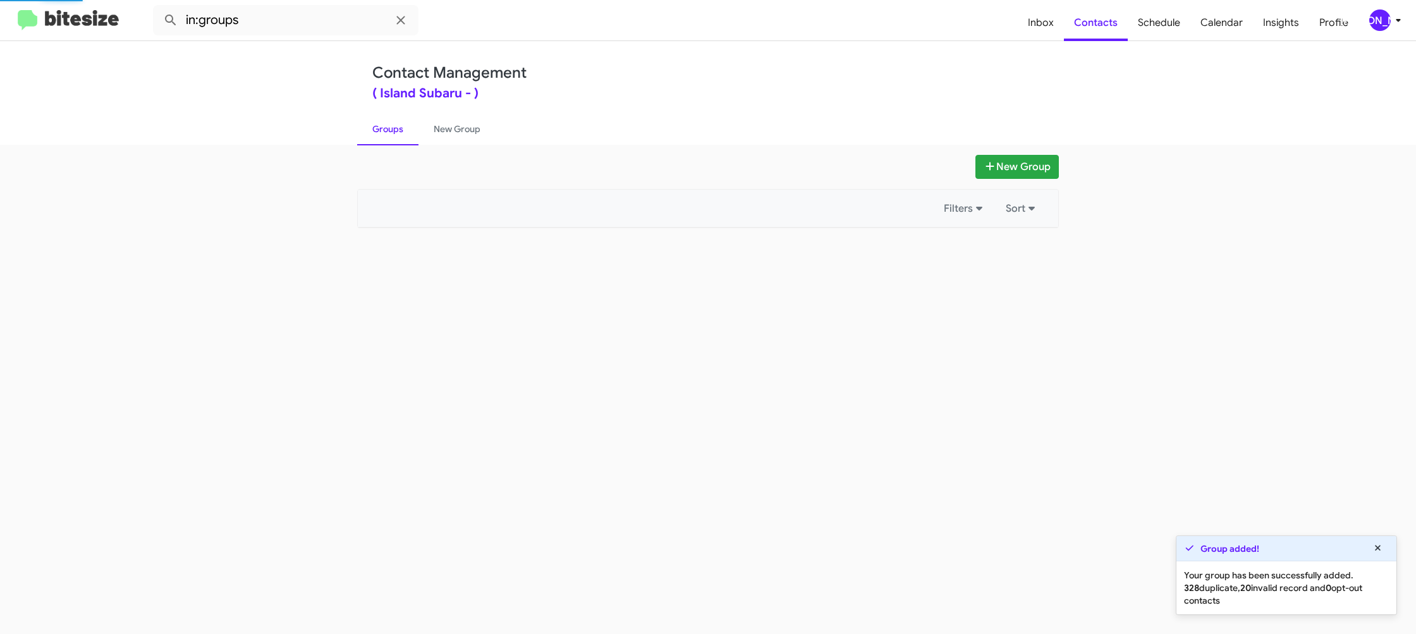
click at [394, 126] on link "Groups" at bounding box center [387, 129] width 61 height 33
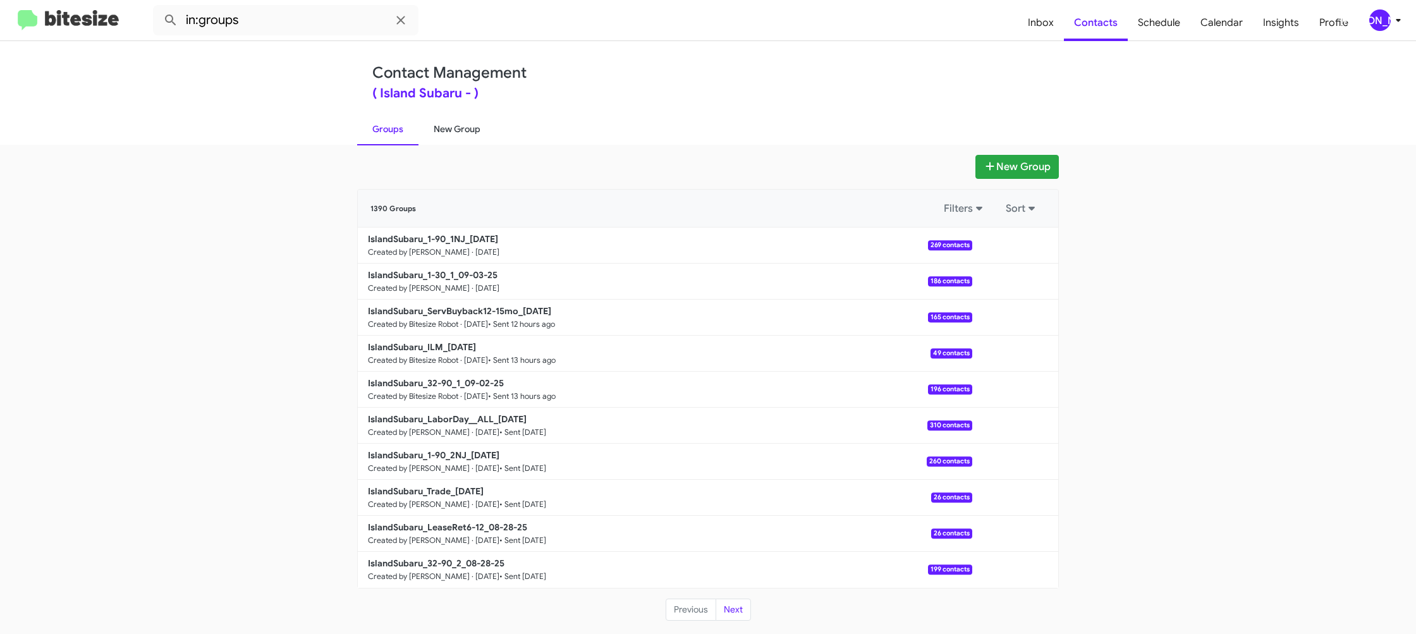
click at [479, 111] on div "Contact Management ( Island Subaru - ) Groups New Group" at bounding box center [708, 93] width 721 height 104
click at [476, 121] on link "New Group" at bounding box center [456, 129] width 77 height 33
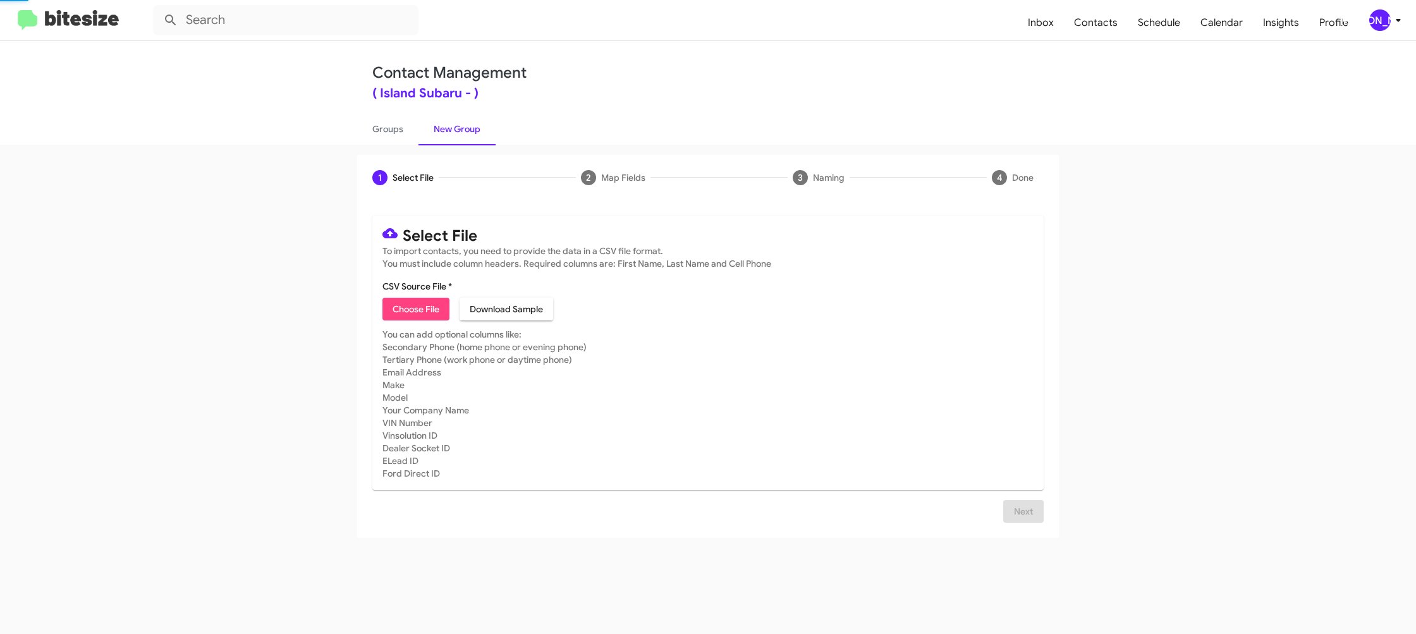
click at [476, 121] on link "New Group" at bounding box center [456, 129] width 77 height 33
click at [418, 306] on span "Choose File" at bounding box center [416, 309] width 47 height 23
type input "IslandSubaru_1-30_1_09-03-25"
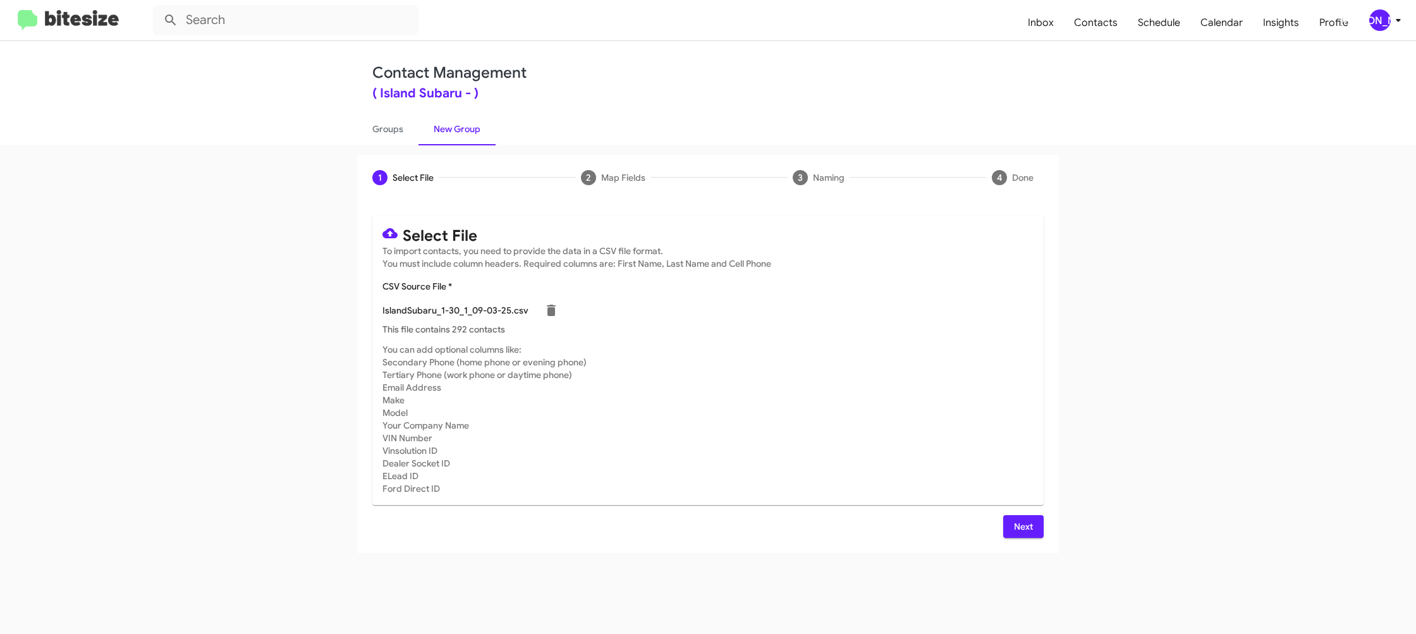
click at [898, 346] on mat-card-subtitle "You can add optional columns like: Secondary Phone (home phone or evening phone…" at bounding box center [707, 419] width 651 height 152
click at [1371, 23] on div "[PERSON_NAME]" at bounding box center [1379, 19] width 21 height 21
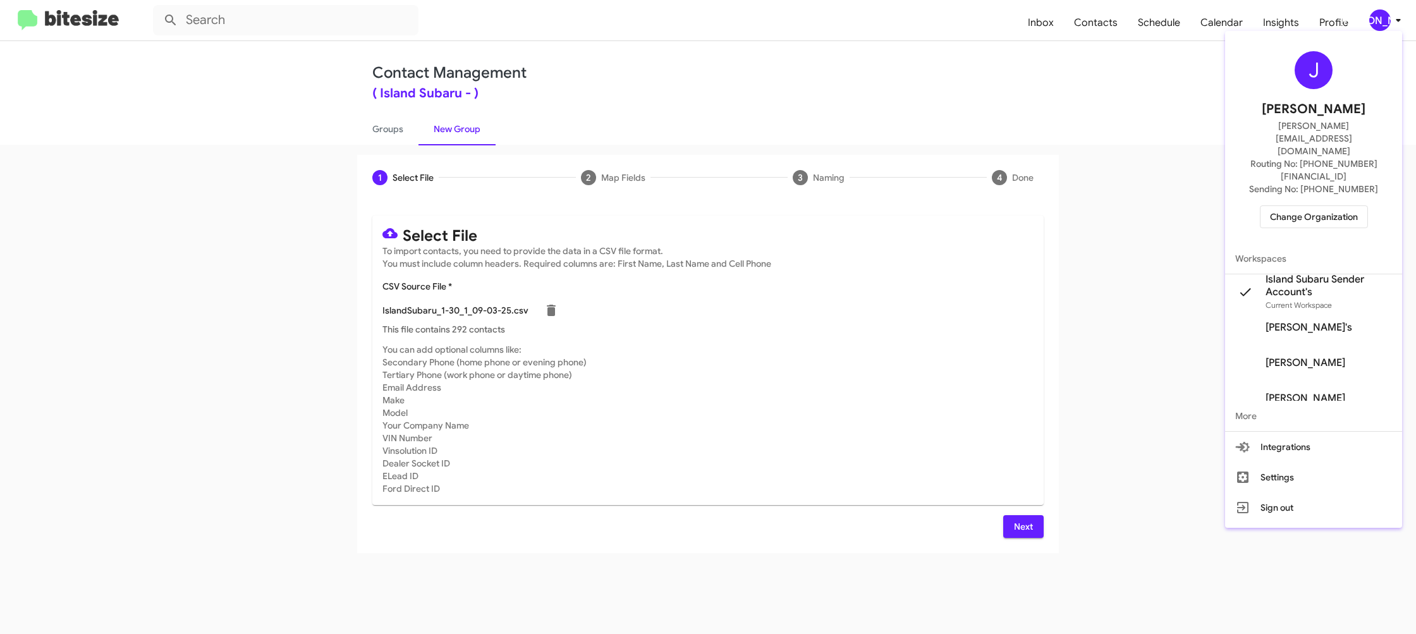
click at [1371, 23] on div at bounding box center [708, 317] width 1416 height 634
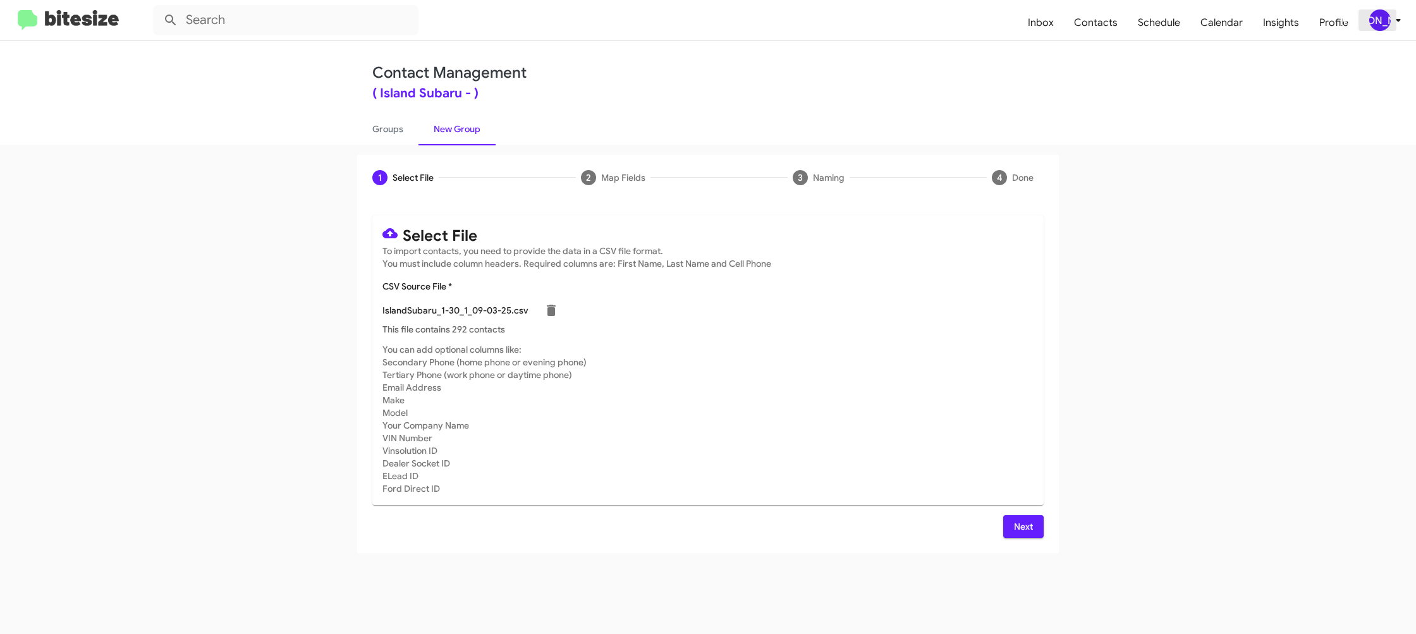
click at [1383, 24] on div "[PERSON_NAME]" at bounding box center [1379, 19] width 21 height 21
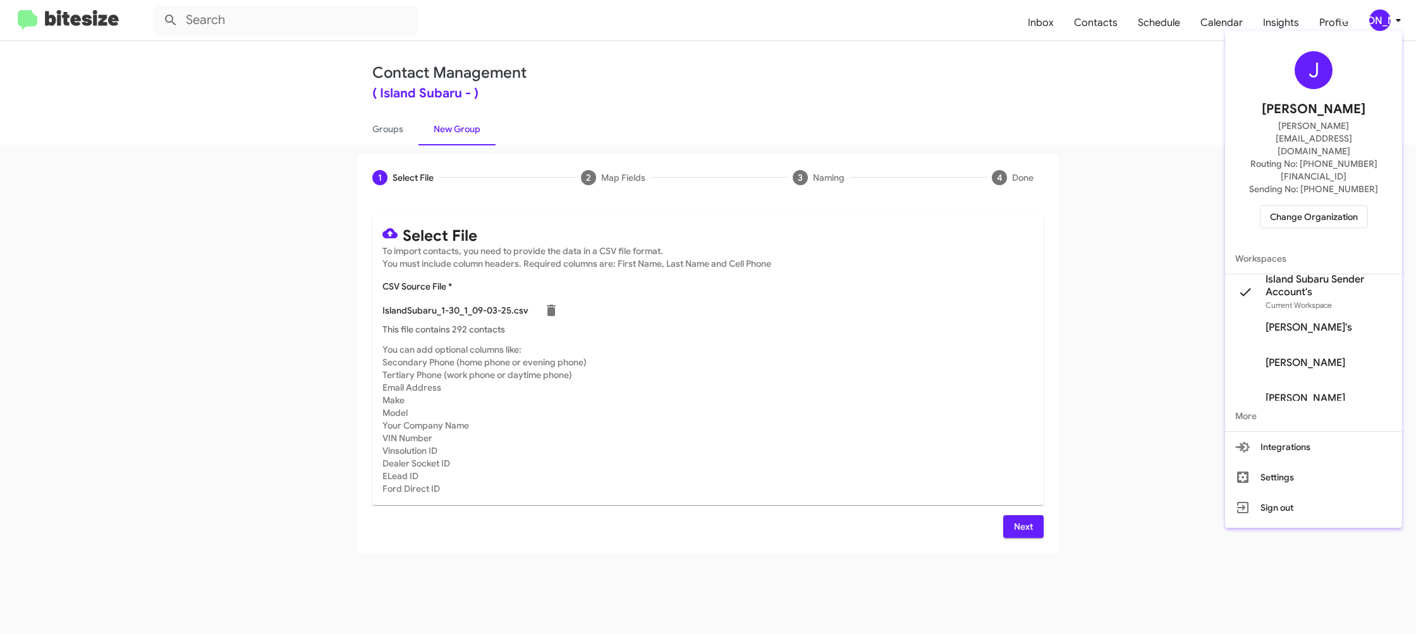
drag, startPoint x: 1382, startPoint y: 24, endPoint x: 1369, endPoint y: 12, distance: 17.9
click at [1382, 24] on div at bounding box center [708, 317] width 1416 height 634
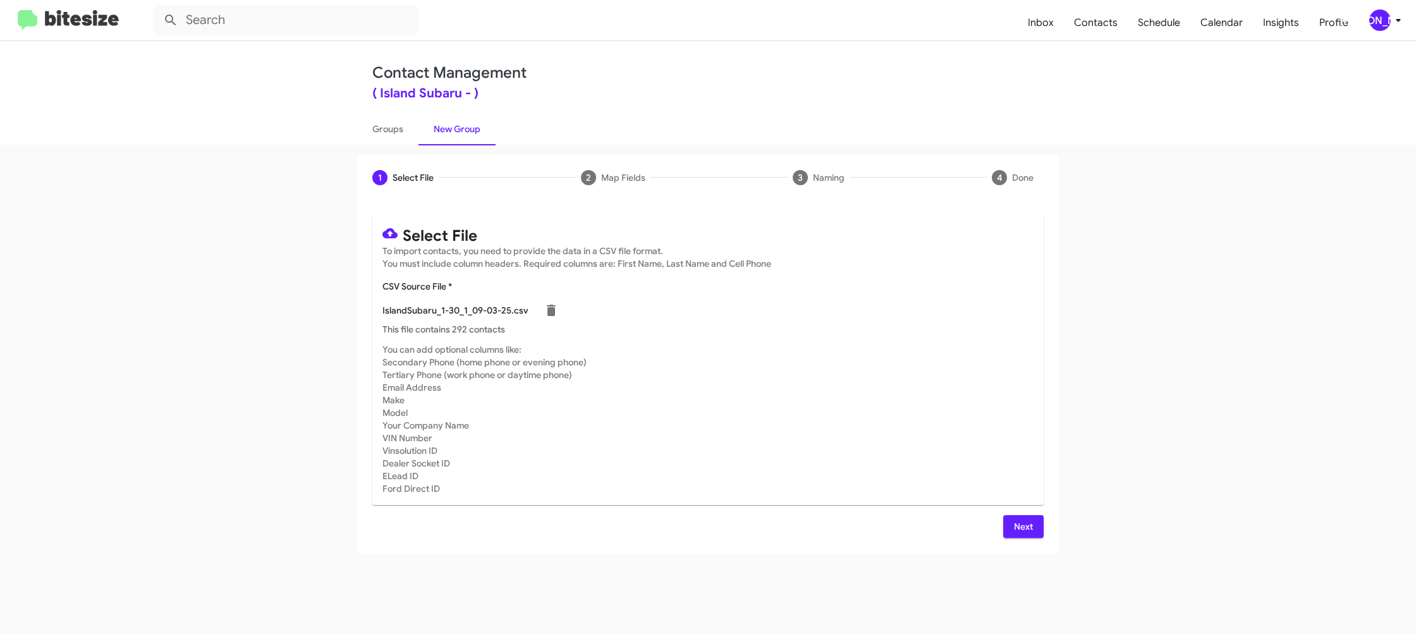
click at [1020, 525] on span "Next" at bounding box center [1023, 526] width 20 height 23
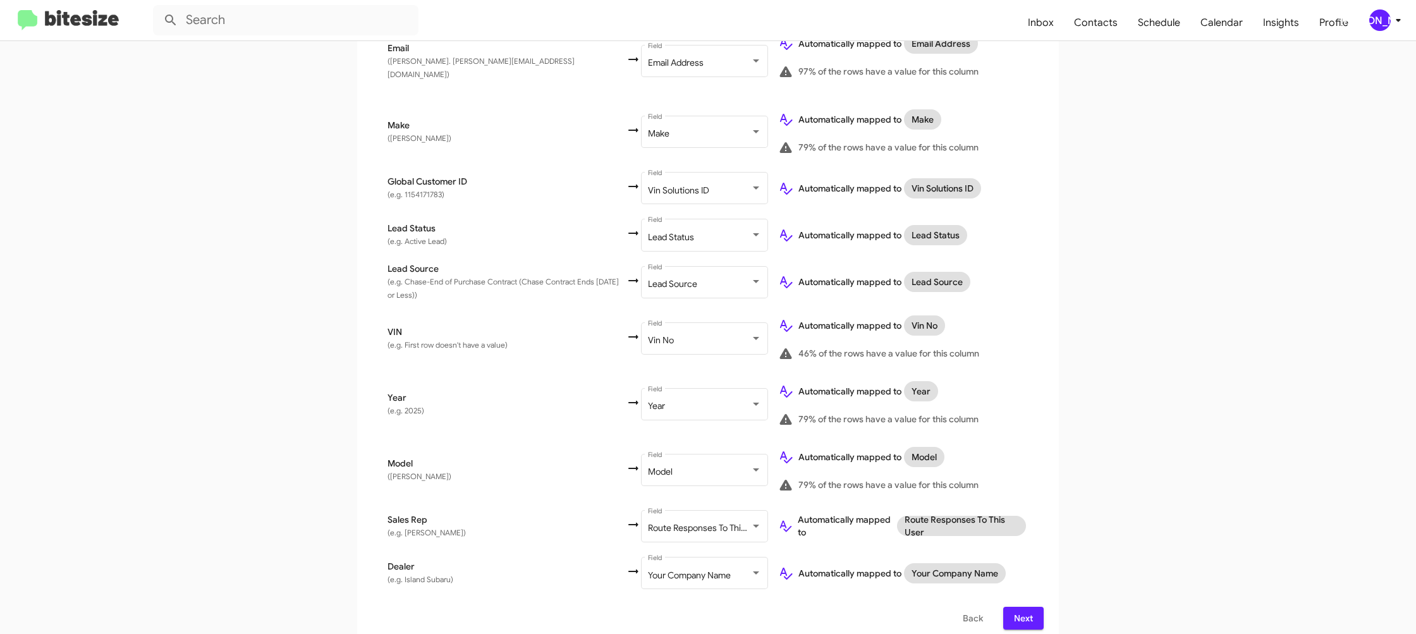
click at [1375, 14] on div "[PERSON_NAME]" at bounding box center [1379, 19] width 21 height 21
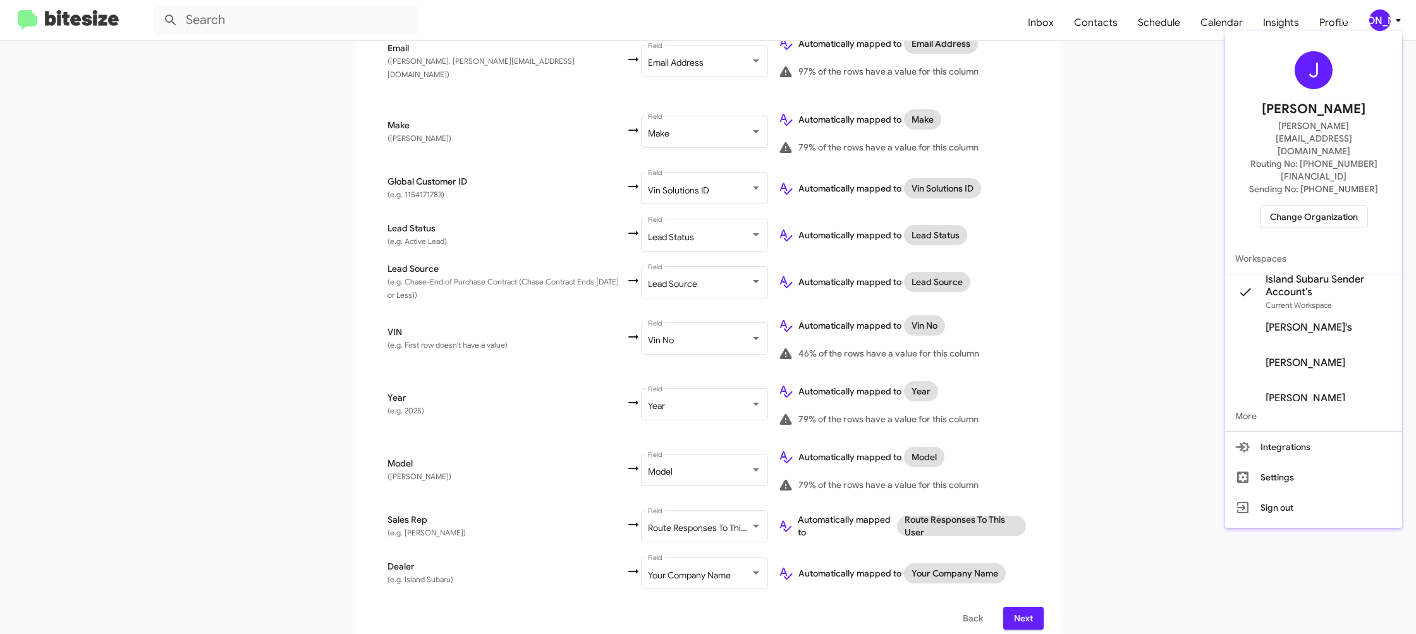
click at [1375, 15] on div at bounding box center [708, 317] width 1416 height 634
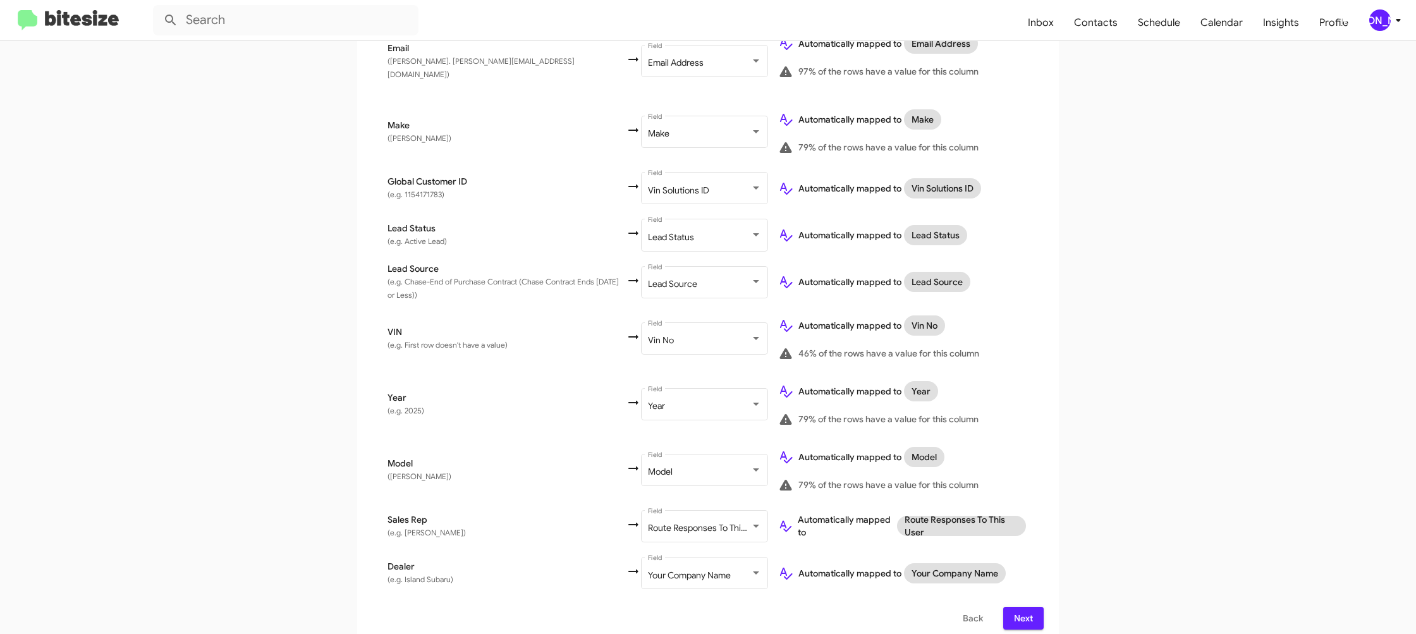
click at [1022, 607] on span "Next" at bounding box center [1023, 618] width 20 height 23
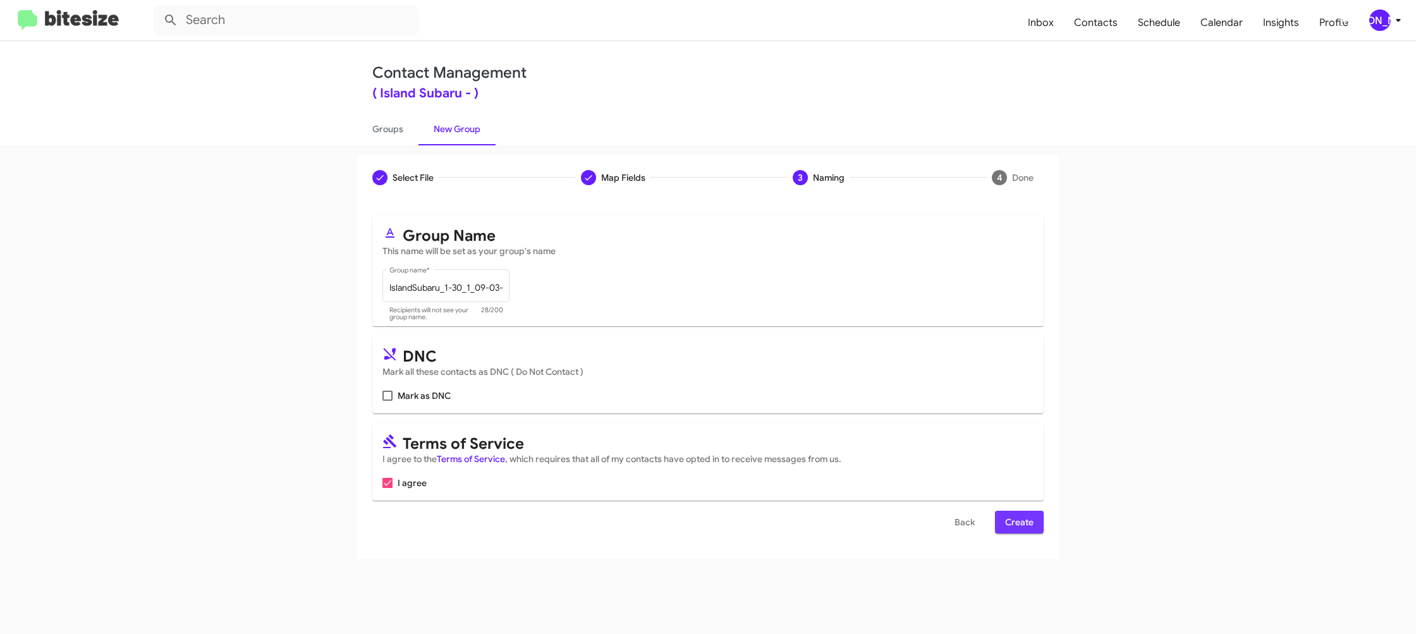
drag, startPoint x: 1015, startPoint y: 523, endPoint x: 961, endPoint y: 453, distance: 88.9
click at [1015, 523] on span "Create" at bounding box center [1019, 522] width 28 height 23
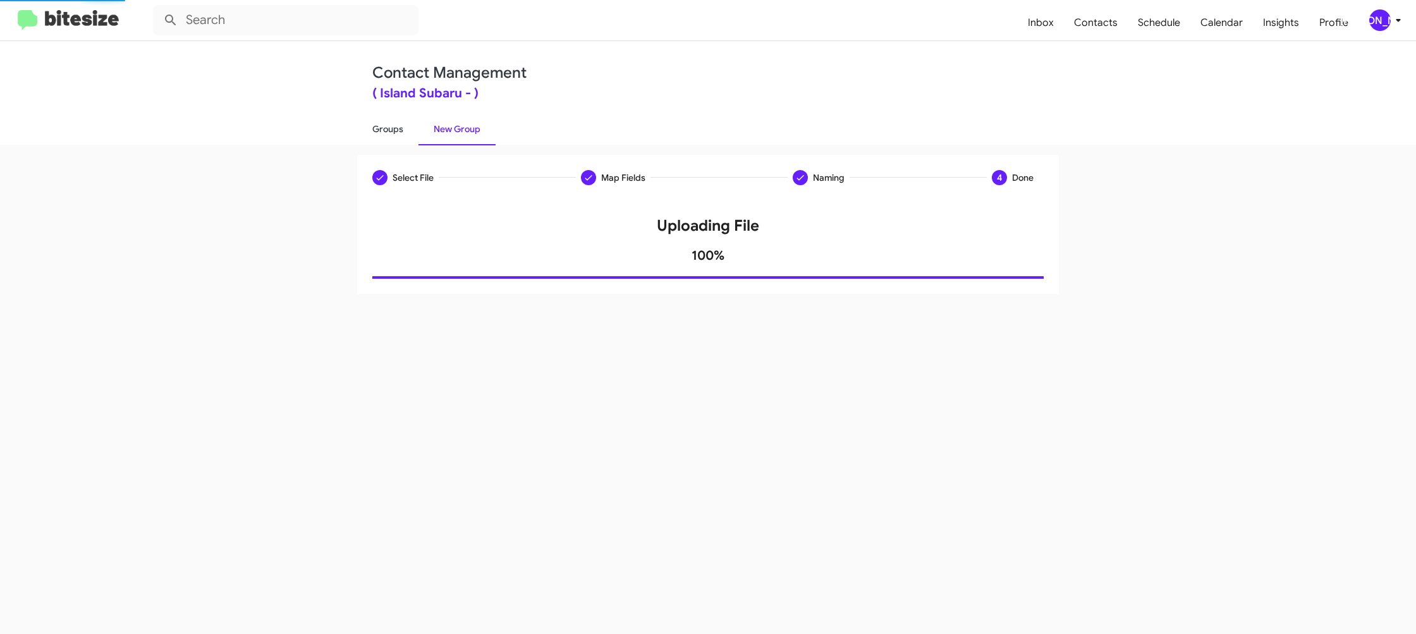
click at [372, 128] on link "Groups" at bounding box center [387, 129] width 61 height 33
type input "in:groups"
click at [372, 128] on link "Groups" at bounding box center [387, 129] width 61 height 33
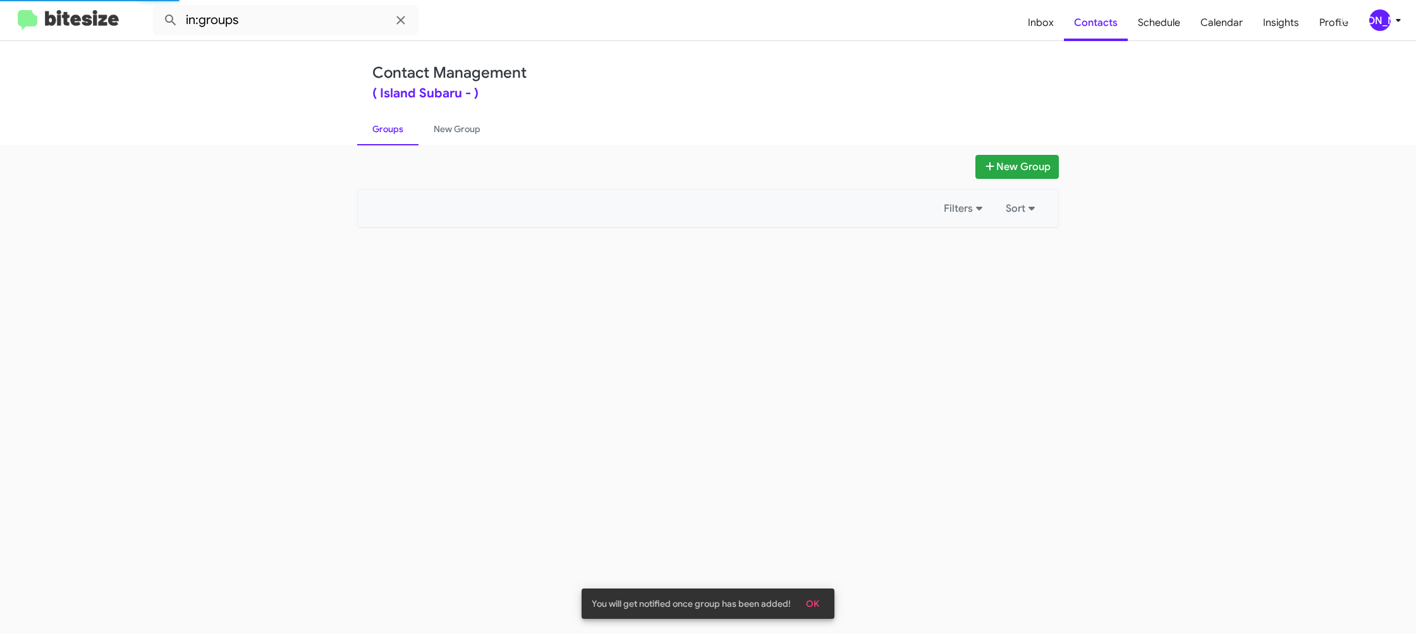
click at [372, 128] on link "Groups" at bounding box center [387, 129] width 61 height 33
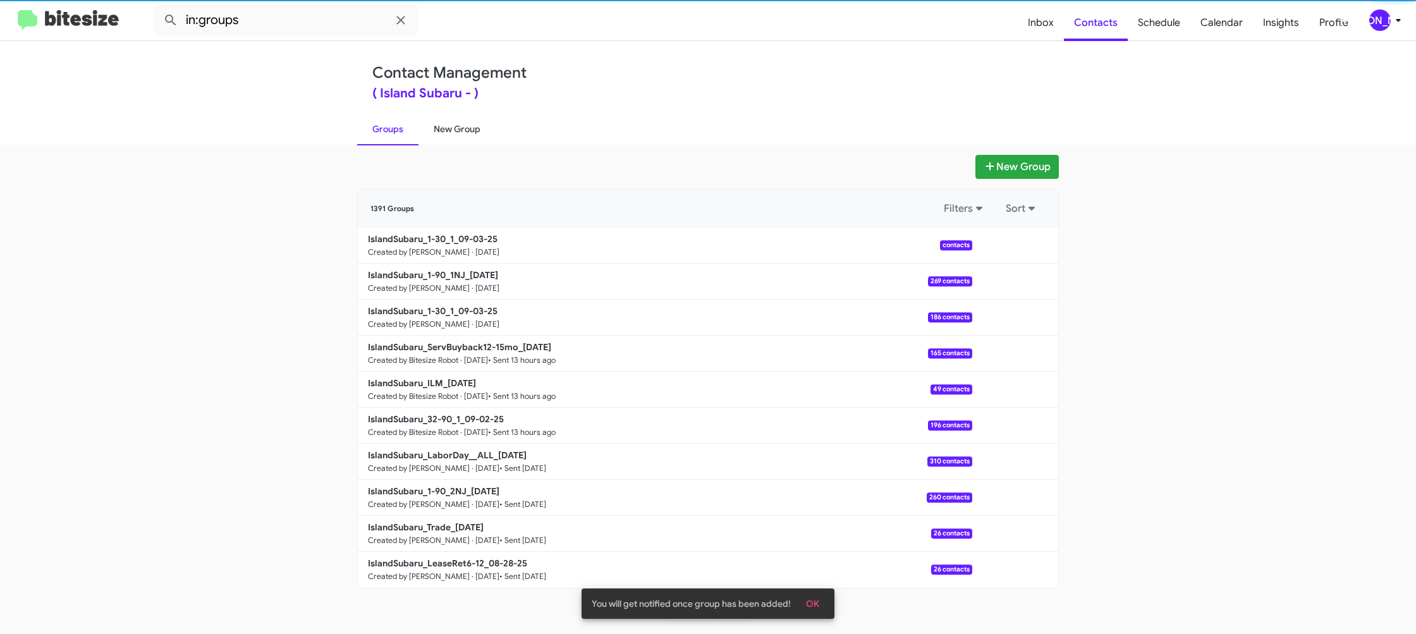
click at [463, 131] on link "New Group" at bounding box center [456, 129] width 77 height 33
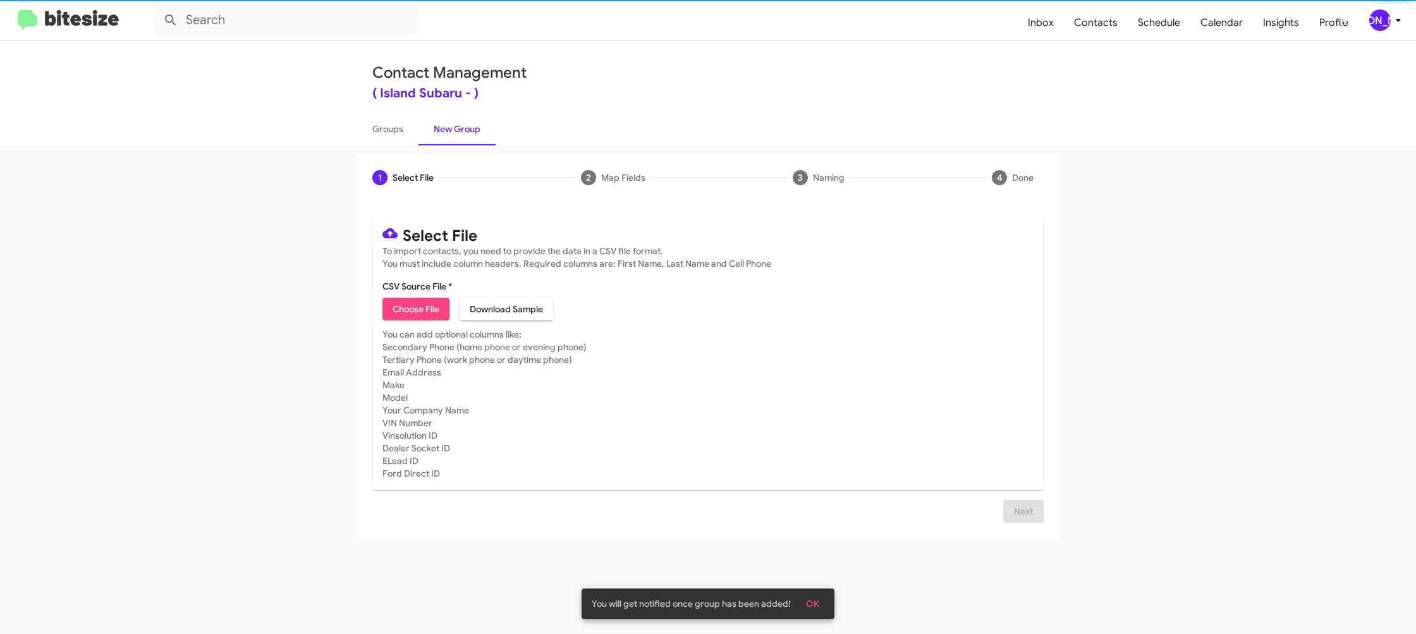
click at [463, 131] on link "New Group" at bounding box center [456, 129] width 77 height 33
click at [413, 319] on span "Choose File" at bounding box center [416, 309] width 47 height 23
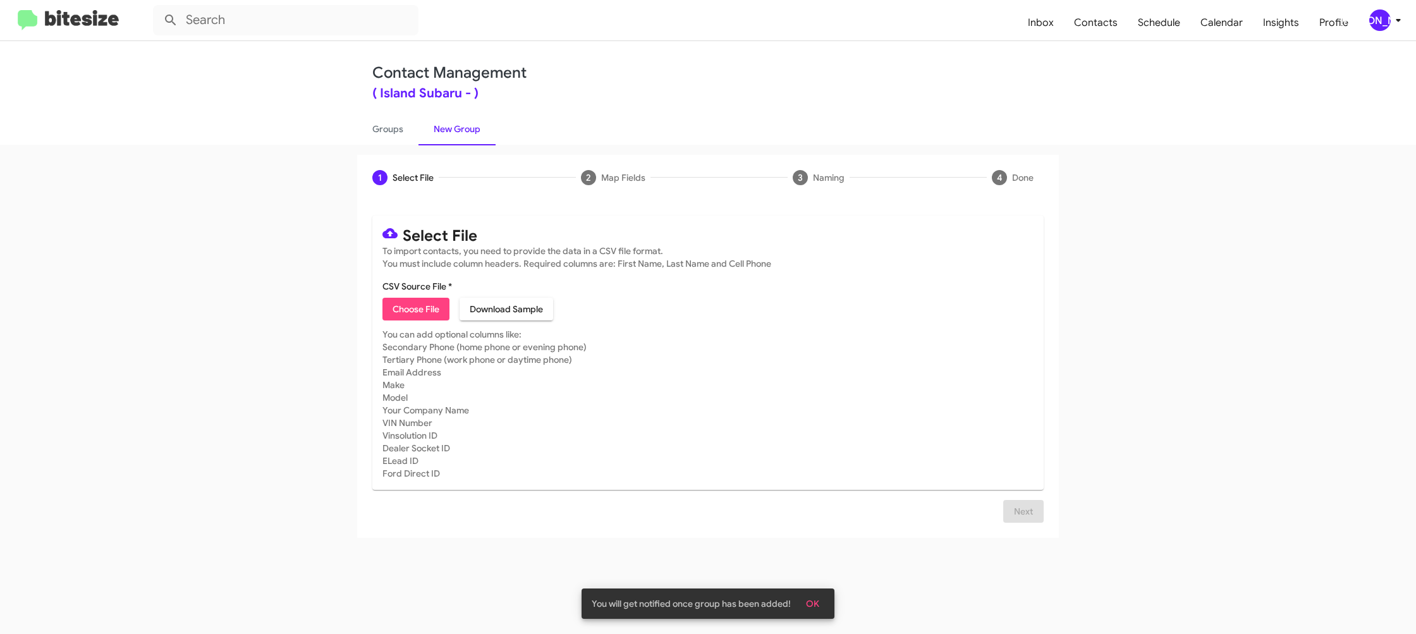
type input "IslandSubaru_1-90_1NJ_09-03-25"
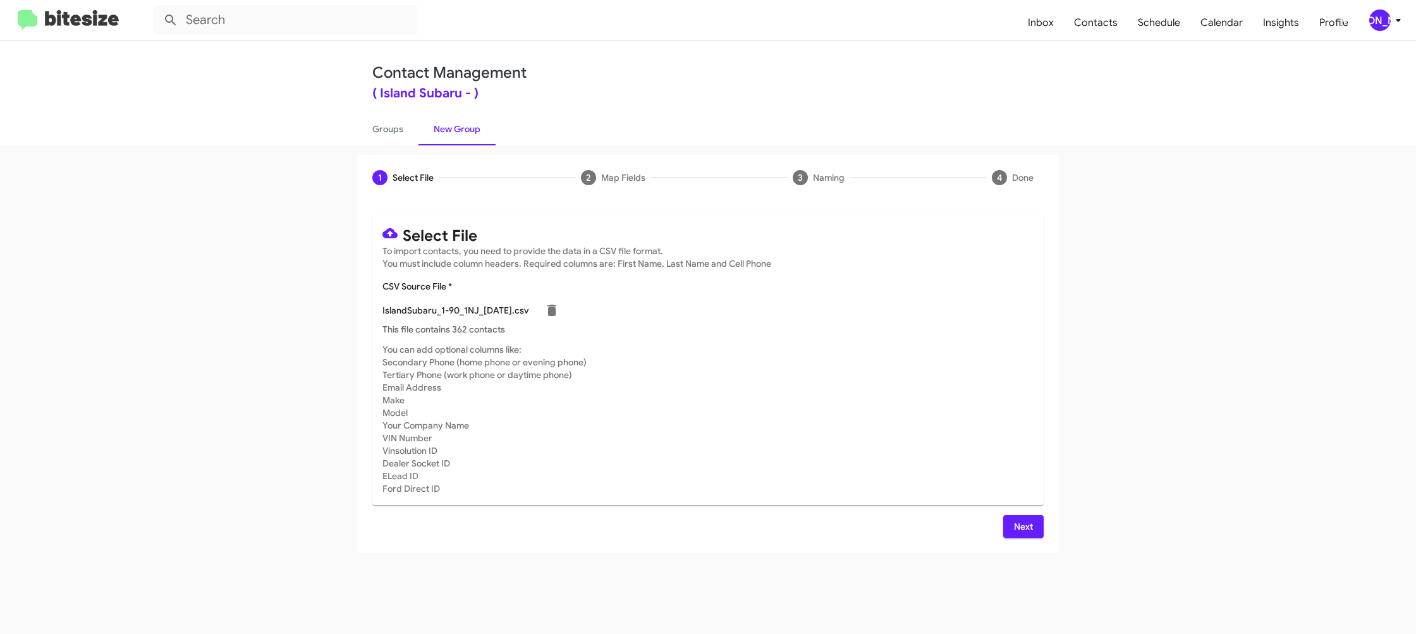
drag, startPoint x: 874, startPoint y: 364, endPoint x: 976, endPoint y: 489, distance: 161.2
click at [887, 370] on mat-card-subtitle "You can add optional columns like: Secondary Phone (home phone or evening phone…" at bounding box center [707, 419] width 651 height 152
click at [1015, 527] on span "Next" at bounding box center [1023, 526] width 20 height 23
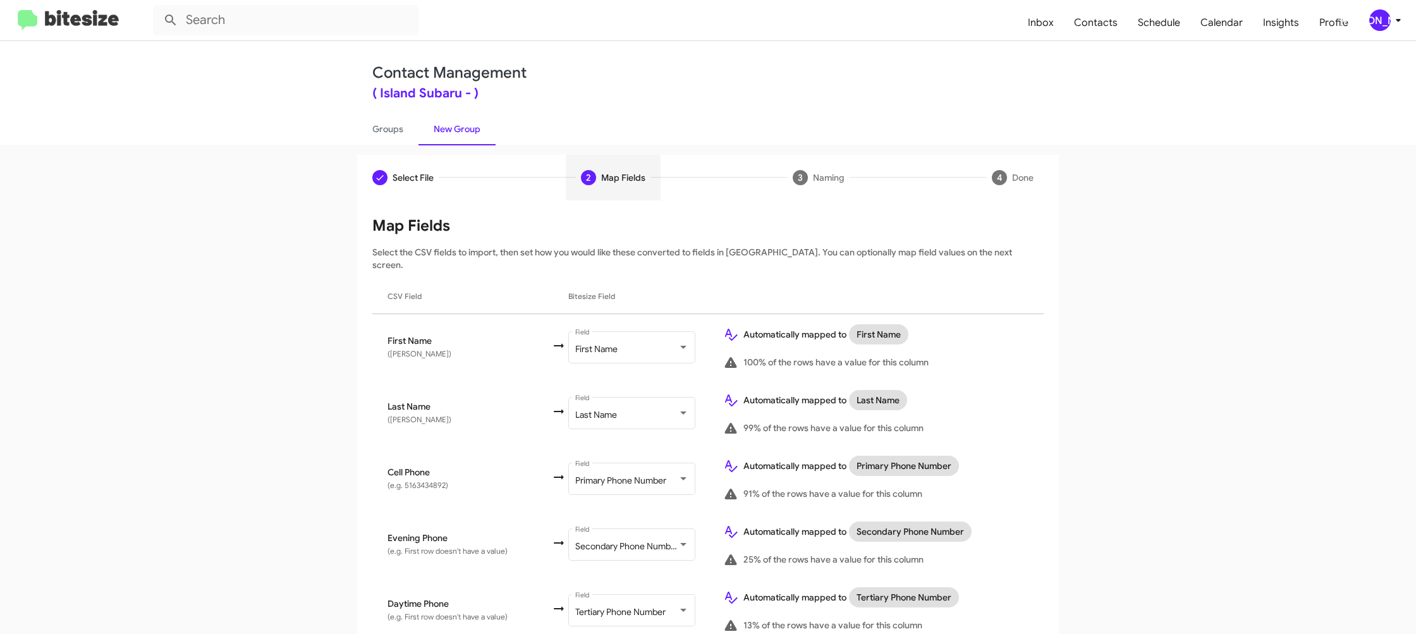
click at [1382, 26] on div "[PERSON_NAME]" at bounding box center [1379, 19] width 21 height 21
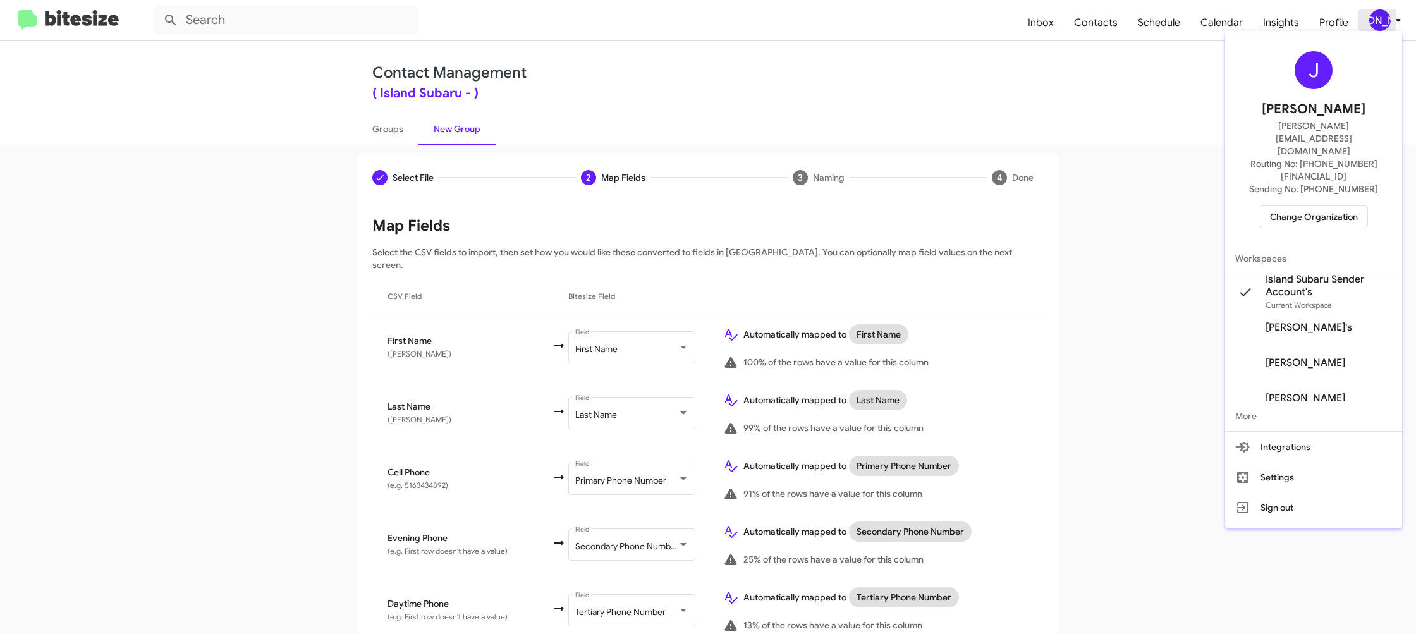
click at [1382, 26] on div at bounding box center [708, 317] width 1416 height 634
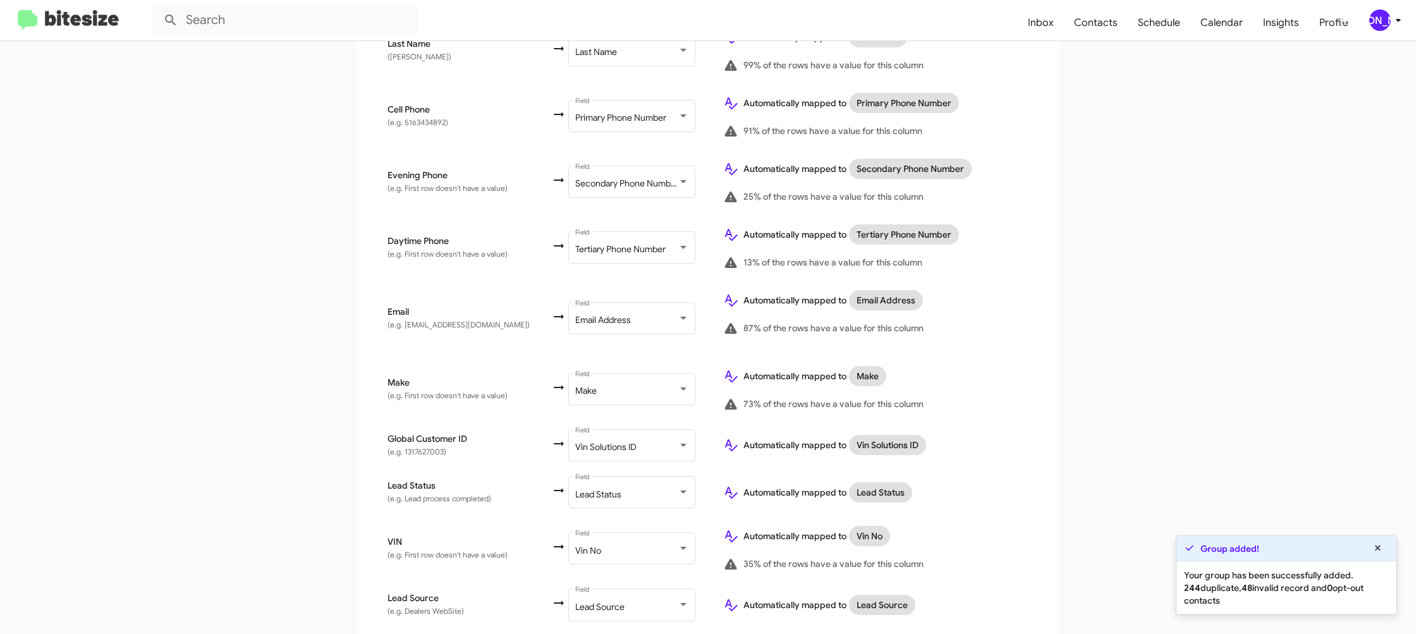
scroll to position [619, 0]
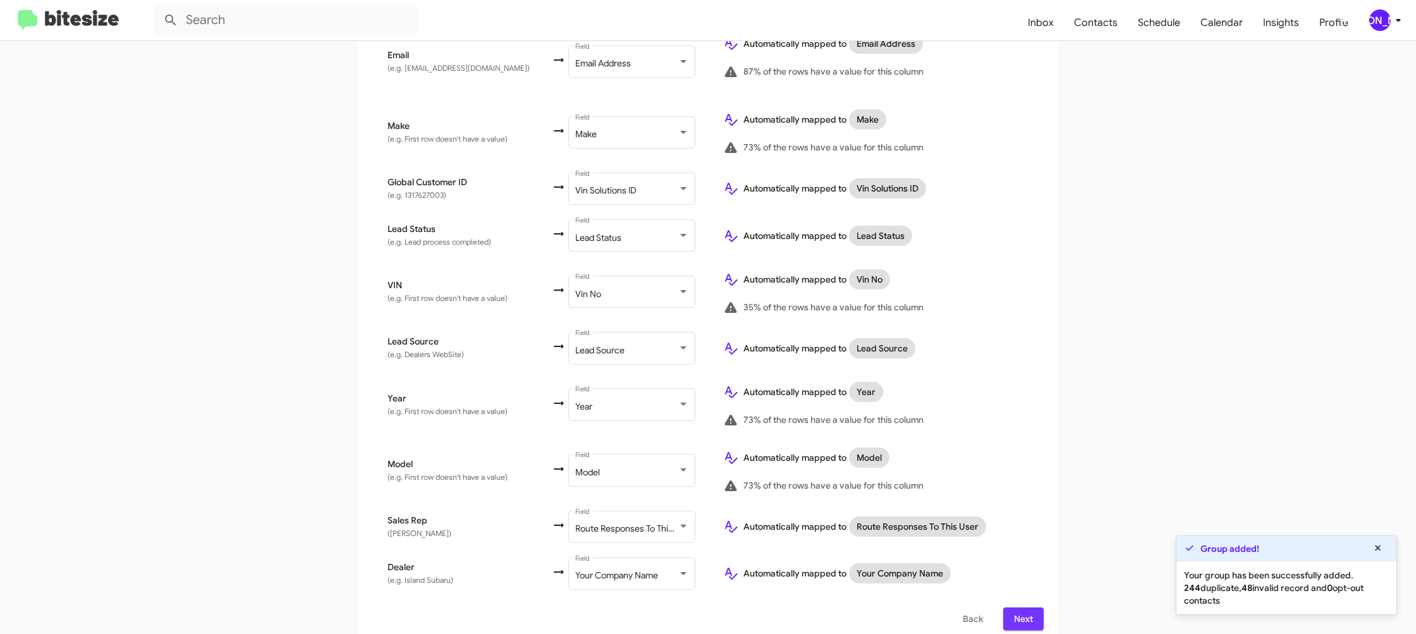
click at [1027, 608] on span "Next" at bounding box center [1023, 618] width 20 height 23
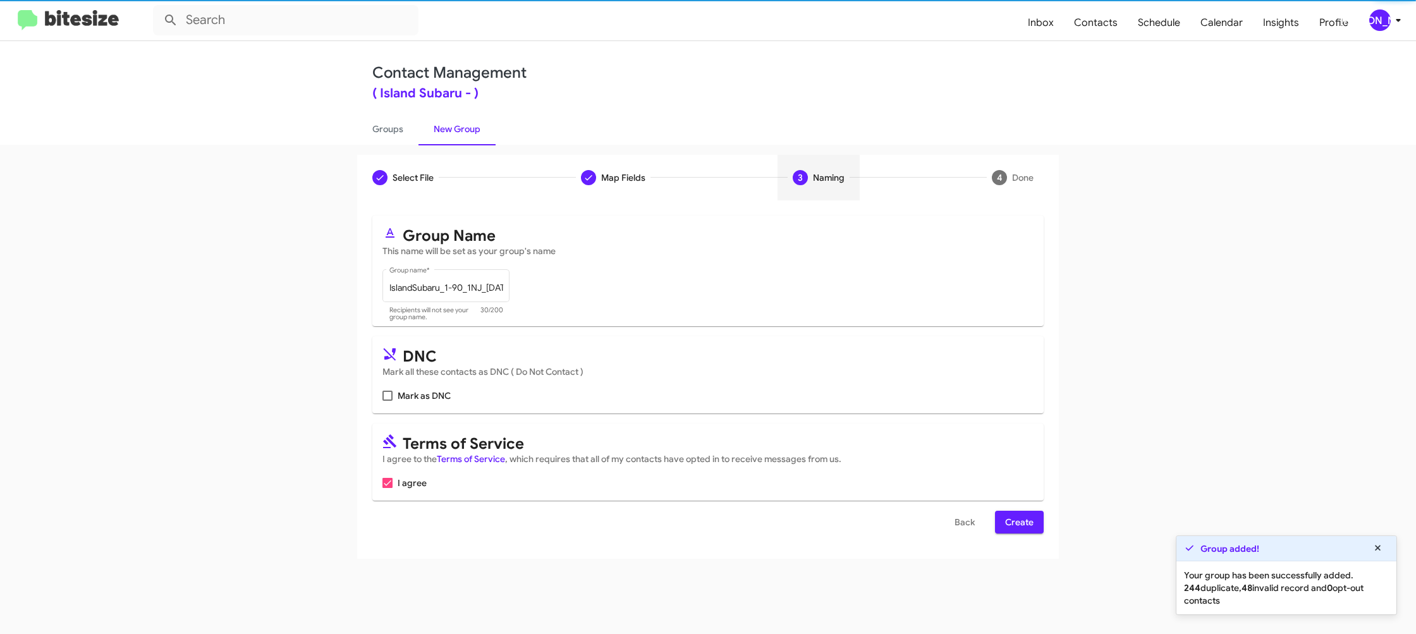
scroll to position [0, 0]
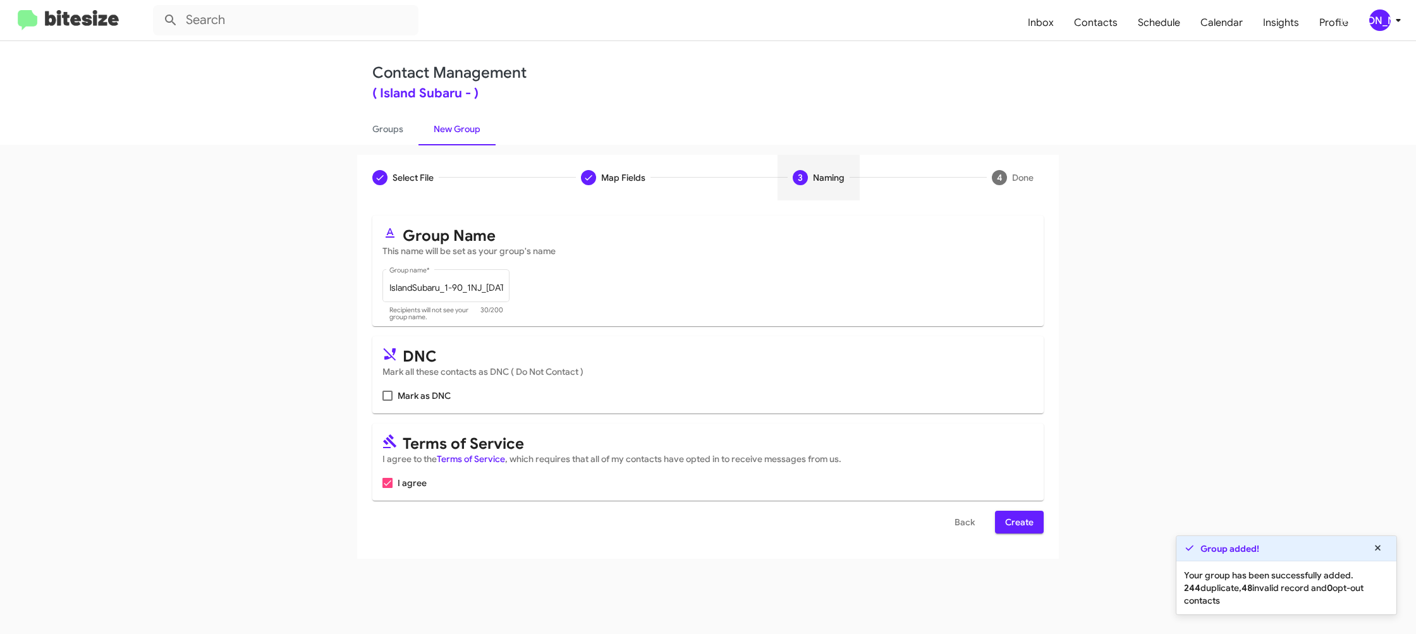
click at [1017, 530] on span "Create" at bounding box center [1019, 522] width 28 height 23
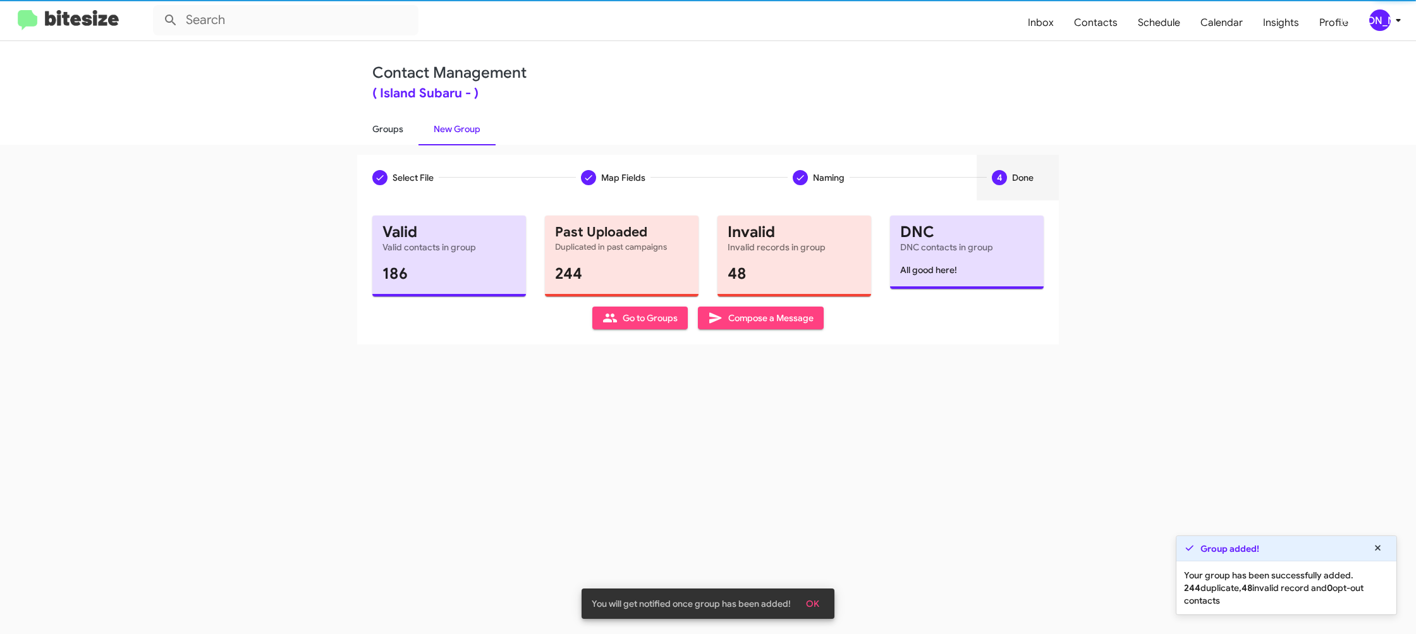
click at [383, 128] on link "Groups" at bounding box center [387, 129] width 61 height 33
type input "in:groups"
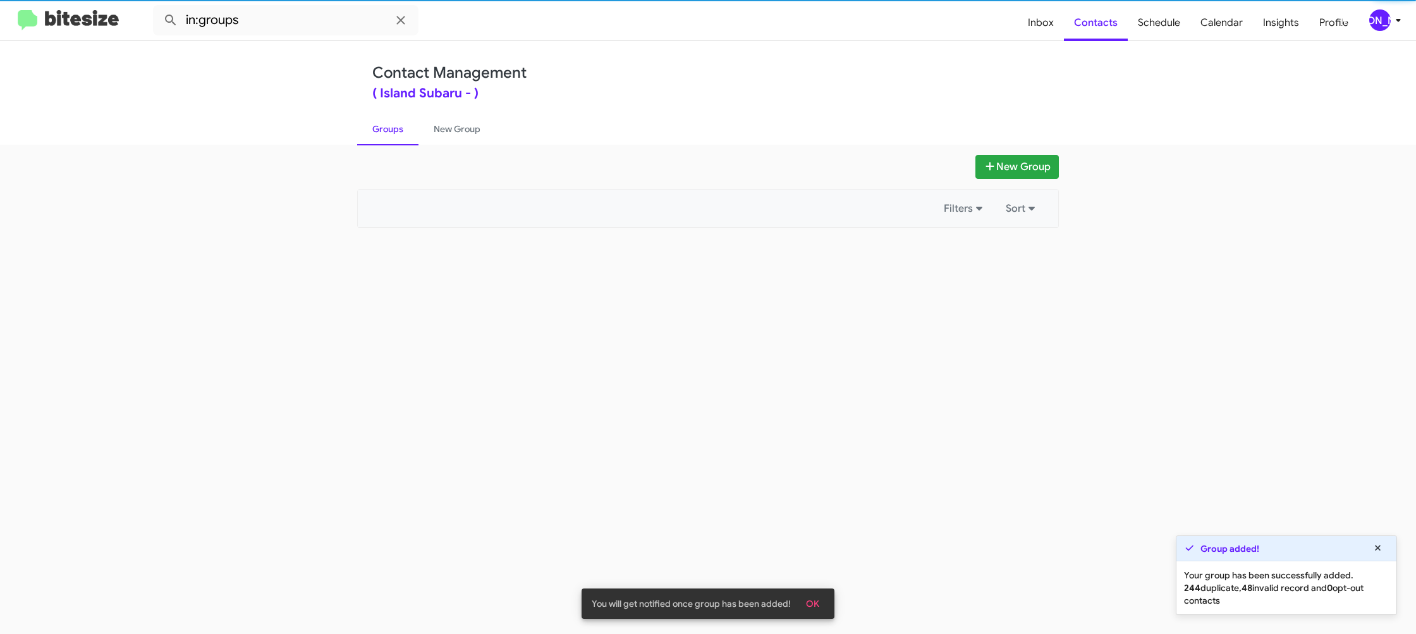
click at [383, 128] on link "Groups" at bounding box center [387, 129] width 61 height 33
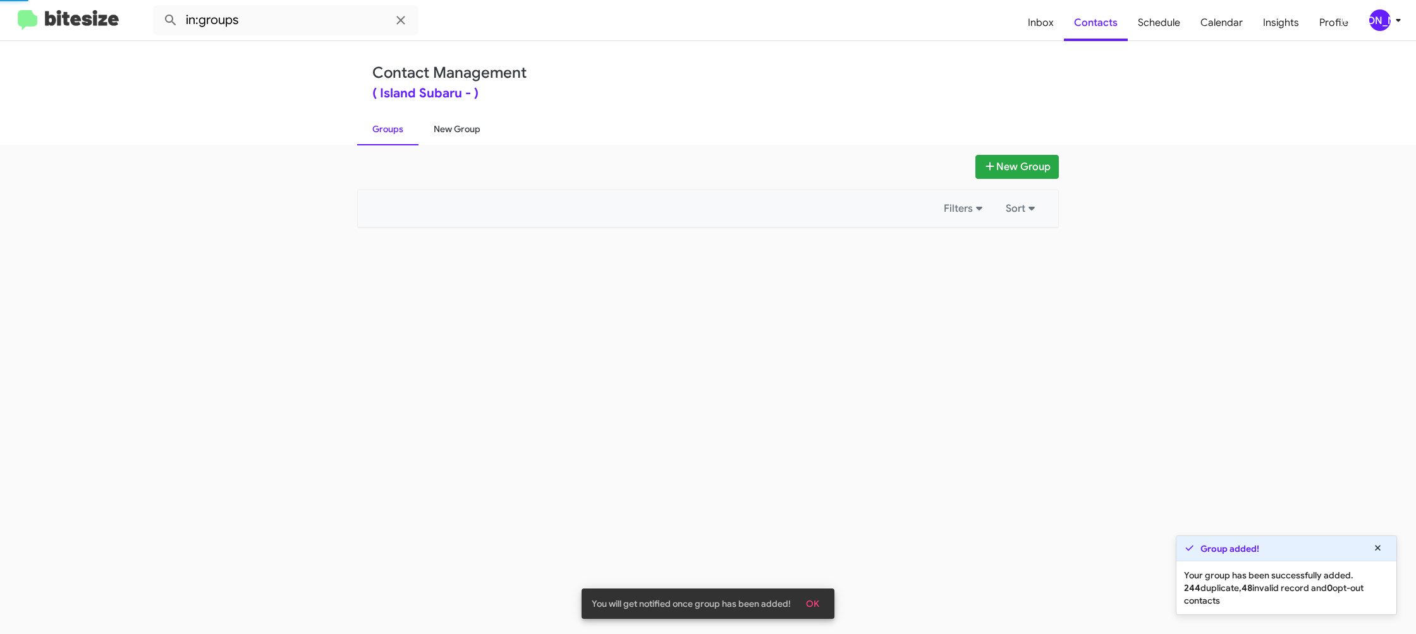
click at [460, 124] on link "New Group" at bounding box center [456, 129] width 77 height 33
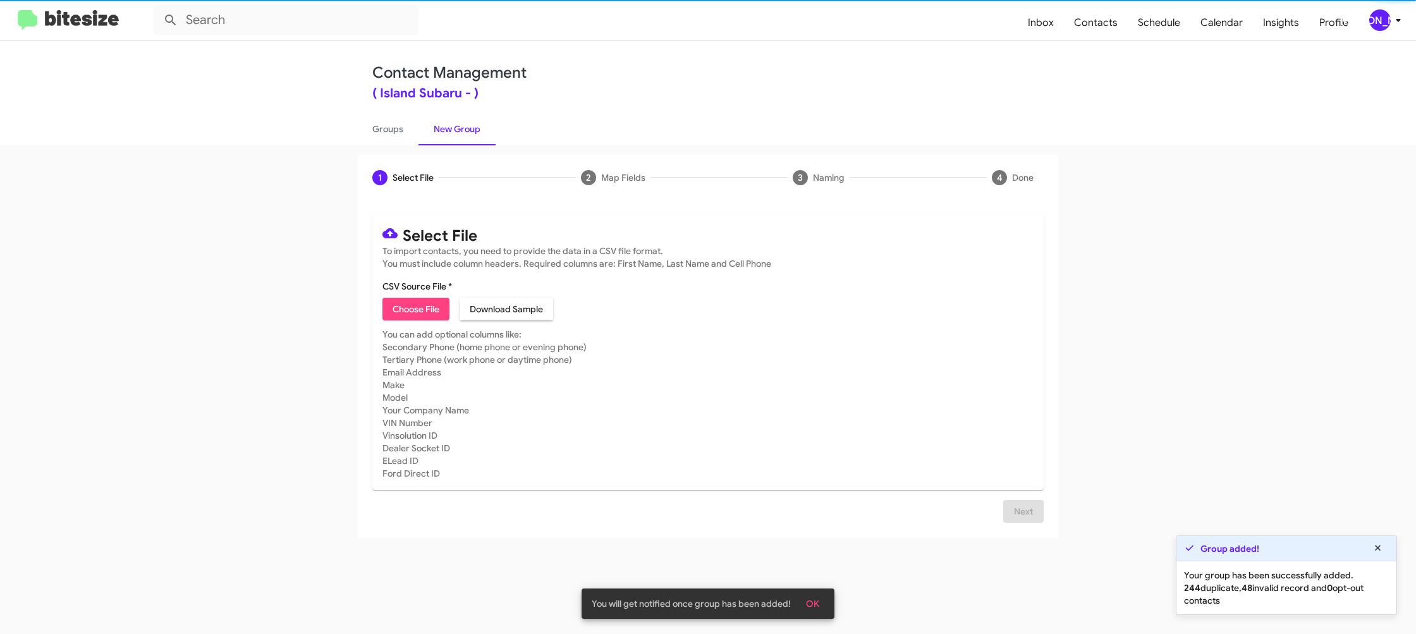
click at [460, 124] on link "New Group" at bounding box center [456, 129] width 77 height 33
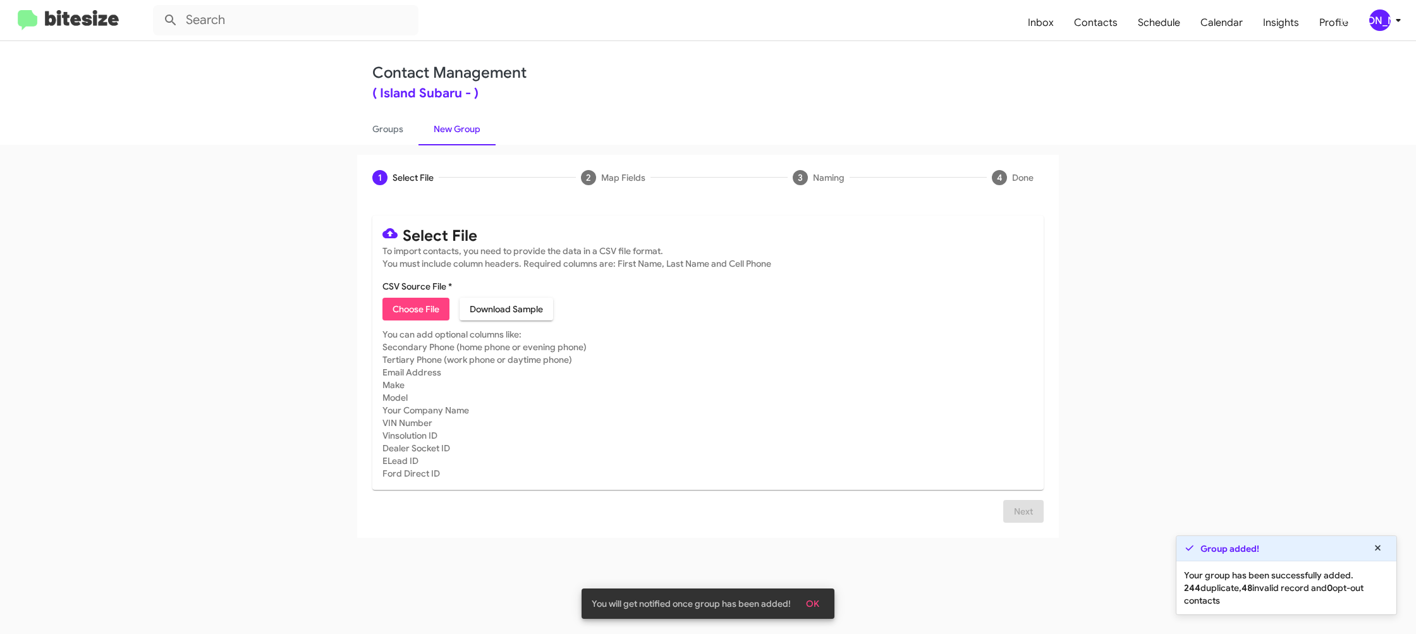
click at [422, 310] on span "Choose File" at bounding box center [416, 309] width 47 height 23
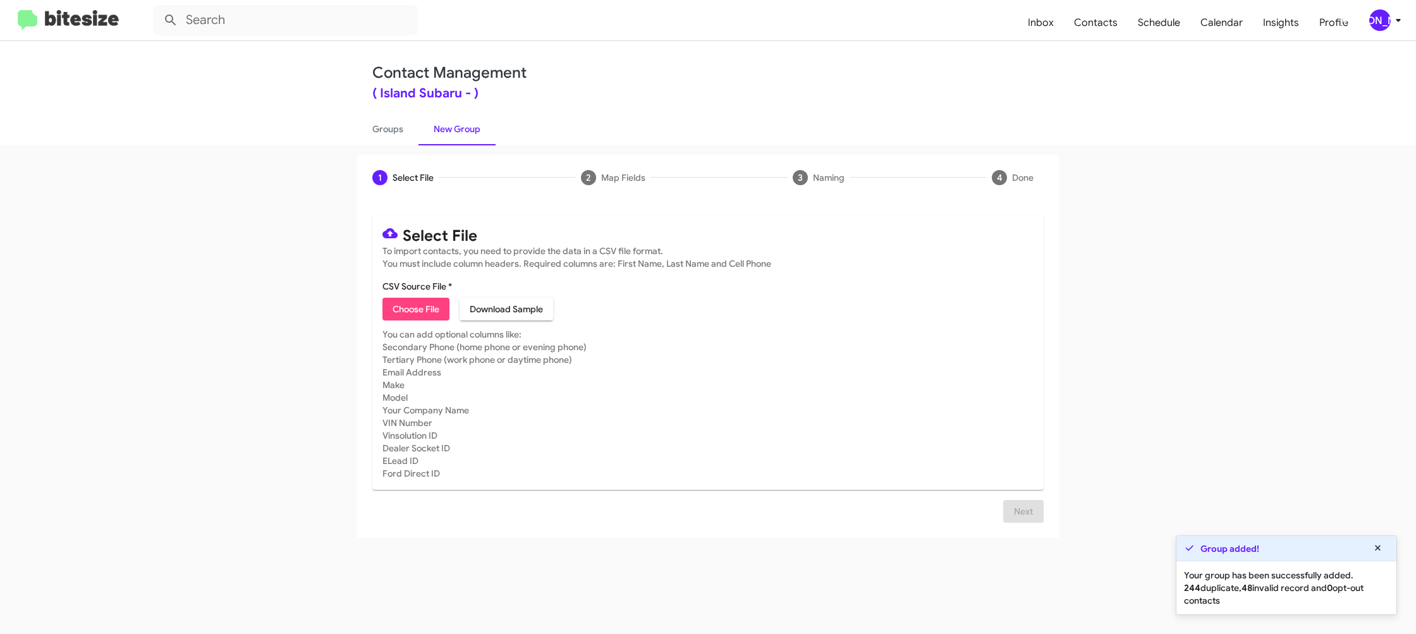
type input "IslandSubaru_Buyback24-27_09-03-25"
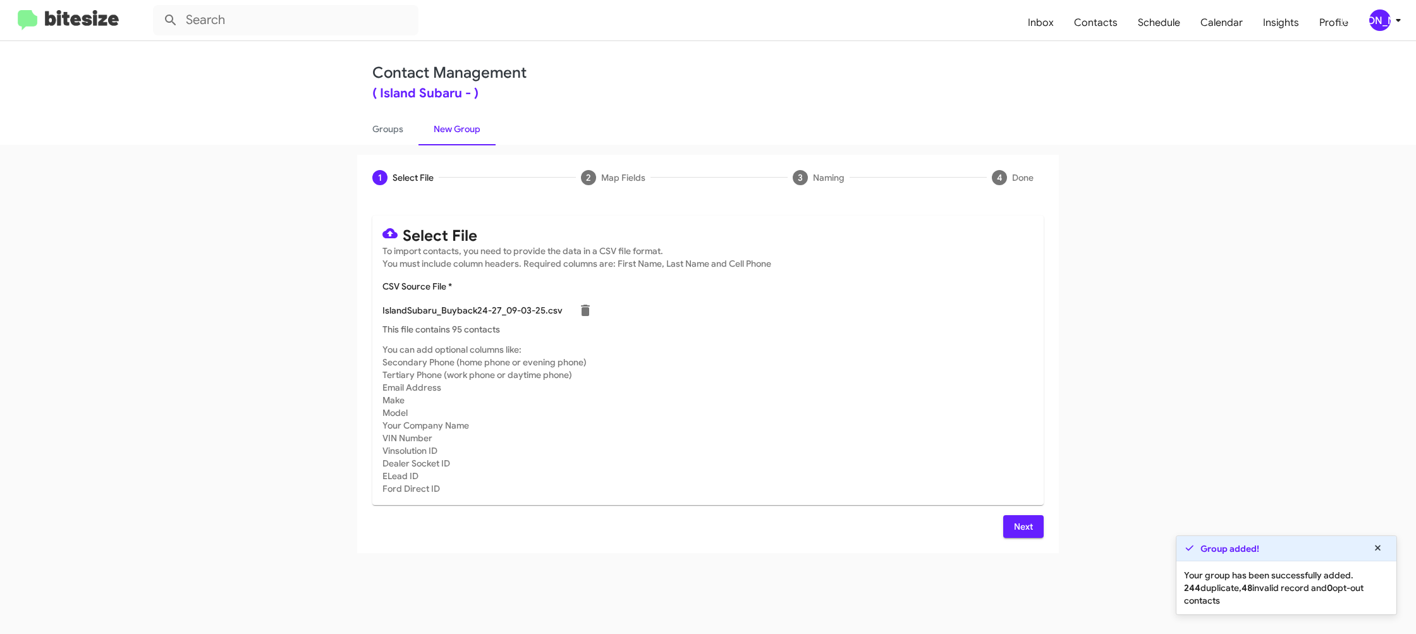
click at [942, 407] on mat-card-subtitle "You can add optional columns like: Secondary Phone (home phone or evening phone…" at bounding box center [707, 419] width 651 height 152
click at [1037, 531] on button "Next" at bounding box center [1023, 526] width 40 height 23
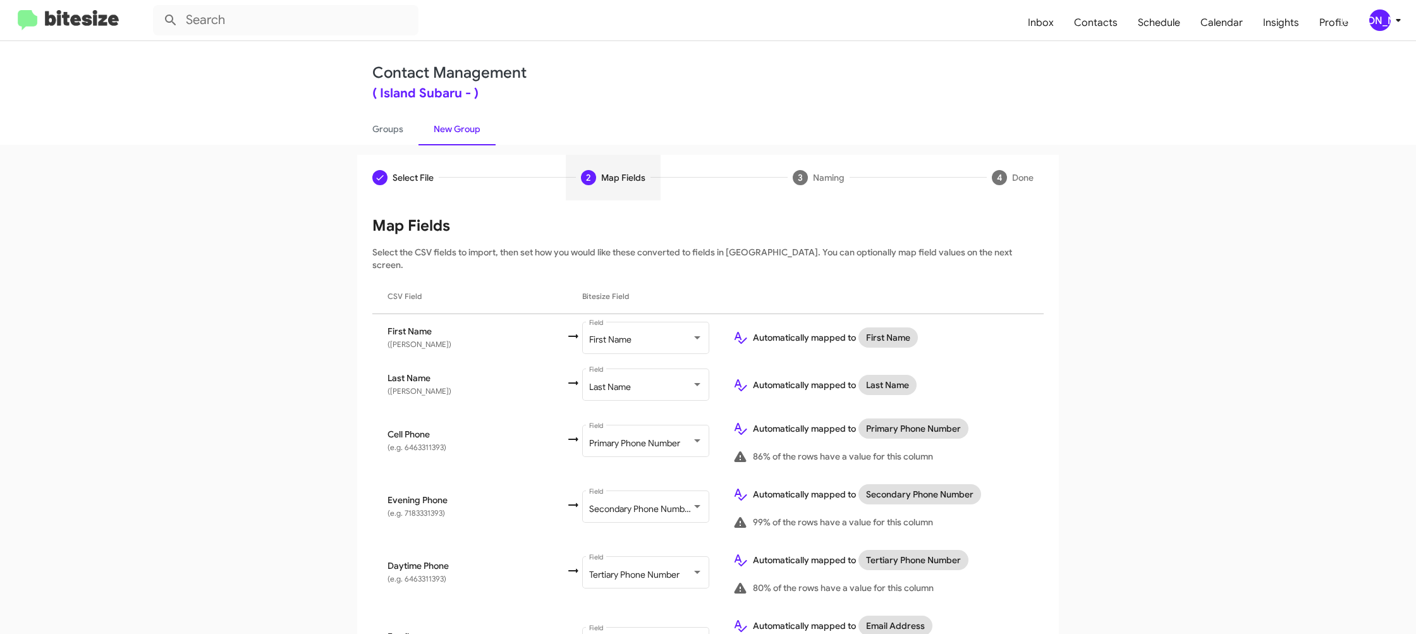
scroll to position [414, 0]
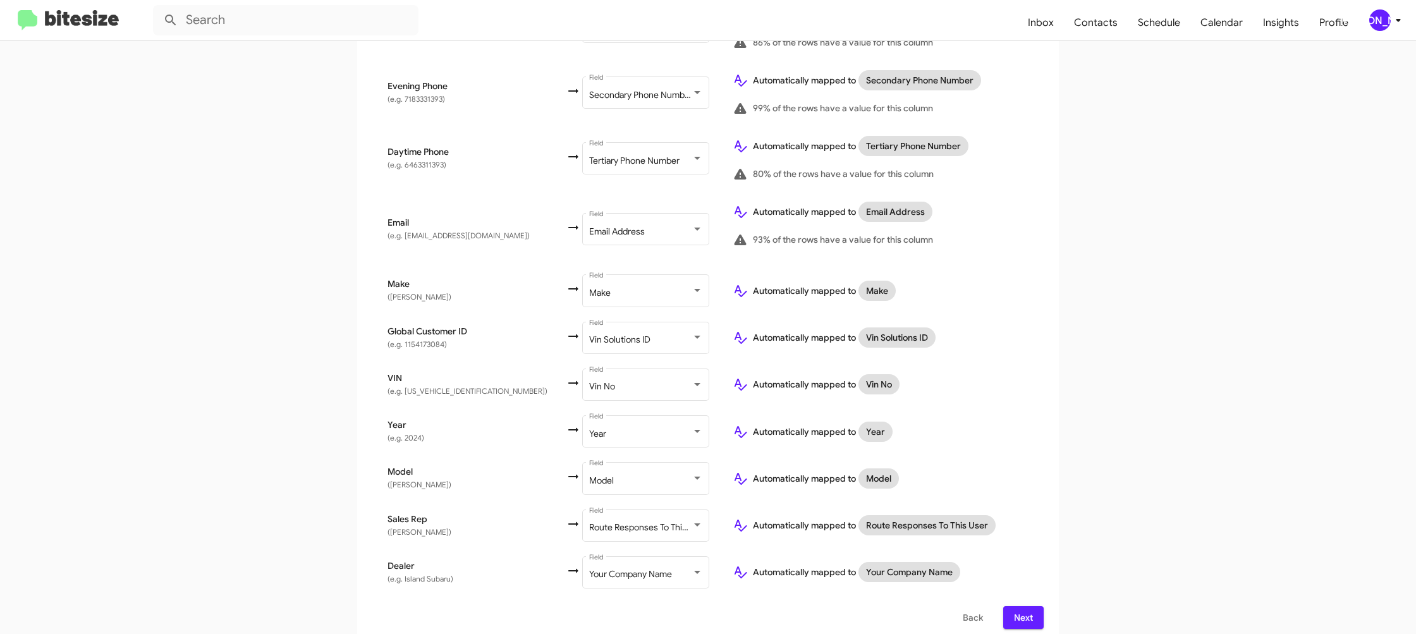
click at [1013, 606] on span "Next" at bounding box center [1023, 617] width 20 height 23
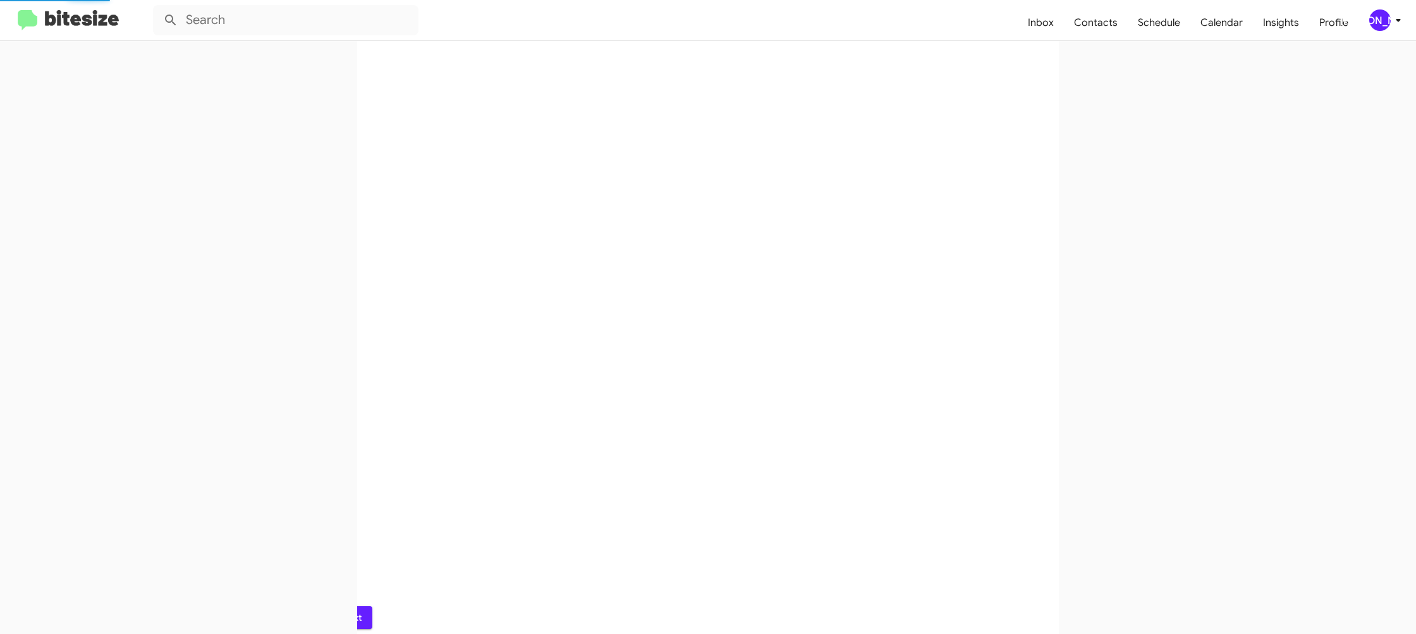
scroll to position [0, 0]
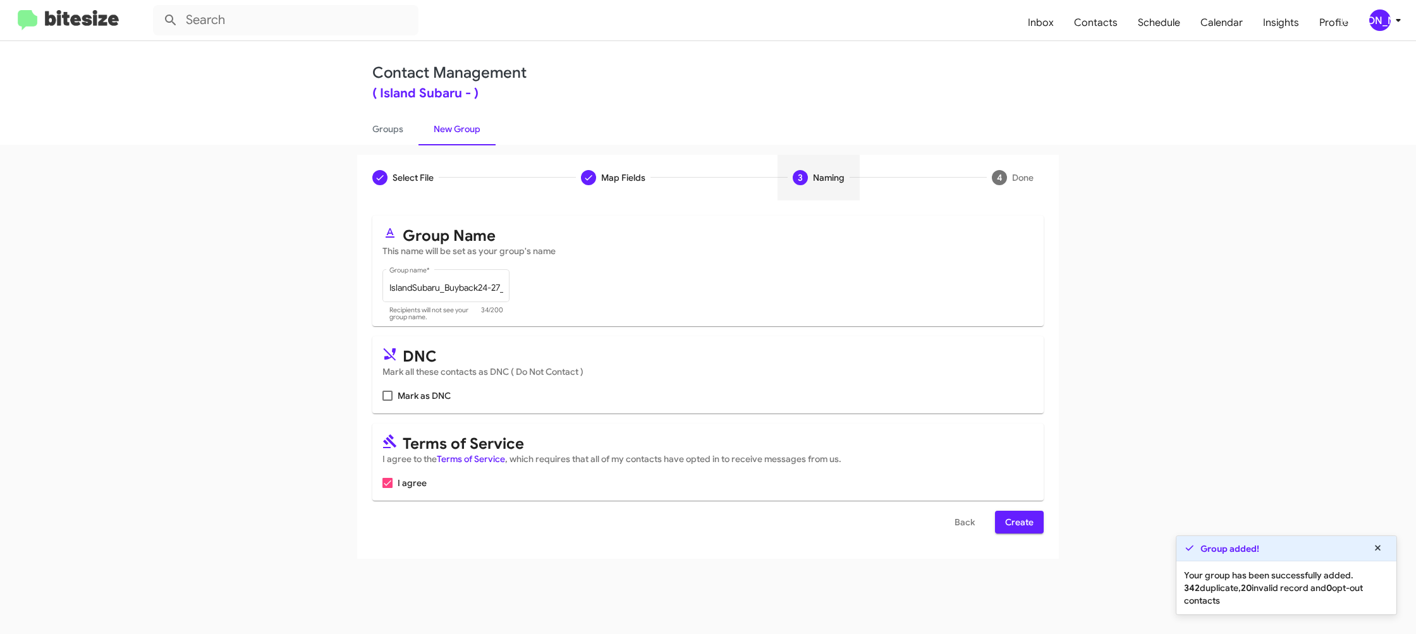
drag, startPoint x: 1021, startPoint y: 528, endPoint x: 997, endPoint y: 481, distance: 52.9
click at [1021, 528] on span "Create" at bounding box center [1019, 522] width 28 height 23
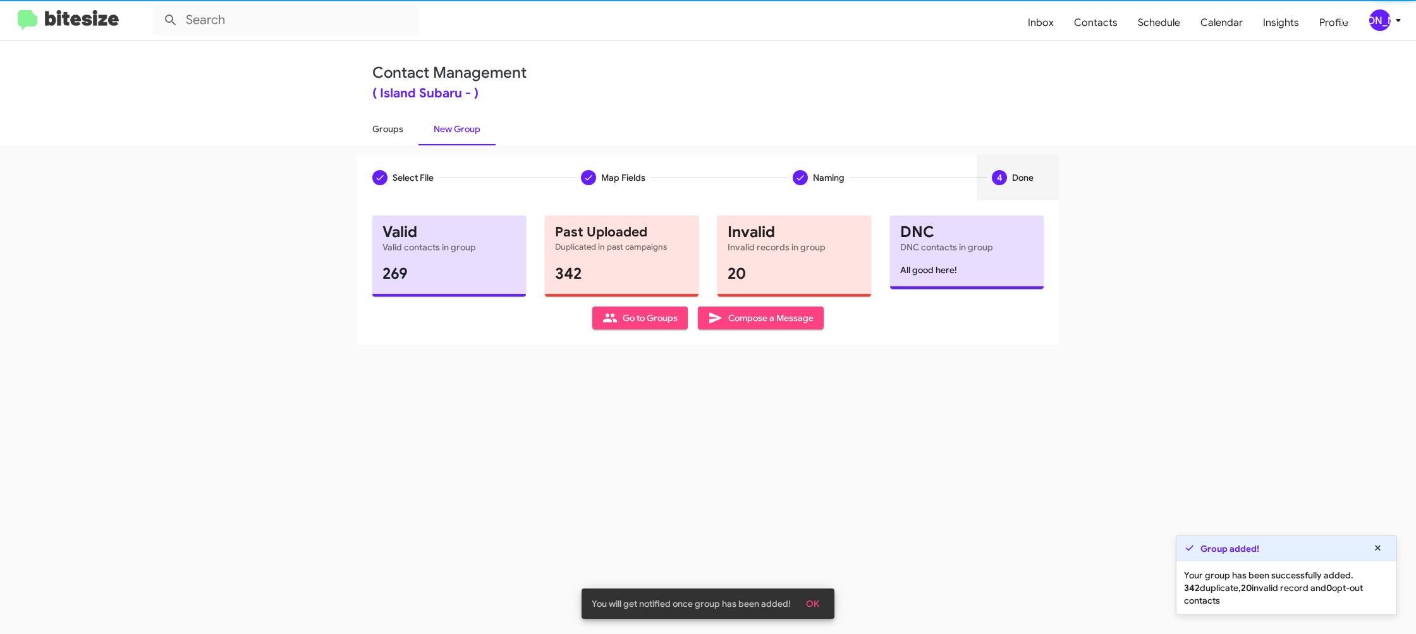
click at [399, 140] on link "Groups" at bounding box center [387, 129] width 61 height 33
type input "in:groups"
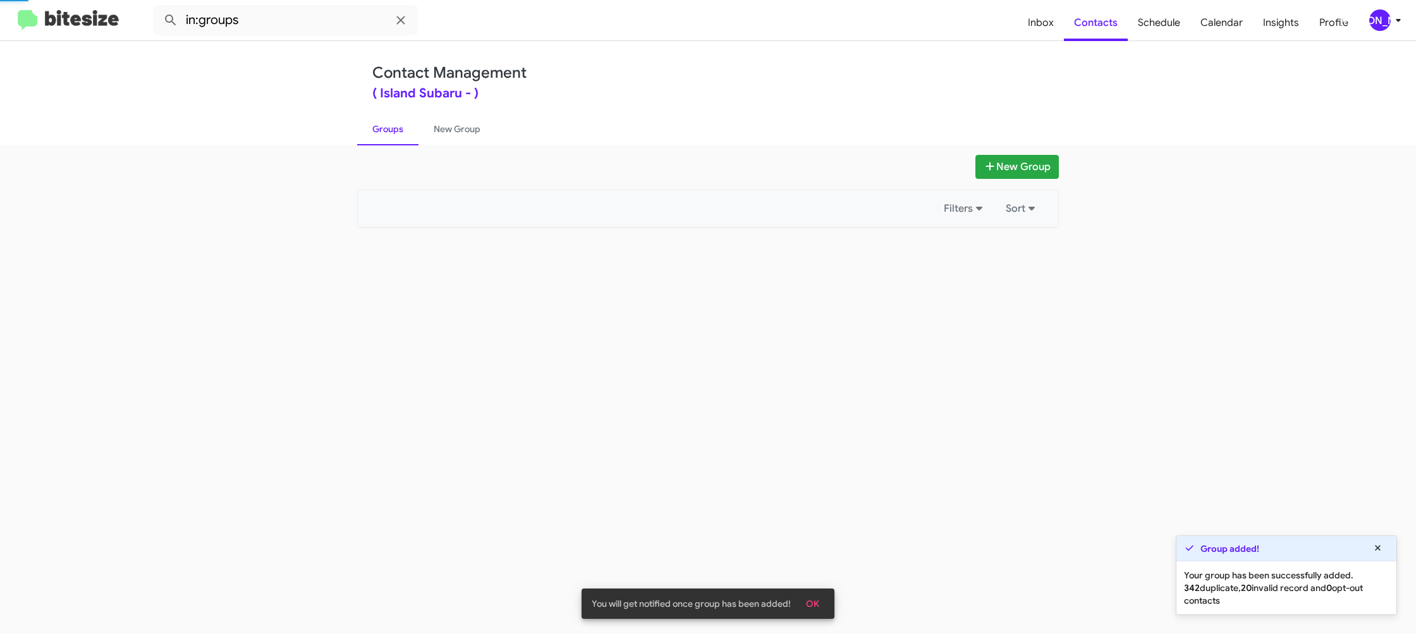
click at [399, 140] on link "Groups" at bounding box center [387, 129] width 61 height 33
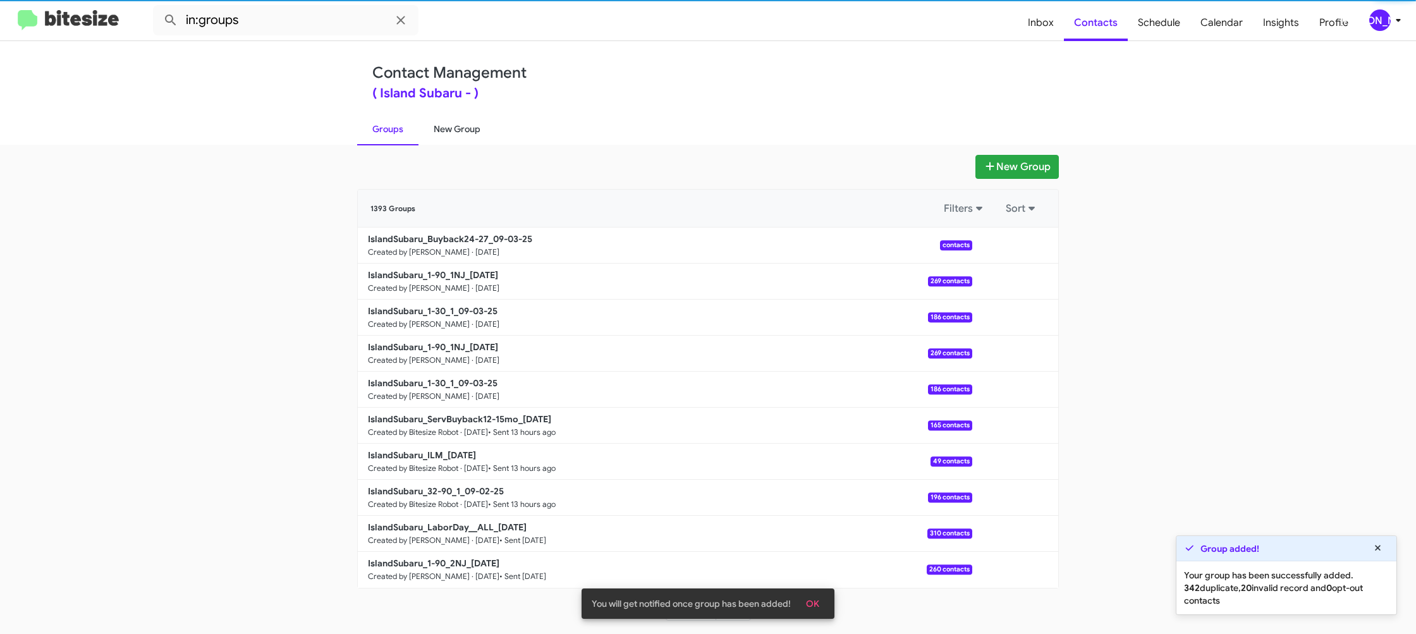
click at [446, 134] on link "New Group" at bounding box center [456, 129] width 77 height 33
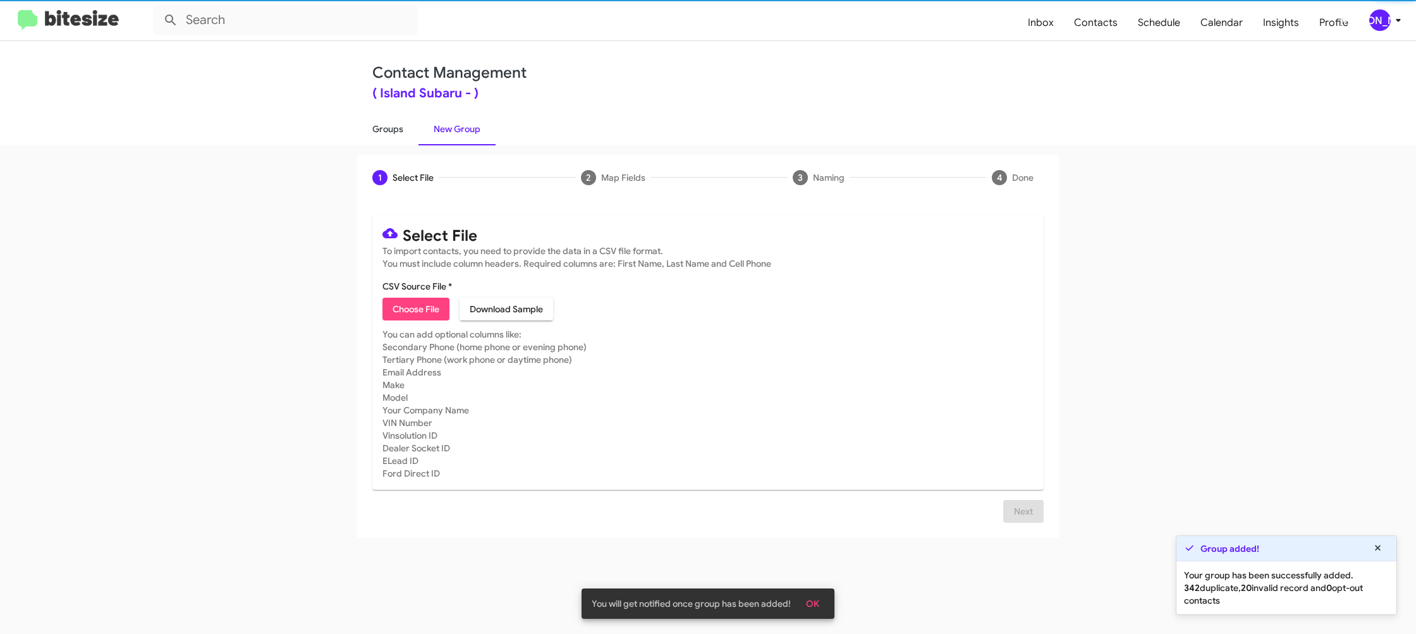
click at [400, 134] on link "Groups" at bounding box center [387, 129] width 61 height 33
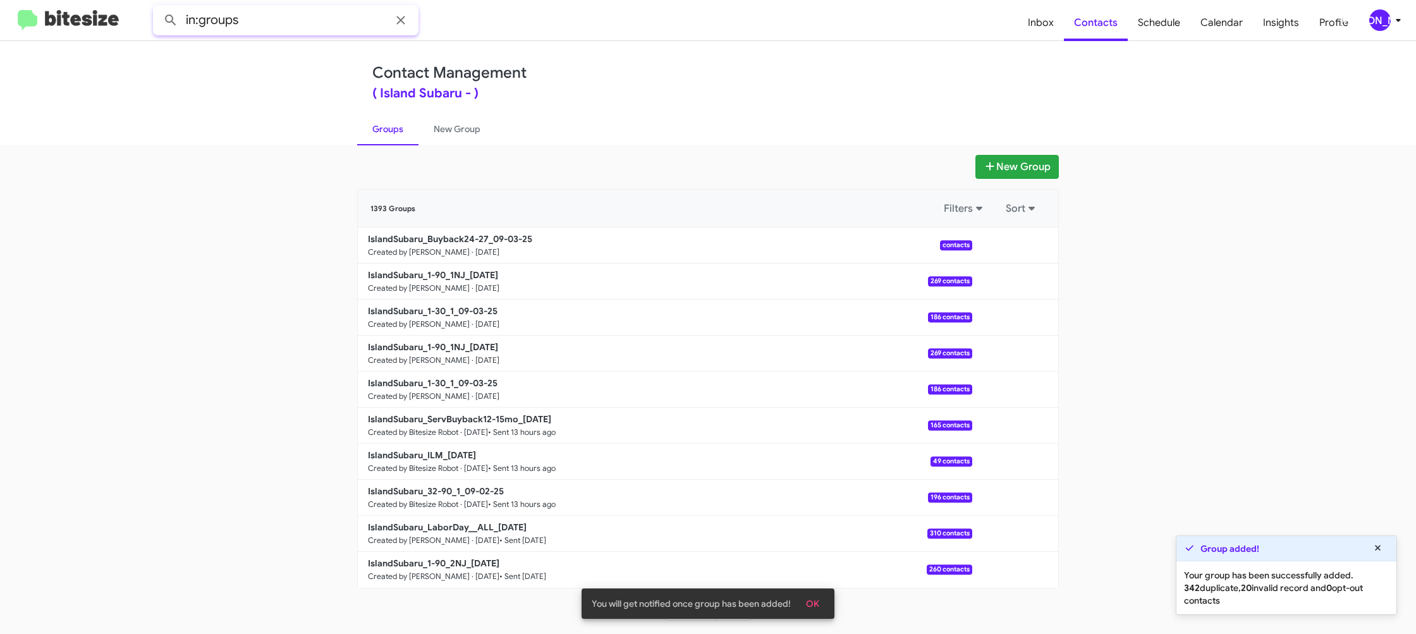
click at [321, 28] on input "in:groups" at bounding box center [285, 20] width 265 height 30
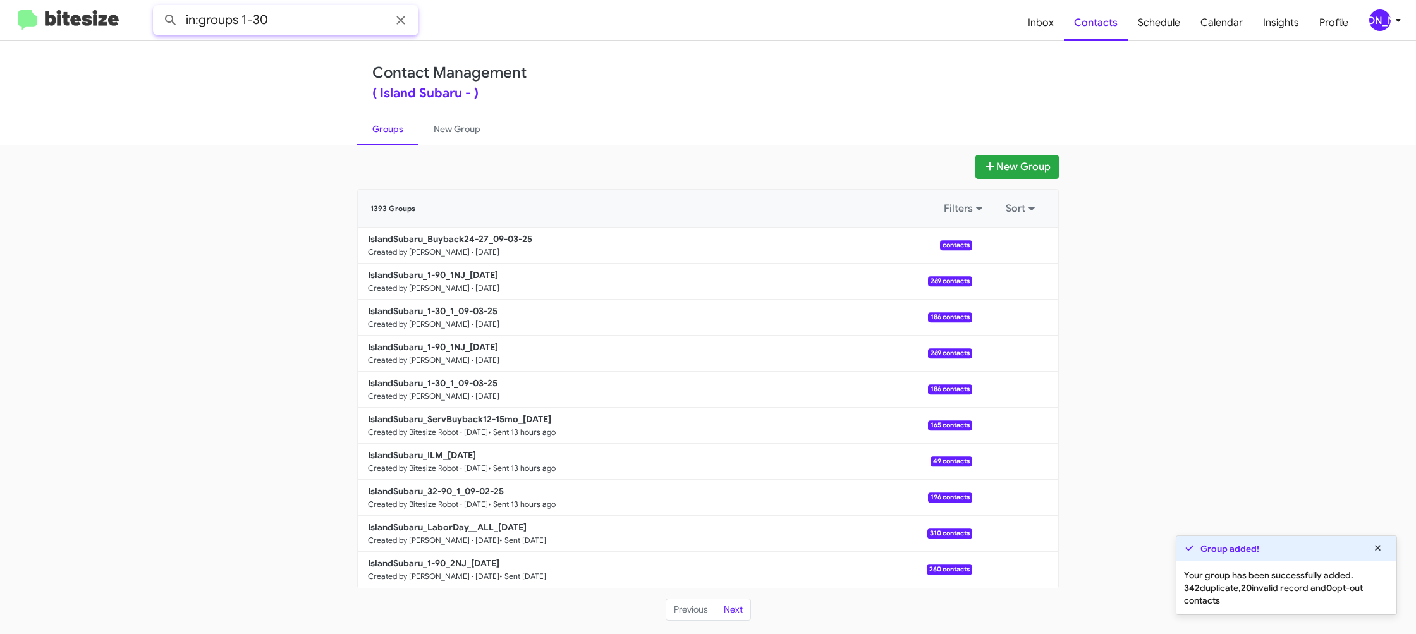
click at [158, 8] on button at bounding box center [170, 20] width 25 height 25
type input "in:groups 1-"
click at [451, 129] on link "New Group" at bounding box center [456, 129] width 77 height 33
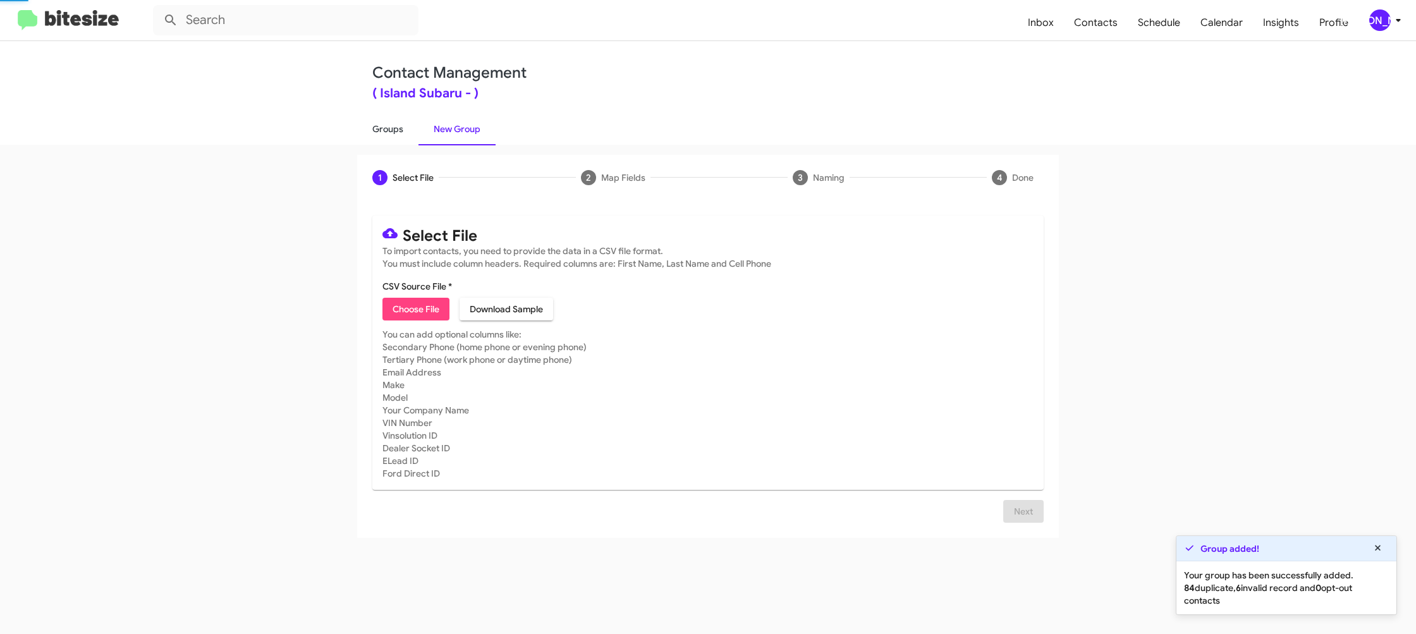
click at [395, 129] on link "Groups" at bounding box center [387, 129] width 61 height 33
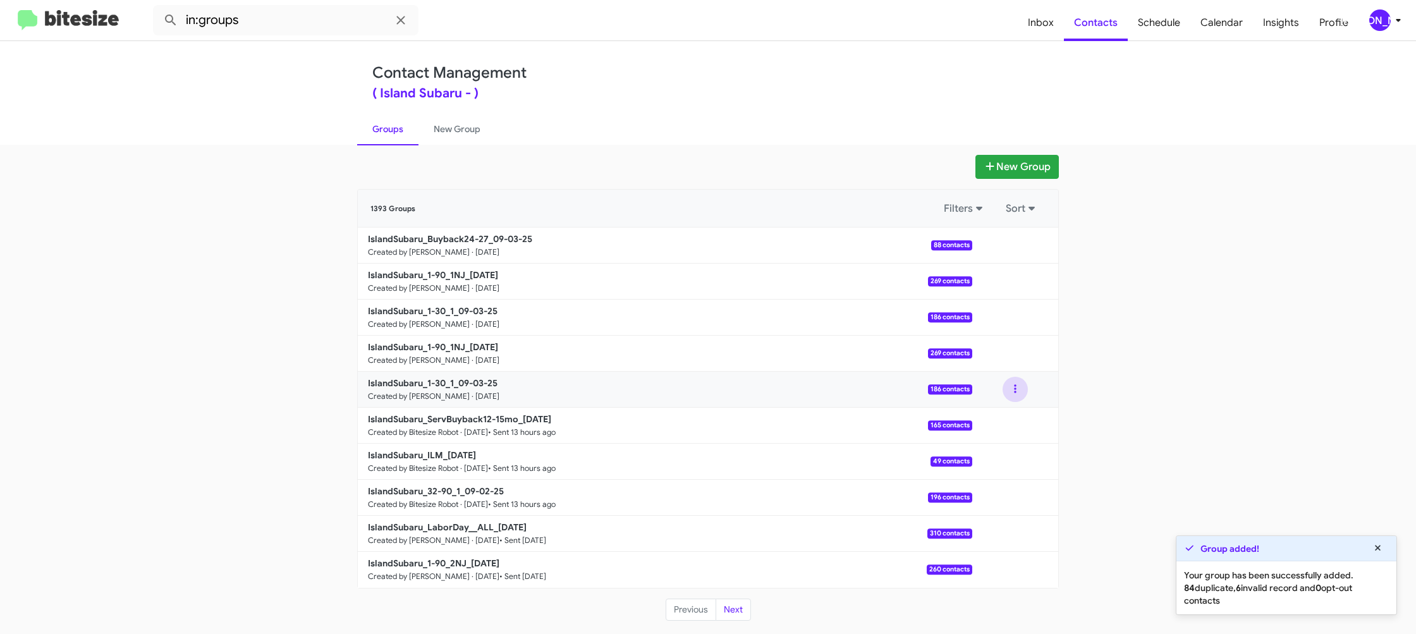
click at [1016, 389] on button at bounding box center [1015, 389] width 25 height 25
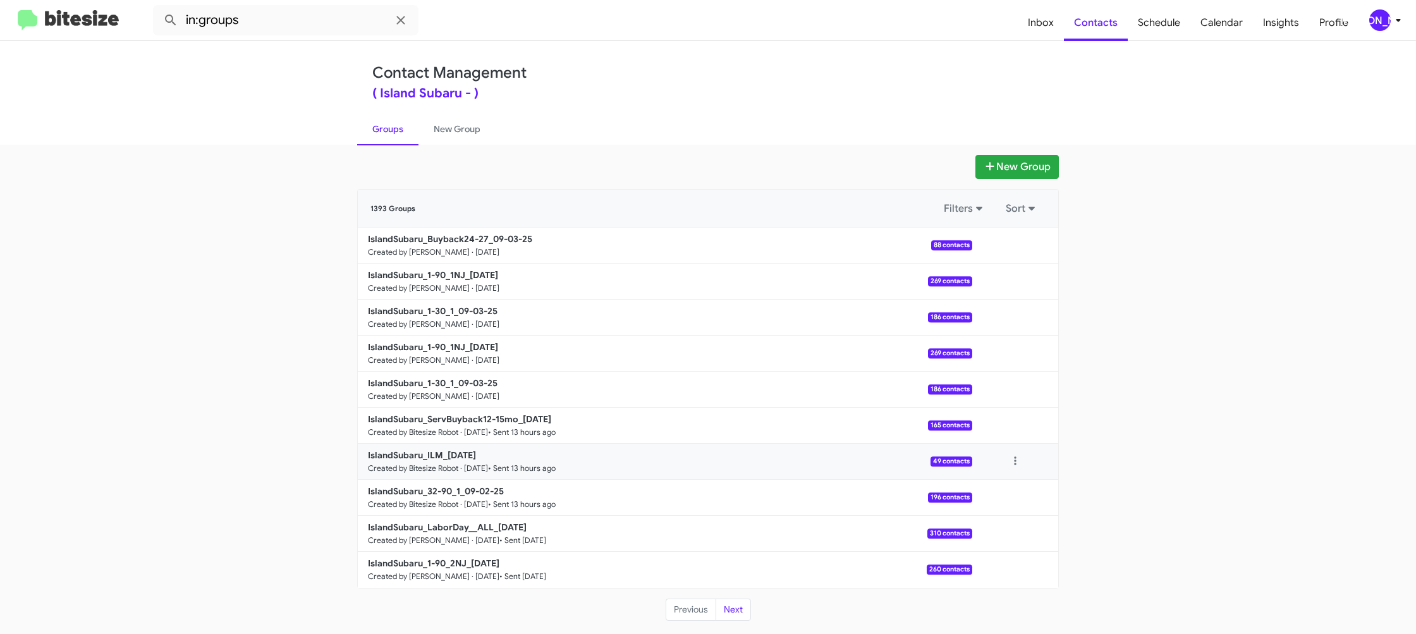
drag, startPoint x: 984, startPoint y: 458, endPoint x: 984, endPoint y: 420, distance: 37.9
click at [984, 458] on button "Archive" at bounding box center [977, 454] width 101 height 30
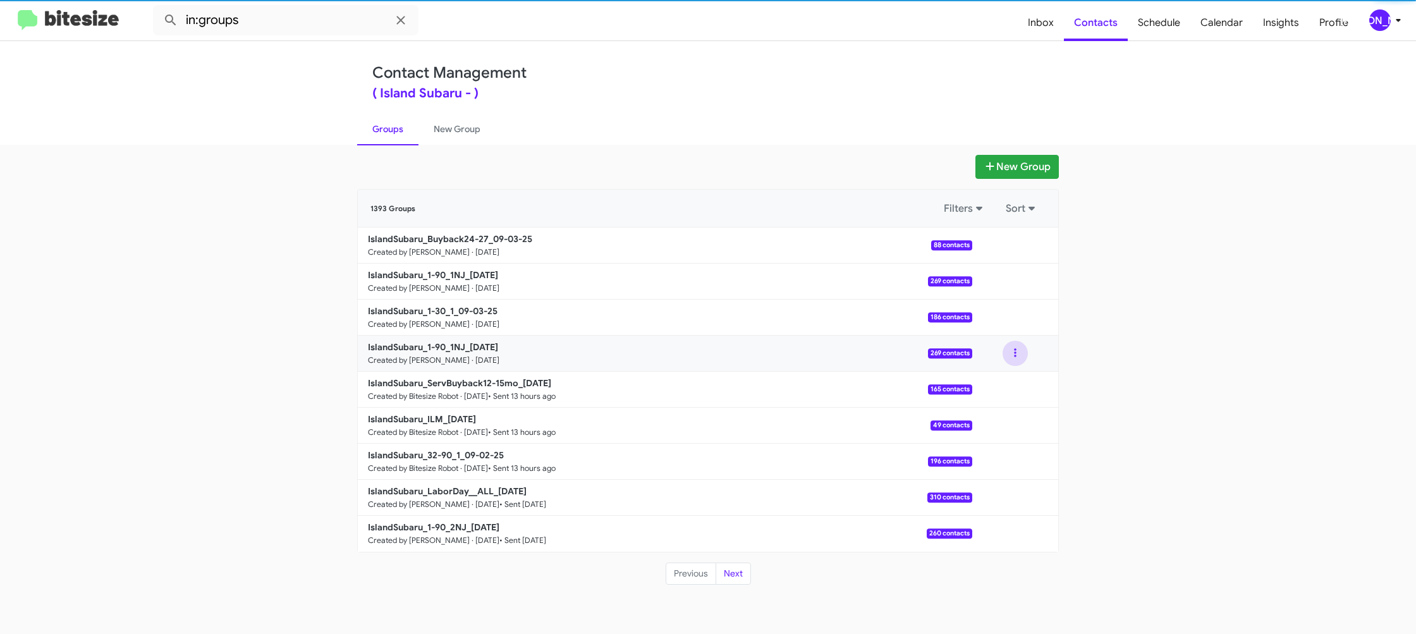
click at [1011, 351] on button at bounding box center [1015, 353] width 25 height 25
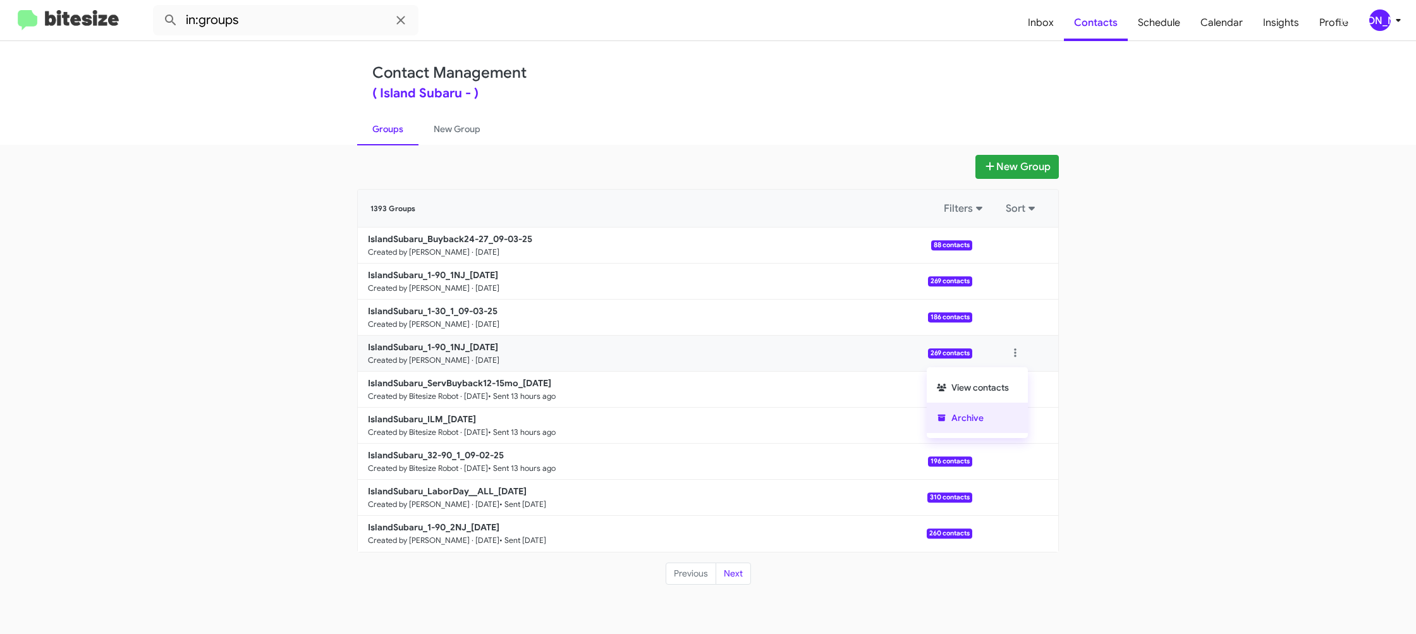
click at [992, 419] on button "Archive" at bounding box center [977, 418] width 101 height 30
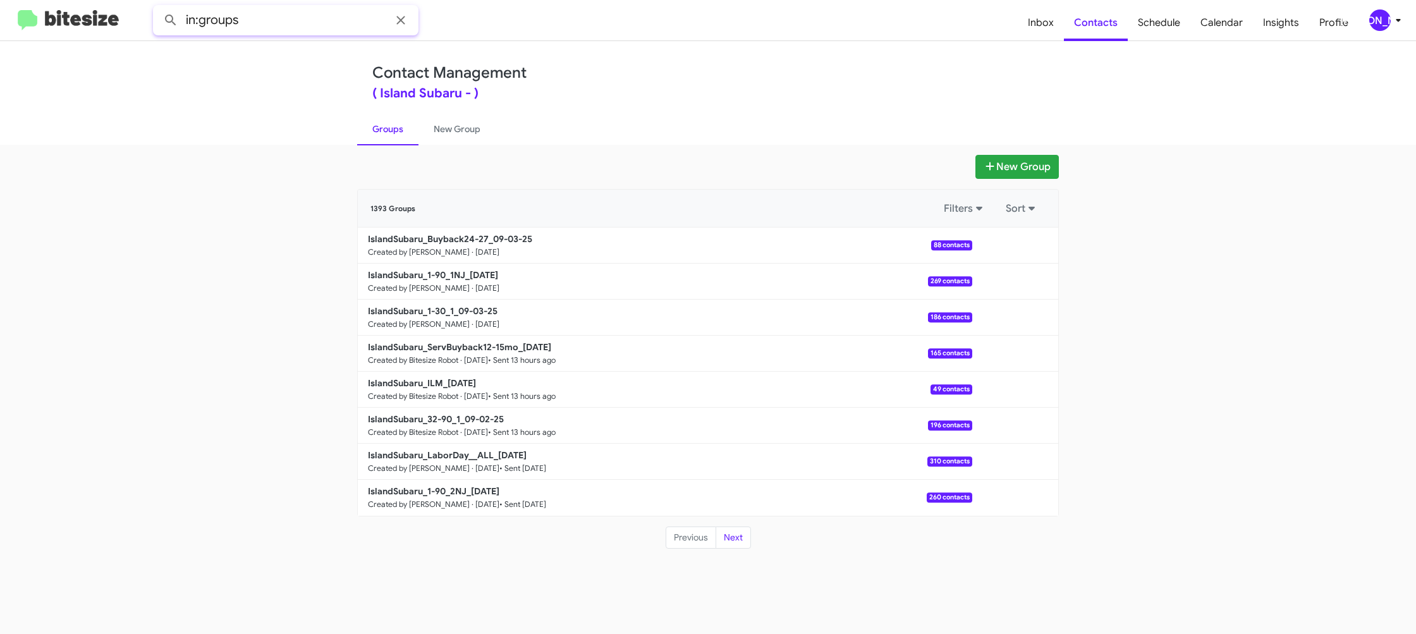
click at [331, 28] on input "in:groups" at bounding box center [285, 20] width 265 height 30
click at [158, 8] on button at bounding box center [170, 20] width 25 height 25
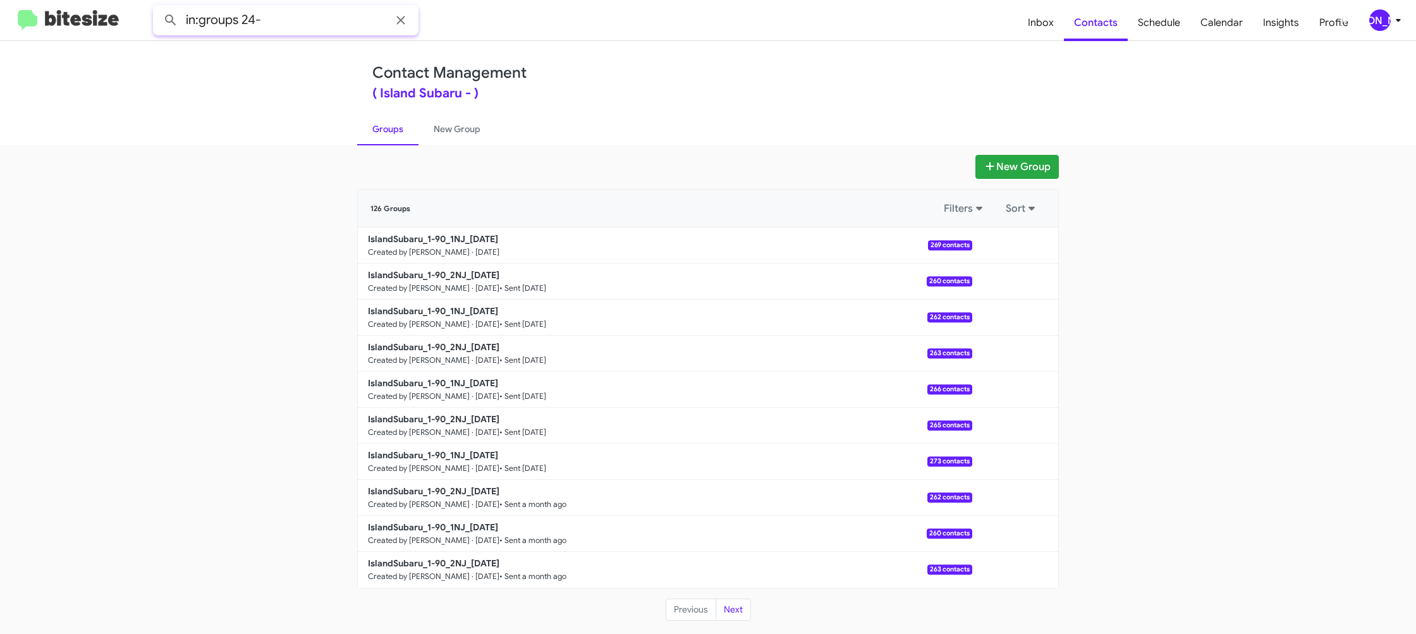
type input "in:groups 24-"
click at [158, 8] on button at bounding box center [170, 20] width 25 height 25
click at [436, 135] on link "New Group" at bounding box center [456, 129] width 77 height 33
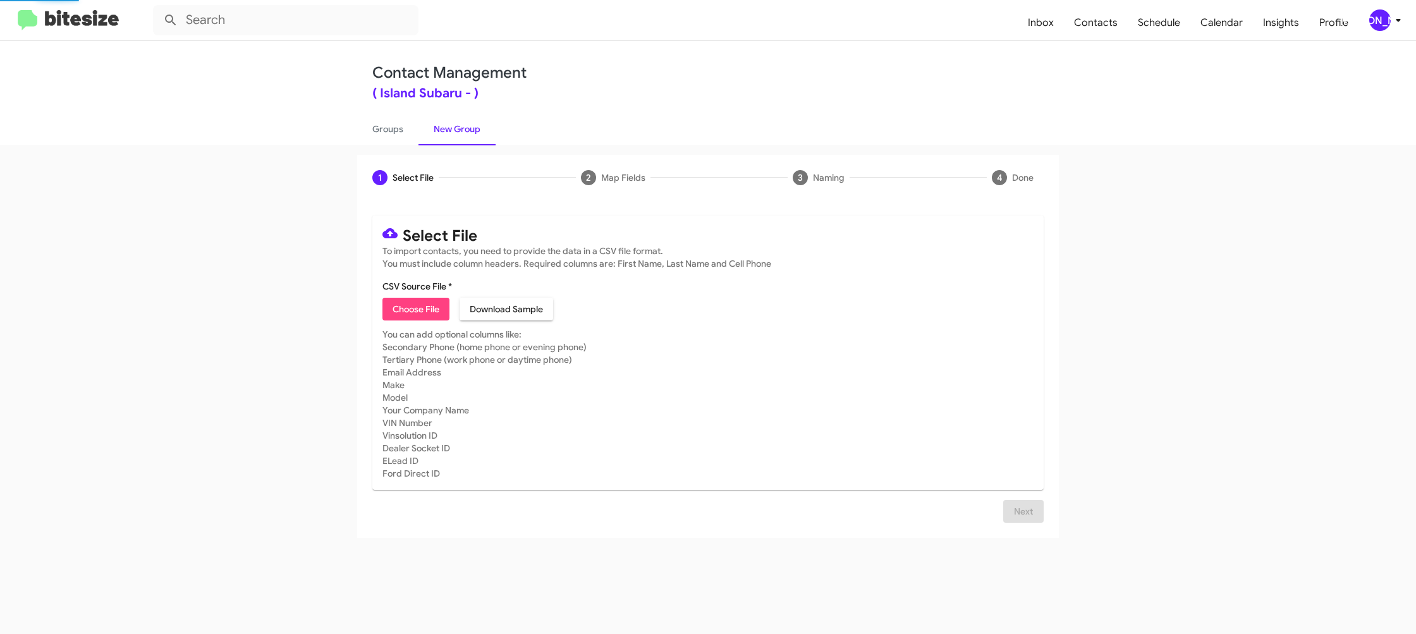
click at [420, 134] on link "New Group" at bounding box center [456, 129] width 77 height 33
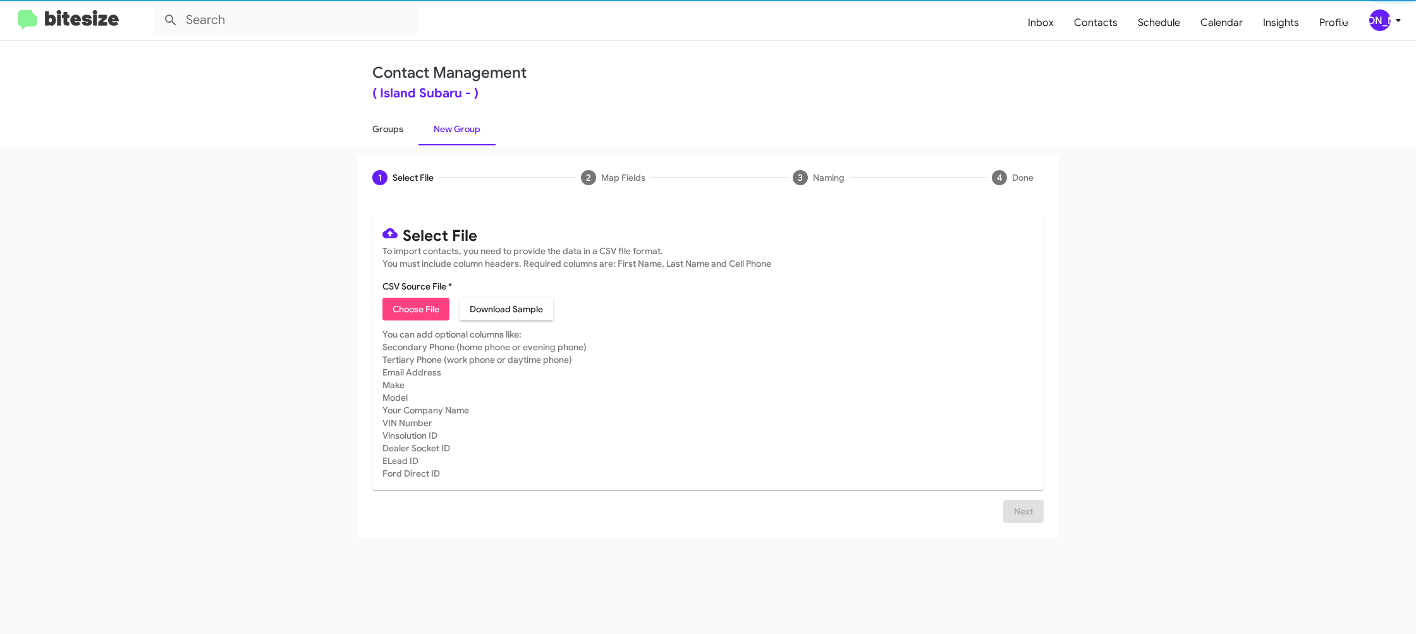
click at [410, 135] on link "Groups" at bounding box center [387, 129] width 61 height 33
type input "in:groups"
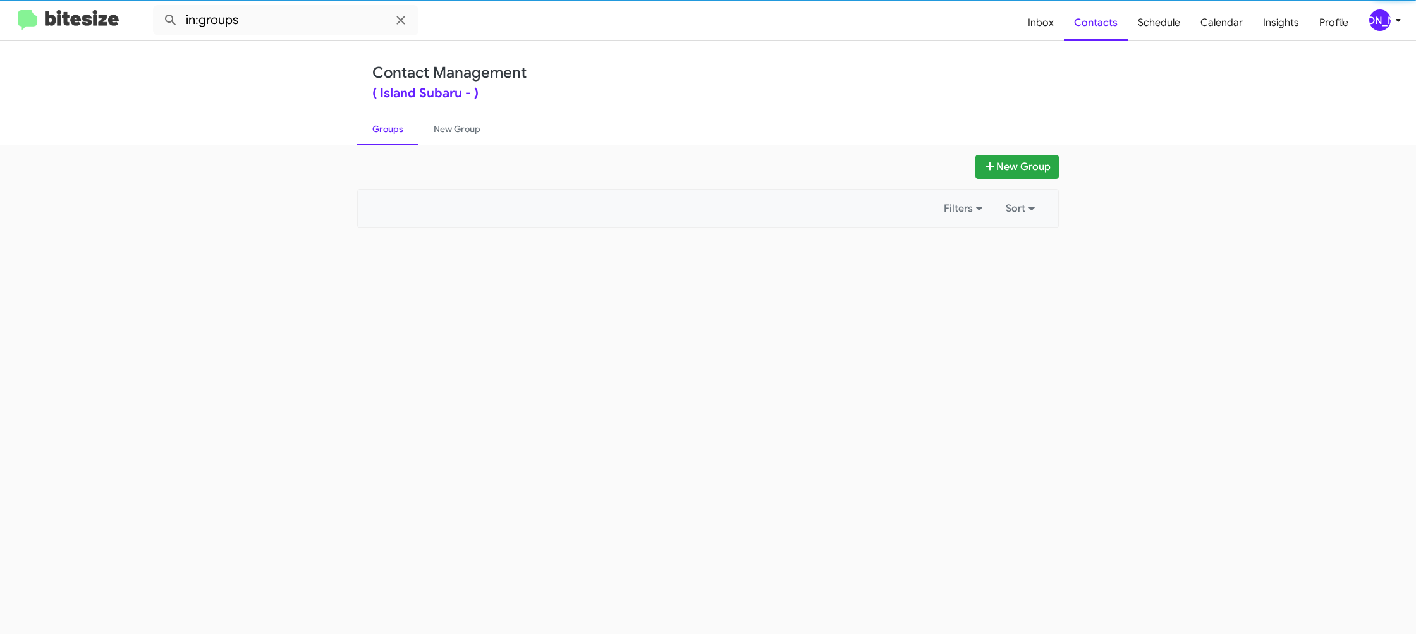
click at [410, 135] on link "Groups" at bounding box center [387, 129] width 61 height 33
drag, startPoint x: 410, startPoint y: 135, endPoint x: 417, endPoint y: 133, distance: 7.7
click at [410, 135] on link "Groups" at bounding box center [387, 129] width 61 height 33
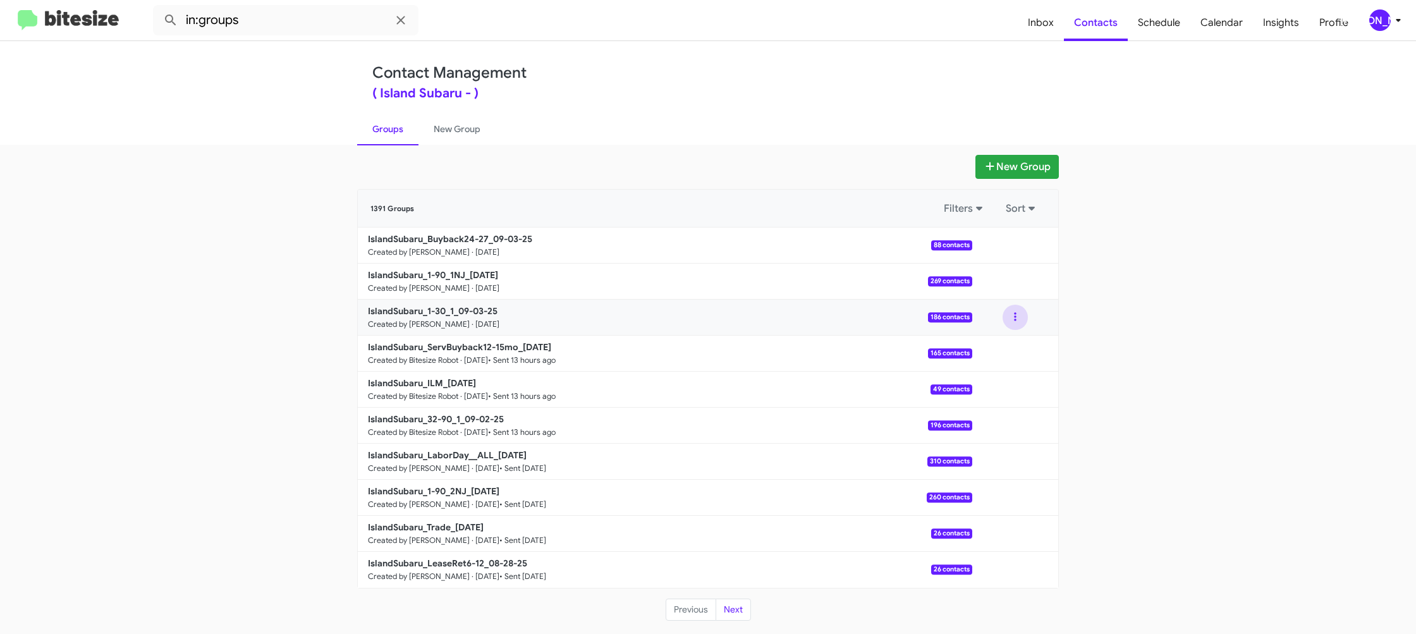
click at [1023, 322] on button at bounding box center [1015, 317] width 25 height 25
click at [1010, 350] on button "View contacts" at bounding box center [977, 351] width 101 height 30
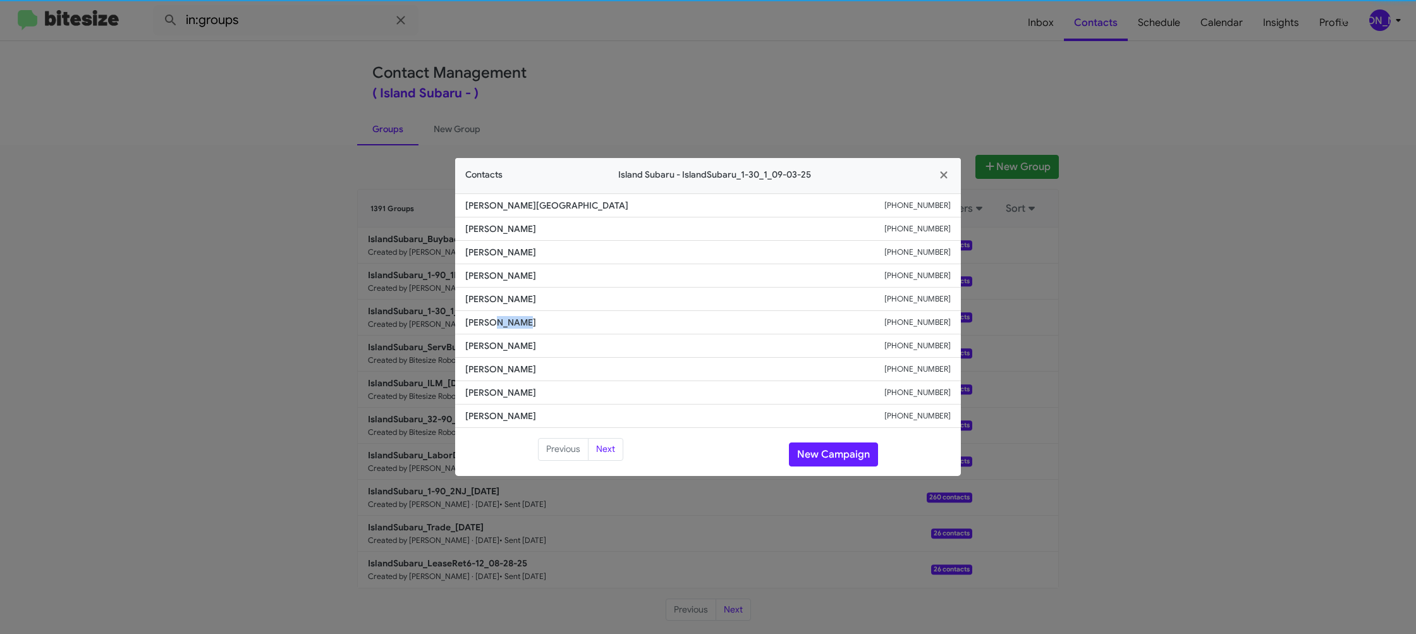
click at [494, 321] on span "Tasea Mathis" at bounding box center [674, 322] width 419 height 13
drag, startPoint x: 803, startPoint y: 104, endPoint x: 898, endPoint y: 181, distance: 121.8
click at [803, 104] on modal-container "Contacts Island Subaru - IslandSubaru_1-30_1_09-03-25 Carmela Pietrantonio-Smal…" at bounding box center [708, 317] width 1416 height 634
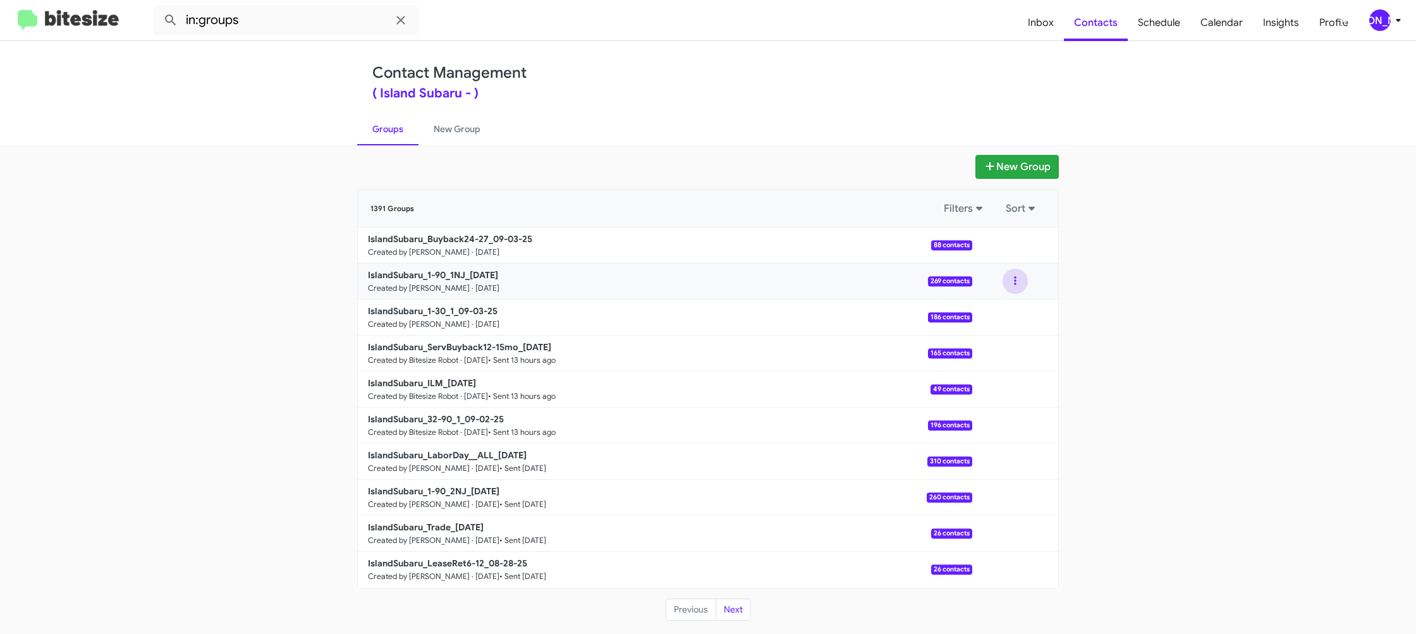
drag, startPoint x: 1022, startPoint y: 286, endPoint x: 1017, endPoint y: 290, distance: 6.7
click at [1022, 286] on button at bounding box center [1015, 281] width 25 height 25
click at [985, 315] on button "View contacts" at bounding box center [977, 315] width 101 height 30
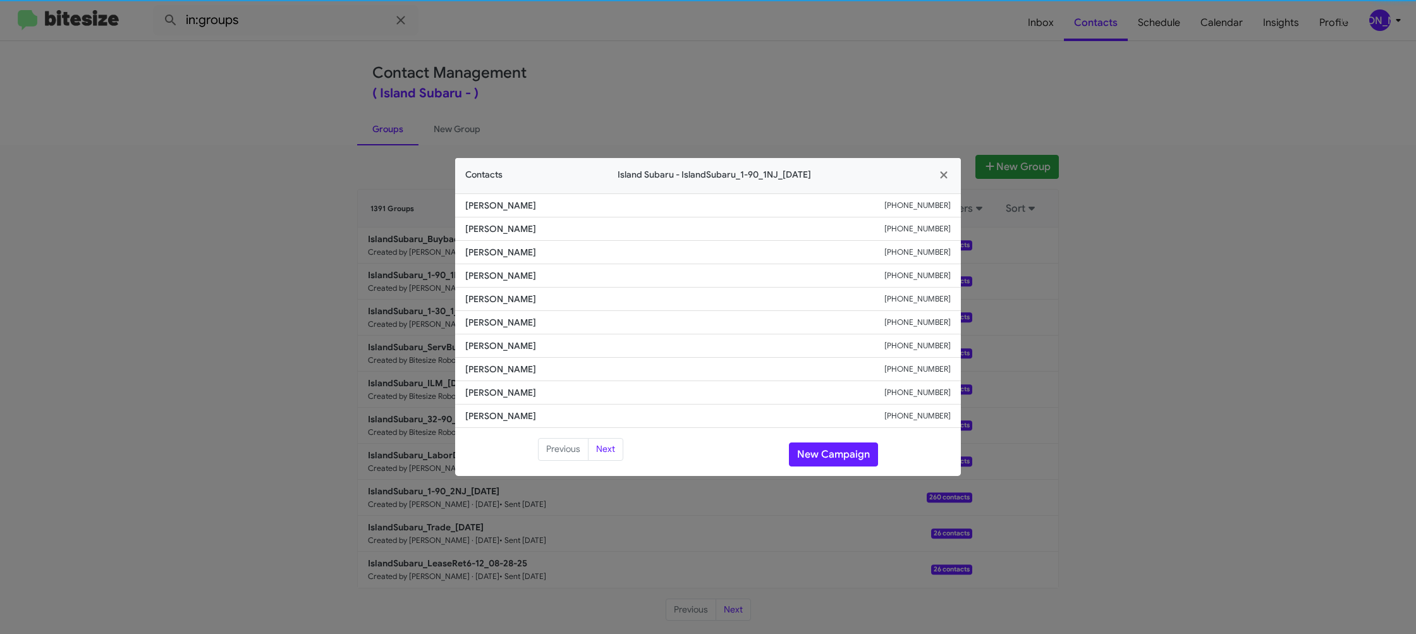
click at [494, 320] on span "Kelly Doerr" at bounding box center [674, 322] width 419 height 13
copy span "Kelly Doerr"
drag, startPoint x: 721, startPoint y: 132, endPoint x: 722, endPoint y: 119, distance: 12.7
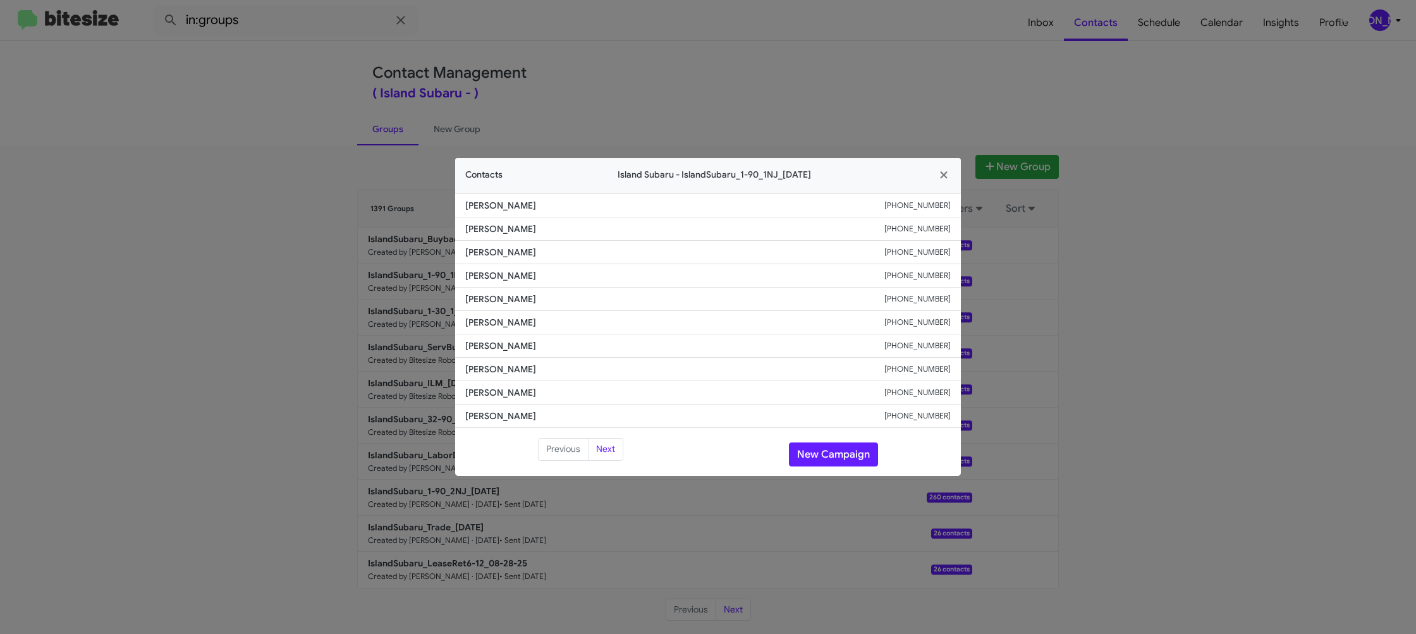
click at [721, 127] on modal-container "Contacts Island Subaru - IslandSubaru_1-90_1NJ_09-03-25 Leslie Lopez +161074294…" at bounding box center [708, 317] width 1416 height 634
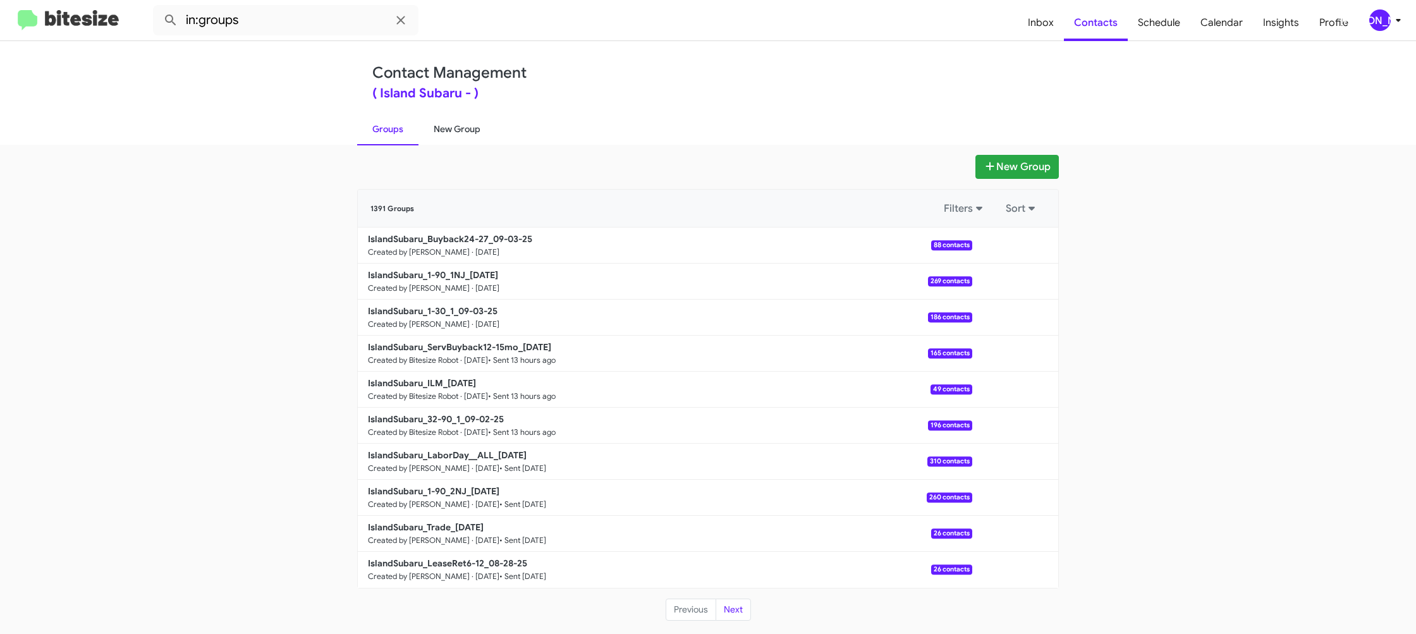
click at [439, 122] on link "New Group" at bounding box center [456, 129] width 77 height 33
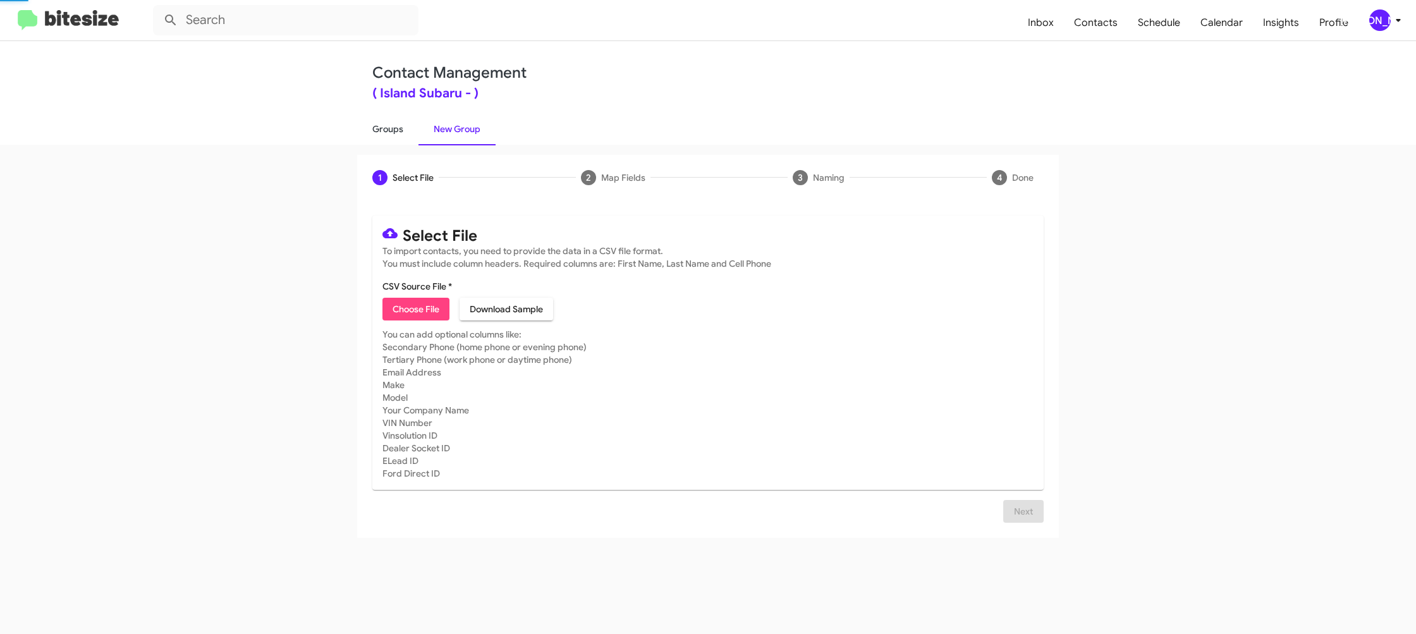
click at [365, 124] on link "Groups" at bounding box center [387, 129] width 61 height 33
type input "in:groups"
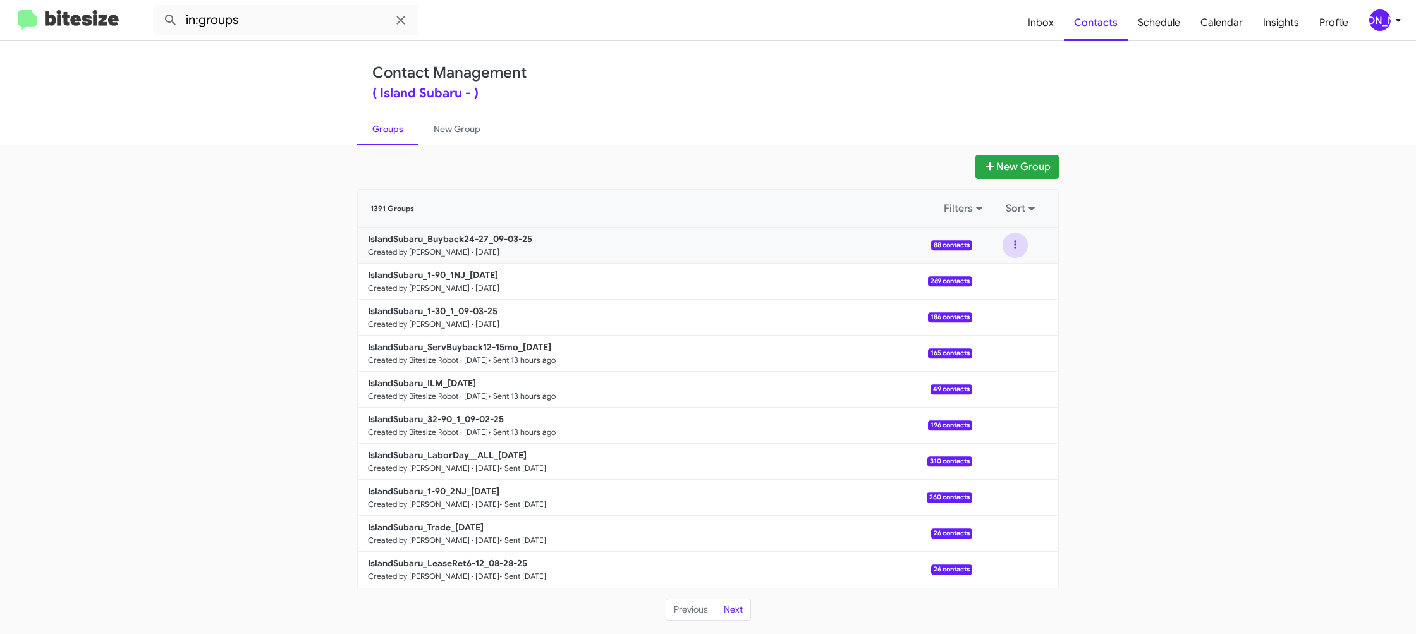
drag, startPoint x: 1013, startPoint y: 249, endPoint x: 1006, endPoint y: 253, distance: 8.2
click at [1013, 249] on button at bounding box center [1015, 245] width 25 height 25
click at [1009, 286] on button "View contacts" at bounding box center [977, 279] width 101 height 30
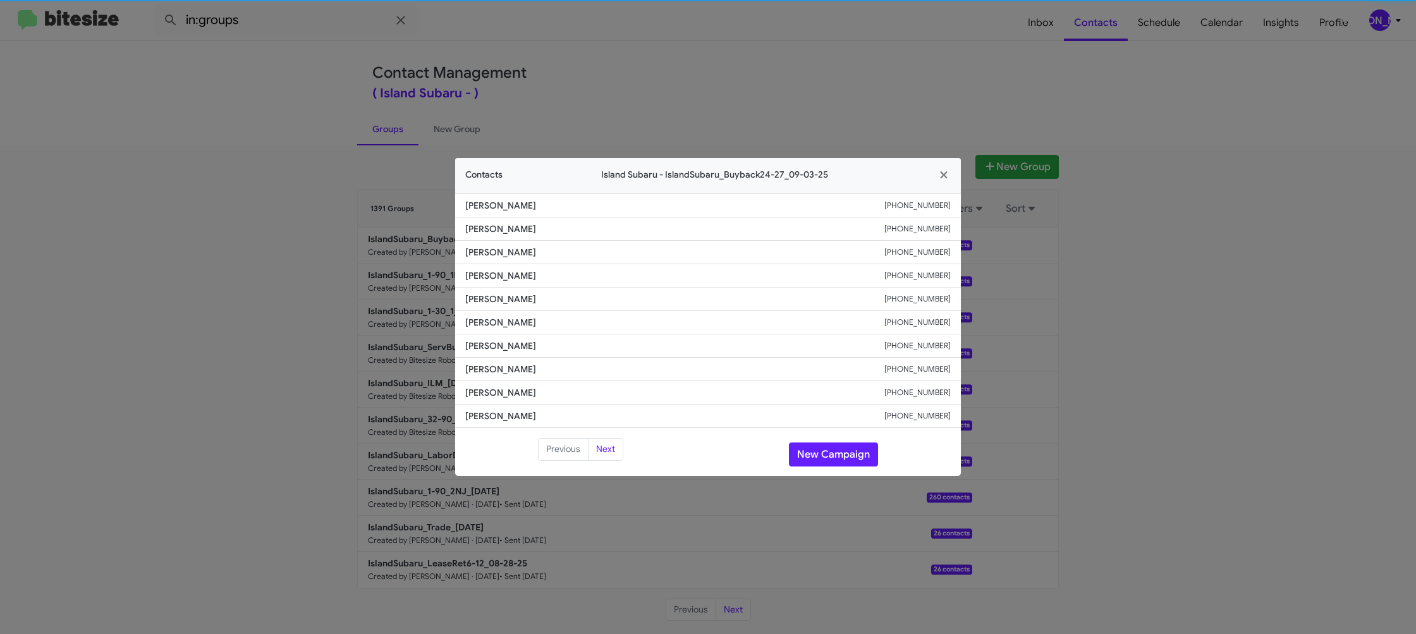
click at [483, 315] on li "Fung Mak +19176561314" at bounding box center [708, 322] width 506 height 23
click at [496, 294] on span "Melinda Frederick" at bounding box center [674, 299] width 419 height 13
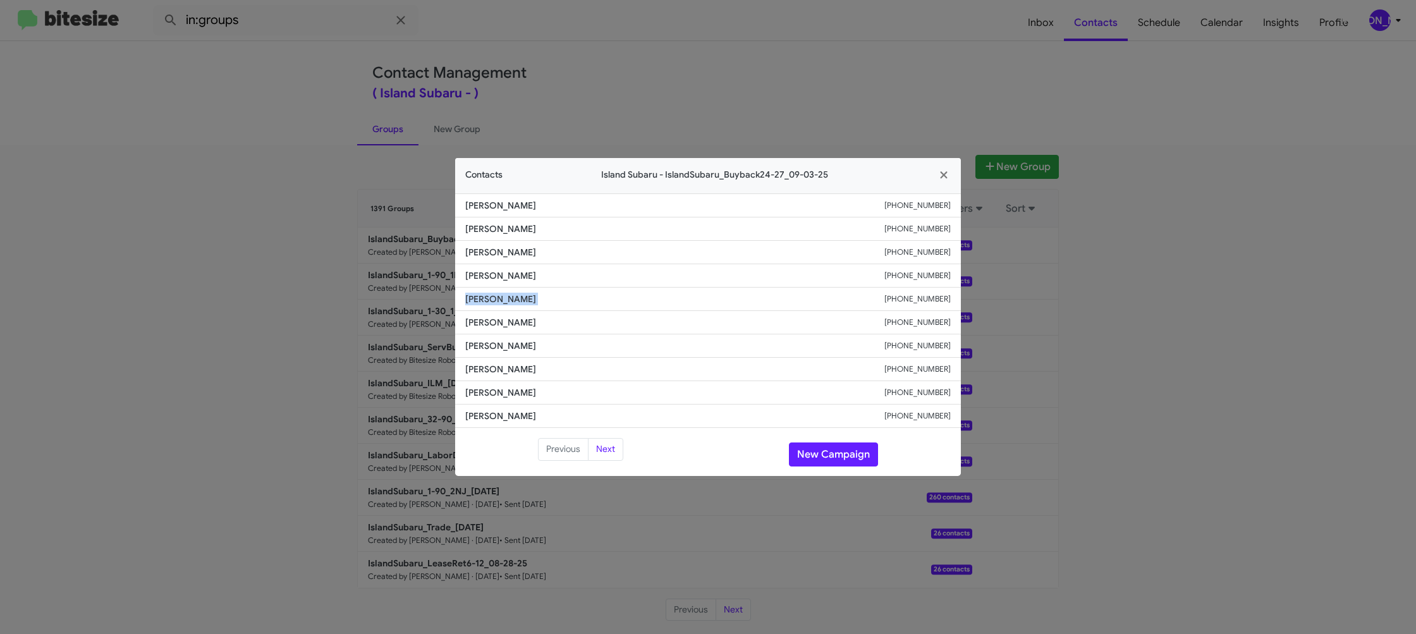
click at [496, 294] on span "Melinda Frederick" at bounding box center [674, 299] width 419 height 13
copy span "Melinda Frederick"
click at [340, 221] on modal-container "Contacts Island Subaru - IslandSubaru_Buyback24-27_09-03-25 Ching Wong +1917709…" at bounding box center [708, 317] width 1416 height 634
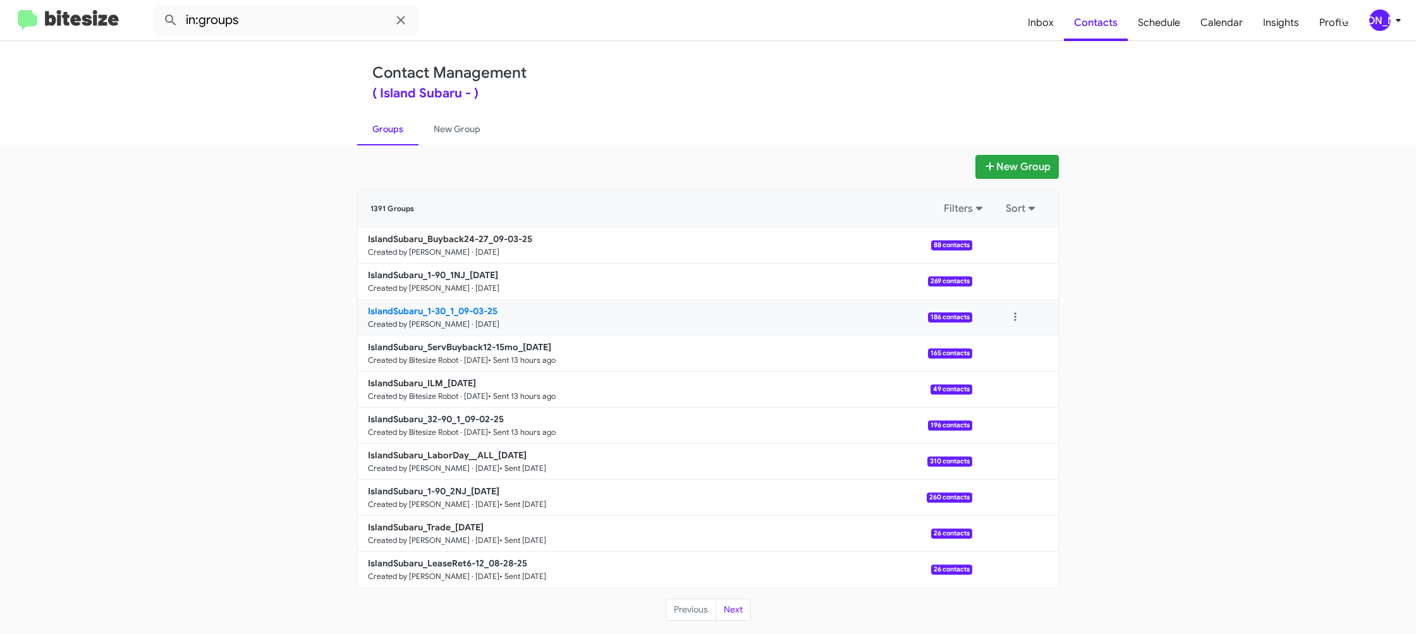
click at [452, 310] on b "IslandSubaru_1-30_1_09-03-25" at bounding box center [433, 310] width 130 height 11
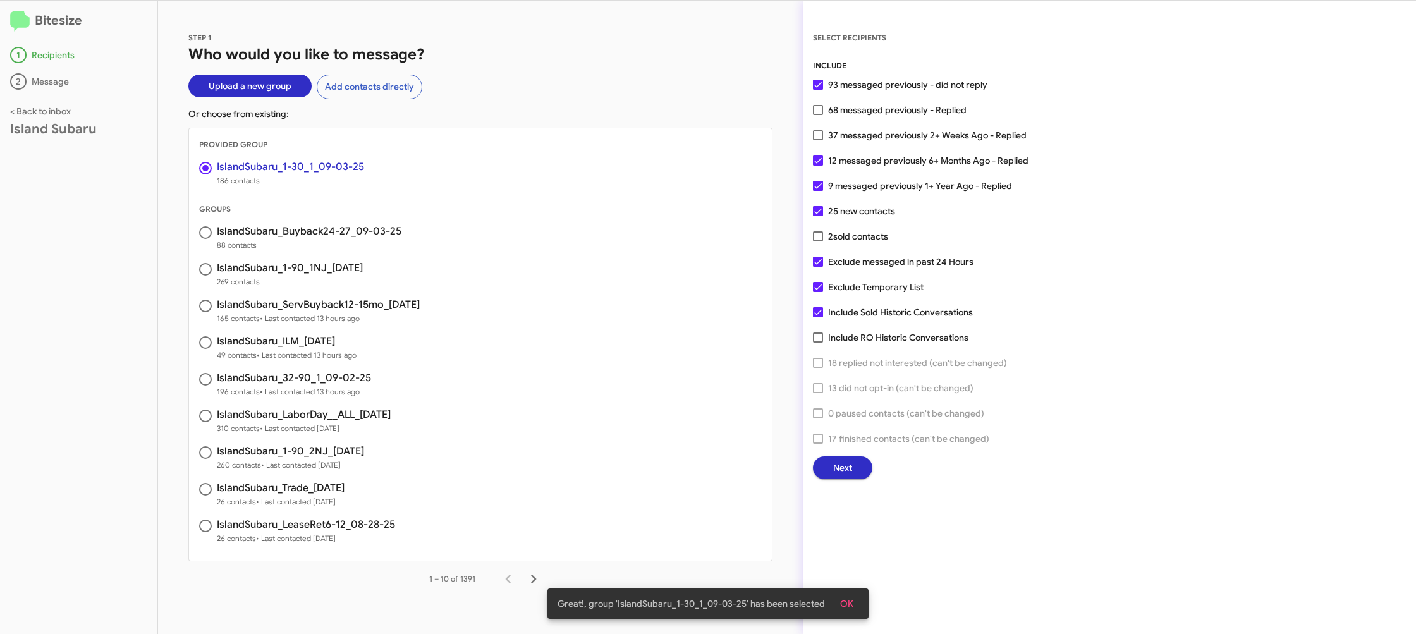
click at [836, 132] on span "37 messaged previously 2+ Weeks Ago - Replied" at bounding box center [927, 135] width 198 height 15
click at [818, 140] on input "37 messaged previously 2+ Weeks Ago - Replied" at bounding box center [817, 140] width 1 height 1
checkbox input "true"
click at [863, 468] on button "Next" at bounding box center [842, 467] width 59 height 23
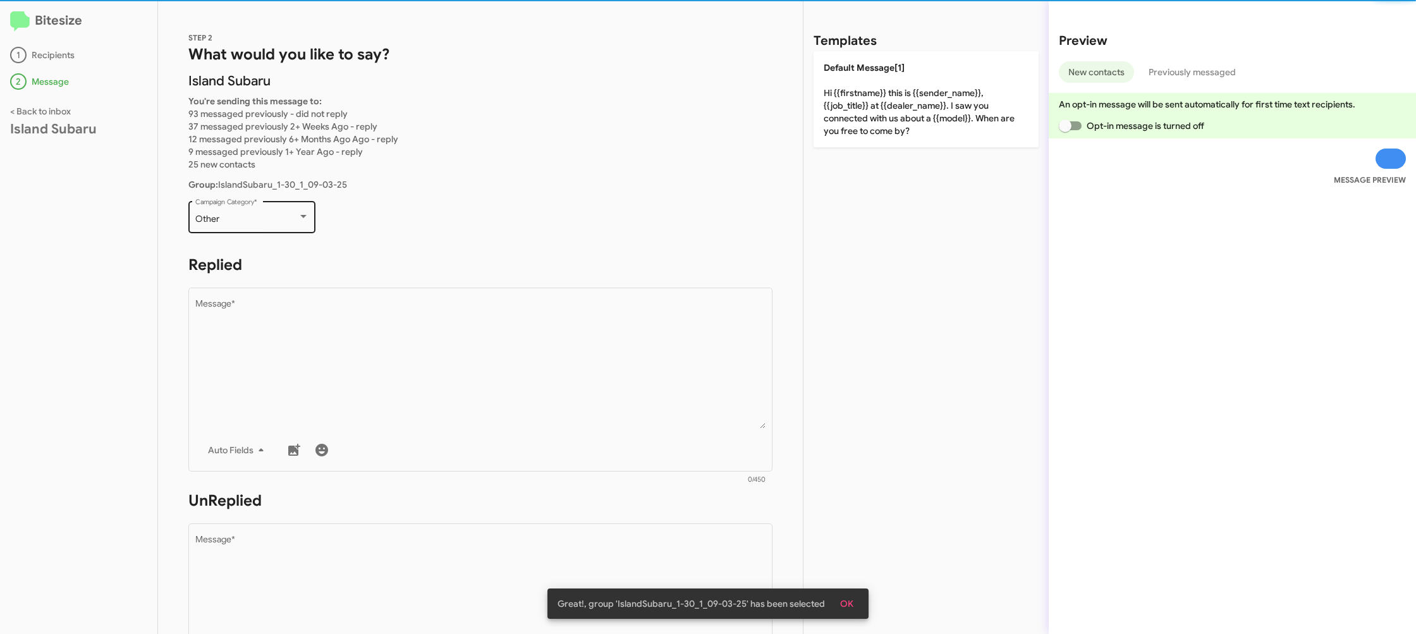
click at [273, 221] on div "Other" at bounding box center [246, 219] width 102 height 10
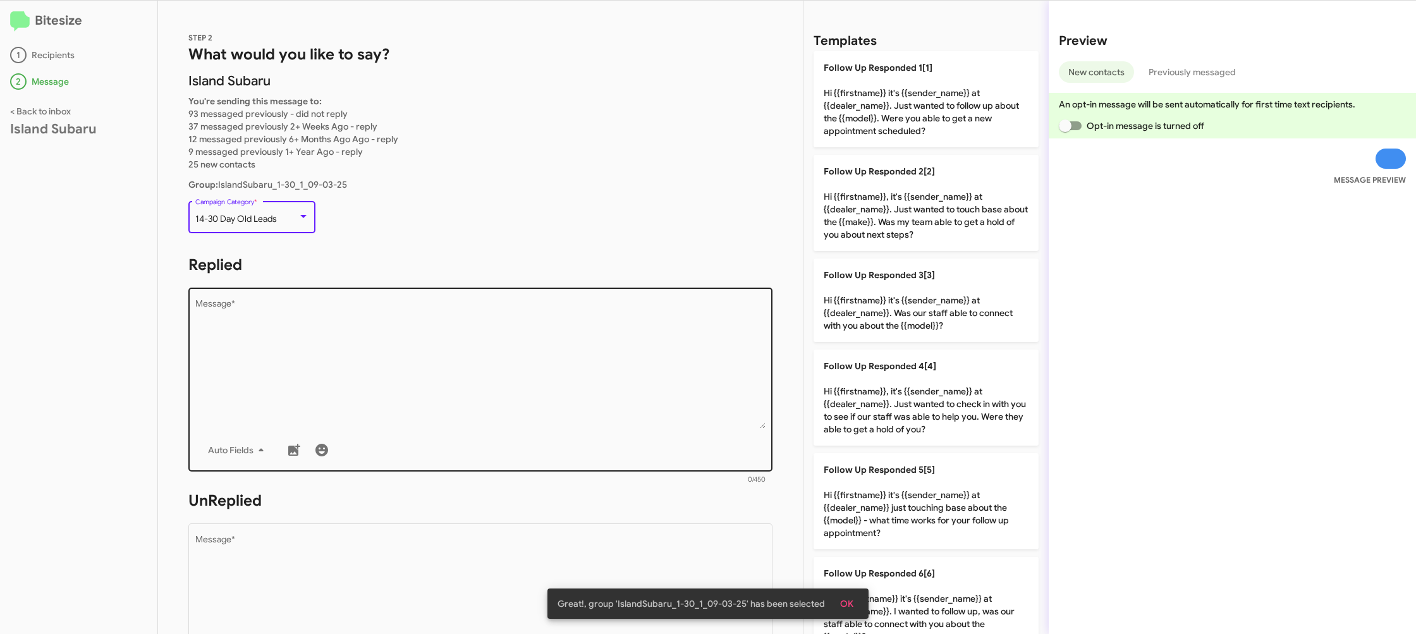
drag, startPoint x: 374, startPoint y: 342, endPoint x: 707, endPoint y: 426, distance: 342.9
click at [374, 341] on textarea "Message *" at bounding box center [480, 364] width 571 height 129
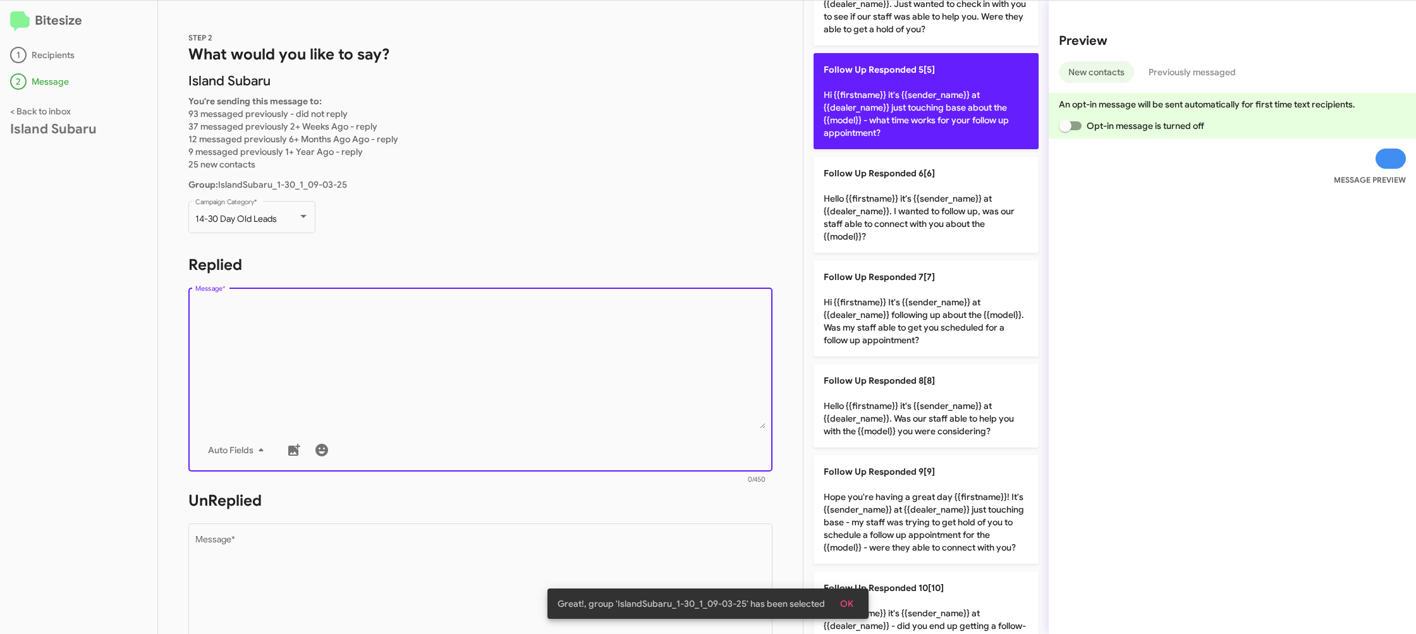
scroll to position [429, 0]
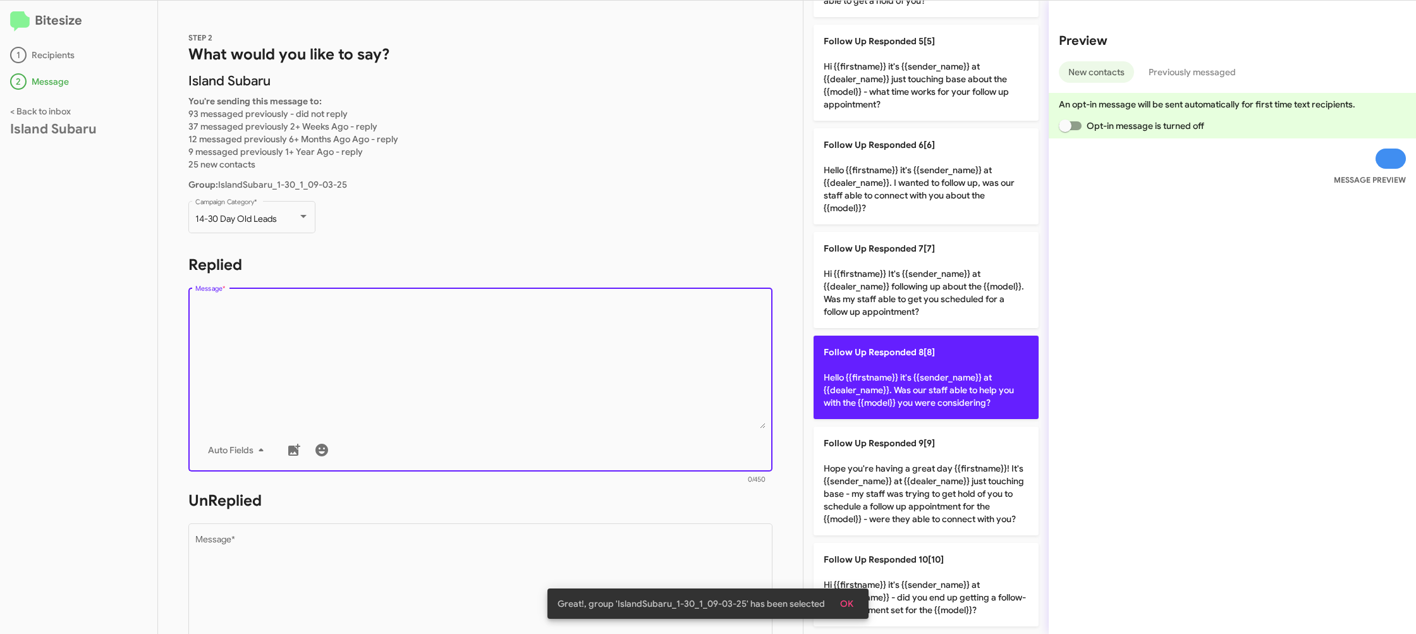
click at [927, 394] on p "Follow Up Responded 8[8] Hello {{firstname}} it's {{sender_name}} at {{dealer_n…" at bounding box center [926, 377] width 225 height 83
type textarea "Hello {{firstname}} it's {{sender_name}} at {{dealer_name}}. Was our staff able…"
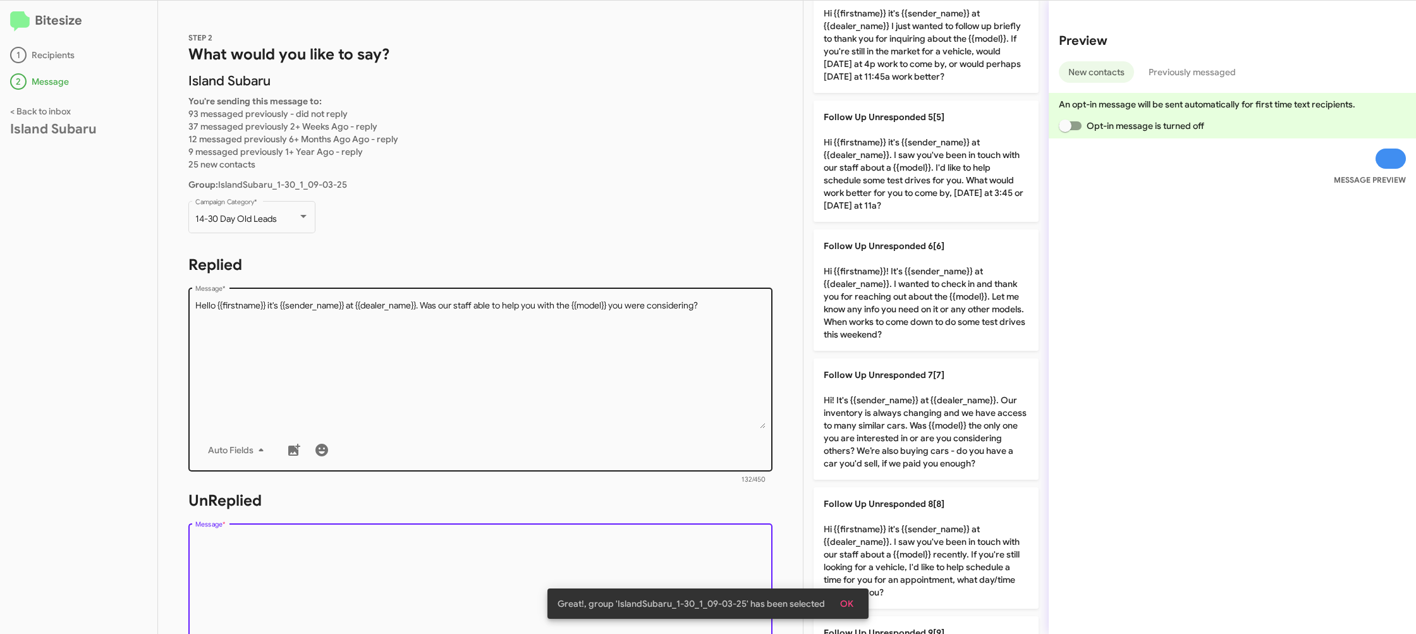
drag, startPoint x: 601, startPoint y: 544, endPoint x: 624, endPoint y: 409, distance: 137.2
click at [601, 544] on textarea "Message *" at bounding box center [480, 599] width 571 height 129
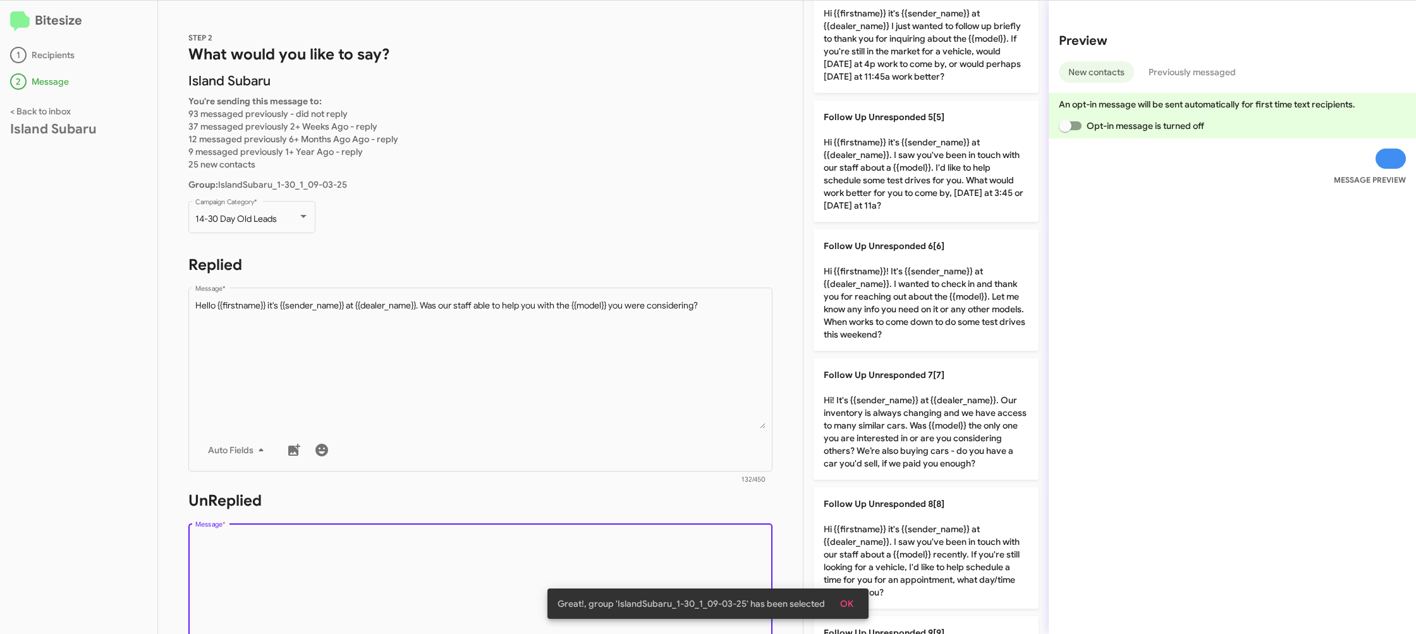
drag, startPoint x: 563, startPoint y: 526, endPoint x: 565, endPoint y: 535, distance: 9.7
click at [564, 528] on div "Drop image here to insert Auto Fields Message *" at bounding box center [480, 614] width 571 height 186
click at [566, 538] on textarea "Message *" at bounding box center [480, 599] width 571 height 129
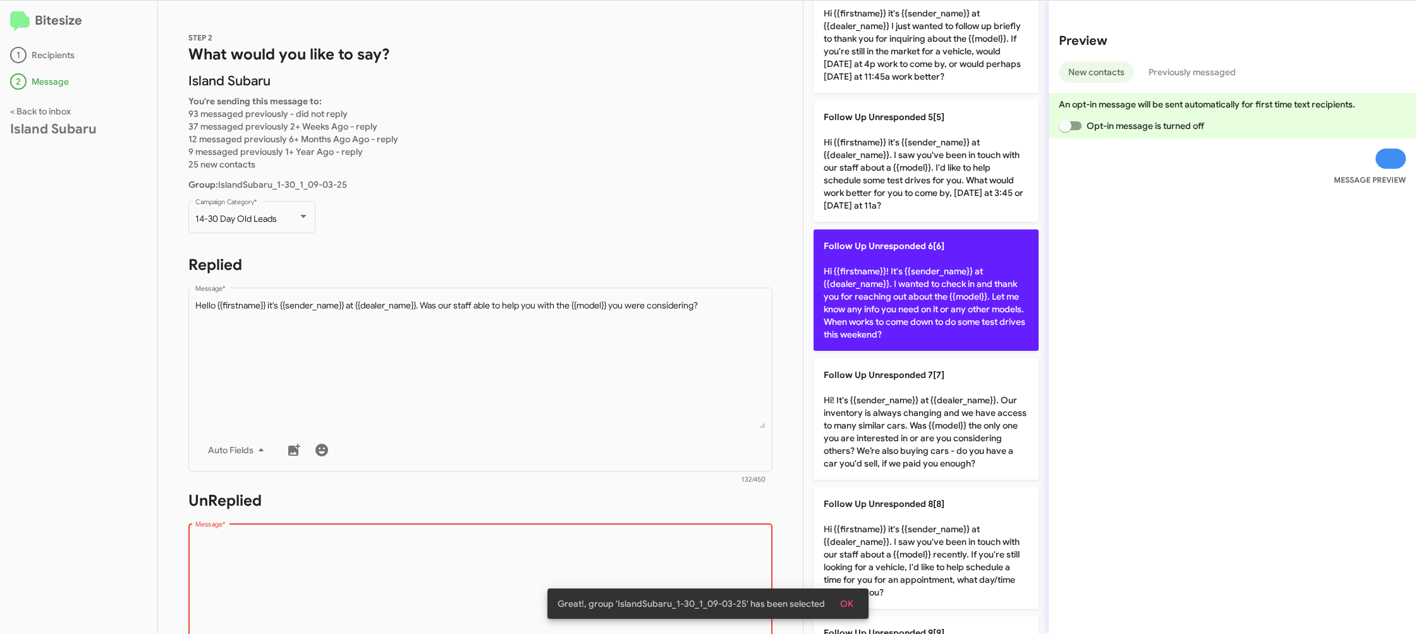
scroll to position [436, 0]
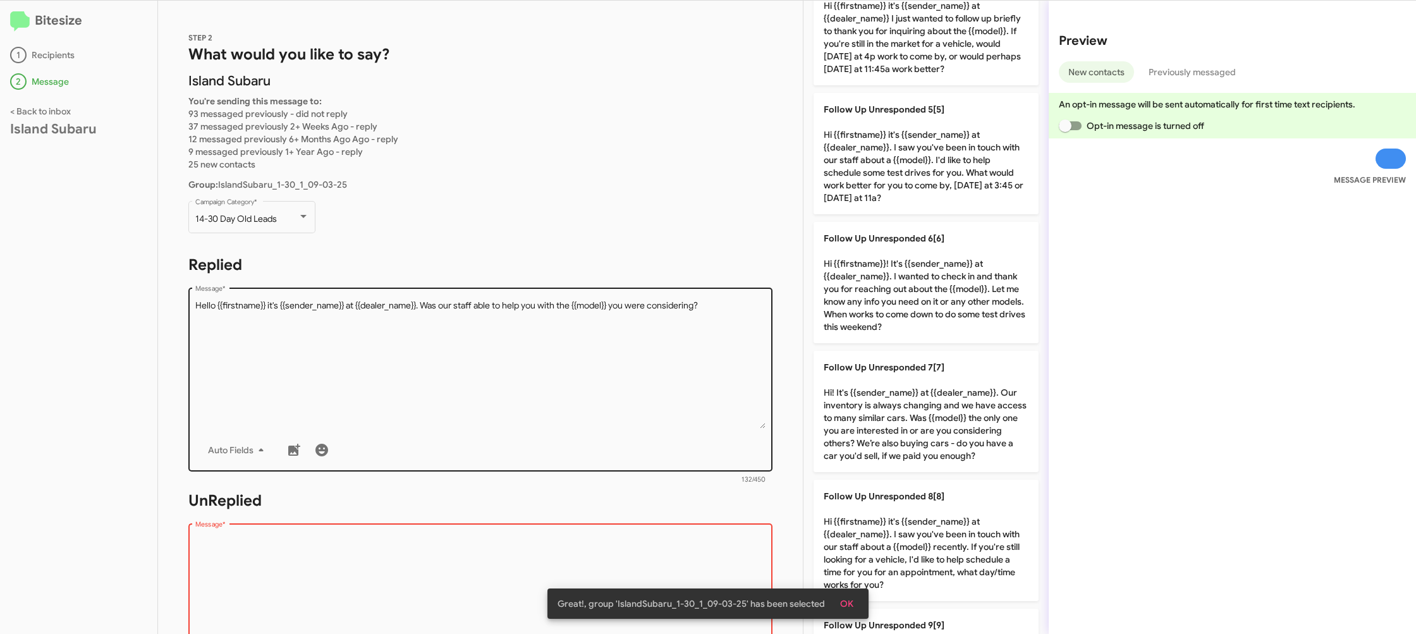
drag, startPoint x: 945, startPoint y: 305, endPoint x: 704, endPoint y: 326, distance: 242.4
click at [939, 307] on p "Follow Up Unresponded 6[6] Hi {{firstname}}! It's {{sender_name}} at {{dealer_n…" at bounding box center [926, 282] width 225 height 121
type textarea "Hi {{firstname}}! It's {{sender_name}} at {{dealer_name}}. I wanted to check in…"
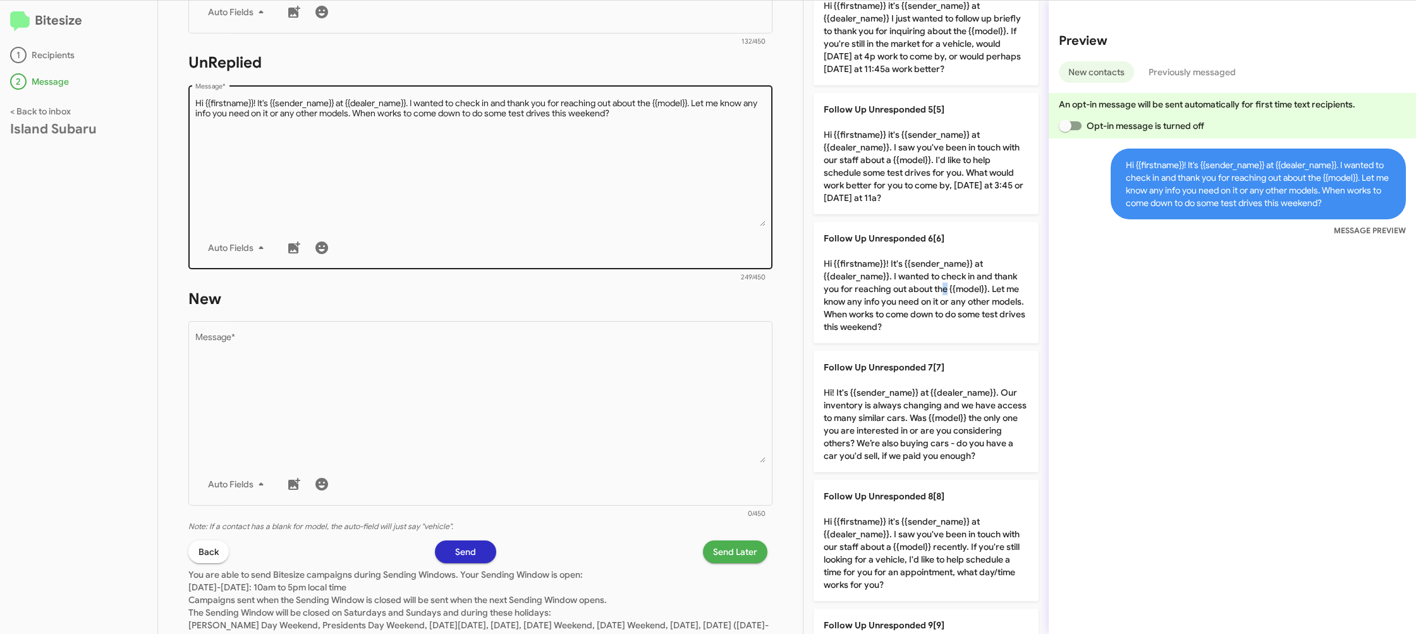
scroll to position [487, 0]
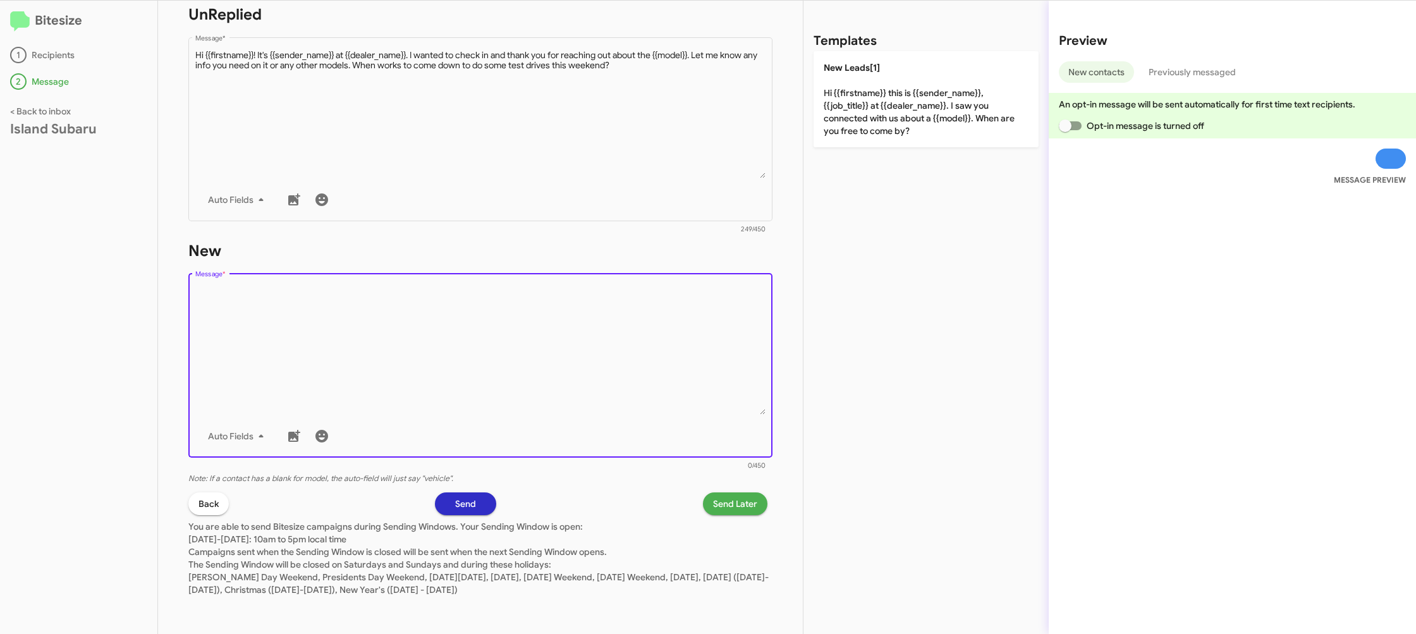
click at [676, 391] on textarea "Message *" at bounding box center [480, 350] width 571 height 129
drag, startPoint x: 676, startPoint y: 392, endPoint x: 800, endPoint y: 186, distance: 240.1
click at [695, 358] on textarea "Message *" at bounding box center [480, 350] width 571 height 129
click at [866, 140] on div "Templates New Leads[1] Hi {{firstname}} this is {{sender_name}}, {{job_title}} …" at bounding box center [925, 317] width 245 height 633
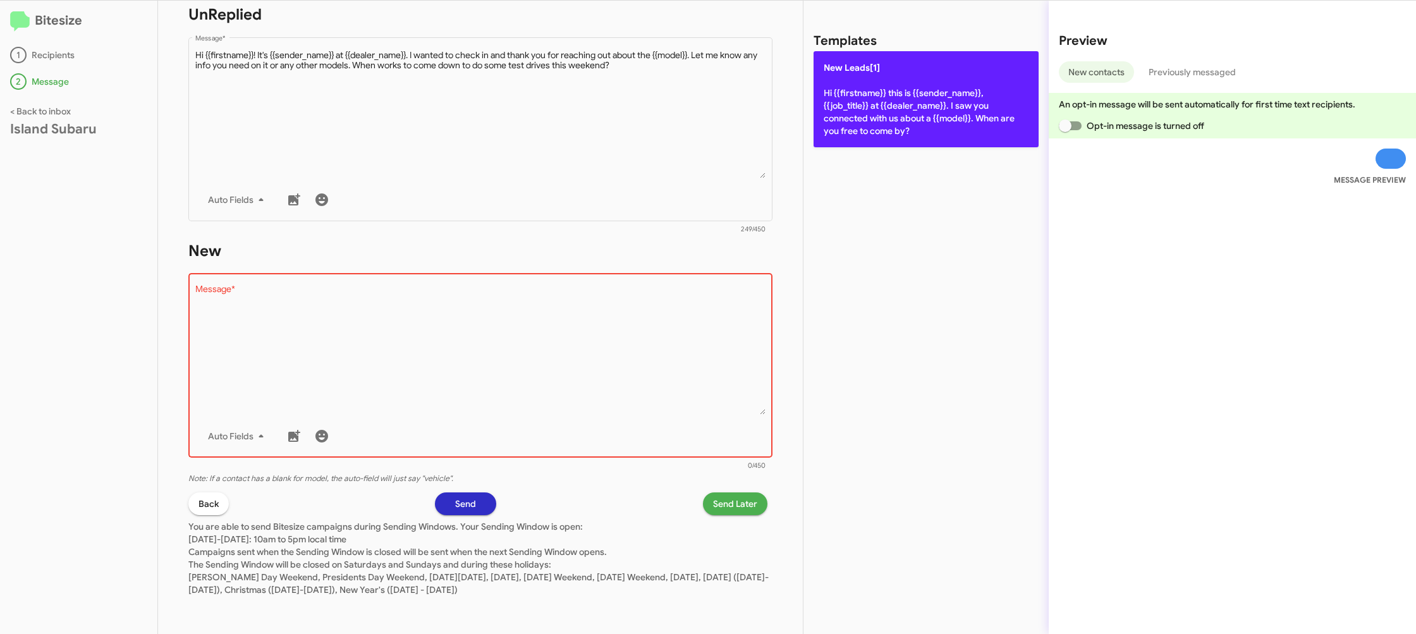
drag, startPoint x: 830, startPoint y: 86, endPoint x: 818, endPoint y: 84, distance: 12.2
click at [829, 86] on p "New Leads[1] Hi {{firstname}} this is {{sender_name}}, {{job_title}} at {{deale…" at bounding box center [926, 99] width 225 height 96
type textarea "Hi {{firstname}} this is {{sender_name}}, {{job_title}} at {{dealer_name}}. I s…"
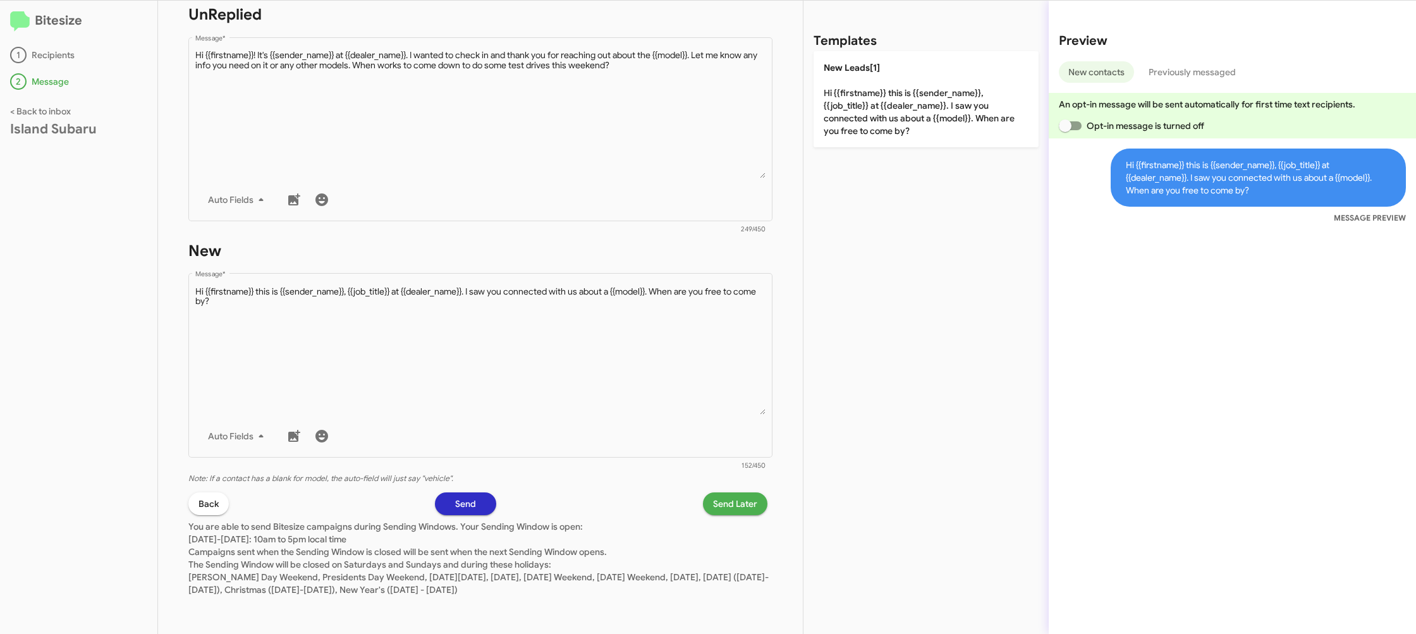
click at [747, 501] on span "Send Later" at bounding box center [735, 503] width 44 height 23
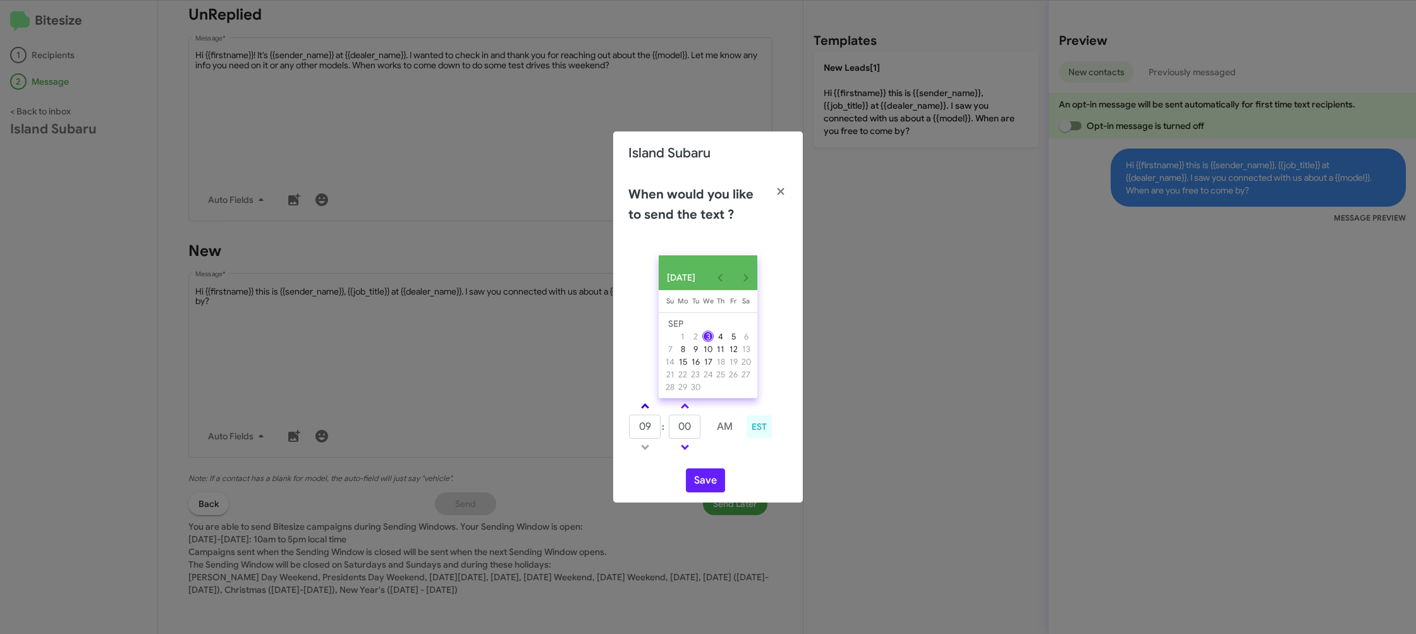
click at [644, 410] on span at bounding box center [645, 407] width 8 height 8
type input "10"
click at [685, 430] on input "00" at bounding box center [685, 427] width 32 height 24
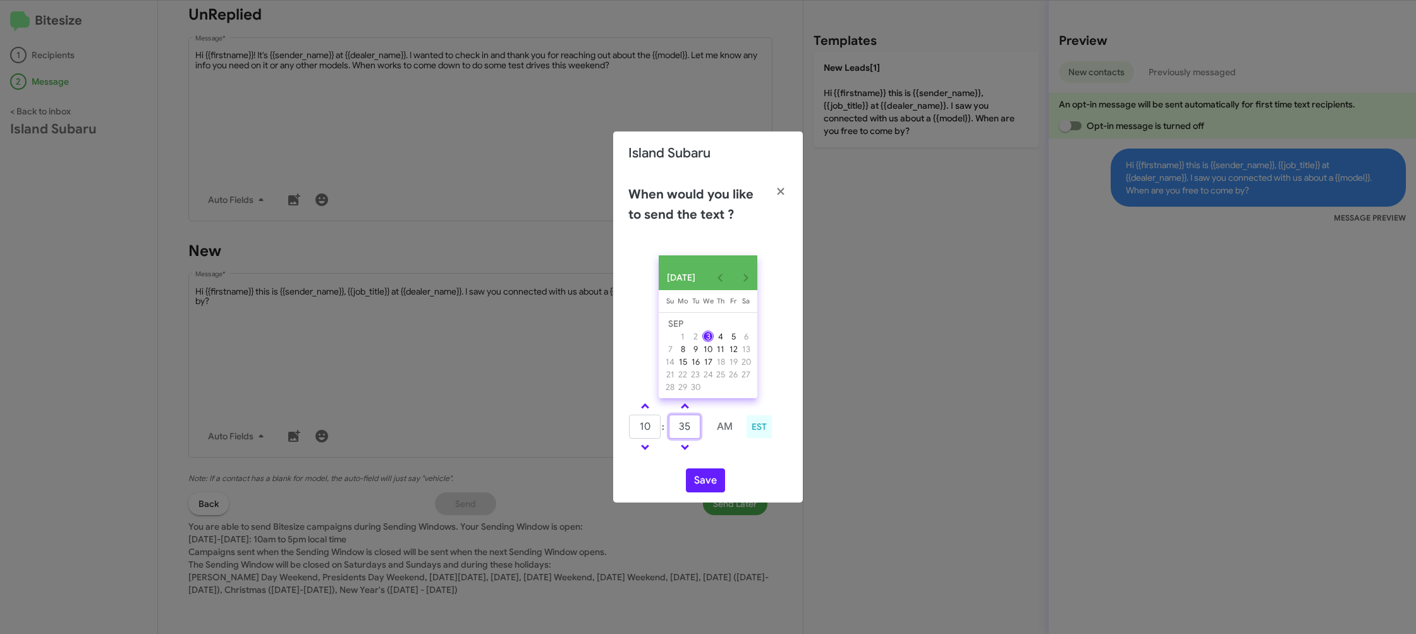
type input "35"
click at [729, 455] on td at bounding box center [725, 447] width 34 height 16
click at [704, 486] on button "Save" at bounding box center [705, 480] width 39 height 24
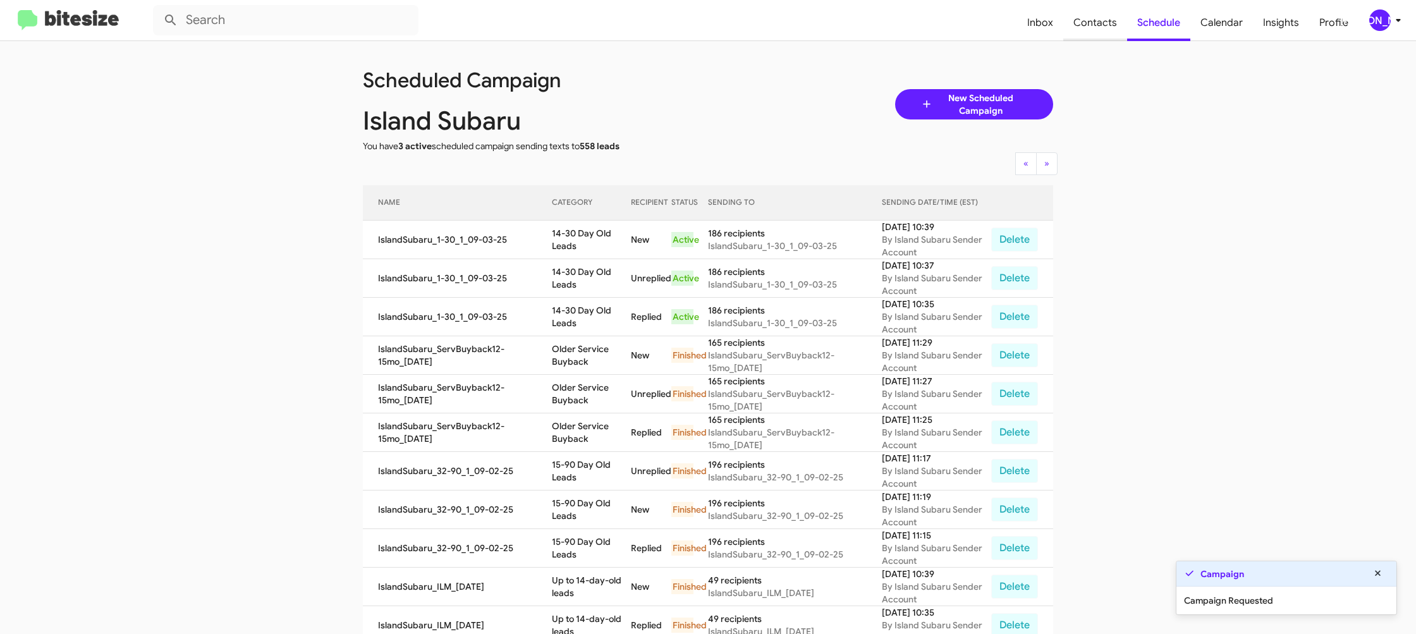
click at [1085, 32] on span "Contacts" at bounding box center [1095, 22] width 64 height 37
type input "in:groups"
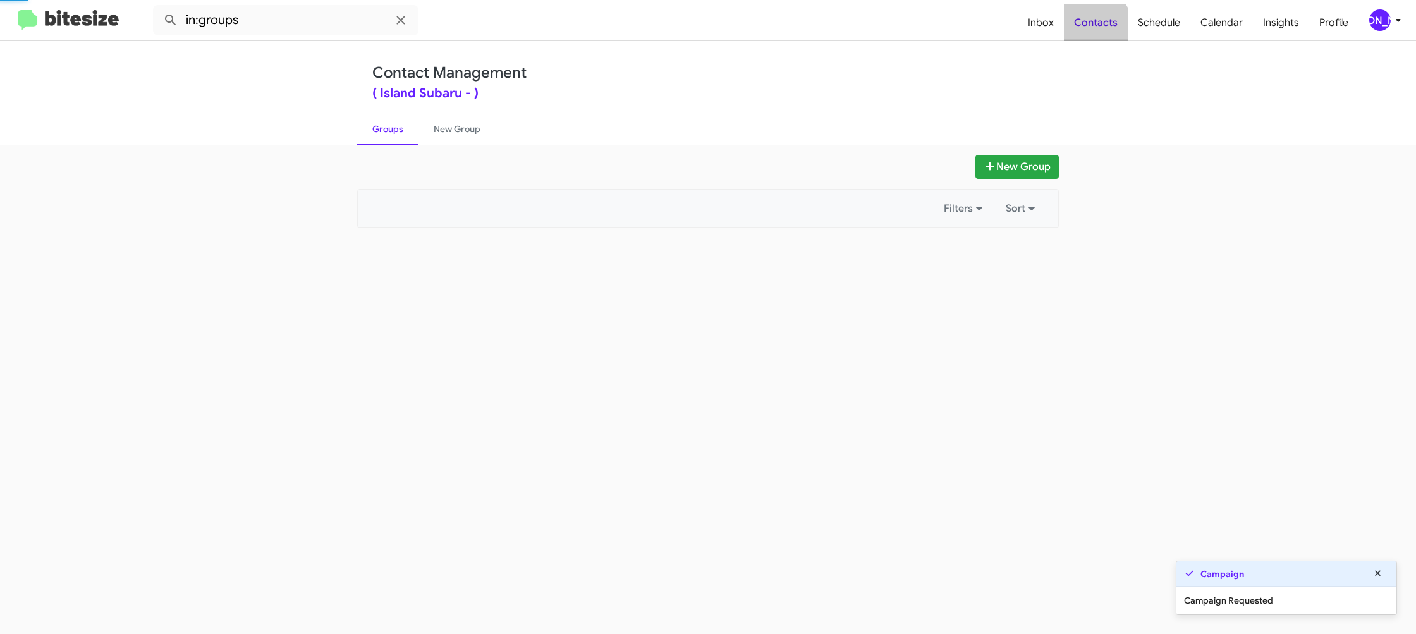
click at [1086, 32] on span "Contacts" at bounding box center [1096, 22] width 64 height 37
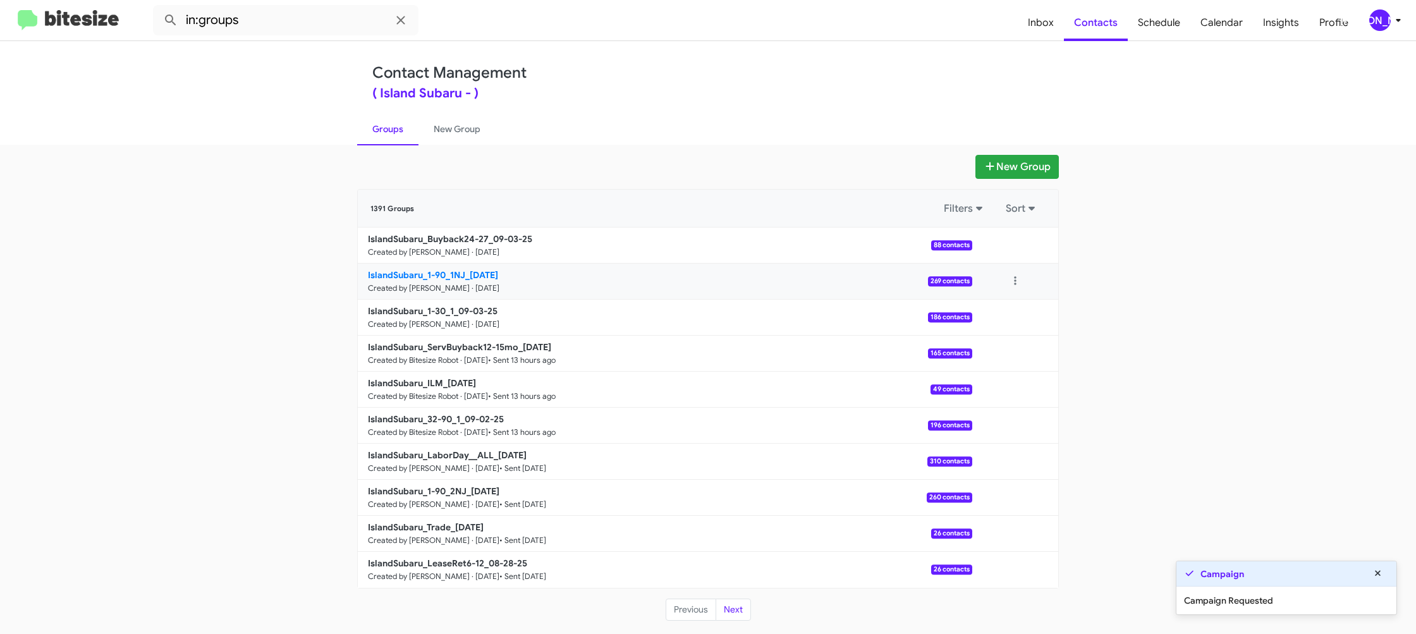
click at [448, 274] on b "IslandSubaru_1-90_1NJ_09-03-25" at bounding box center [433, 274] width 130 height 11
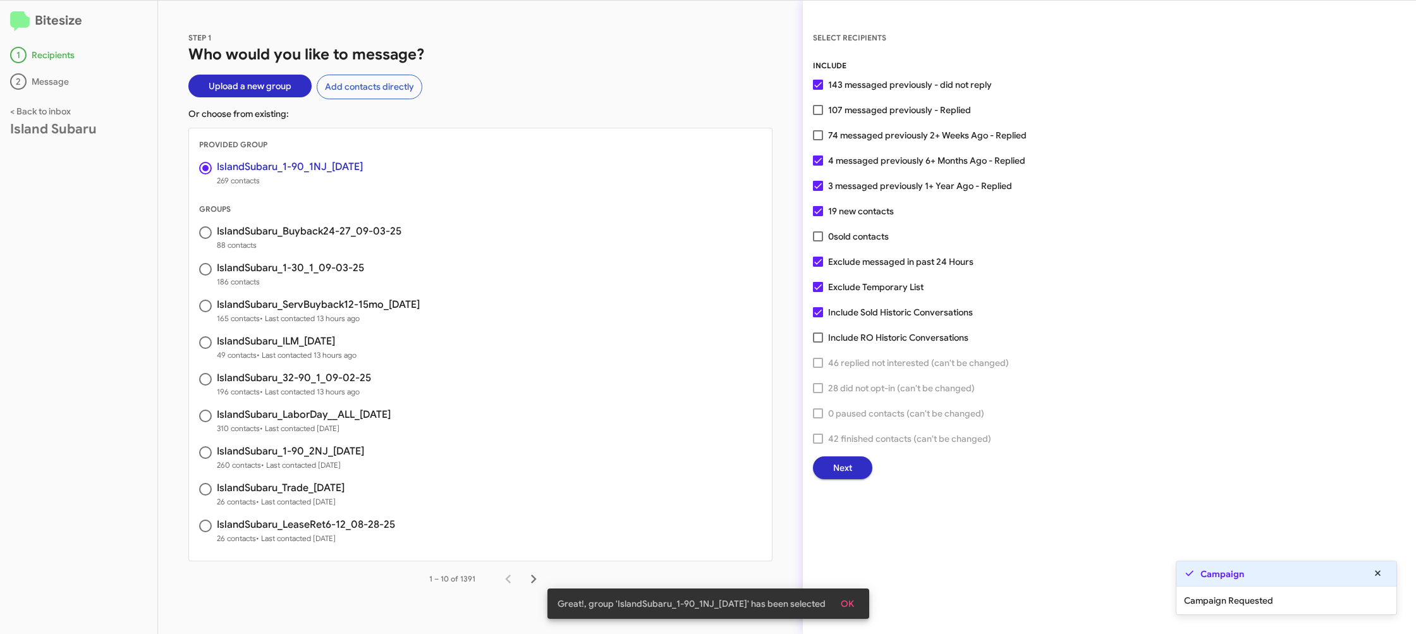
click at [867, 131] on span "74 messaged previously 2+ Weeks Ago - Replied" at bounding box center [927, 135] width 198 height 15
click at [818, 140] on input "74 messaged previously 2+ Weeks Ago - Replied" at bounding box center [817, 140] width 1 height 1
checkbox input "true"
click at [831, 464] on button "Next" at bounding box center [842, 467] width 59 height 23
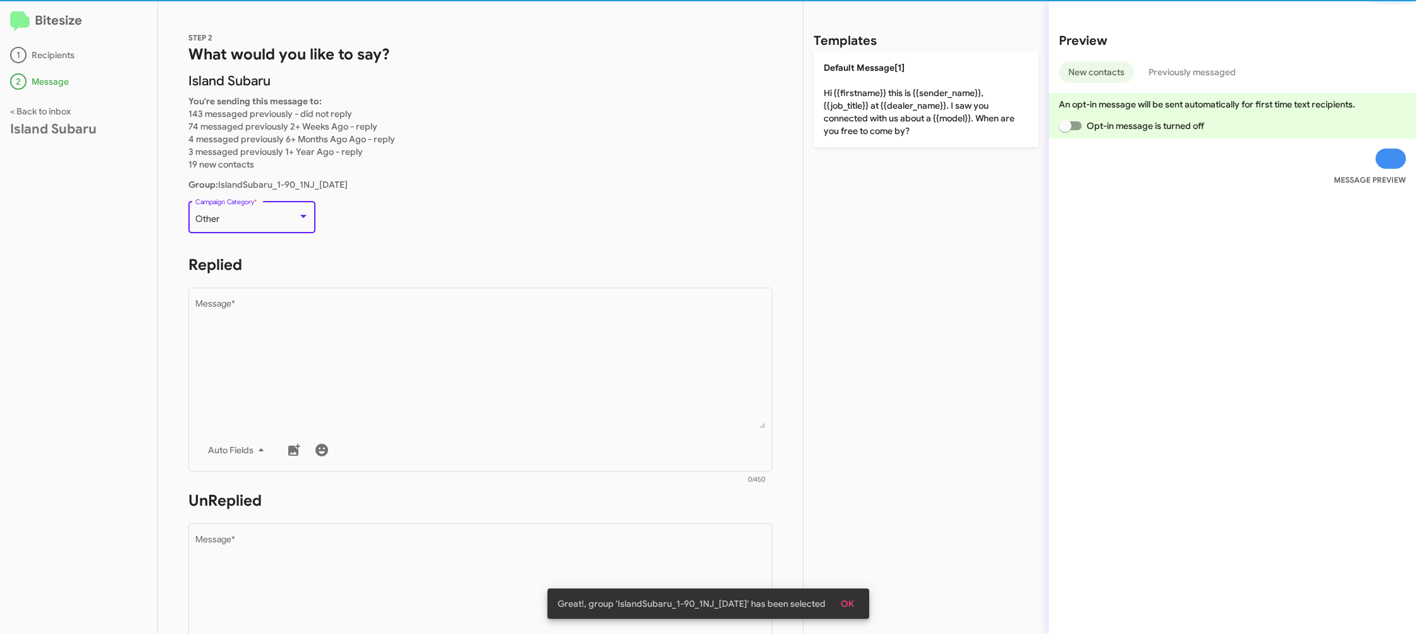
click at [274, 219] on div "Other" at bounding box center [246, 219] width 102 height 10
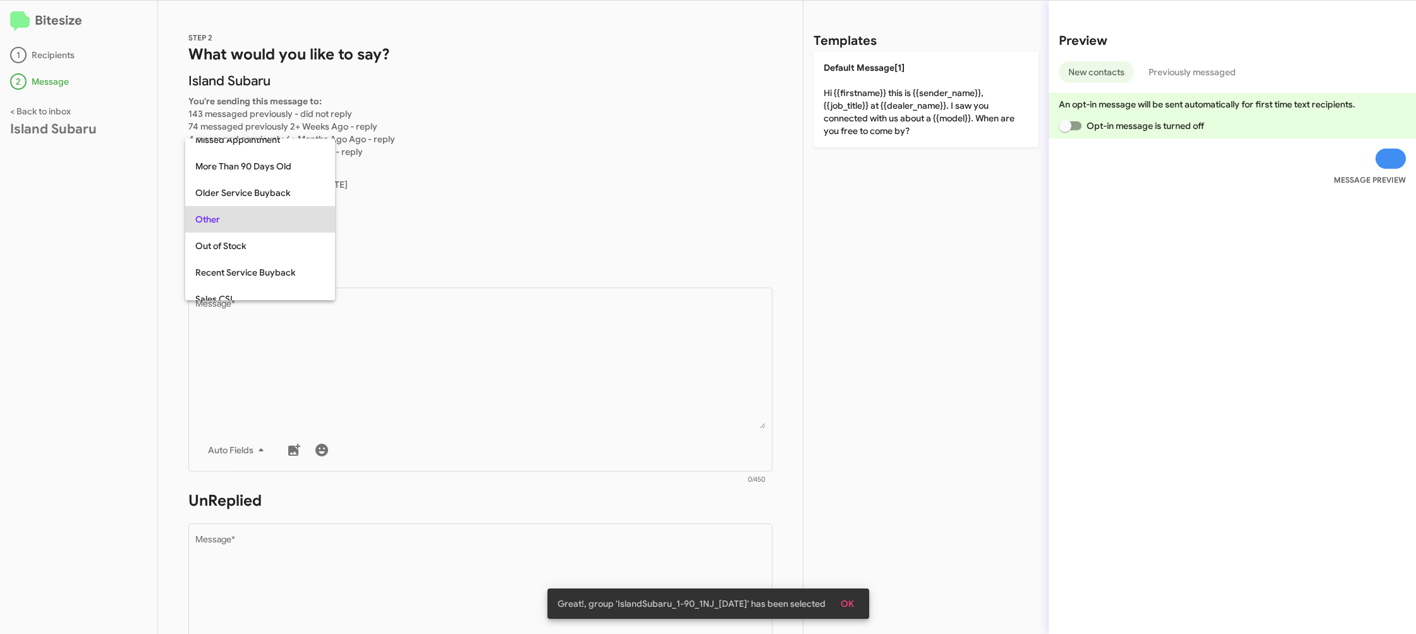
scroll to position [27, 0]
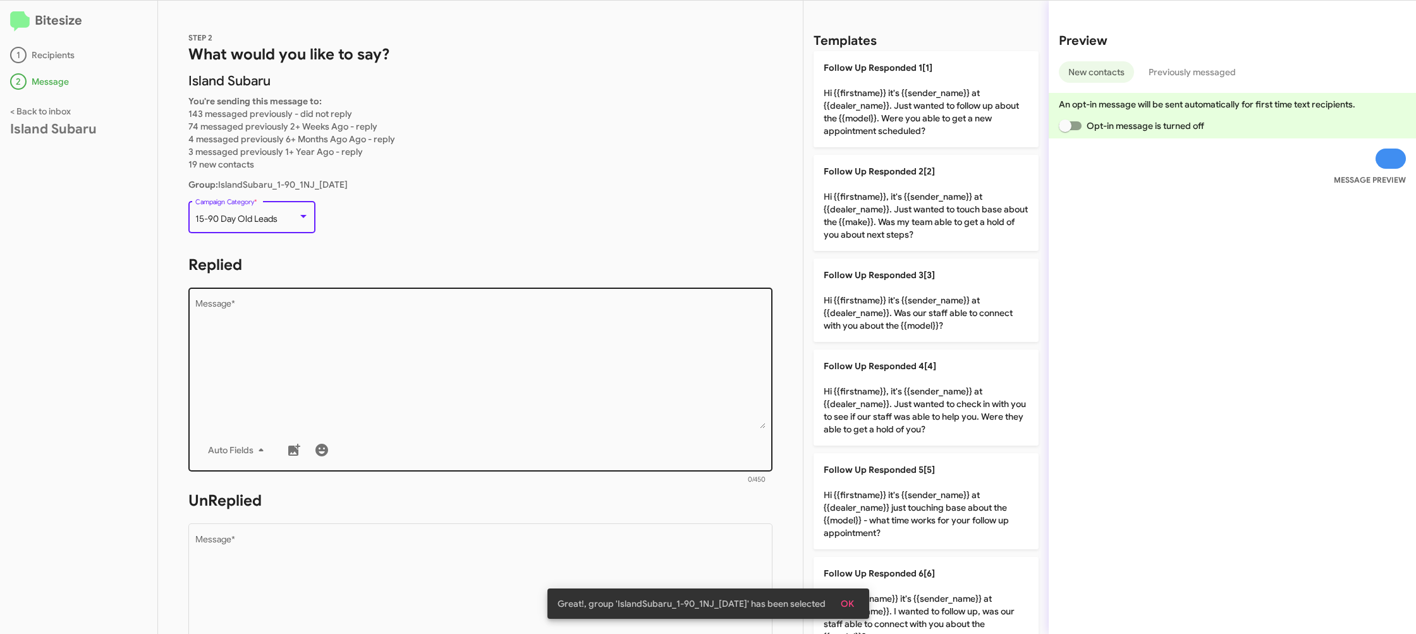
click at [518, 321] on textarea "Message *" at bounding box center [480, 364] width 571 height 129
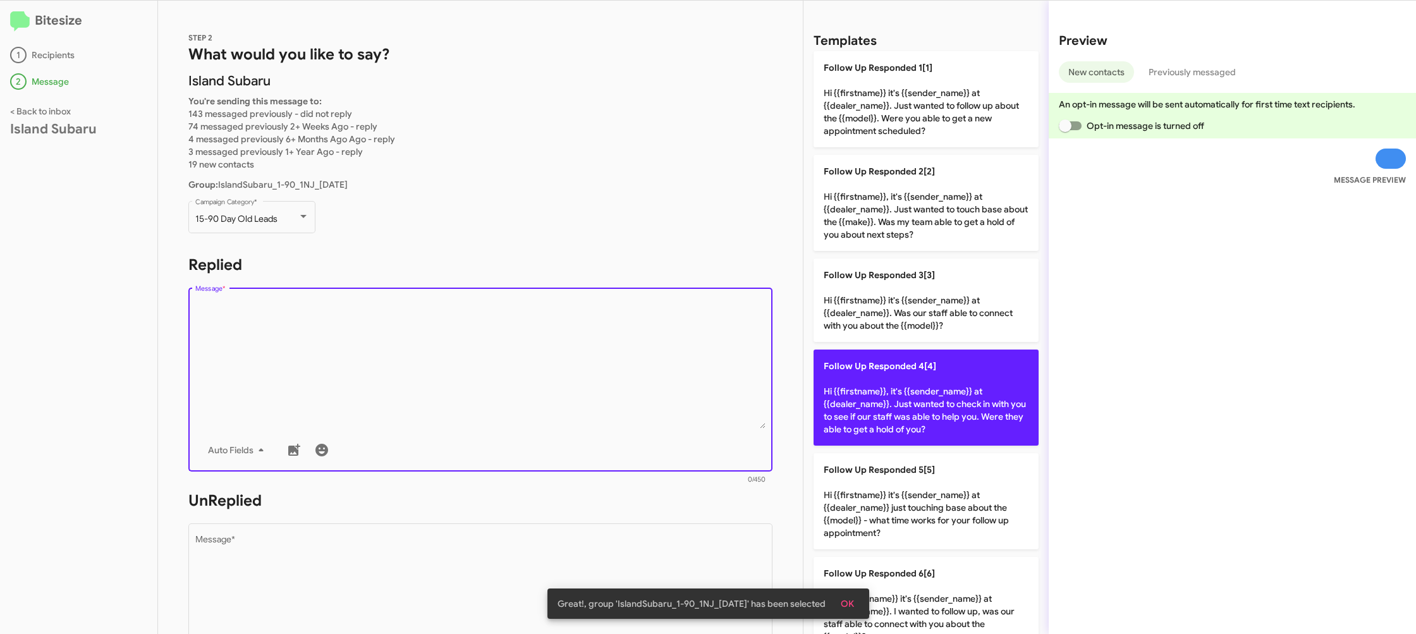
drag, startPoint x: 520, startPoint y: 324, endPoint x: 861, endPoint y: 355, distance: 342.1
click at [527, 321] on textarea "Message *" at bounding box center [480, 364] width 571 height 129
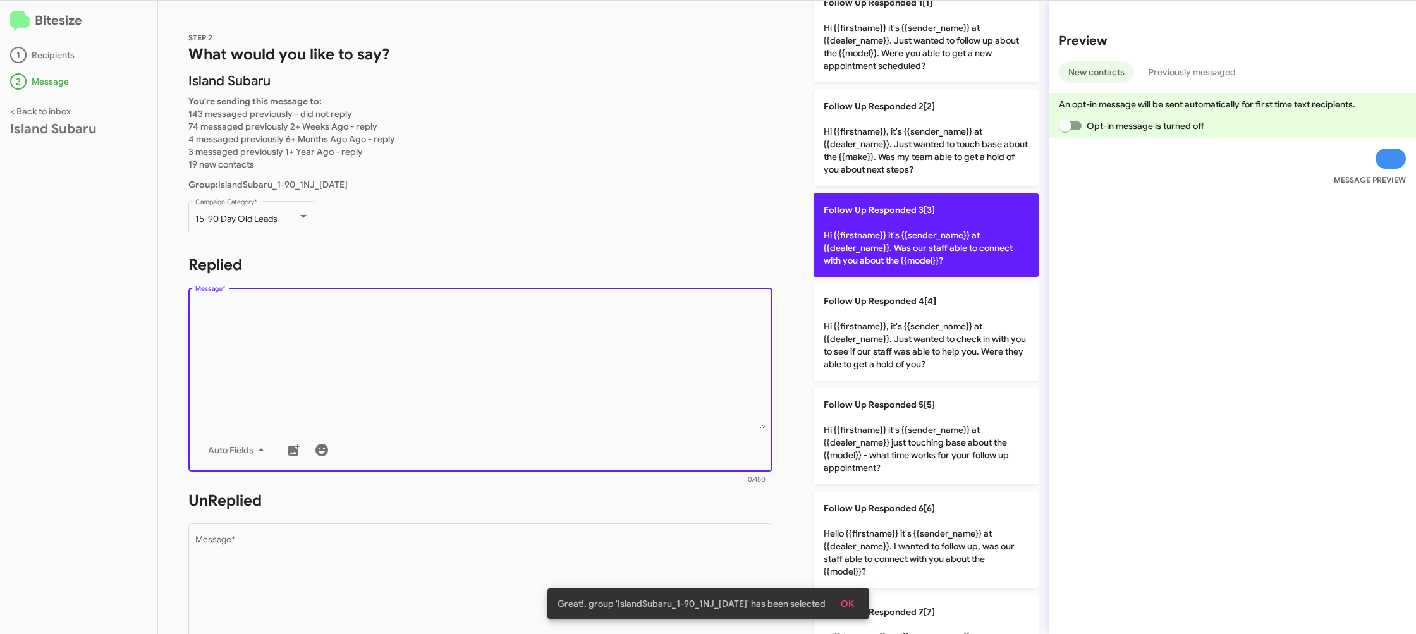
scroll to position [429, 0]
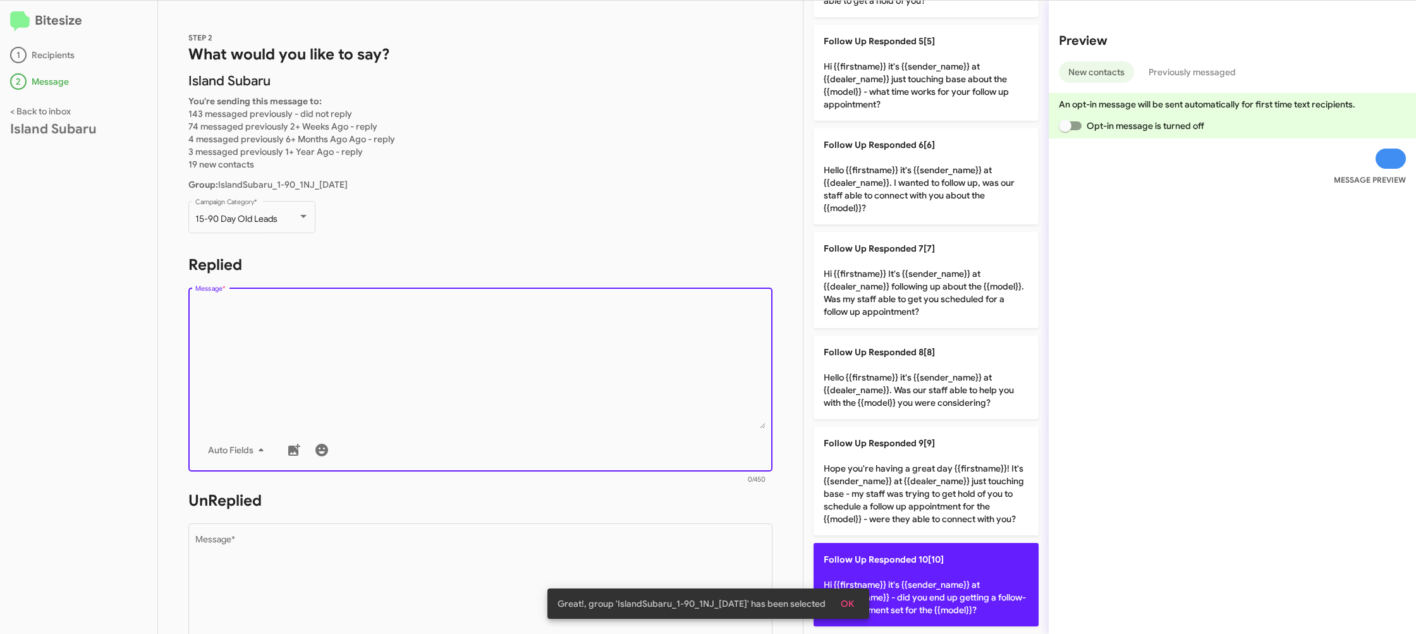
click at [932, 565] on p "Follow Up Responded 10[10] Hi {{firstname}} it's {{sender_name}} at {{dealer_na…" at bounding box center [926, 584] width 225 height 83
type textarea "Hi {{firstname}} it's {{sender_name}} at {{dealer_name}} - did you end up getti…"
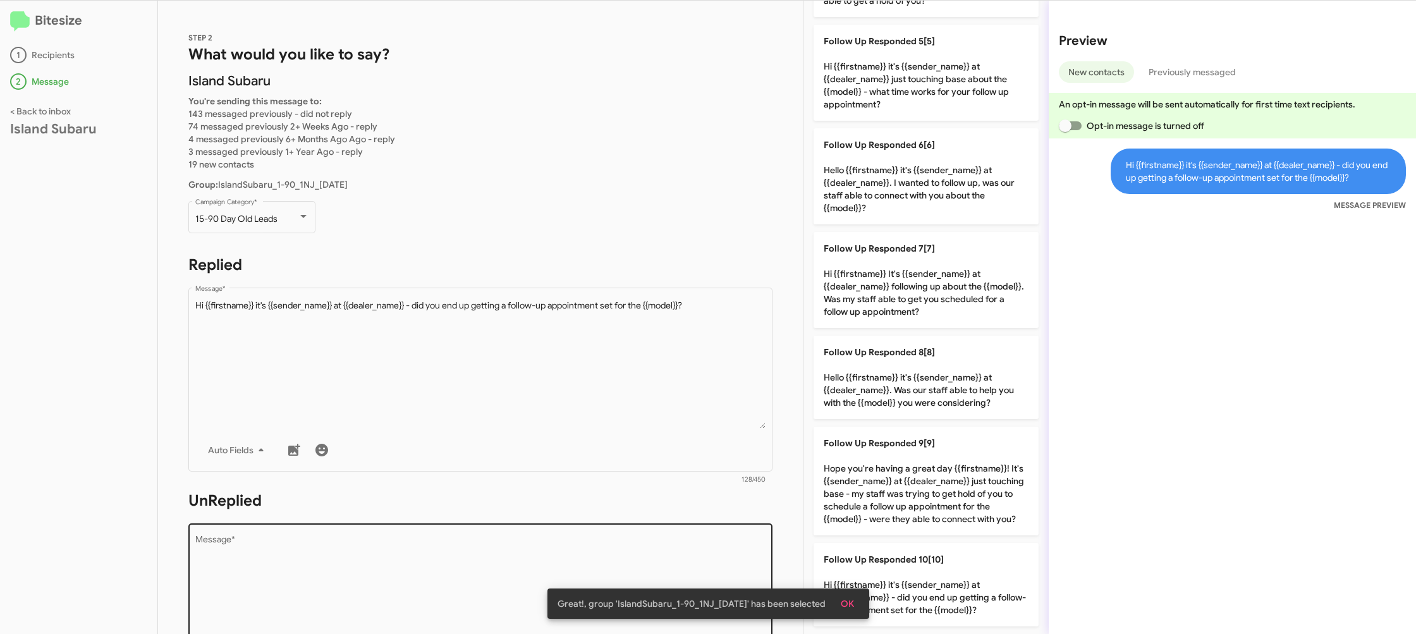
click at [461, 552] on textarea "Message *" at bounding box center [480, 599] width 571 height 129
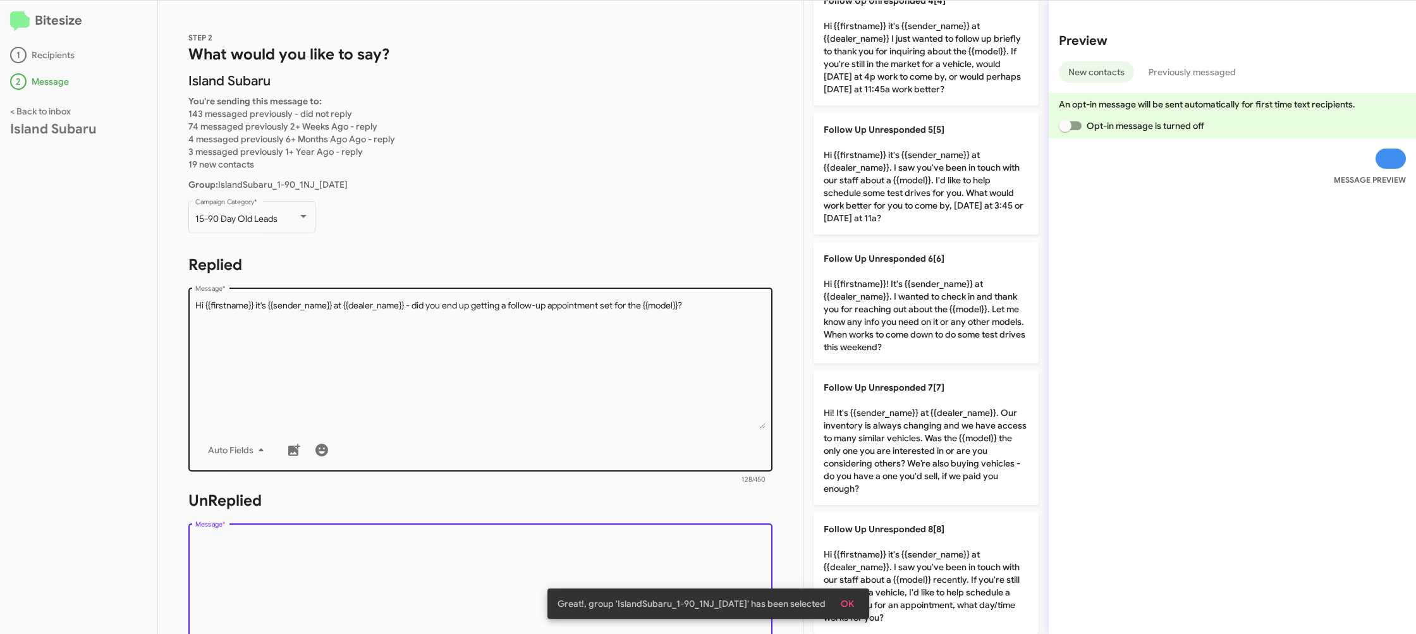
drag, startPoint x: 461, startPoint y: 551, endPoint x: 651, endPoint y: 410, distance: 236.3
click at [463, 551] on textarea "Message *" at bounding box center [480, 599] width 571 height 129
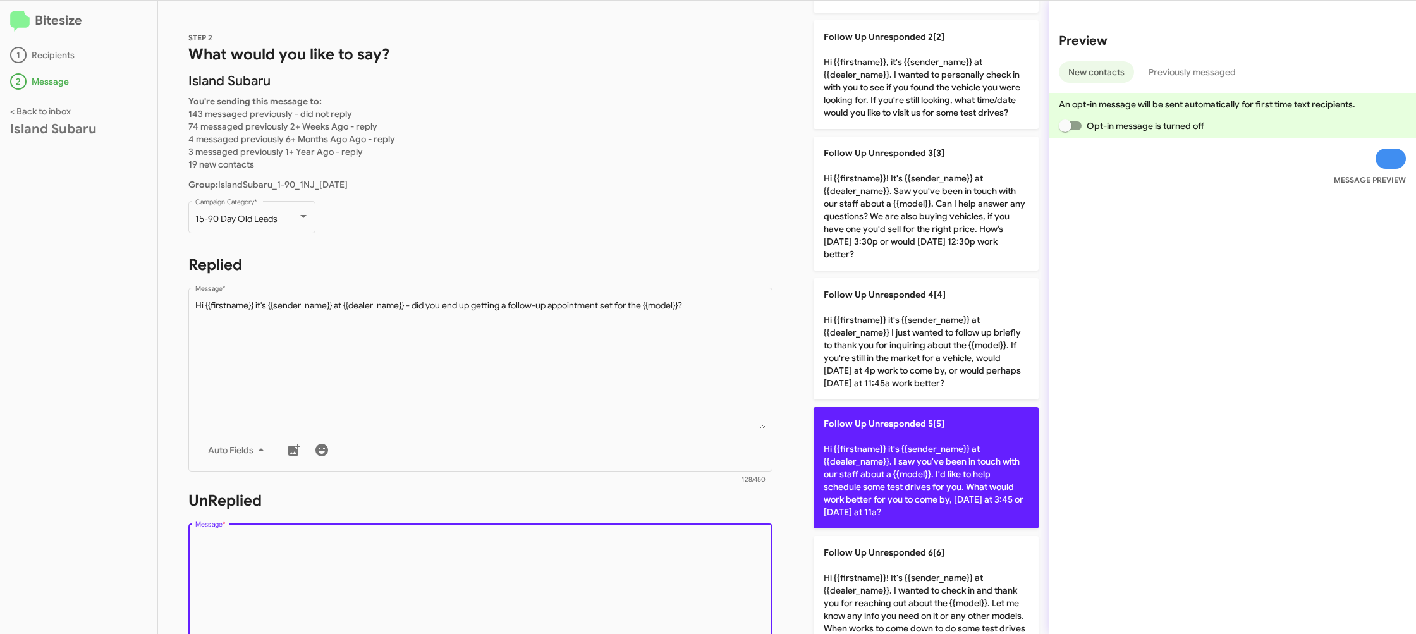
scroll to position [0, 0]
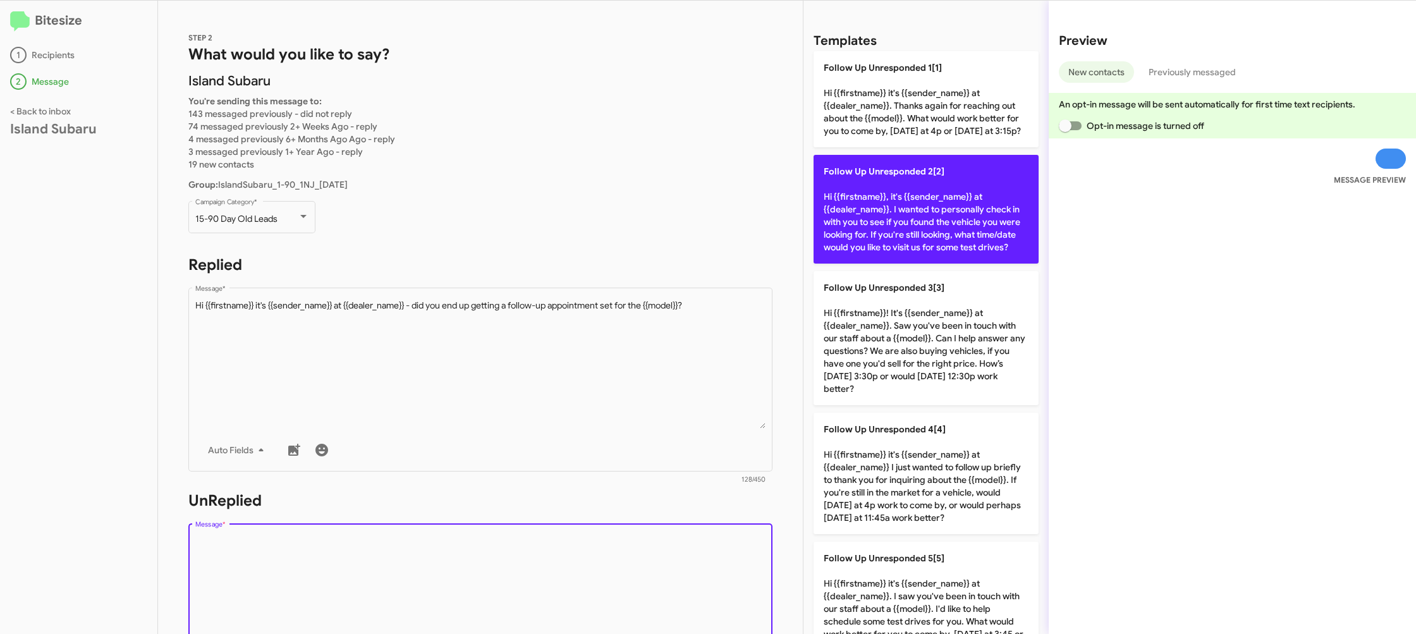
click at [954, 185] on p "Follow Up Unresponded 2[2] Hi {{firstname}}, it's {{sender_name}} at {{dealer_n…" at bounding box center [926, 209] width 225 height 109
type textarea "Hi {{firstname}}, it's {{sender_name}} at {{dealer_name}}. I wanted to personal…"
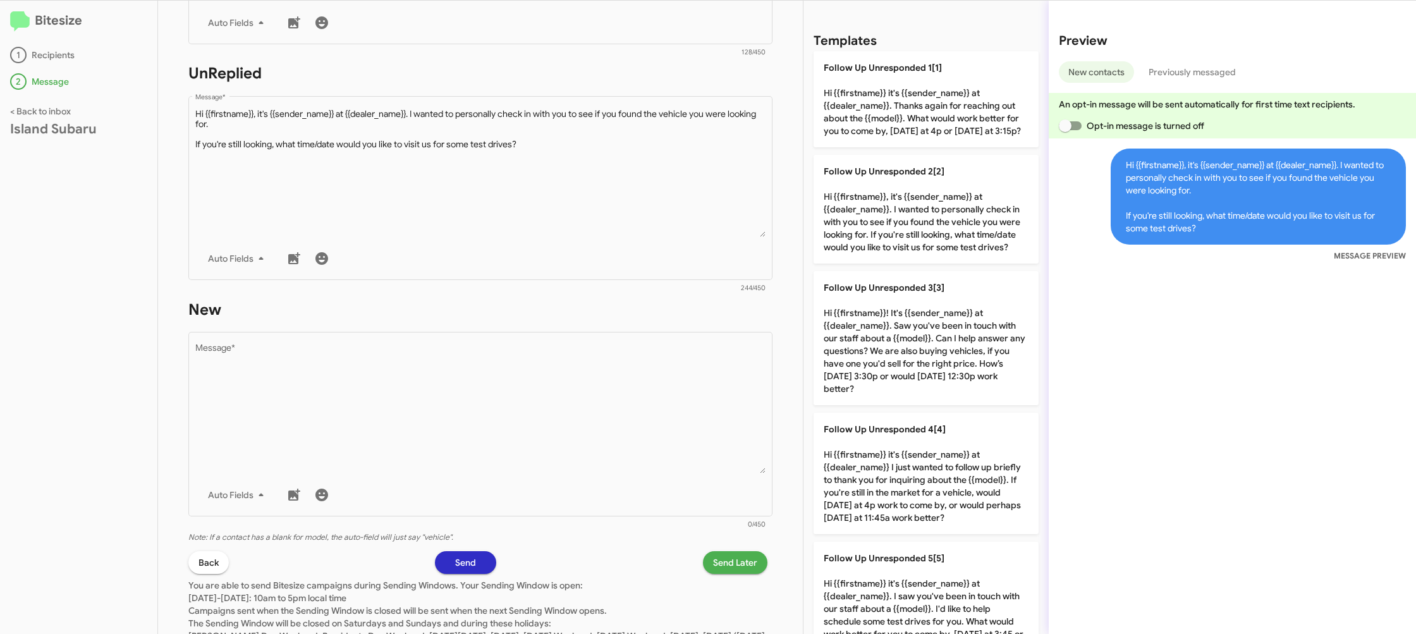
scroll to position [487, 0]
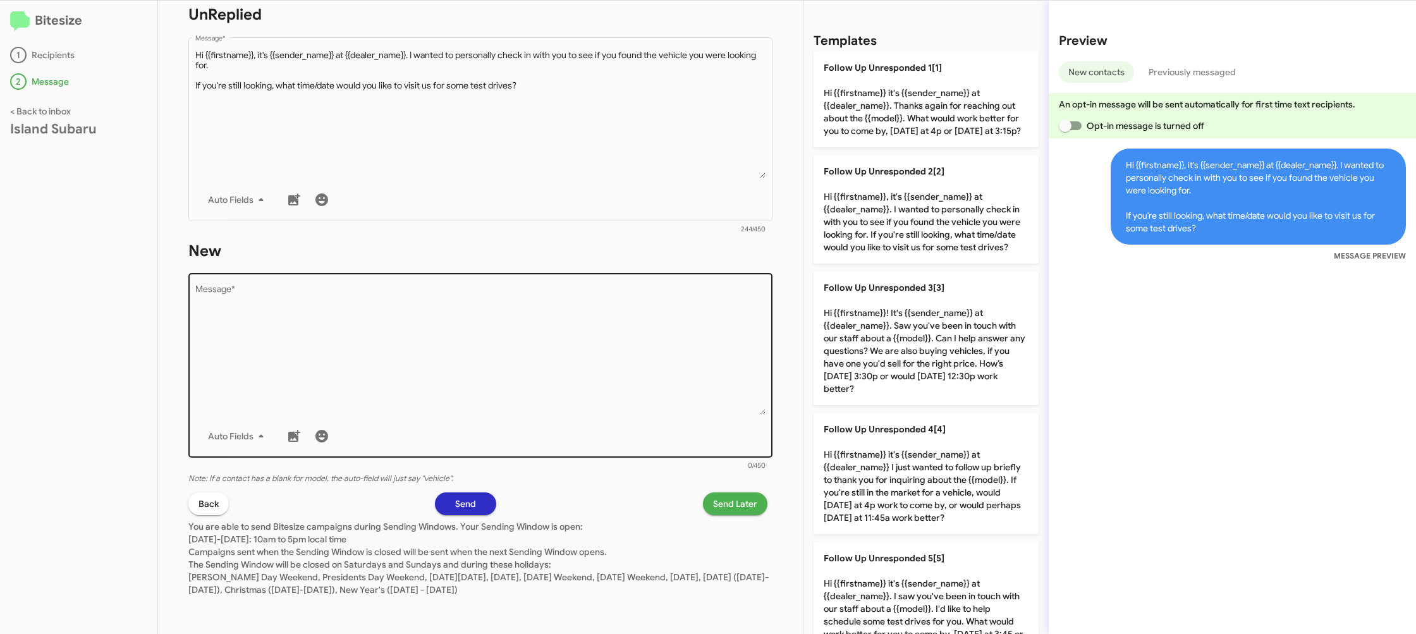
click at [536, 349] on textarea "Message *" at bounding box center [480, 350] width 571 height 129
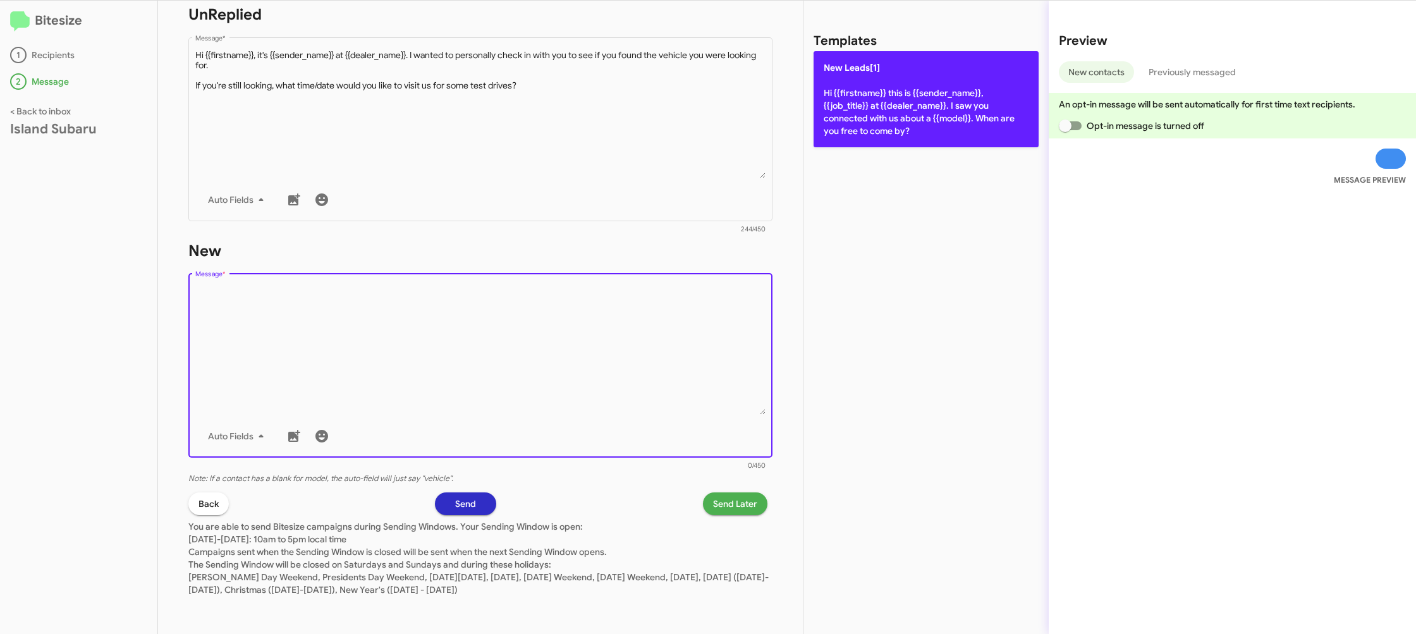
drag, startPoint x: 537, startPoint y: 347, endPoint x: 868, endPoint y: 119, distance: 401.9
click at [566, 309] on textarea "Message *" at bounding box center [480, 350] width 571 height 129
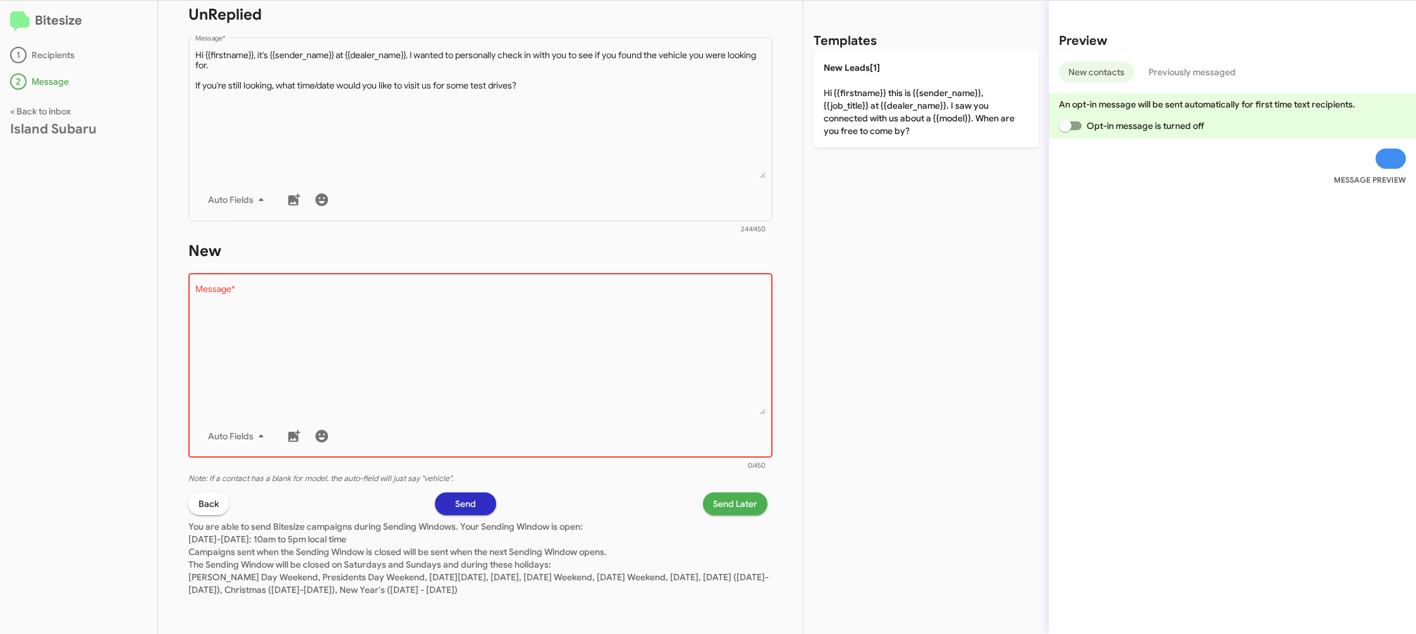
drag, startPoint x: 932, startPoint y: 87, endPoint x: 776, endPoint y: 328, distance: 287.0
click at [930, 88] on p "New Leads[1] Hi {{firstname}} this is {{sender_name}}, {{job_title}} at {{deale…" at bounding box center [926, 99] width 225 height 96
type textarea "Hi {{firstname}} this is {{sender_name}}, {{job_title}} at {{dealer_name}}. I s…"
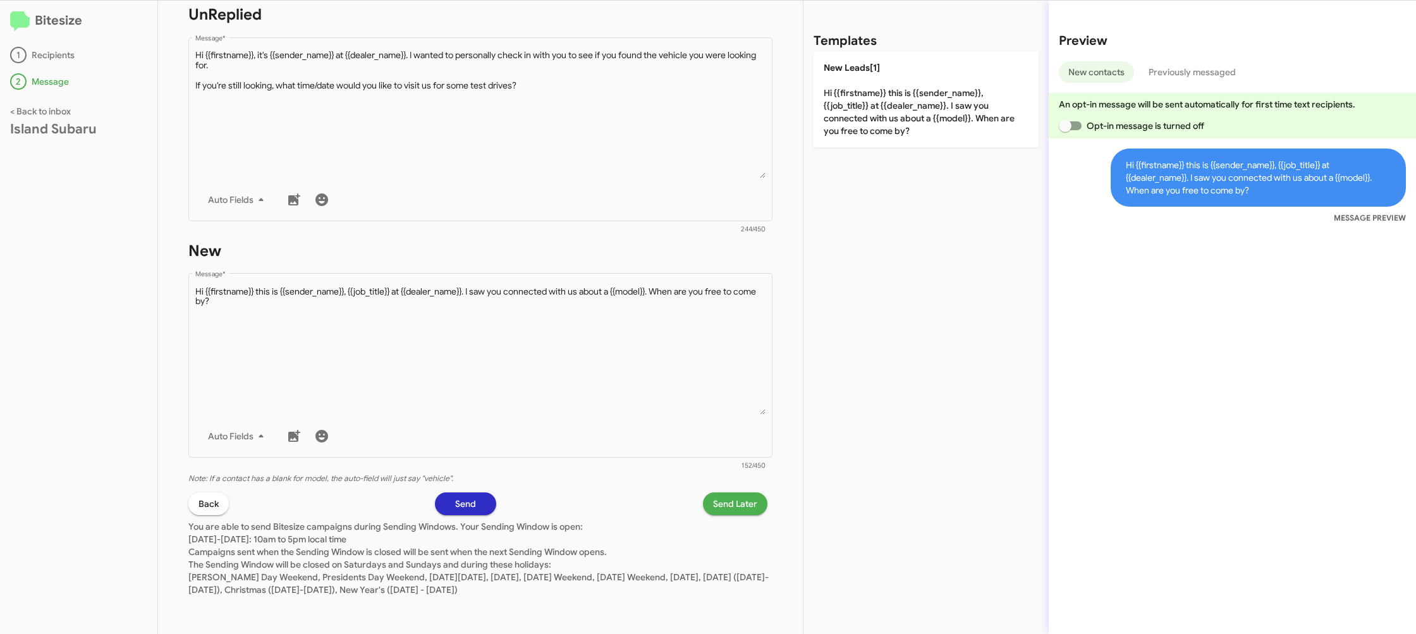
click at [729, 506] on span "Send Later" at bounding box center [735, 503] width 44 height 23
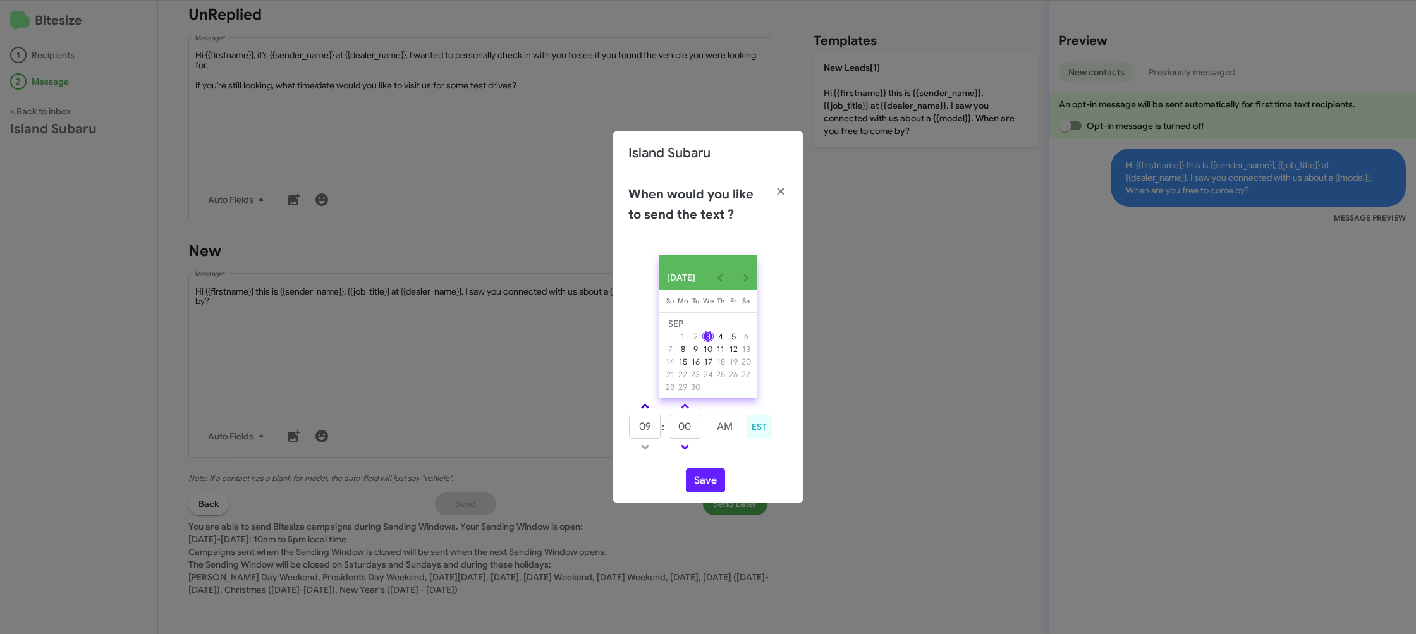
click at [643, 410] on span at bounding box center [645, 407] width 8 height 8
type input "10"
click at [686, 424] on input "00" at bounding box center [685, 427] width 32 height 24
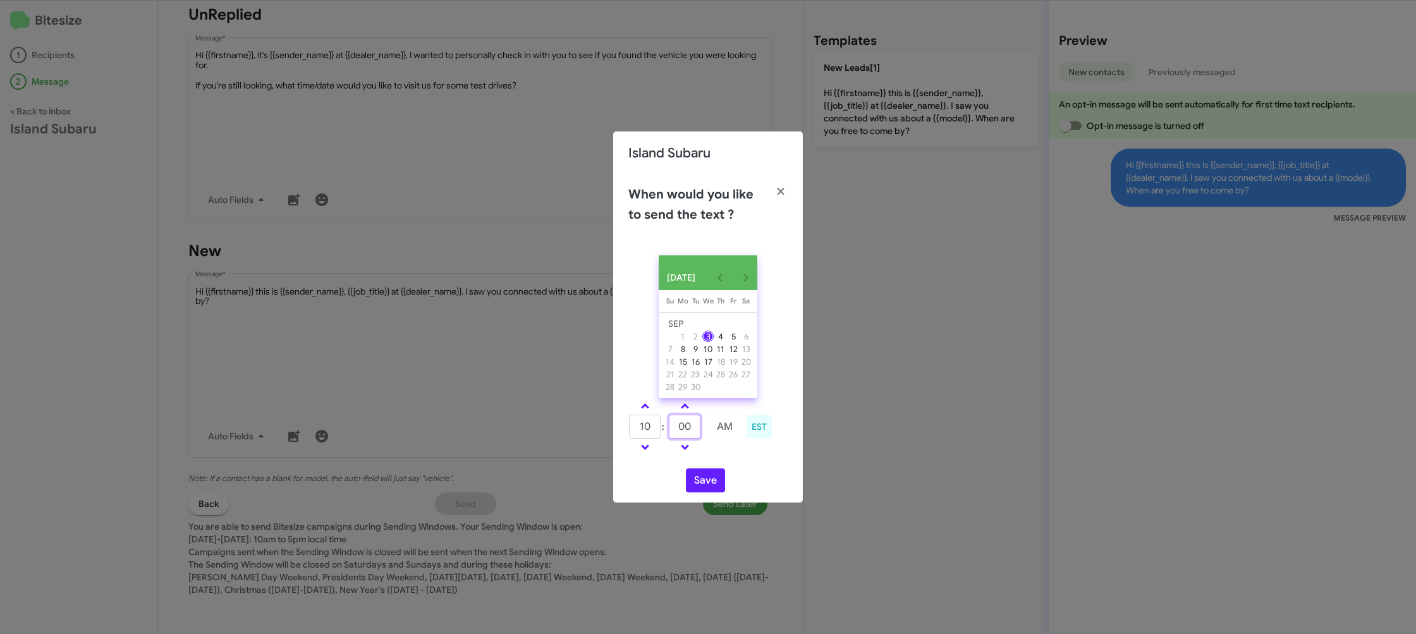
click at [687, 423] on input "00" at bounding box center [685, 427] width 32 height 24
type input "42"
click at [728, 455] on td at bounding box center [725, 447] width 34 height 16
click at [702, 481] on button "Save" at bounding box center [705, 480] width 39 height 24
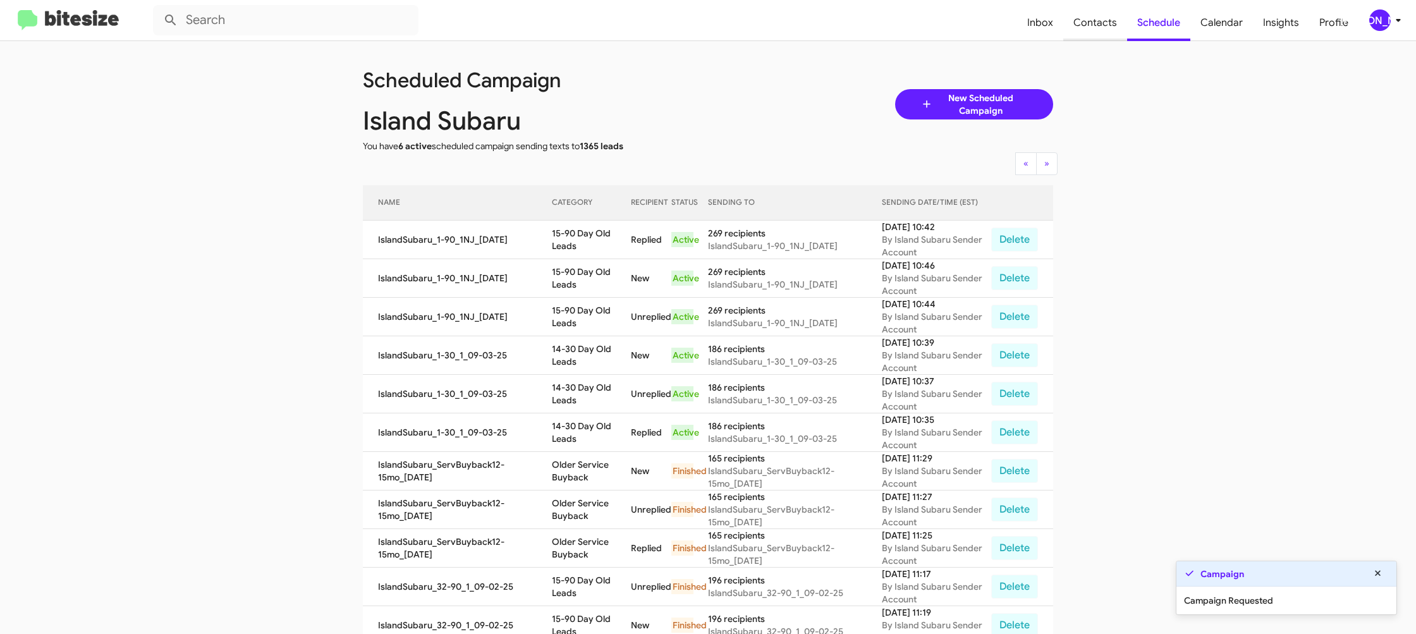
click at [1090, 23] on span "Contacts" at bounding box center [1095, 22] width 64 height 37
type input "in:groups"
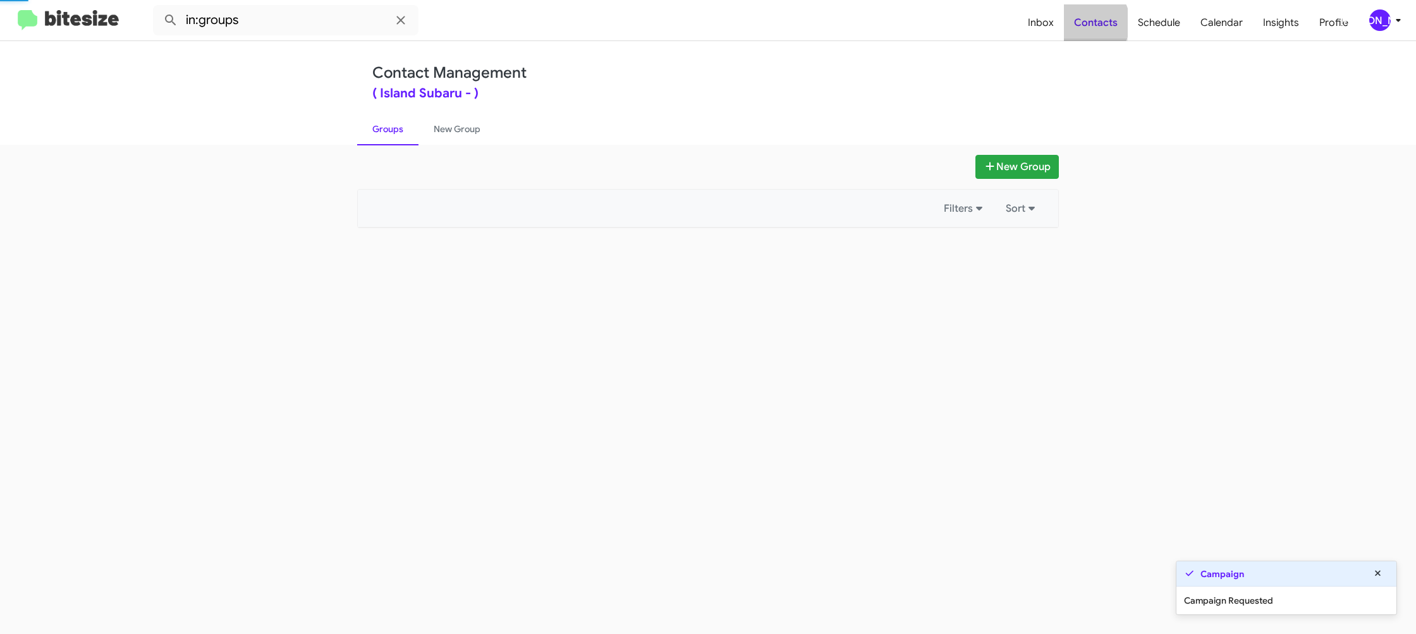
click at [1090, 23] on span "Contacts" at bounding box center [1096, 22] width 64 height 37
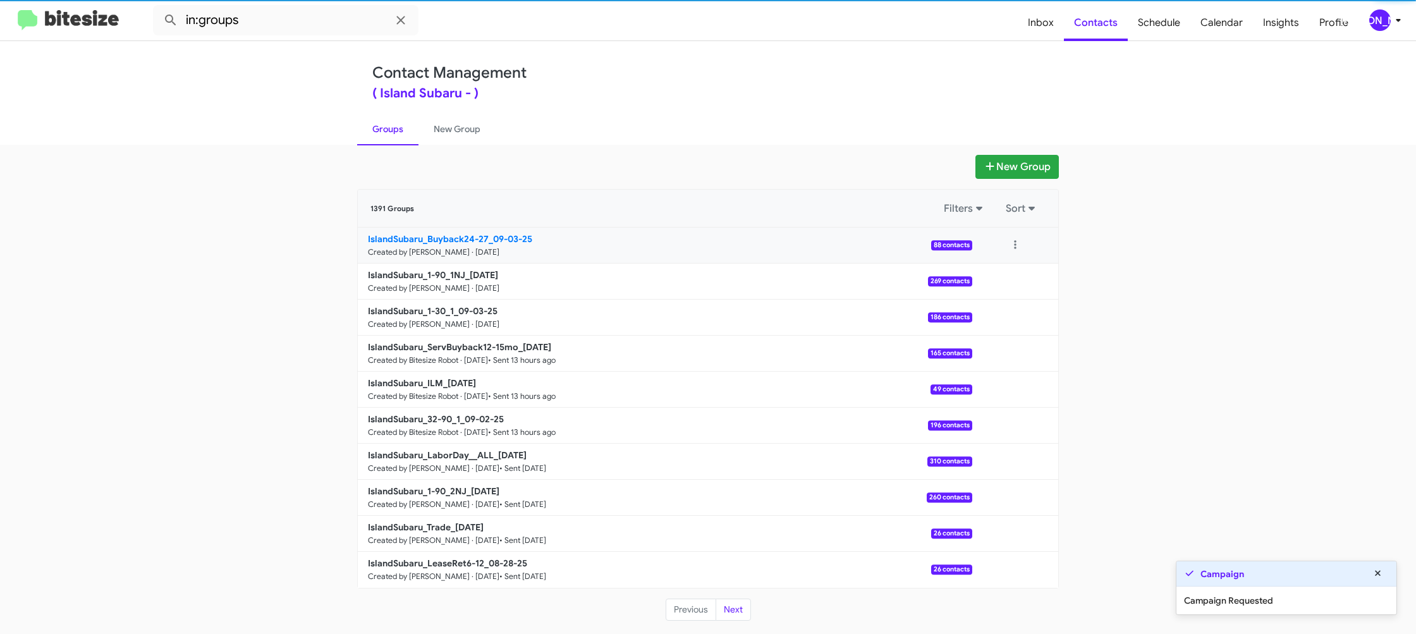
click at [461, 242] on b "IslandSubaru_Buyback24-27_09-03-25" at bounding box center [450, 238] width 164 height 11
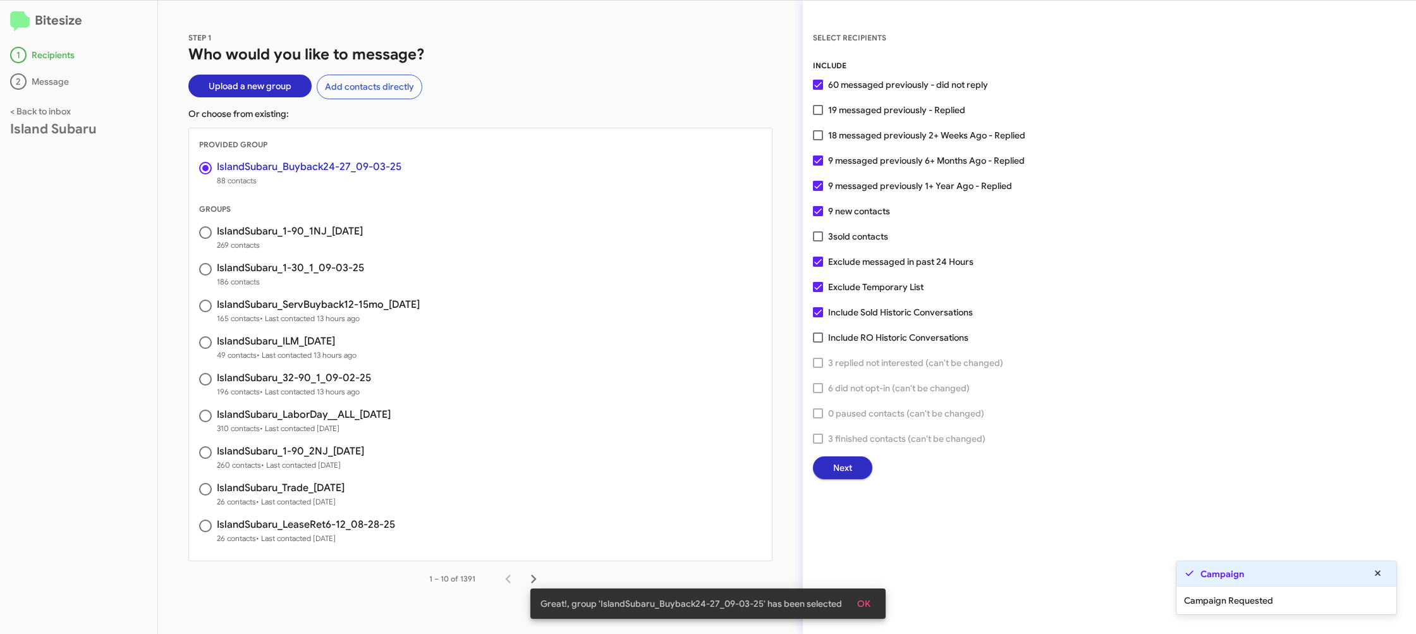
click at [856, 156] on span "9 messaged previously 6+ Months Ago - Replied" at bounding box center [926, 160] width 197 height 15
click at [818, 166] on input "9 messaged previously 6+ Months Ago - Replied" at bounding box center [817, 166] width 1 height 1
checkbox input "false"
click at [850, 470] on button "Next" at bounding box center [842, 467] width 59 height 23
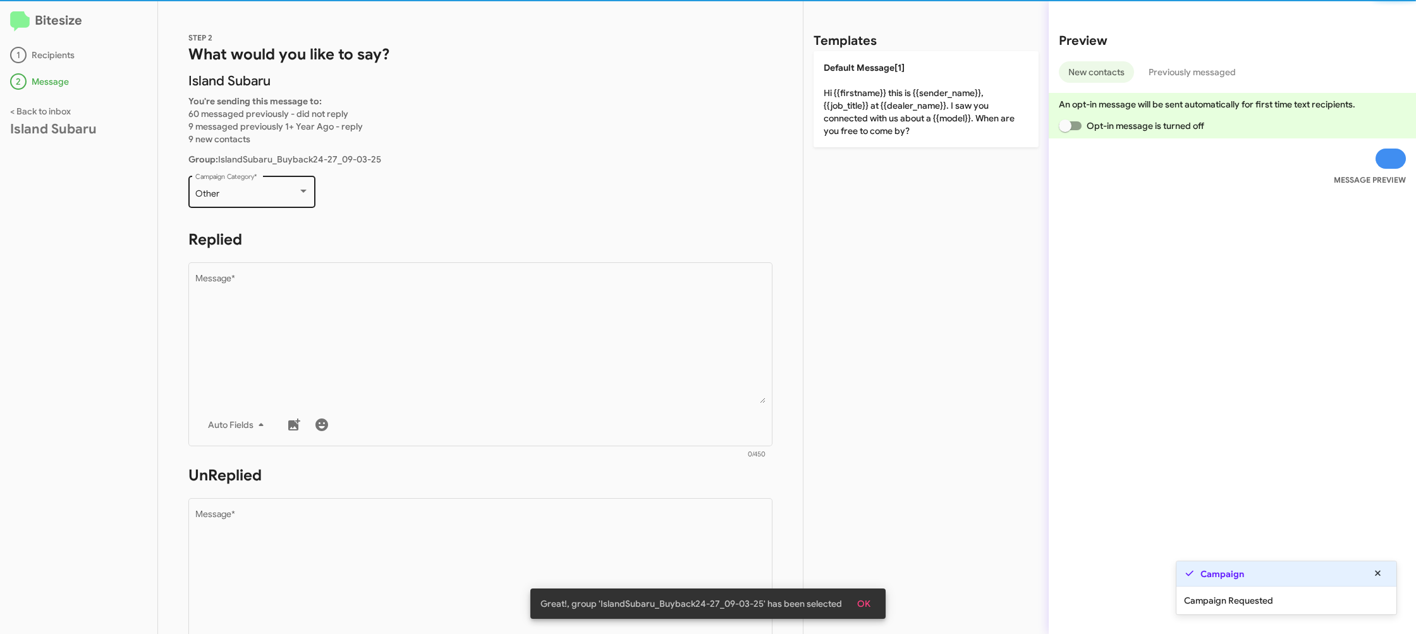
click at [267, 201] on div "Other Campaign Category *" at bounding box center [252, 190] width 114 height 35
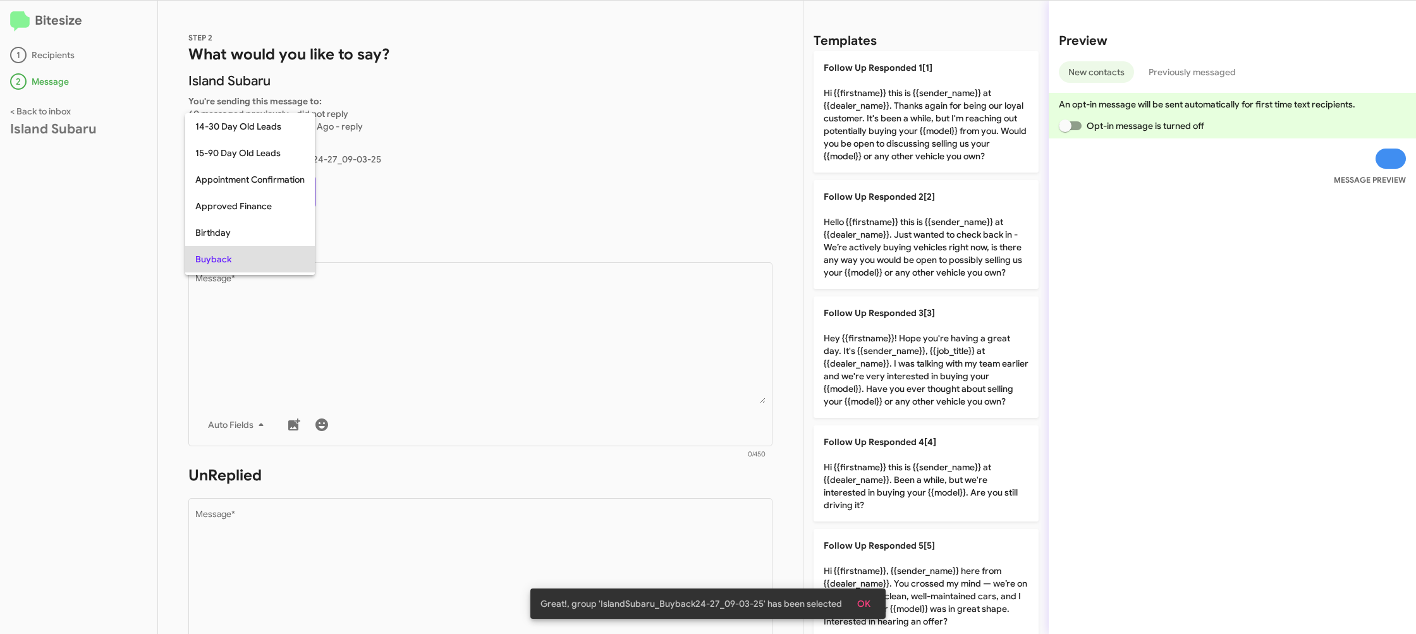
scroll to position [65, 0]
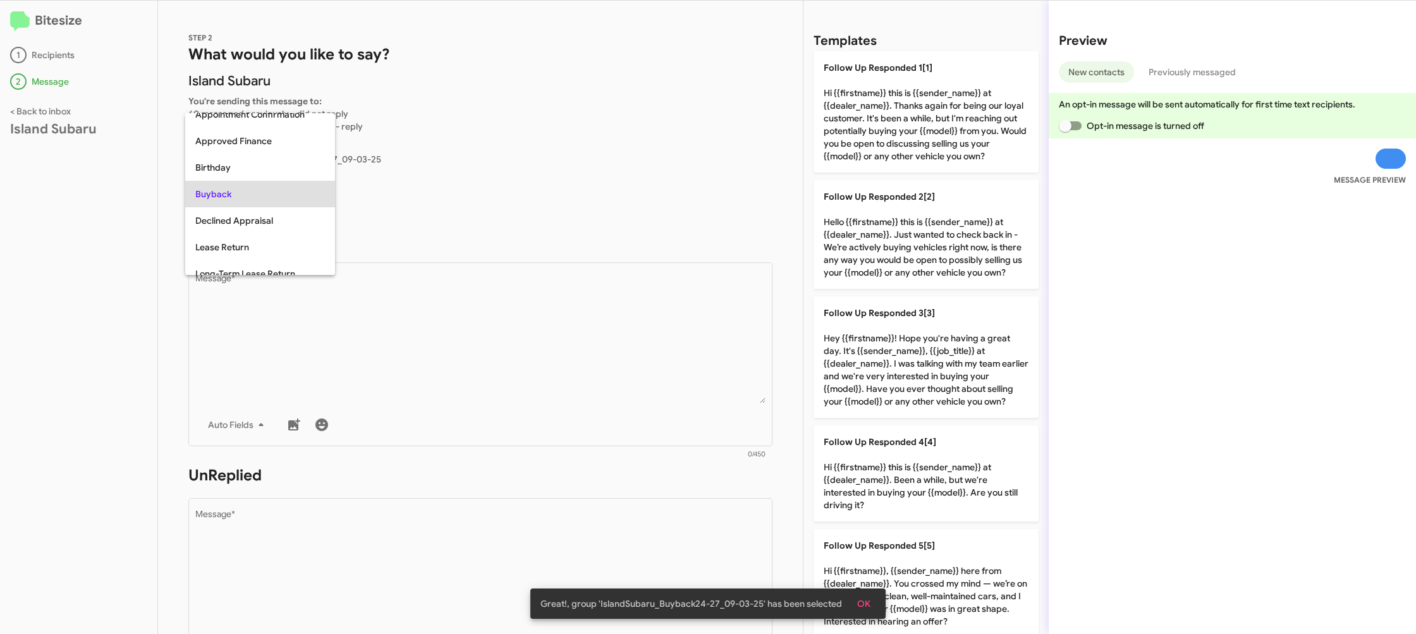
click at [521, 394] on div at bounding box center [708, 317] width 1416 height 634
click at [521, 394] on textarea "Message *" at bounding box center [480, 338] width 571 height 129
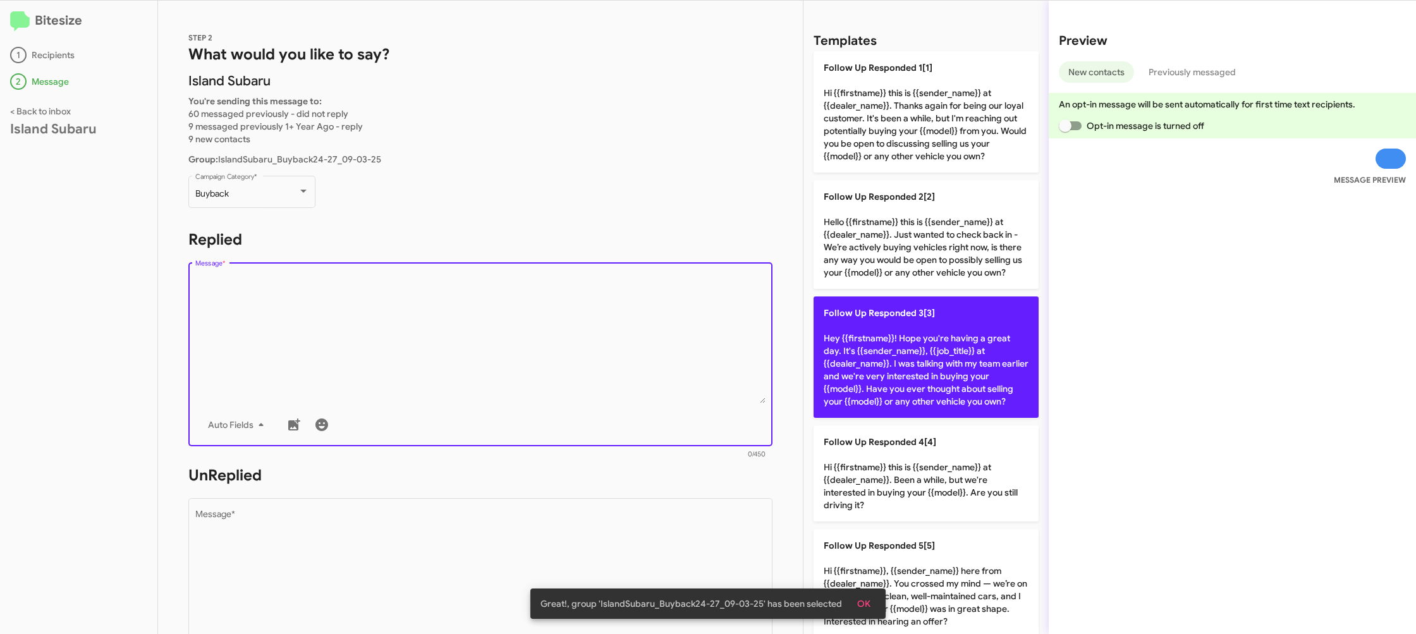
drag, startPoint x: 521, startPoint y: 394, endPoint x: 823, endPoint y: 320, distance: 310.3
click at [520, 388] on textarea "Message *" at bounding box center [480, 338] width 571 height 129
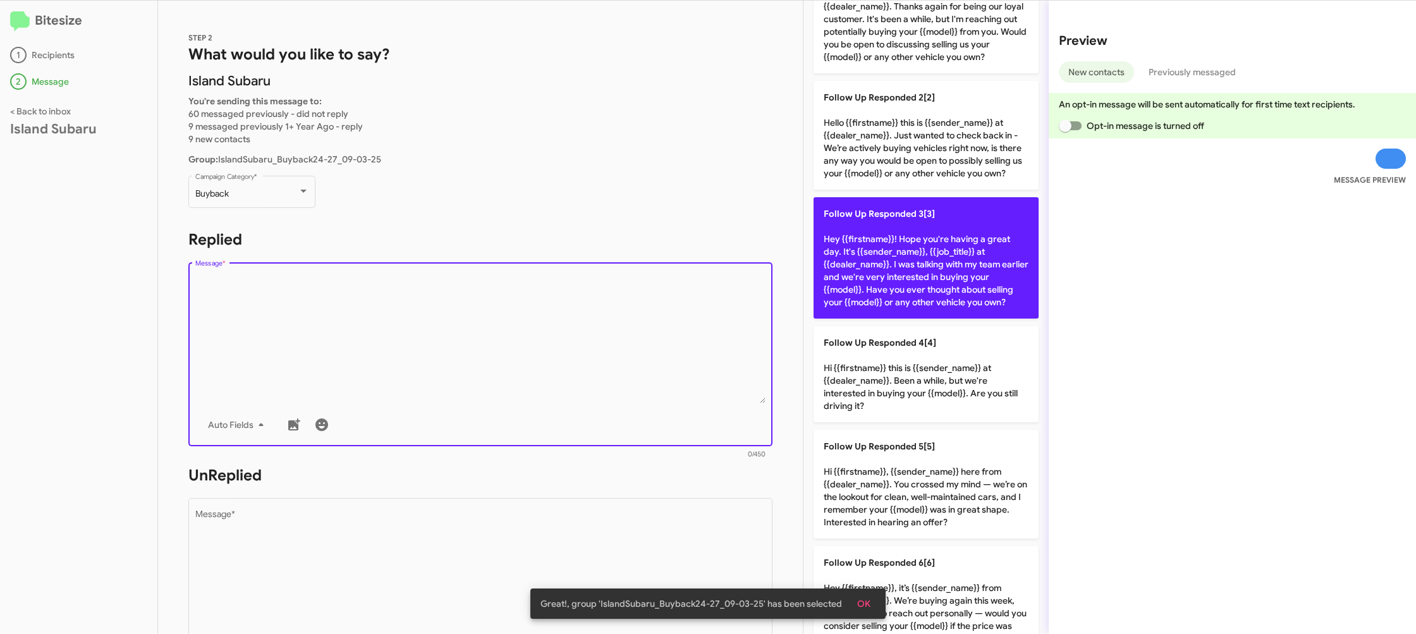
scroll to position [115, 0]
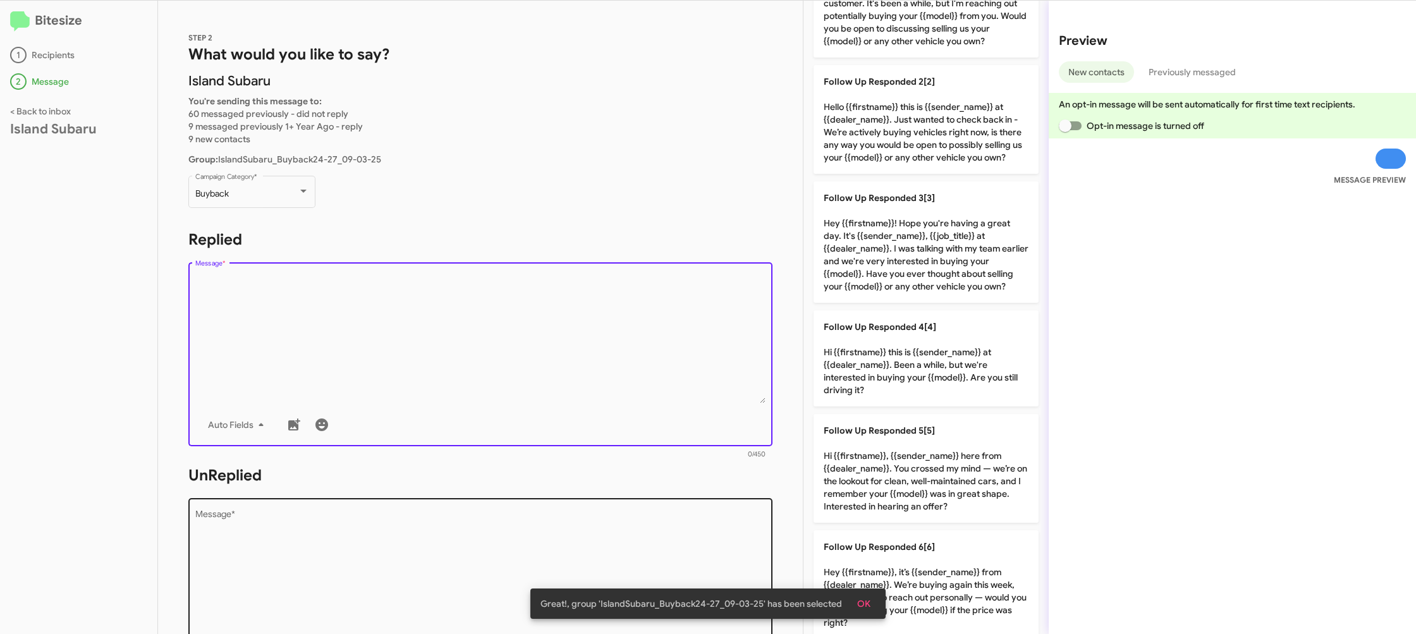
drag, startPoint x: 934, startPoint y: 353, endPoint x: 734, endPoint y: 516, distance: 258.3
click at [930, 354] on p "Follow Up Responded 4[4] Hi {{firstname}} this is {{sender_name}} at {{dealer_n…" at bounding box center [926, 358] width 225 height 96
type textarea "Hi {{firstname}} this is {{sender_name}} at {{dealer_name}}. Been a while, but …"
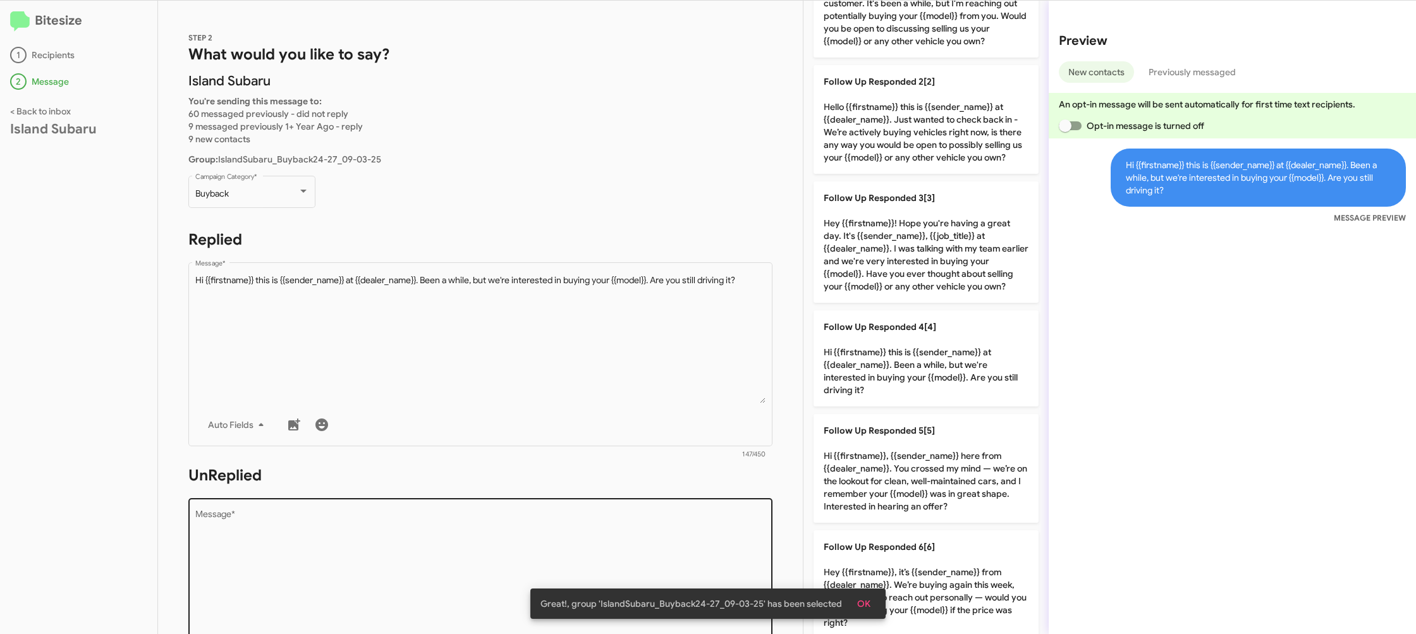
click at [681, 537] on textarea "Message *" at bounding box center [480, 574] width 571 height 129
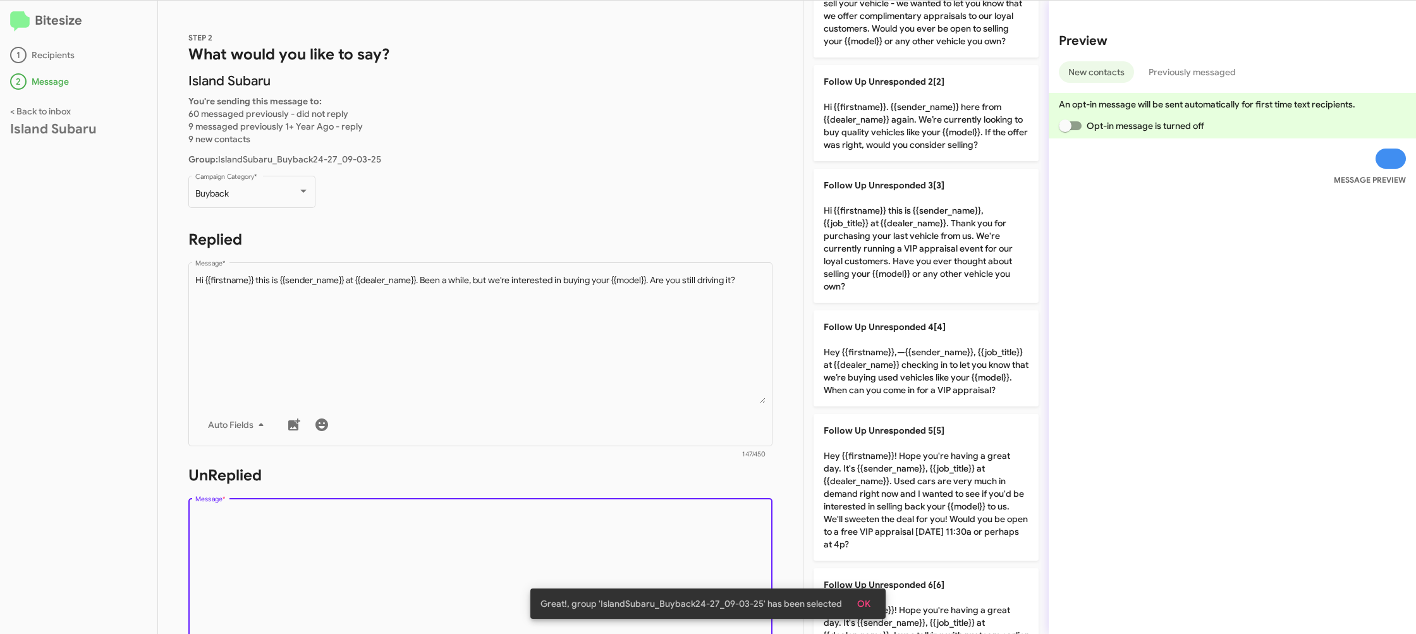
click at [681, 537] on textarea "Message *" at bounding box center [480, 574] width 571 height 129
drag, startPoint x: 681, startPoint y: 537, endPoint x: 751, endPoint y: 518, distance: 72.5
click at [693, 530] on textarea "Message *" at bounding box center [480, 574] width 571 height 129
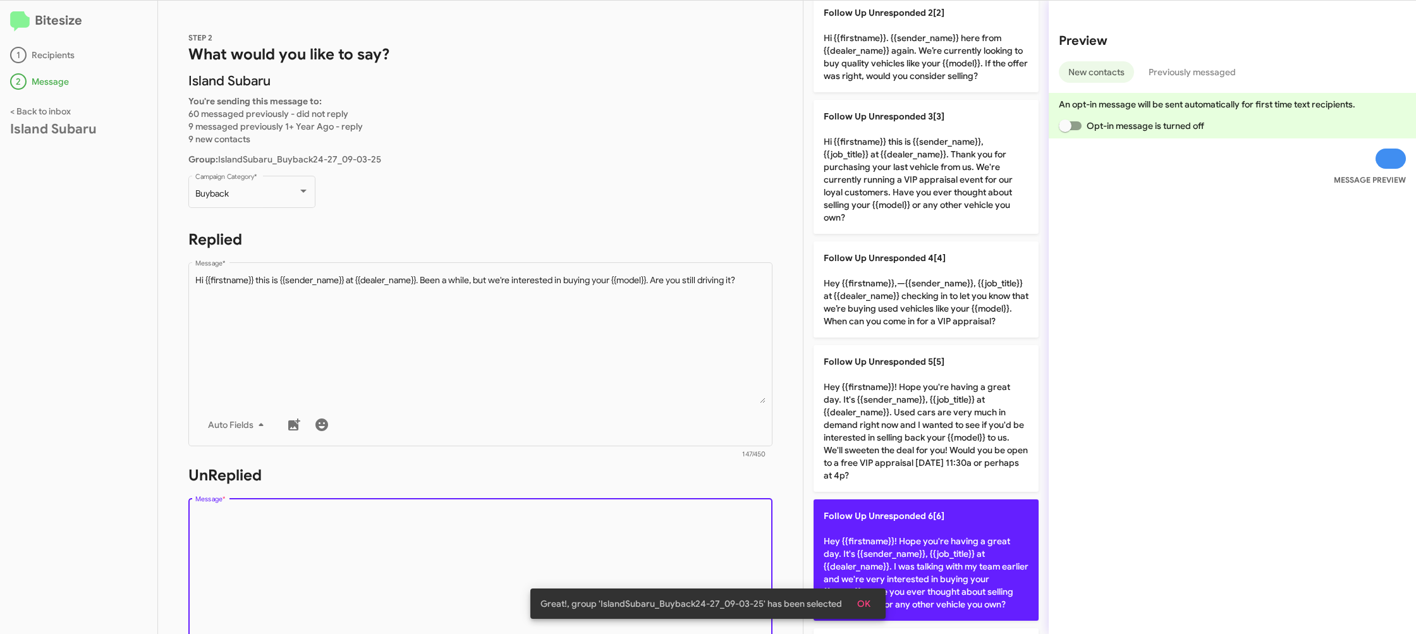
scroll to position [219, 0]
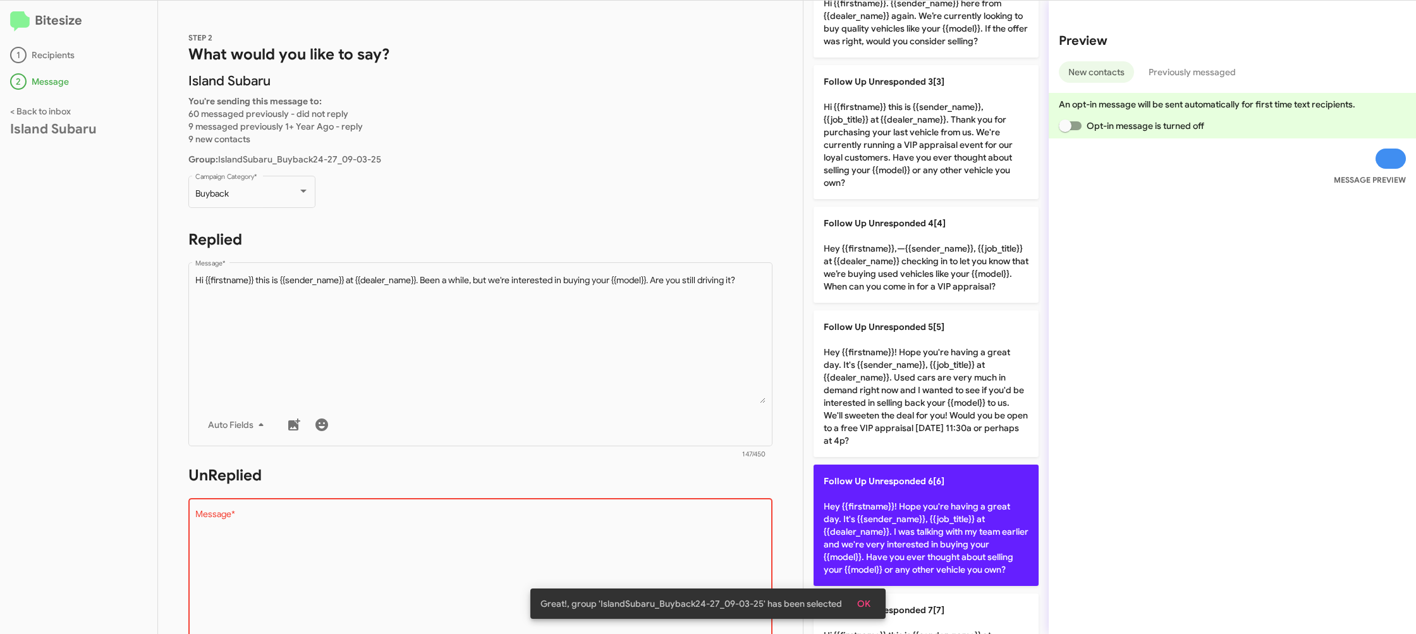
drag, startPoint x: 921, startPoint y: 497, endPoint x: 858, endPoint y: 478, distance: 65.6
click at [920, 497] on p "Follow Up Unresponded 6[6] Hey {{firstname}}! Hope you're having a great day. I…" at bounding box center [926, 525] width 225 height 121
type textarea "Hey {{firstname}}! Hope you're having a great day. It's {{sender_name}}, {{job_…"
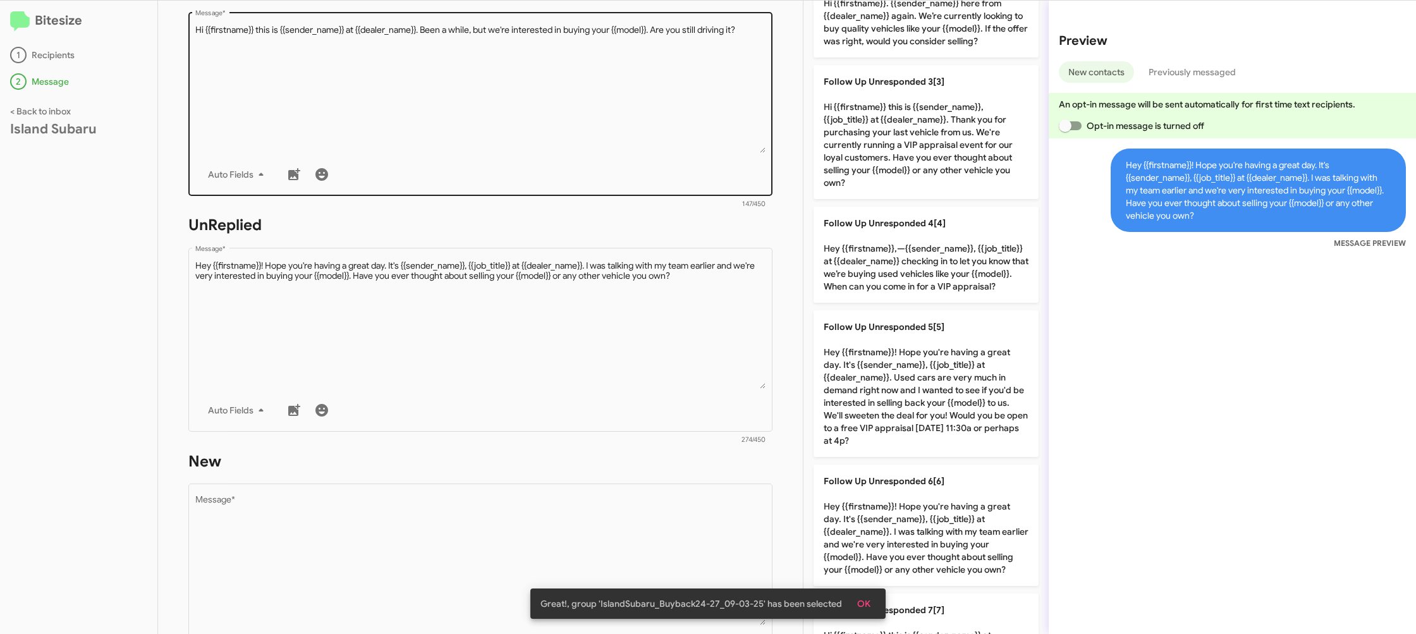
scroll to position [355, 0]
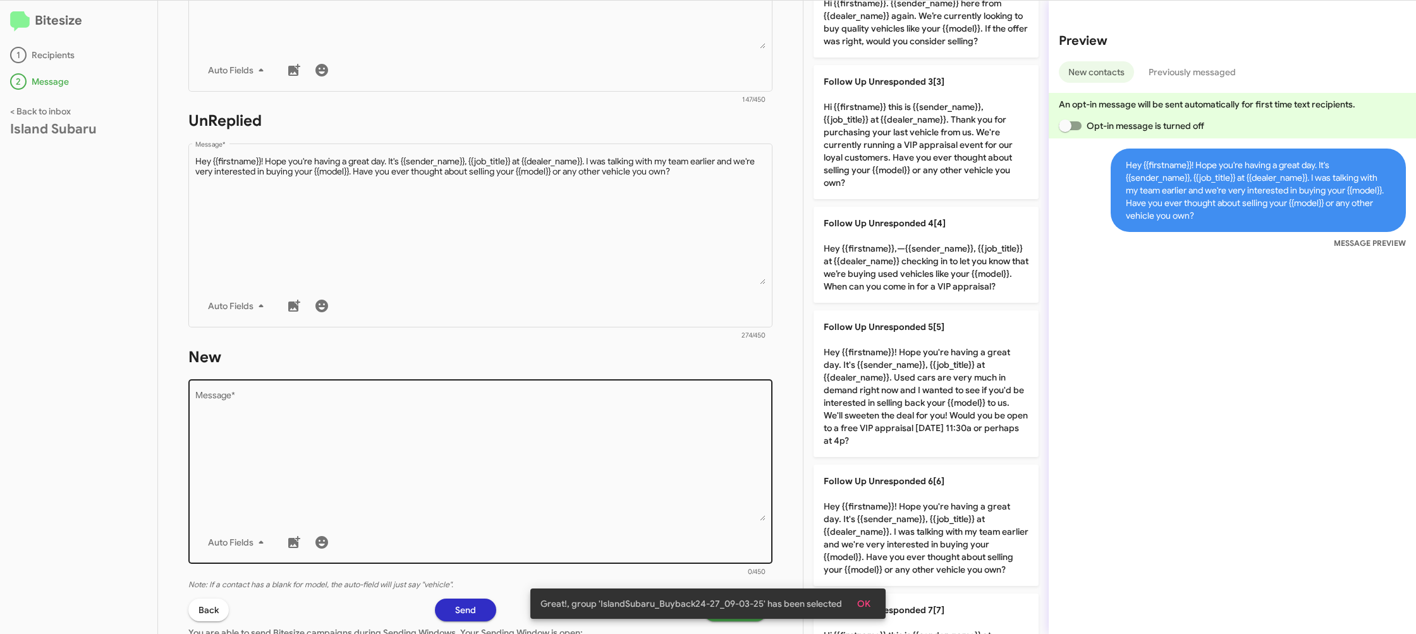
click at [573, 422] on textarea "Message *" at bounding box center [480, 456] width 571 height 129
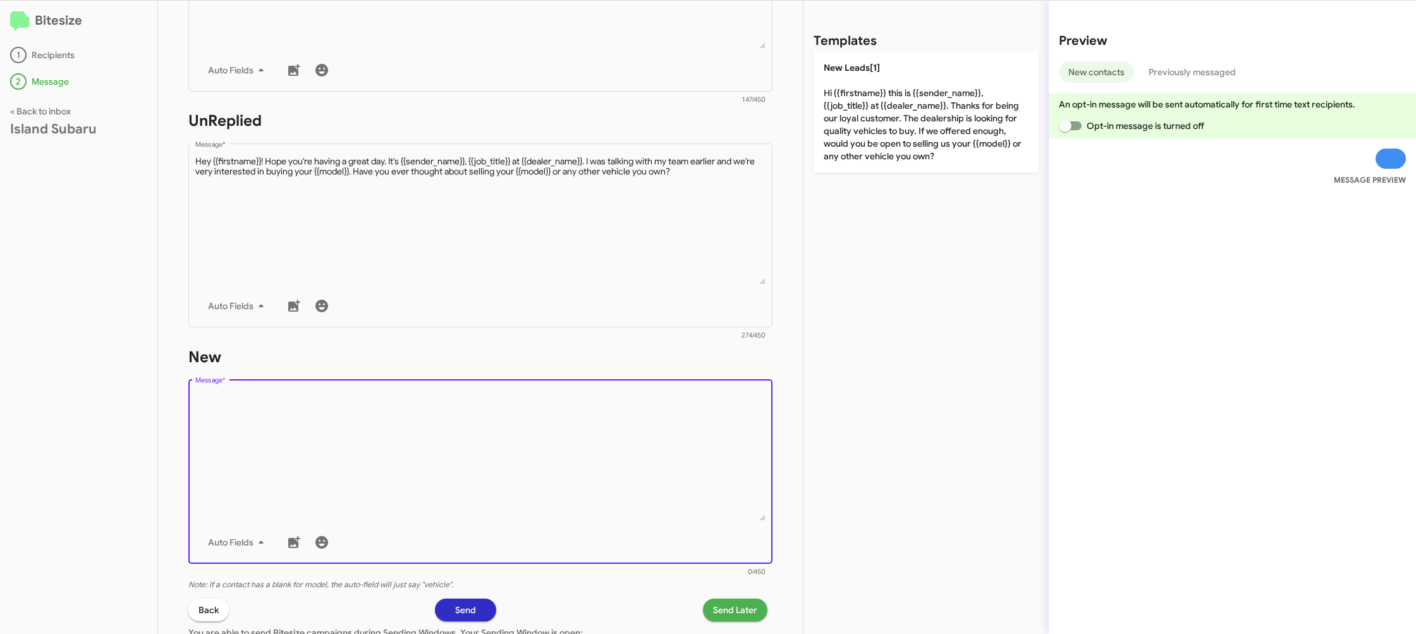
scroll to position [0, 0]
drag, startPoint x: 573, startPoint y: 422, endPoint x: 674, endPoint y: 307, distance: 152.8
click at [582, 408] on textarea "Message *" at bounding box center [480, 456] width 571 height 129
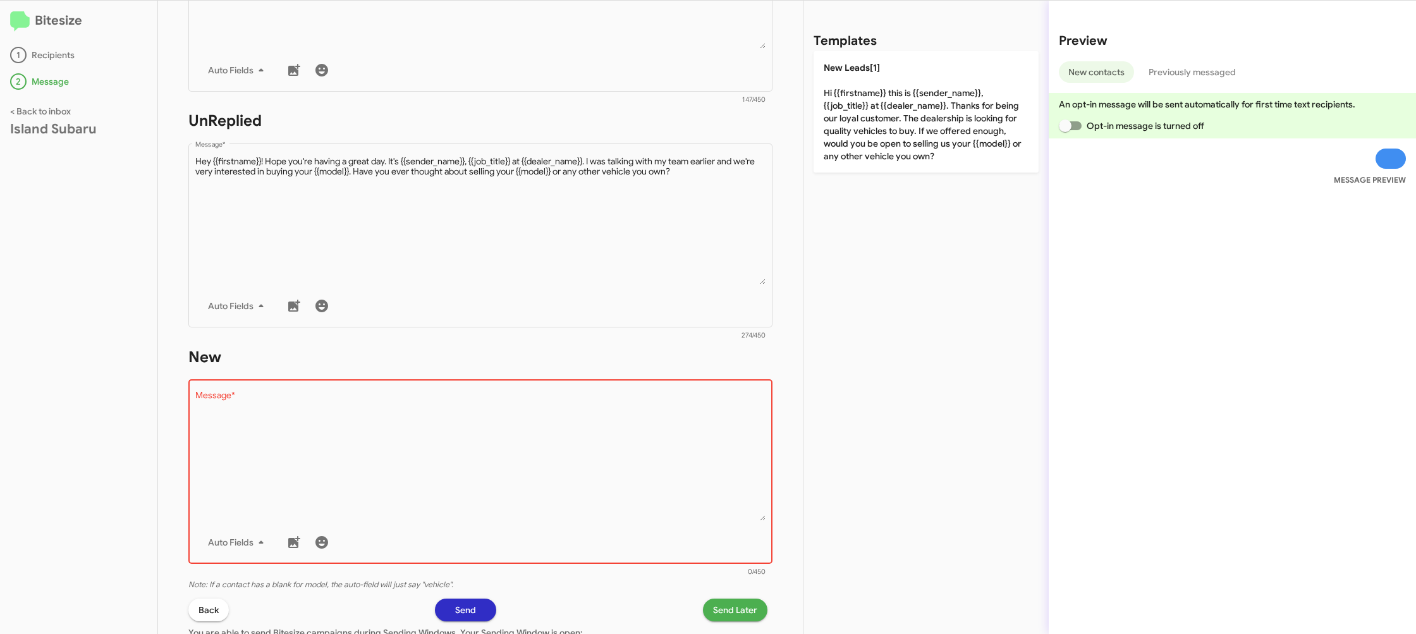
drag, startPoint x: 867, startPoint y: 138, endPoint x: 740, endPoint y: 602, distance: 480.9
click at [867, 138] on p "New Leads[1] Hi {{firstname}} this is {{sender_name}}, {{job_title}} at {{deale…" at bounding box center [926, 111] width 225 height 121
type textarea "Hi {{firstname}} this is {{sender_name}}, {{job_title}} at {{dealer_name}}. Tha…"
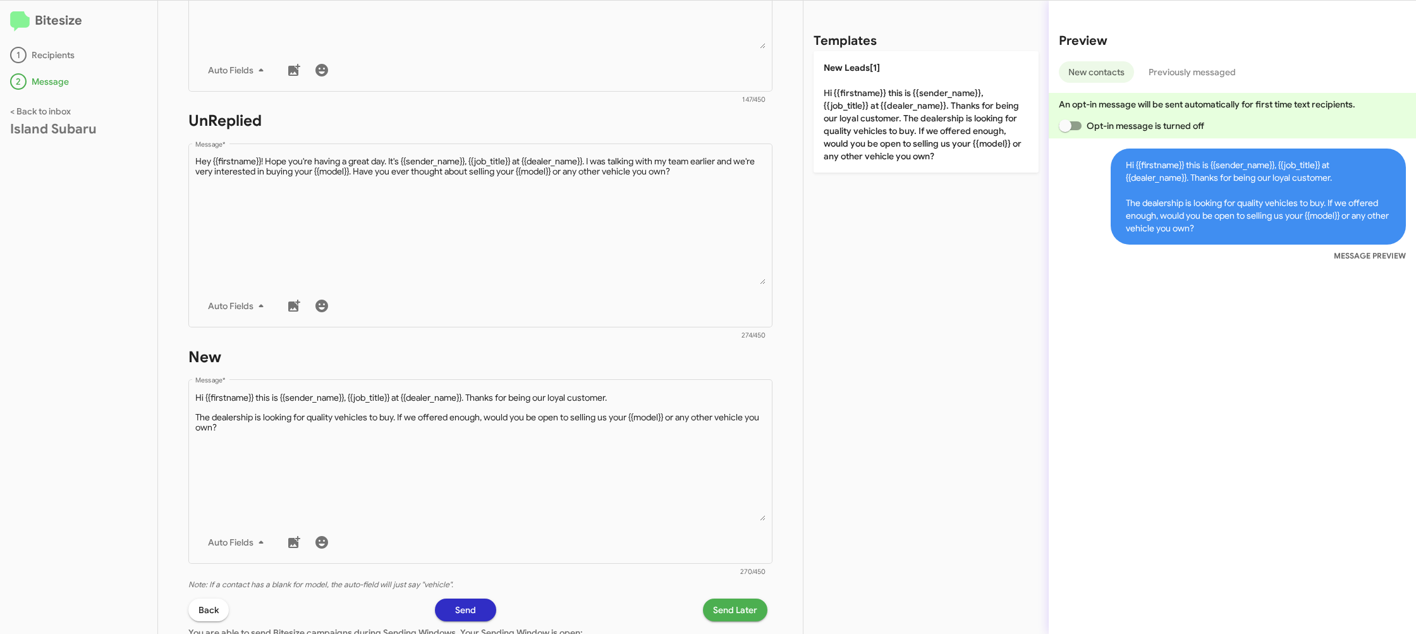
click at [722, 613] on span "Send Later" at bounding box center [735, 610] width 44 height 23
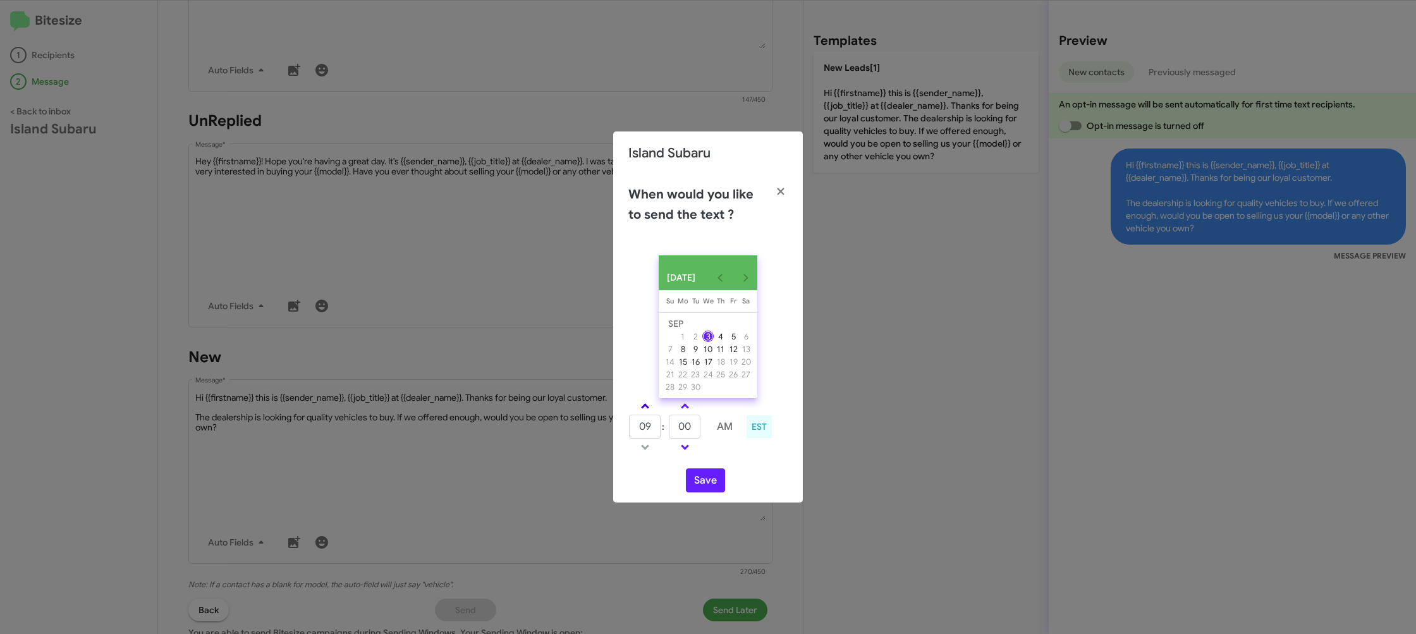
click at [649, 413] on link at bounding box center [645, 406] width 22 height 15
drag, startPoint x: 649, startPoint y: 413, endPoint x: 669, endPoint y: 411, distance: 20.3
click at [650, 412] on link at bounding box center [645, 406] width 22 height 15
type input "11"
click at [675, 411] on link at bounding box center [685, 406] width 22 height 15
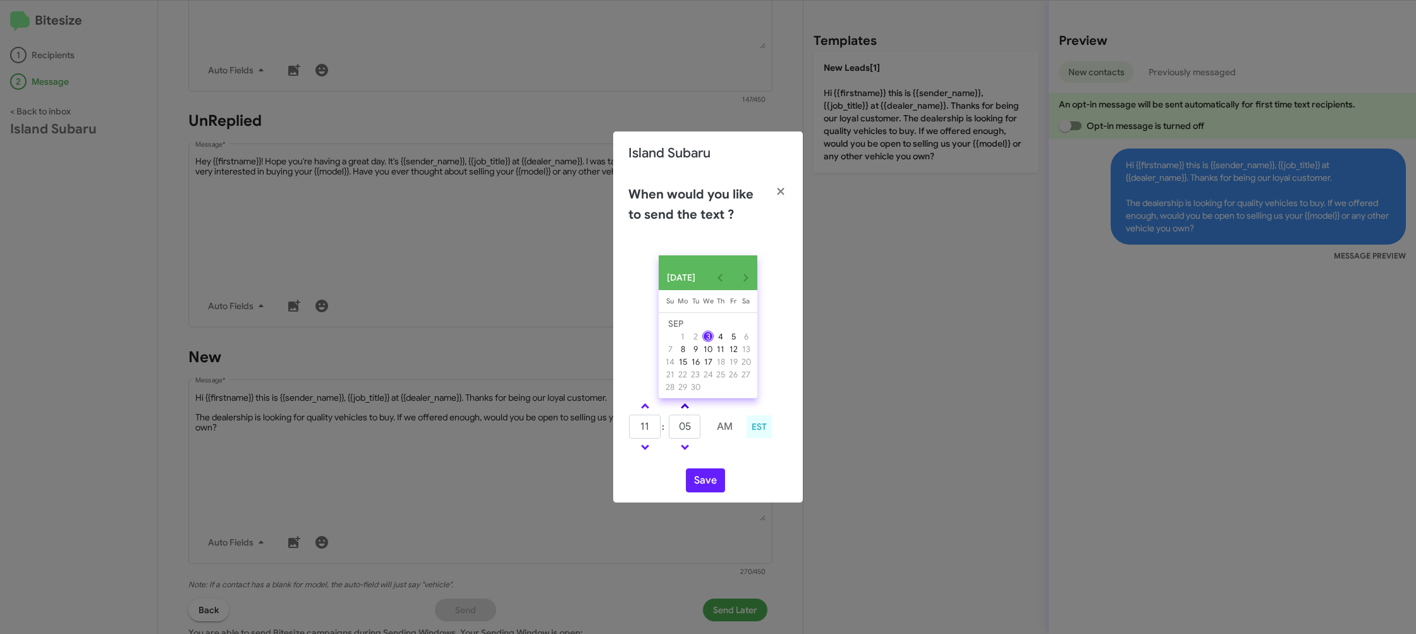
click at [678, 411] on link at bounding box center [685, 406] width 22 height 15
type input "10"
click at [695, 480] on button "Save" at bounding box center [705, 480] width 39 height 24
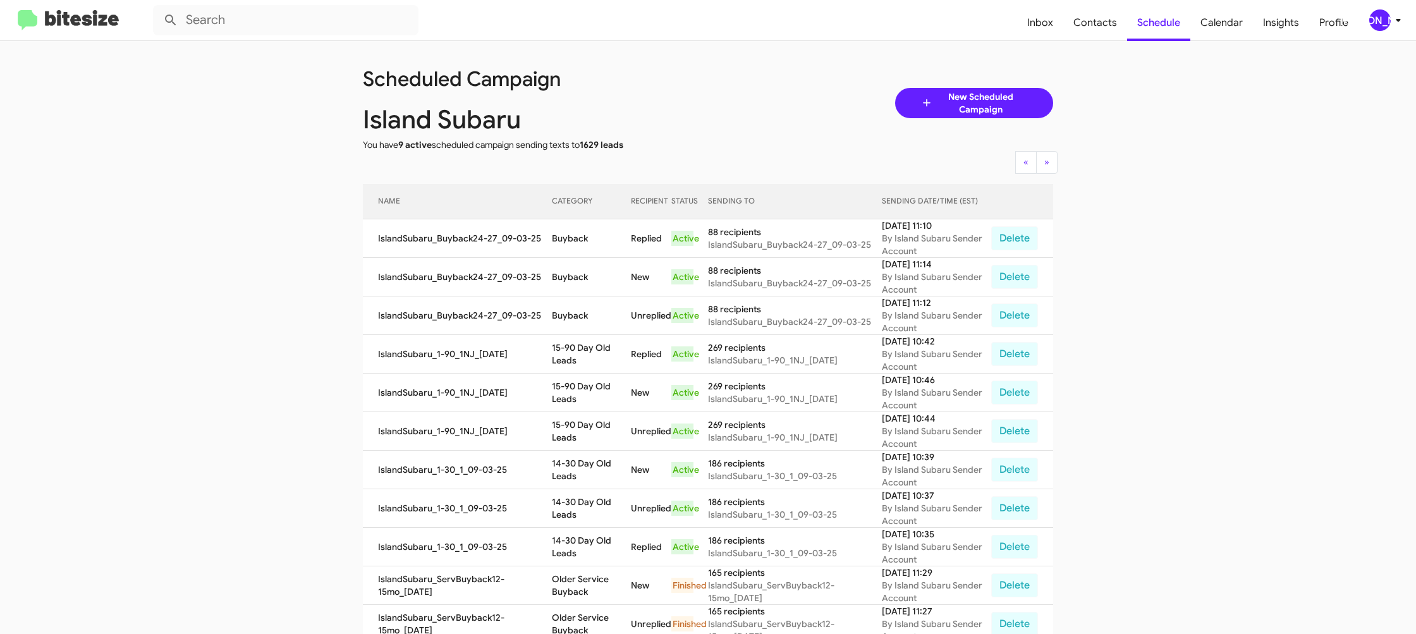
click at [583, 499] on td "14-30 Day Old Leads" at bounding box center [592, 508] width 80 height 39
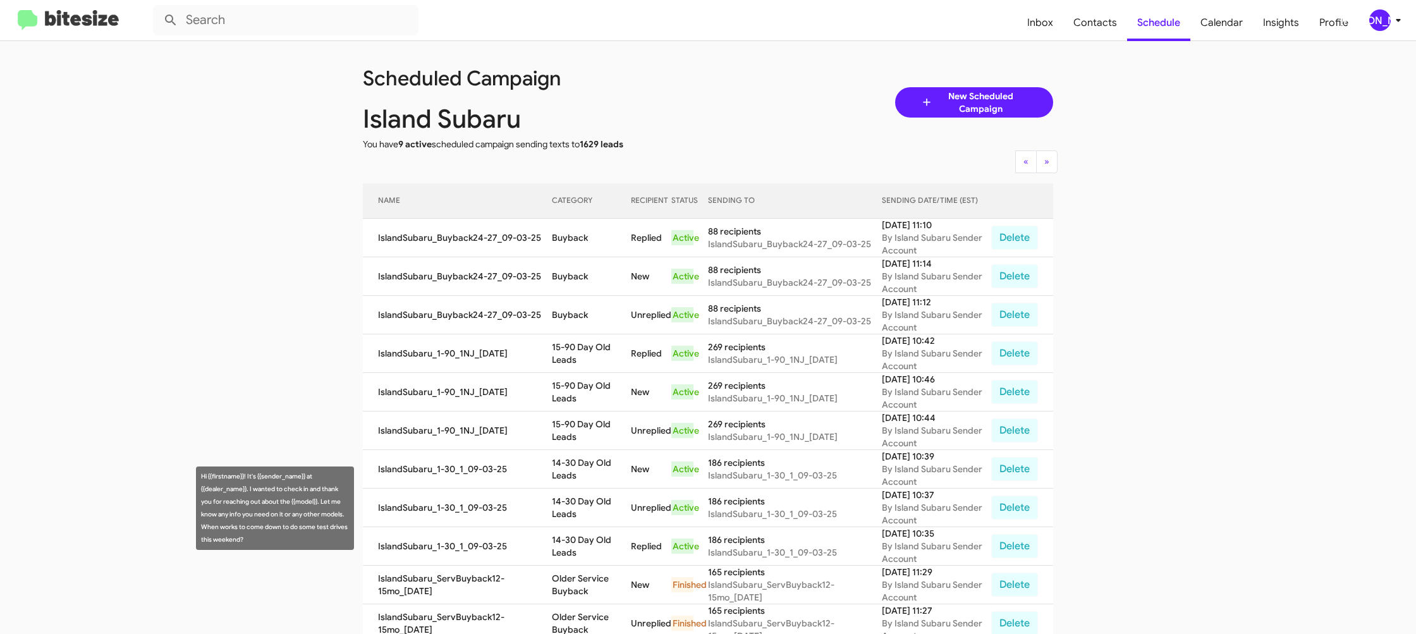
click at [583, 499] on td "14-30 Day Old Leads" at bounding box center [592, 508] width 80 height 39
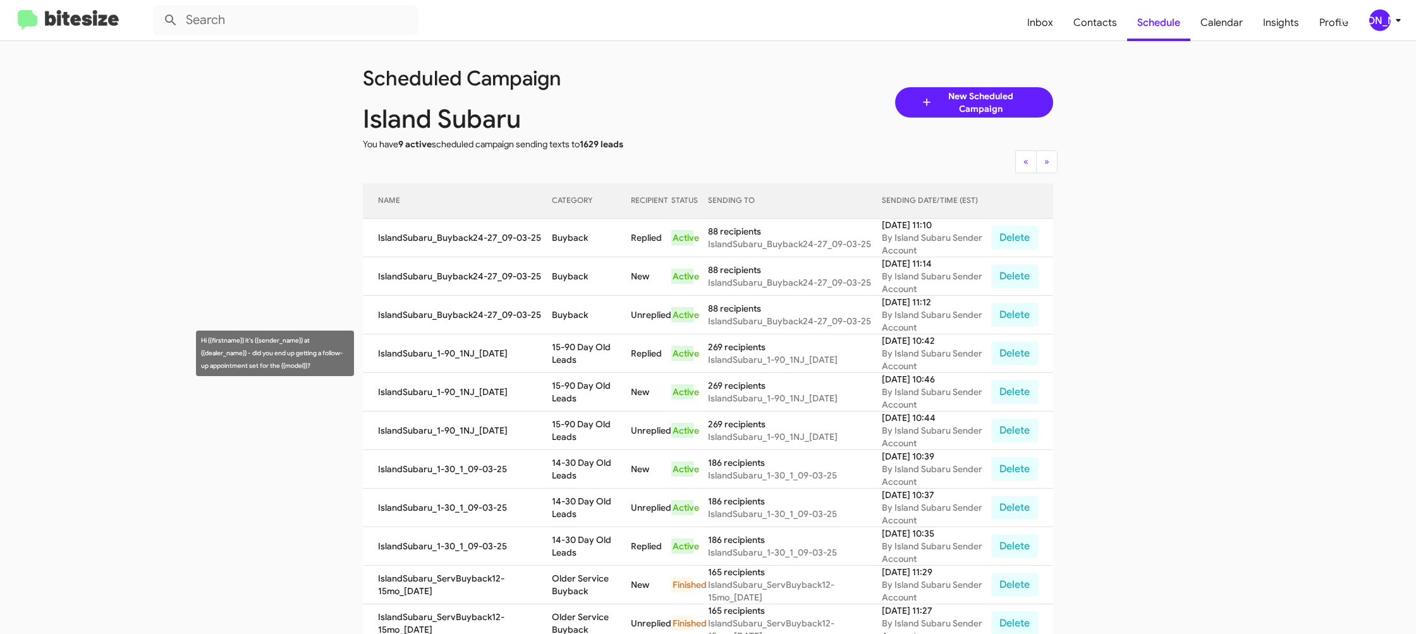
scroll to position [3, 0]
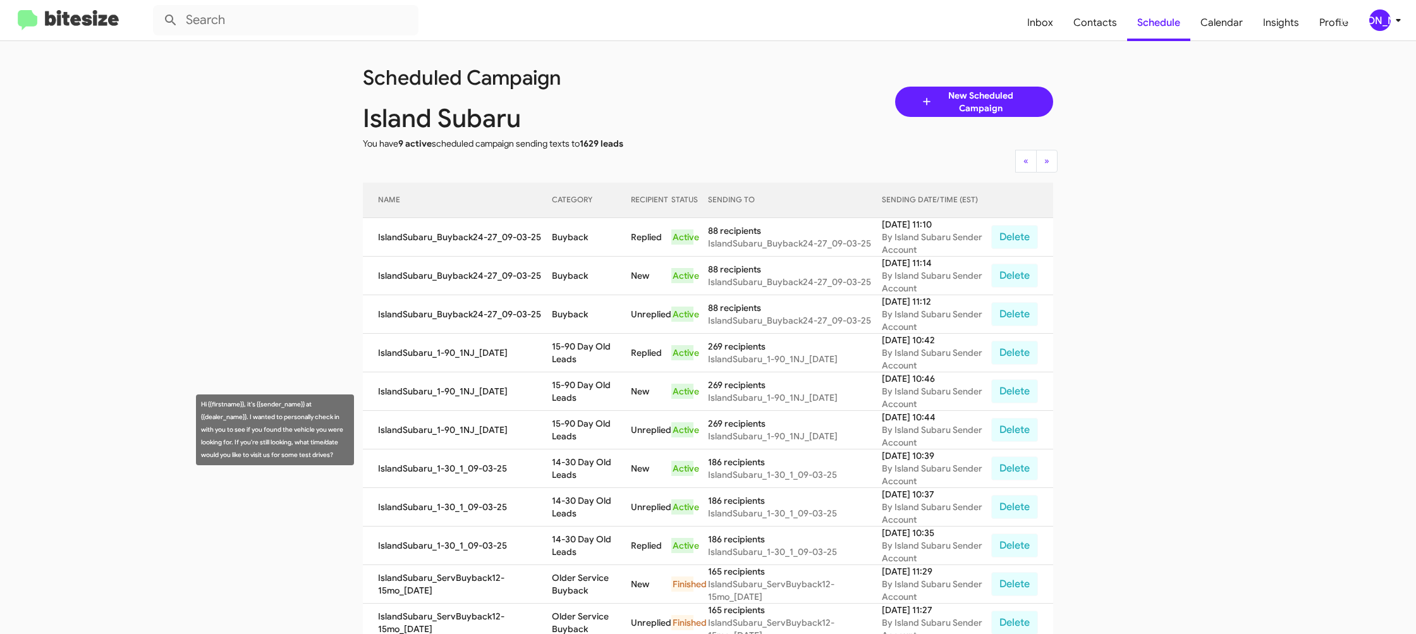
click at [569, 429] on td "15-90 Day Old Leads" at bounding box center [592, 430] width 80 height 39
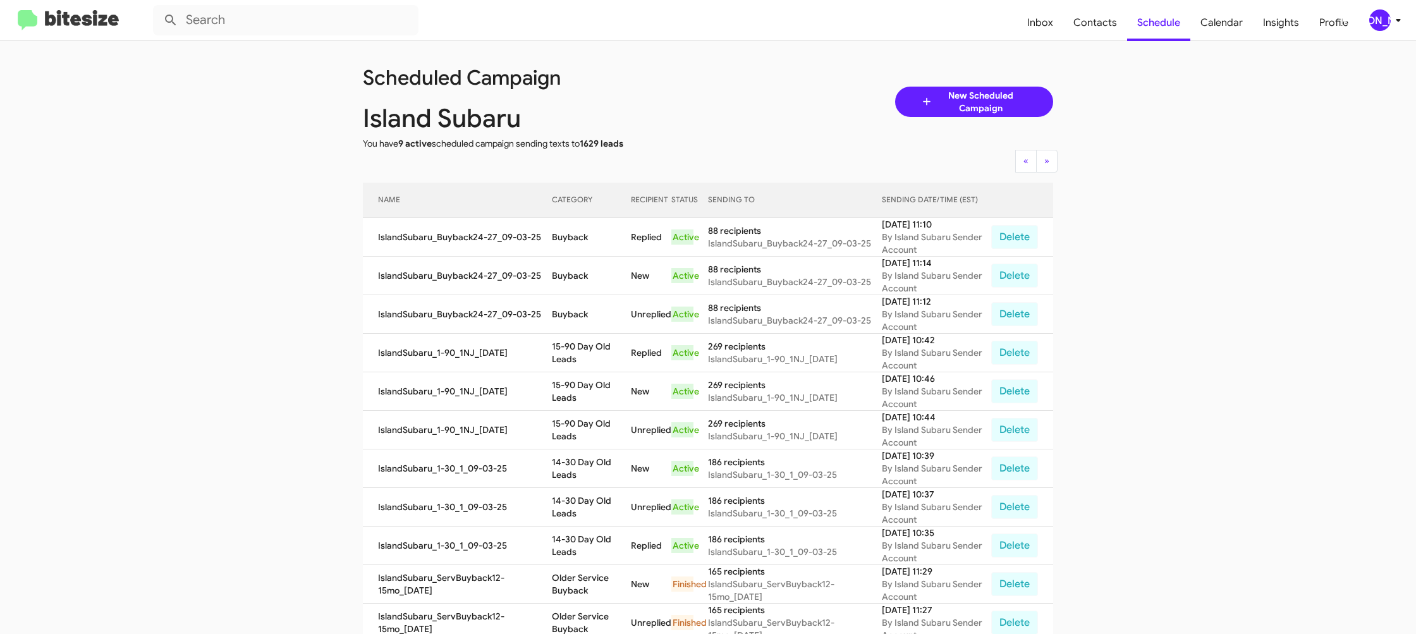
click at [569, 429] on td "15-90 Day Old Leads" at bounding box center [592, 430] width 80 height 39
copy td "15-90 Day Old Leads"
click at [578, 238] on td "Buyback" at bounding box center [592, 237] width 80 height 39
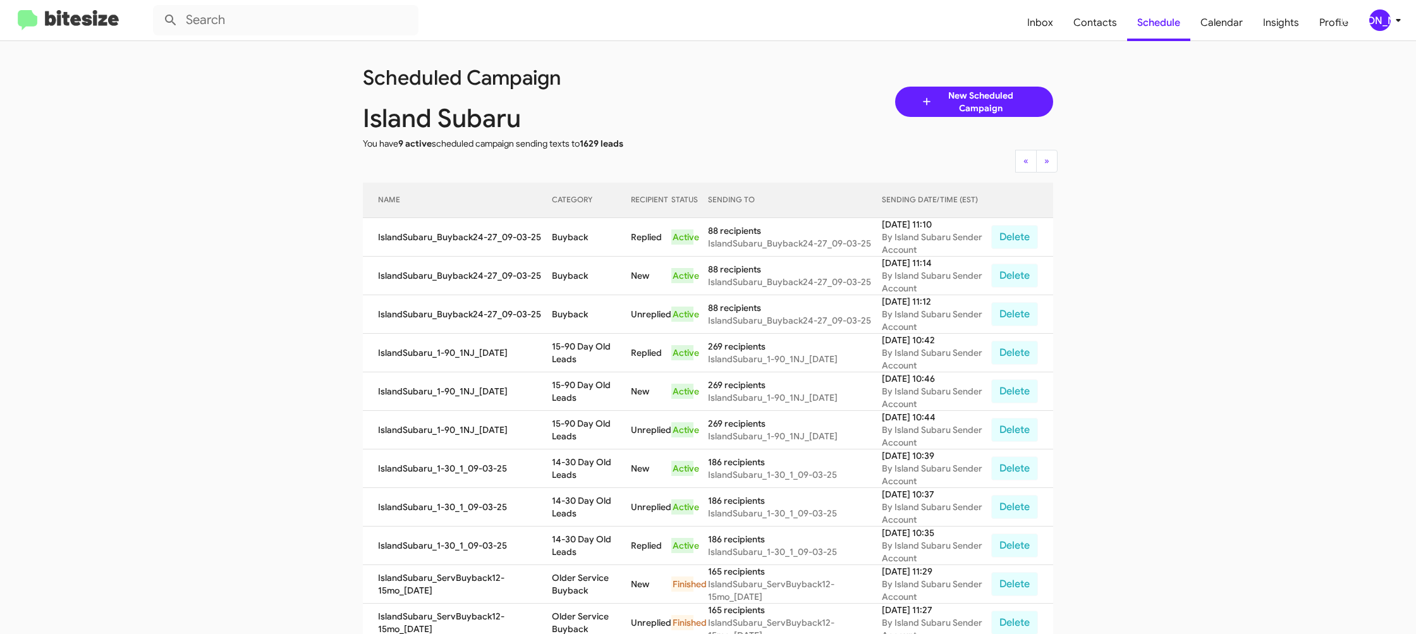
click at [578, 238] on td "Buyback" at bounding box center [592, 237] width 80 height 39
copy td "Buyback"
click at [1387, 20] on div "[PERSON_NAME]" at bounding box center [1379, 19] width 21 height 21
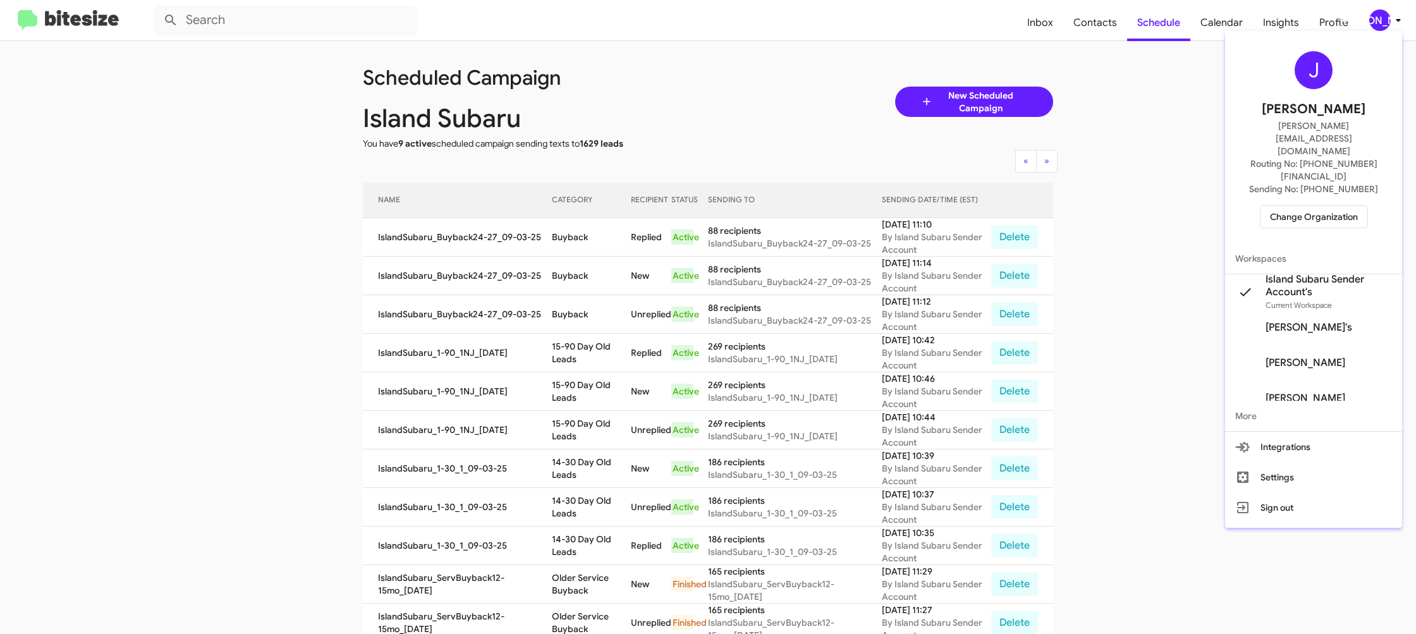
click at [1320, 206] on span "Change Organization" at bounding box center [1314, 216] width 88 height 21
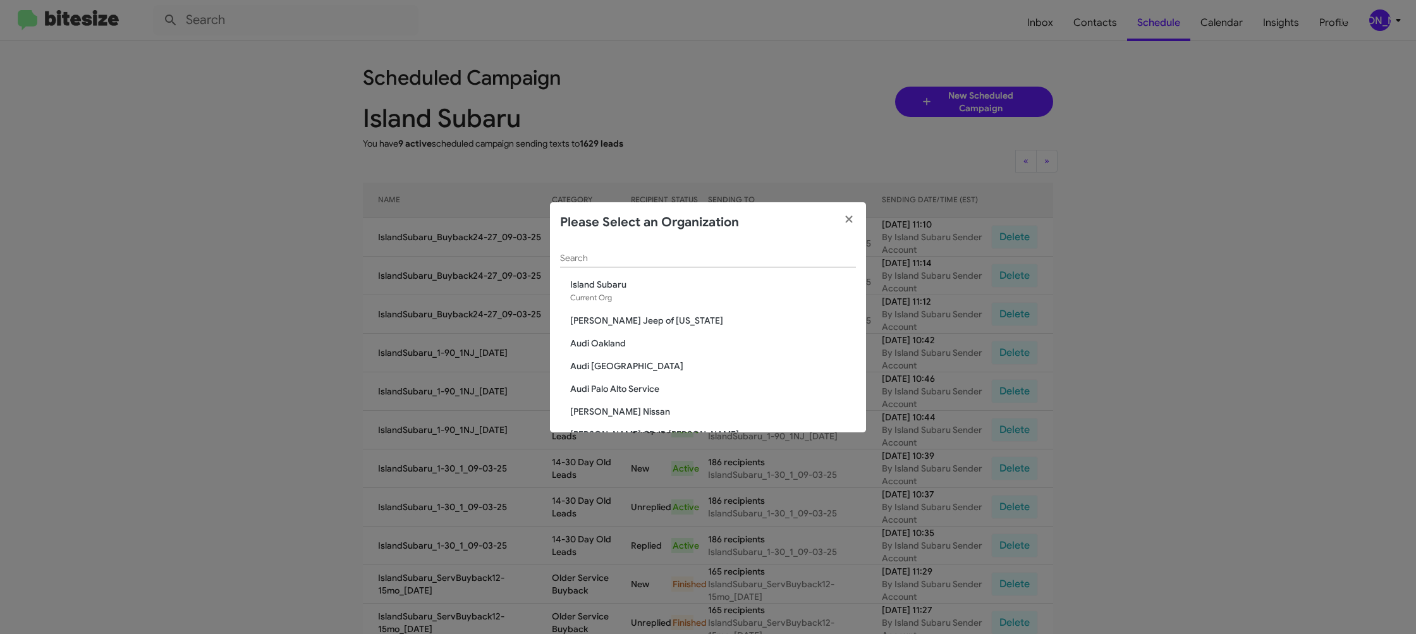
click at [621, 262] on input "Search" at bounding box center [708, 258] width 296 height 10
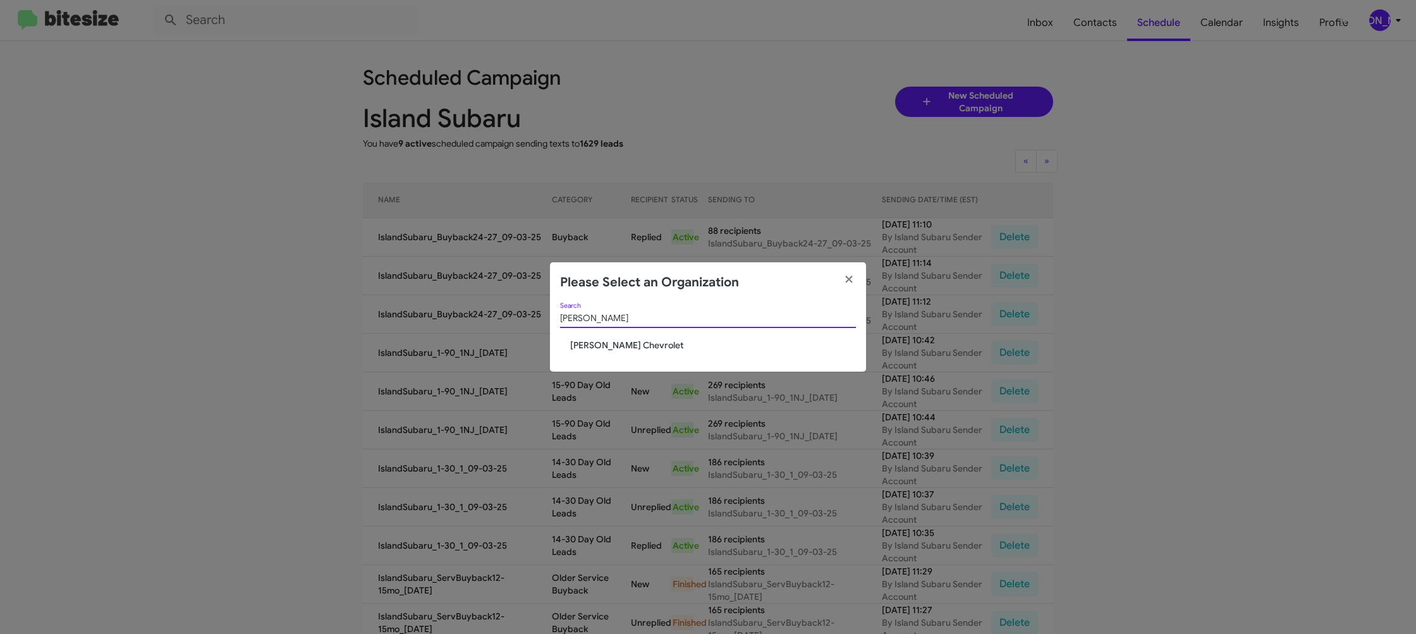
type input "elkin"
click at [597, 346] on span "Elkins Chevrolet" at bounding box center [713, 345] width 286 height 13
drag, startPoint x: 597, startPoint y: 346, endPoint x: 604, endPoint y: 348, distance: 6.6
click at [597, 345] on span "Elkins Chevrolet" at bounding box center [713, 345] width 286 height 13
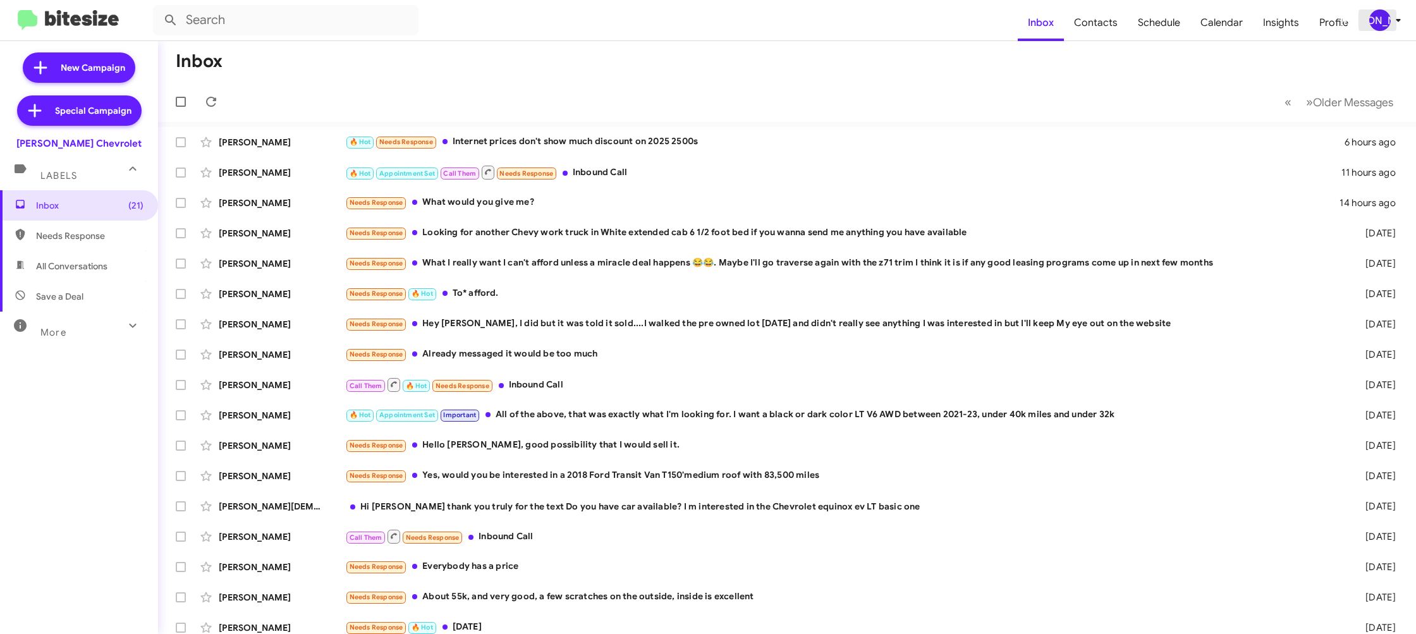
click at [1379, 28] on div "[PERSON_NAME]" at bounding box center [1379, 19] width 21 height 21
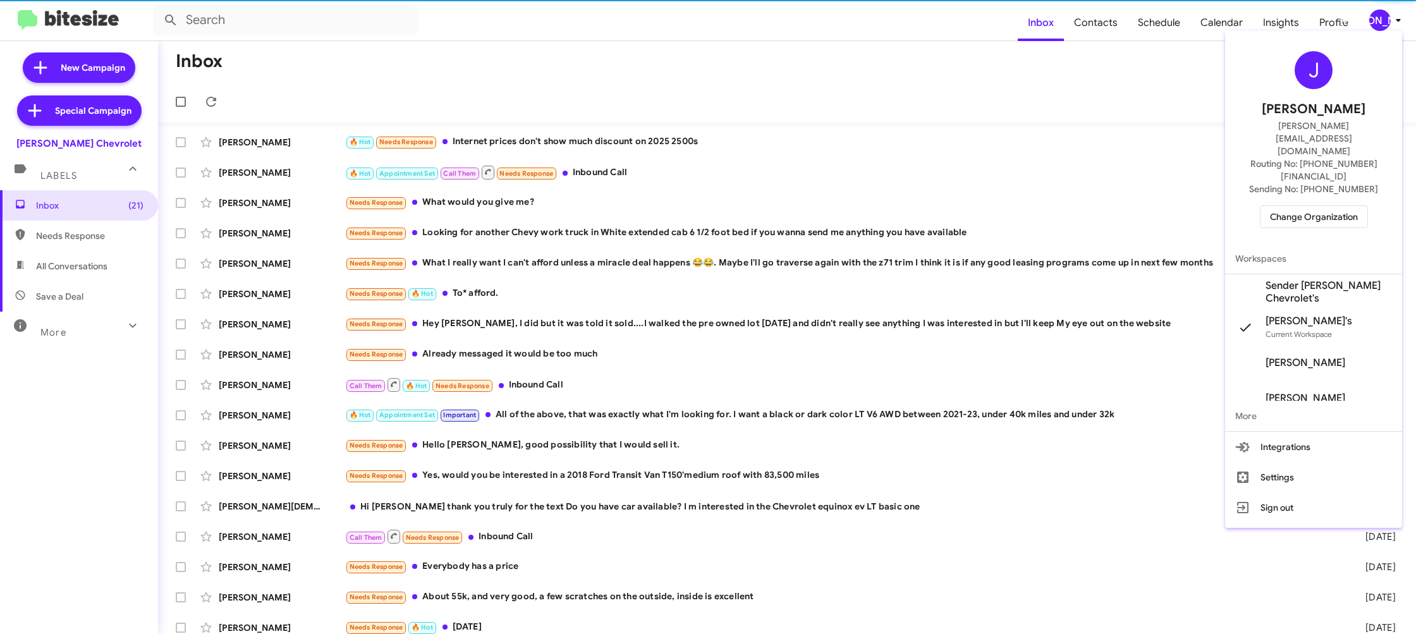
click at [1322, 279] on span "Sender [PERSON_NAME] Chevrolet's" at bounding box center [1328, 291] width 126 height 25
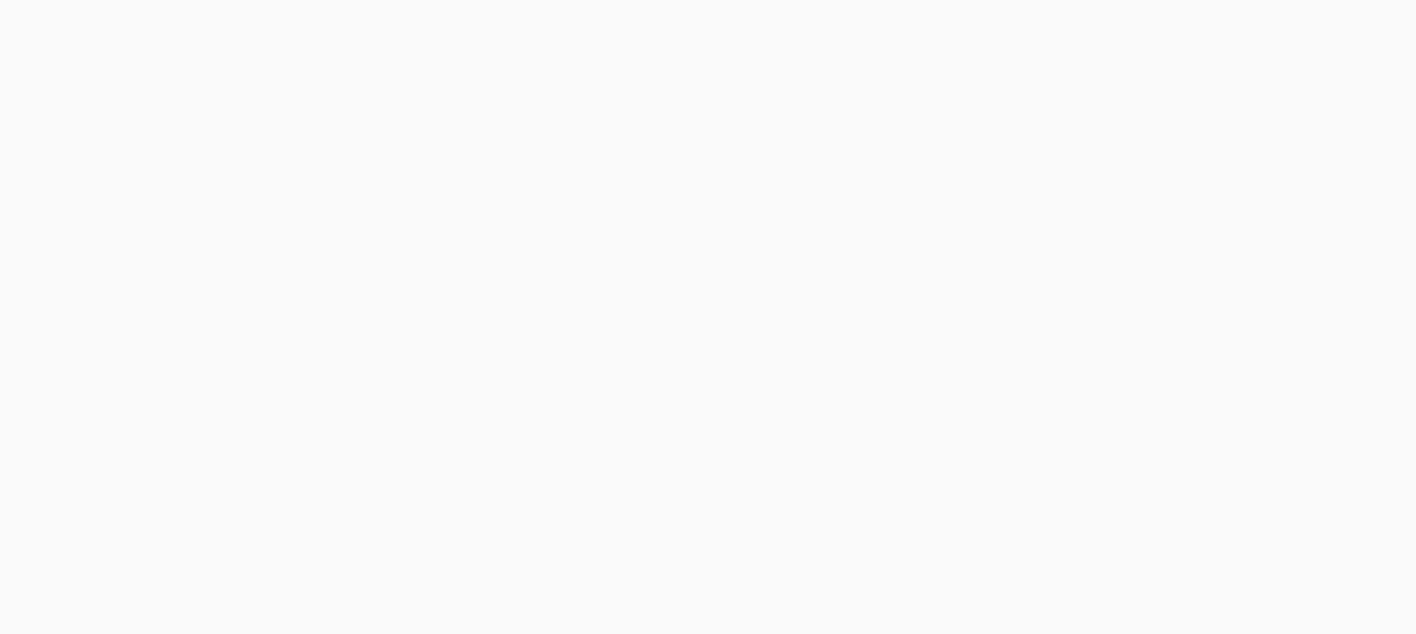
click at [1098, 34] on body at bounding box center [708, 317] width 1416 height 634
click at [1098, 33] on body at bounding box center [708, 317] width 1416 height 634
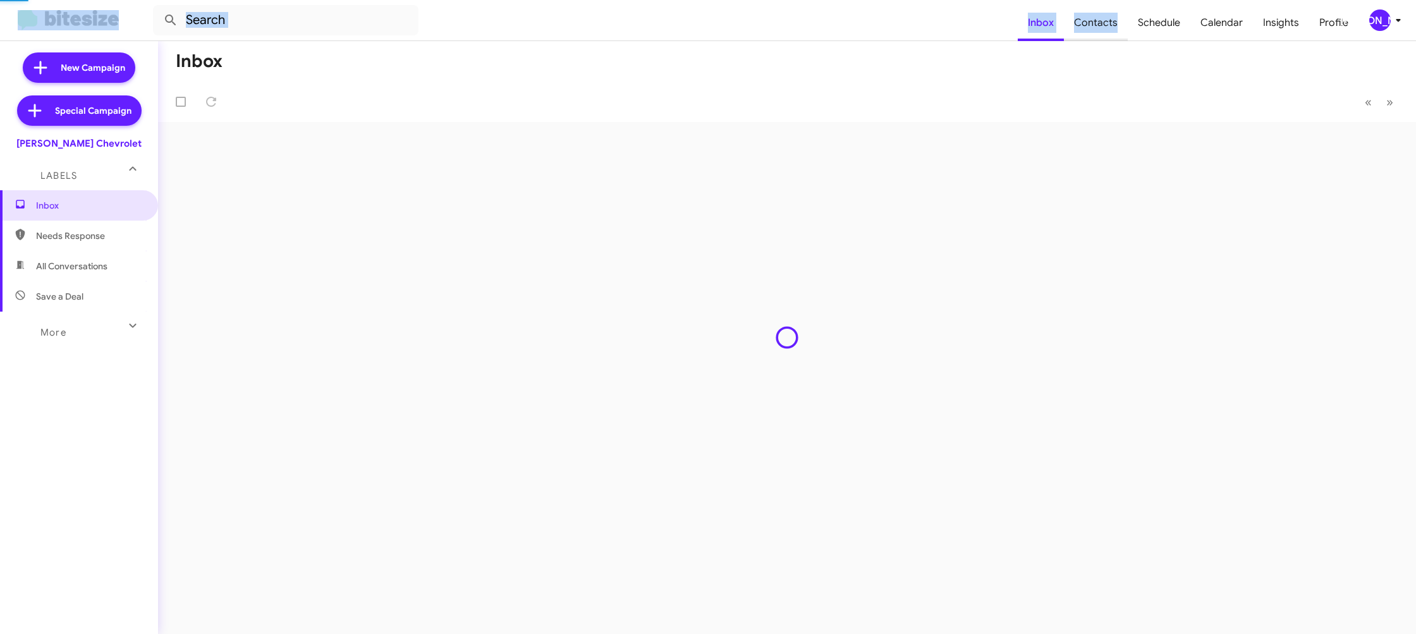
click at [1098, 33] on span "Contacts" at bounding box center [1096, 22] width 64 height 37
click at [1098, 32] on span "Contacts" at bounding box center [1096, 22] width 64 height 37
drag, startPoint x: 1098, startPoint y: 32, endPoint x: 1058, endPoint y: 15, distance: 44.2
click at [1089, 26] on span "Contacts" at bounding box center [1096, 22] width 64 height 37
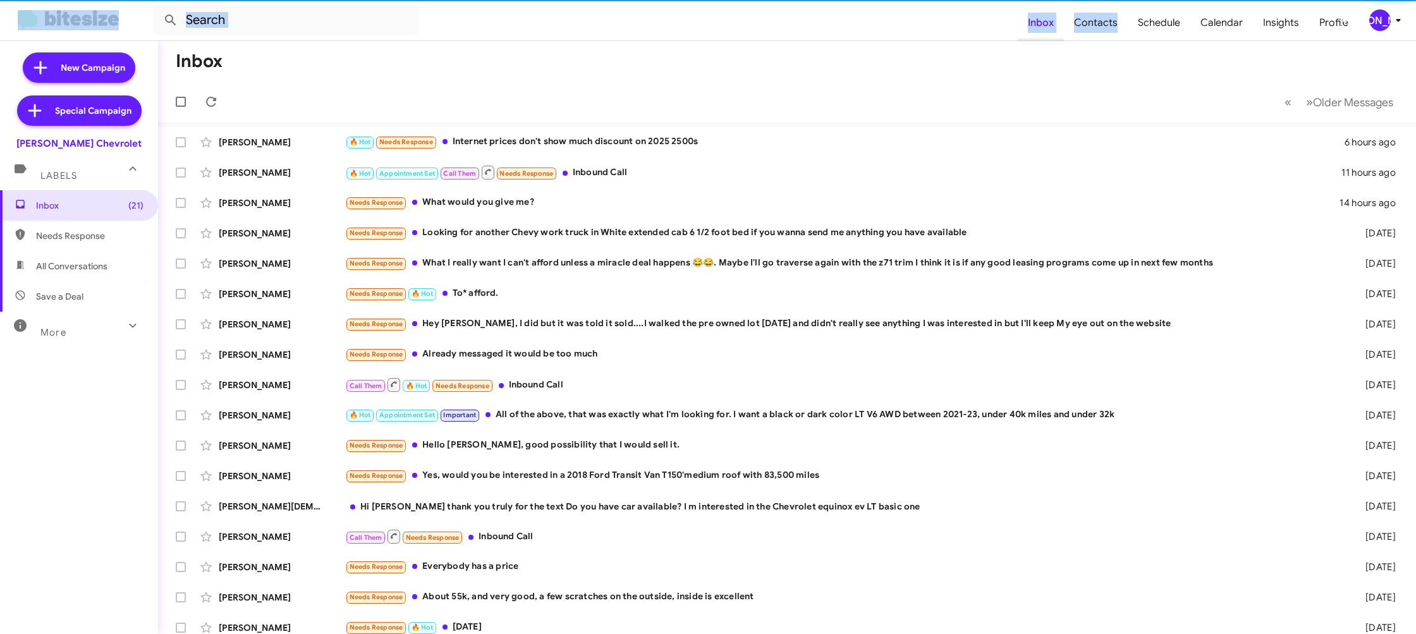
type input "in:groups"
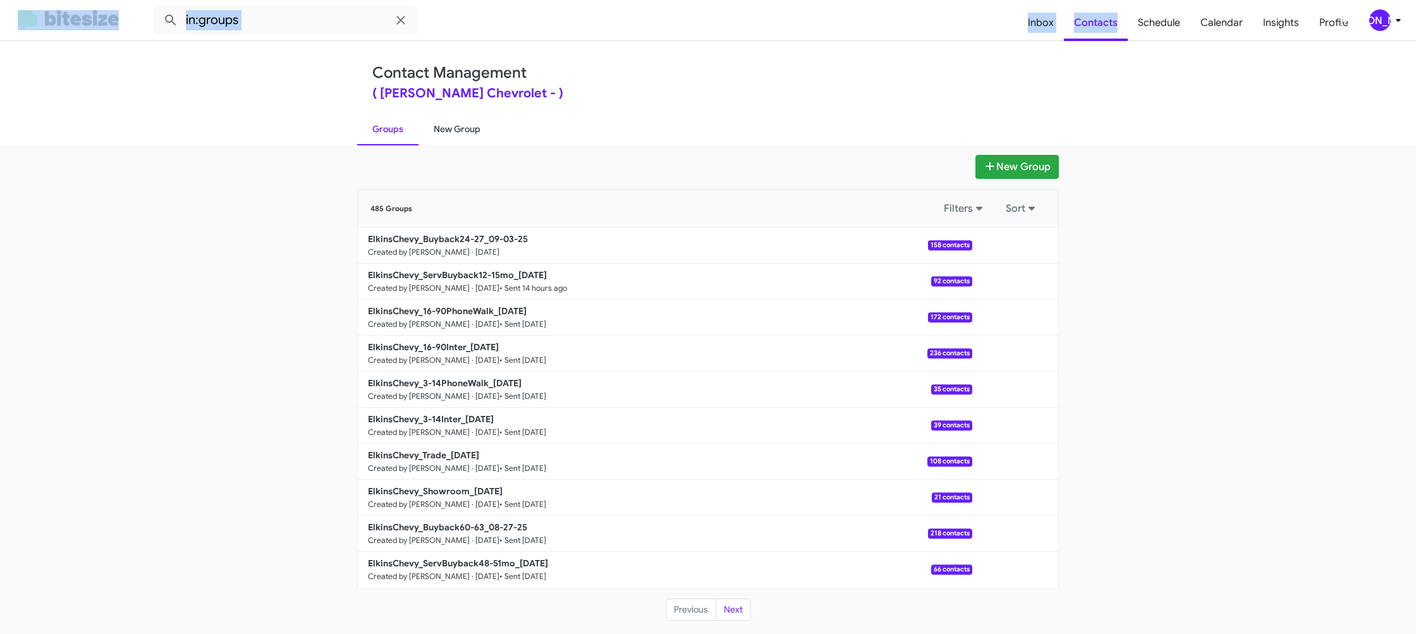
click at [456, 144] on link "New Group" at bounding box center [456, 129] width 77 height 33
click at [458, 137] on link "New Group" at bounding box center [456, 129] width 77 height 33
drag, startPoint x: 458, startPoint y: 137, endPoint x: 465, endPoint y: 124, distance: 15.3
click at [461, 130] on link "New Group" at bounding box center [456, 129] width 77 height 33
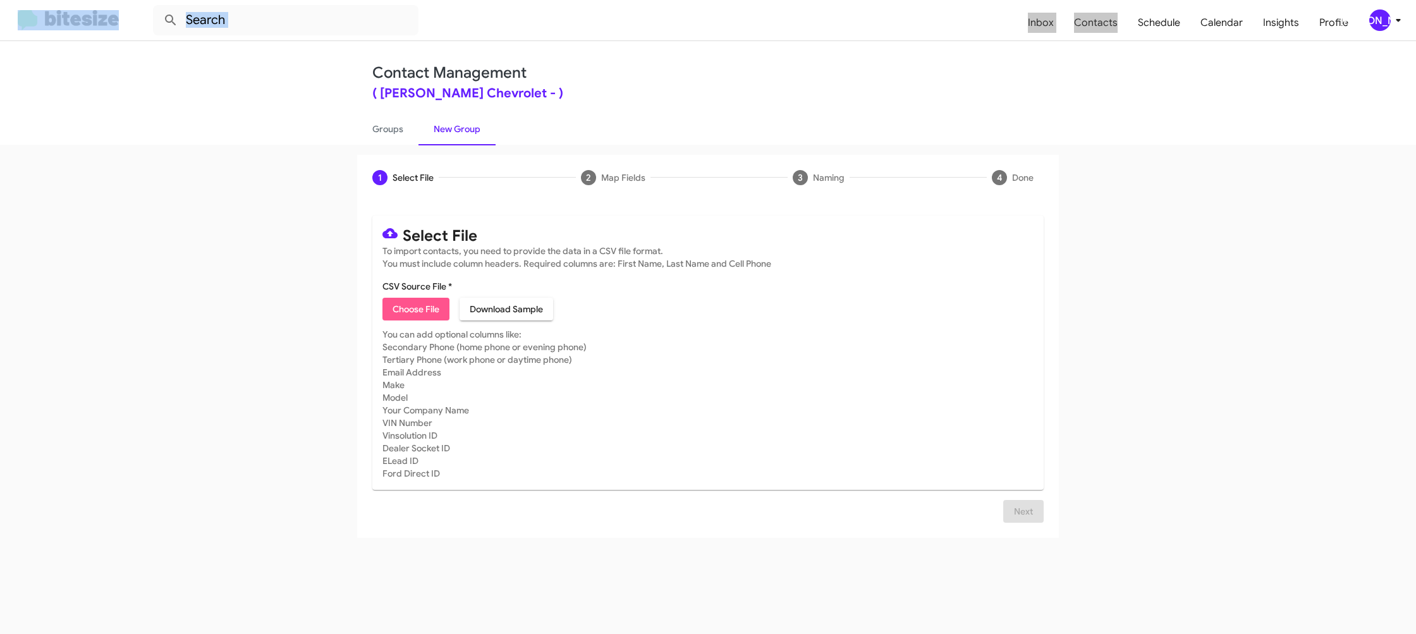
click at [414, 314] on span "Choose File" at bounding box center [416, 309] width 47 height 23
type input "ElkinsChevy_Showroom_[DATE]"
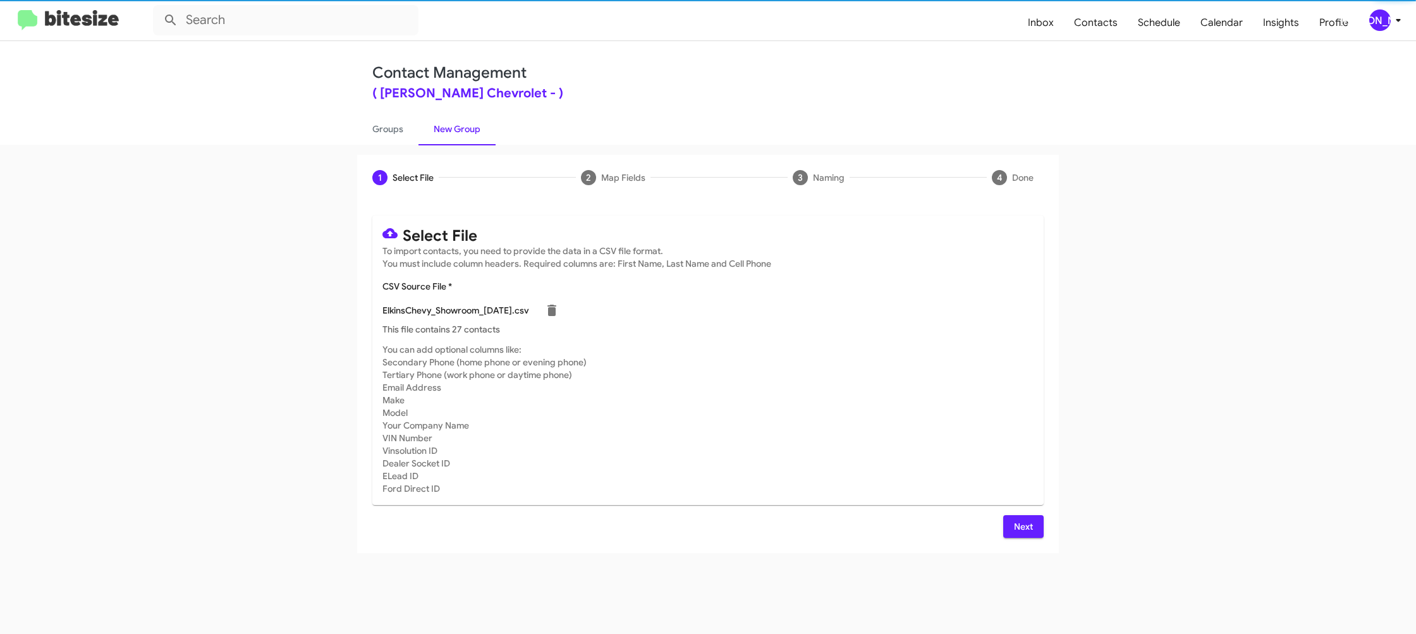
click at [860, 411] on mat-card-subtitle "You can add optional columns like: Secondary Phone (home phone or evening phone…" at bounding box center [707, 419] width 651 height 152
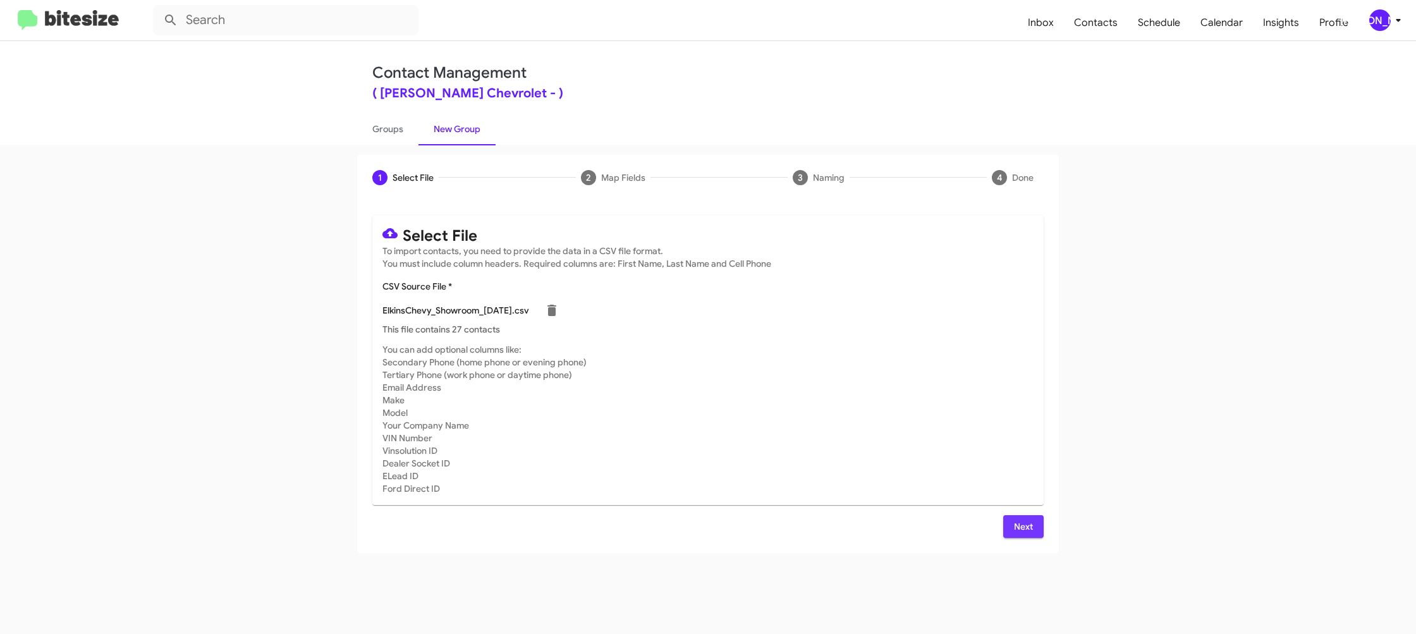
click at [1019, 524] on span "Next" at bounding box center [1023, 526] width 20 height 23
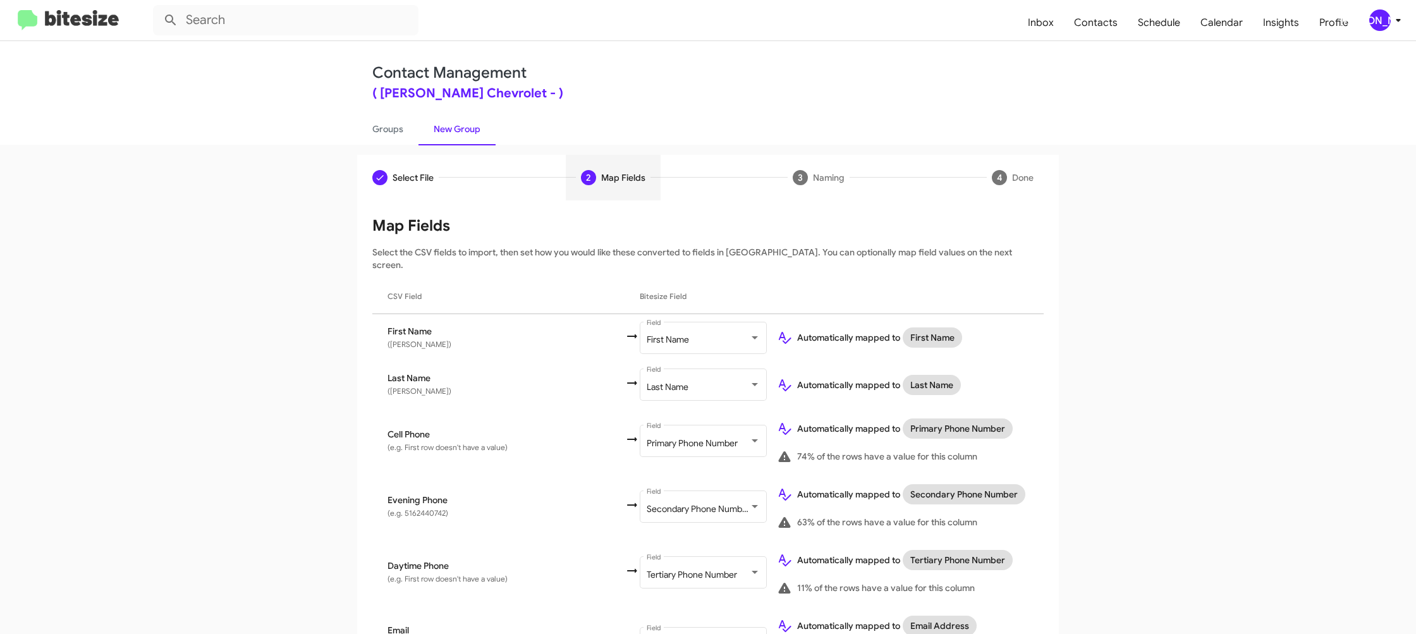
click at [1362, 23] on button "[PERSON_NAME]" at bounding box center [1380, 19] width 44 height 21
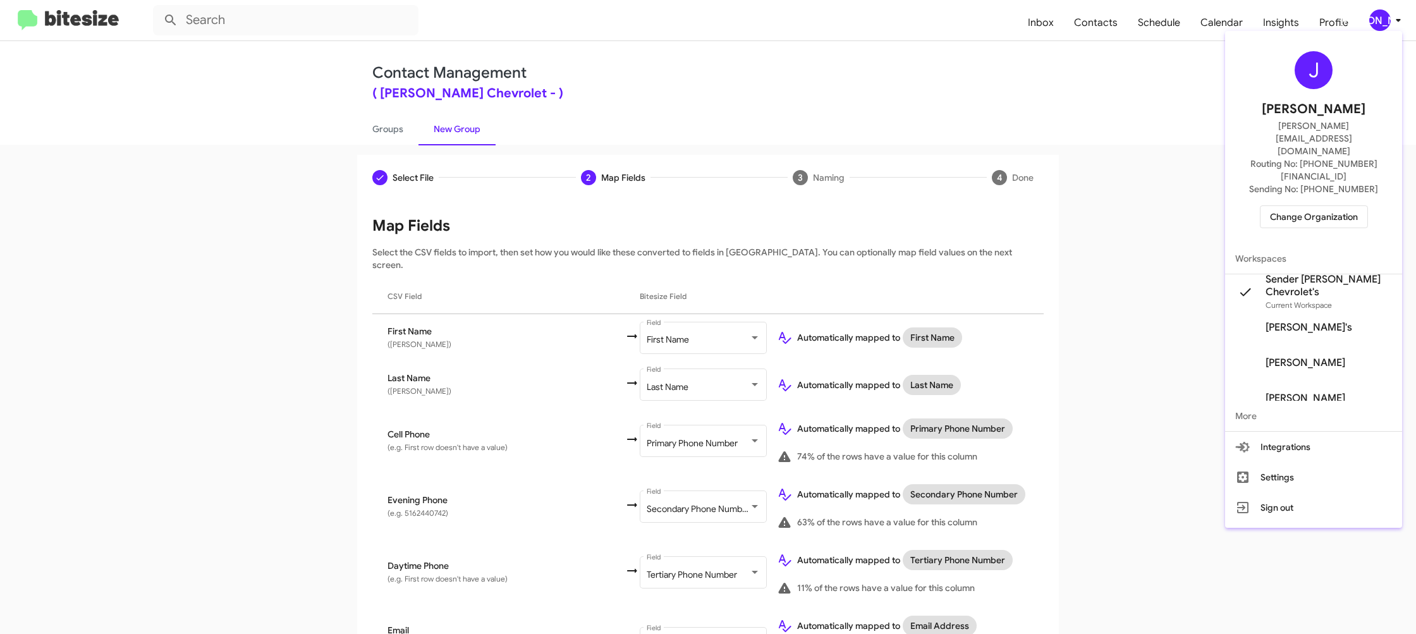
click at [1374, 23] on div at bounding box center [708, 317] width 1416 height 634
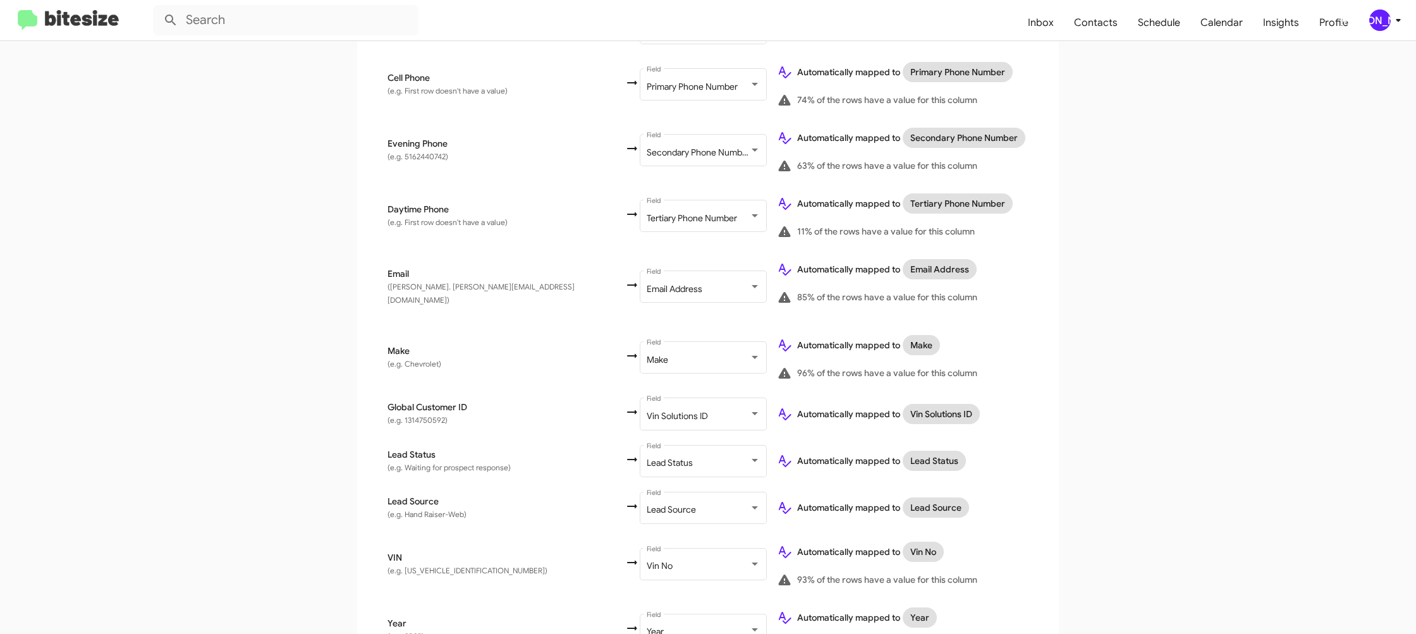
scroll to position [582, 0]
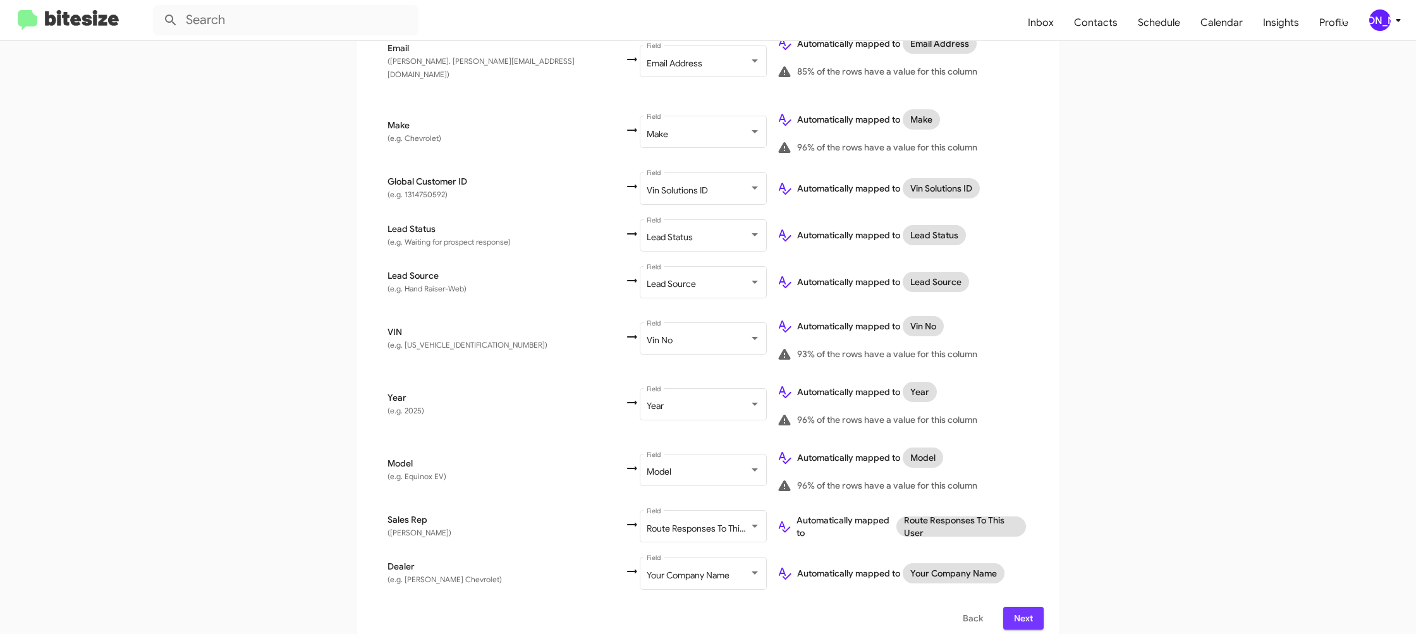
click at [1022, 611] on span "Next" at bounding box center [1023, 618] width 20 height 23
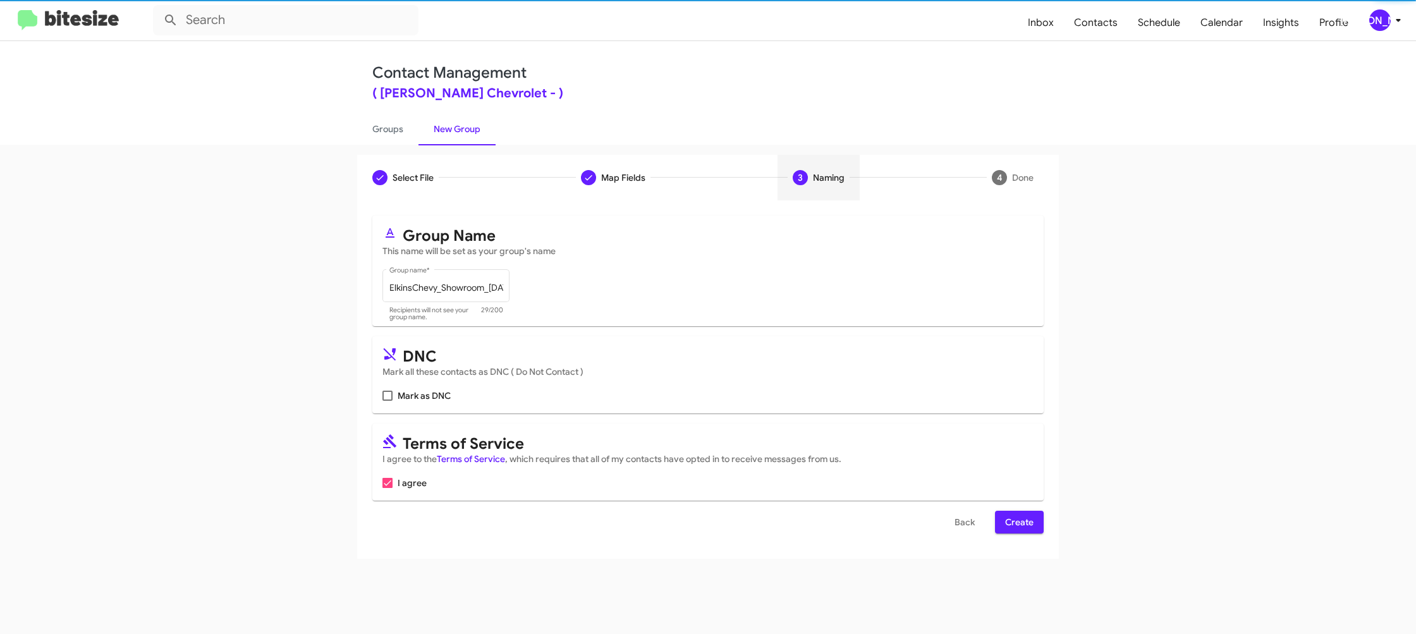
scroll to position [0, 0]
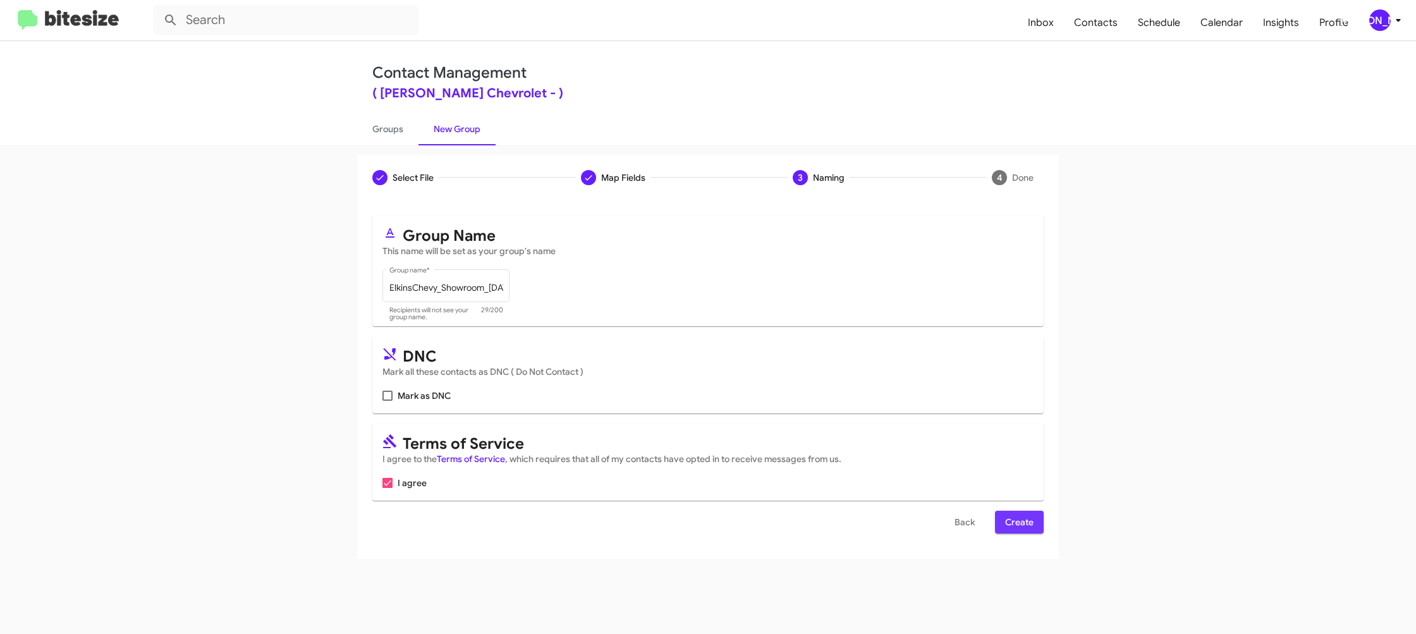
click at [1030, 520] on span "Create" at bounding box center [1019, 522] width 28 height 23
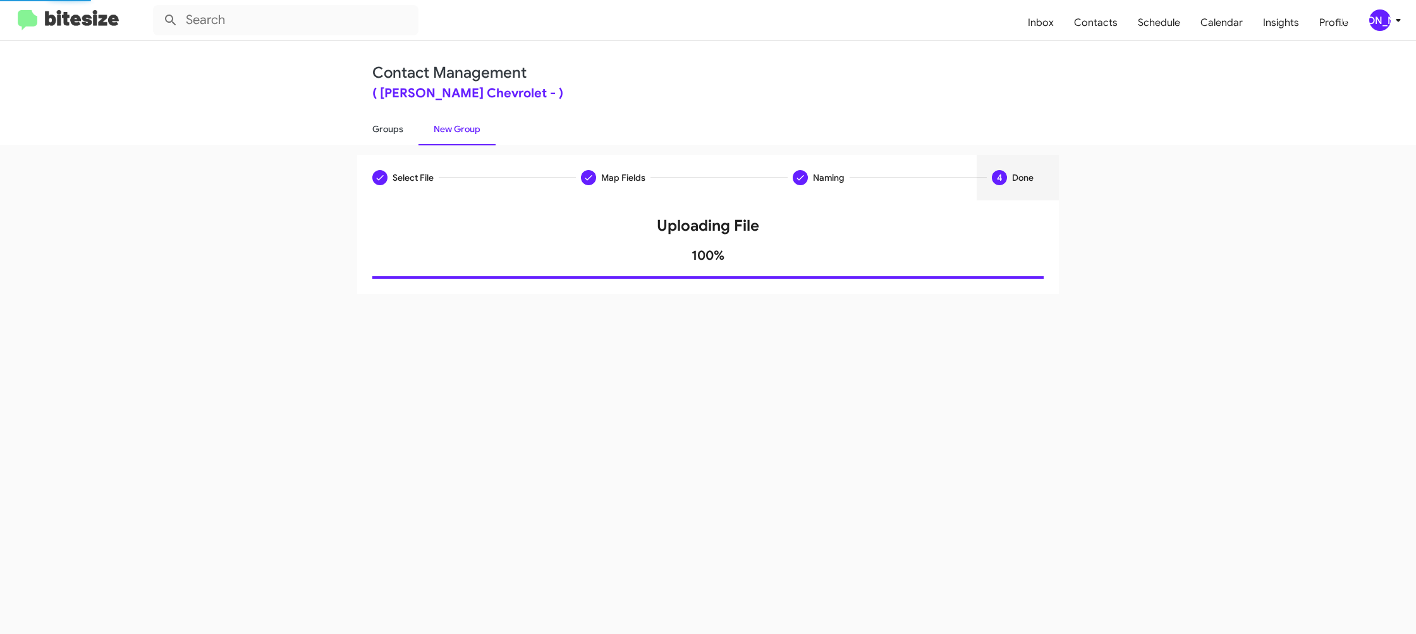
click at [390, 127] on link "Groups" at bounding box center [387, 129] width 61 height 33
type input "in:groups"
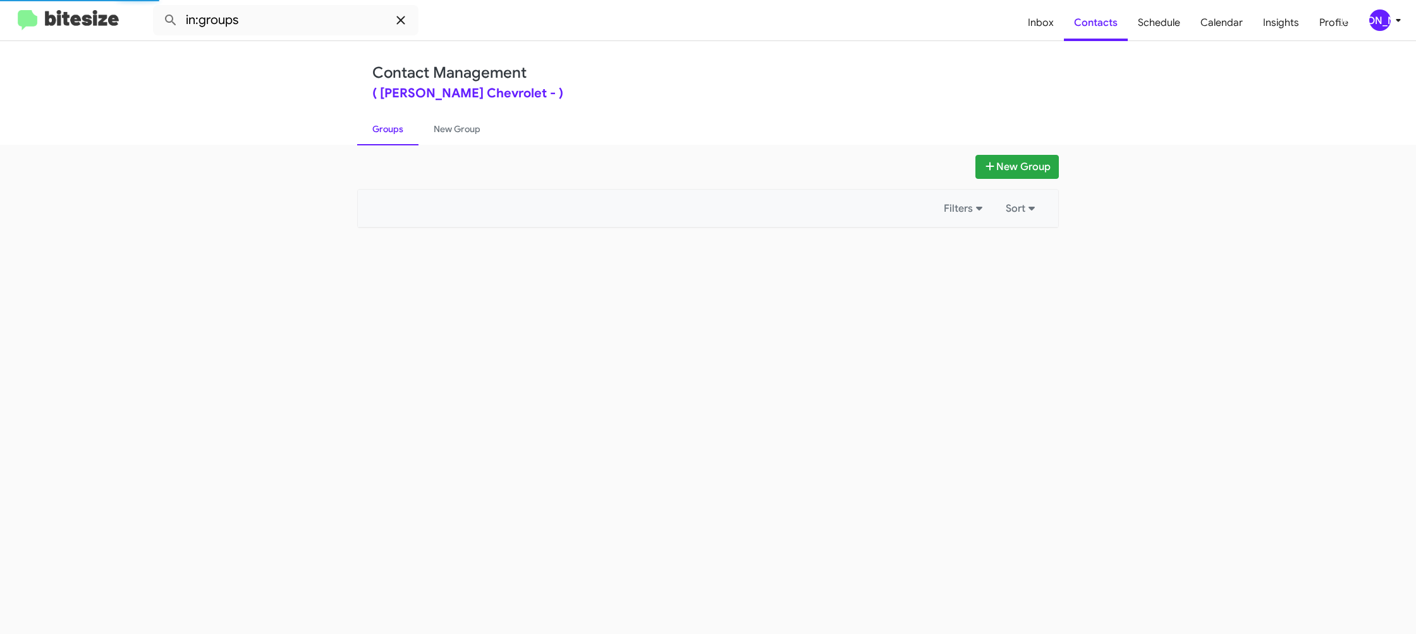
drag, startPoint x: 390, startPoint y: 127, endPoint x: 404, endPoint y: 16, distance: 111.5
click at [391, 116] on link "Groups" at bounding box center [387, 129] width 61 height 33
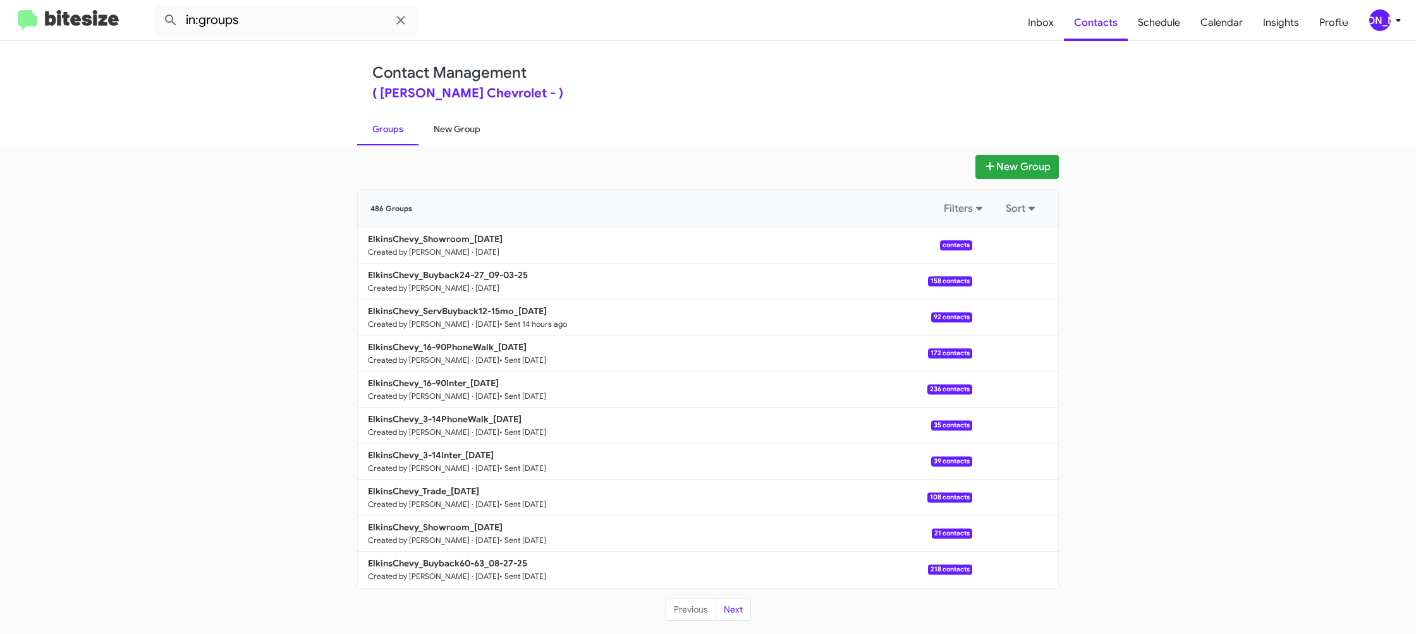
click at [440, 119] on link "New Group" at bounding box center [456, 129] width 77 height 33
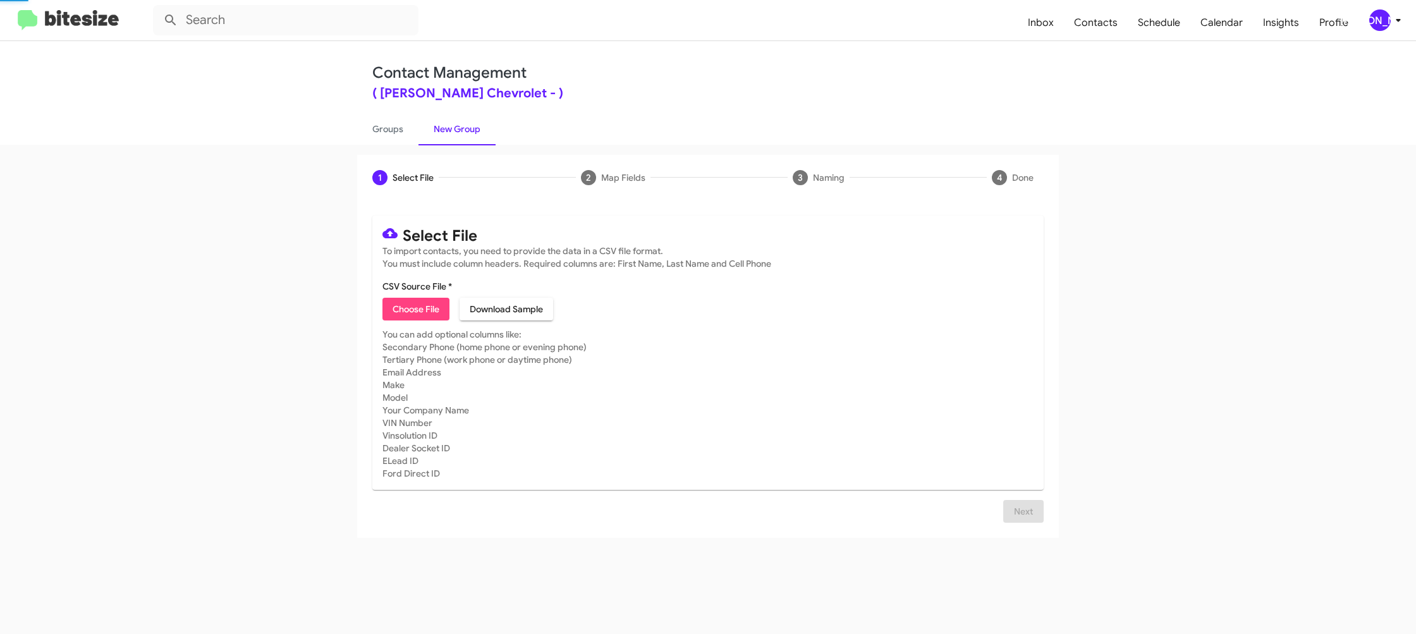
click at [440, 119] on link "New Group" at bounding box center [456, 129] width 77 height 33
drag, startPoint x: 440, startPoint y: 119, endPoint x: 401, endPoint y: 231, distance: 118.9
click at [442, 118] on link "New Group" at bounding box center [456, 129] width 77 height 33
click at [416, 302] on span "Choose File" at bounding box center [416, 309] width 47 height 23
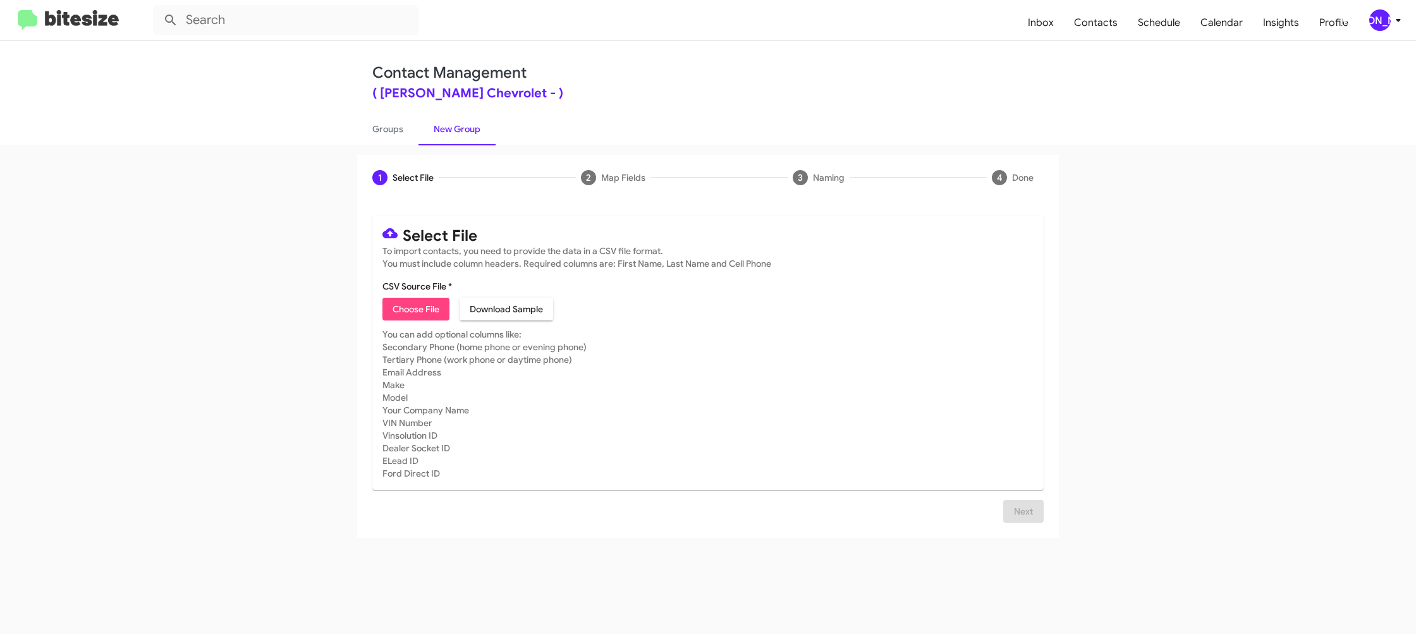
type input "ElkinsChevy_Trade_[DATE]"
click at [847, 403] on mat-card-subtitle "You can add optional columns like: Secondary Phone (home phone or evening phone…" at bounding box center [707, 419] width 651 height 152
drag, startPoint x: 1020, startPoint y: 527, endPoint x: 922, endPoint y: 433, distance: 135.5
click at [1020, 526] on span "Next" at bounding box center [1023, 526] width 20 height 23
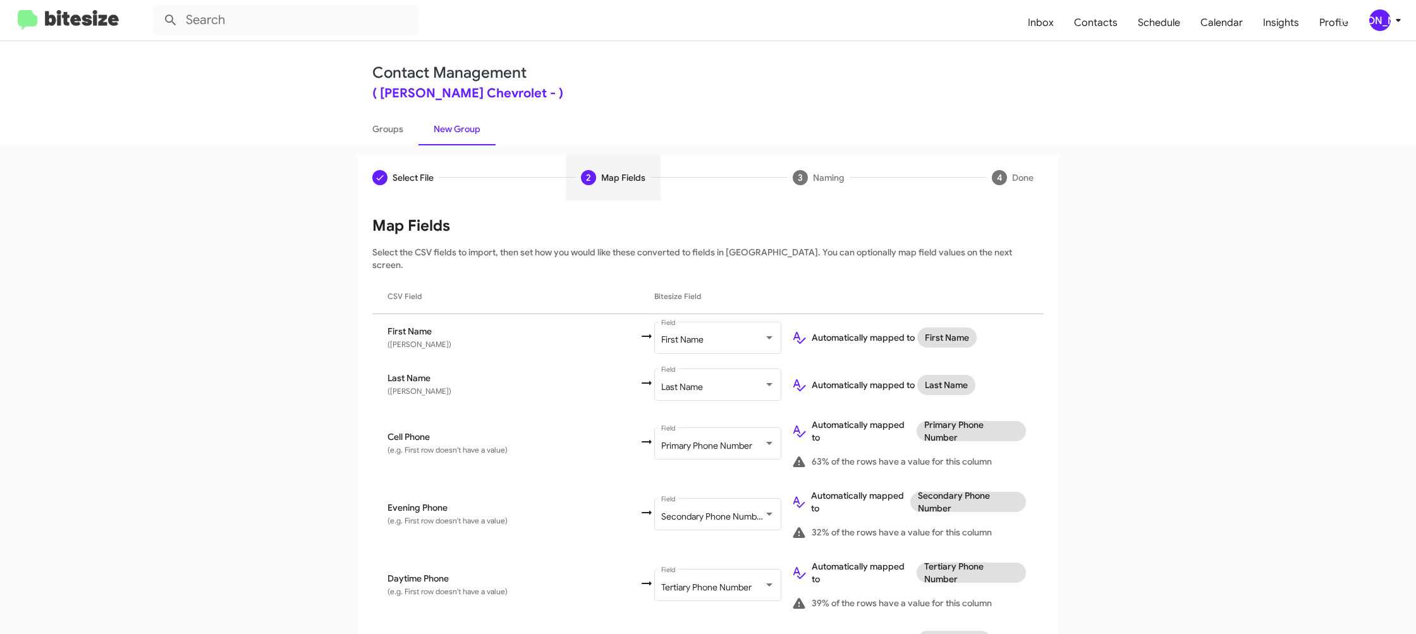
scroll to position [498, 0]
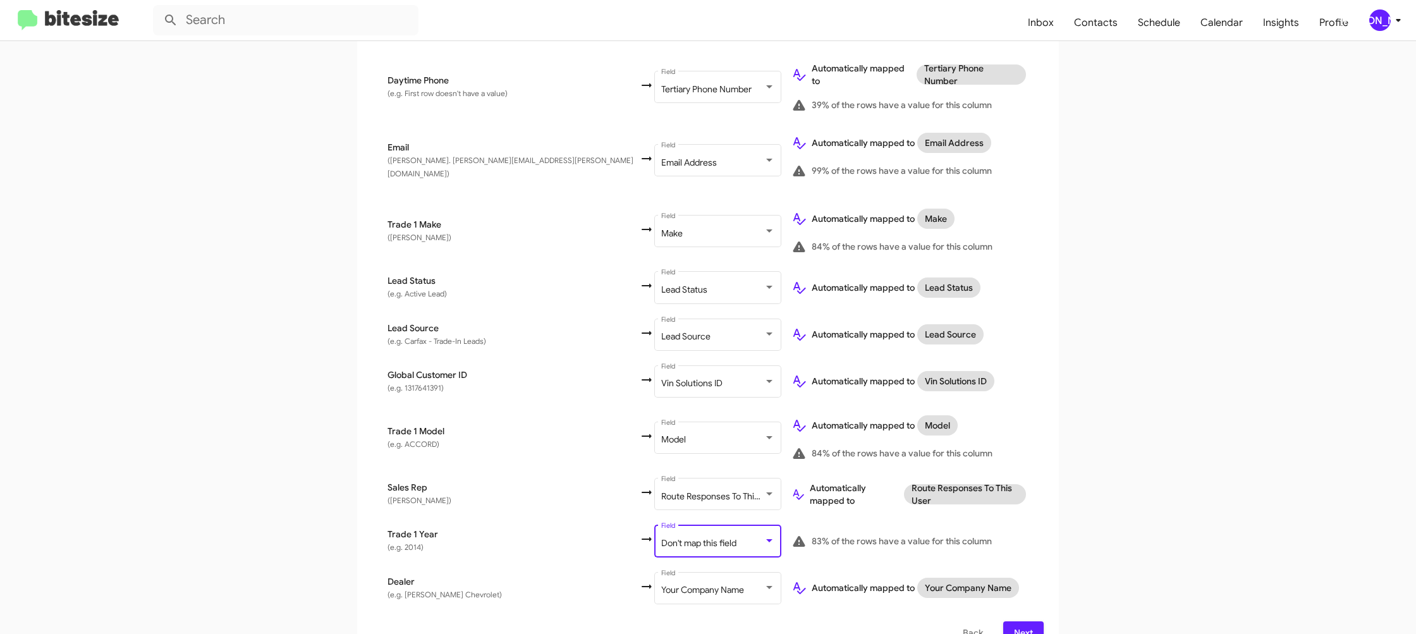
click at [661, 523] on div "Don't map this field Field" at bounding box center [718, 540] width 114 height 35
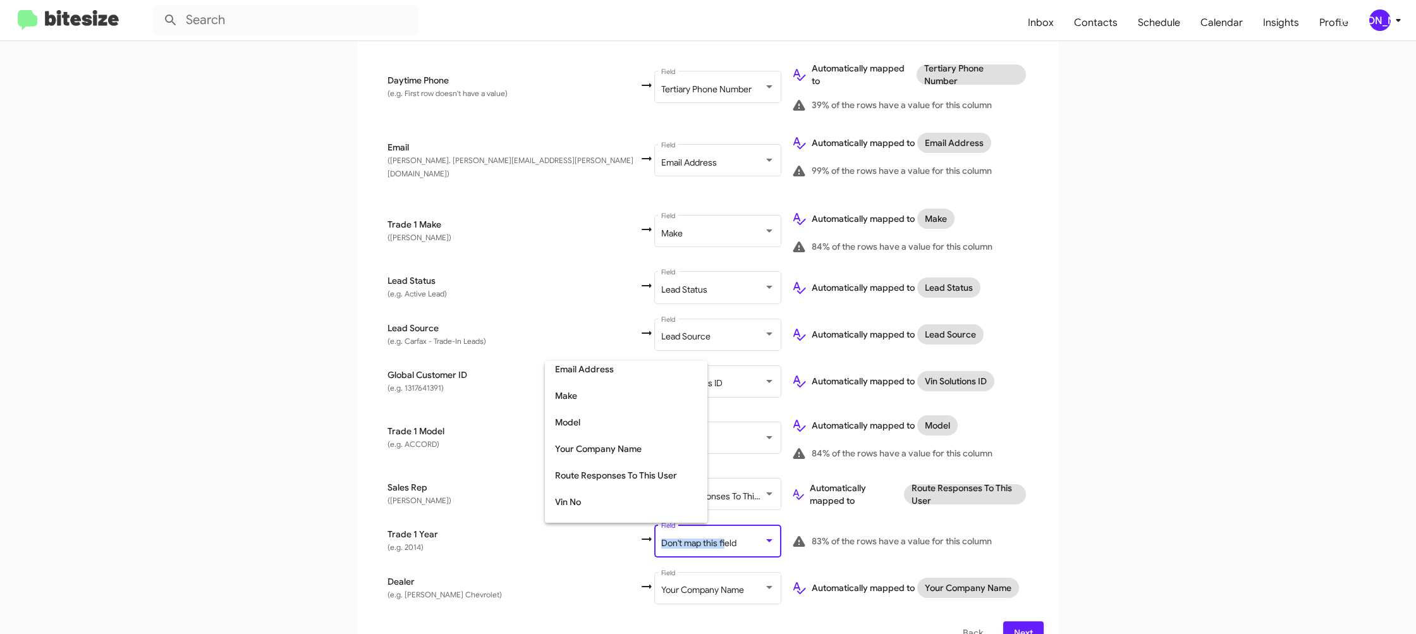
scroll to position [475, 0]
click at [616, 481] on span "Year" at bounding box center [626, 483] width 142 height 27
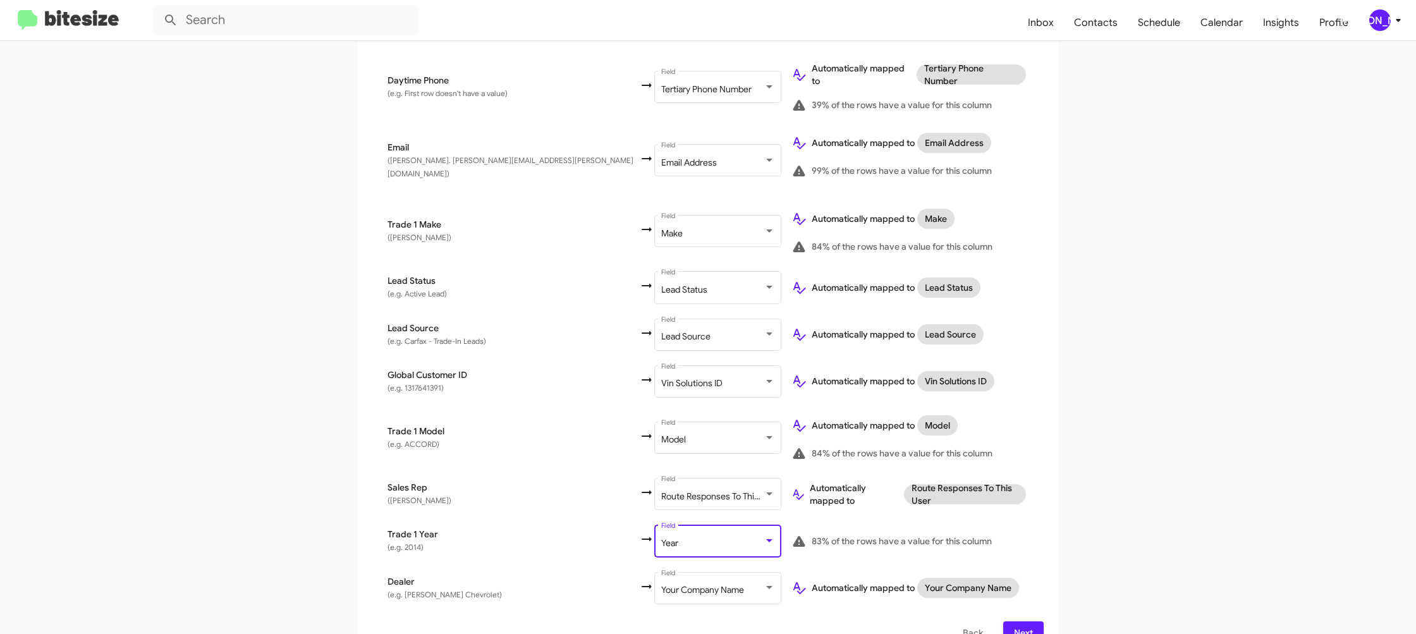
click at [991, 446] on div "84% of the rows have a value for this column" at bounding box center [909, 453] width 237 height 15
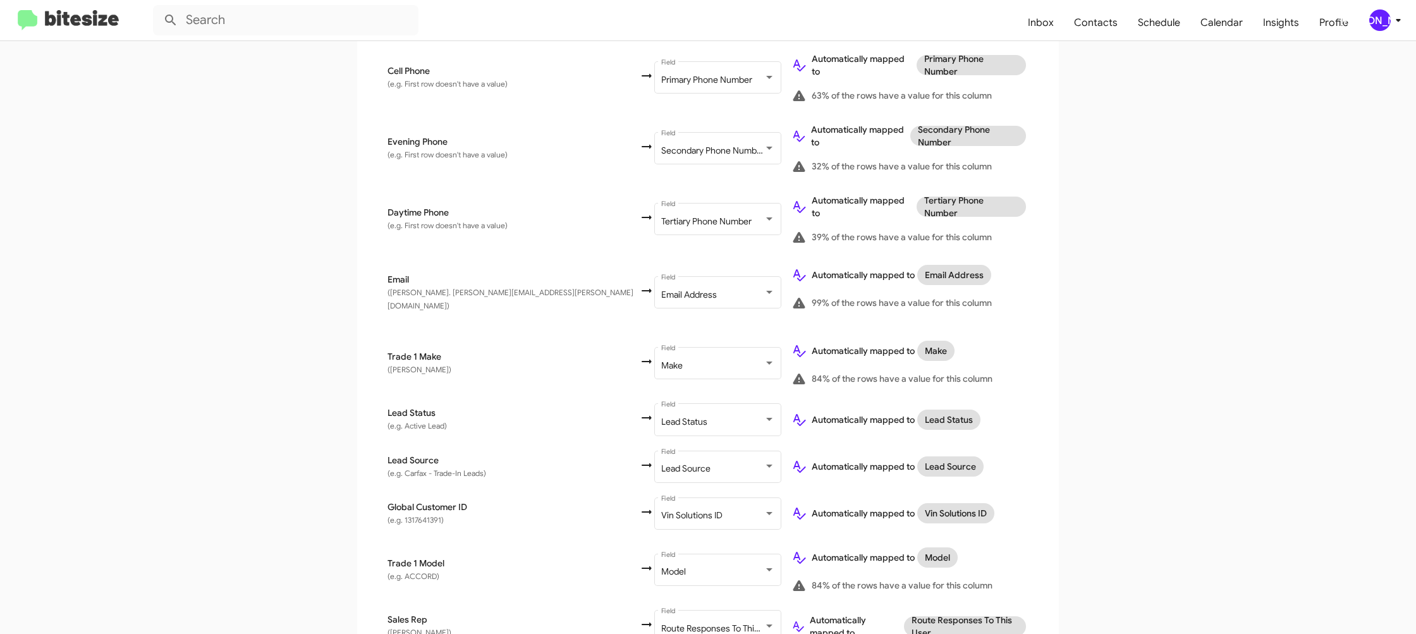
scroll to position [498, 0]
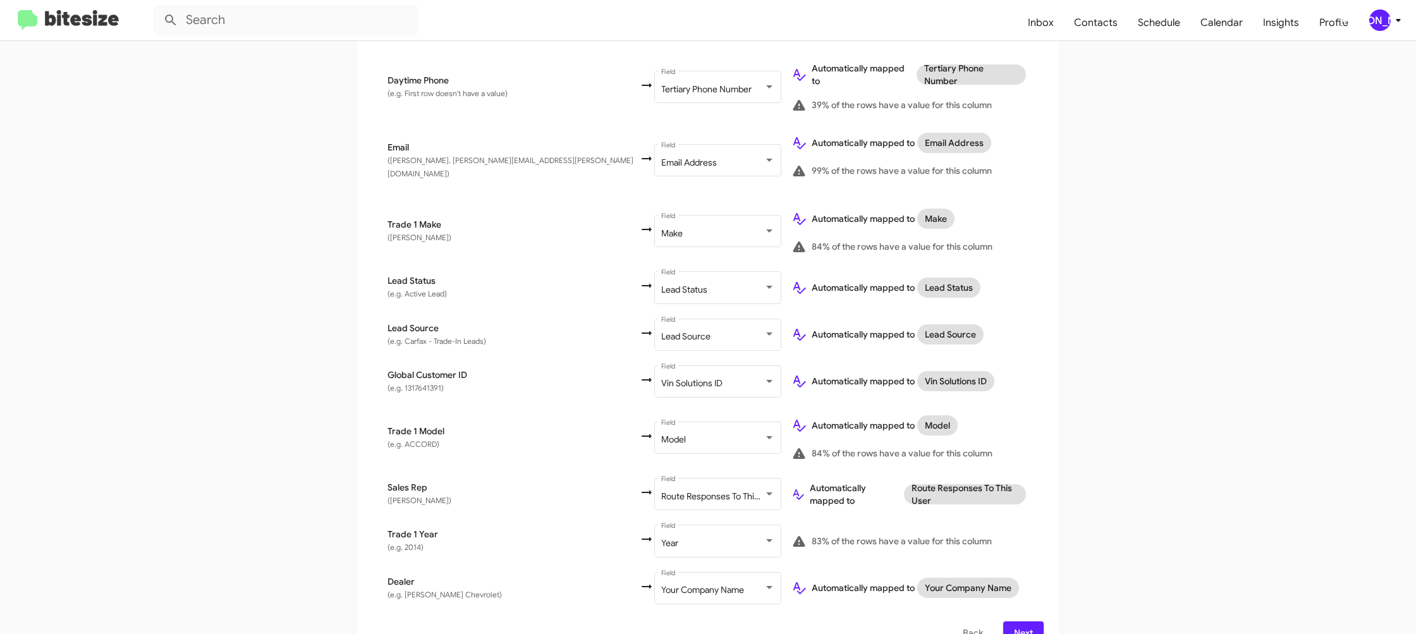
click at [1019, 621] on span "Next" at bounding box center [1023, 632] width 20 height 23
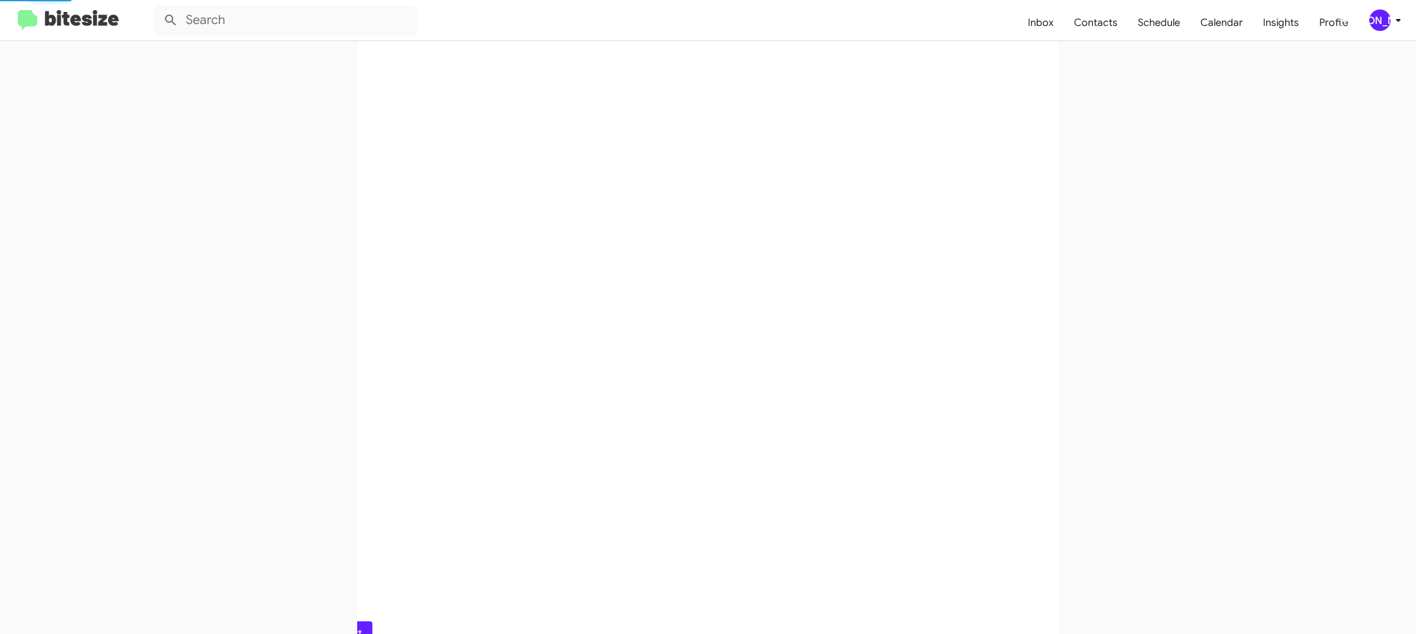
scroll to position [0, 0]
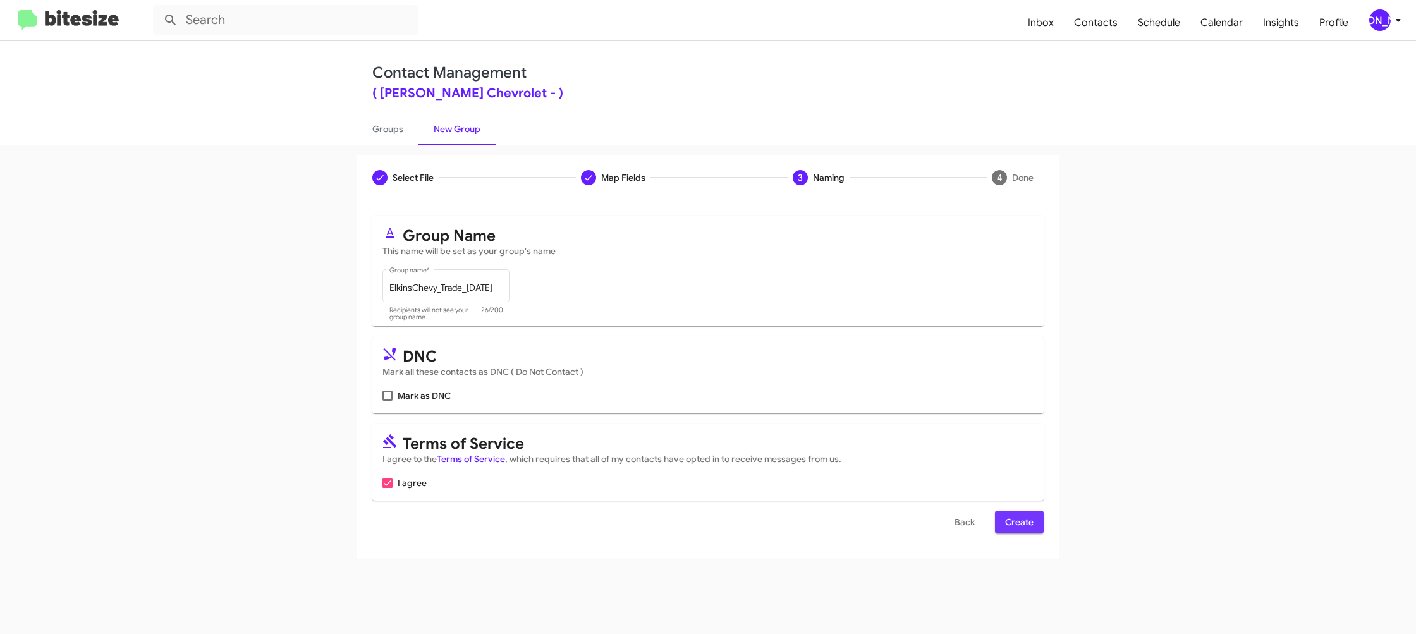
drag, startPoint x: 1028, startPoint y: 520, endPoint x: 1003, endPoint y: 503, distance: 30.5
click at [1028, 520] on span "Create" at bounding box center [1019, 522] width 28 height 23
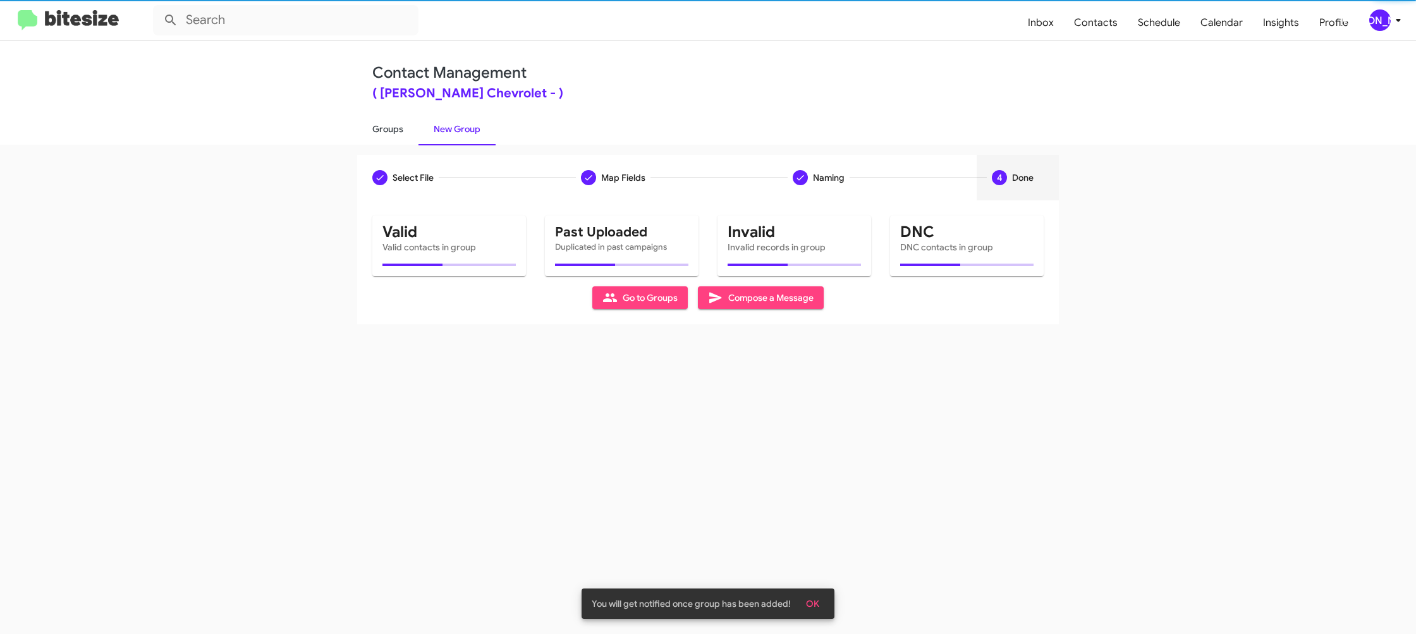
click at [386, 135] on link "Groups" at bounding box center [387, 129] width 61 height 33
type input "in:groups"
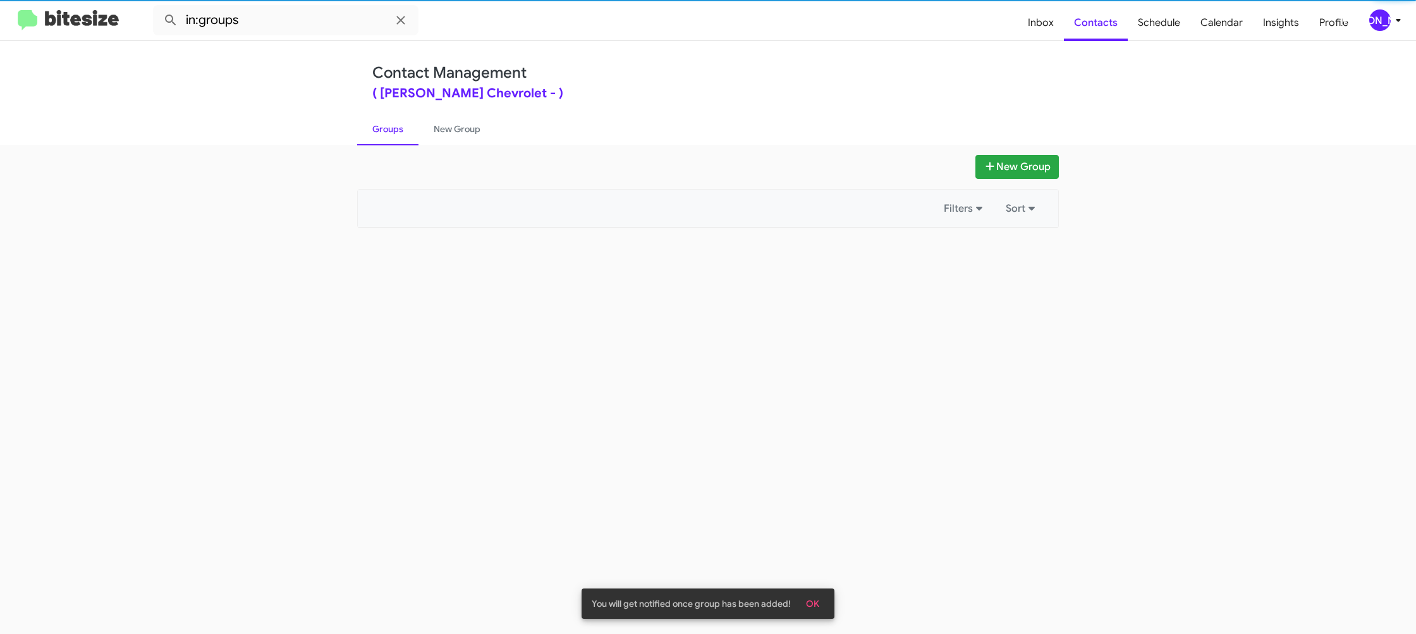
click at [386, 135] on link "Groups" at bounding box center [387, 129] width 61 height 33
drag, startPoint x: 386, startPoint y: 135, endPoint x: 338, endPoint y: 141, distance: 48.4
click at [386, 135] on link "Groups" at bounding box center [387, 129] width 61 height 33
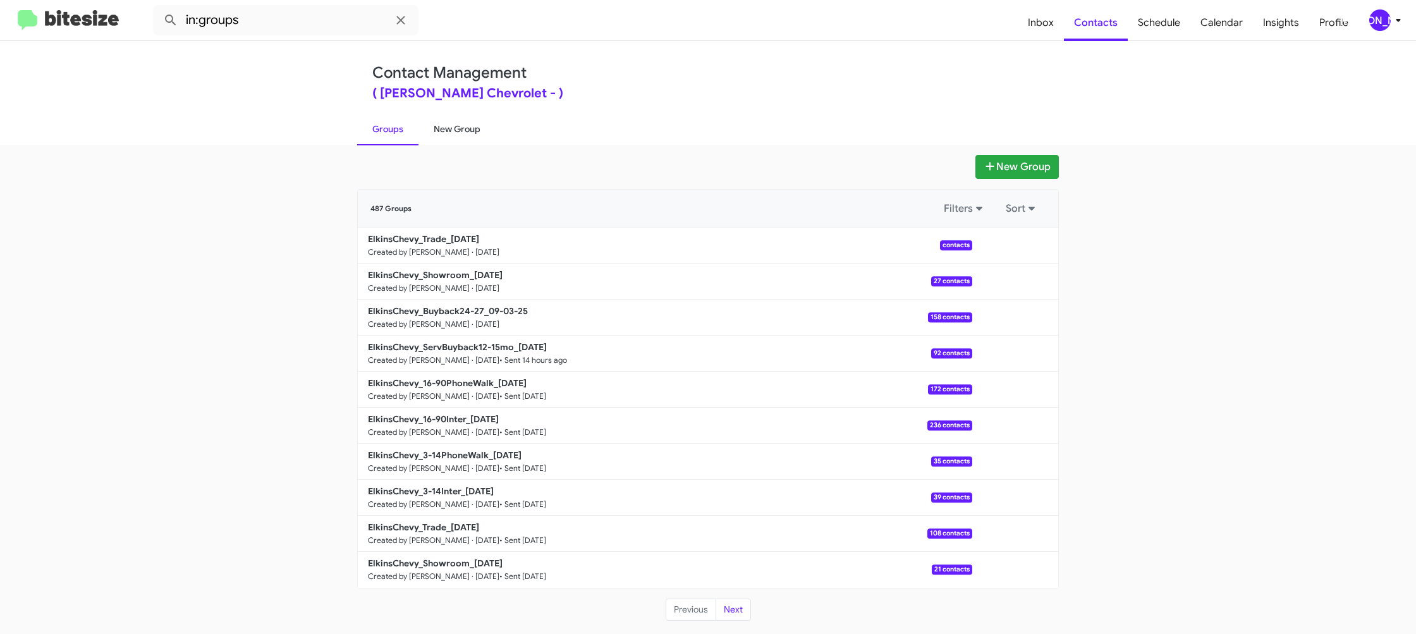
click at [456, 115] on link "New Group" at bounding box center [456, 129] width 77 height 33
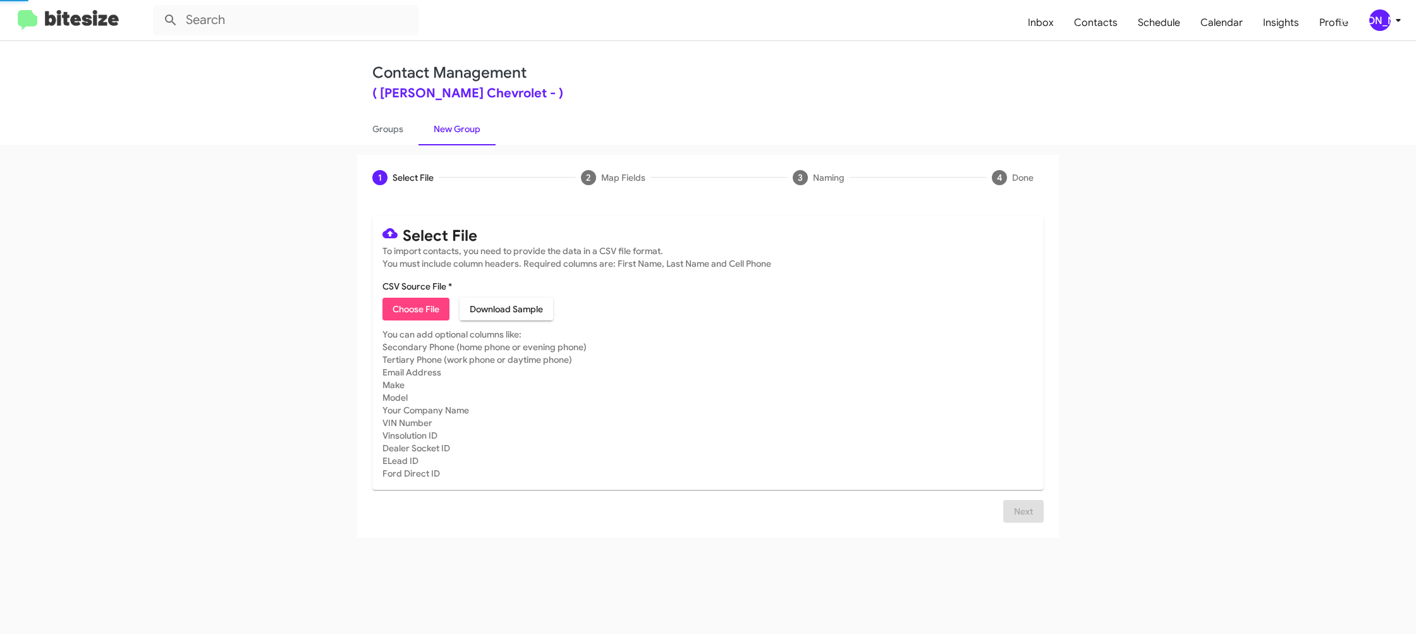
click at [461, 122] on link "New Group" at bounding box center [456, 129] width 77 height 33
click at [386, 126] on link "Groups" at bounding box center [387, 129] width 61 height 33
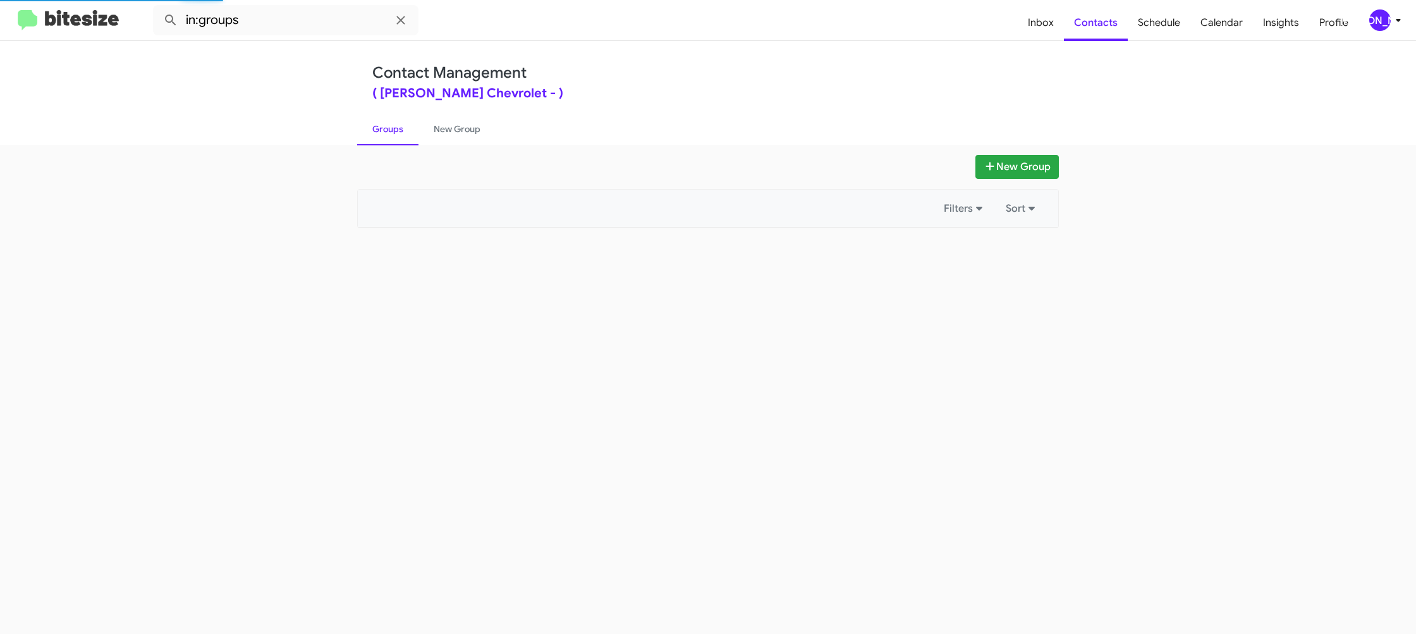
drag, startPoint x: 386, startPoint y: 126, endPoint x: 322, endPoint y: 62, distance: 89.8
click at [385, 123] on link "Groups" at bounding box center [387, 129] width 61 height 33
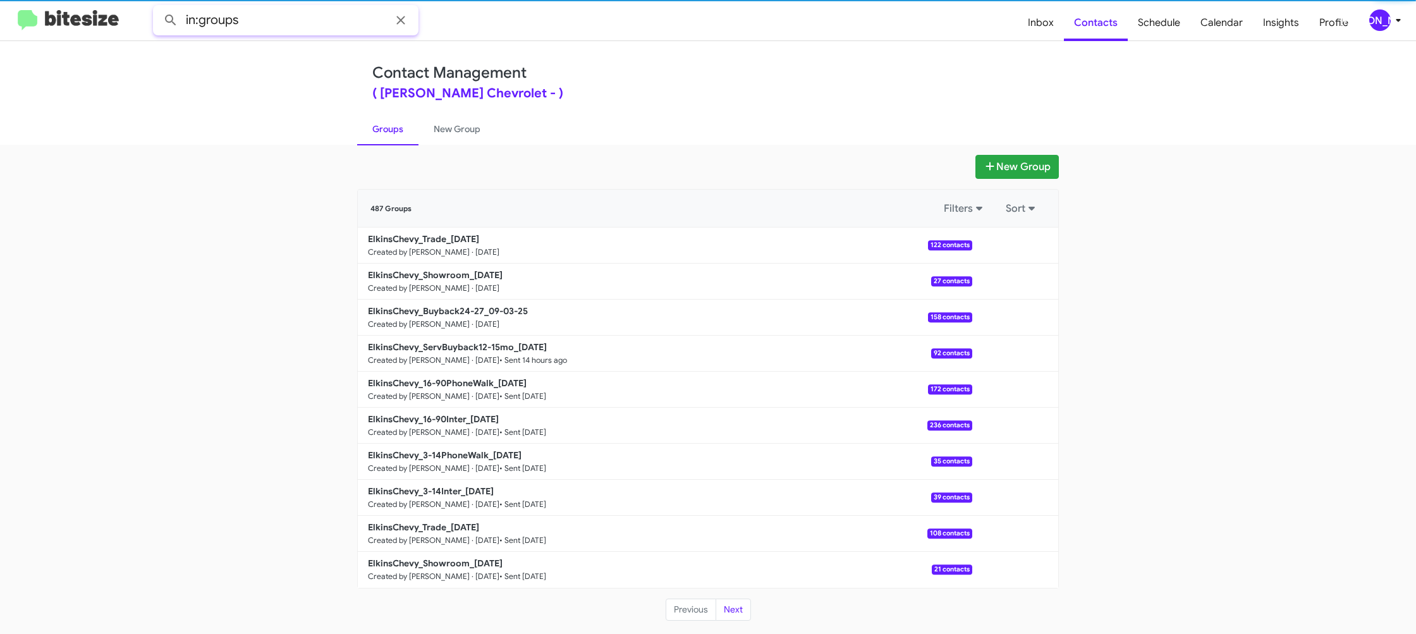
click at [302, 21] on input "in:groups" at bounding box center [285, 20] width 265 height 30
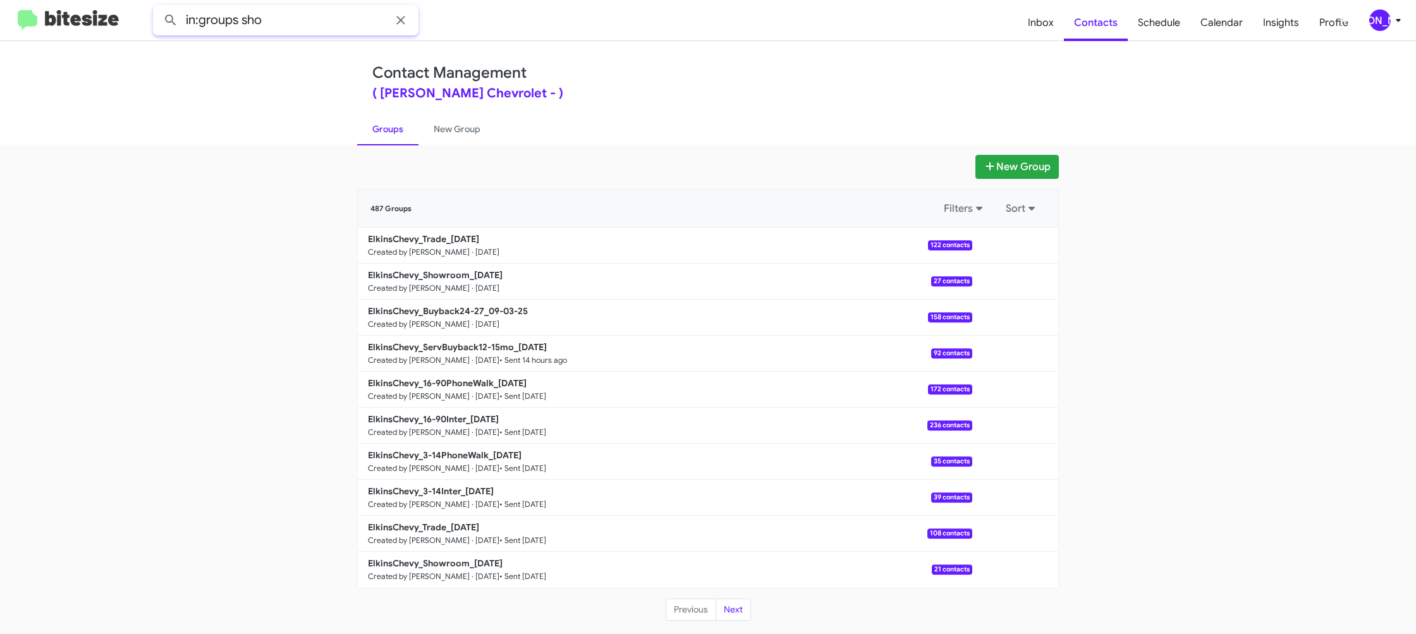
click at [158, 8] on button at bounding box center [170, 20] width 25 height 25
type input "in:groups trade"
click at [158, 8] on button at bounding box center [170, 20] width 25 height 25
click at [437, 135] on link "New Group" at bounding box center [456, 129] width 77 height 33
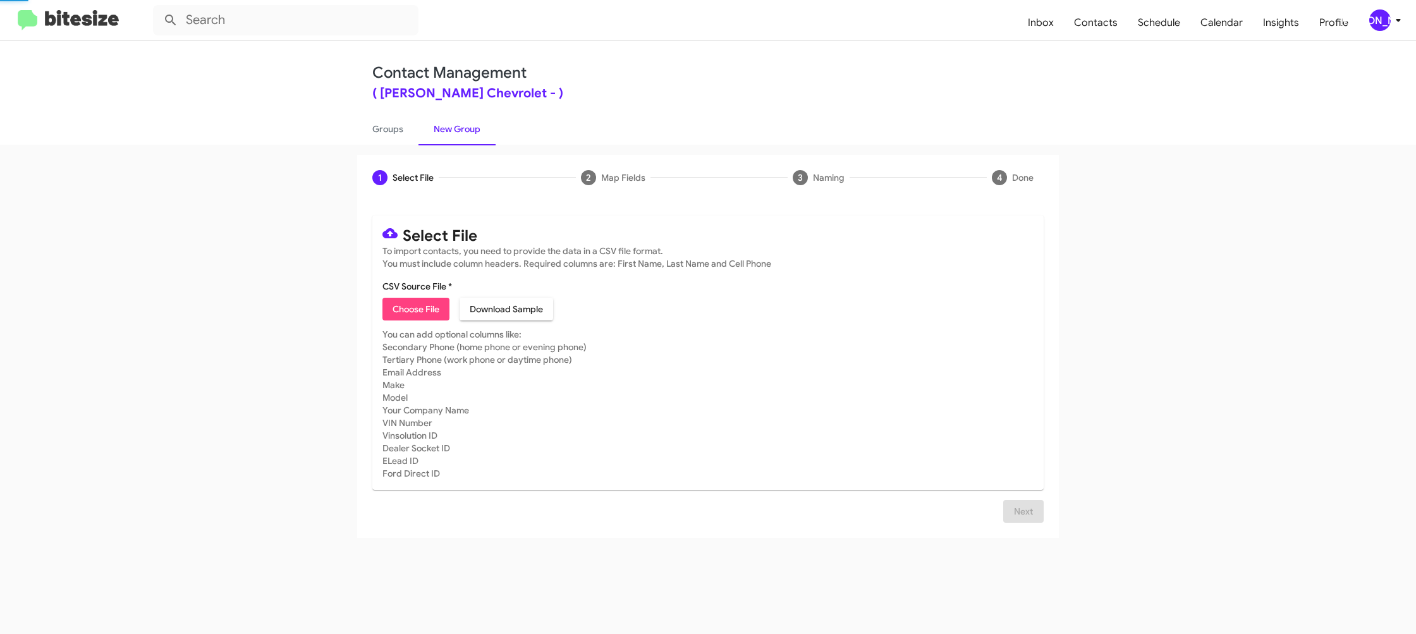
click at [437, 135] on link "New Group" at bounding box center [456, 129] width 77 height 33
click at [402, 140] on link "Groups" at bounding box center [387, 129] width 61 height 33
type input "in:groups"
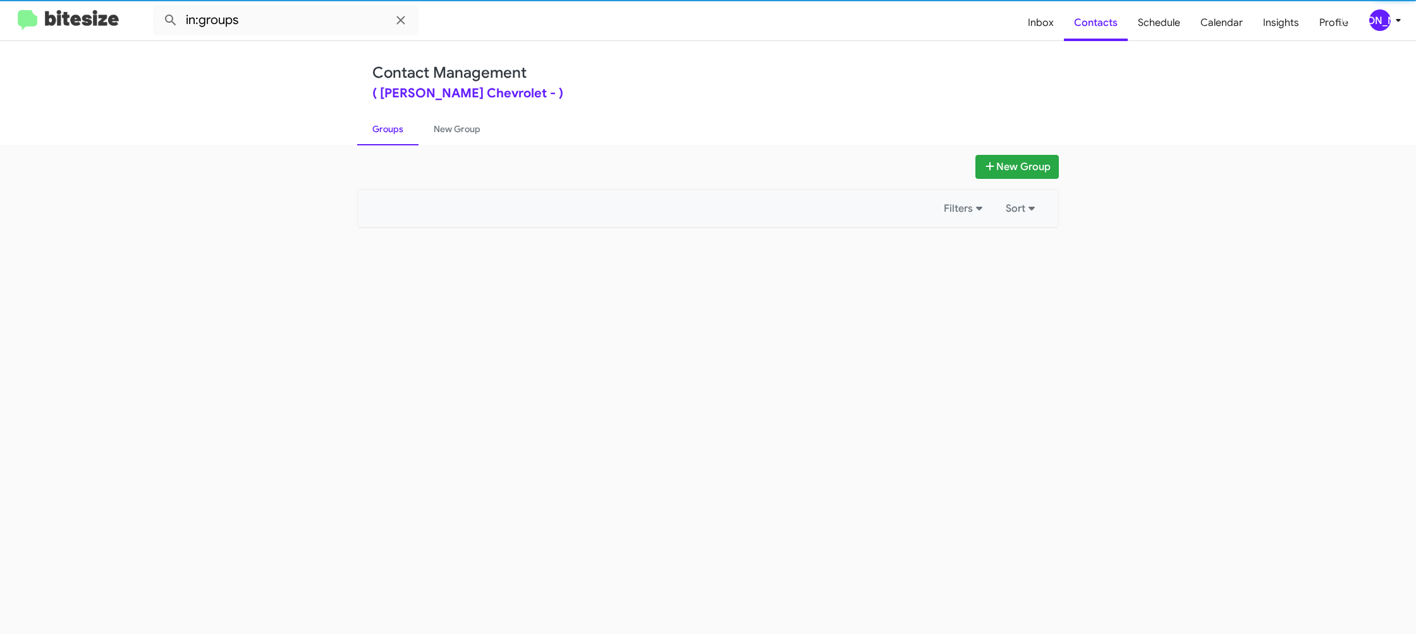
click at [402, 140] on link "Groups" at bounding box center [387, 129] width 61 height 33
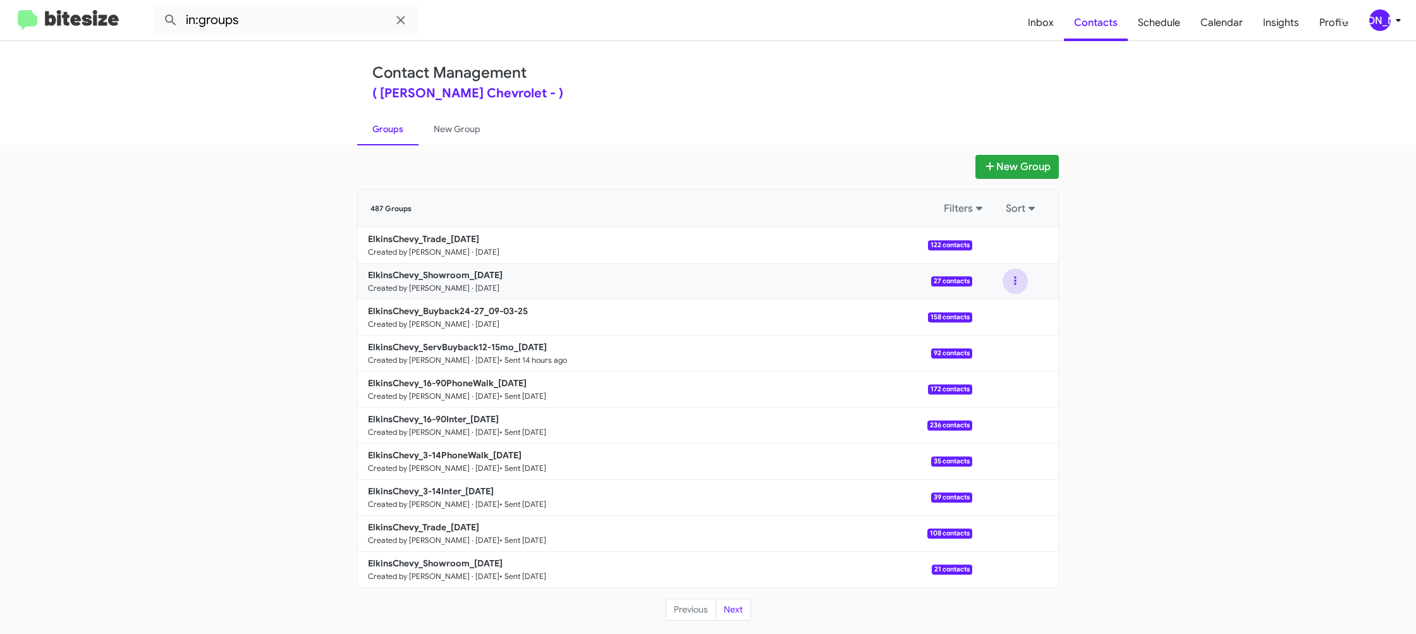
click at [1013, 291] on button at bounding box center [1015, 281] width 25 height 25
click at [1003, 302] on button "View contacts" at bounding box center [977, 315] width 101 height 30
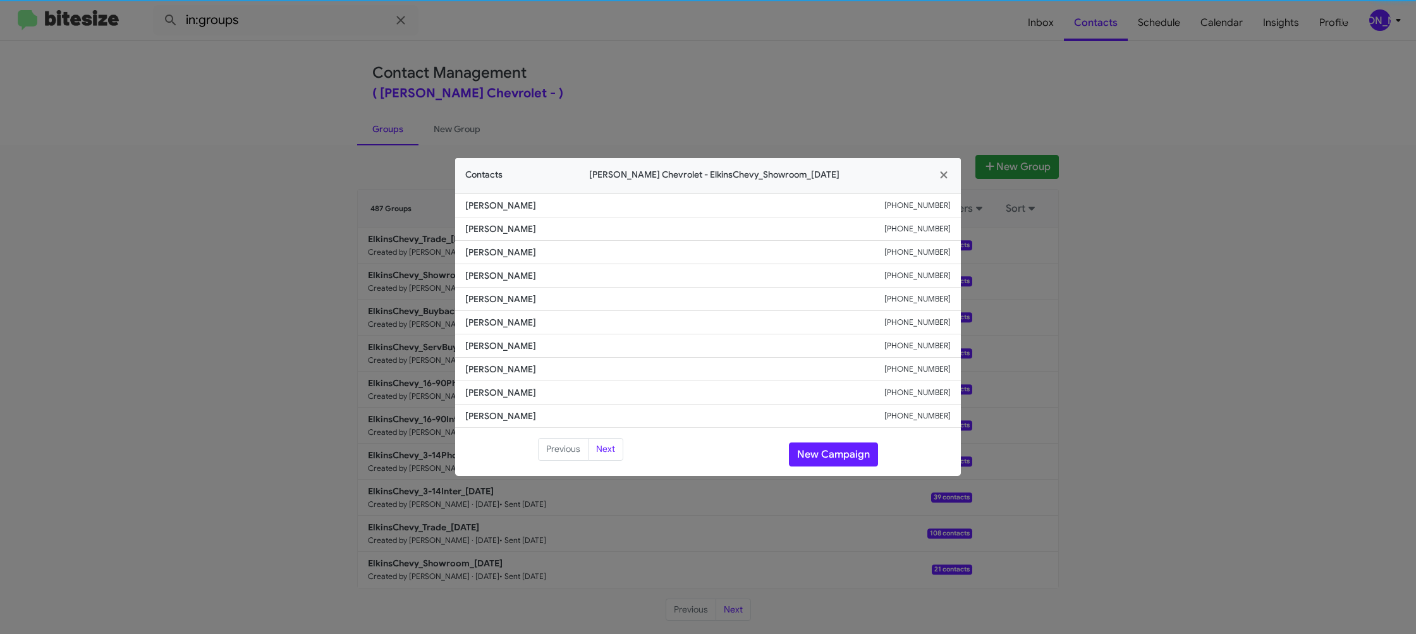
click at [479, 317] on span "[PERSON_NAME]" at bounding box center [674, 322] width 419 height 13
copy span "[PERSON_NAME]"
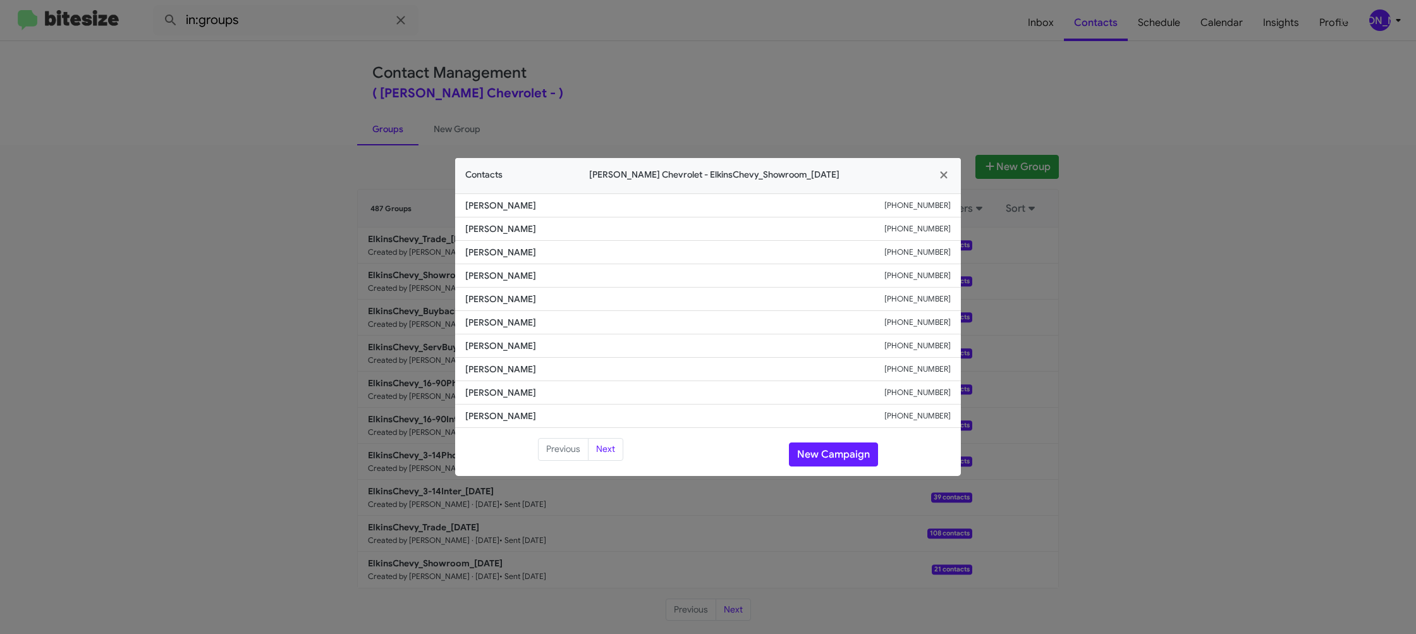
drag, startPoint x: 825, startPoint y: 78, endPoint x: 932, endPoint y: 134, distance: 121.0
click at [825, 78] on modal-container "Contacts [PERSON_NAME] Chevrolet - ElkinsChevy_Showroom_[DATE] [PERSON_NAME] [P…" at bounding box center [708, 317] width 1416 height 634
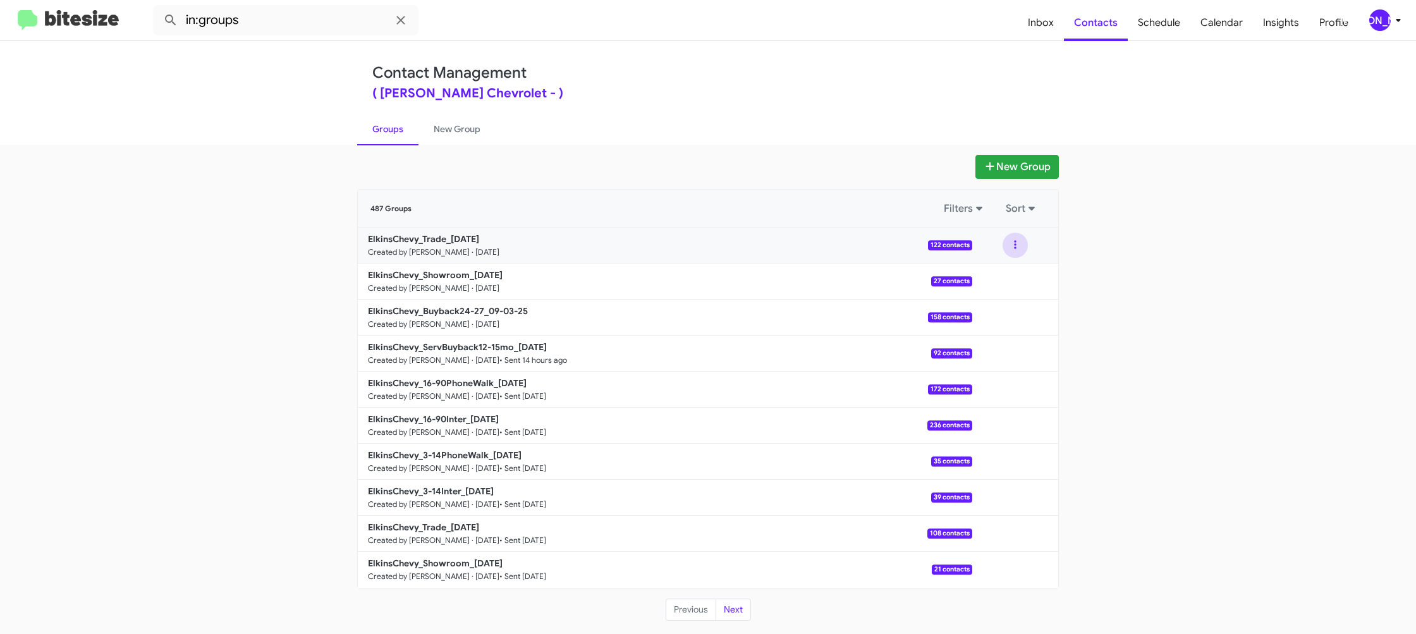
drag, startPoint x: 1015, startPoint y: 245, endPoint x: 1021, endPoint y: 253, distance: 9.5
click at [1017, 248] on button at bounding box center [1015, 245] width 25 height 25
click at [1004, 281] on button "View contacts" at bounding box center [977, 279] width 101 height 30
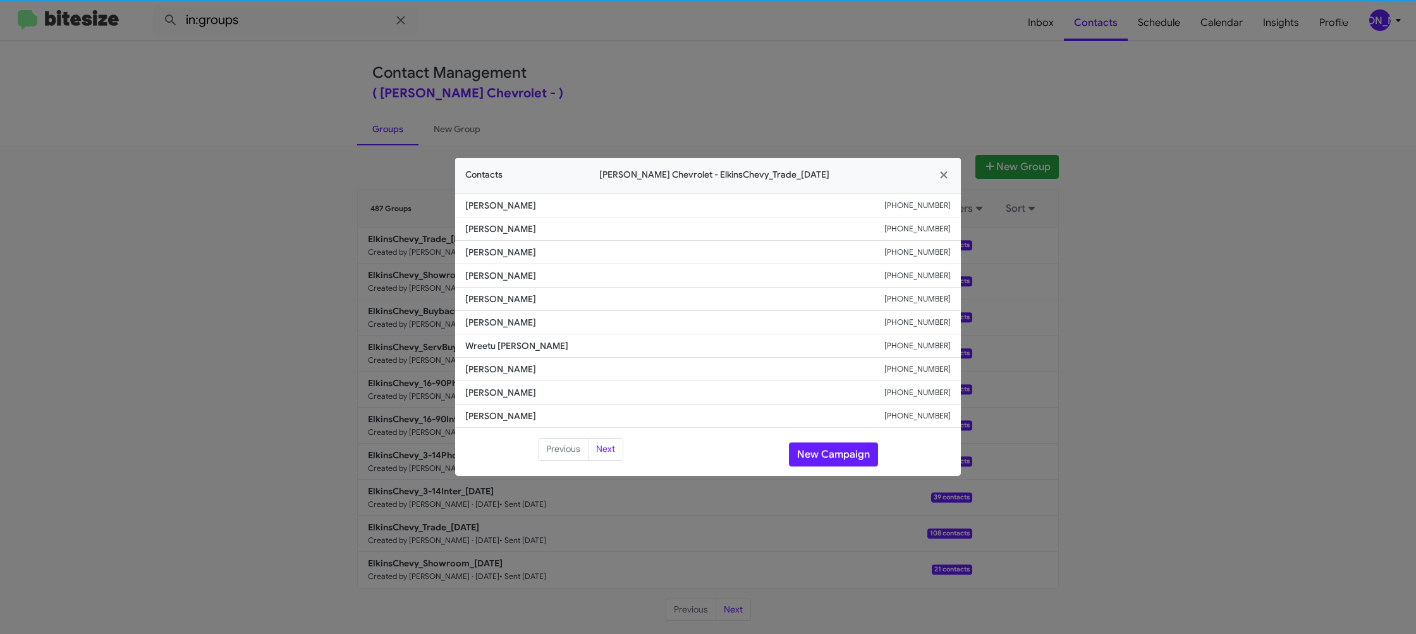
click at [501, 303] on span "[PERSON_NAME]" at bounding box center [674, 299] width 419 height 13
copy span "[PERSON_NAME]"
click at [494, 314] on li "[PERSON_NAME] [PHONE_NUMBER]" at bounding box center [708, 322] width 506 height 23
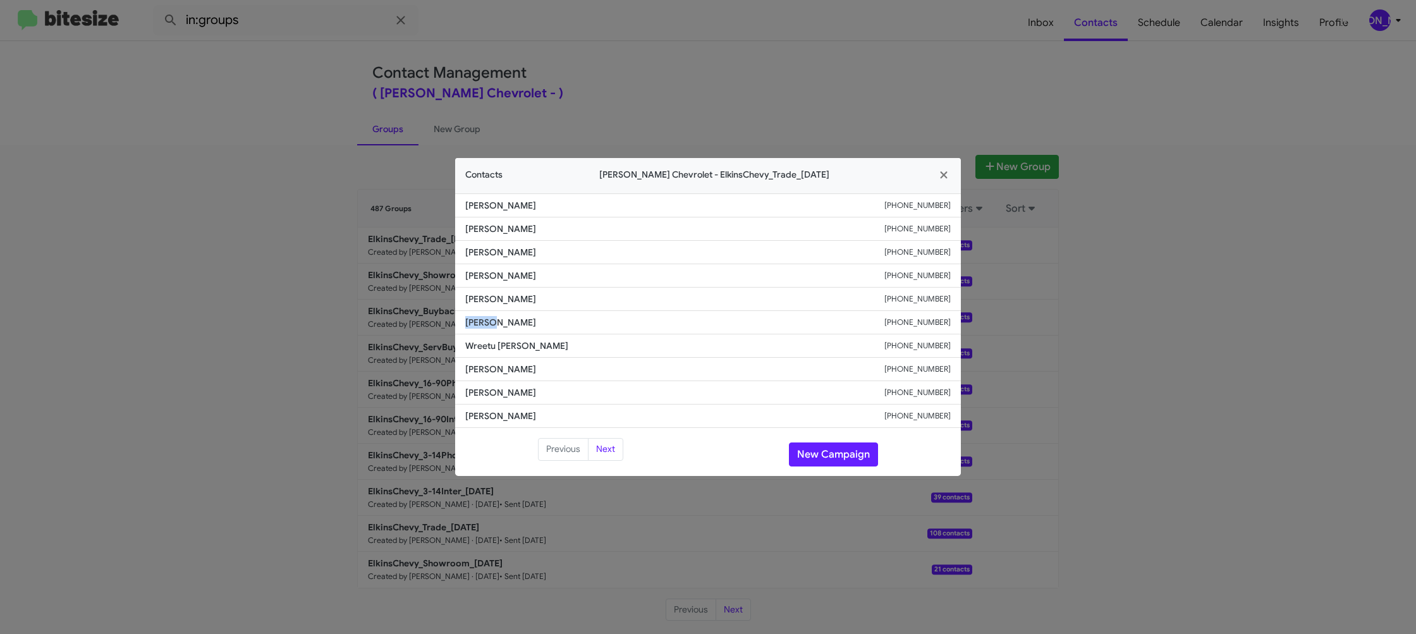
click at [494, 314] on li "[PERSON_NAME] [PHONE_NUMBER]" at bounding box center [708, 322] width 506 height 23
copy span "[PERSON_NAME]"
drag, startPoint x: 310, startPoint y: 171, endPoint x: 352, endPoint y: 209, distance: 56.4
click at [310, 172] on modal-container "Contacts [PERSON_NAME] Chevrolet - ElkinsChevy_Trade_[DATE] [PERSON_NAME] [PHON…" at bounding box center [708, 317] width 1416 height 634
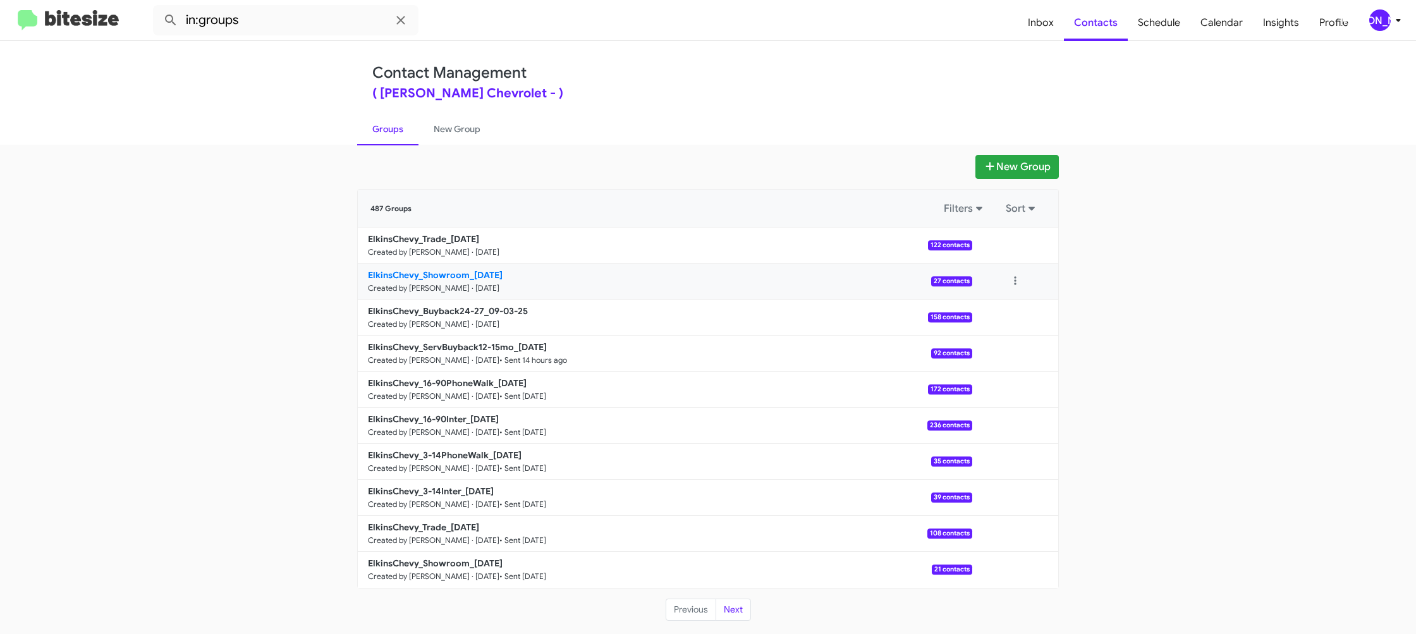
click at [450, 274] on b "ElkinsChevy_Showroom_[DATE]" at bounding box center [435, 274] width 135 height 11
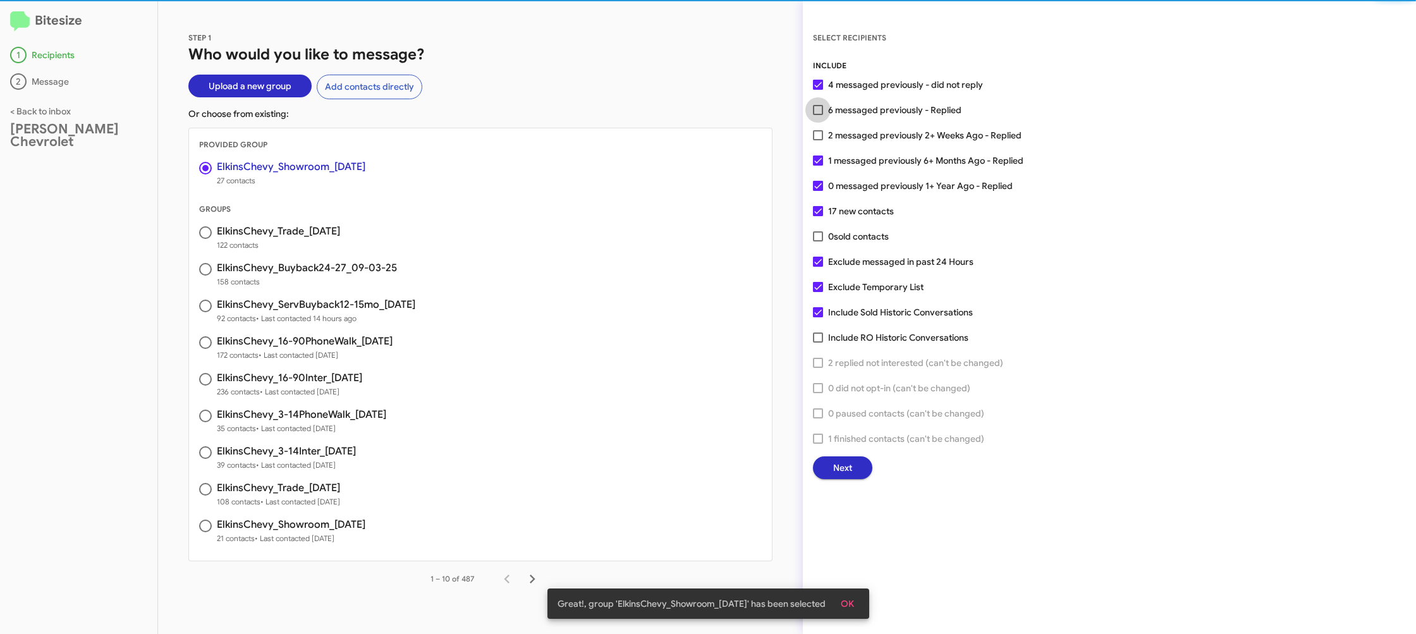
click at [848, 111] on span "6 messaged previously - Replied" at bounding box center [894, 109] width 133 height 15
click at [818, 115] on input "6 messaged previously - Replied" at bounding box center [817, 115] width 1 height 1
checkbox input "true"
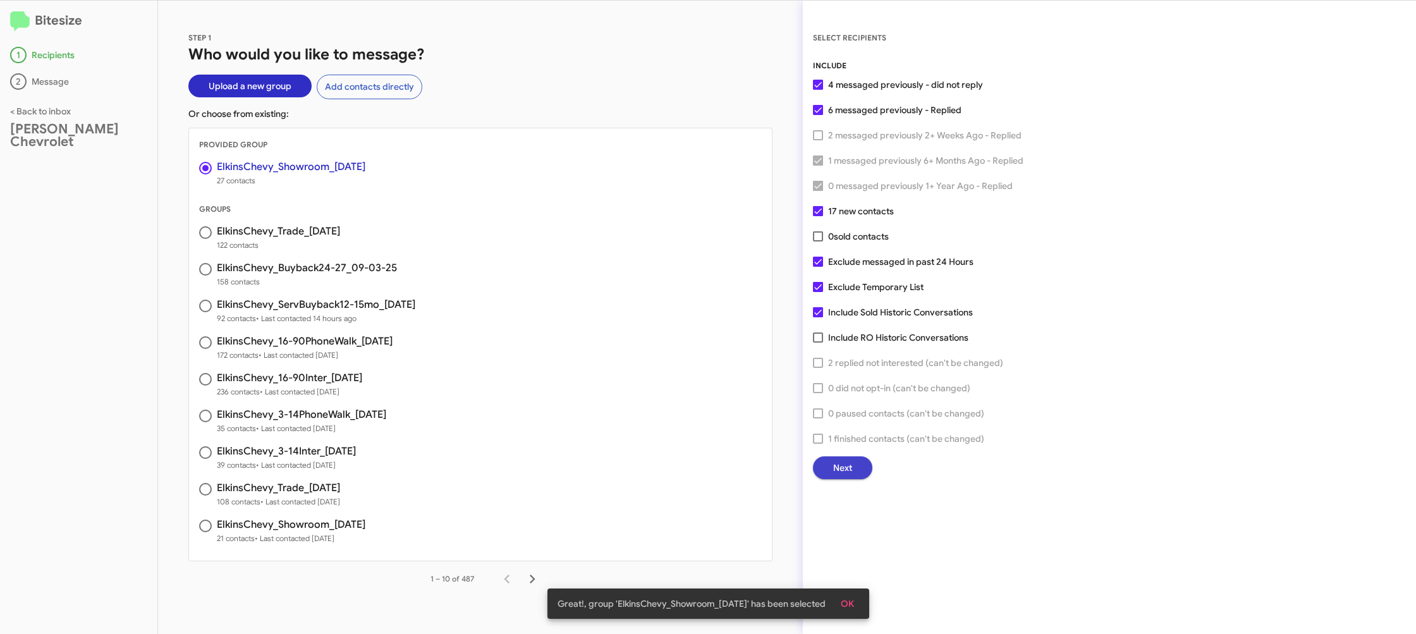
click at [815, 469] on button "Next" at bounding box center [842, 467] width 59 height 23
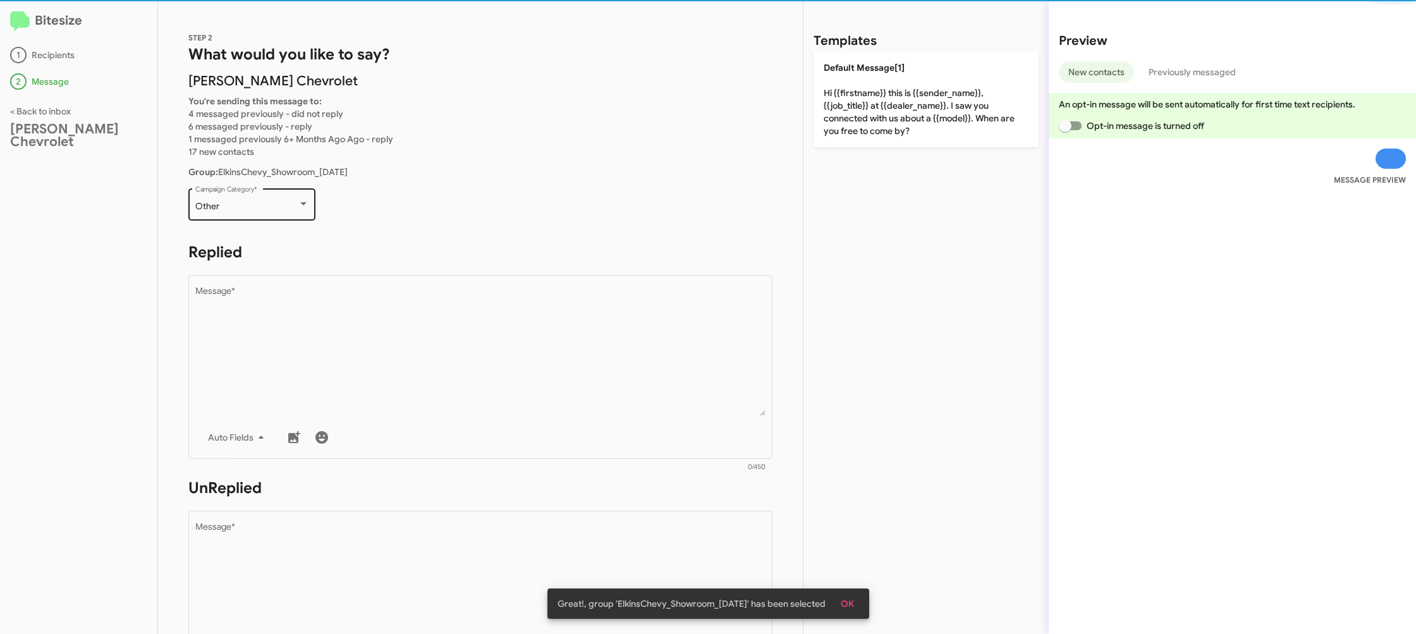
click at [254, 206] on div "Other" at bounding box center [246, 207] width 102 height 10
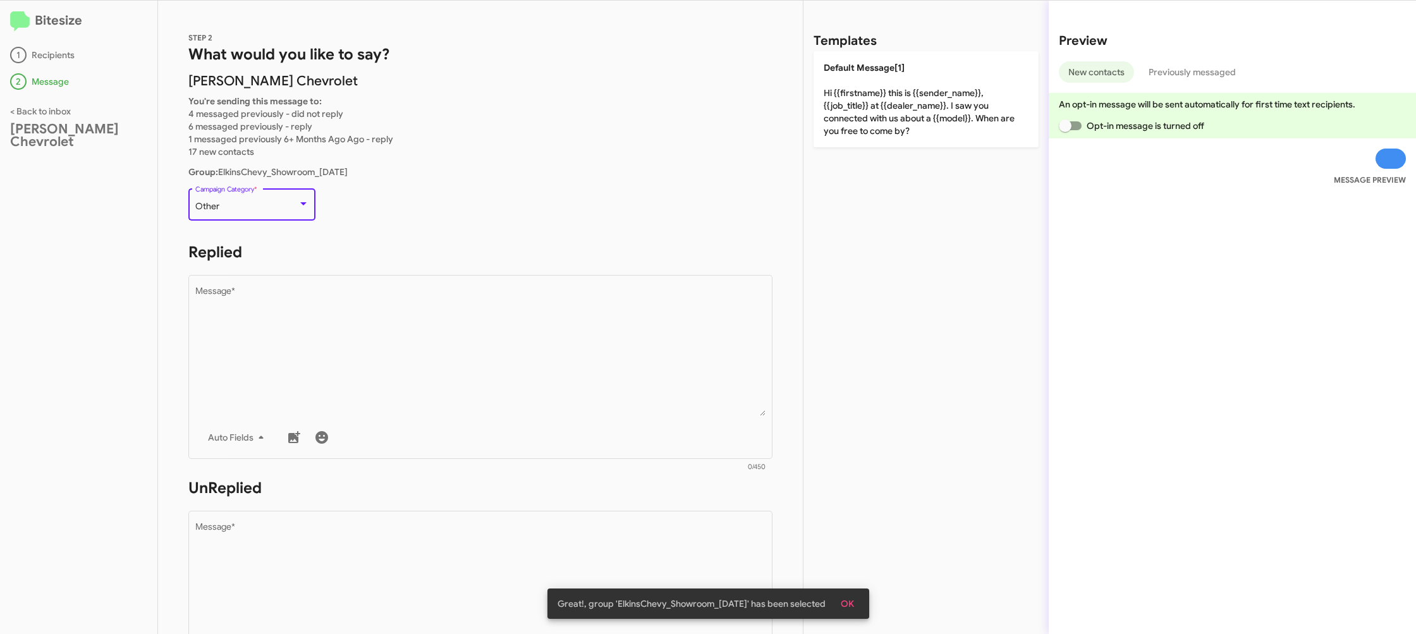
scroll to position [343, 0]
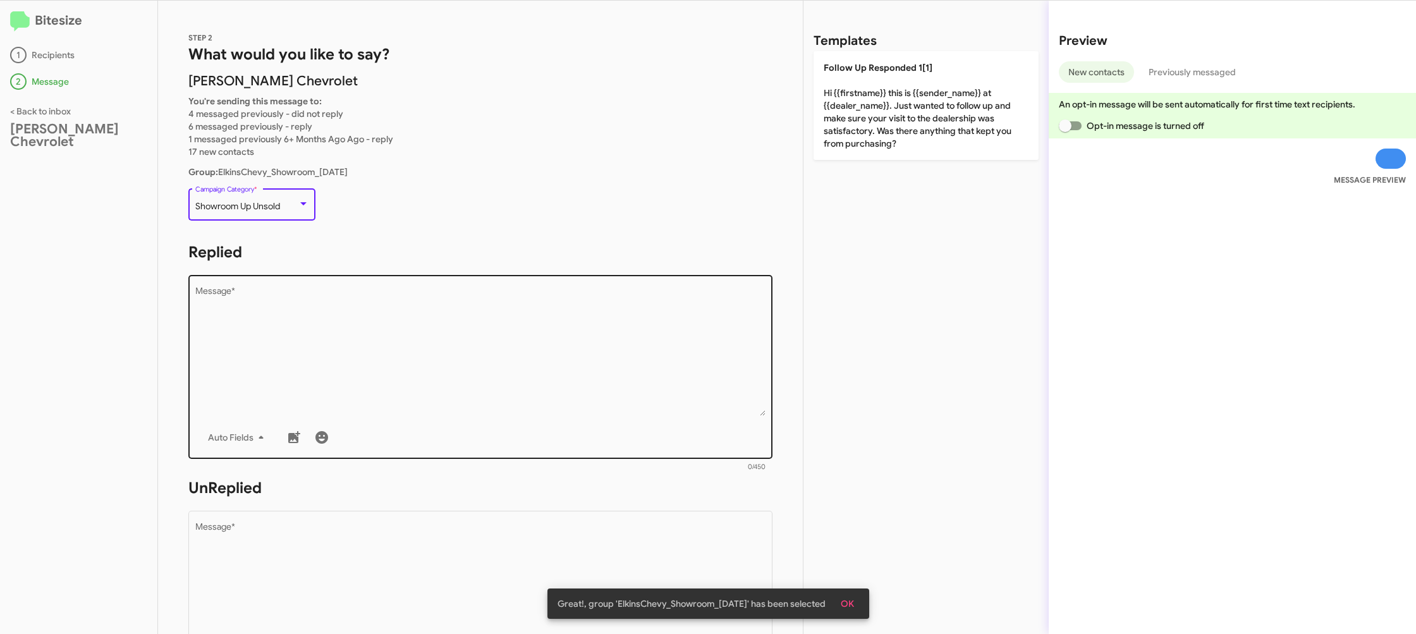
click at [374, 318] on textarea "Message *" at bounding box center [480, 351] width 571 height 129
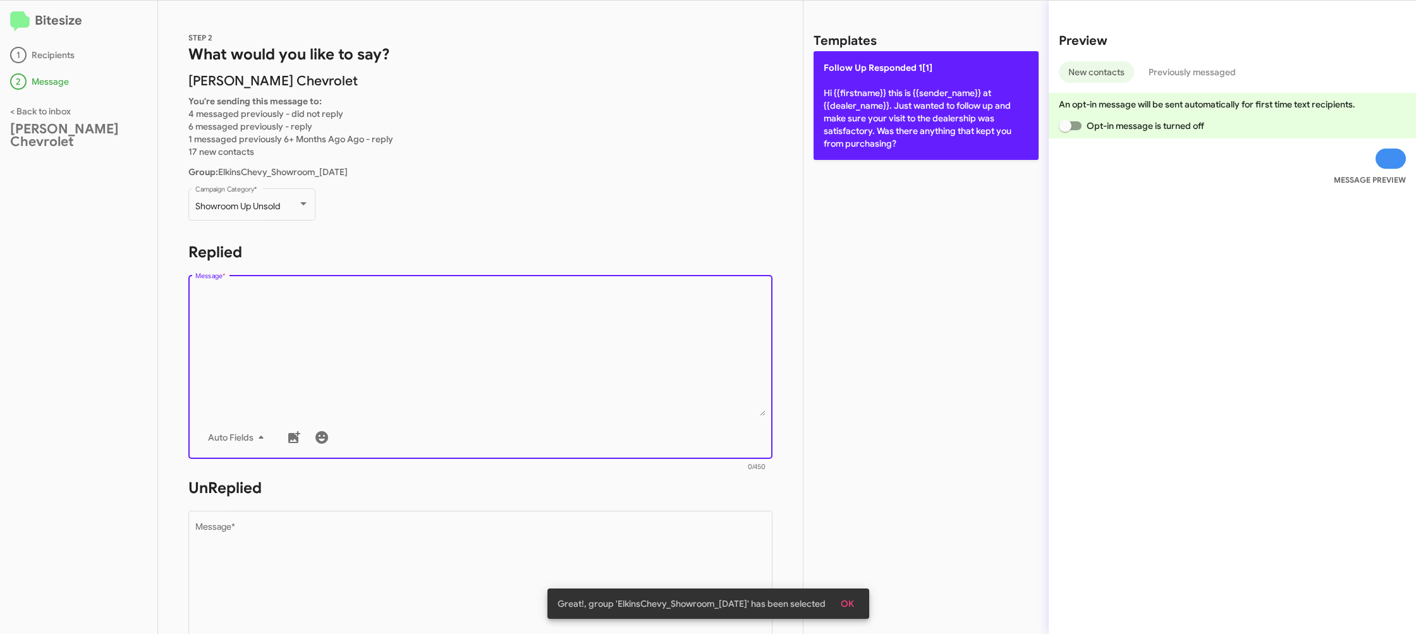
click at [840, 121] on p "Follow Up Responded 1[1] Hi {{firstname}} this is {{sender_name}} at {{dealer_n…" at bounding box center [926, 105] width 225 height 109
type textarea "Hi {{firstname}} this is {{sender_name}} at {{dealer_name}}. Just wanted to fol…"
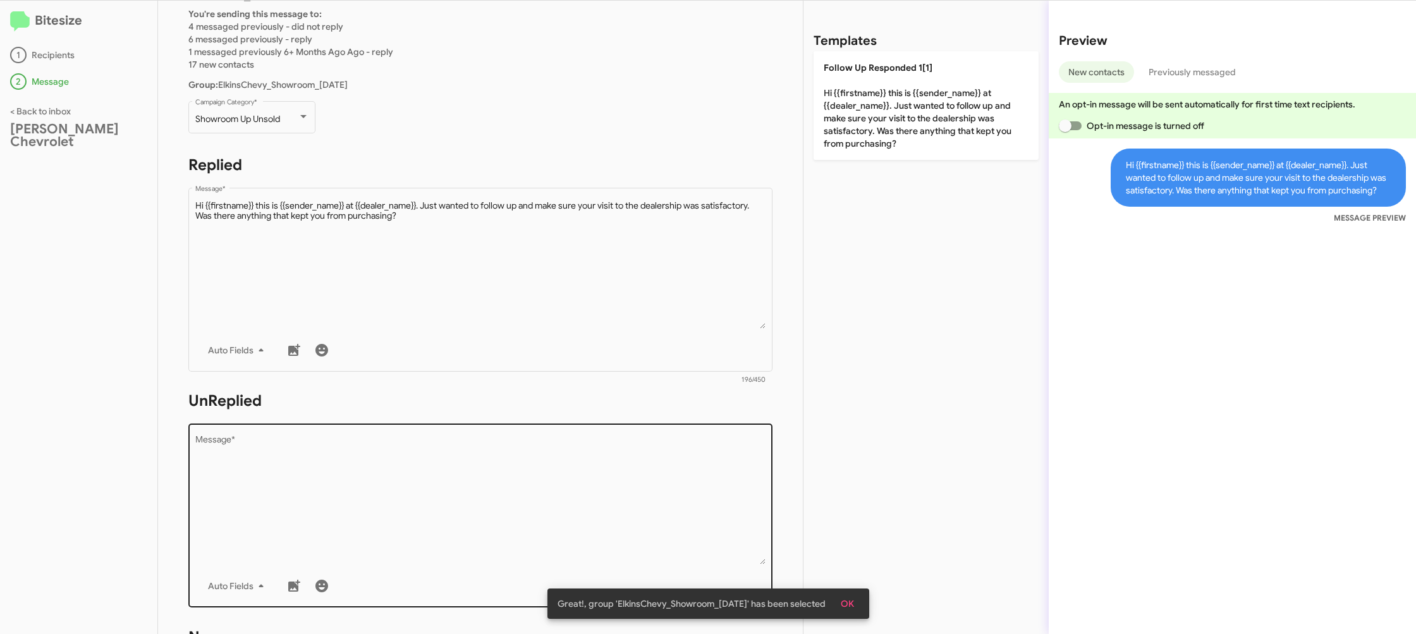
scroll to position [205, 0]
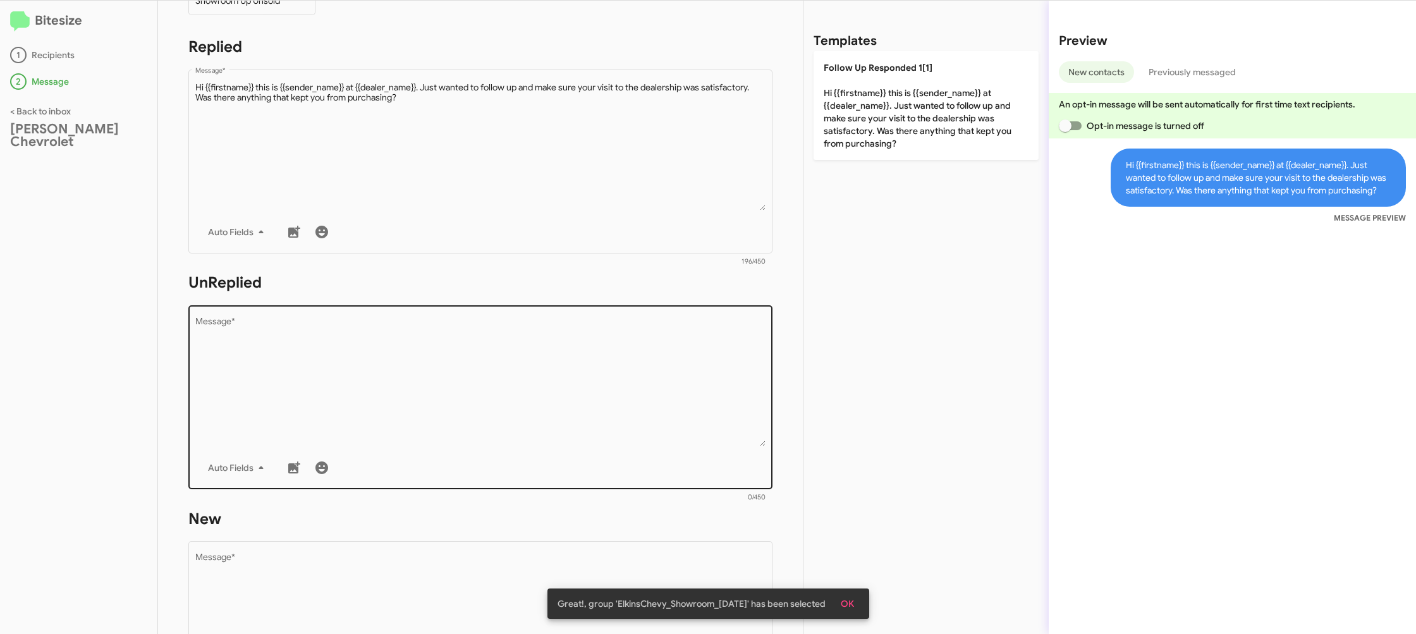
click at [670, 433] on textarea "Message *" at bounding box center [480, 381] width 571 height 129
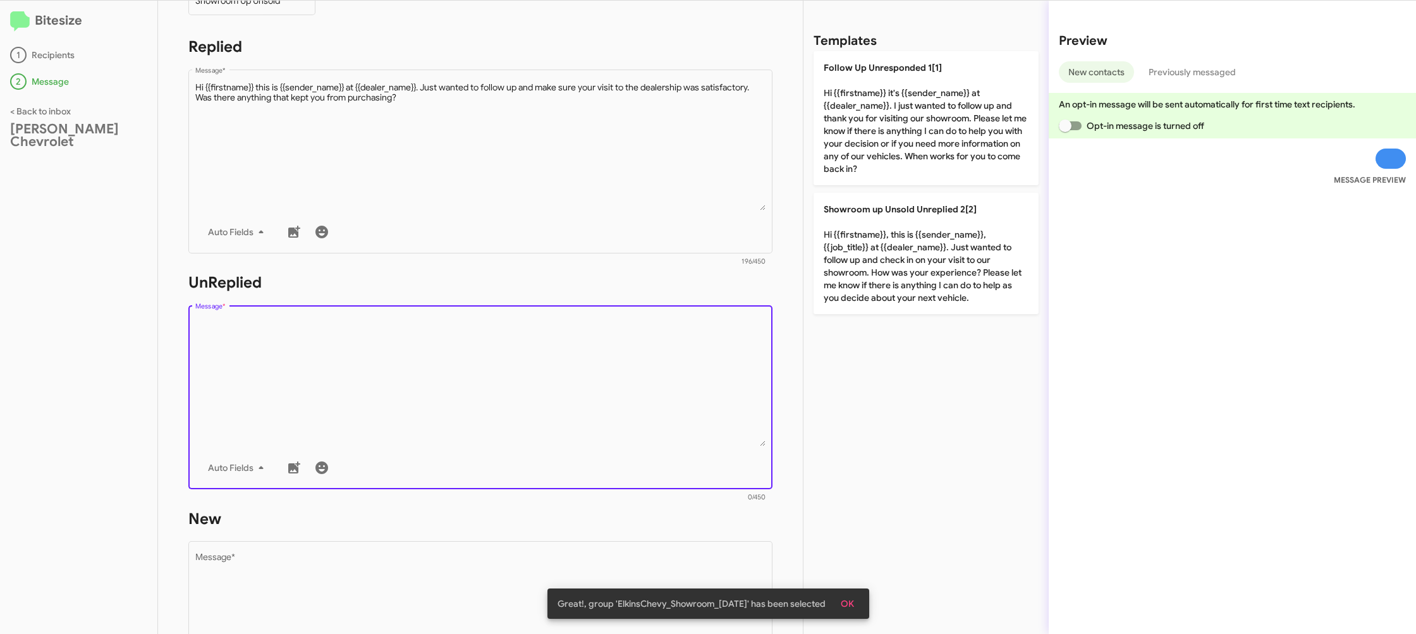
click at [670, 433] on textarea "Message *" at bounding box center [480, 381] width 571 height 129
drag, startPoint x: 670, startPoint y: 433, endPoint x: 788, endPoint y: 316, distance: 166.3
click at [698, 386] on textarea "Message *" at bounding box center [480, 381] width 571 height 129
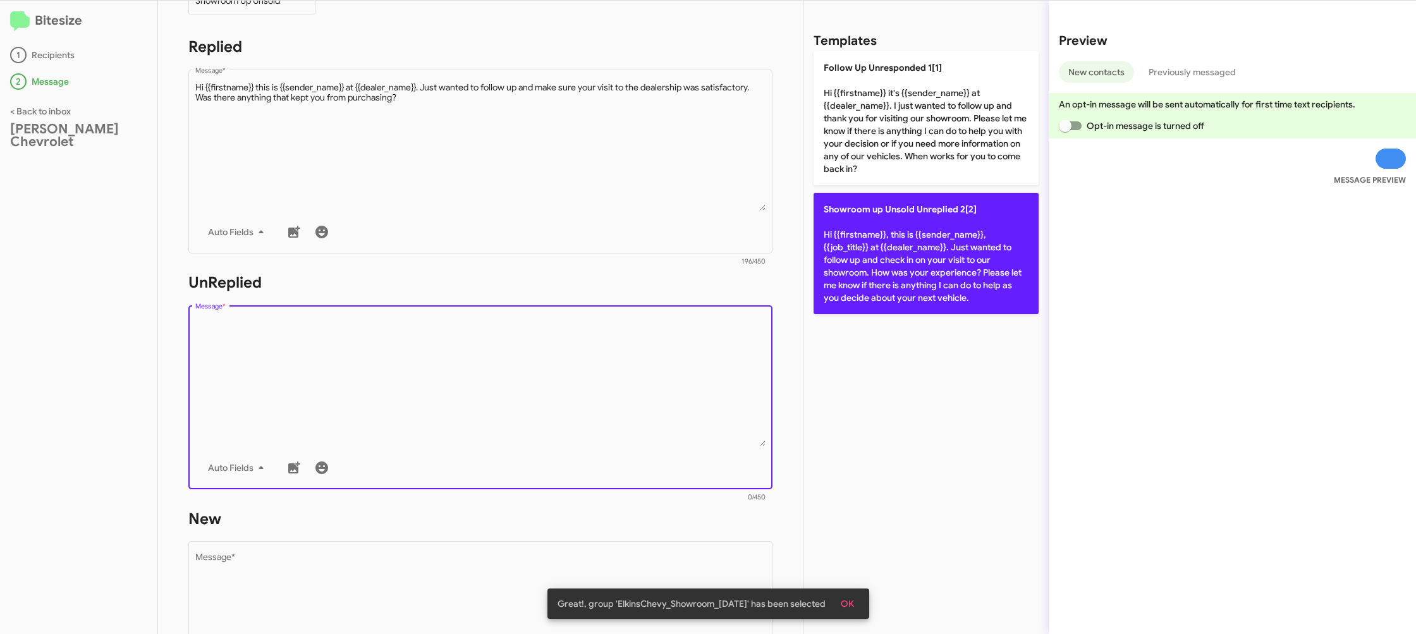
drag, startPoint x: 927, startPoint y: 232, endPoint x: 917, endPoint y: 238, distance: 12.2
click at [927, 233] on p "Showroom up Unsold Unreplied 2[2] Hi {{firstname}}, this is {{sender_name}}, {{…" at bounding box center [926, 253] width 225 height 121
type textarea "Hi {{firstname}}, this is {{sender_name}}, {{job_title}} at {{dealer_name}}. Ju…"
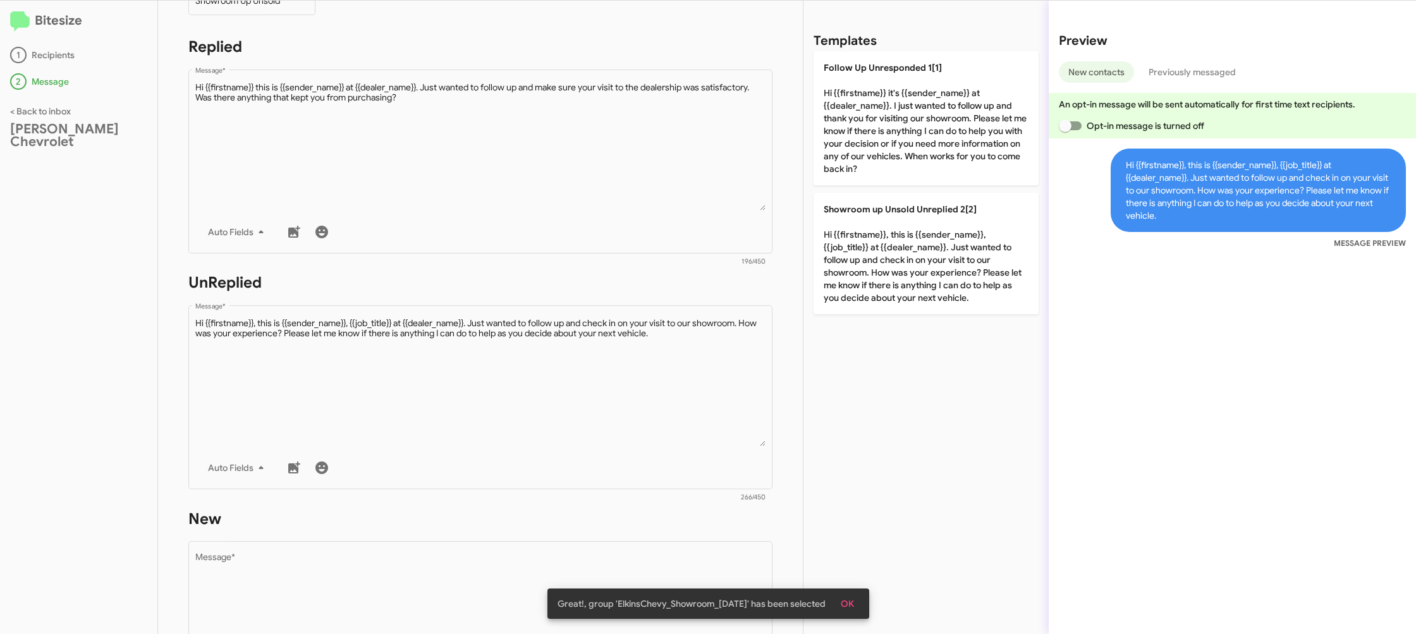
scroll to position [474, 0]
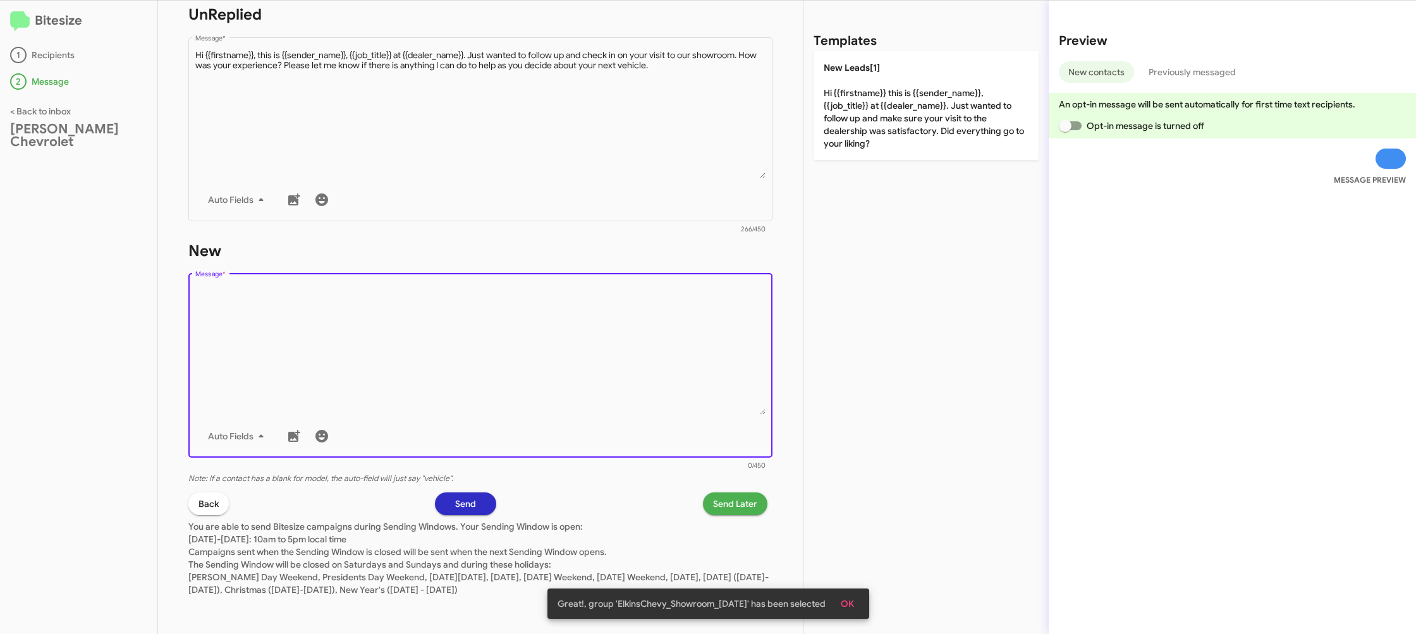
click at [636, 333] on textarea "Message *" at bounding box center [480, 350] width 571 height 129
click at [692, 272] on div "Drop image here to insert Auto Fields Message *" at bounding box center [480, 364] width 571 height 186
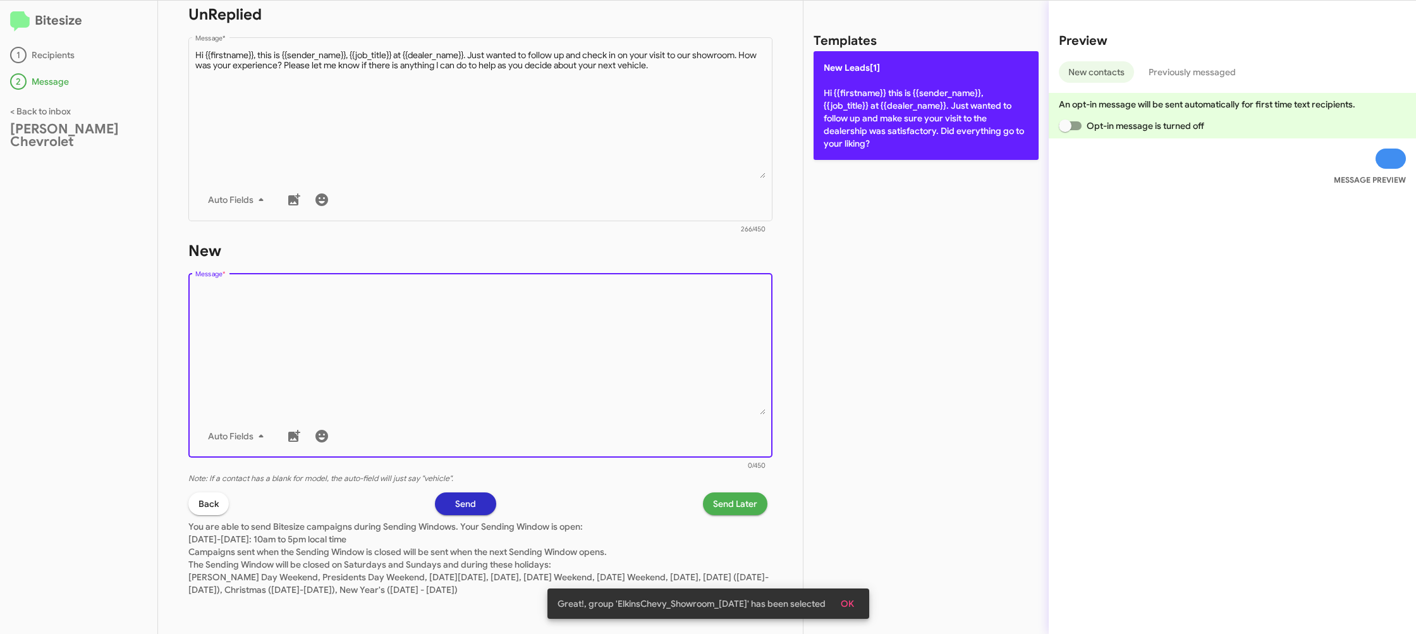
click at [886, 116] on p "New Leads[1] Hi {{firstname}} this is {{sender_name}}, {{job_title}} at {{deale…" at bounding box center [926, 105] width 225 height 109
type textarea "Hi {{firstname}} this is {{sender_name}}, {{job_title}} at {{dealer_name}}. Jus…"
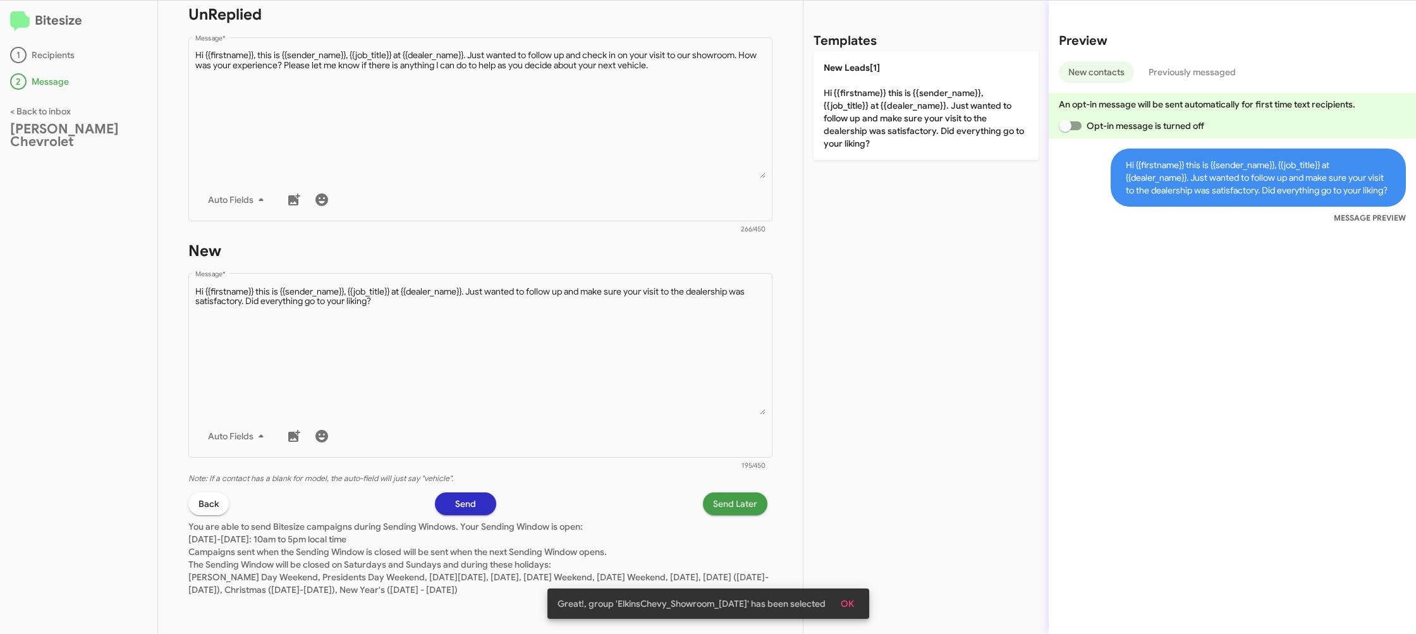
click at [735, 504] on span "Send Later" at bounding box center [735, 503] width 44 height 23
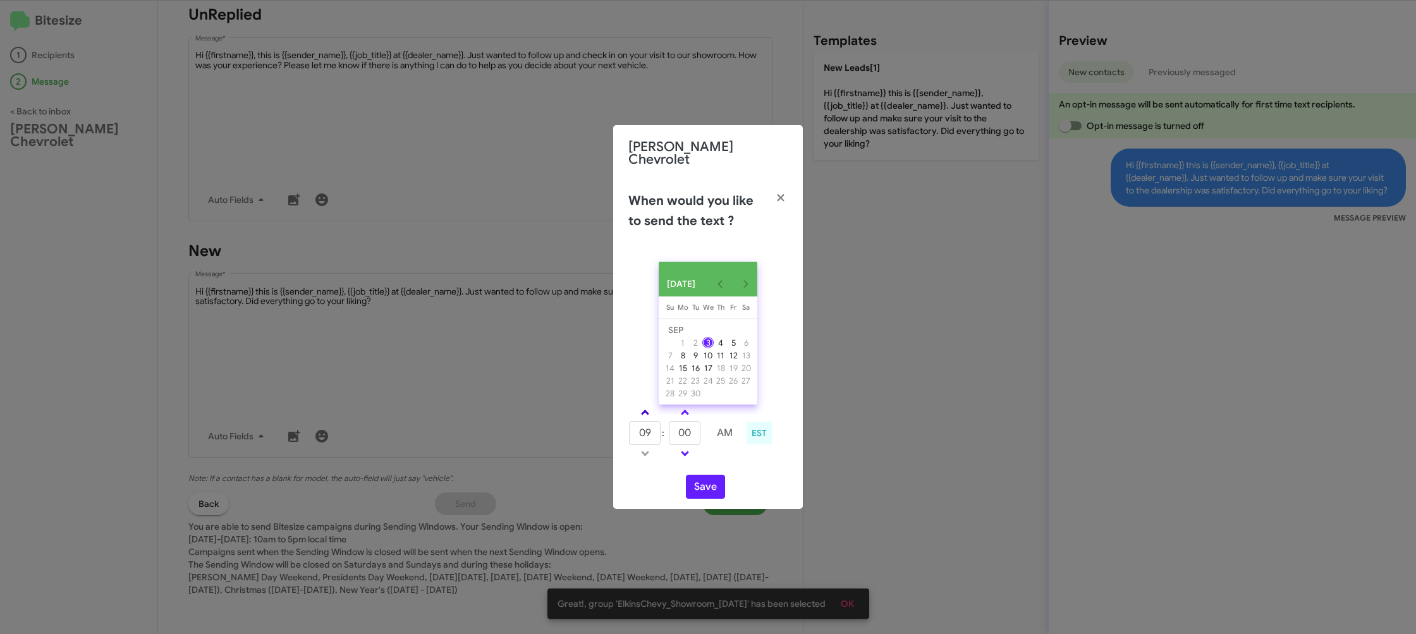
click at [649, 408] on link at bounding box center [645, 412] width 22 height 15
type input "10"
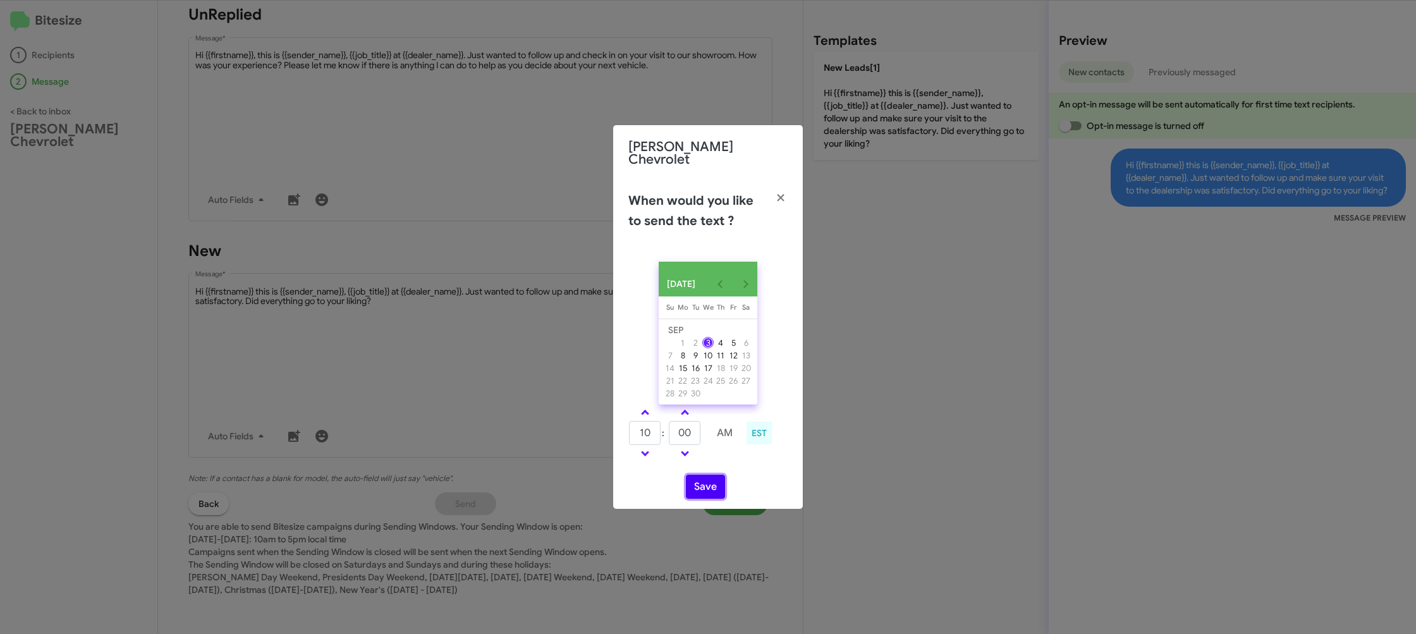
drag, startPoint x: 702, startPoint y: 484, endPoint x: 714, endPoint y: 422, distance: 63.1
click at [702, 484] on button "Save" at bounding box center [705, 487] width 39 height 24
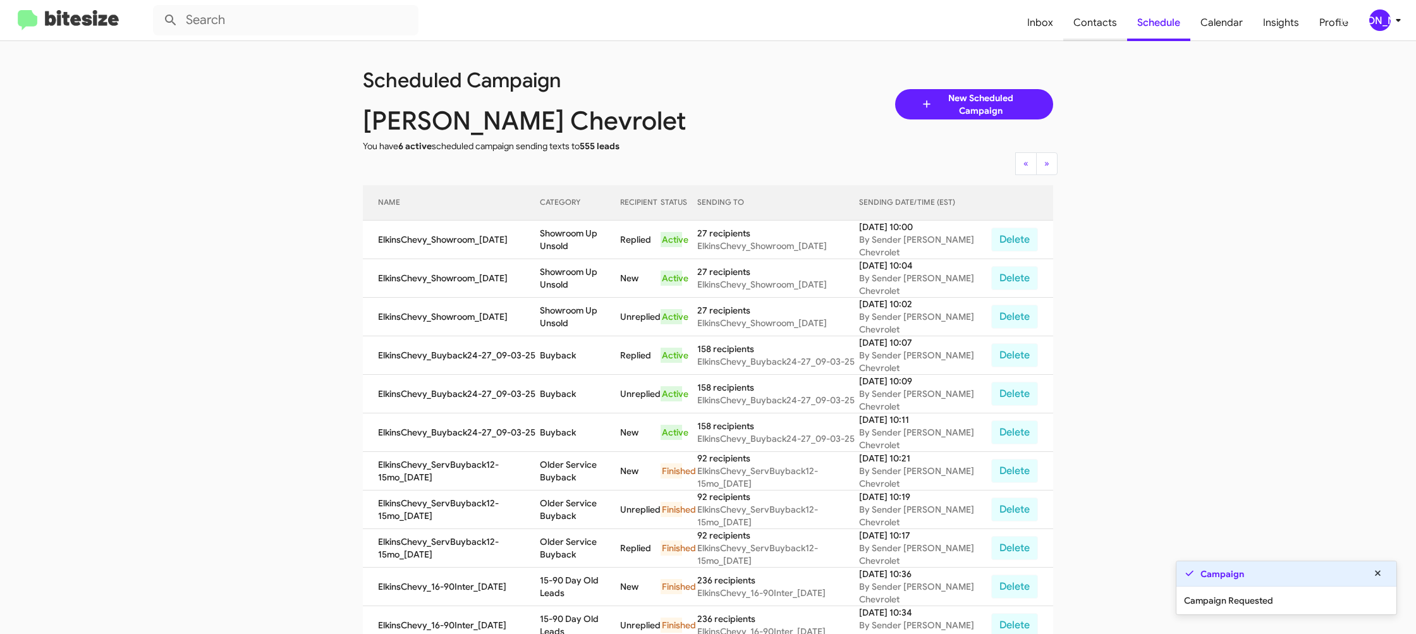
click at [1083, 28] on span "Contacts" at bounding box center [1095, 22] width 64 height 37
type input "in:groups"
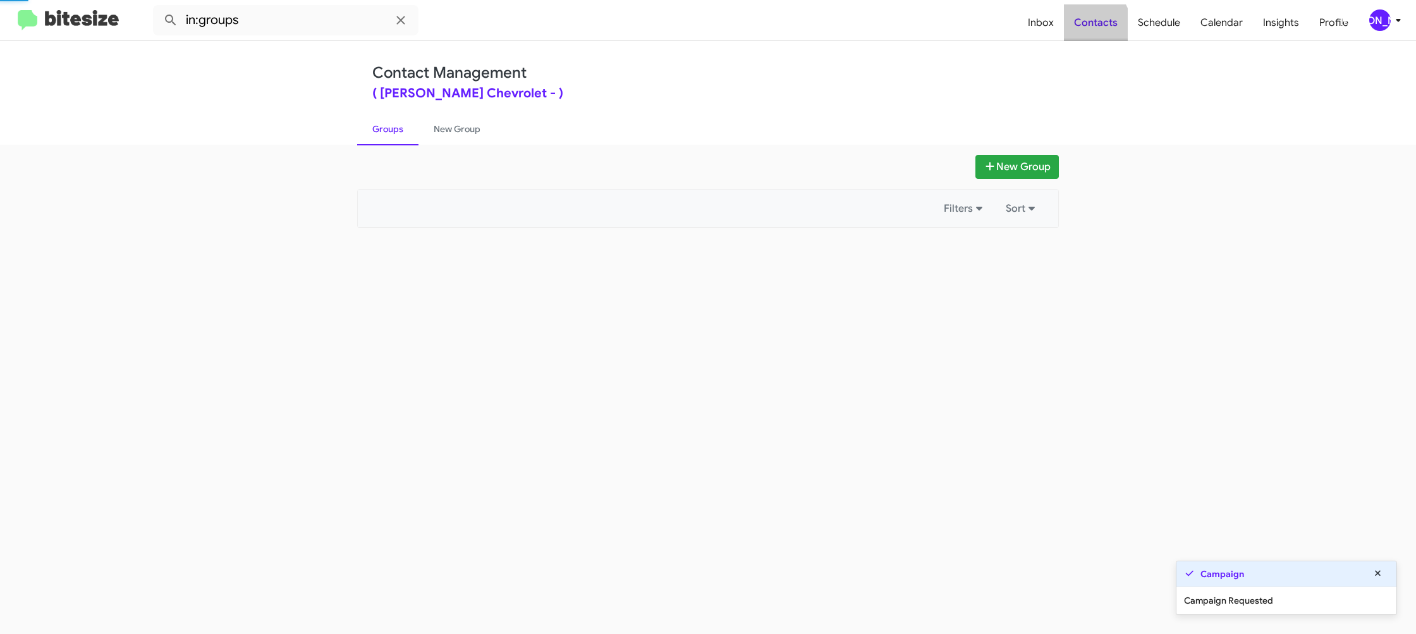
click at [1083, 28] on span "Contacts" at bounding box center [1096, 22] width 64 height 37
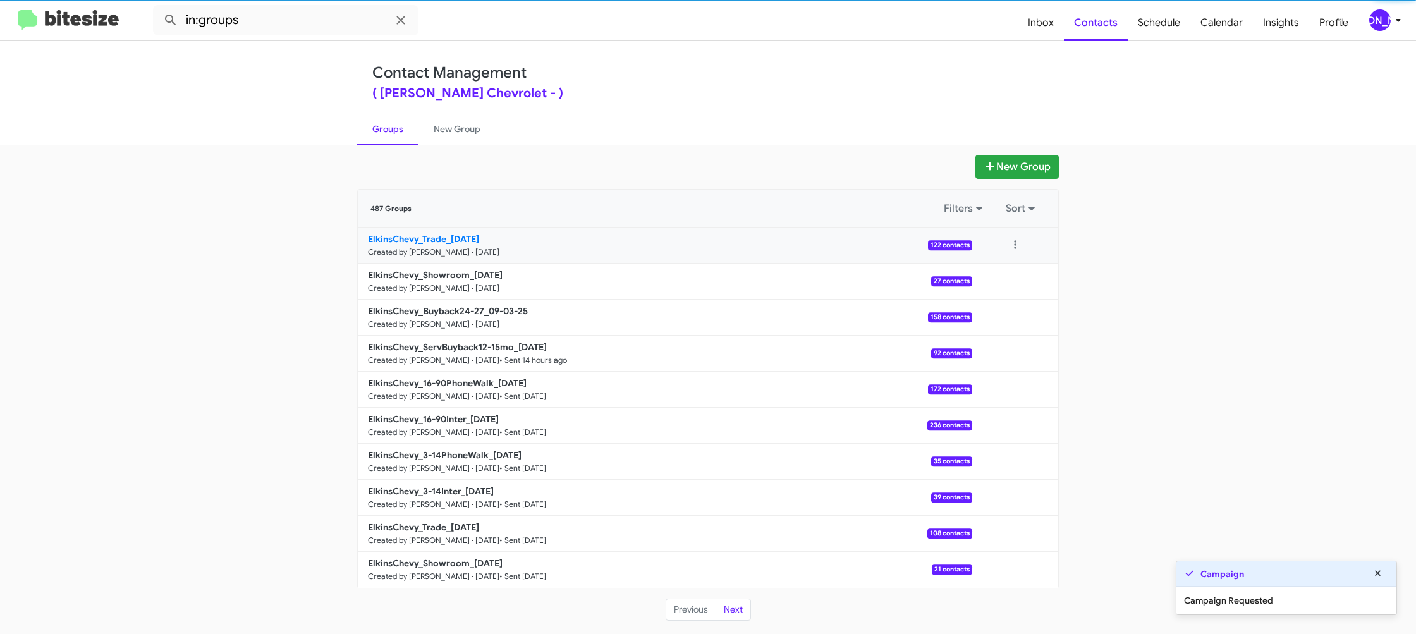
click at [408, 236] on b "ElkinsChevy_Trade_[DATE]" at bounding box center [423, 238] width 111 height 11
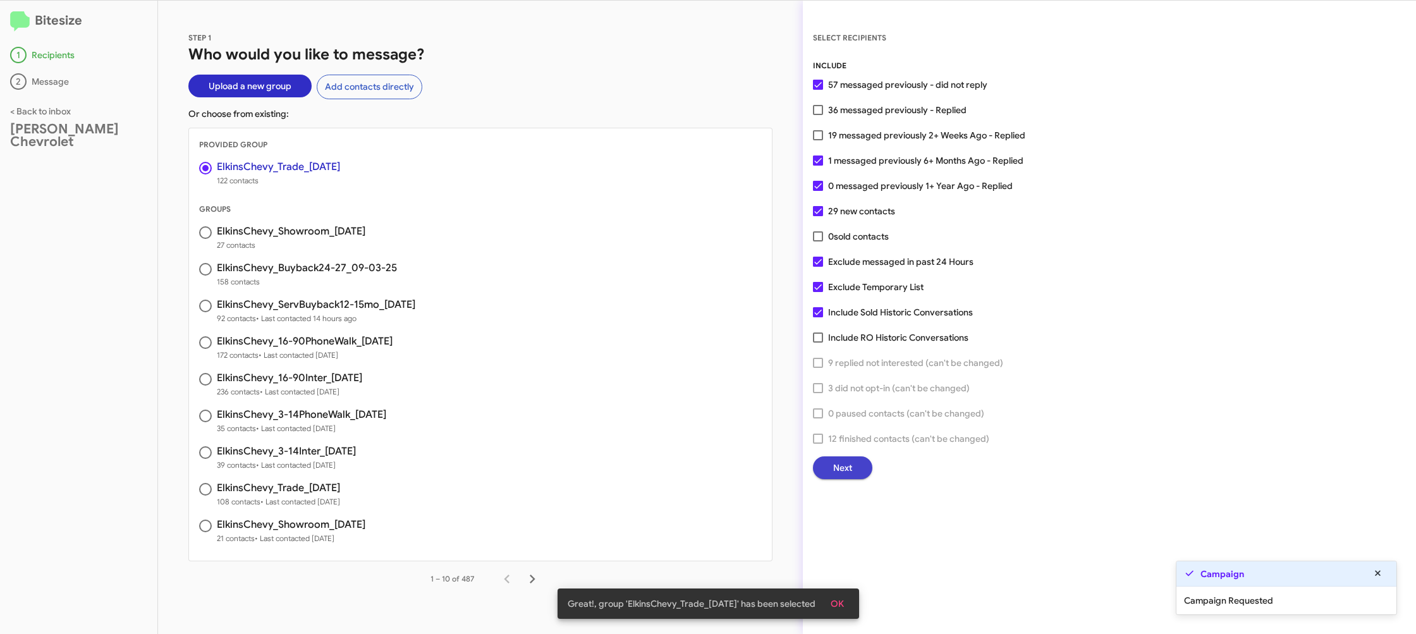
click at [839, 465] on span "Next" at bounding box center [842, 467] width 19 height 23
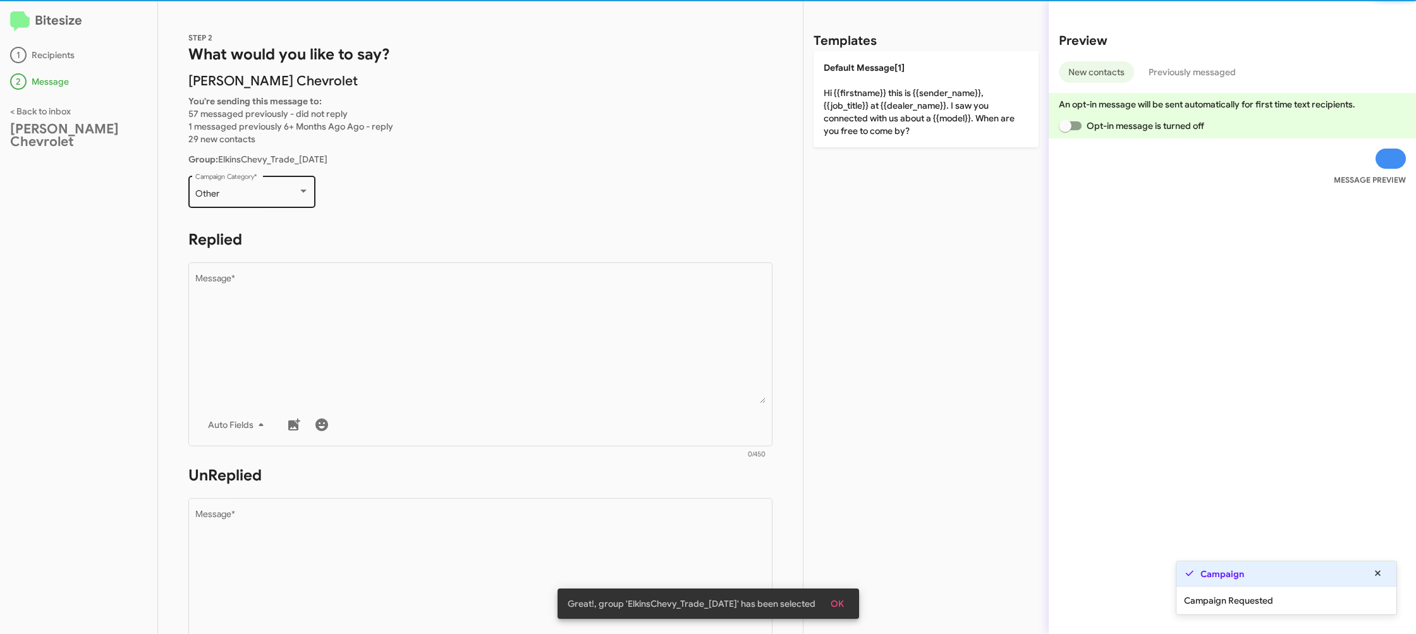
click at [243, 199] on div "Other Campaign Category *" at bounding box center [252, 190] width 114 height 35
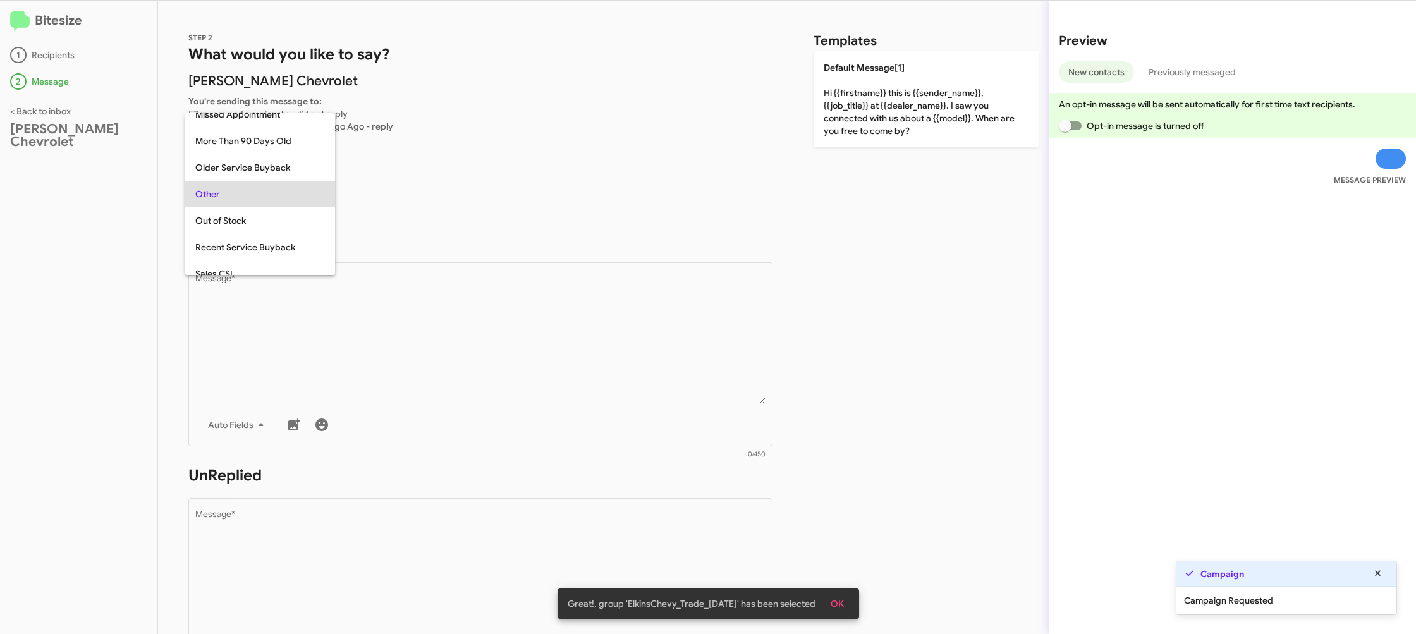
scroll to position [449, 0]
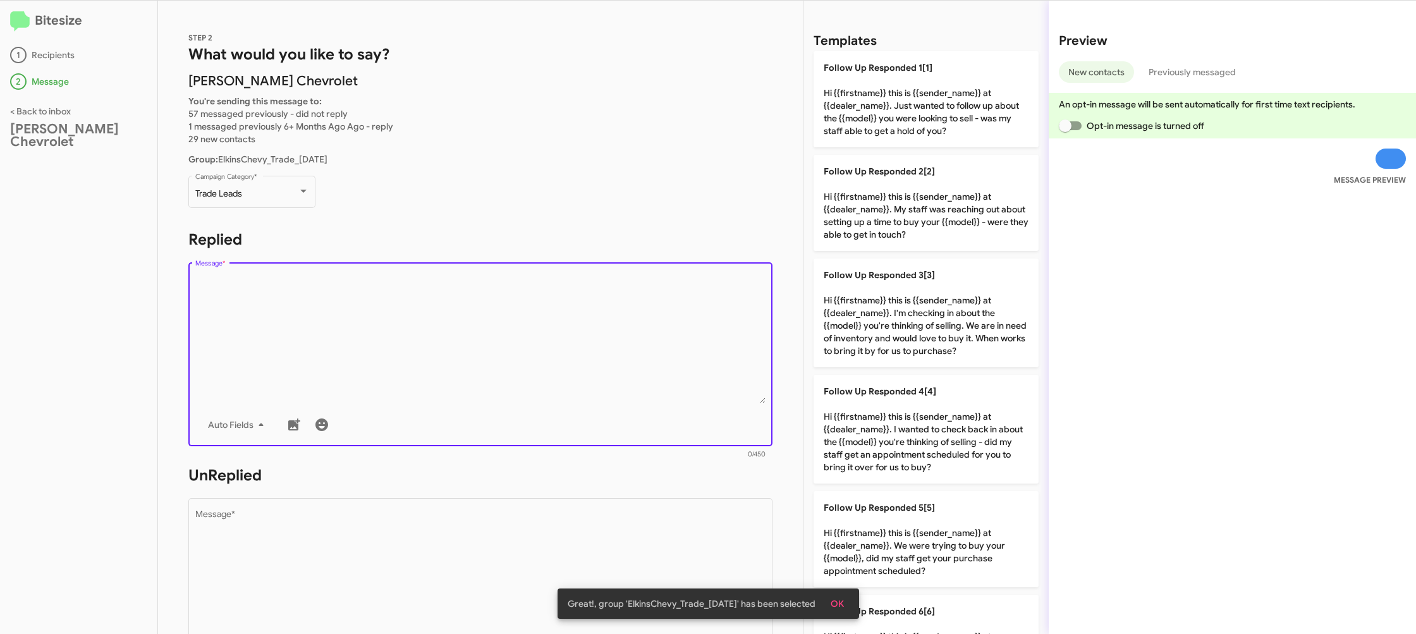
click at [423, 319] on textarea "Message *" at bounding box center [480, 338] width 571 height 129
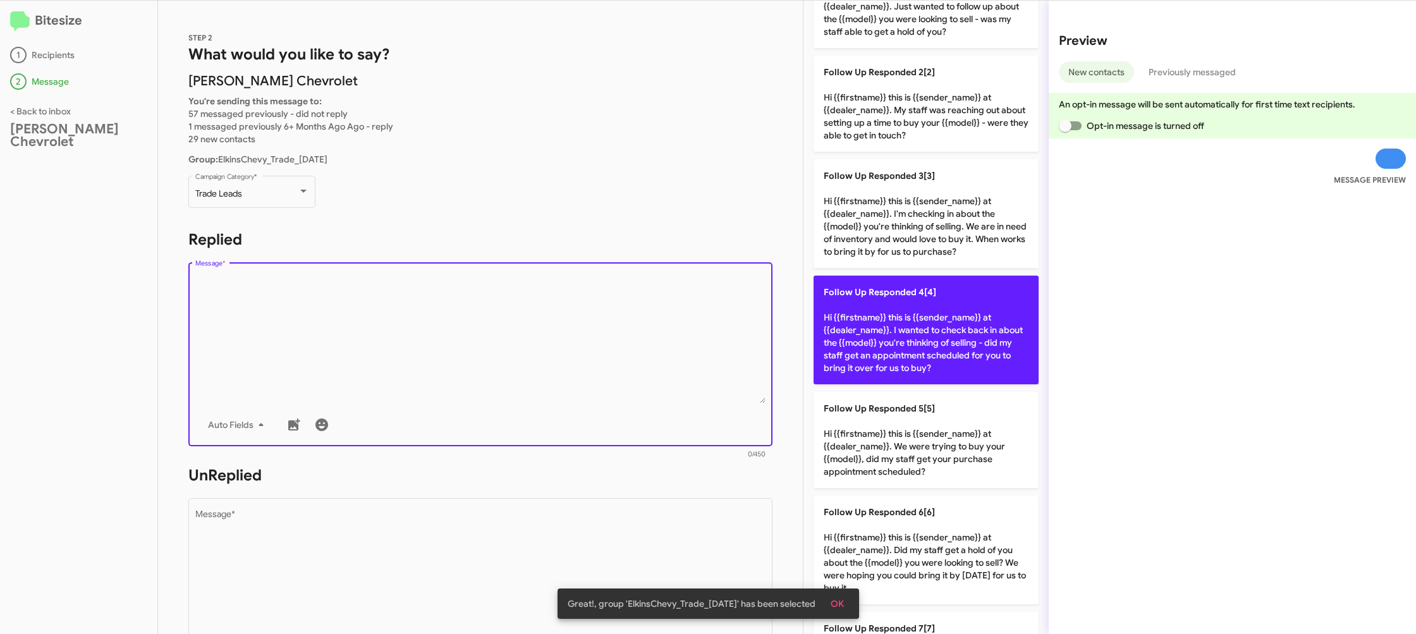
scroll to position [492, 0]
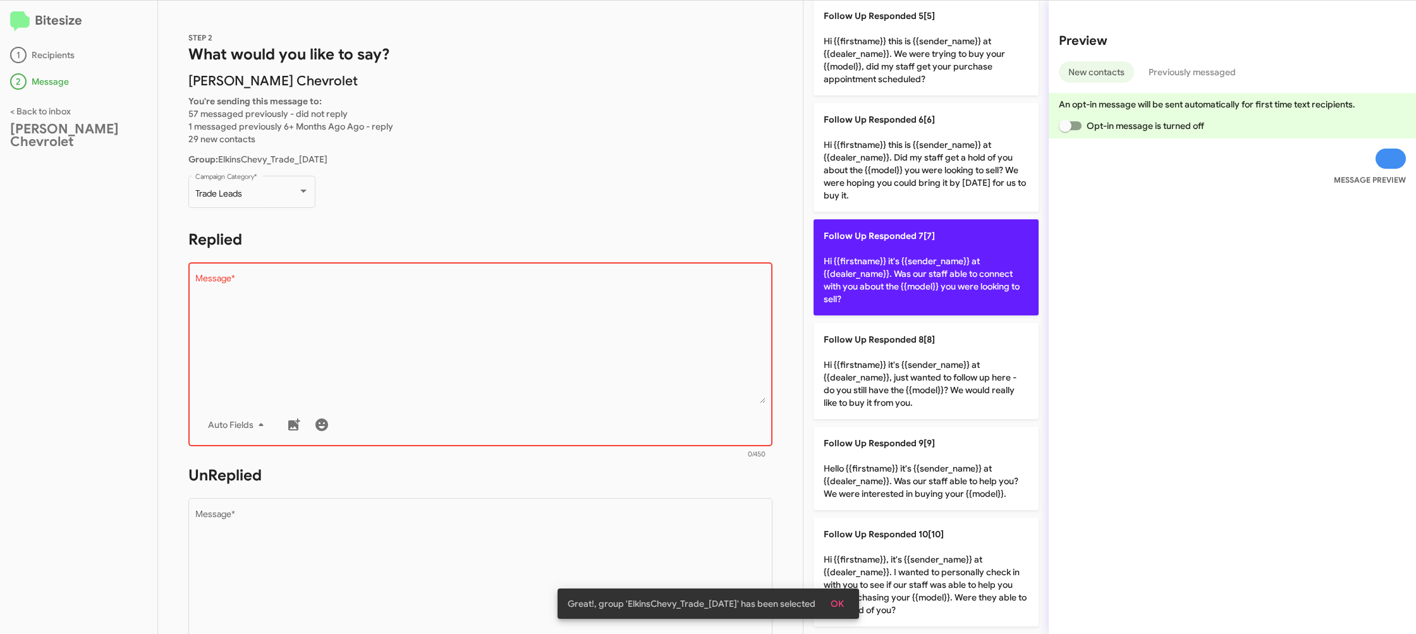
drag, startPoint x: 947, startPoint y: 288, endPoint x: 649, endPoint y: 519, distance: 376.7
click at [946, 288] on p "Follow Up Responded 7[7] Hi {{firstname}} it's {{sender_name}} at {{dealer_name…" at bounding box center [926, 267] width 225 height 96
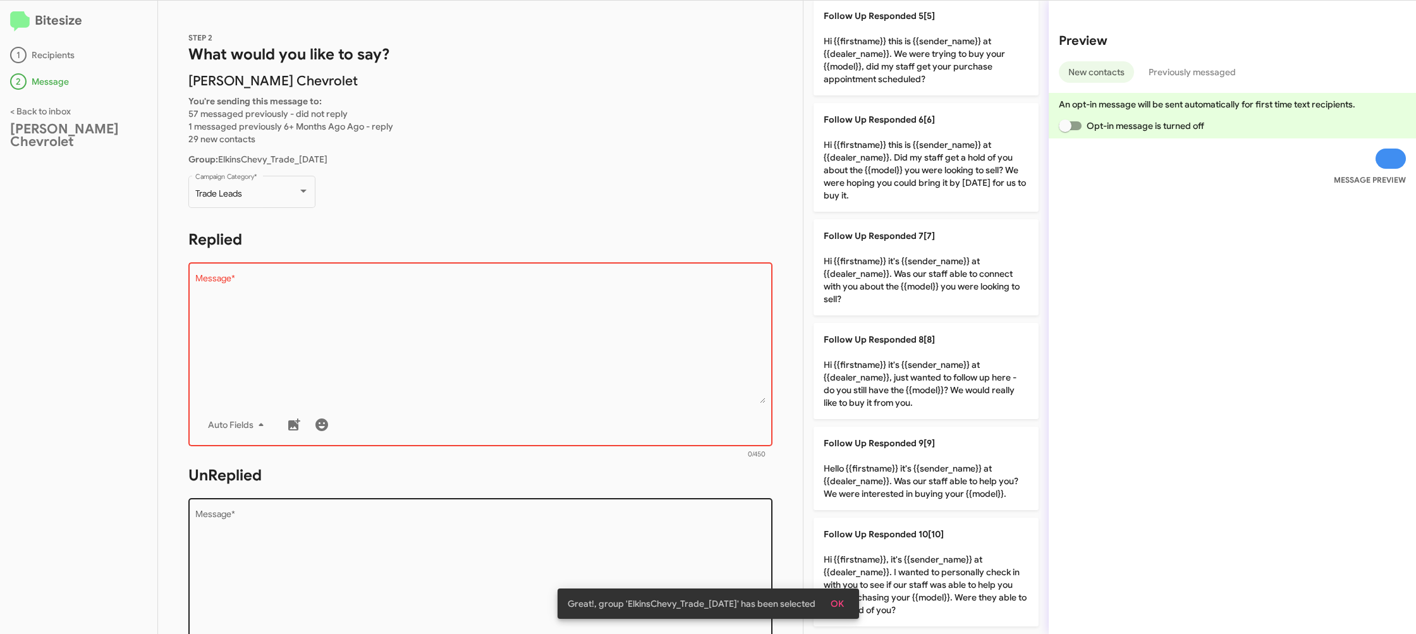
type textarea "Hi {{firstname}} it's {{sender_name}} at {{dealer_name}}. Was our staff able to…"
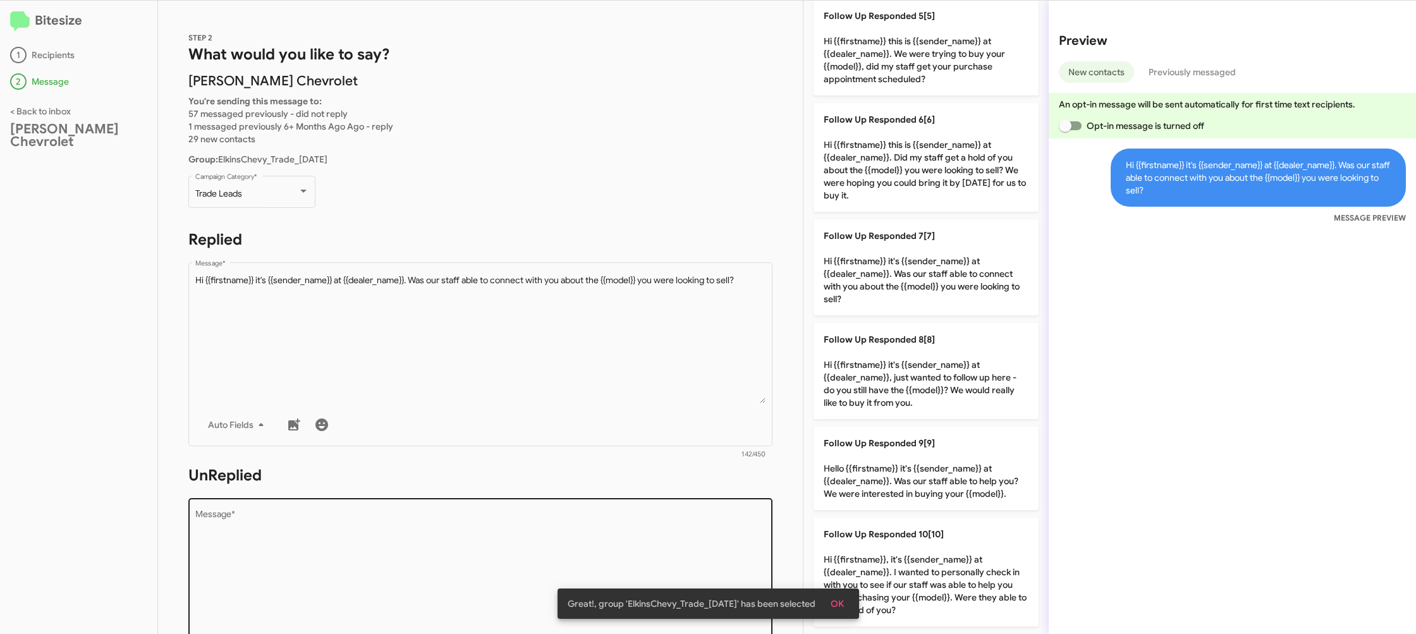
click at [660, 523] on textarea "Message *" at bounding box center [480, 574] width 571 height 129
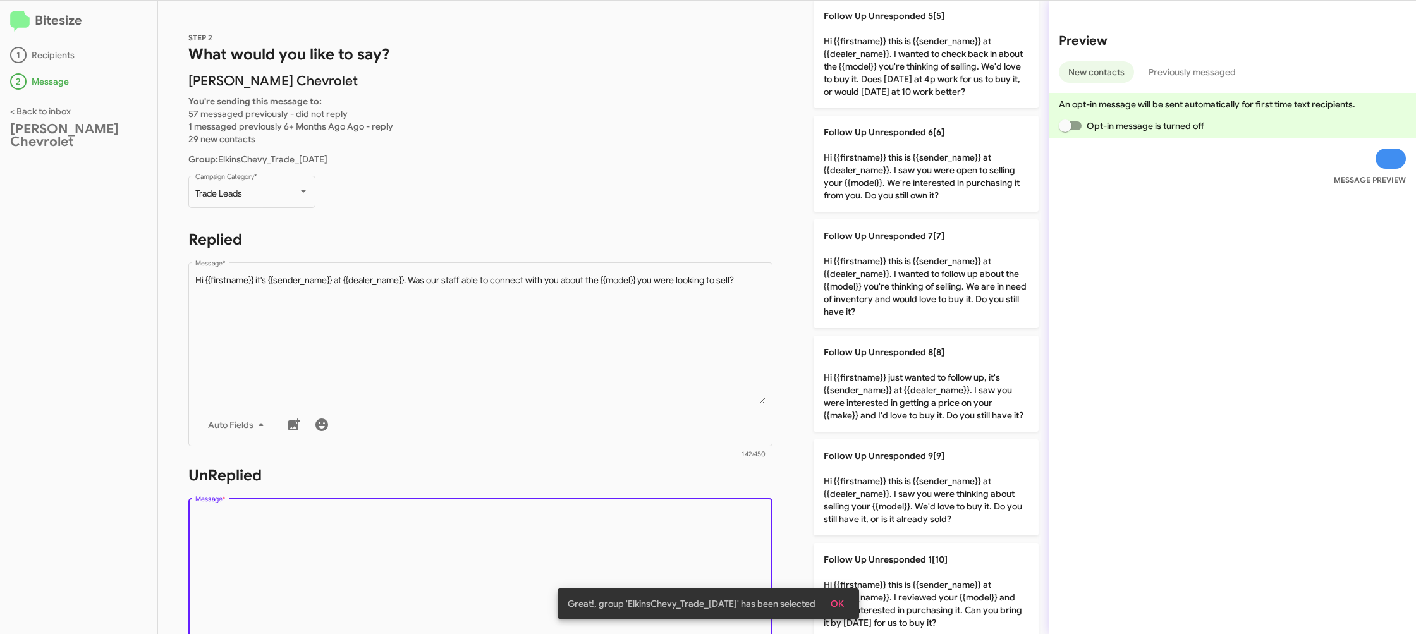
click at [660, 523] on textarea "Message *" at bounding box center [480, 574] width 571 height 129
drag, startPoint x: 660, startPoint y: 523, endPoint x: 741, endPoint y: 475, distance: 94.1
click at [664, 516] on textarea "Message *" at bounding box center [480, 574] width 571 height 129
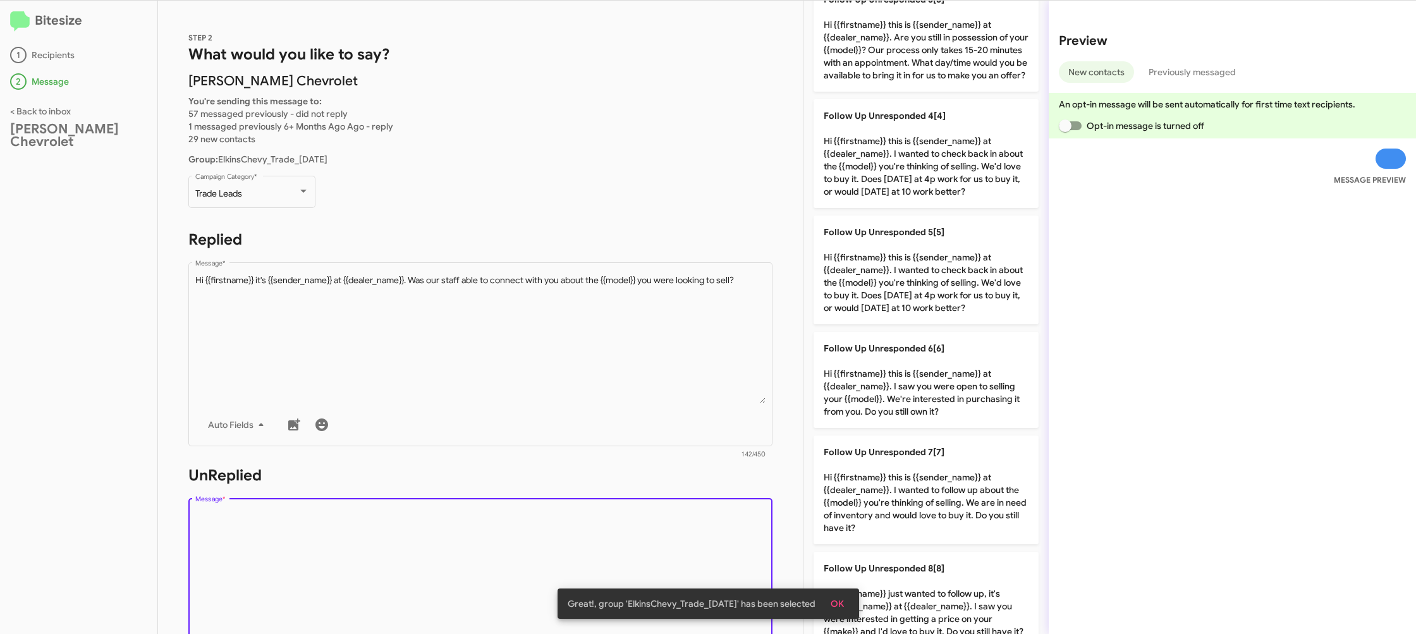
scroll to position [0, 0]
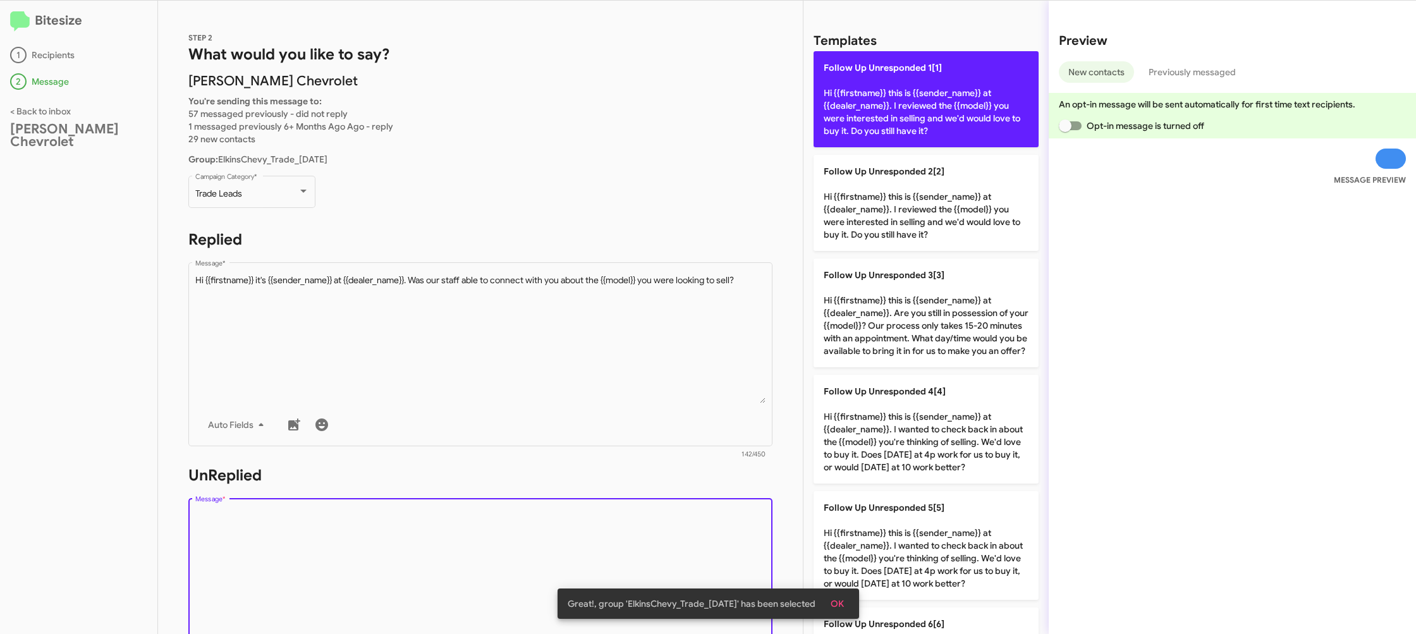
click at [927, 104] on p "Follow Up Unresponded 1[1] Hi {{firstname}} this is {{sender_name}} at {{dealer…" at bounding box center [926, 99] width 225 height 96
type textarea "Hi {{firstname}} this is {{sender_name}} at {{dealer_name}}. I reviewed the {{m…"
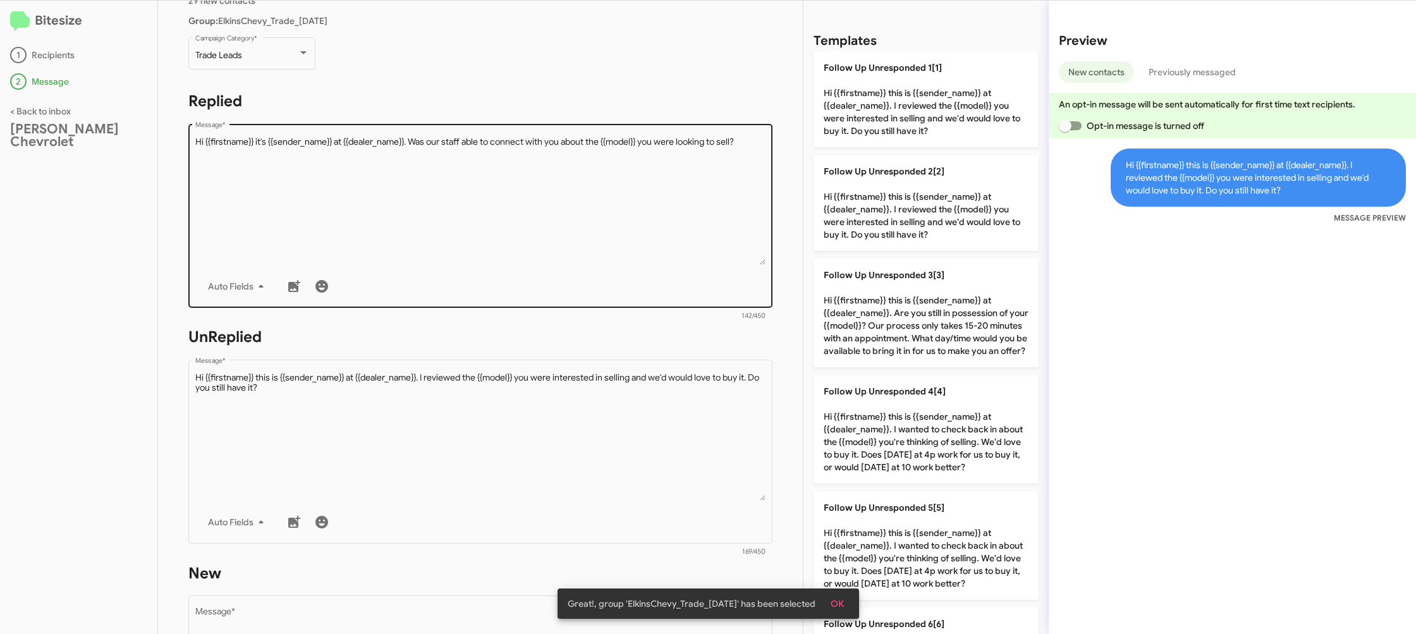
scroll to position [461, 0]
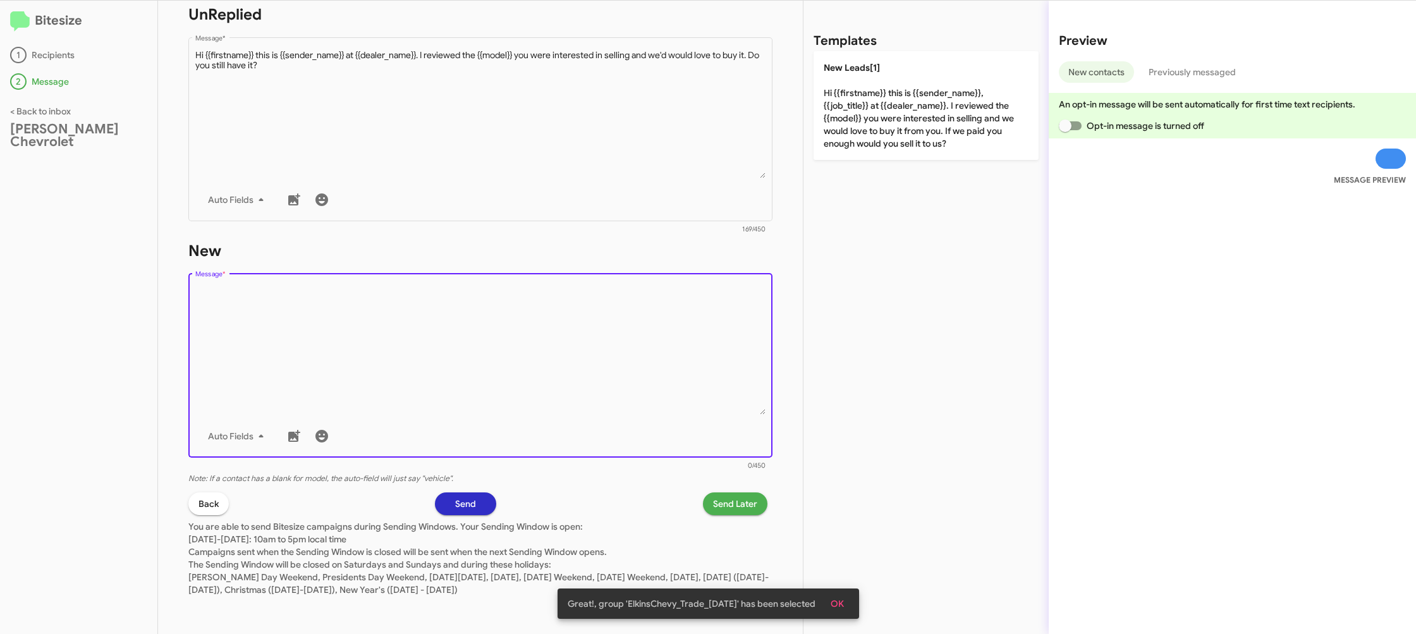
click at [515, 389] on textarea "Message *" at bounding box center [480, 350] width 571 height 129
drag, startPoint x: 530, startPoint y: 374, endPoint x: 574, endPoint y: 344, distance: 53.3
click at [533, 372] on textarea "Message *" at bounding box center [480, 350] width 571 height 129
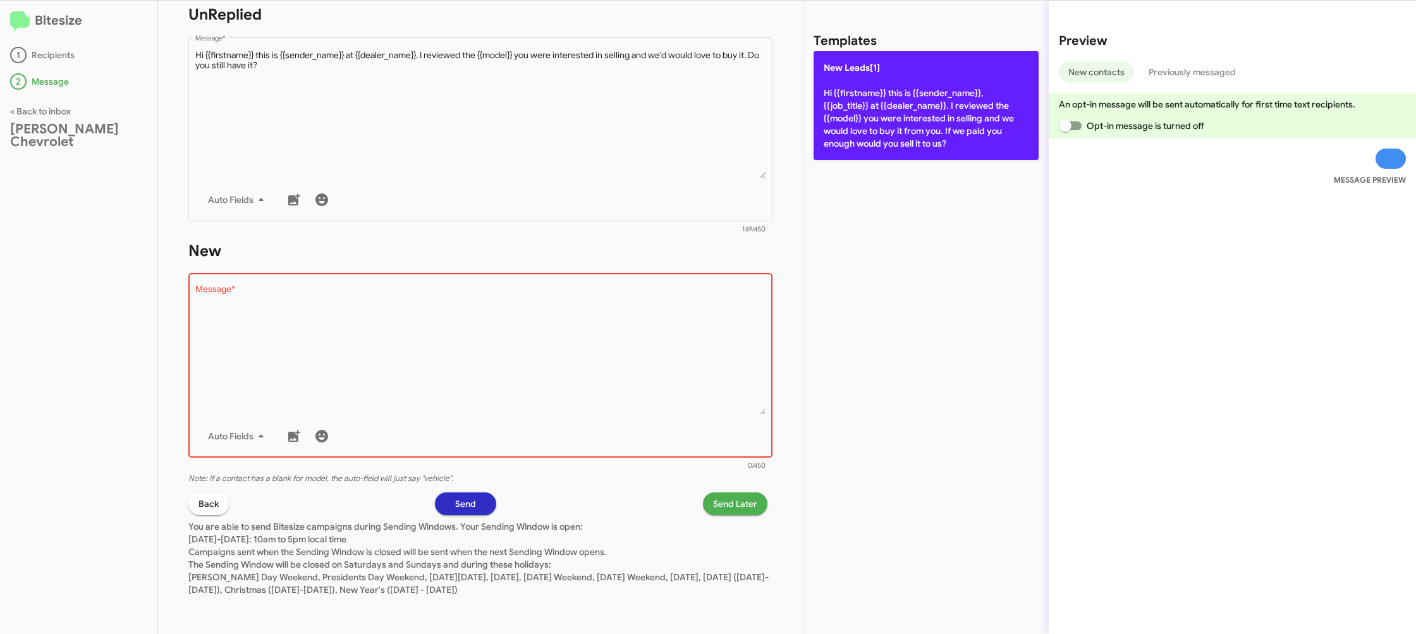
click at [880, 137] on p "New Leads[1] Hi {{firstname}} this is {{sender_name}}, {{job_title}} at {{deale…" at bounding box center [926, 105] width 225 height 109
type textarea "Hi {{firstname}} this is {{sender_name}}, {{job_title}} at {{dealer_name}}. I r…"
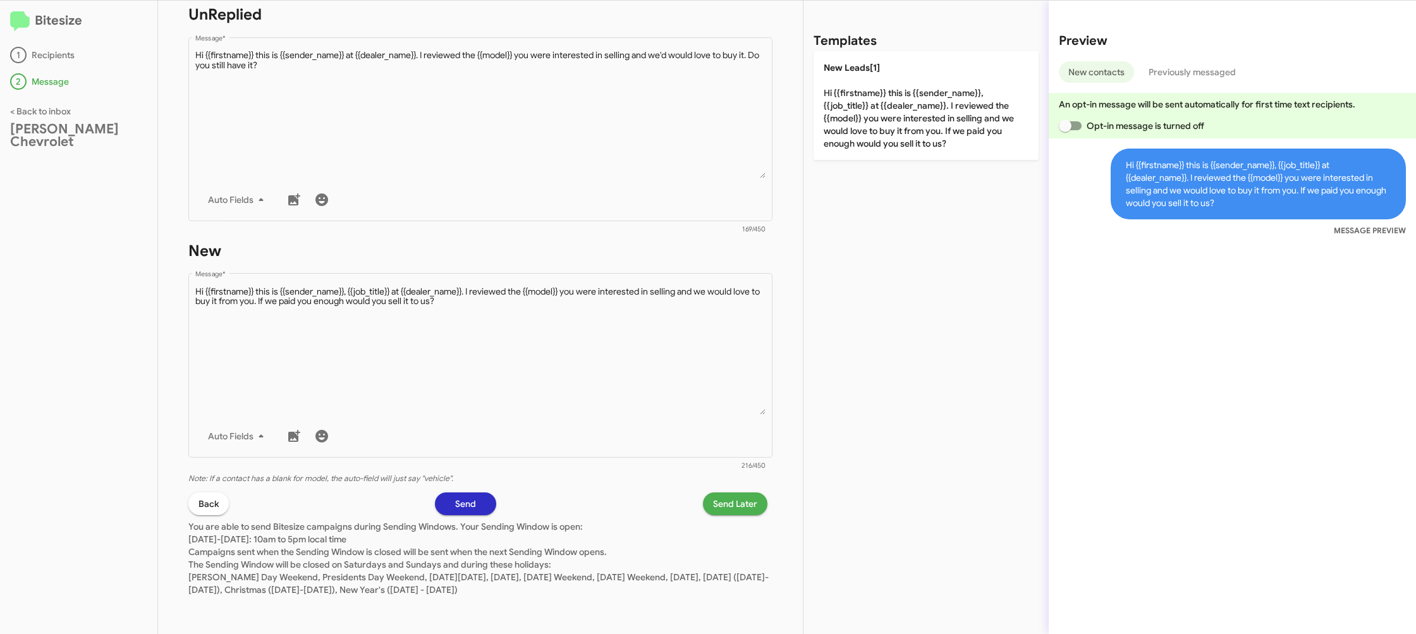
click at [735, 508] on span "Send Later" at bounding box center [735, 503] width 44 height 23
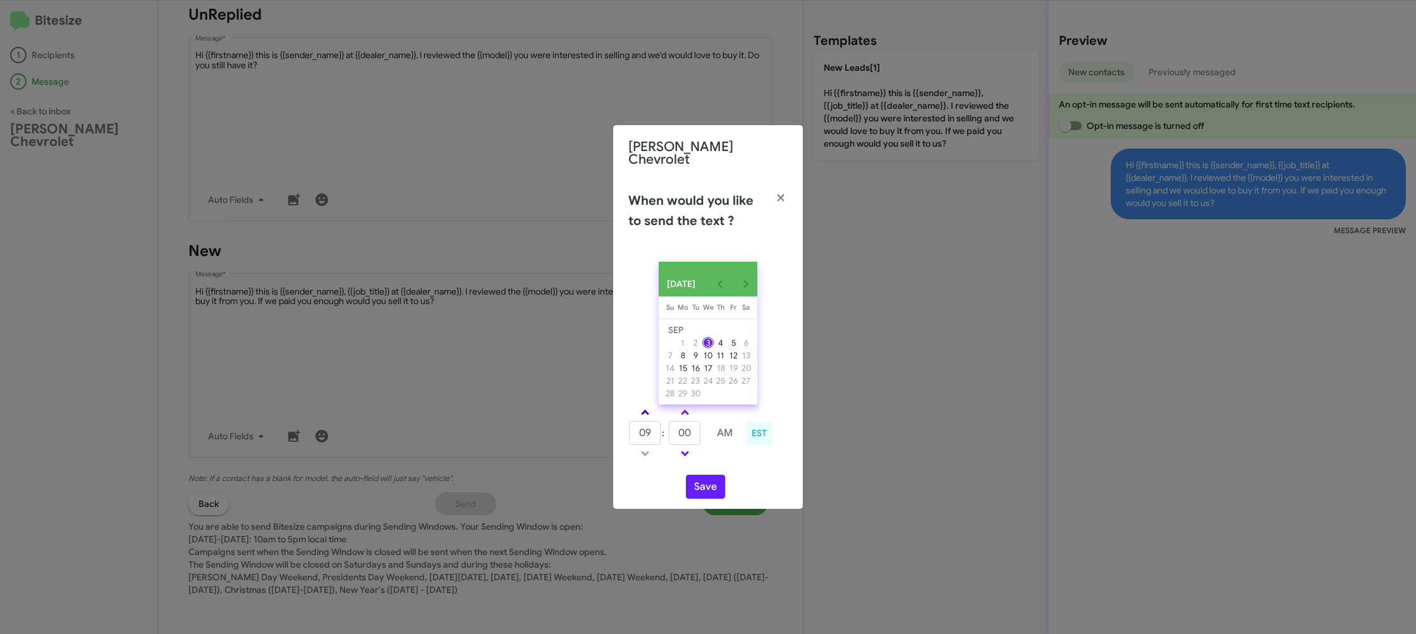
click at [637, 408] on link at bounding box center [645, 412] width 22 height 15
type input "10"
click at [692, 430] on input "00" at bounding box center [685, 433] width 32 height 24
click at [693, 429] on input "00" at bounding box center [685, 433] width 32 height 24
type input "17"
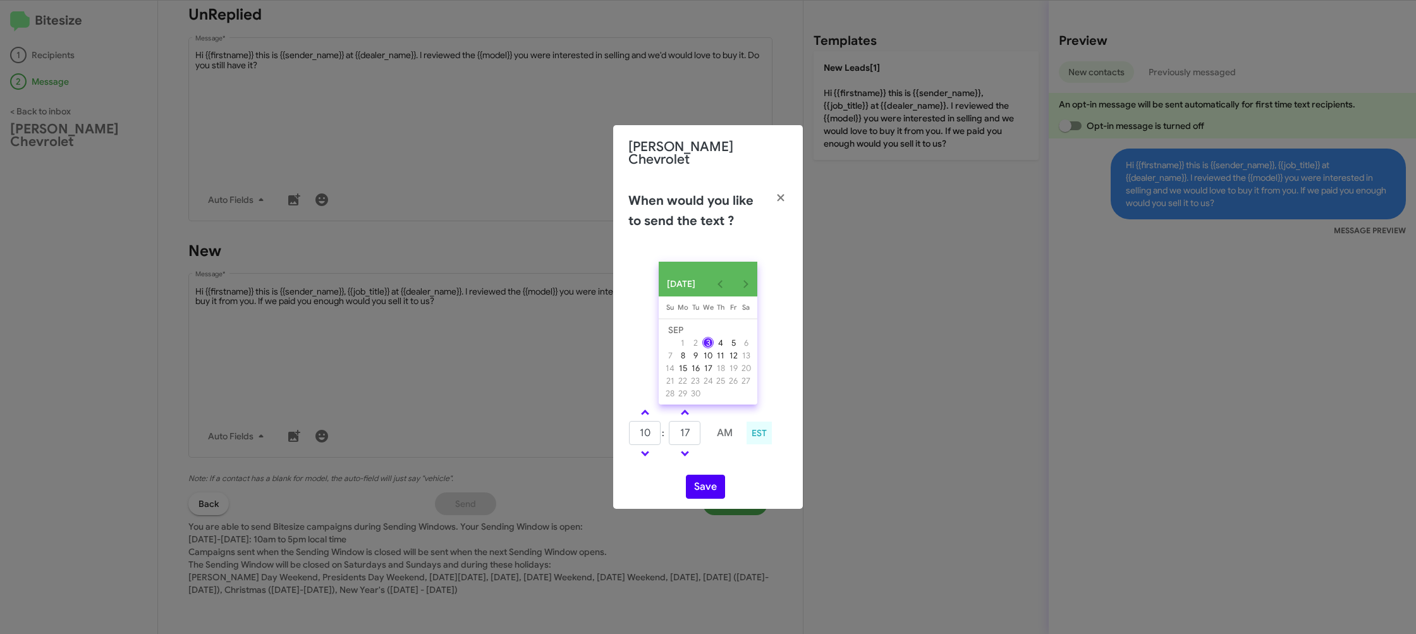
drag, startPoint x: 748, startPoint y: 457, endPoint x: 714, endPoint y: 475, distance: 39.3
click at [745, 459] on div "10 : 17 AM EST" at bounding box center [708, 435] width 178 height 60
click at [705, 487] on button "Save" at bounding box center [705, 487] width 39 height 24
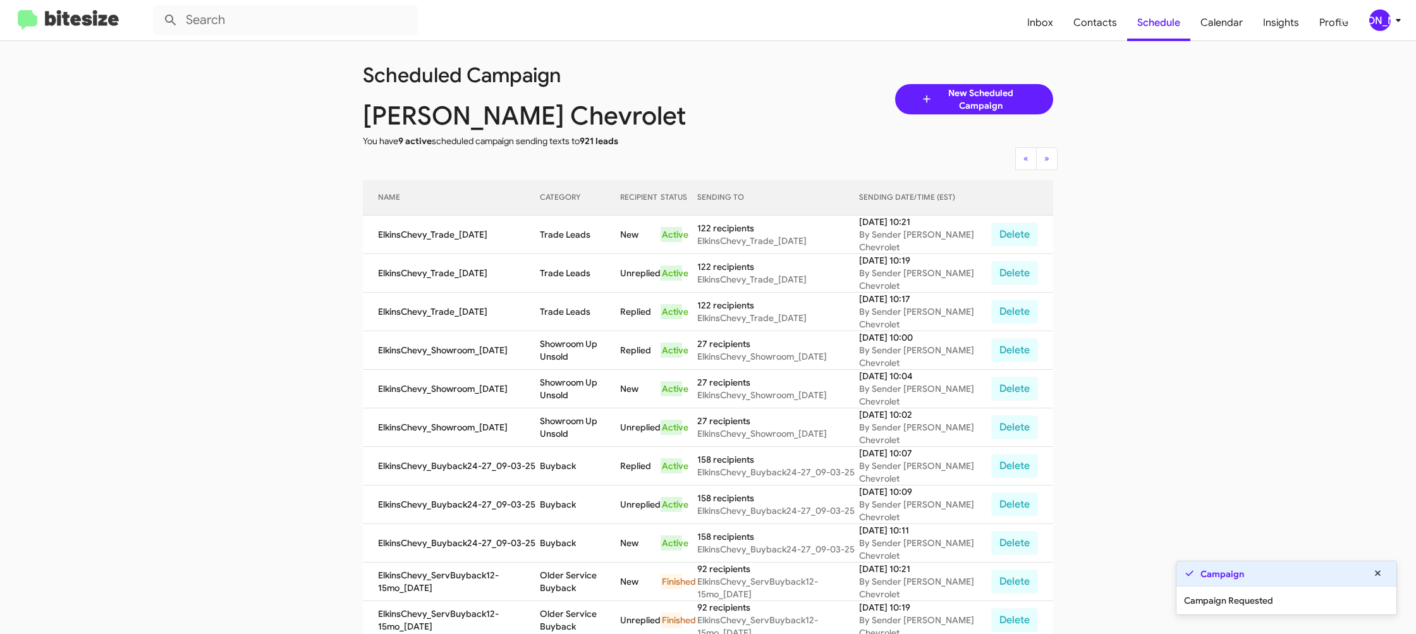
scroll to position [4, 0]
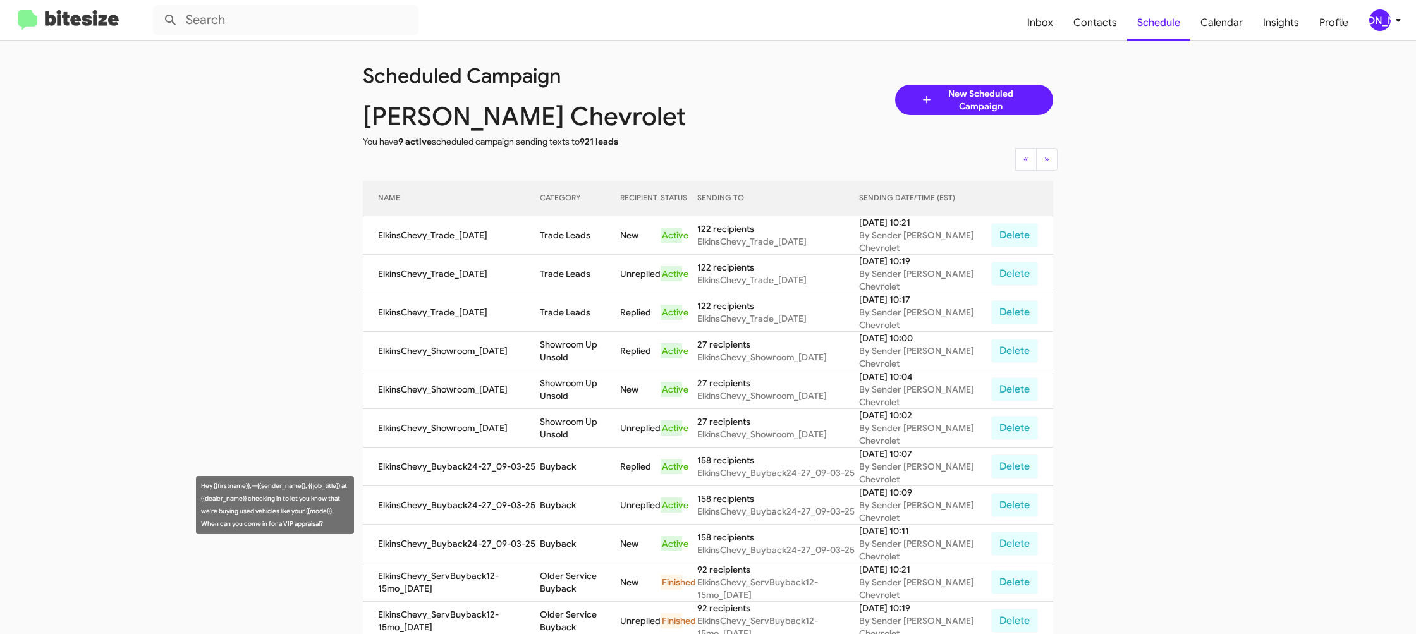
click at [573, 510] on td "Buyback" at bounding box center [580, 505] width 80 height 39
copy td "Buyback"
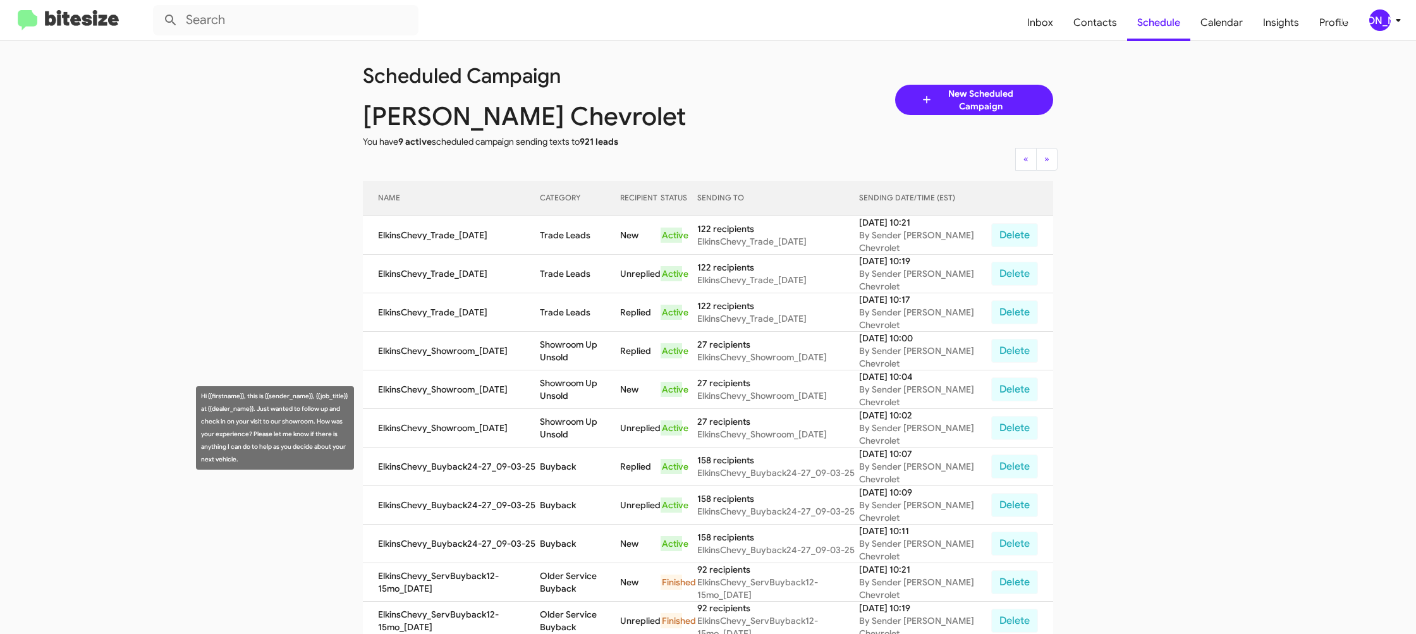
click at [576, 429] on td "Showroom Up Unsold" at bounding box center [580, 428] width 80 height 39
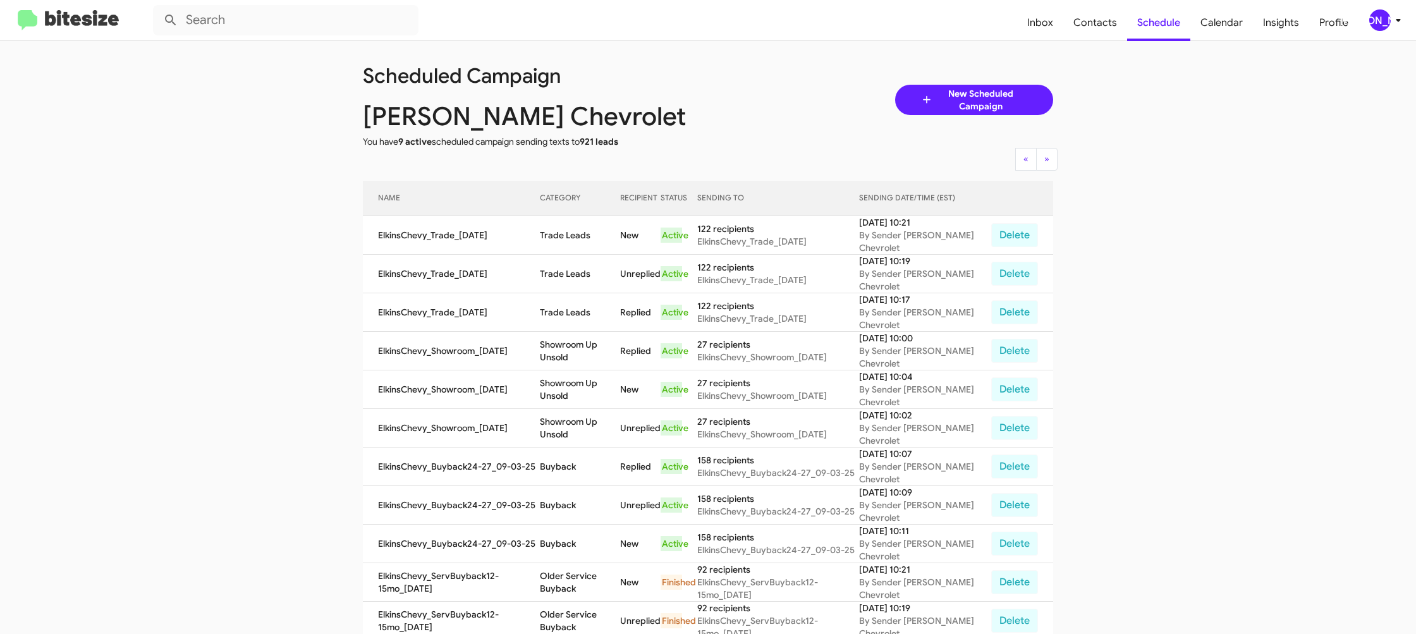
click at [576, 429] on td "Showroom Up Unsold" at bounding box center [580, 428] width 80 height 39
click at [577, 428] on td "Showroom Up Unsold" at bounding box center [580, 428] width 80 height 39
copy td "Showroom Up Unsold"
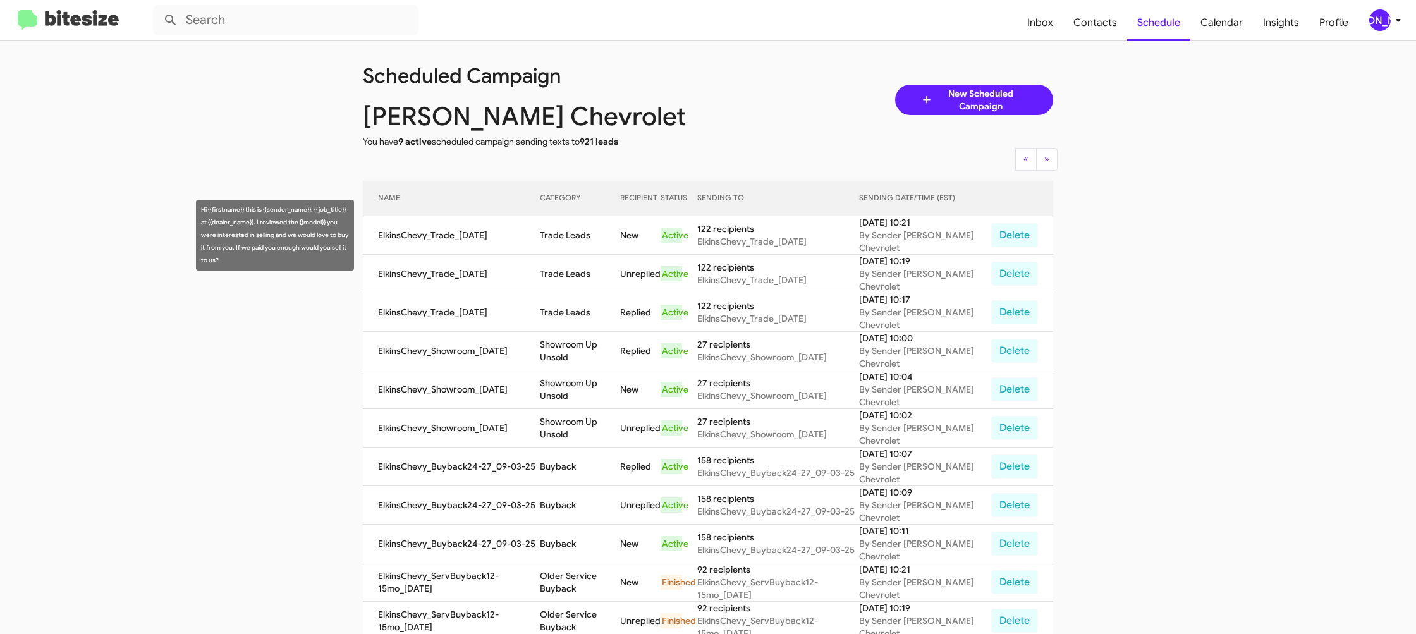
click at [575, 235] on td "Trade Leads" at bounding box center [580, 235] width 80 height 39
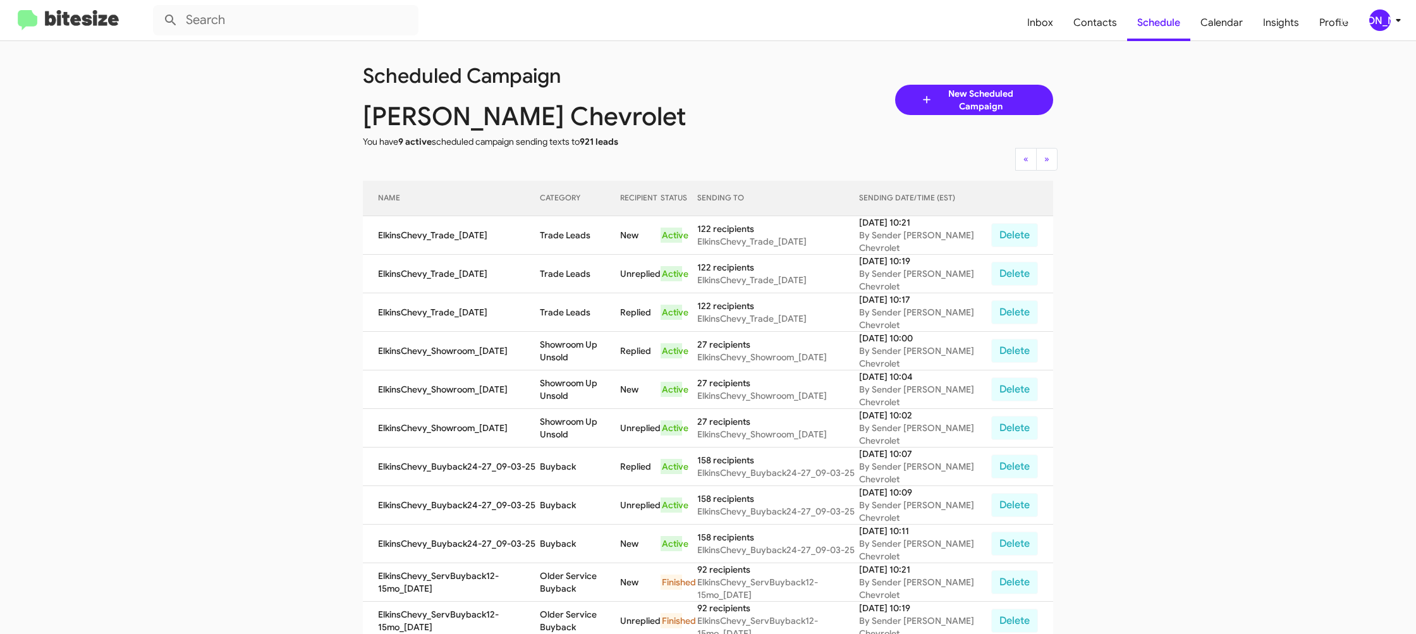
click at [575, 235] on td "Trade Leads" at bounding box center [580, 235] width 80 height 39
drag, startPoint x: 575, startPoint y: 235, endPoint x: 487, endPoint y: 172, distance: 107.9
click at [576, 234] on td "Trade Leads" at bounding box center [580, 235] width 80 height 39
copy td "Trade Leads"
click at [1398, 21] on icon at bounding box center [1398, 20] width 15 height 15
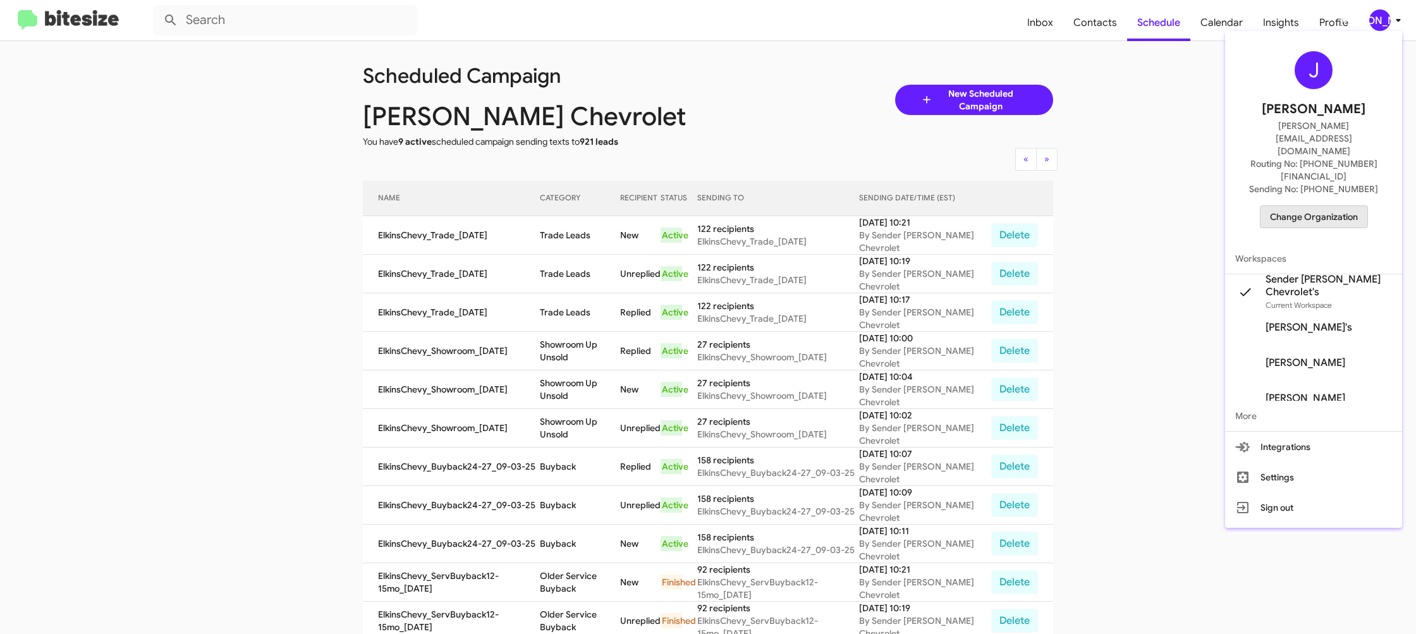
click at [1322, 206] on span "Change Organization" at bounding box center [1314, 216] width 88 height 21
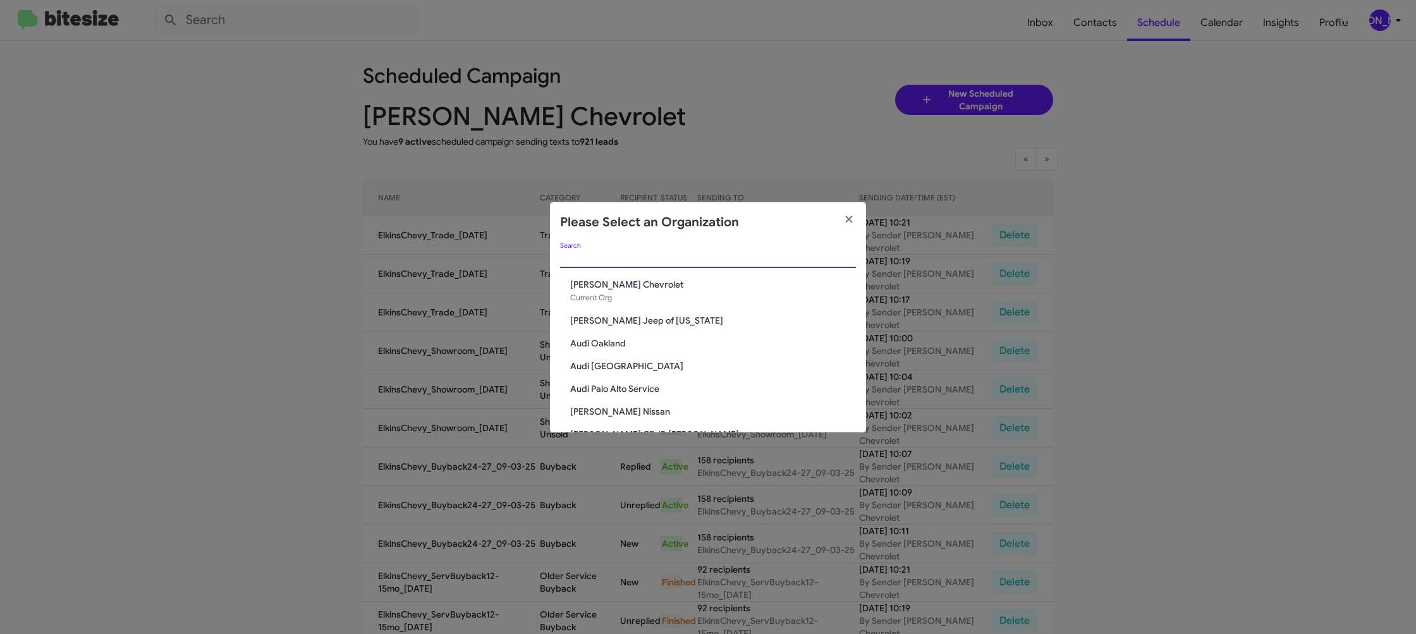
click at [593, 253] on input "Search" at bounding box center [708, 258] width 296 height 10
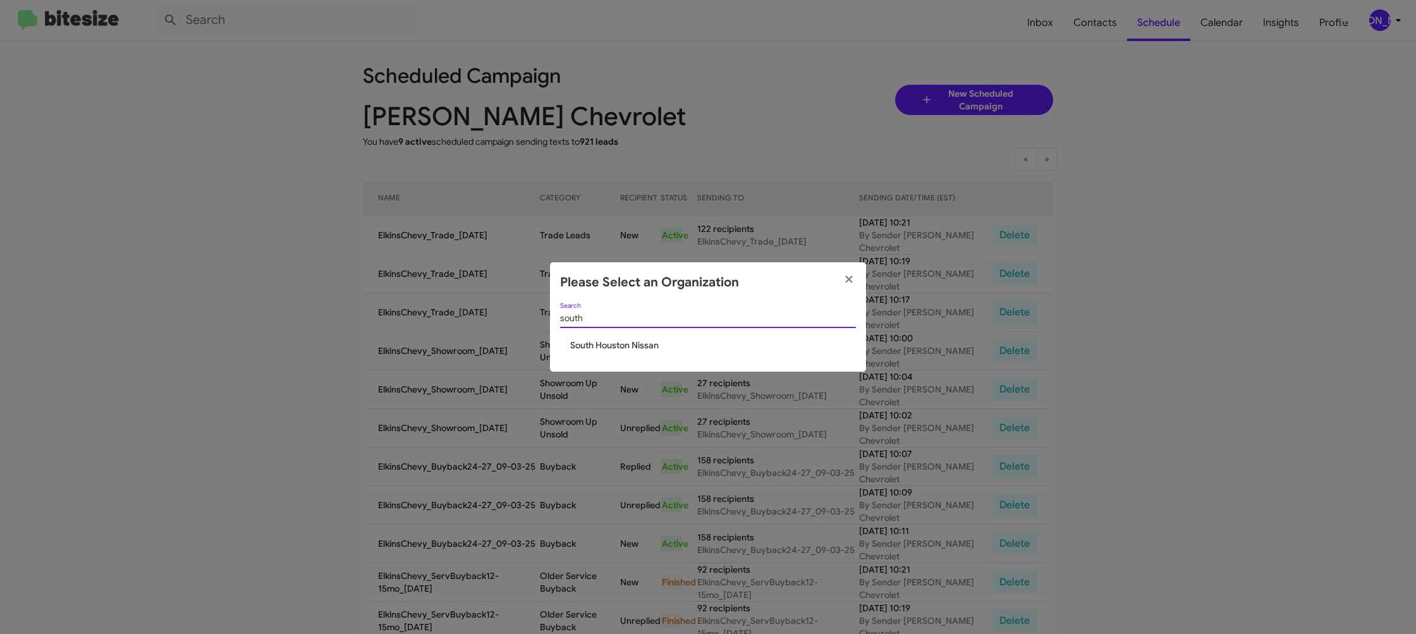
type input "south"
click at [597, 343] on span "South Houston Nissan" at bounding box center [713, 345] width 286 height 13
drag, startPoint x: 597, startPoint y: 343, endPoint x: 583, endPoint y: 316, distance: 30.0
click at [597, 343] on span "South Houston Nissan" at bounding box center [713, 345] width 286 height 13
